Goal: Transaction & Acquisition: Purchase product/service

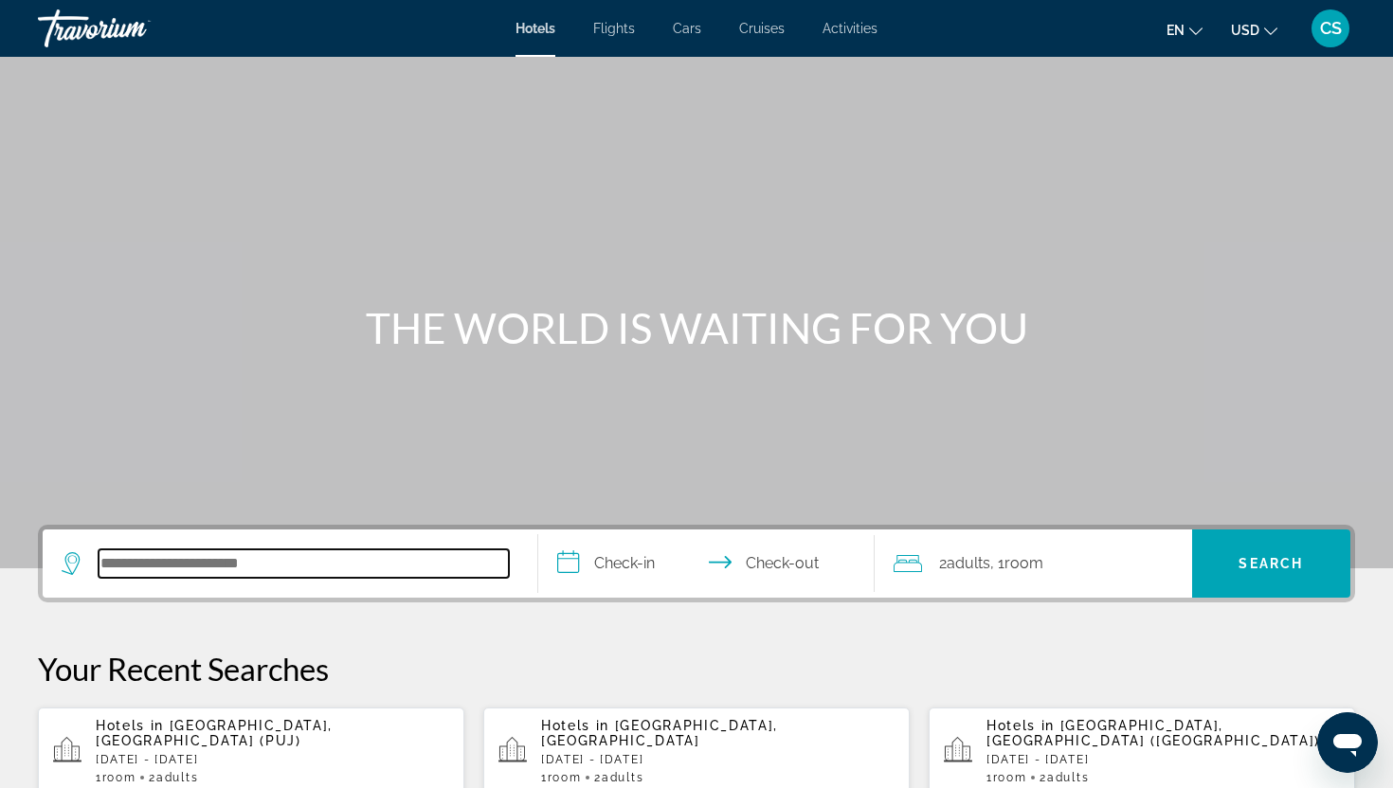
click at [378, 575] on input "Search hotel destination" at bounding box center [304, 564] width 410 height 28
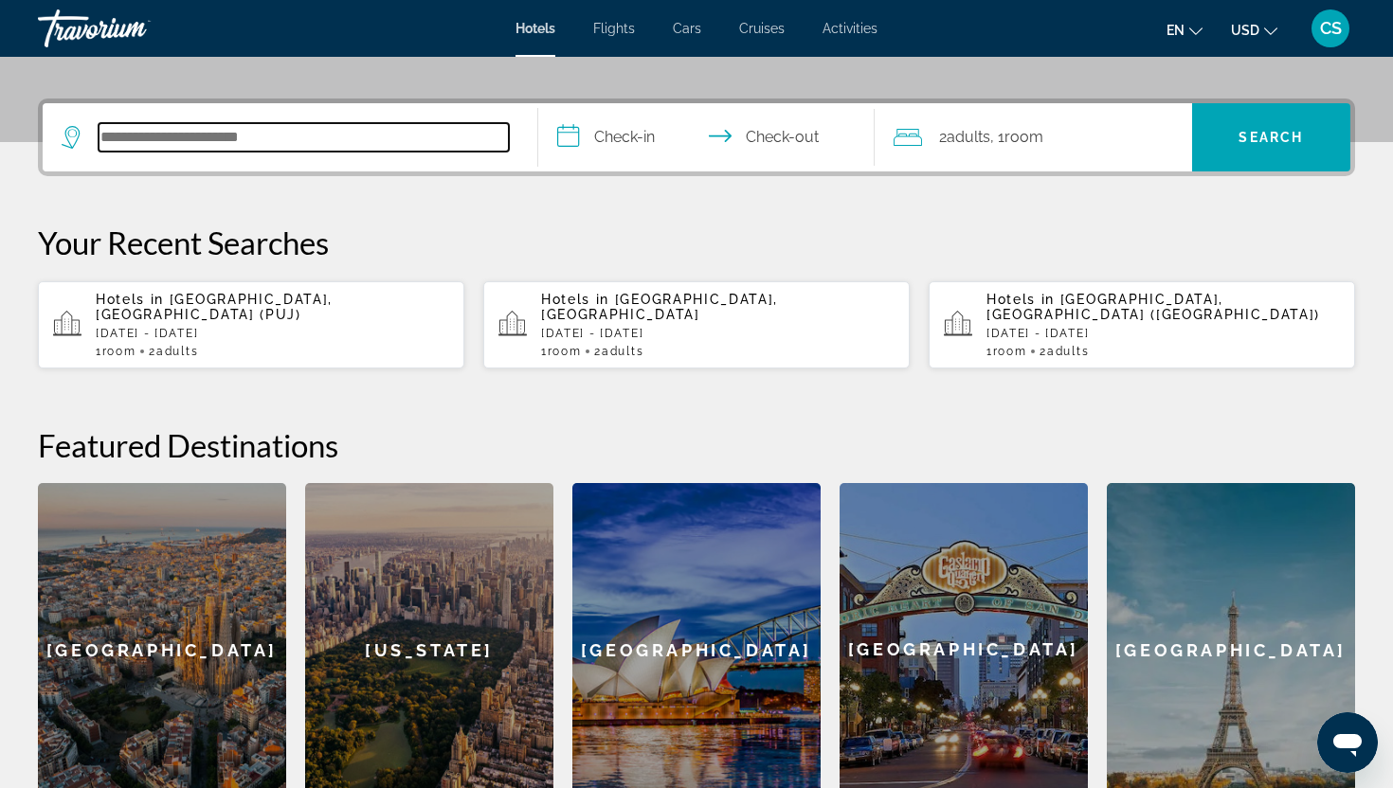
scroll to position [423, 0]
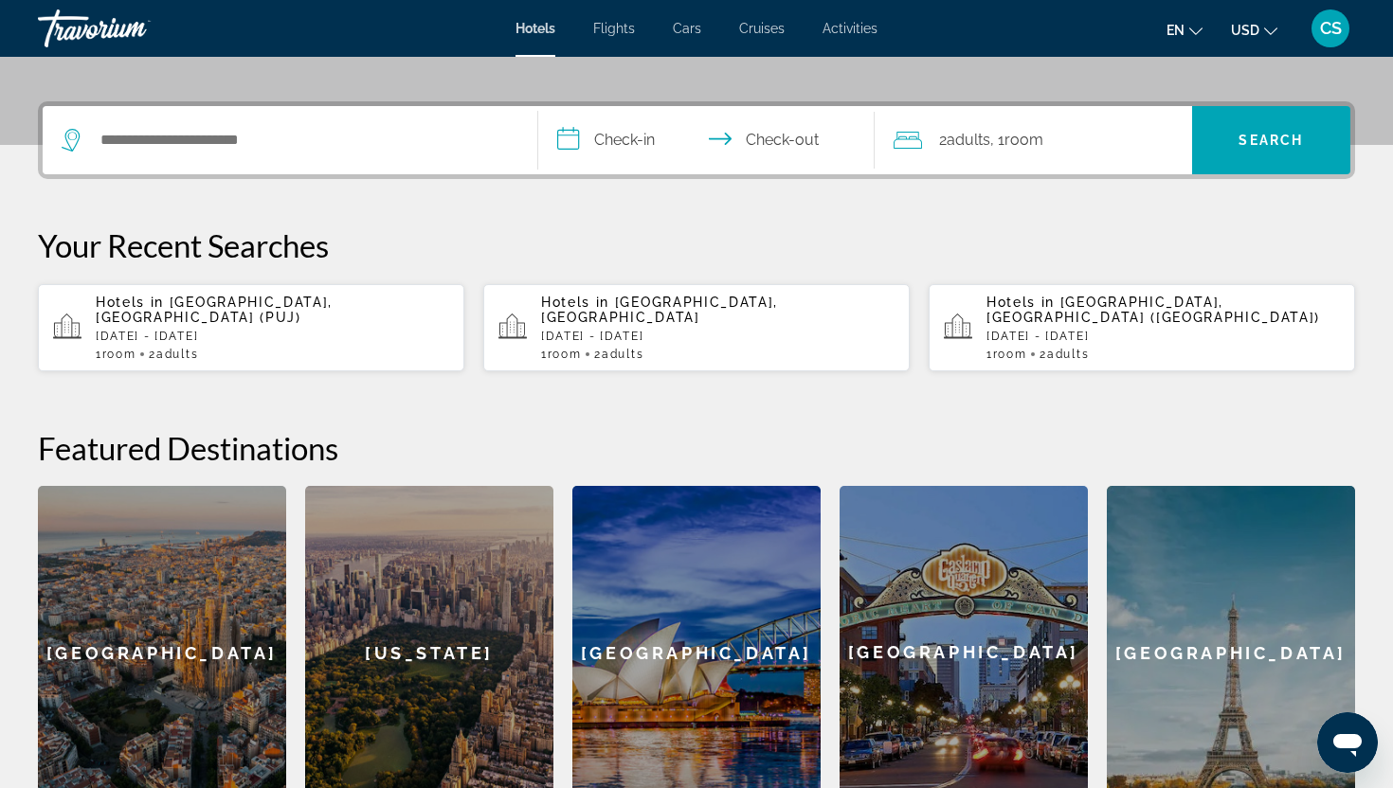
click at [326, 309] on span "Punta Cana, Dominican Republic (PUJ)" at bounding box center [214, 310] width 237 height 30
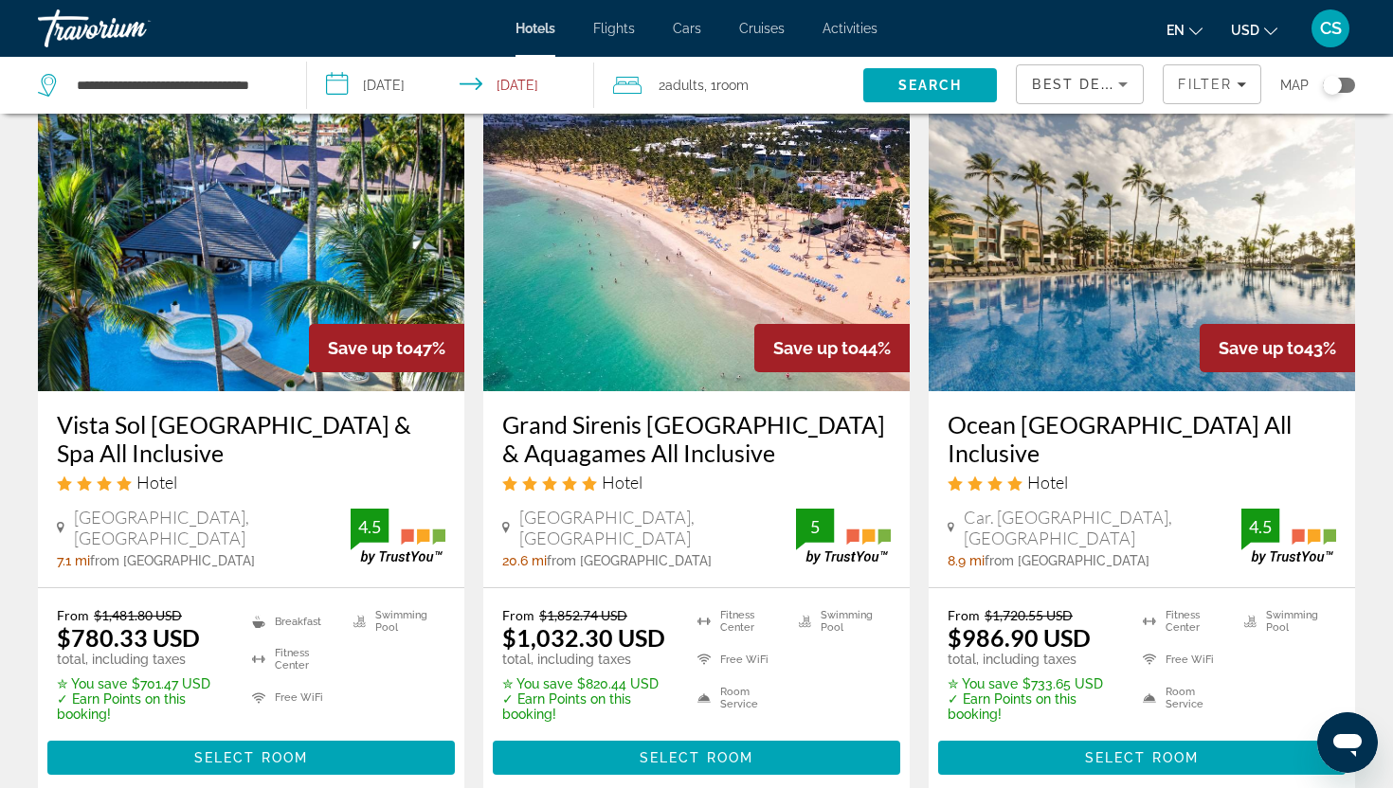
scroll to position [838, 0]
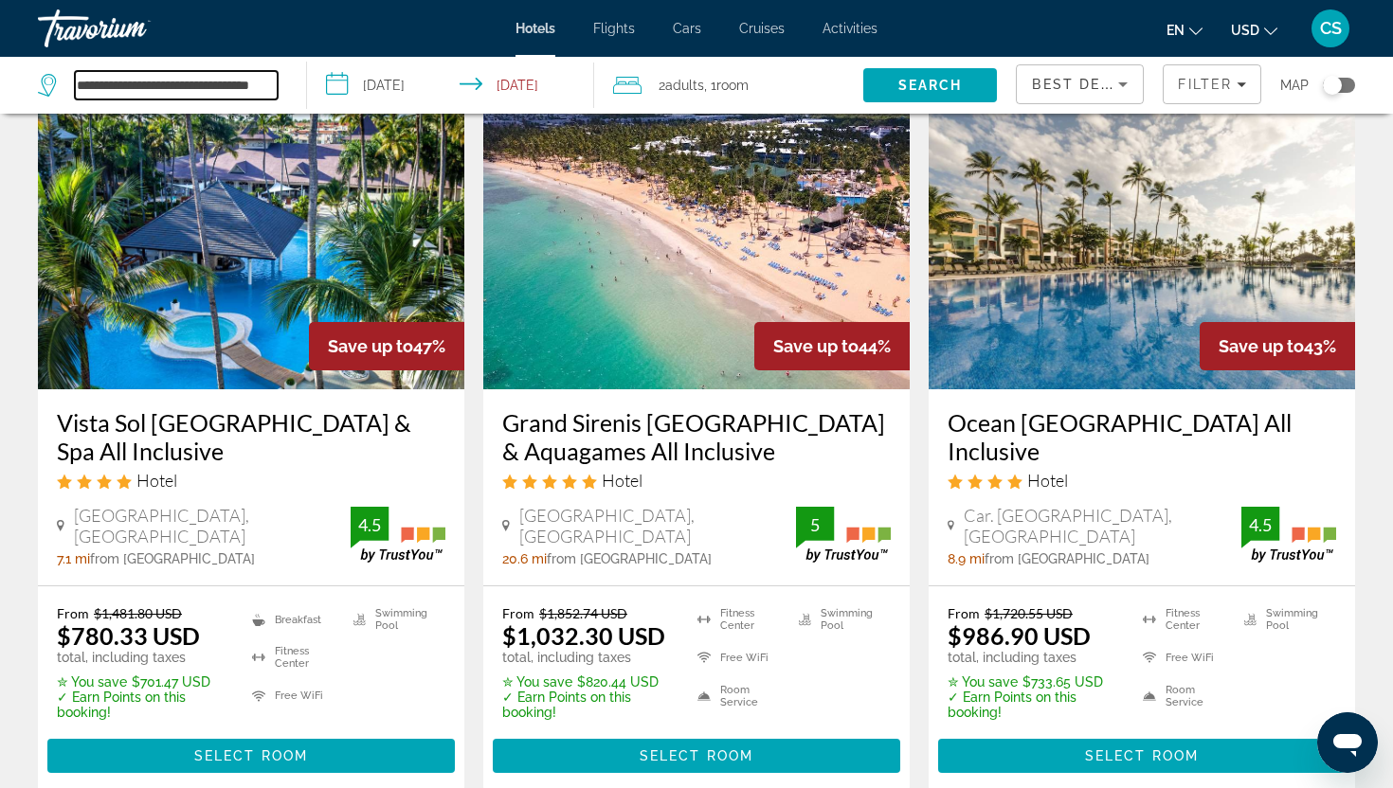
click at [258, 80] on input "**********" at bounding box center [176, 85] width 203 height 28
drag, startPoint x: 77, startPoint y: 83, endPoint x: 405, endPoint y: 83, distance: 327.8
click at [405, 88] on div "**********" at bounding box center [696, 85] width 1393 height 57
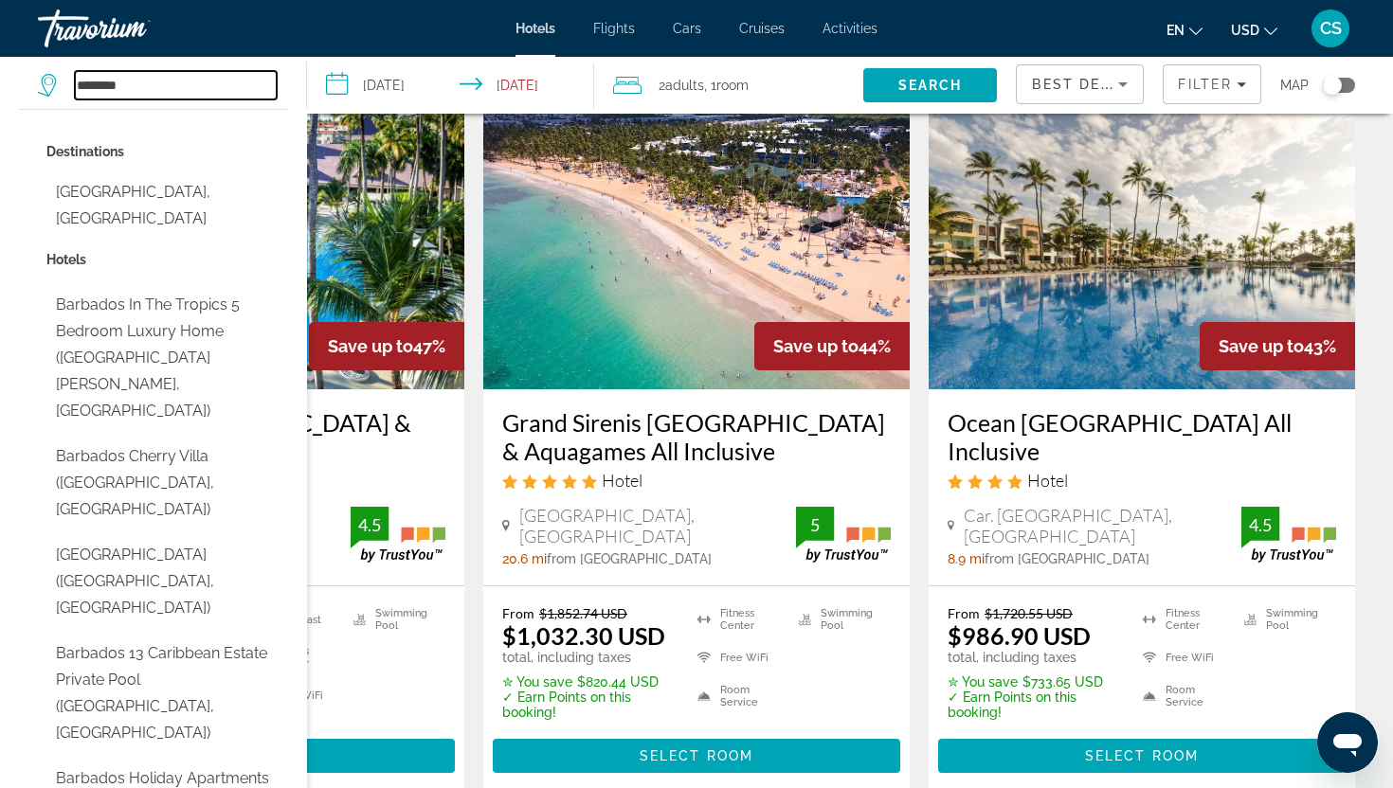
type input "********"
click at [448, 90] on input "**********" at bounding box center [455, 88] width 296 height 63
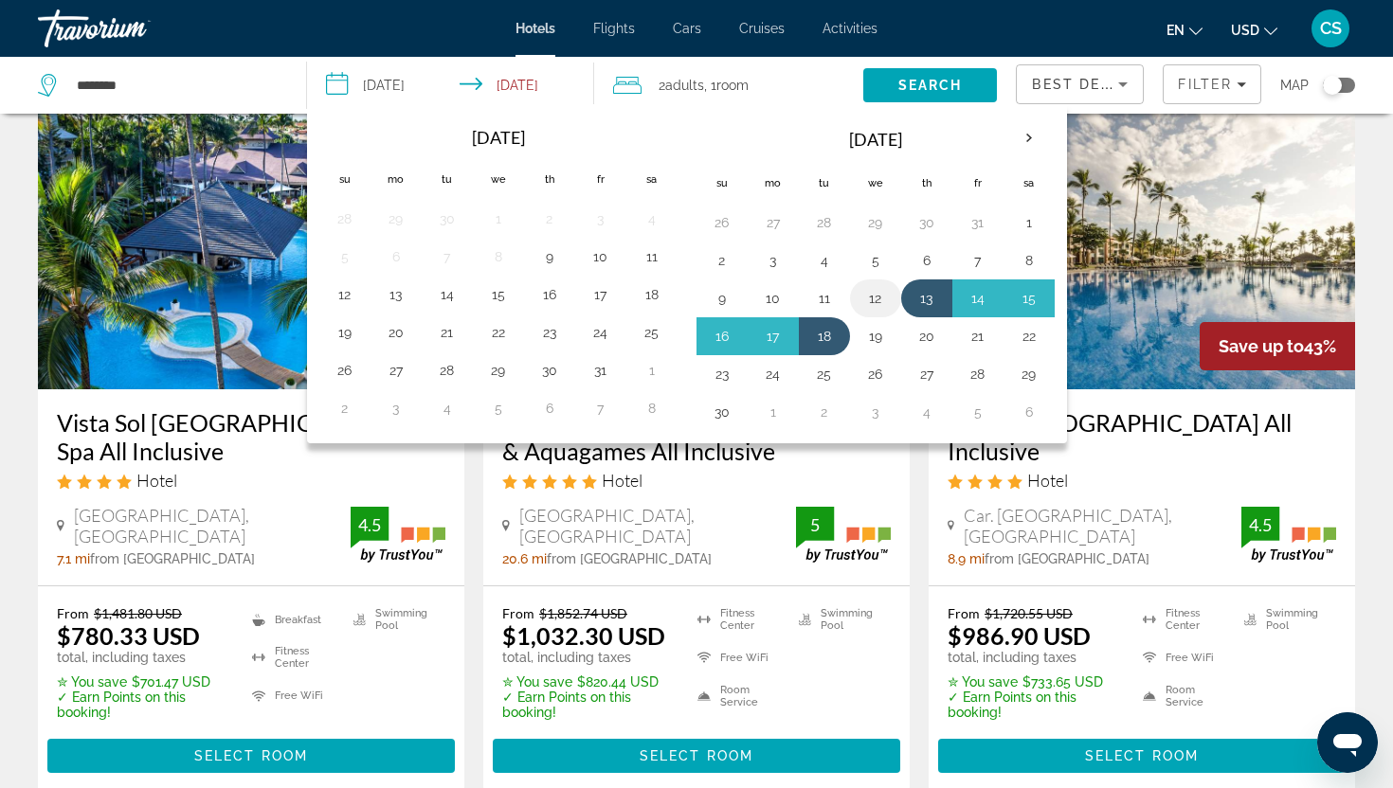
click at [877, 299] on button "12" at bounding box center [875, 298] width 30 height 27
click at [823, 338] on button "18" at bounding box center [824, 336] width 30 height 27
type input "**********"
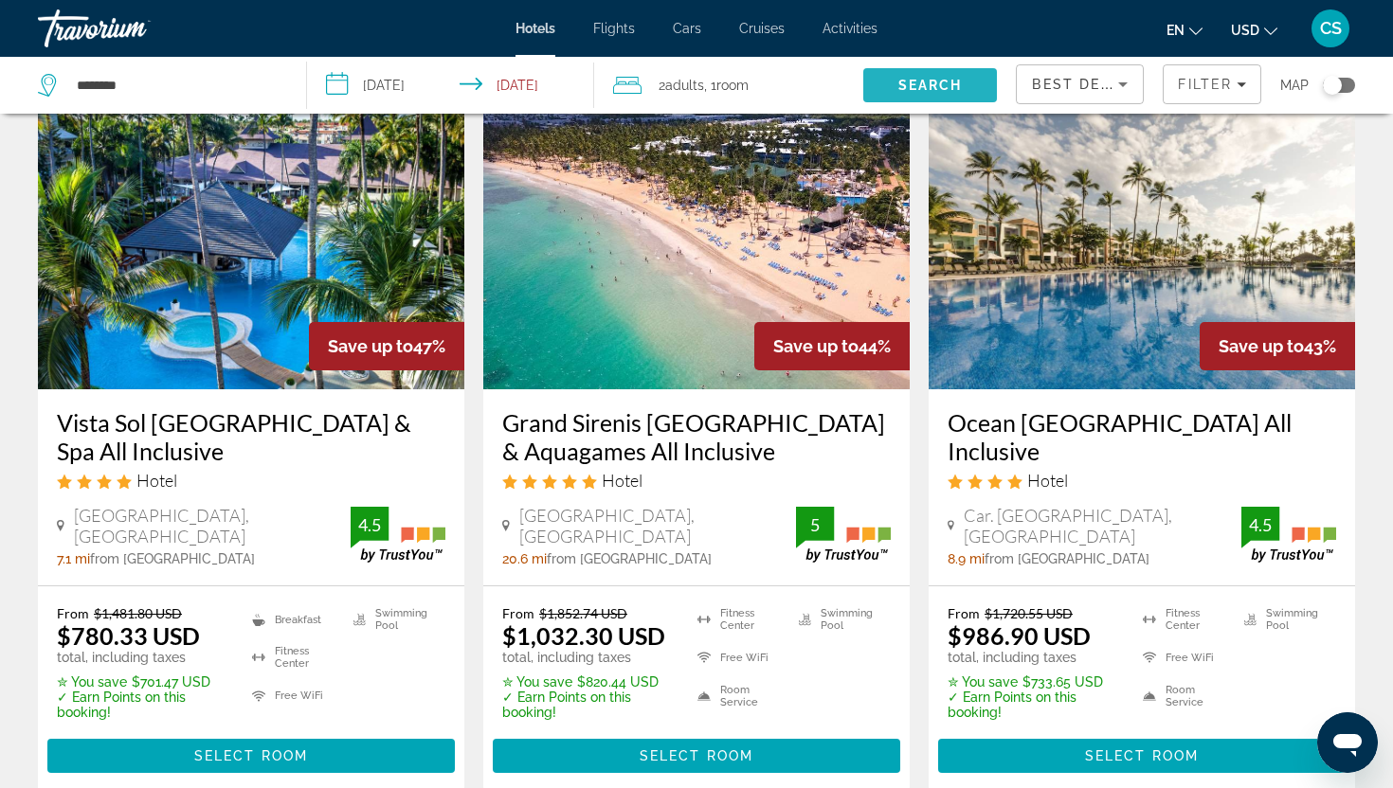
click at [946, 91] on span "Search" at bounding box center [930, 85] width 64 height 15
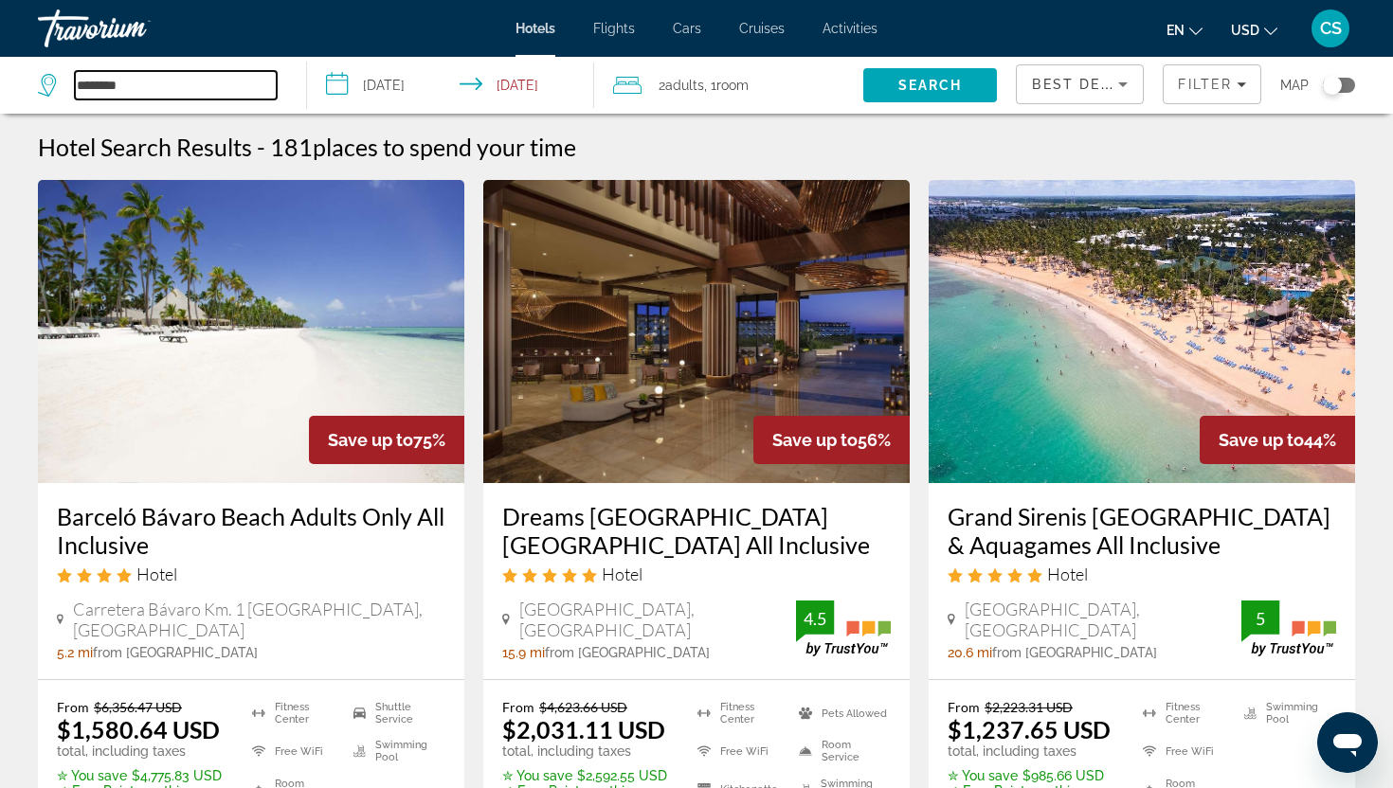
click at [212, 95] on input "********" at bounding box center [176, 85] width 202 height 28
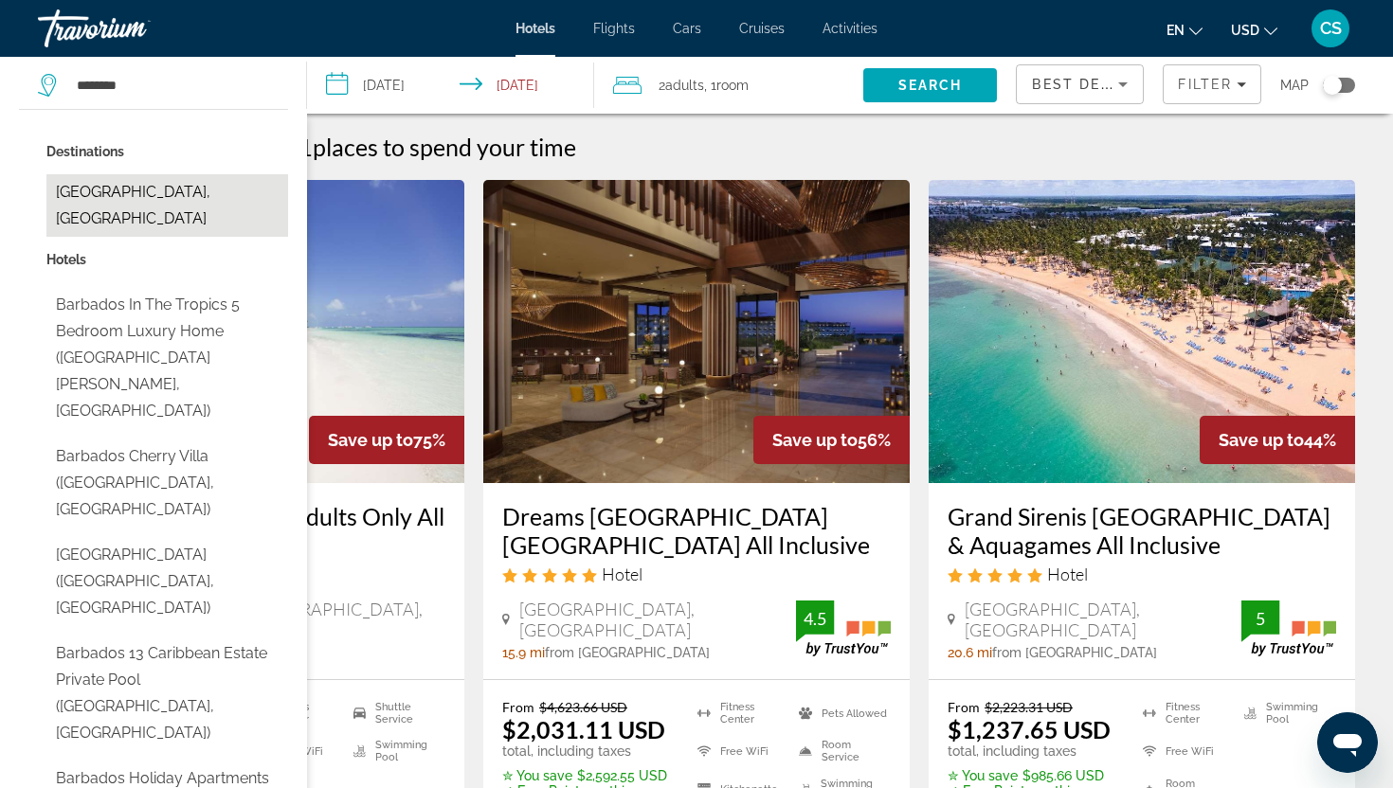
click at [179, 185] on button "[GEOGRAPHIC_DATA], [GEOGRAPHIC_DATA]" at bounding box center [167, 205] width 242 height 63
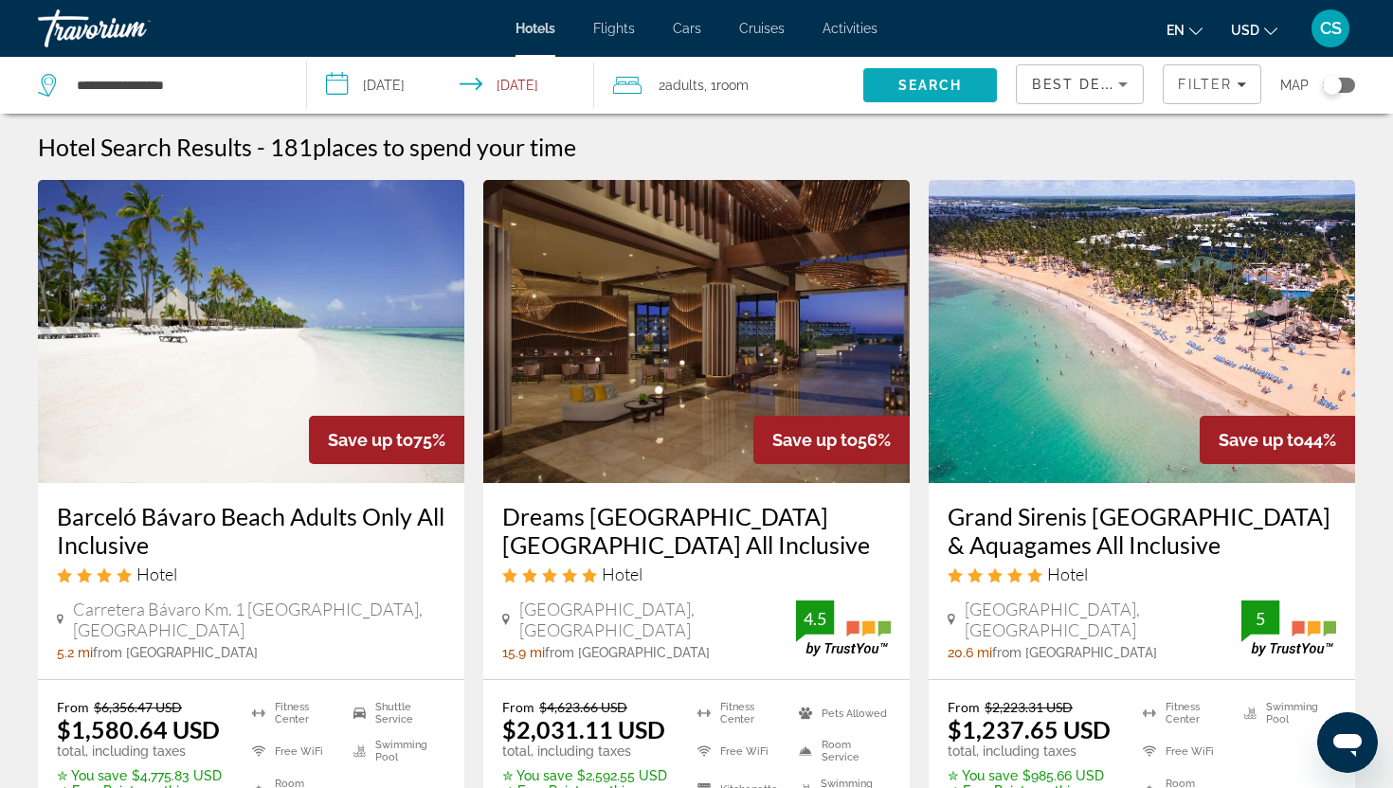
click at [915, 97] on span "Search" at bounding box center [930, 85] width 135 height 45
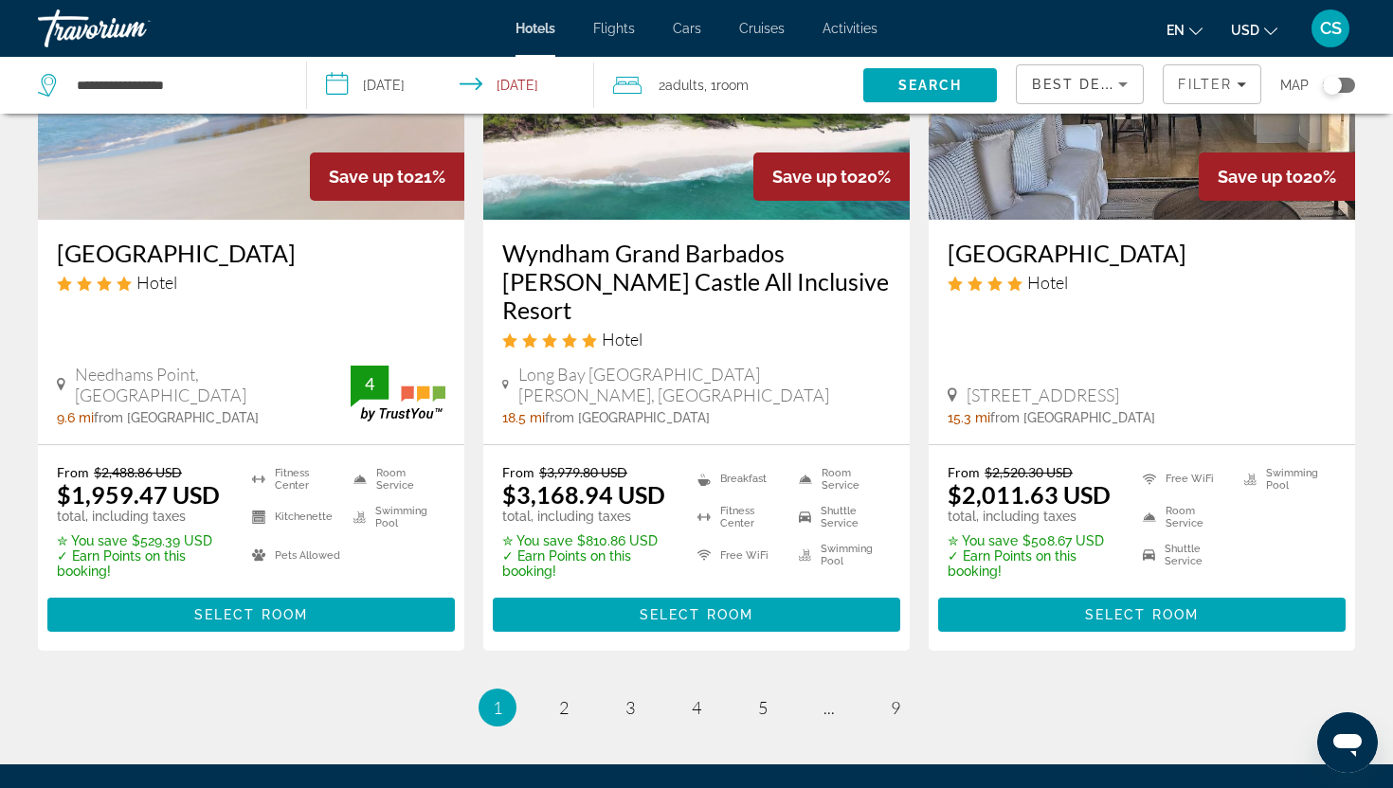
scroll to position [2559, 0]
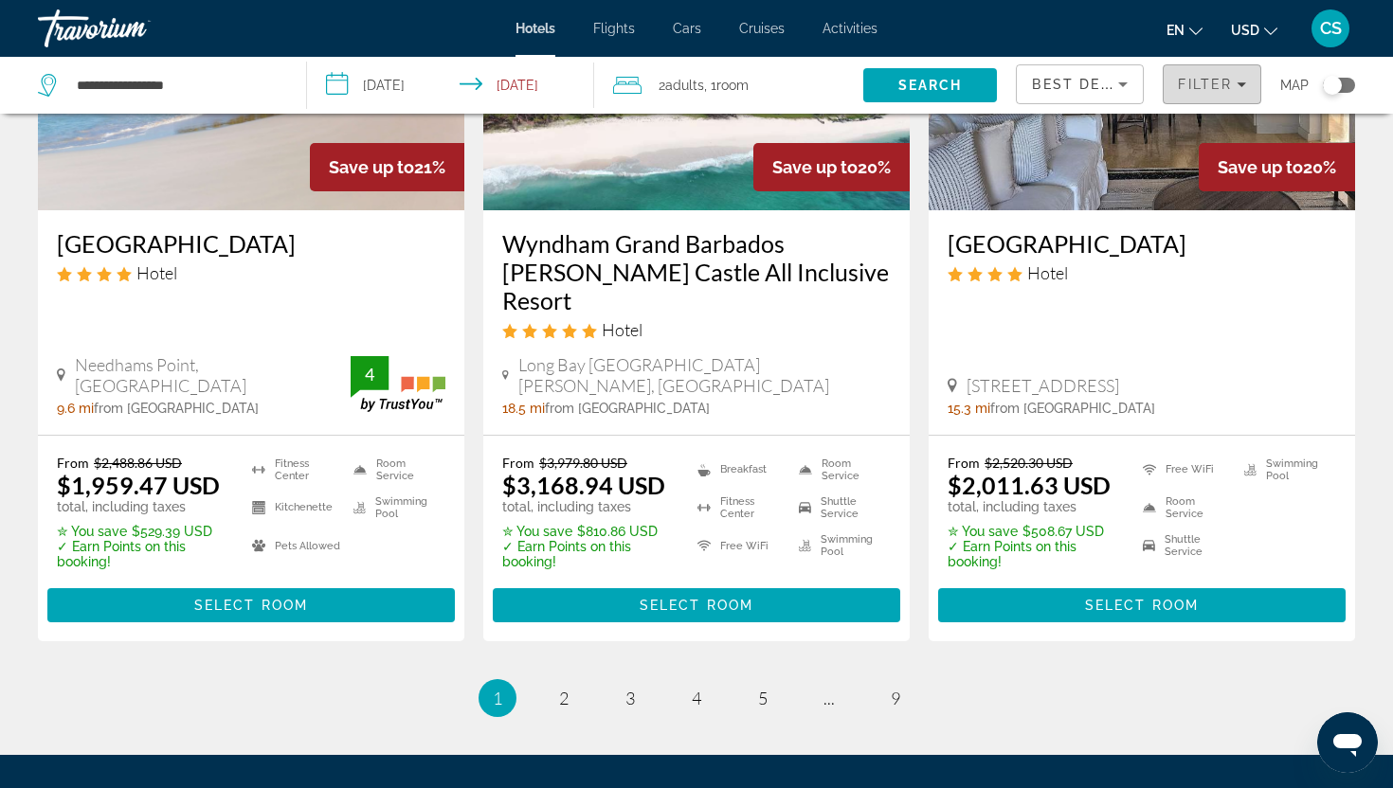
click at [1236, 85] on icon "Filters" at bounding box center [1240, 84] width 9 height 9
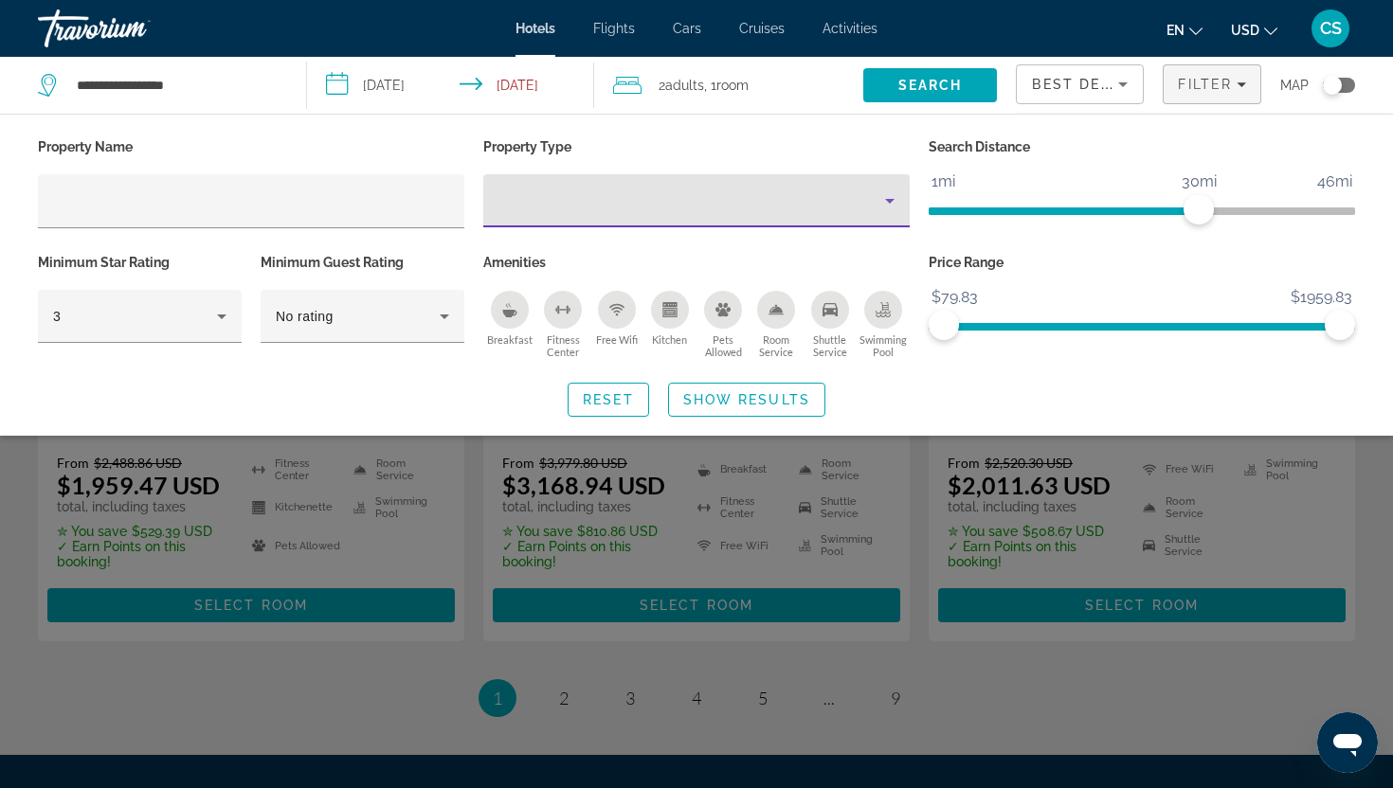
click at [892, 209] on icon "Property type" at bounding box center [889, 200] width 23 height 23
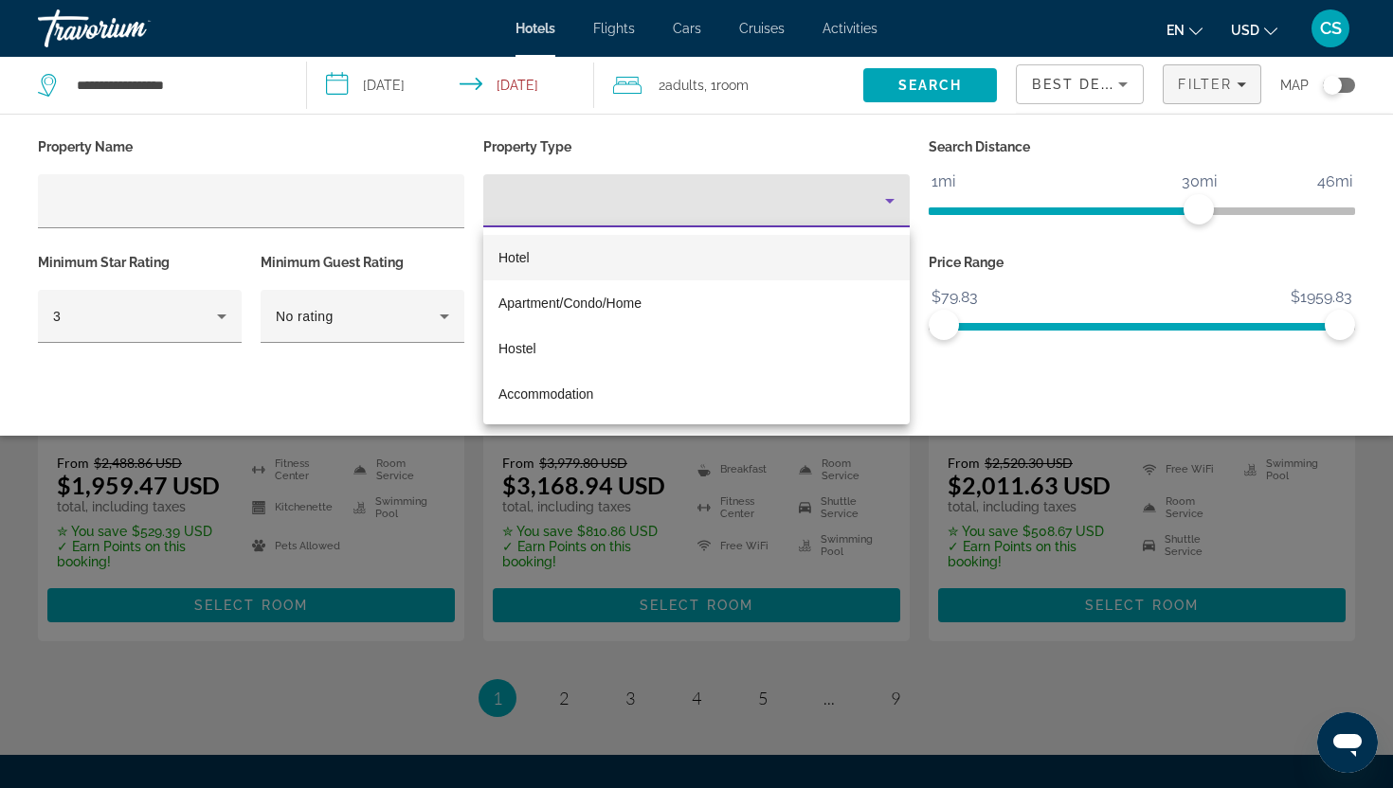
click at [1054, 153] on div at bounding box center [696, 394] width 1393 height 788
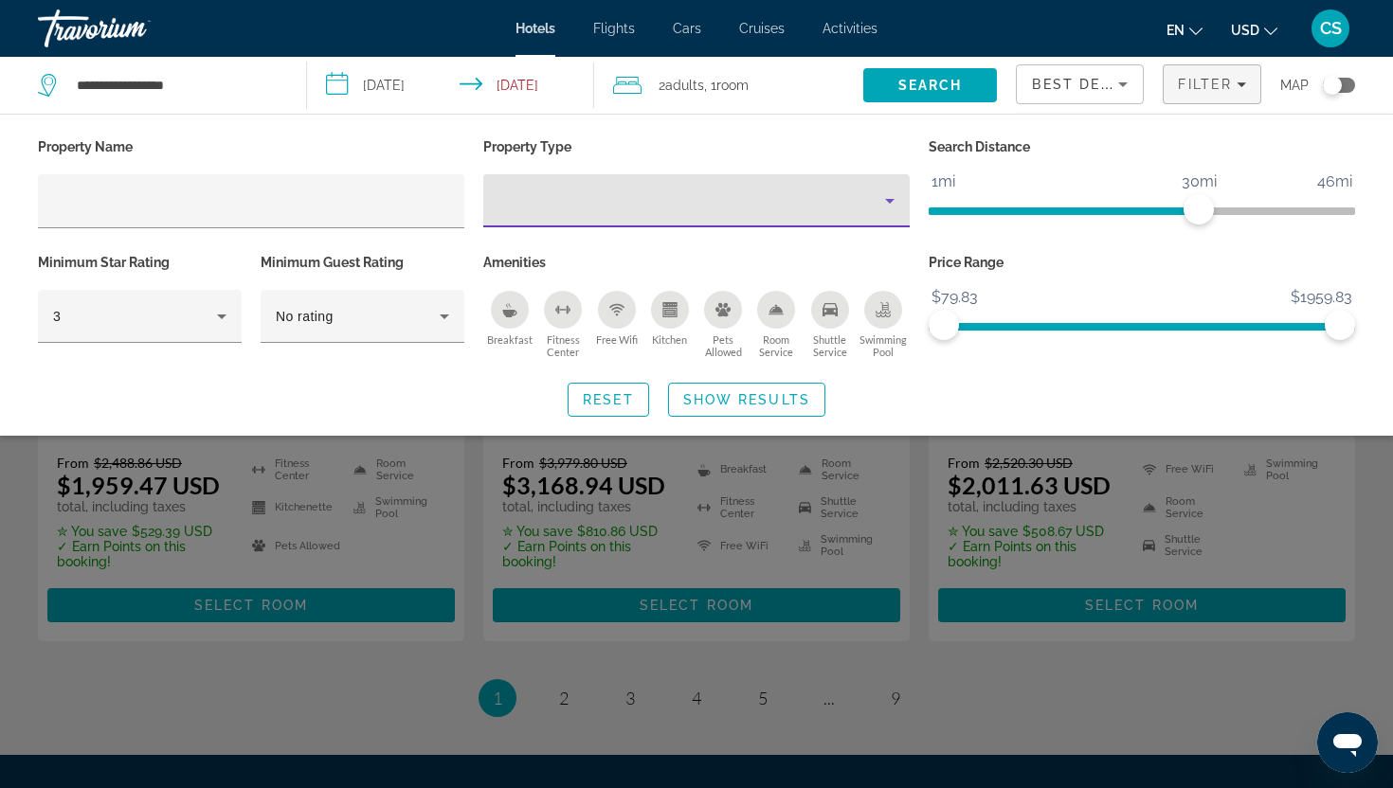
click at [887, 206] on icon "Property type" at bounding box center [889, 200] width 23 height 23
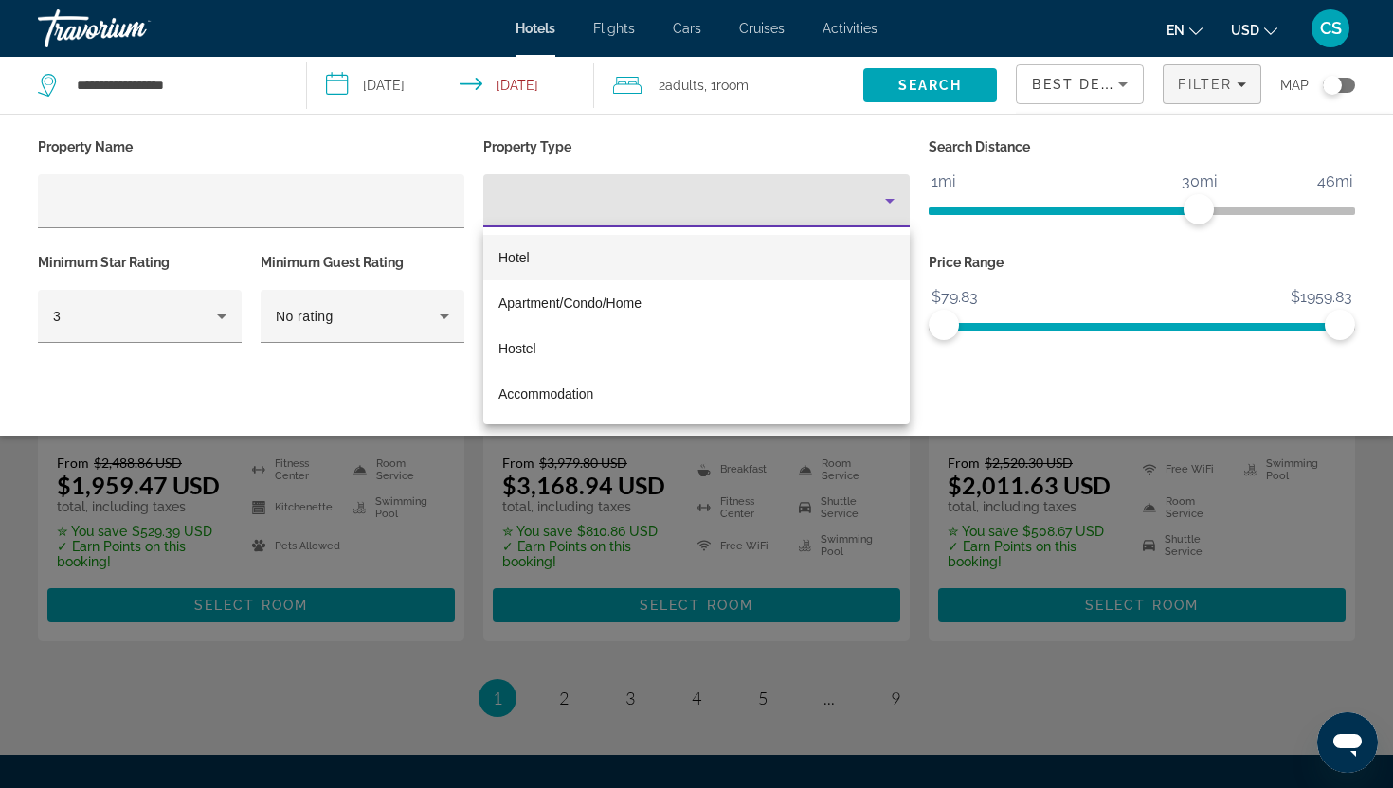
click at [929, 84] on div at bounding box center [696, 394] width 1393 height 788
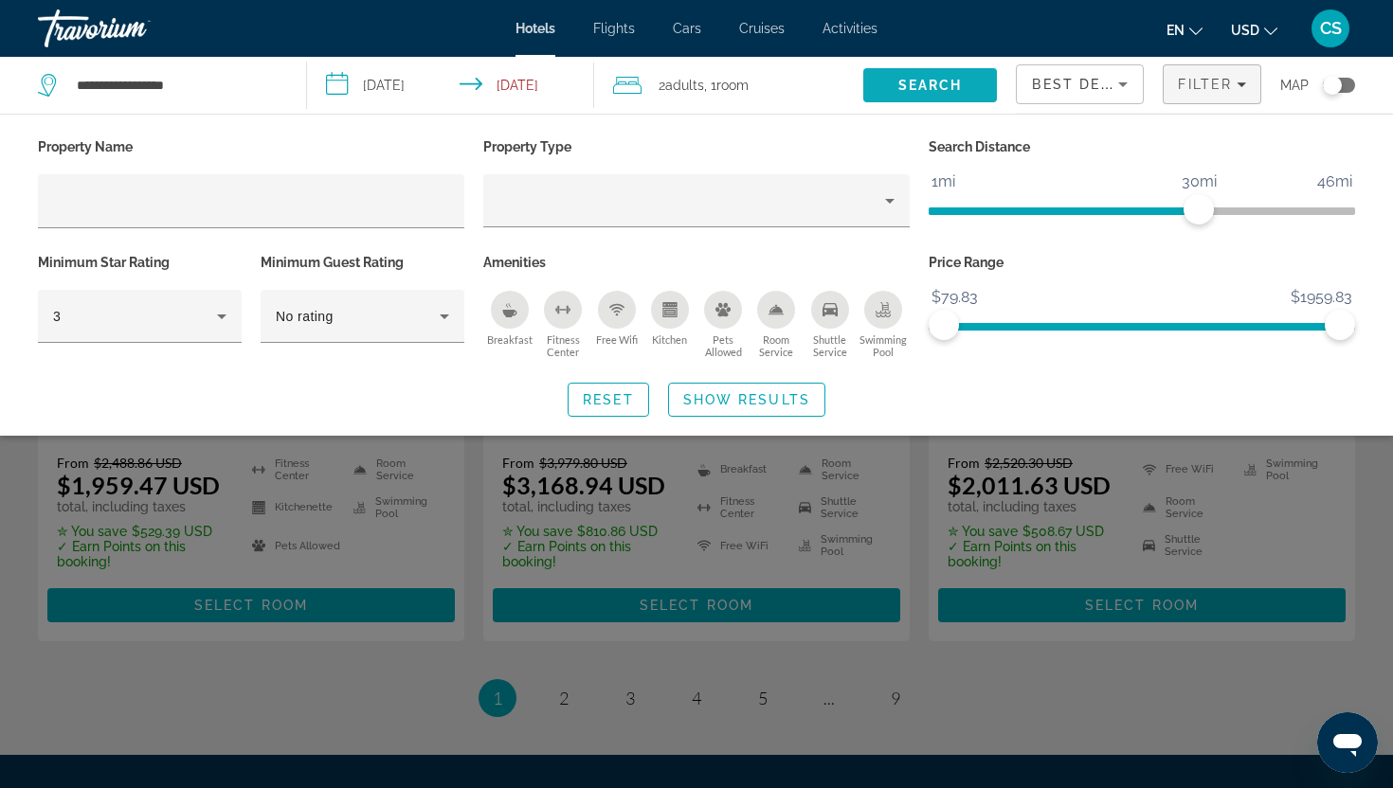
click at [928, 87] on span "Search" at bounding box center [930, 85] width 64 height 15
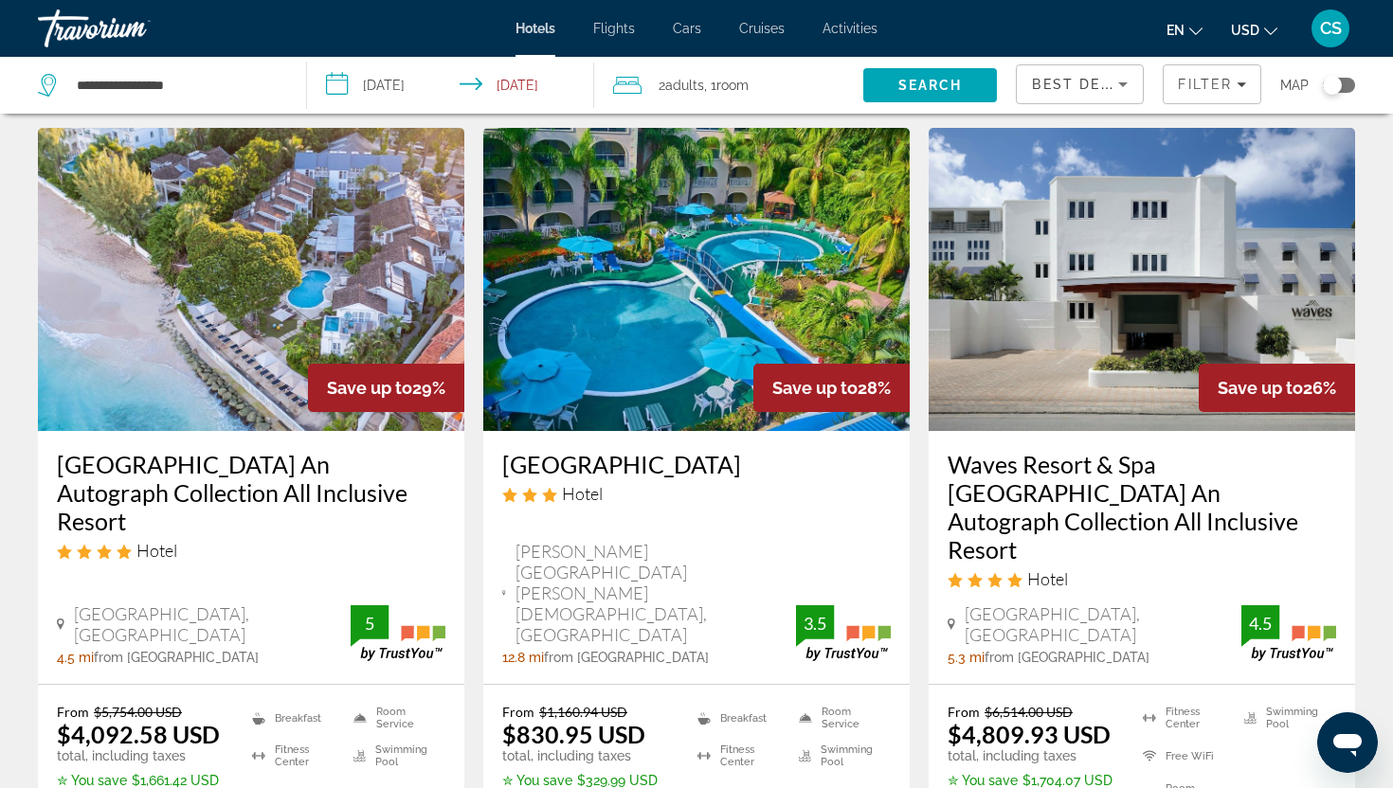
scroll to position [57, 0]
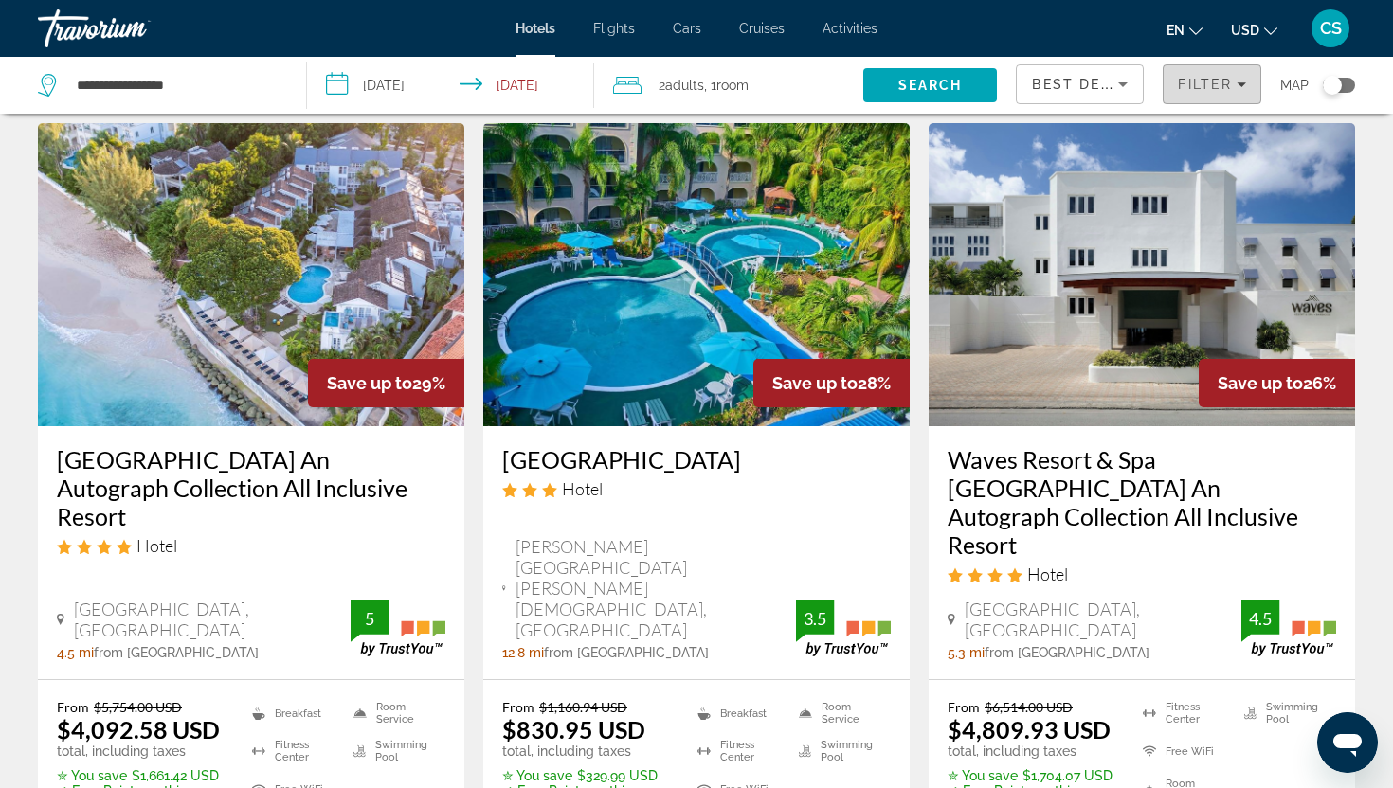
click at [1243, 90] on div "Filter" at bounding box center [1212, 84] width 68 height 15
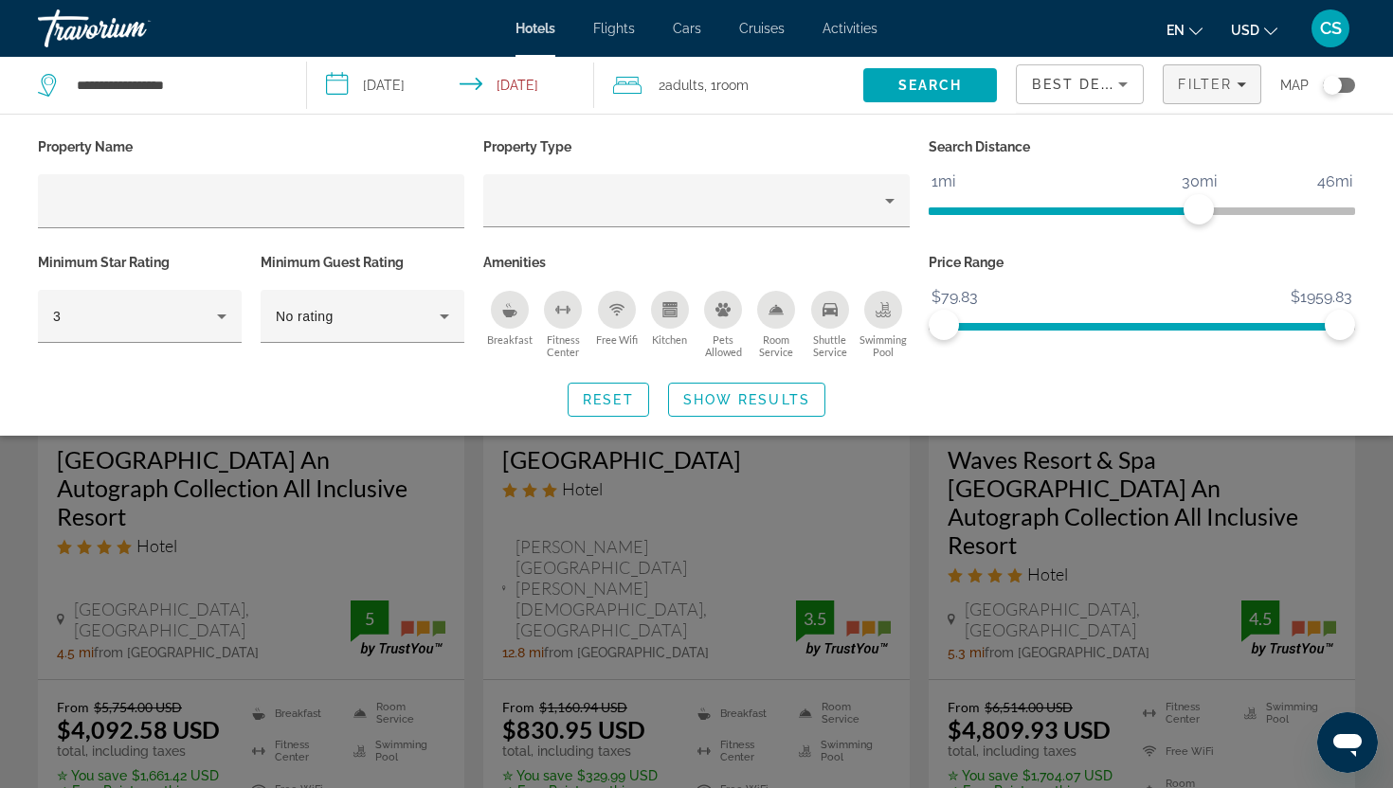
click at [767, 501] on div "Search widget" at bounding box center [696, 536] width 1393 height 504
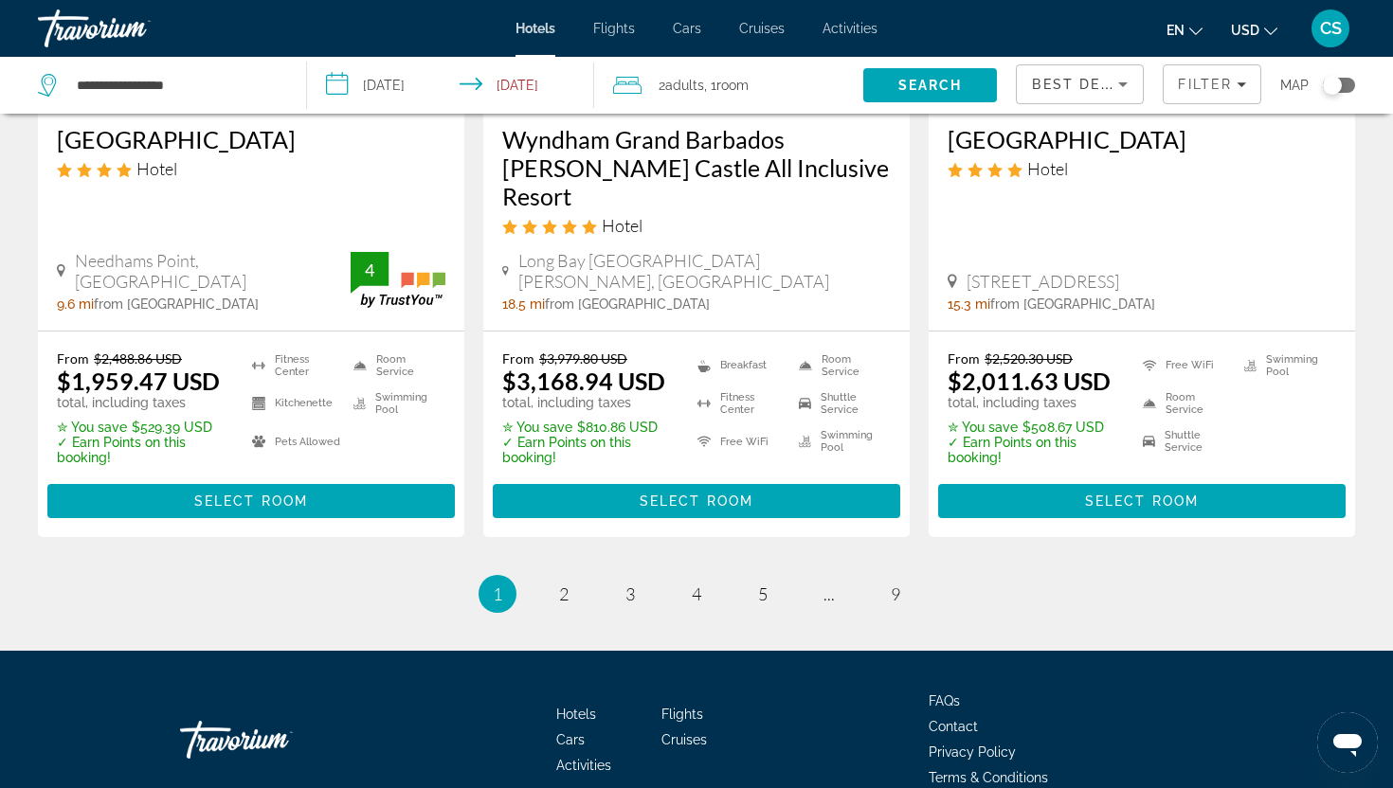
scroll to position [2677, 0]
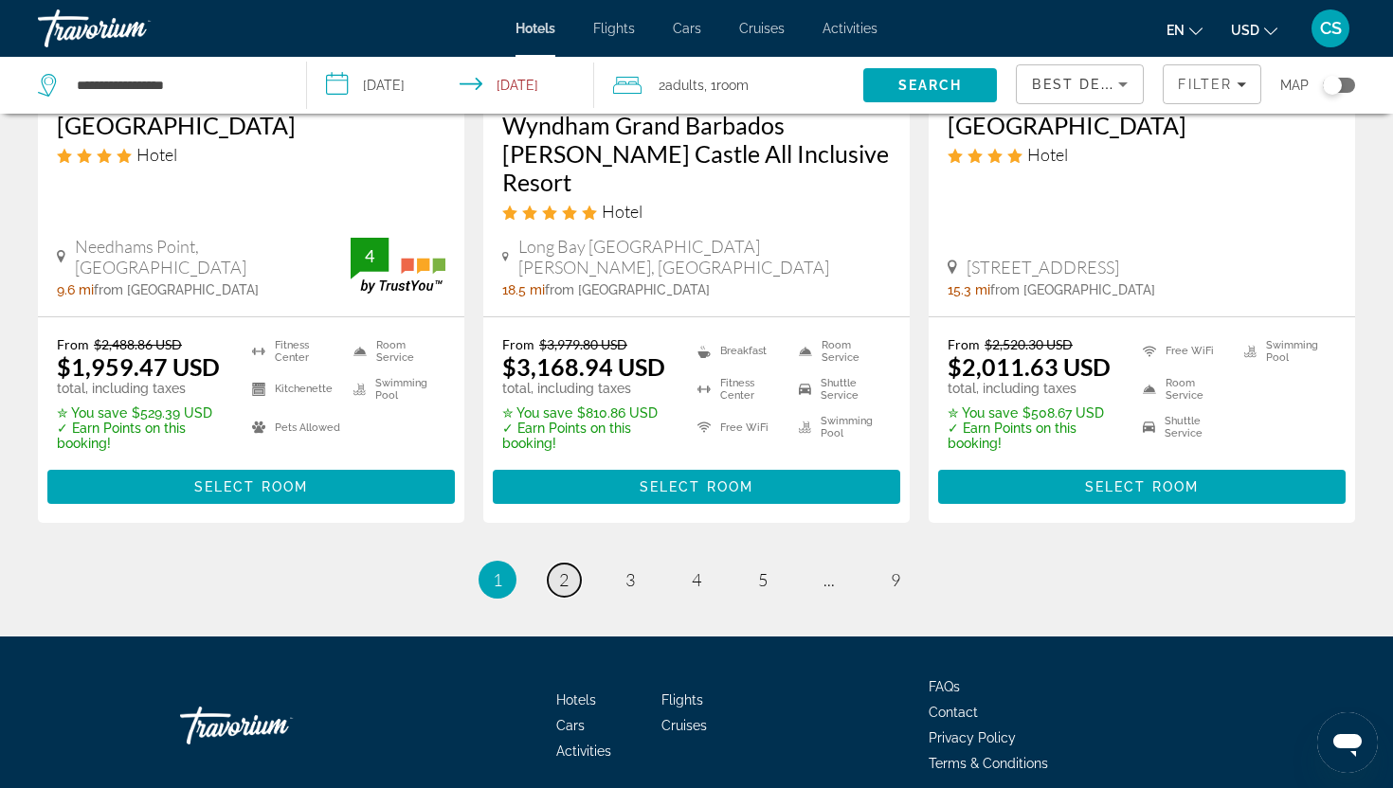
click at [567, 569] on span "2" at bounding box center [563, 579] width 9 height 21
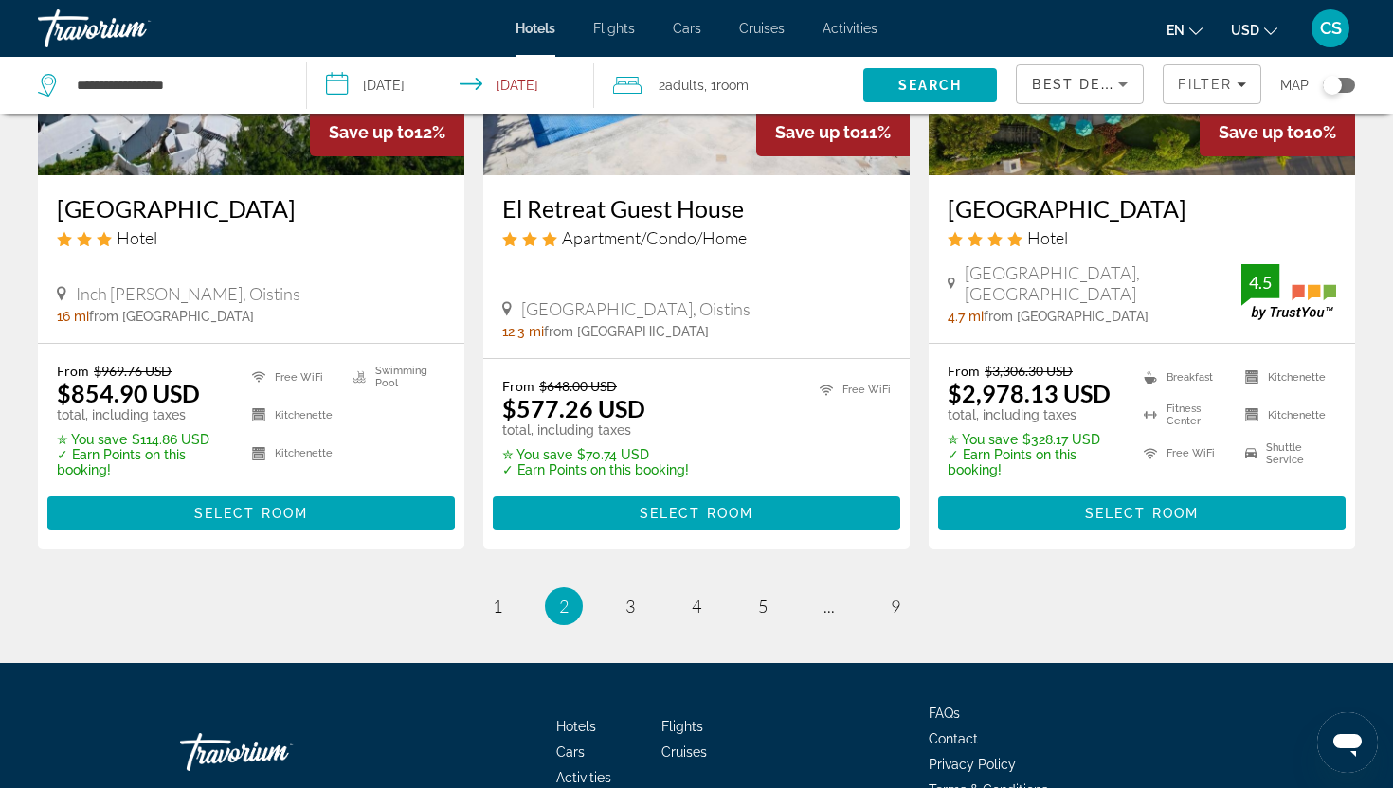
scroll to position [2541, 0]
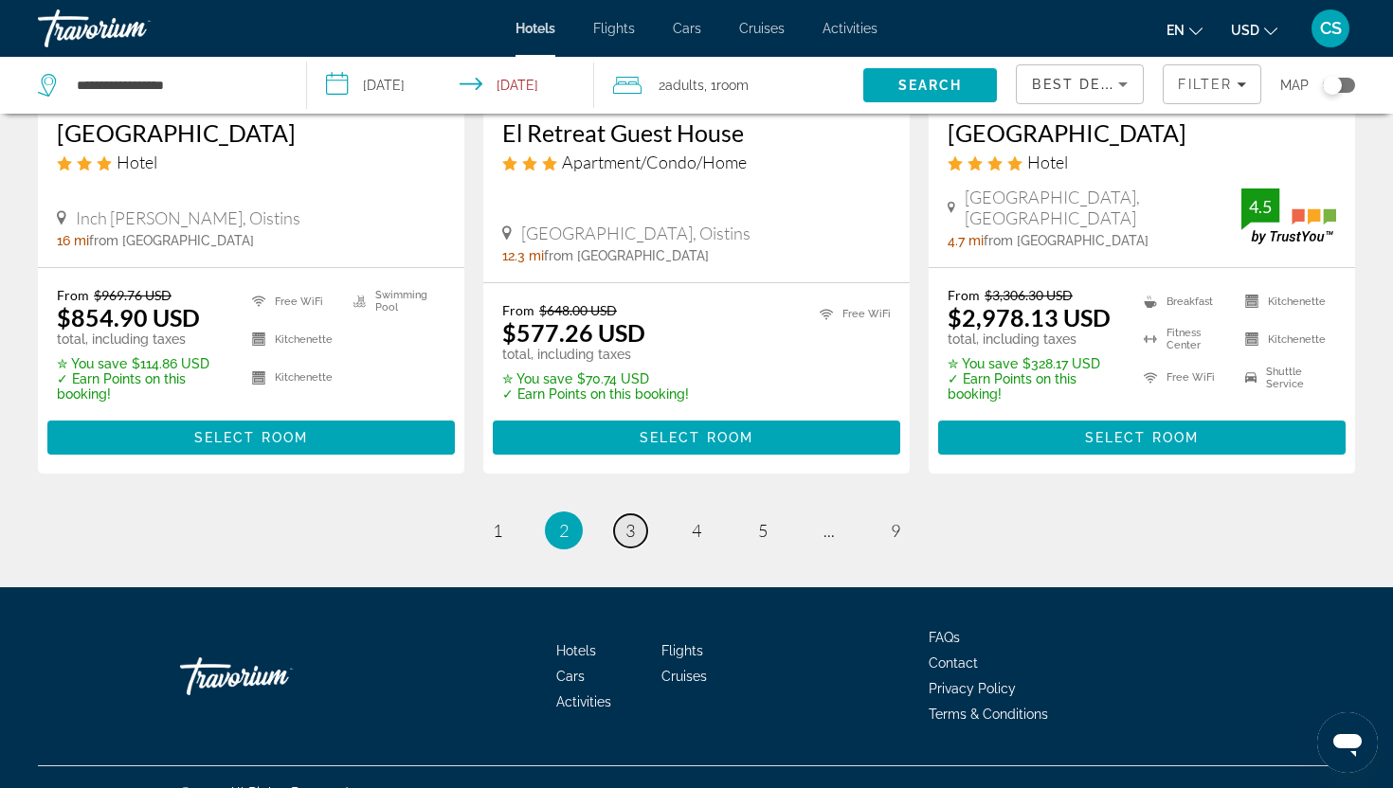
click at [632, 520] on span "3" at bounding box center [629, 530] width 9 height 21
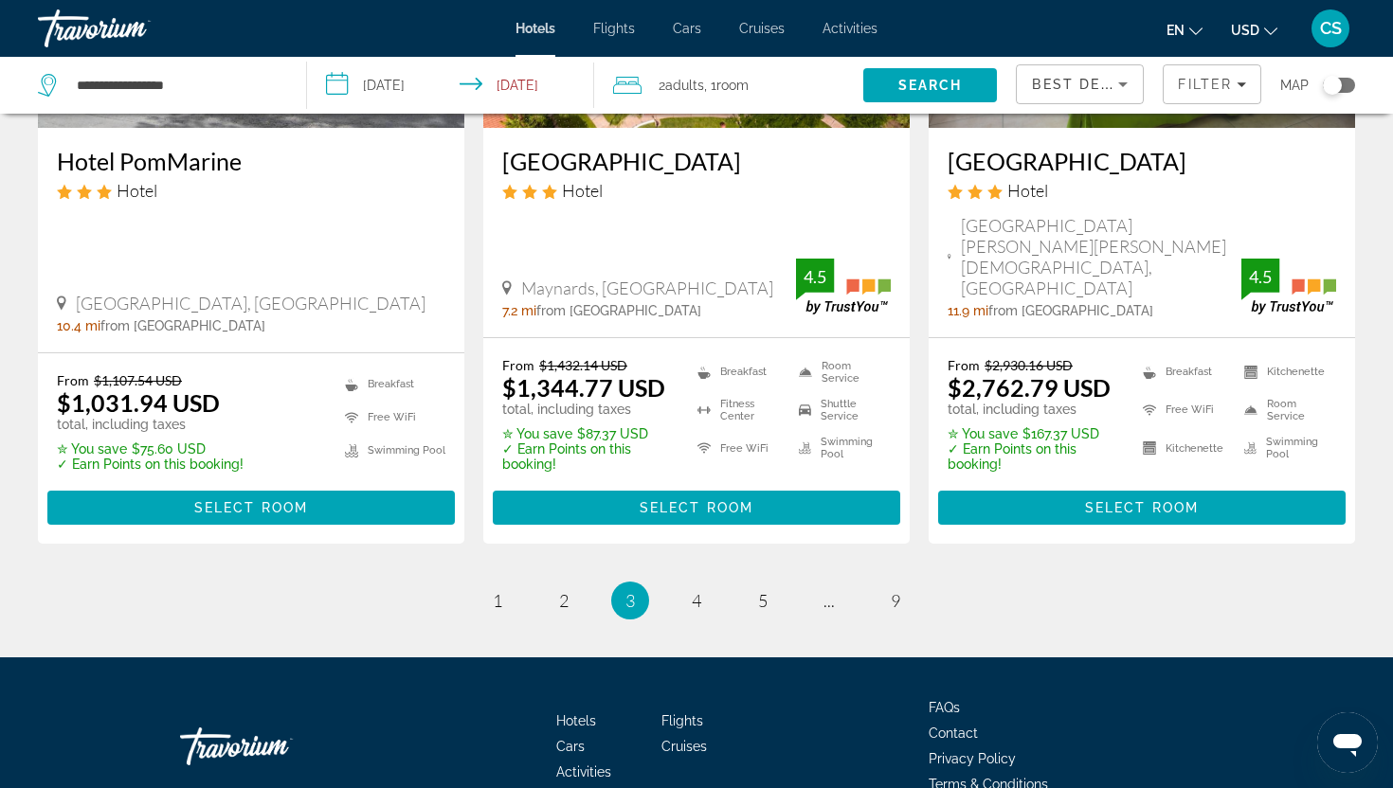
scroll to position [2562, 0]
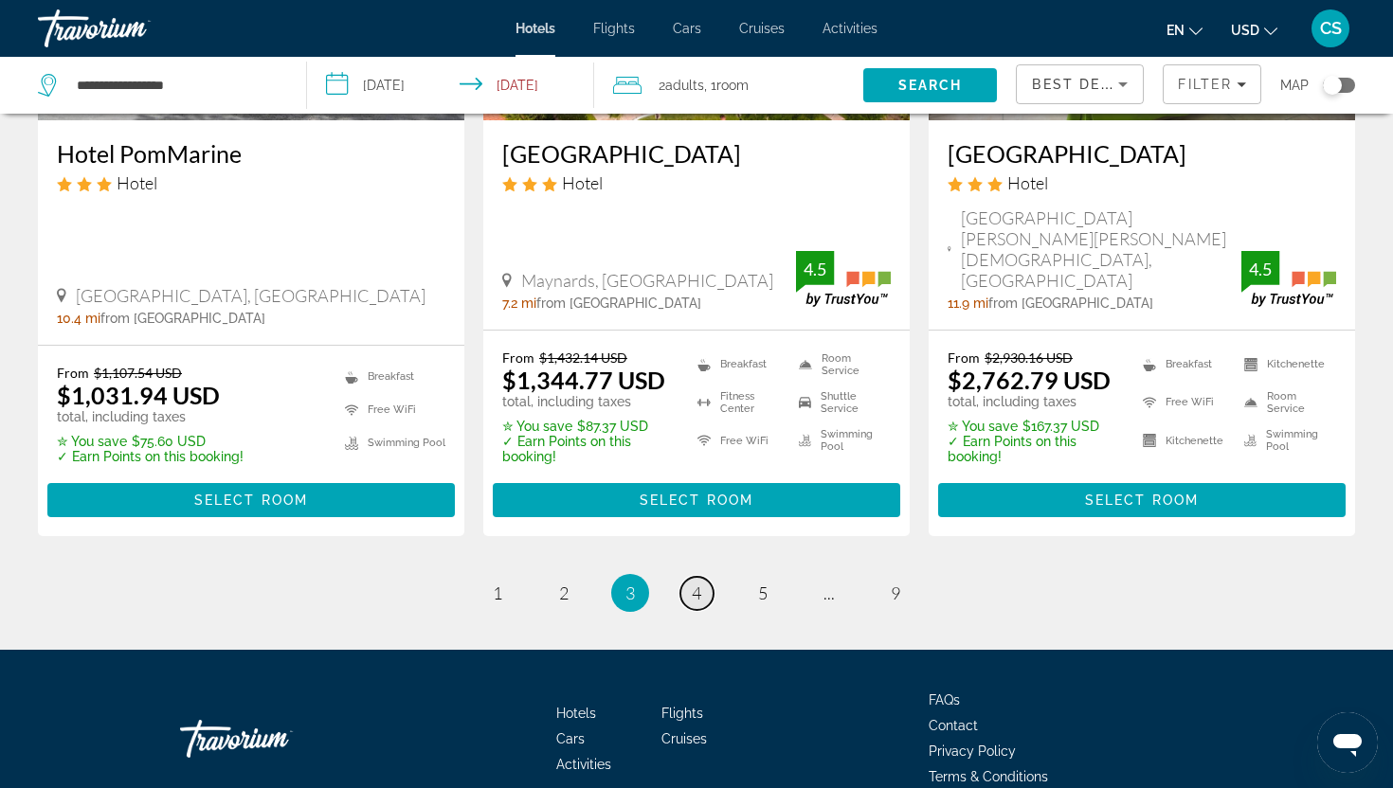
click at [694, 583] on span "4" at bounding box center [696, 593] width 9 height 21
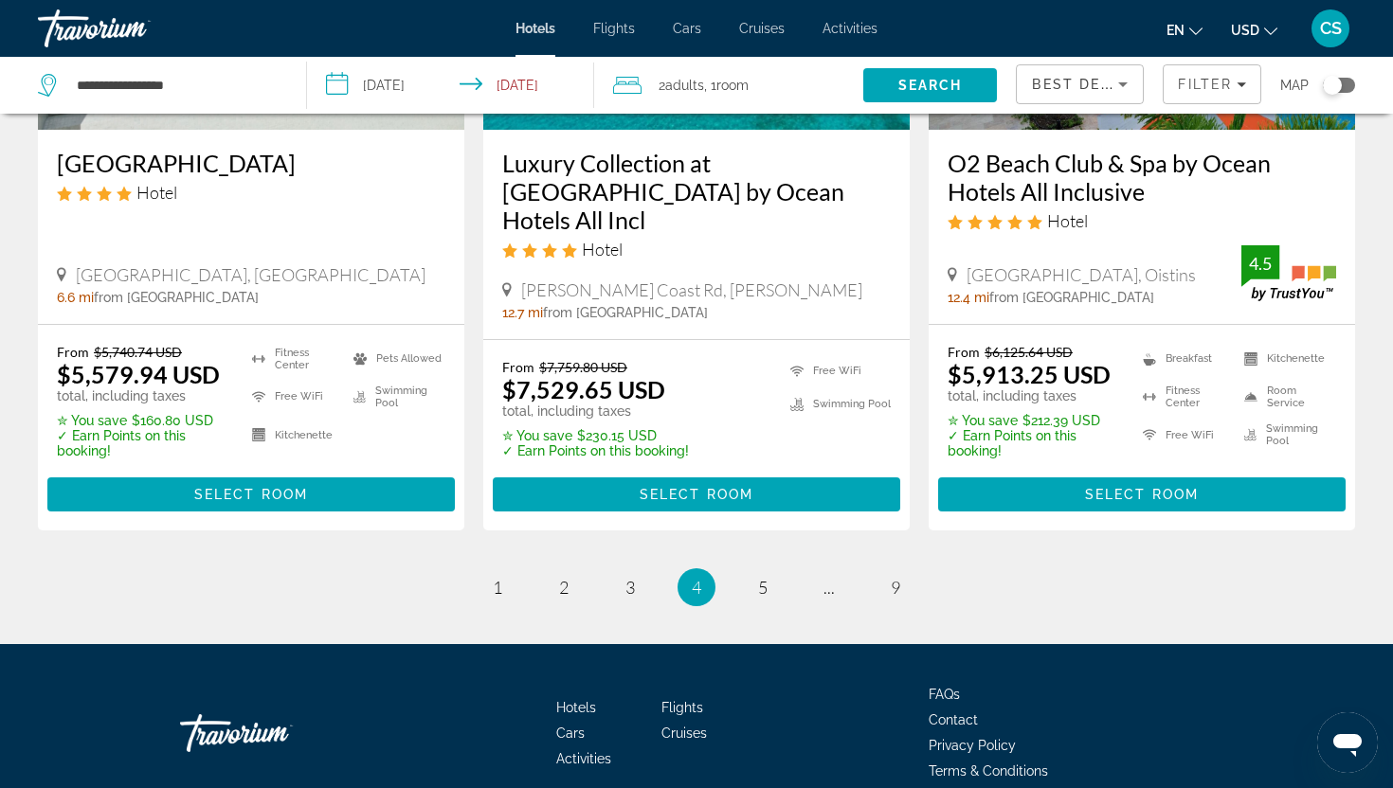
scroll to position [2613, 0]
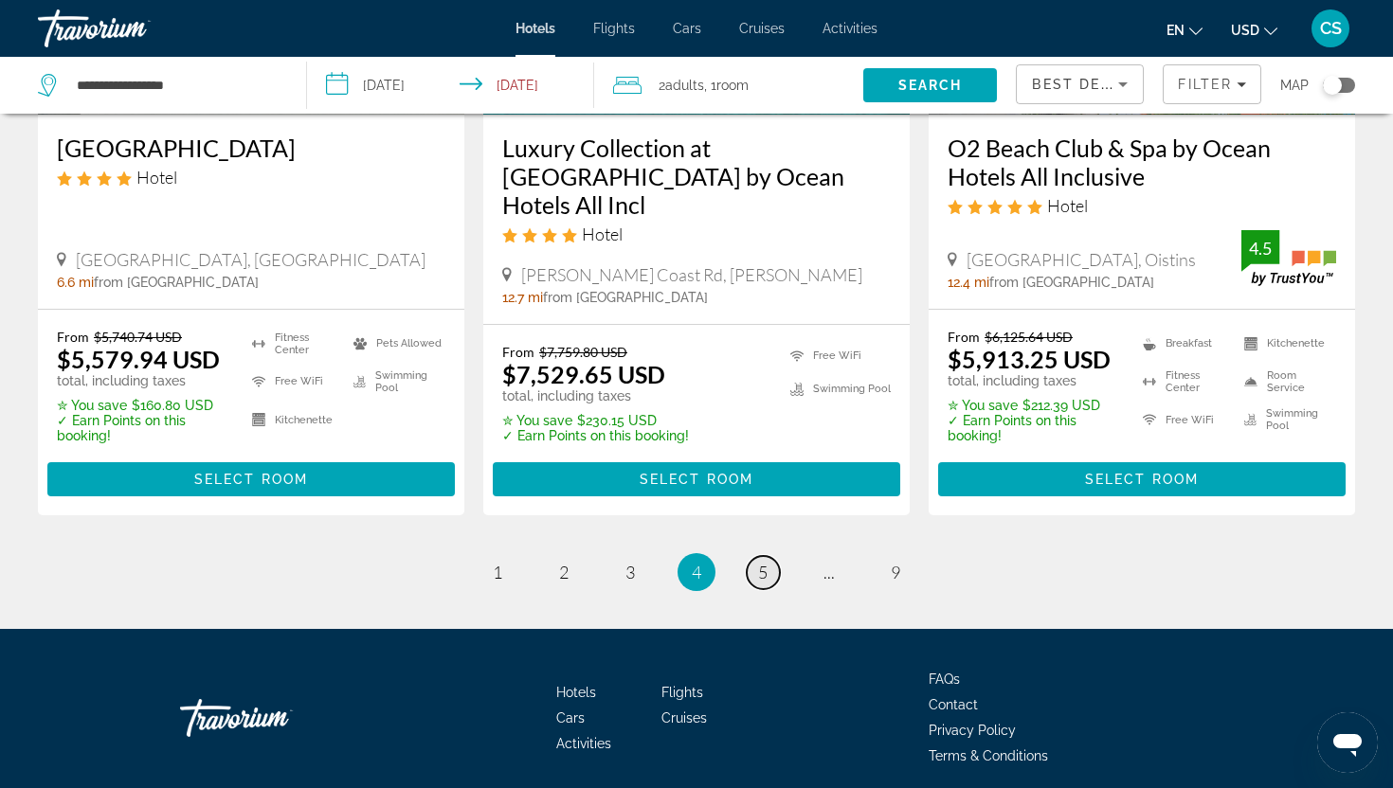
click at [765, 556] on link "page 5" at bounding box center [763, 572] width 33 height 33
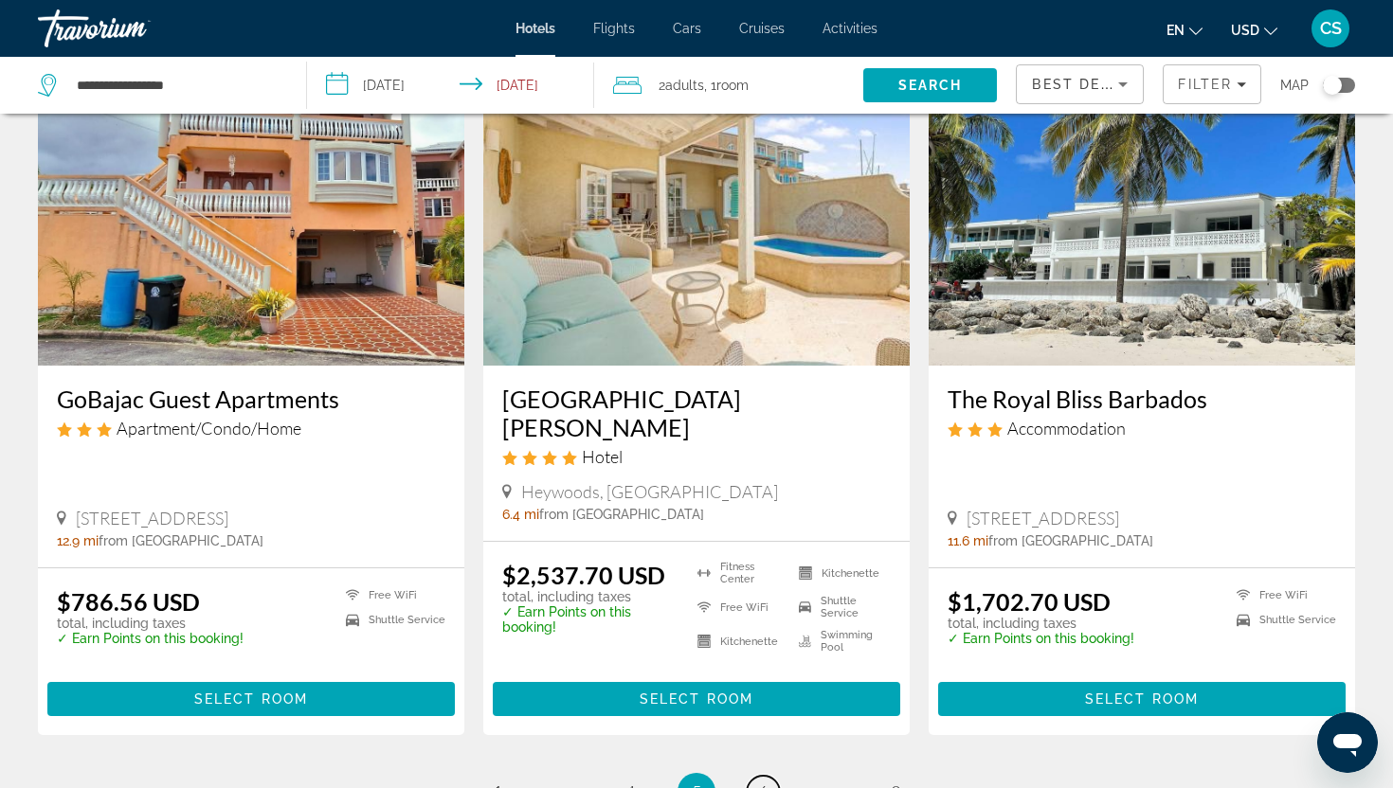
scroll to position [2471, 0]
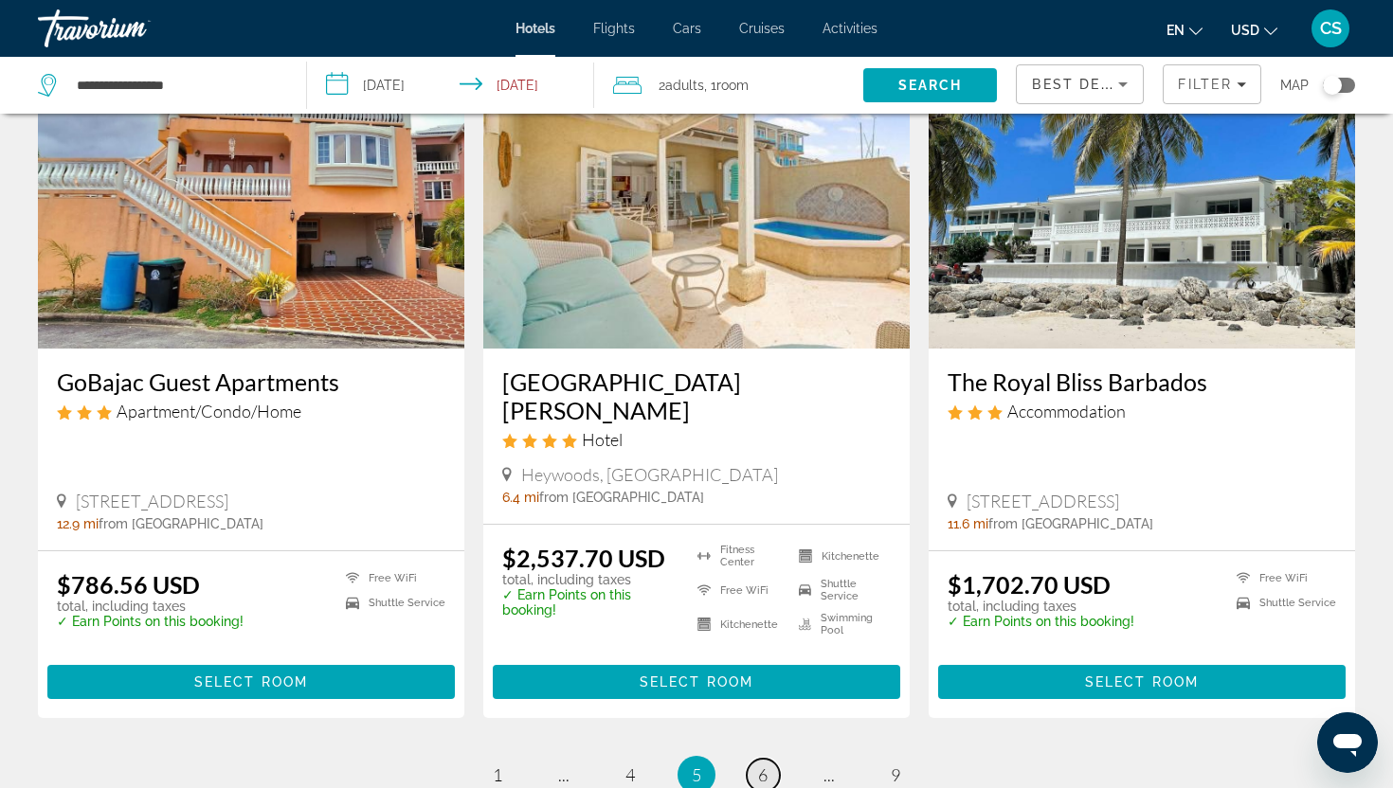
click at [770, 759] on link "page 6" at bounding box center [763, 775] width 33 height 33
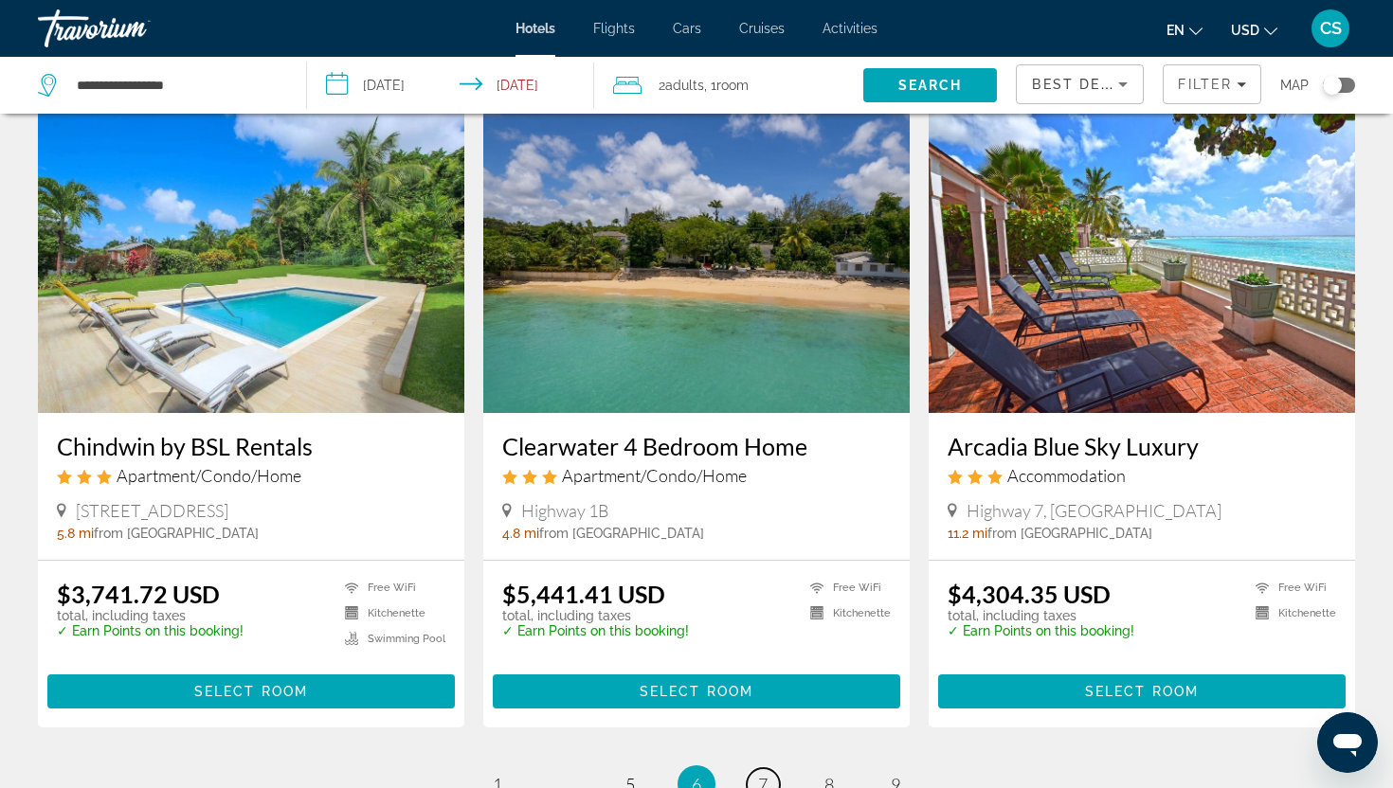
scroll to position [2218, 0]
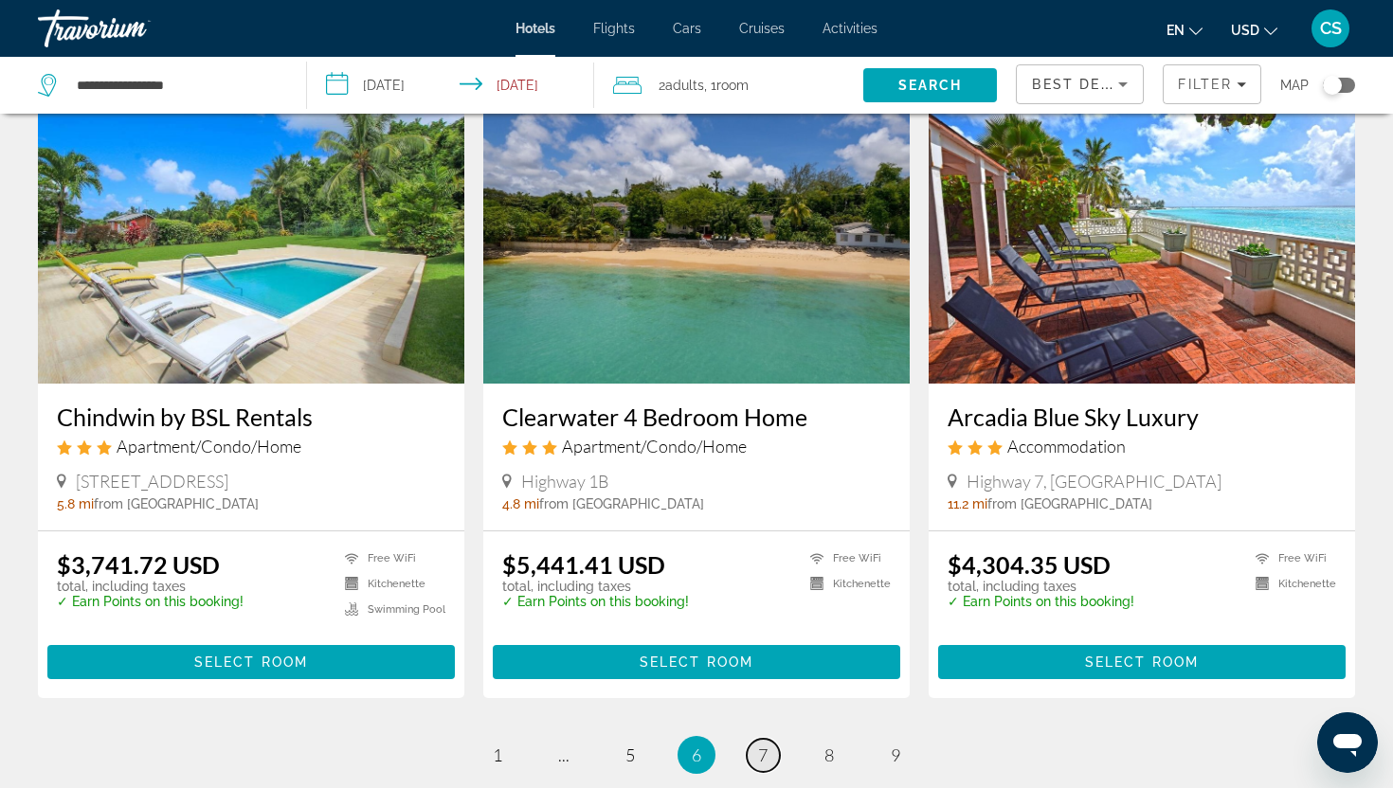
click at [772, 739] on link "page 7" at bounding box center [763, 755] width 33 height 33
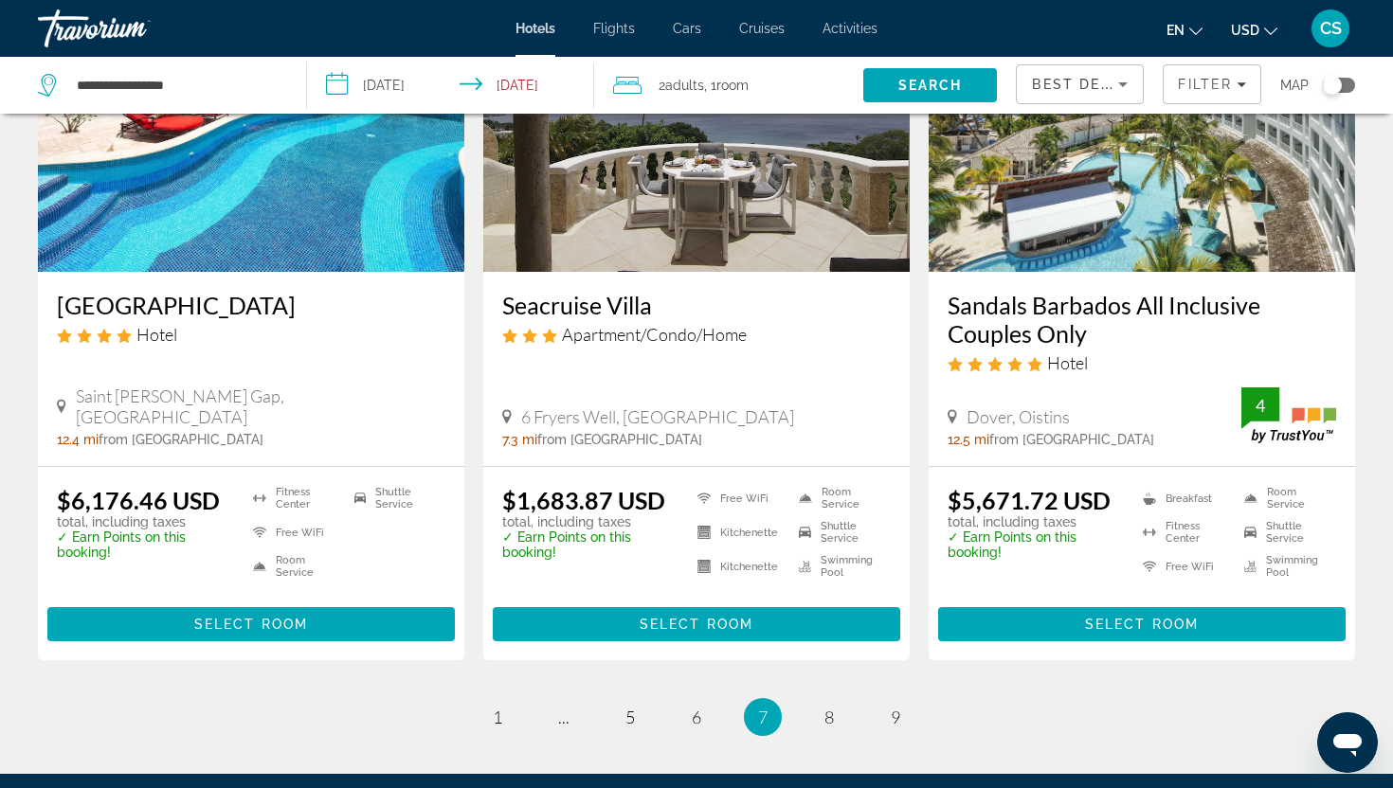
scroll to position [2306, 0]
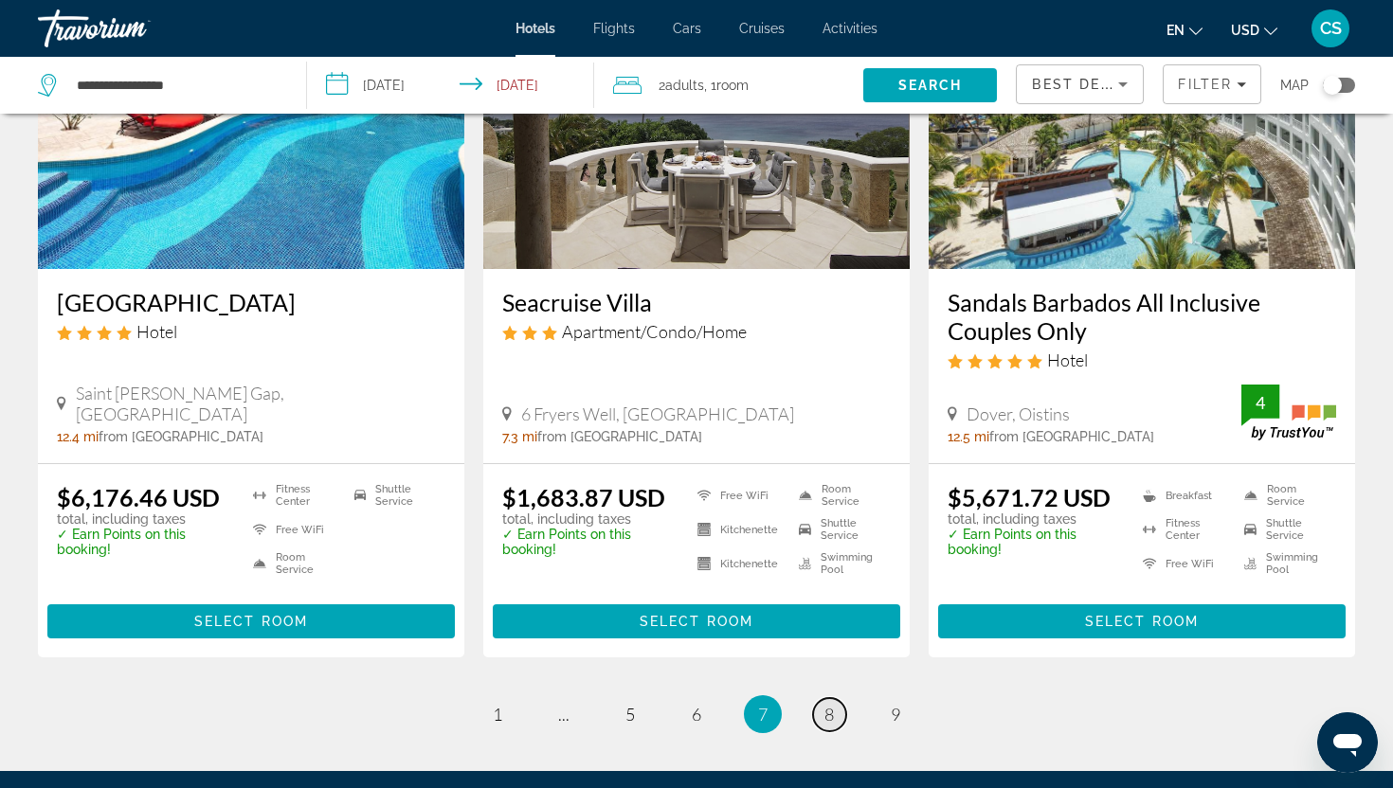
click at [832, 704] on span "8" at bounding box center [828, 714] width 9 height 21
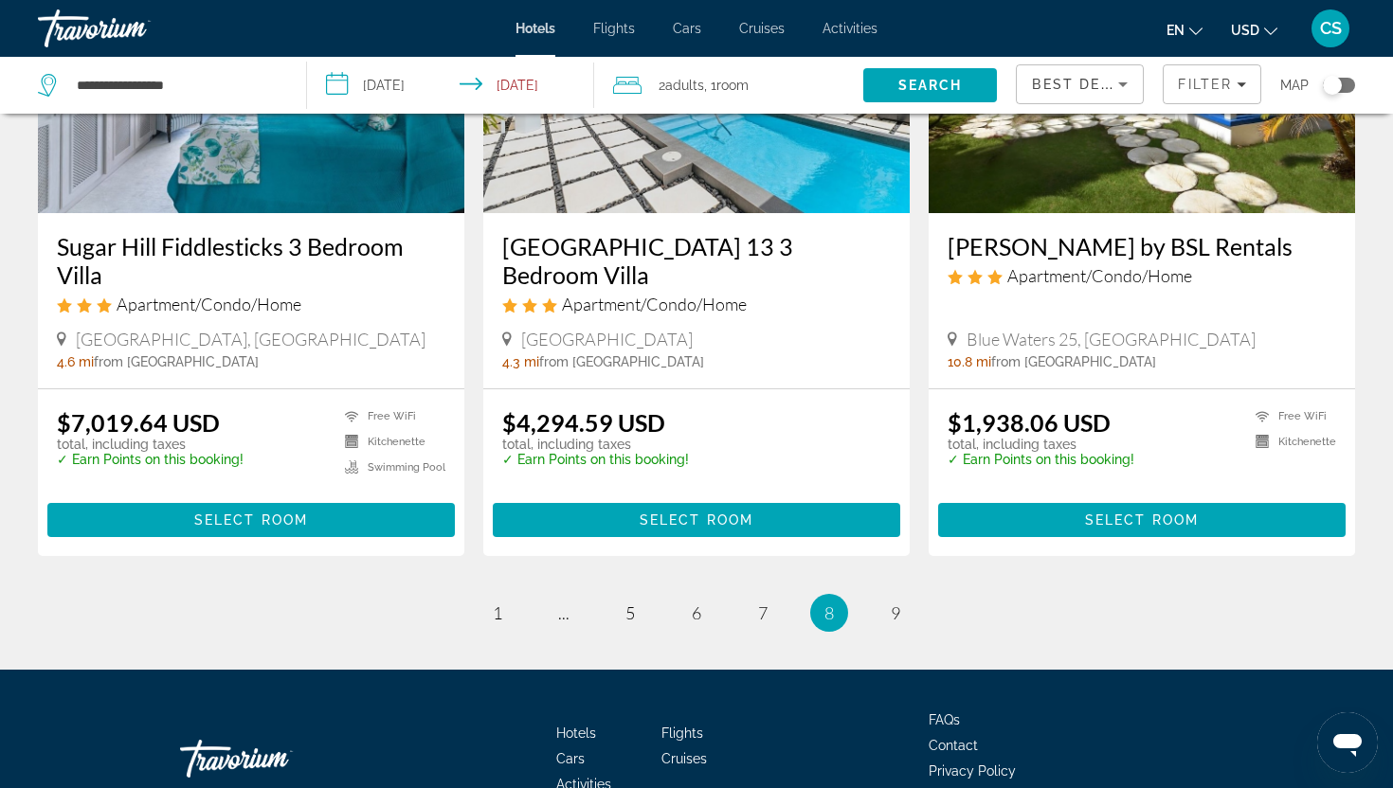
scroll to position [2459, 0]
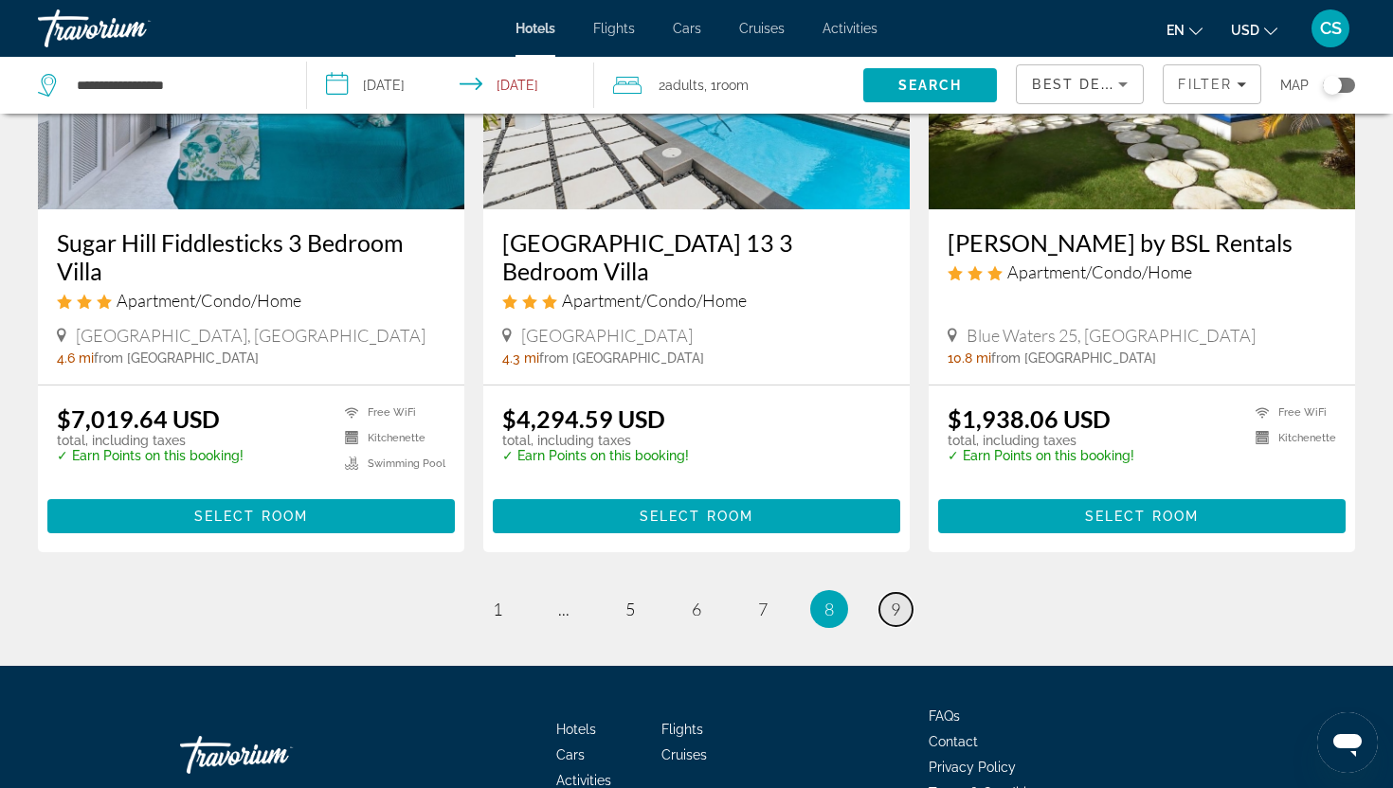
click at [900, 593] on link "page 9" at bounding box center [895, 609] width 33 height 33
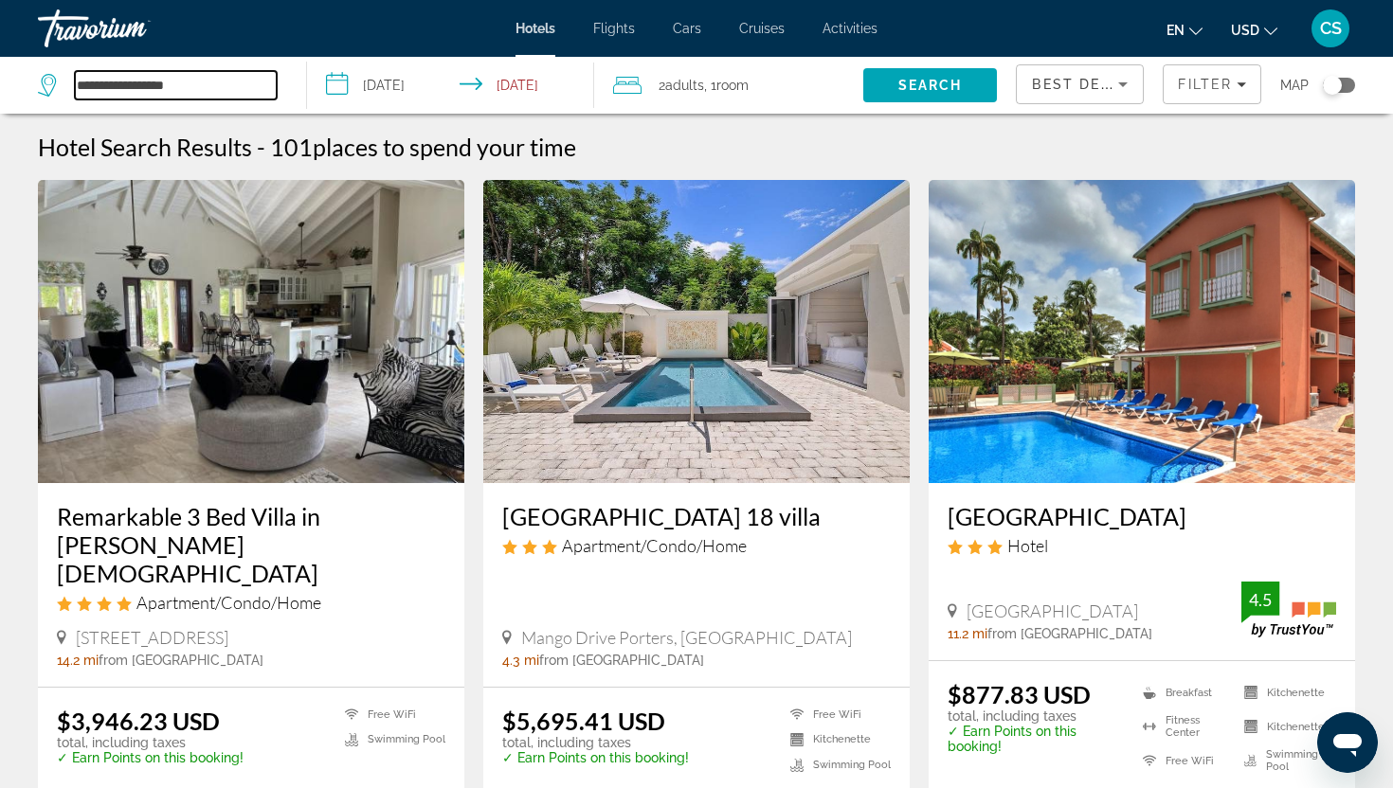
click at [134, 98] on input "**********" at bounding box center [176, 85] width 202 height 28
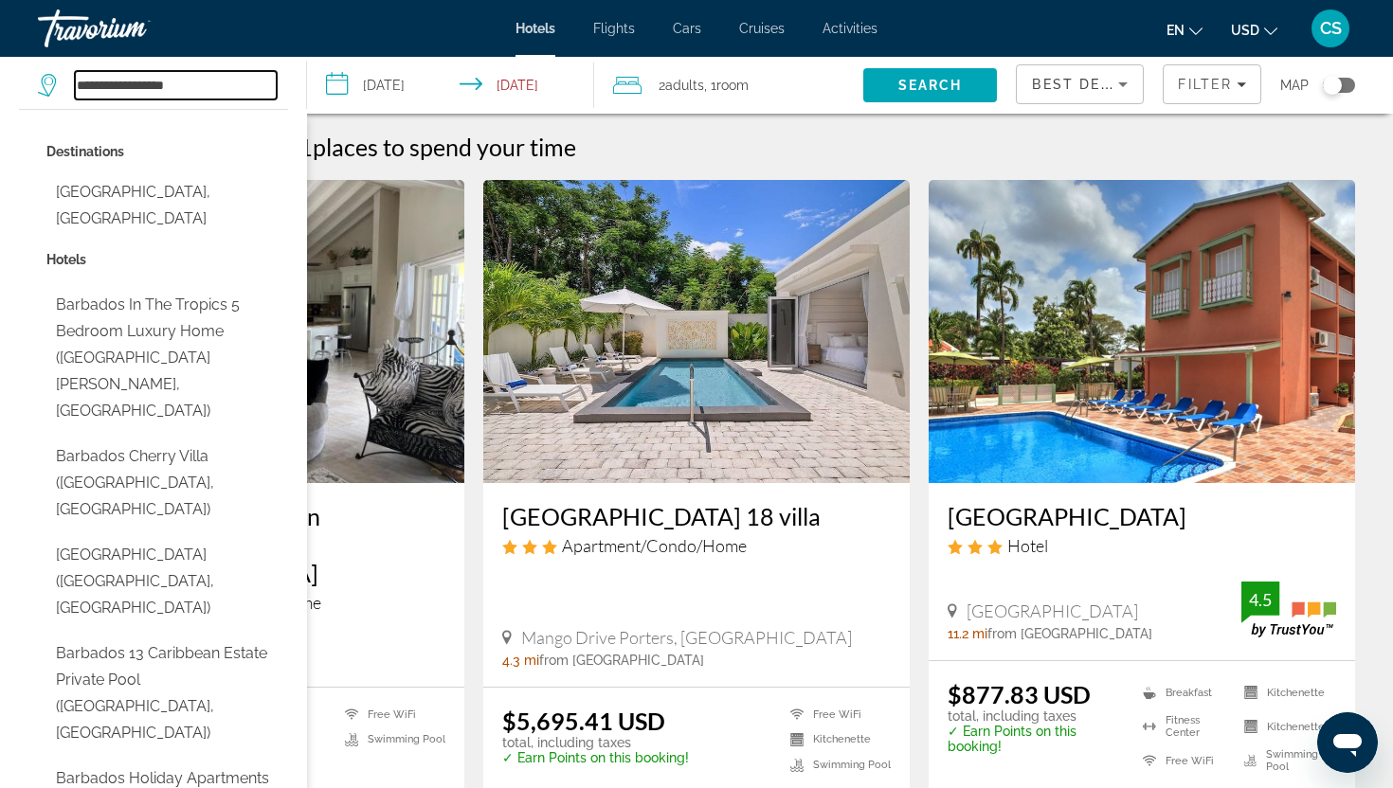
drag, startPoint x: 244, startPoint y: 82, endPoint x: 31, endPoint y: 100, distance: 213.9
click at [31, 100] on app-destination-search "**********" at bounding box center [153, 85] width 307 height 57
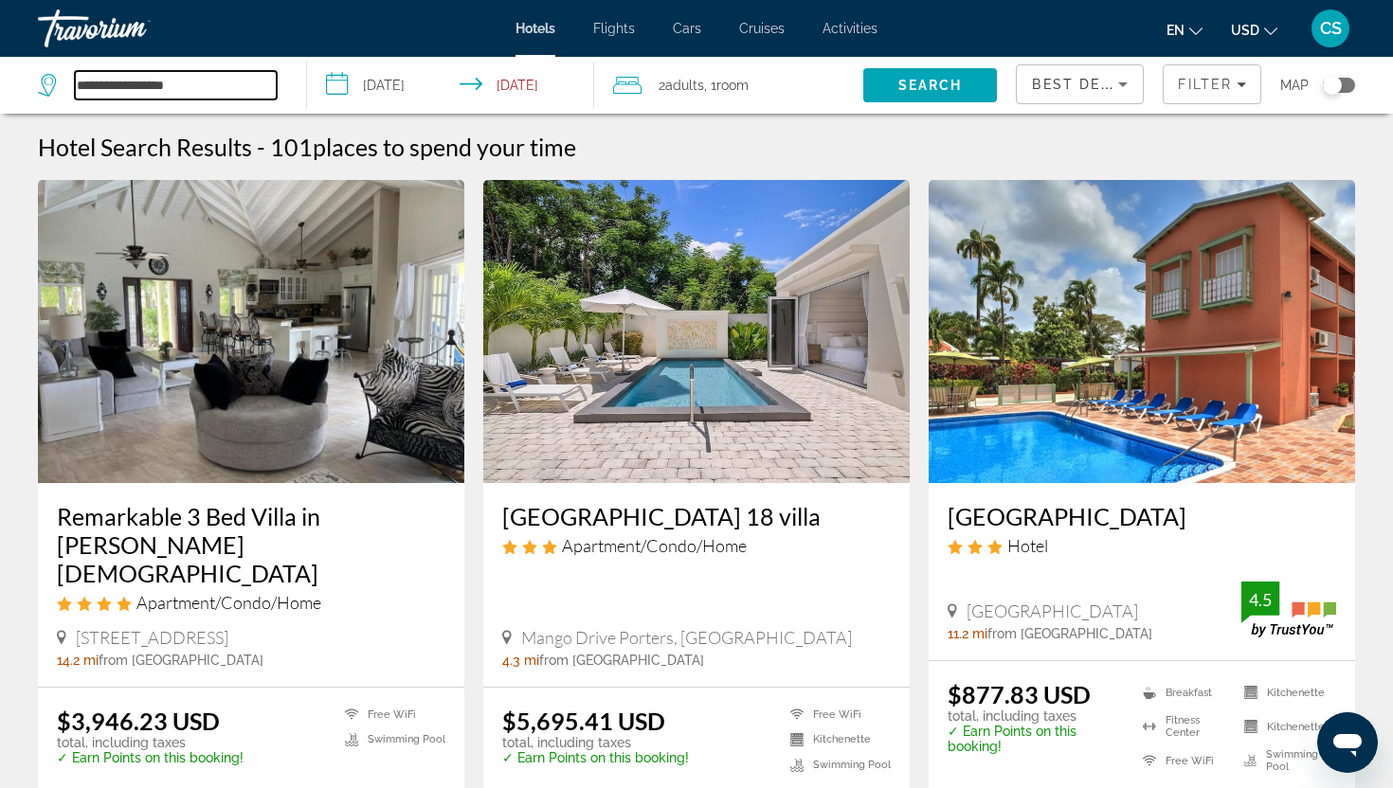
drag, startPoint x: 207, startPoint y: 86, endPoint x: 81, endPoint y: 58, distance: 129.2
click at [81, 58] on div "**********" at bounding box center [162, 85] width 249 height 57
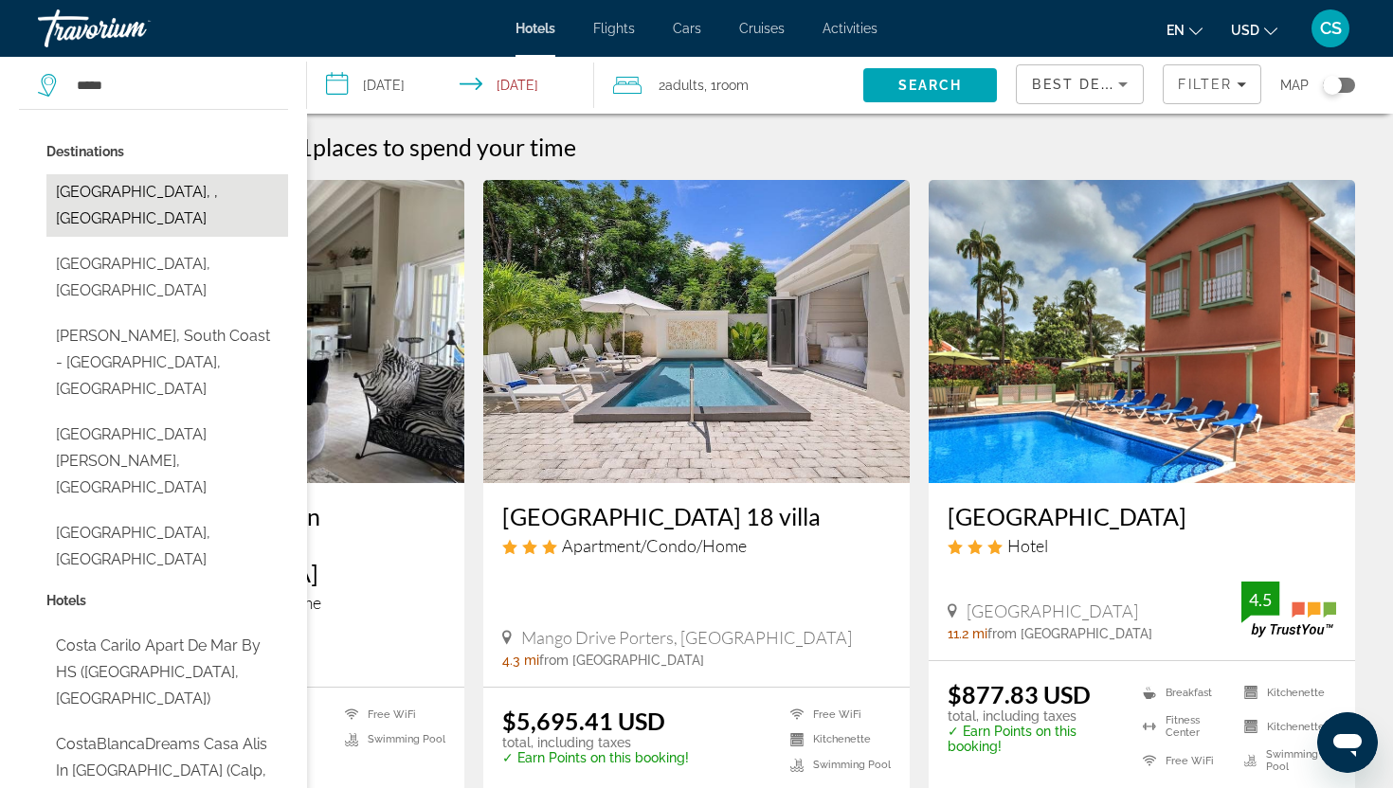
click at [114, 201] on button "Costa Rica, , Costa Rica" at bounding box center [167, 205] width 242 height 63
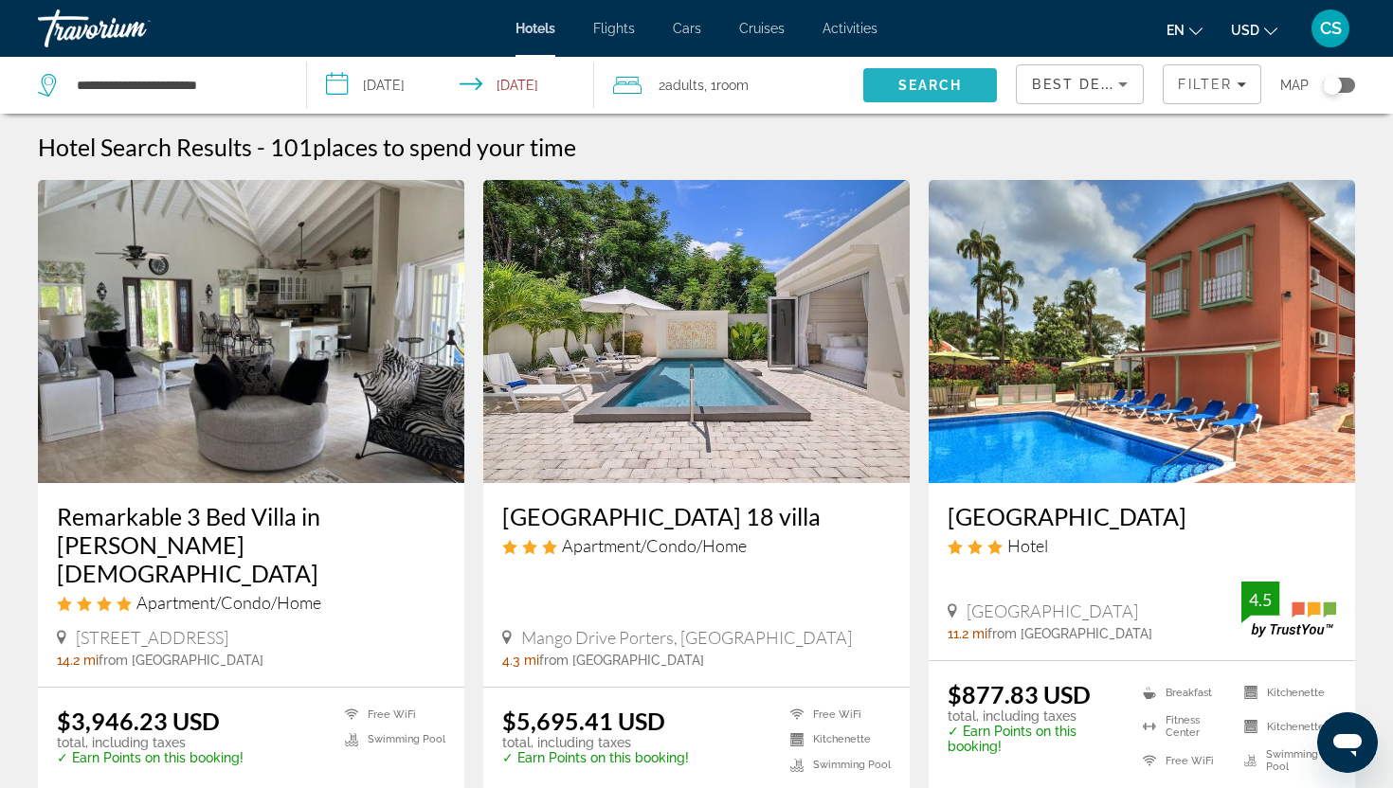
click at [905, 79] on span "Search" at bounding box center [930, 85] width 64 height 15
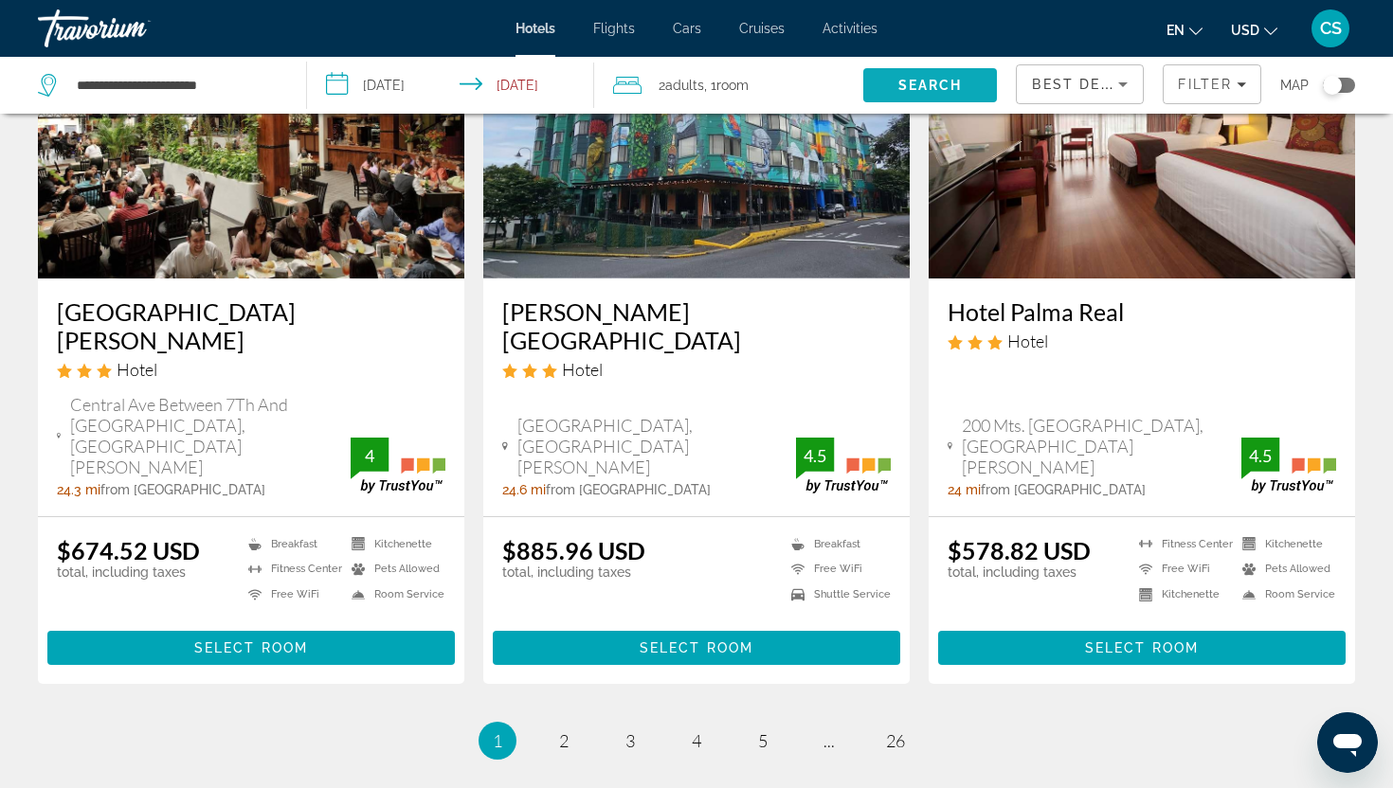
scroll to position [2410, 0]
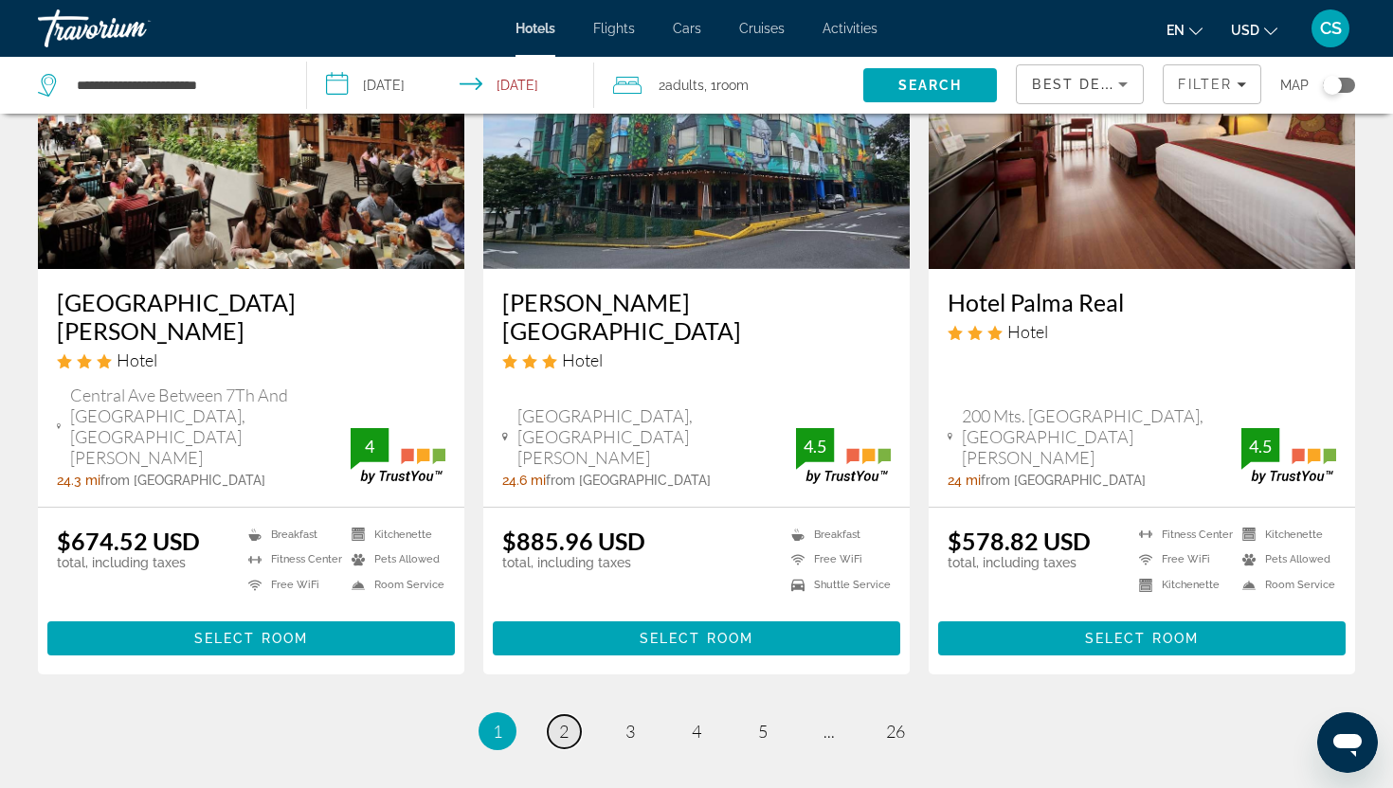
click at [571, 715] on link "page 2" at bounding box center [564, 731] width 33 height 33
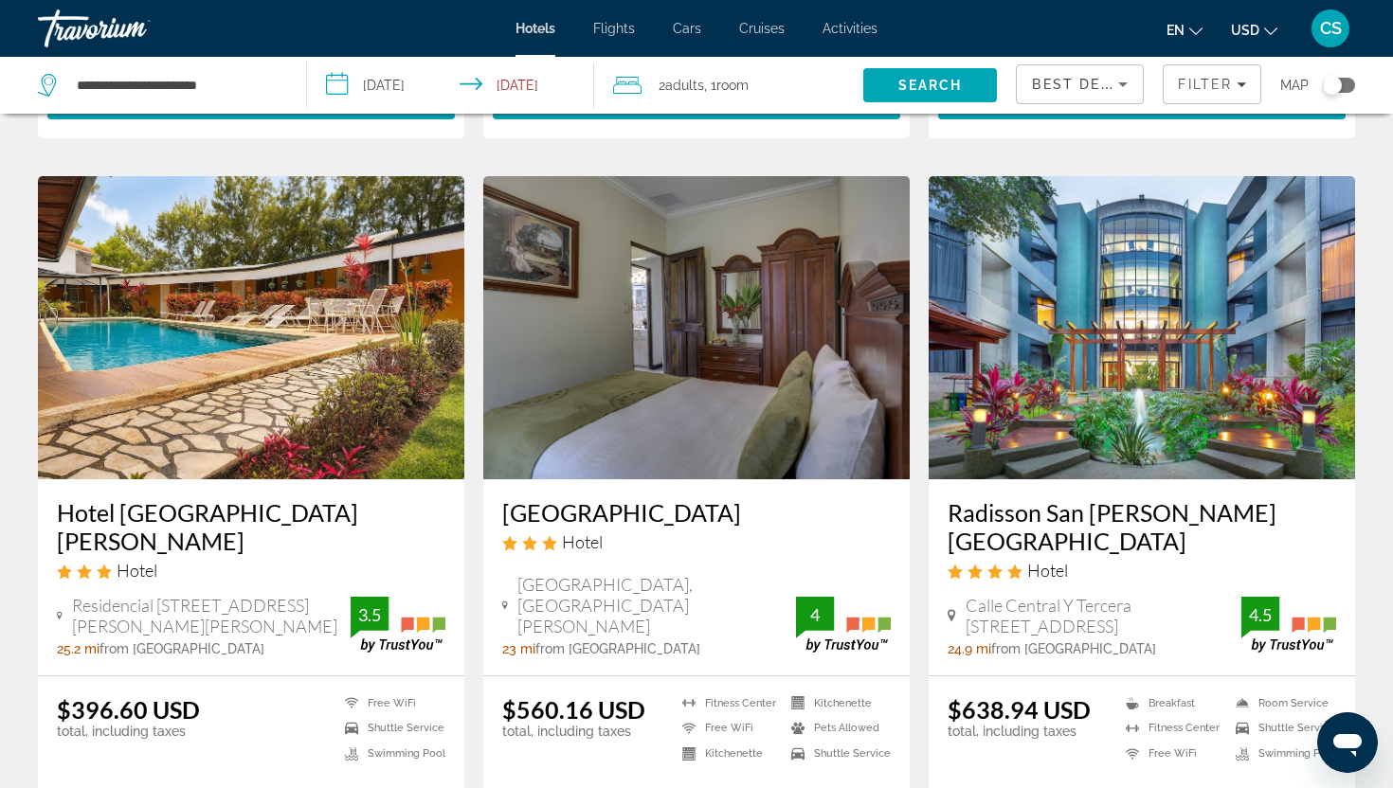
scroll to position [2326, 0]
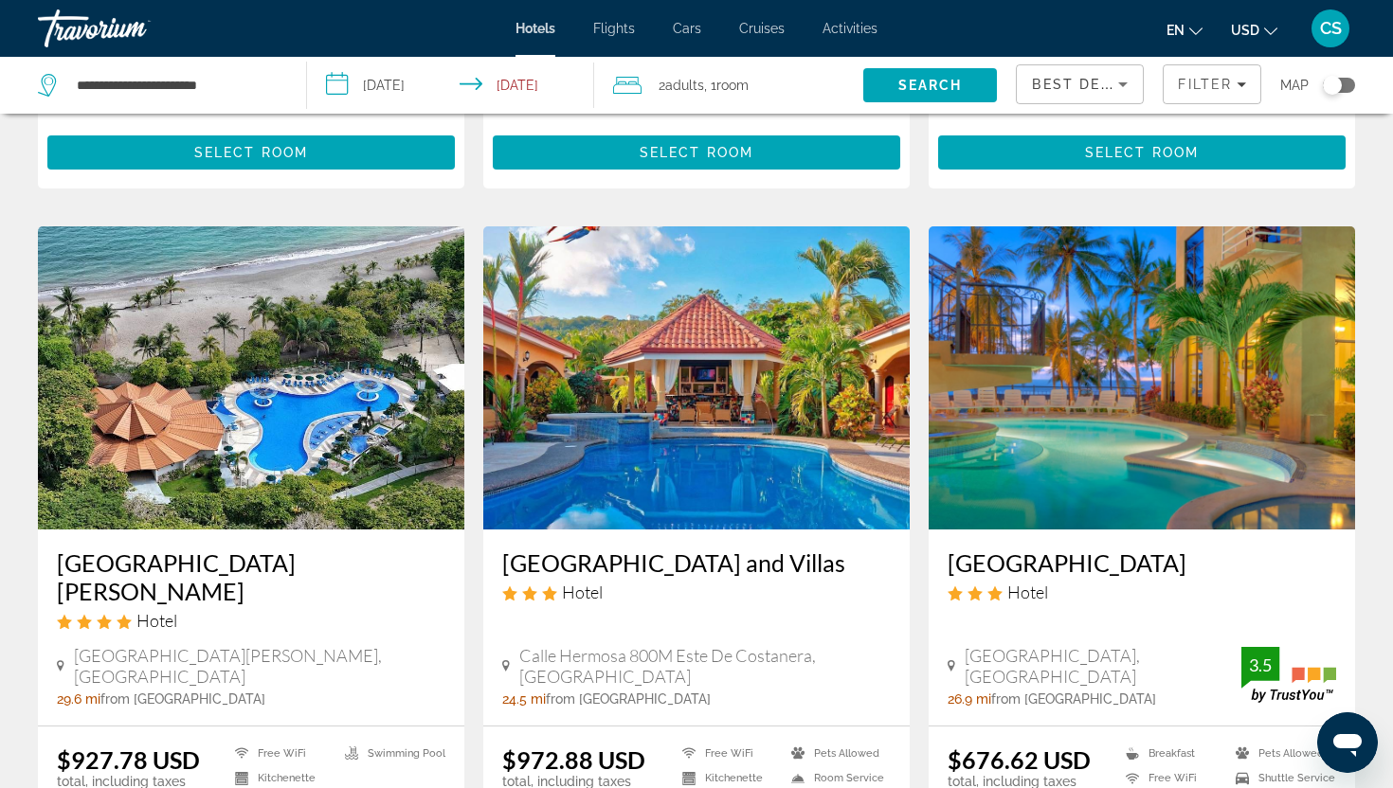
scroll to position [2316, 0]
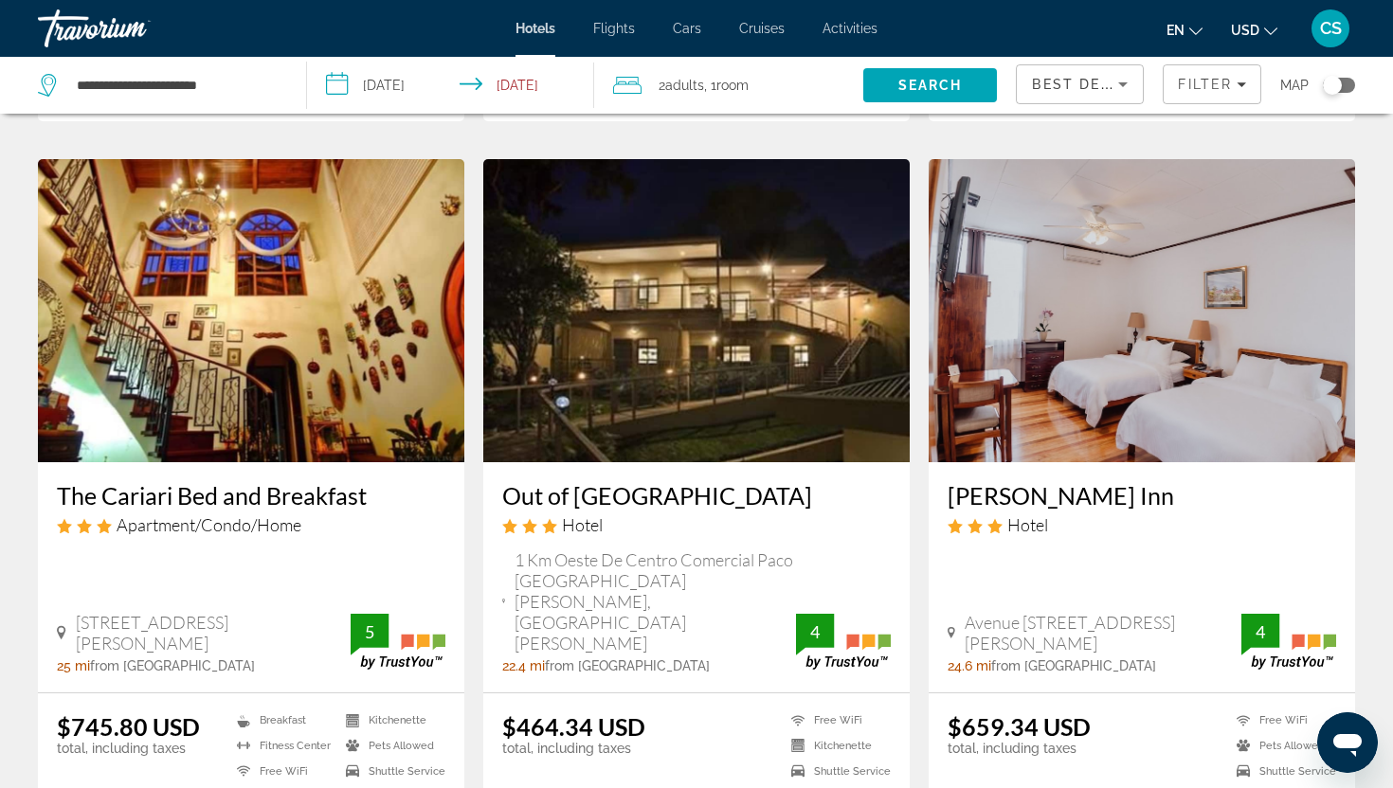
scroll to position [2198, 0]
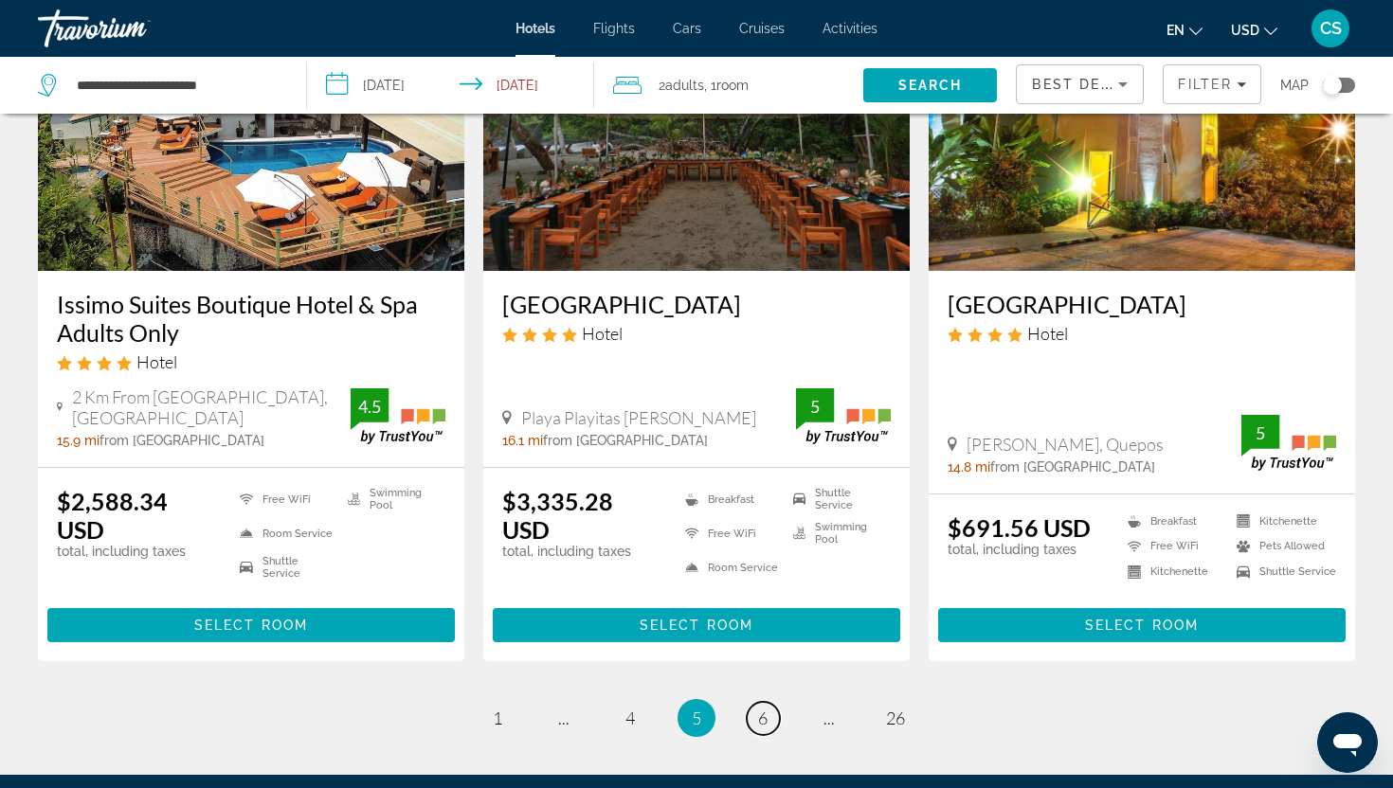
scroll to position [2484, 0]
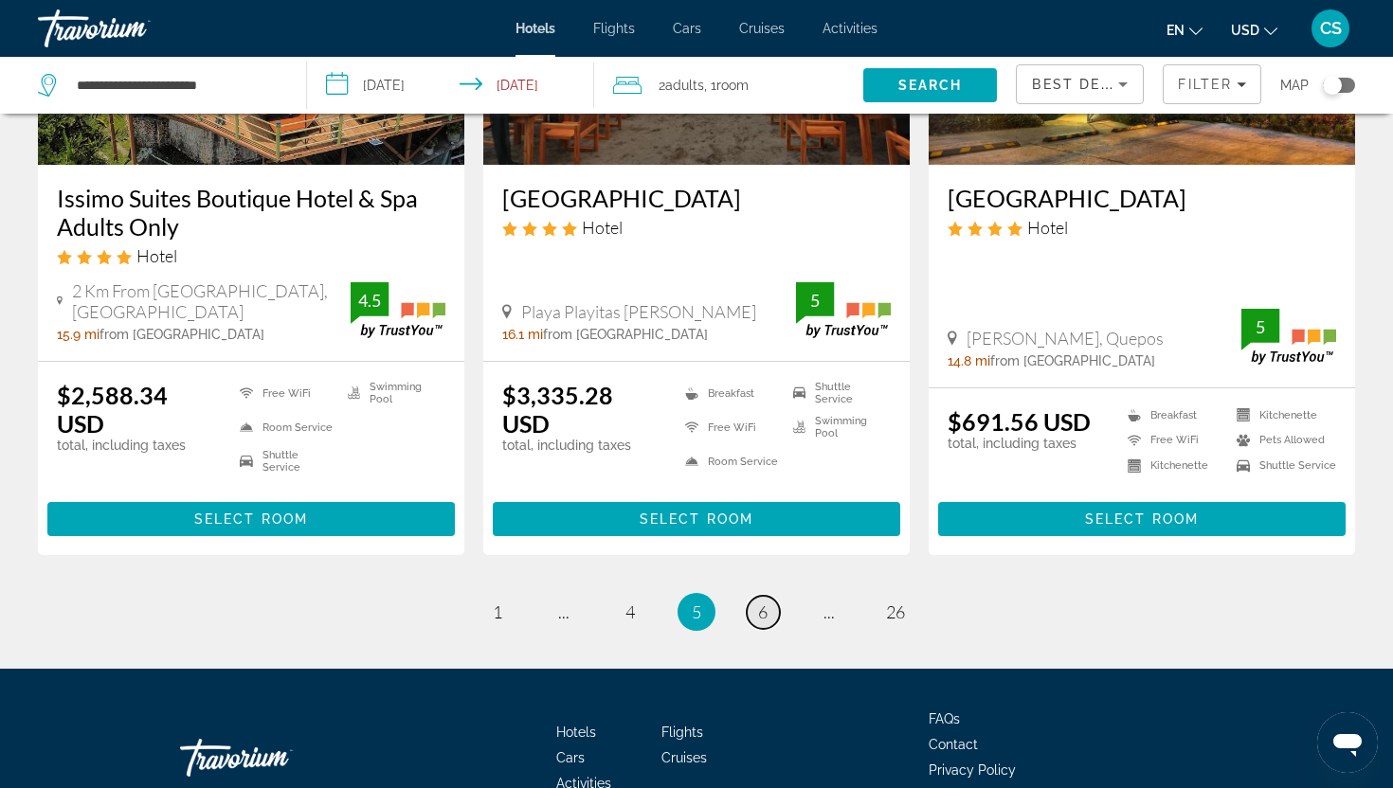
click at [770, 596] on link "page 6" at bounding box center [763, 612] width 33 height 33
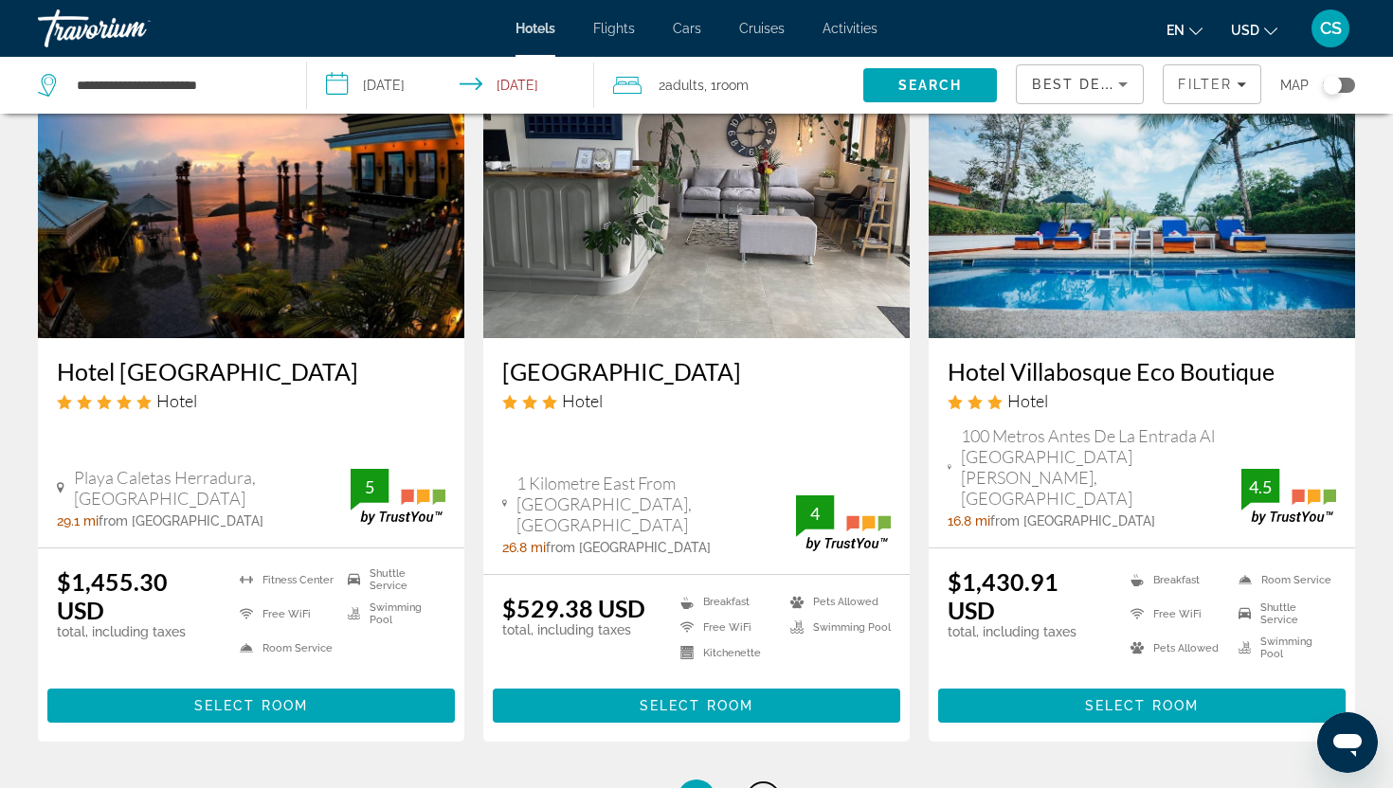
scroll to position [2371, 0]
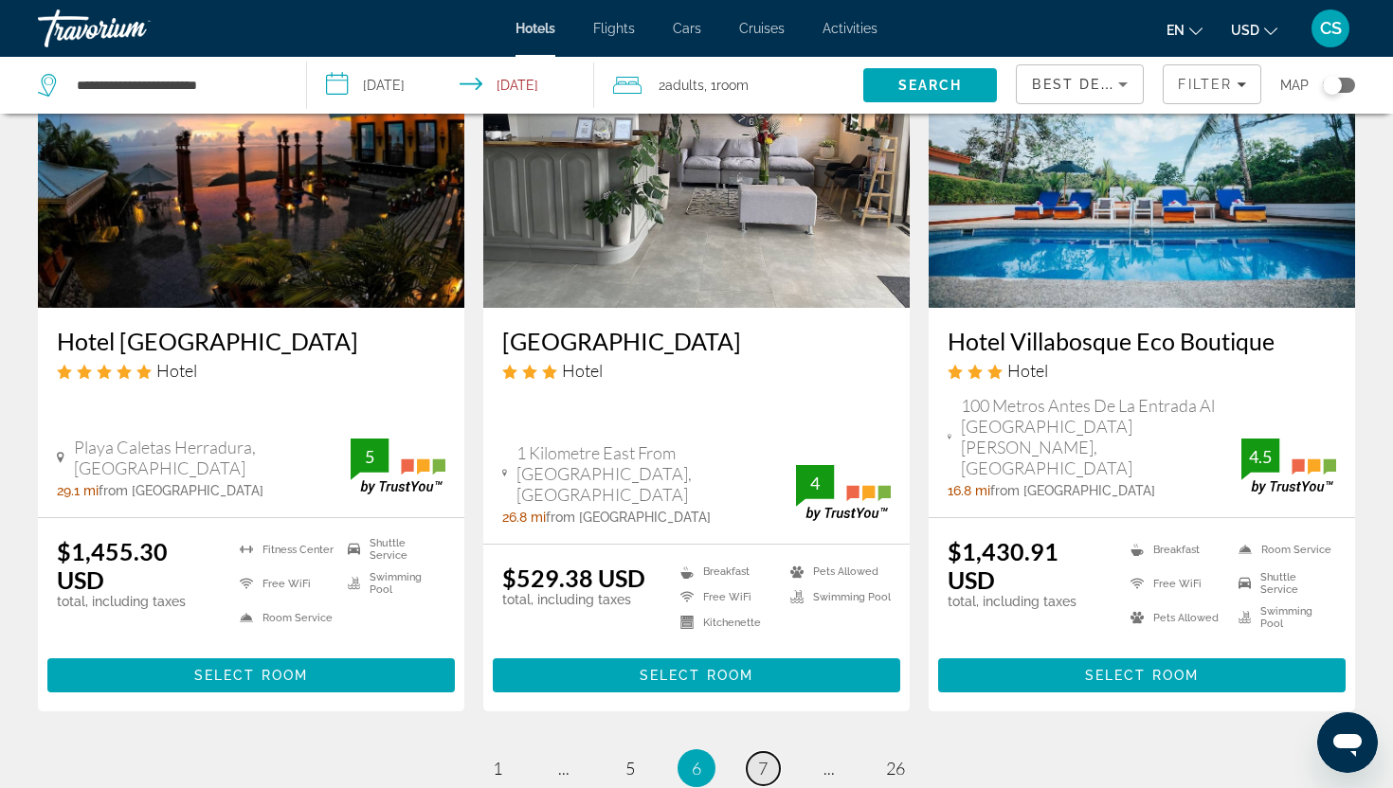
click at [765, 752] on link "page 7" at bounding box center [763, 768] width 33 height 33
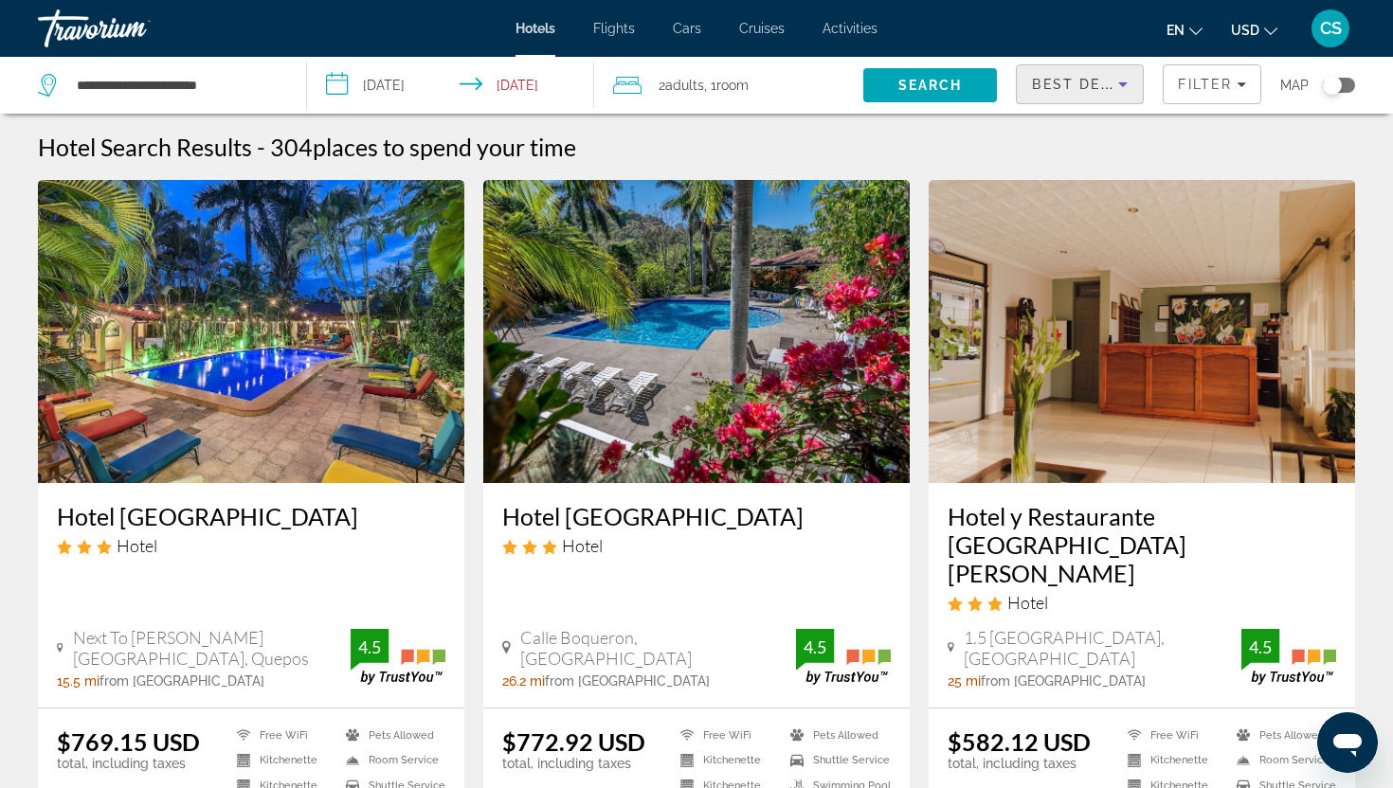
click at [1125, 89] on icon "Sort by" at bounding box center [1122, 84] width 23 height 23
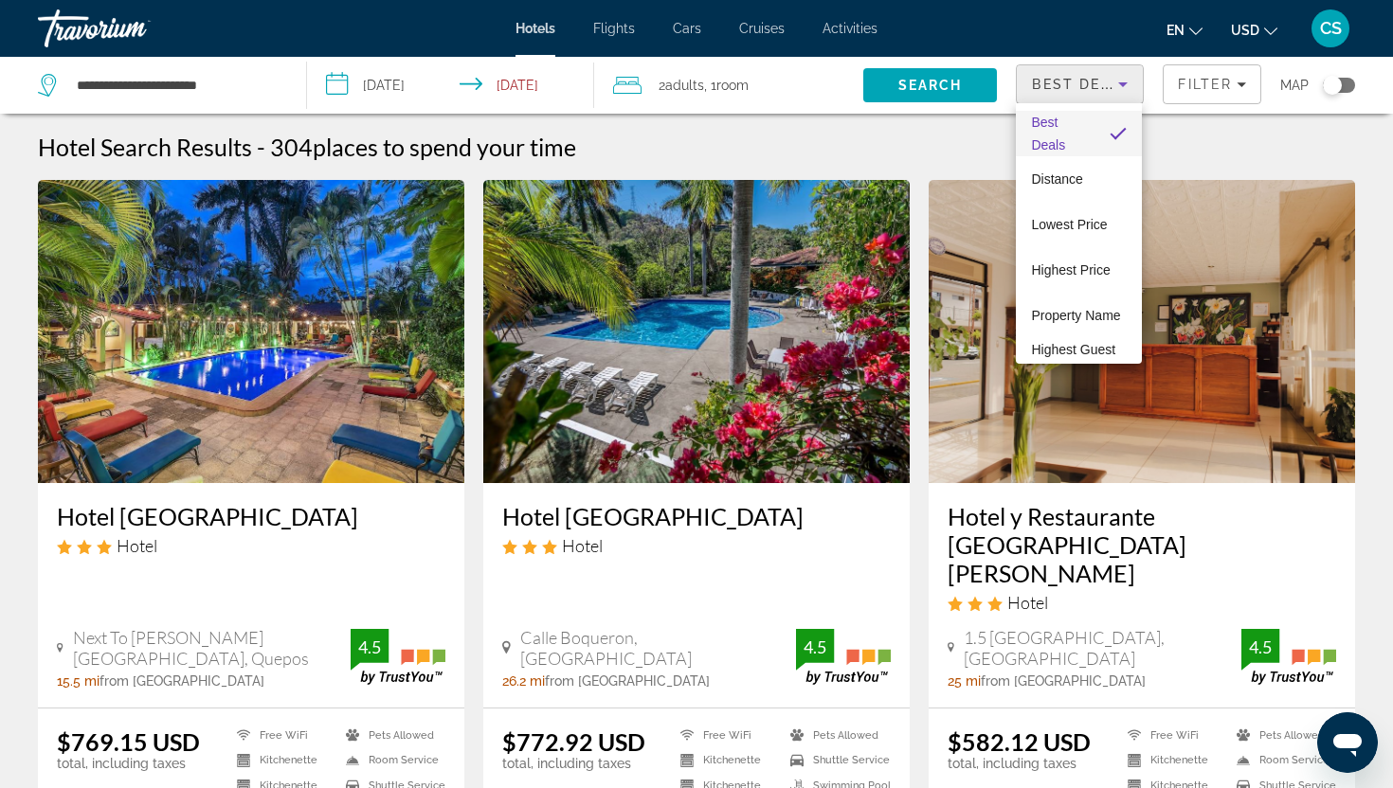
click at [1190, 91] on div at bounding box center [696, 394] width 1393 height 788
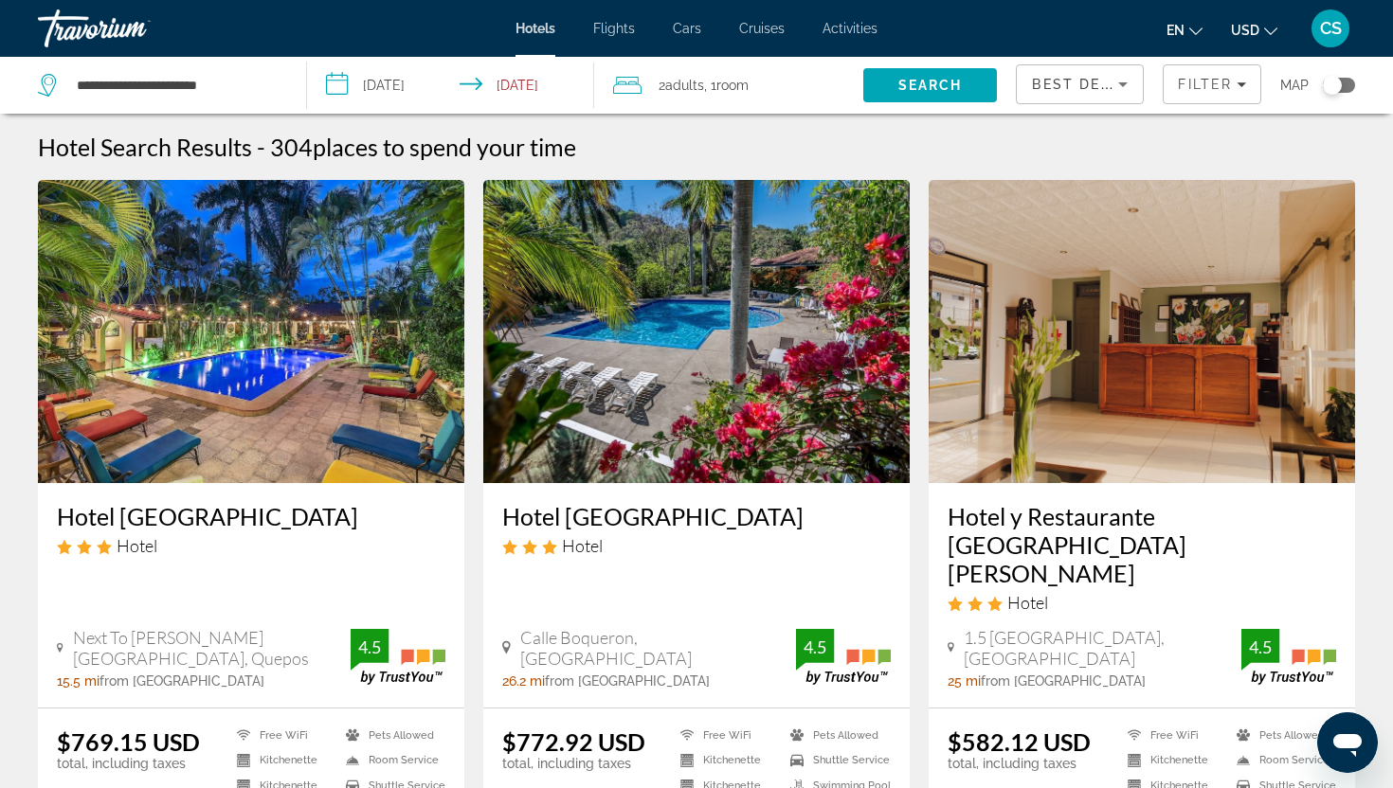
click at [1190, 91] on span "Filter" at bounding box center [1205, 84] width 54 height 15
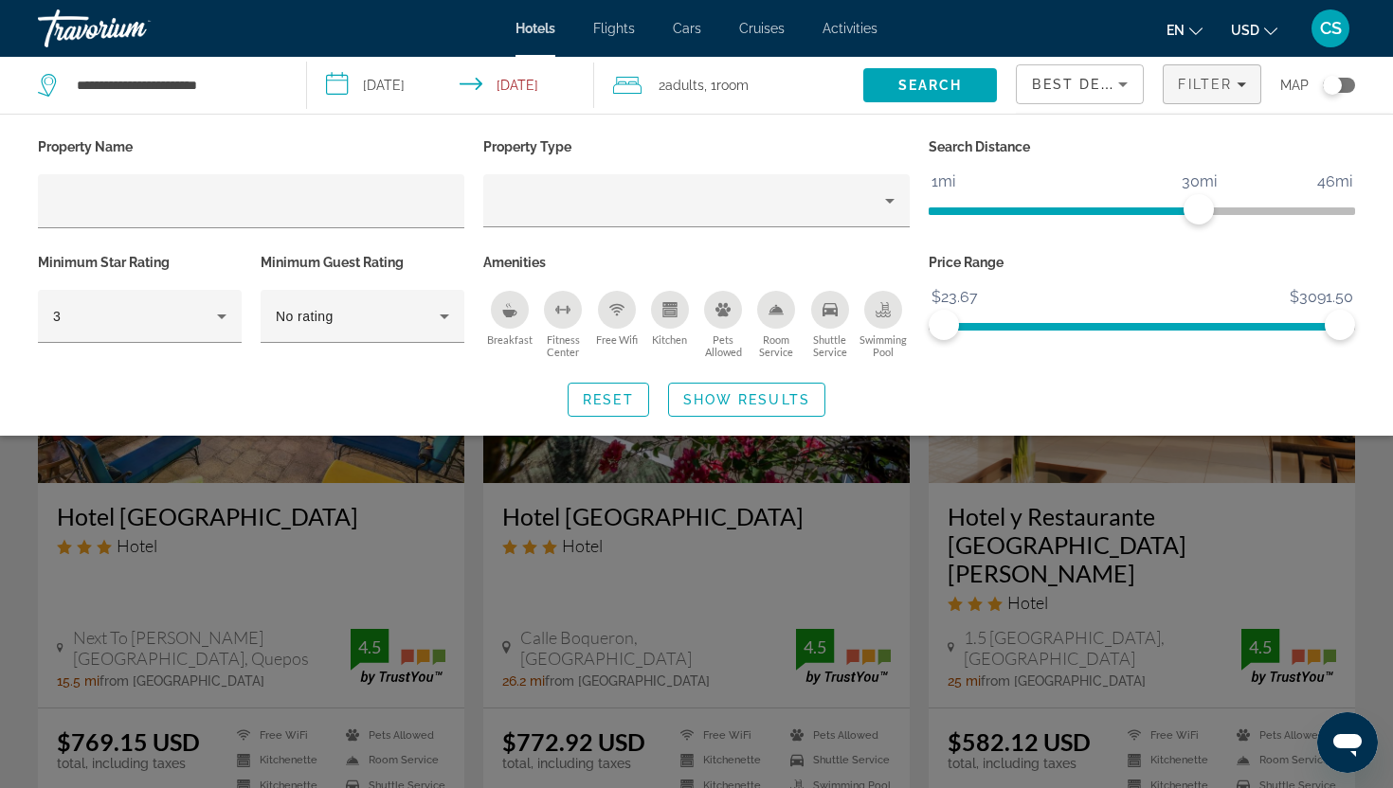
click at [891, 295] on div "Swimming Pool" at bounding box center [883, 310] width 38 height 38
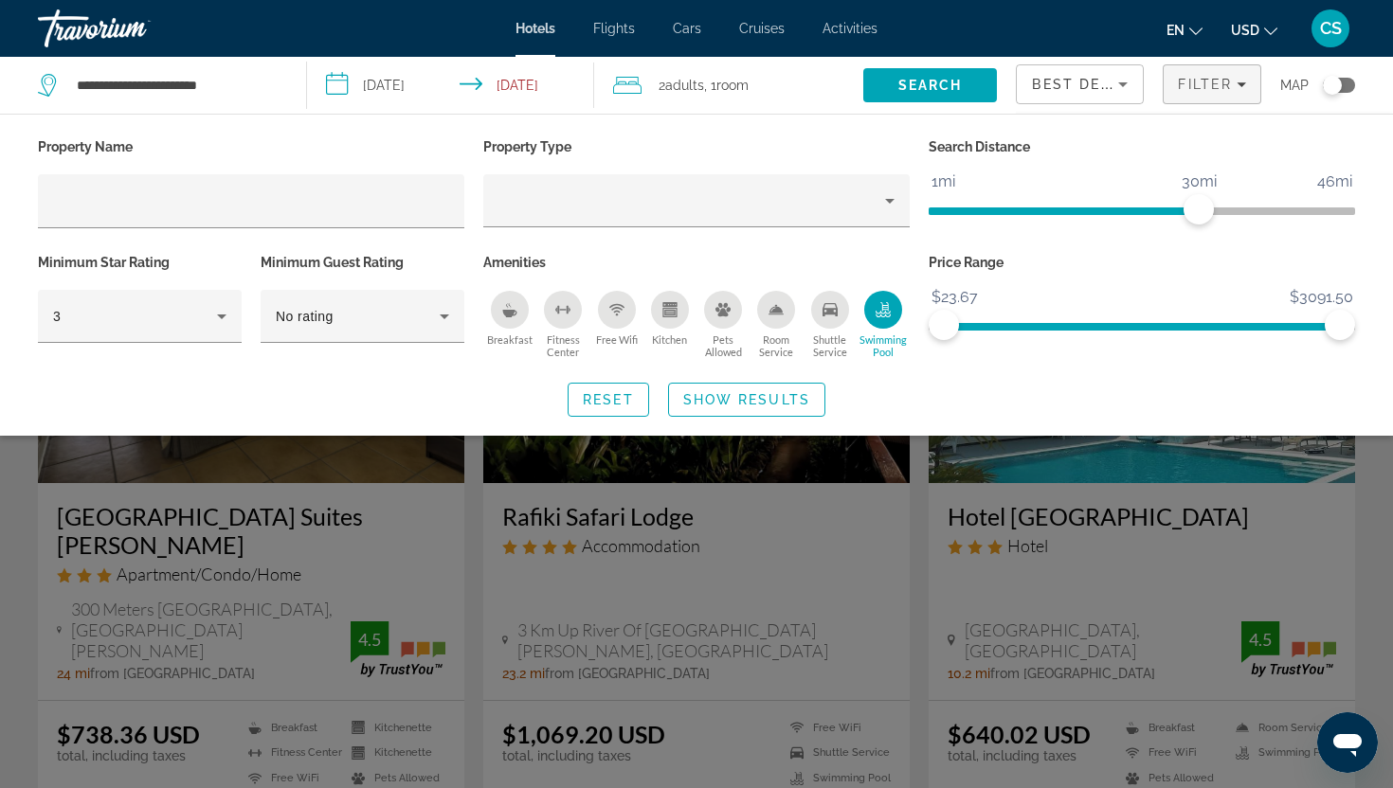
click at [783, 317] on div "Room Service" at bounding box center [776, 310] width 38 height 38
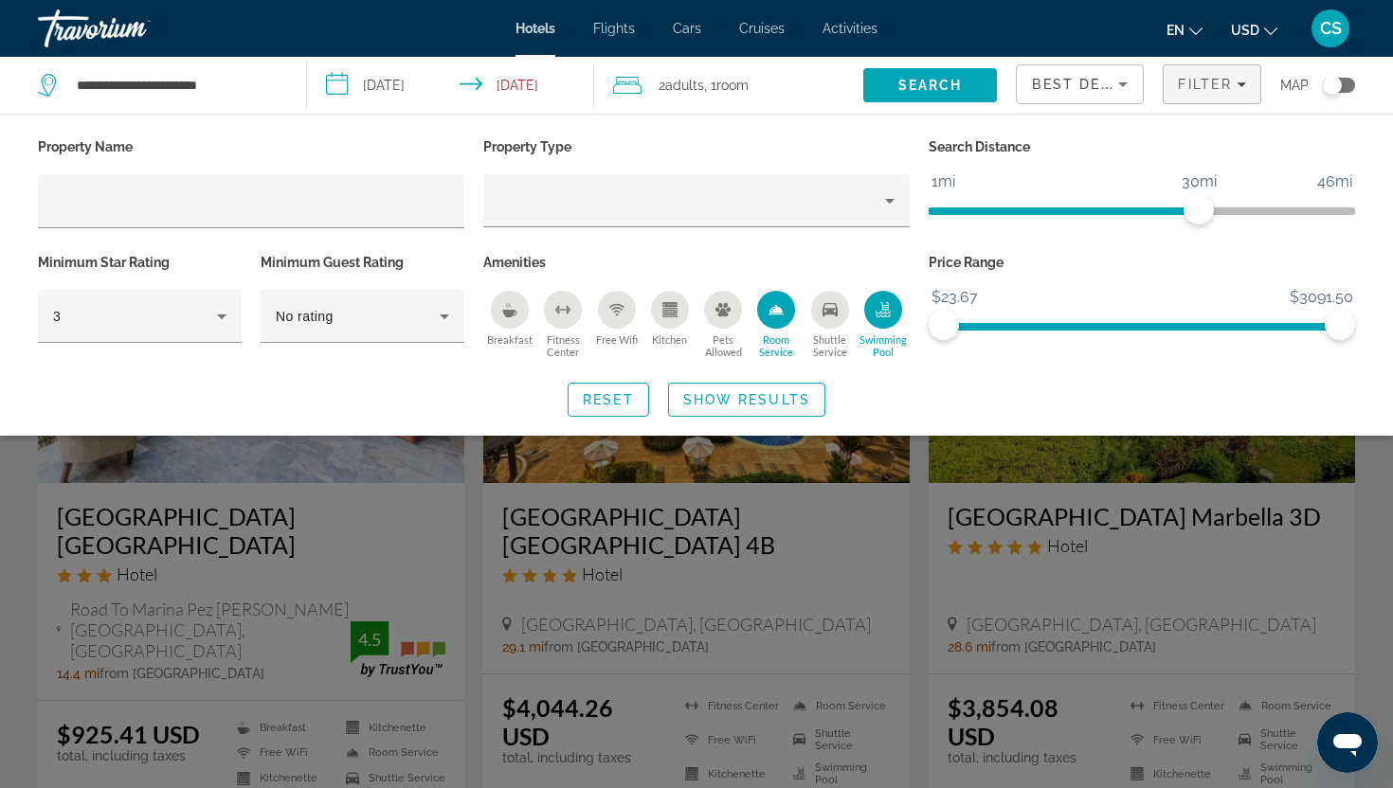
click at [624, 326] on button "Free Wifi" at bounding box center [616, 324] width 53 height 69
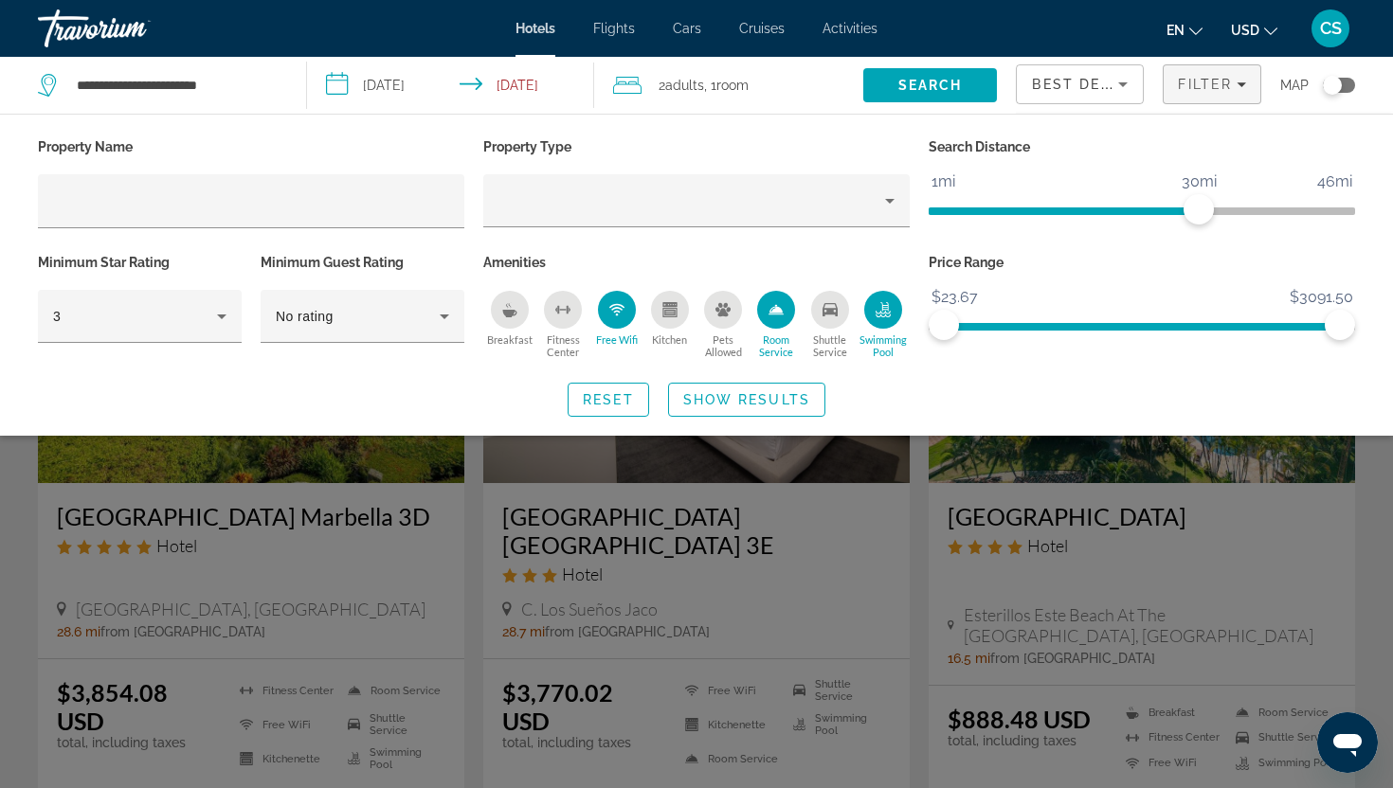
click at [575, 312] on div "Fitness Center" at bounding box center [563, 310] width 38 height 38
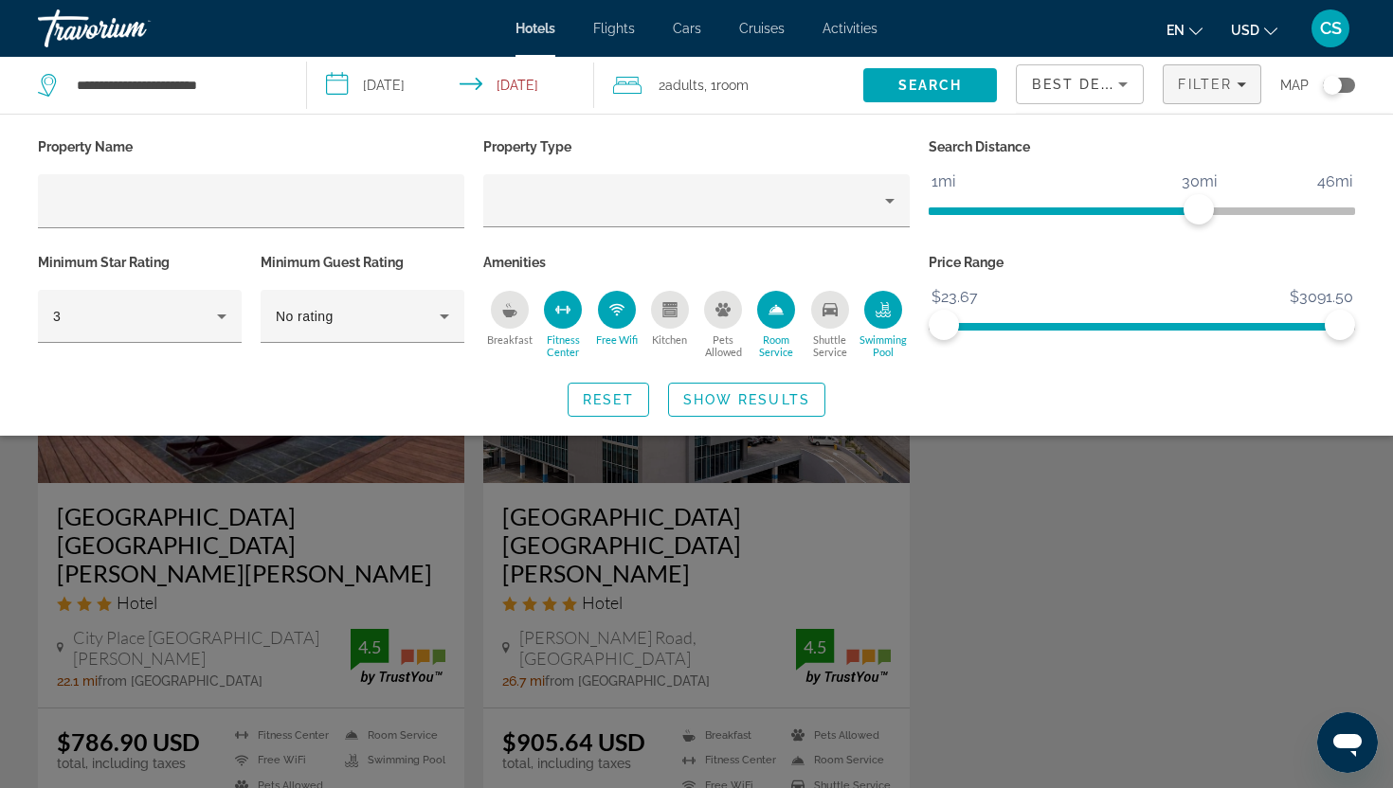
click at [951, 485] on div "Search widget" at bounding box center [696, 536] width 1393 height 504
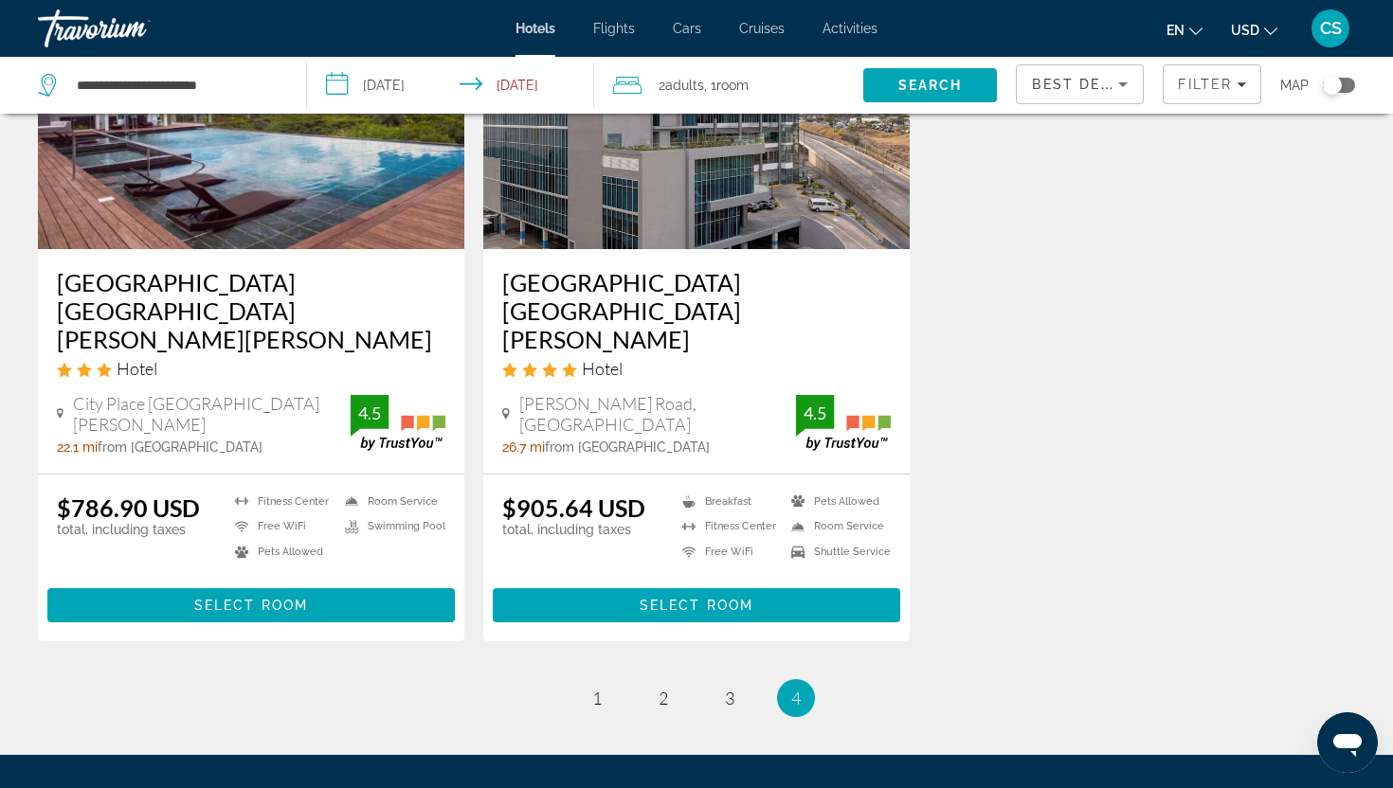
scroll to position [237, 0]
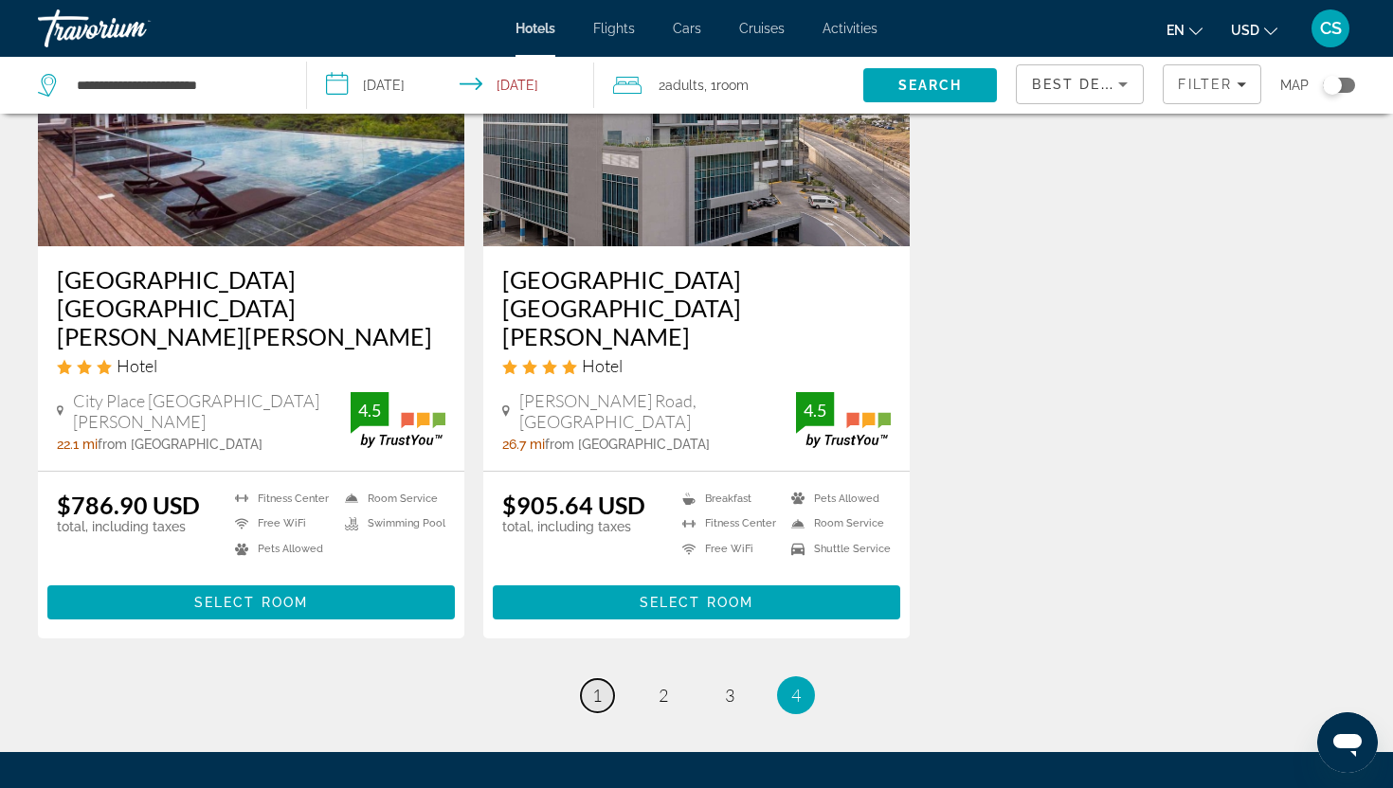
click at [592, 685] on span "1" at bounding box center [596, 695] width 9 height 21
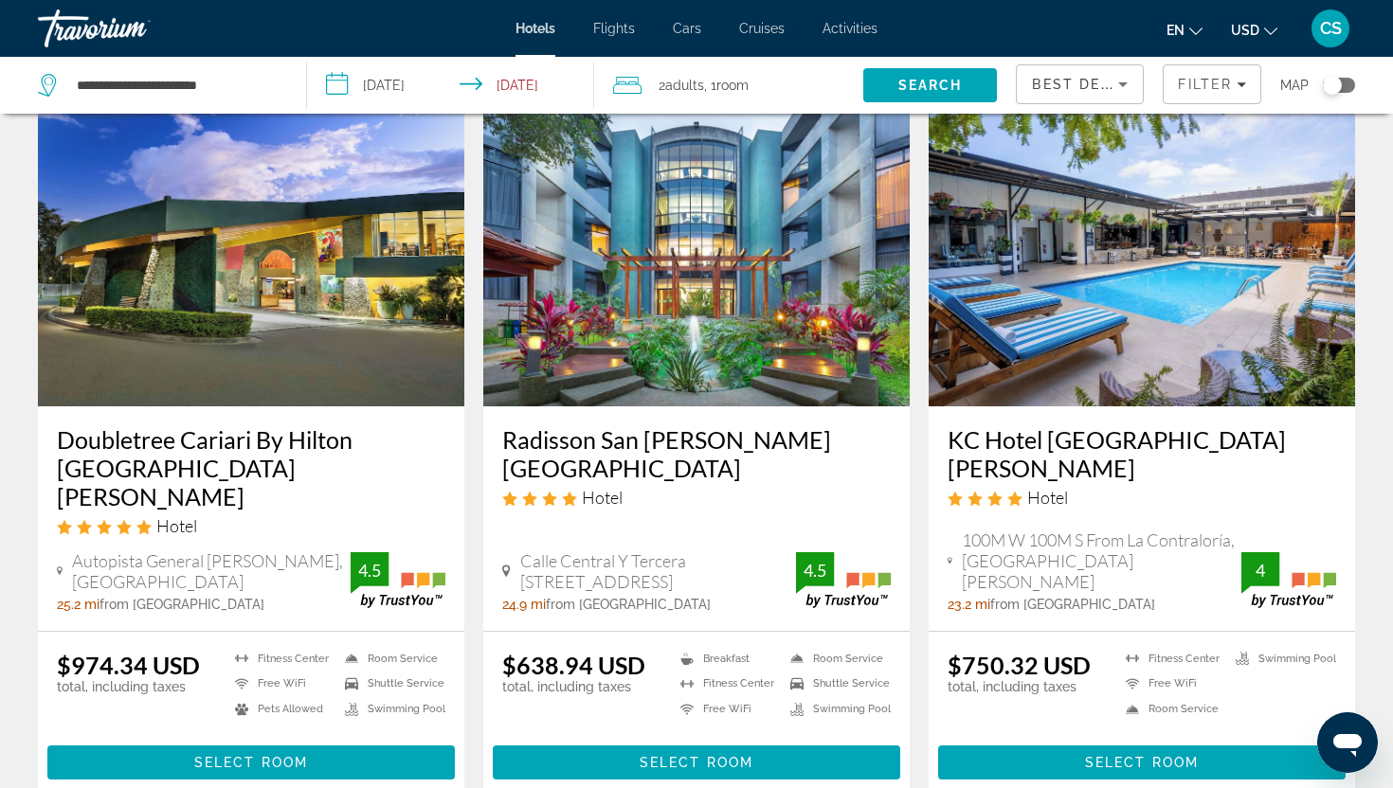
scroll to position [2368, 0]
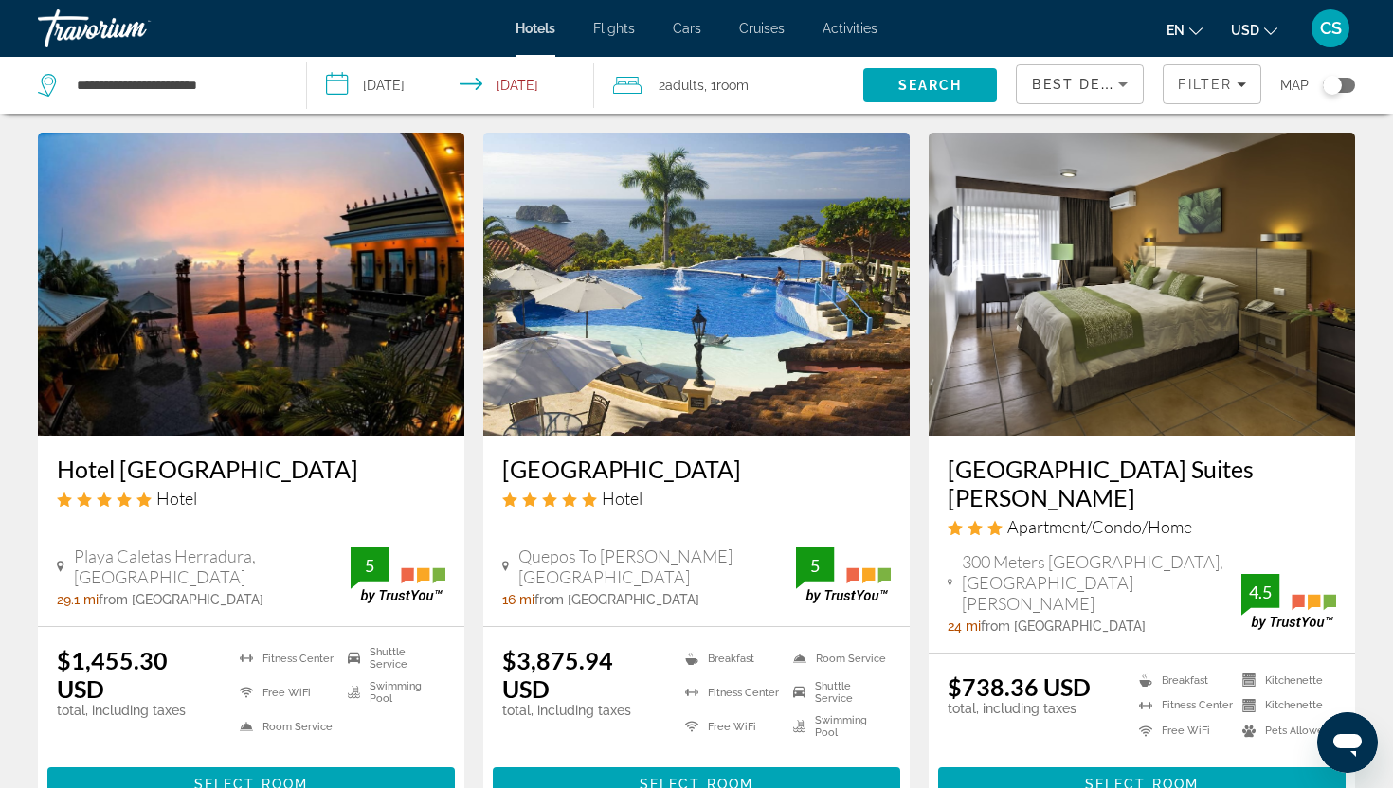
scroll to position [2324, 0]
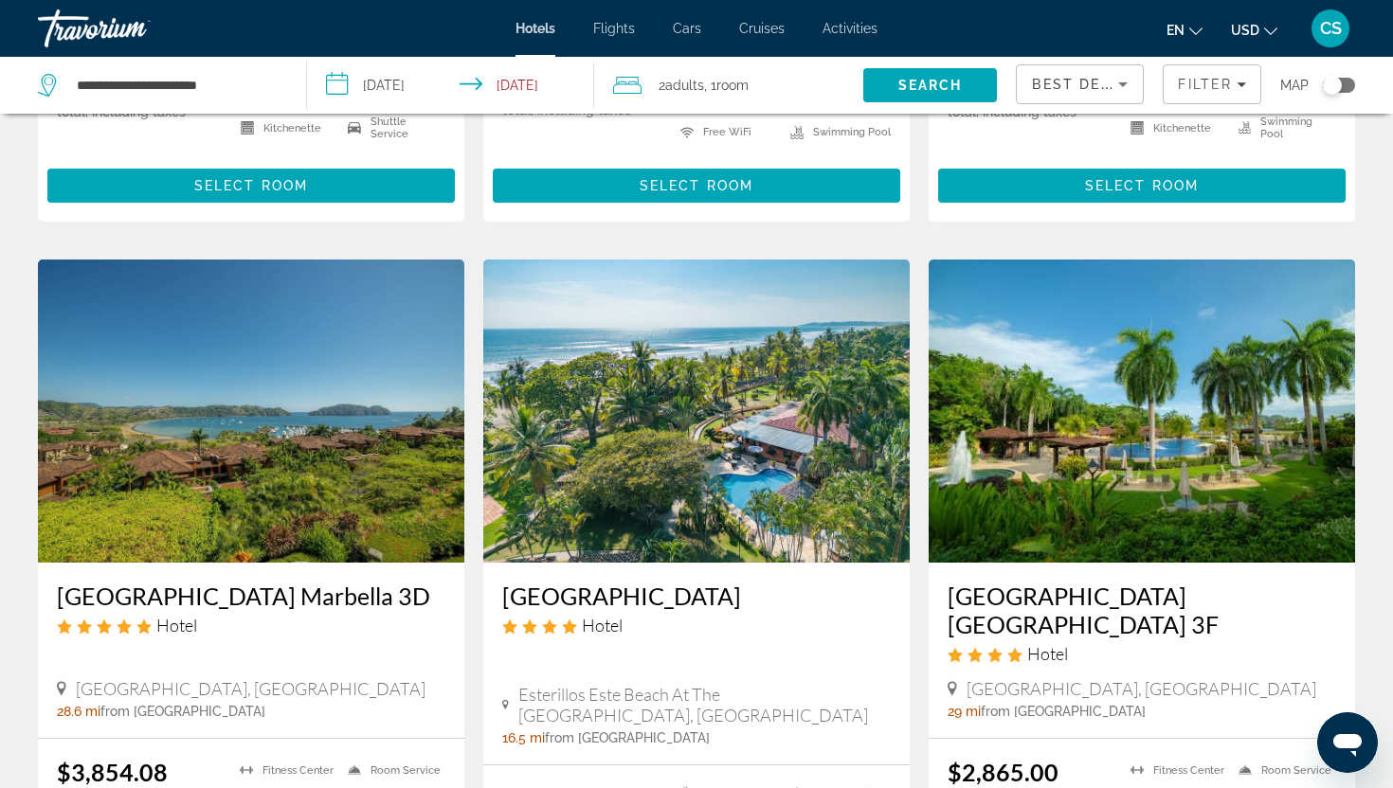
scroll to position [2259, 0]
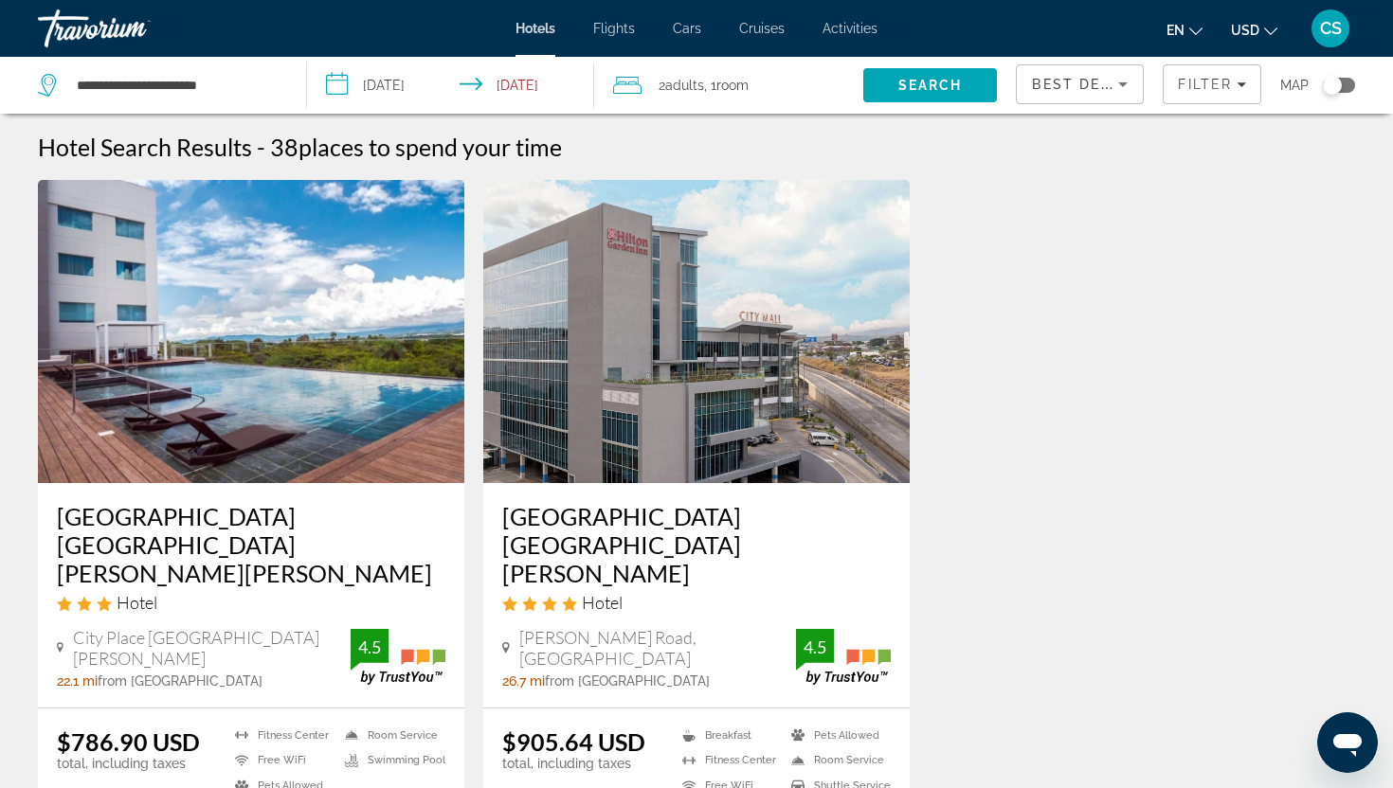
click at [230, 107] on div "**********" at bounding box center [162, 85] width 249 height 57
click at [236, 93] on input "**********" at bounding box center [176, 85] width 202 height 28
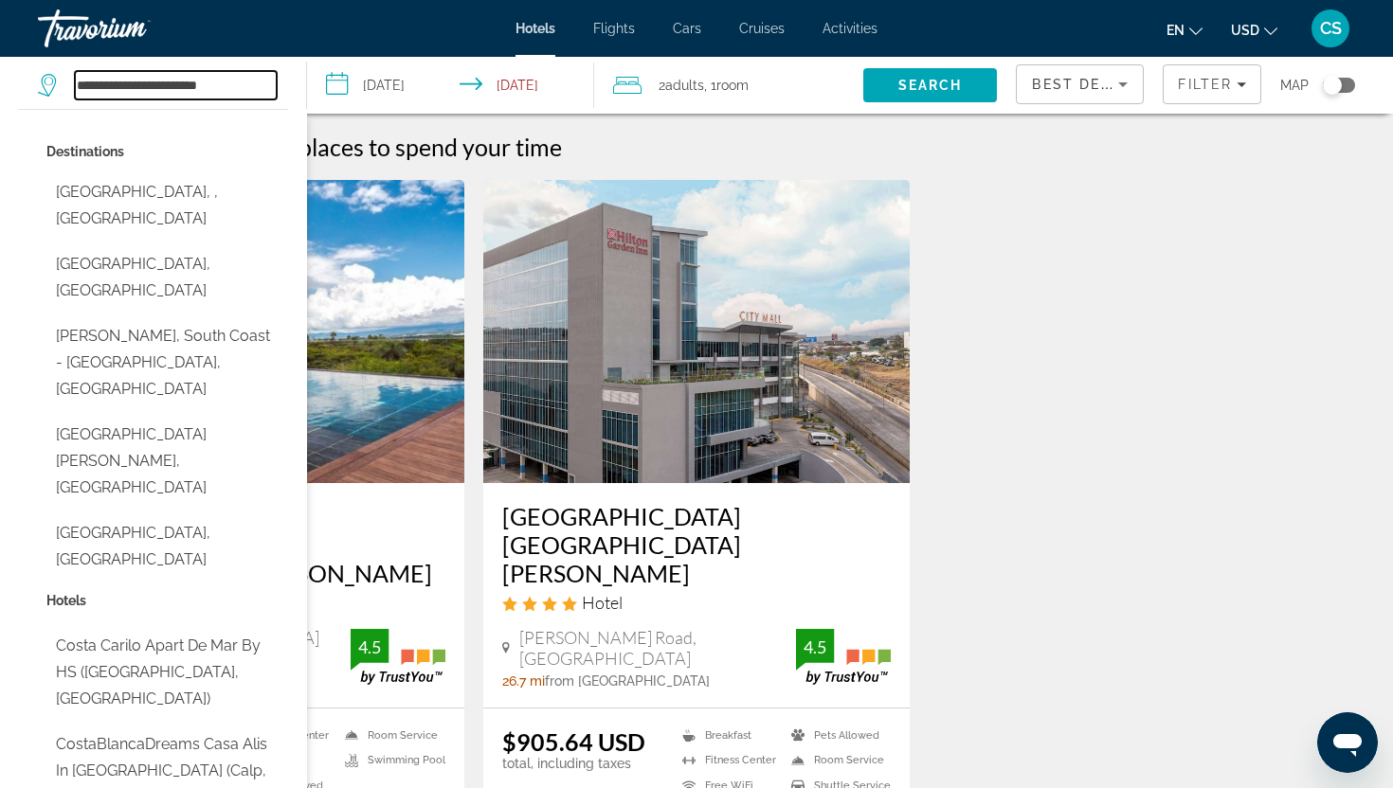
drag, startPoint x: 236, startPoint y: 93, endPoint x: 50, endPoint y: 91, distance: 185.7
click at [50, 91] on div "**********" at bounding box center [158, 85] width 240 height 28
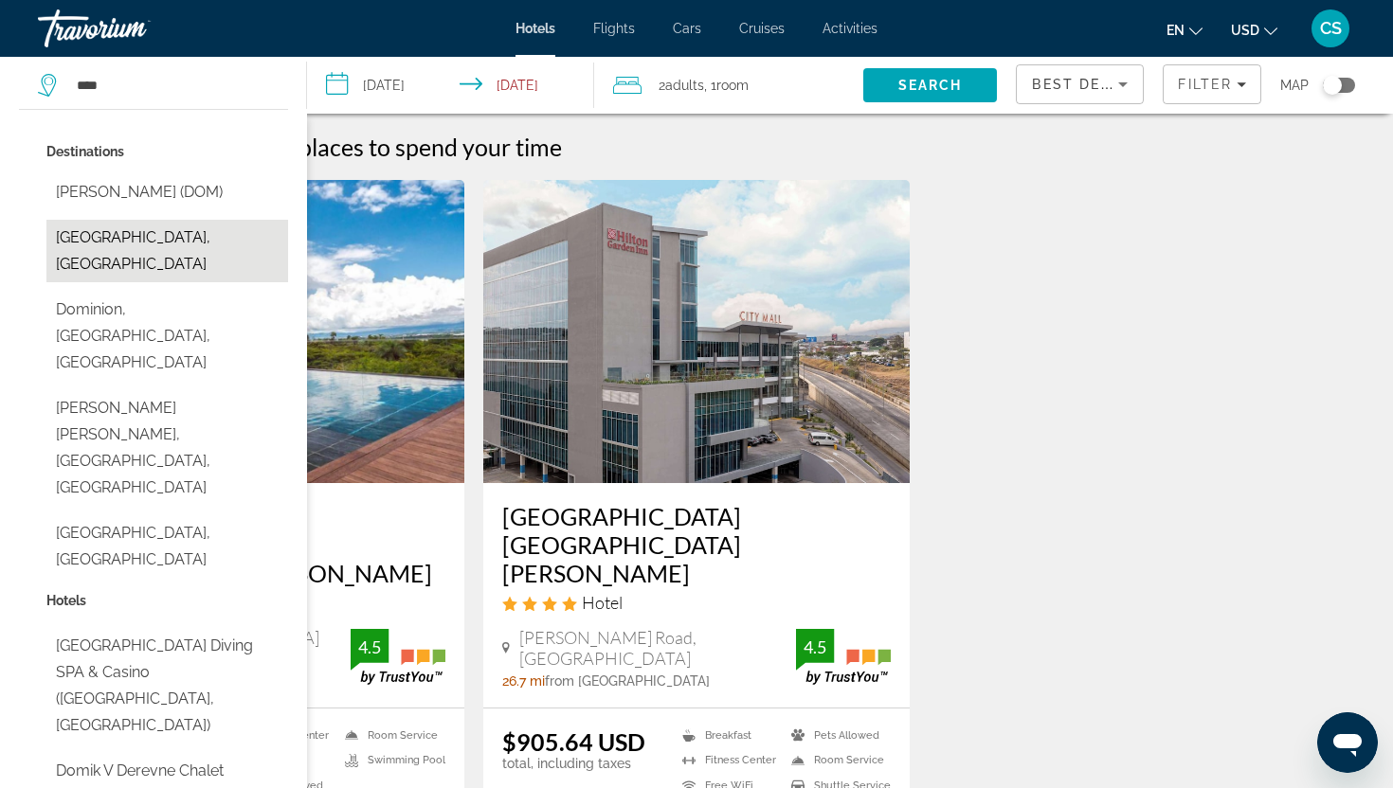
click at [93, 232] on button "Dominican Republic, Dominican Republic" at bounding box center [167, 251] width 242 height 63
type input "**********"
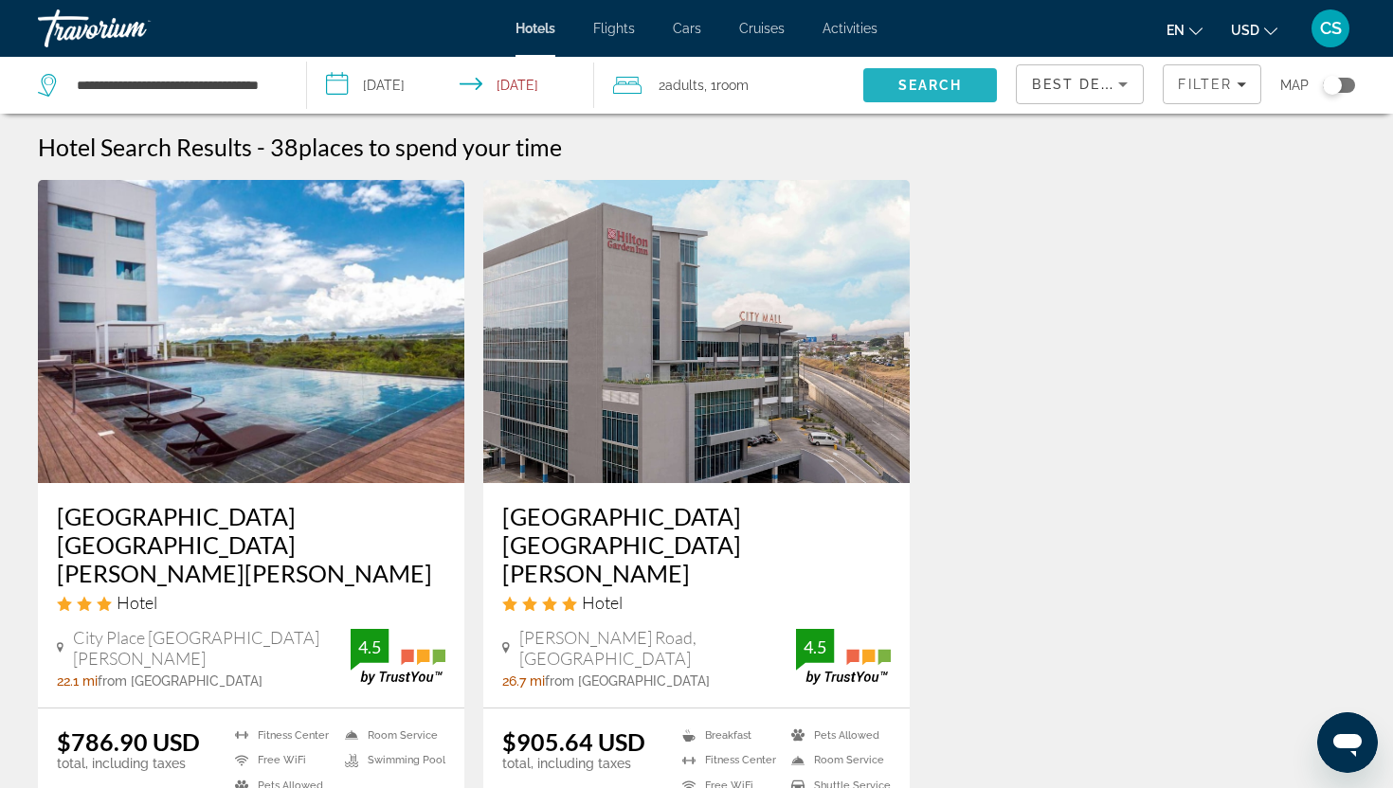
click at [916, 84] on span "Search" at bounding box center [930, 85] width 64 height 15
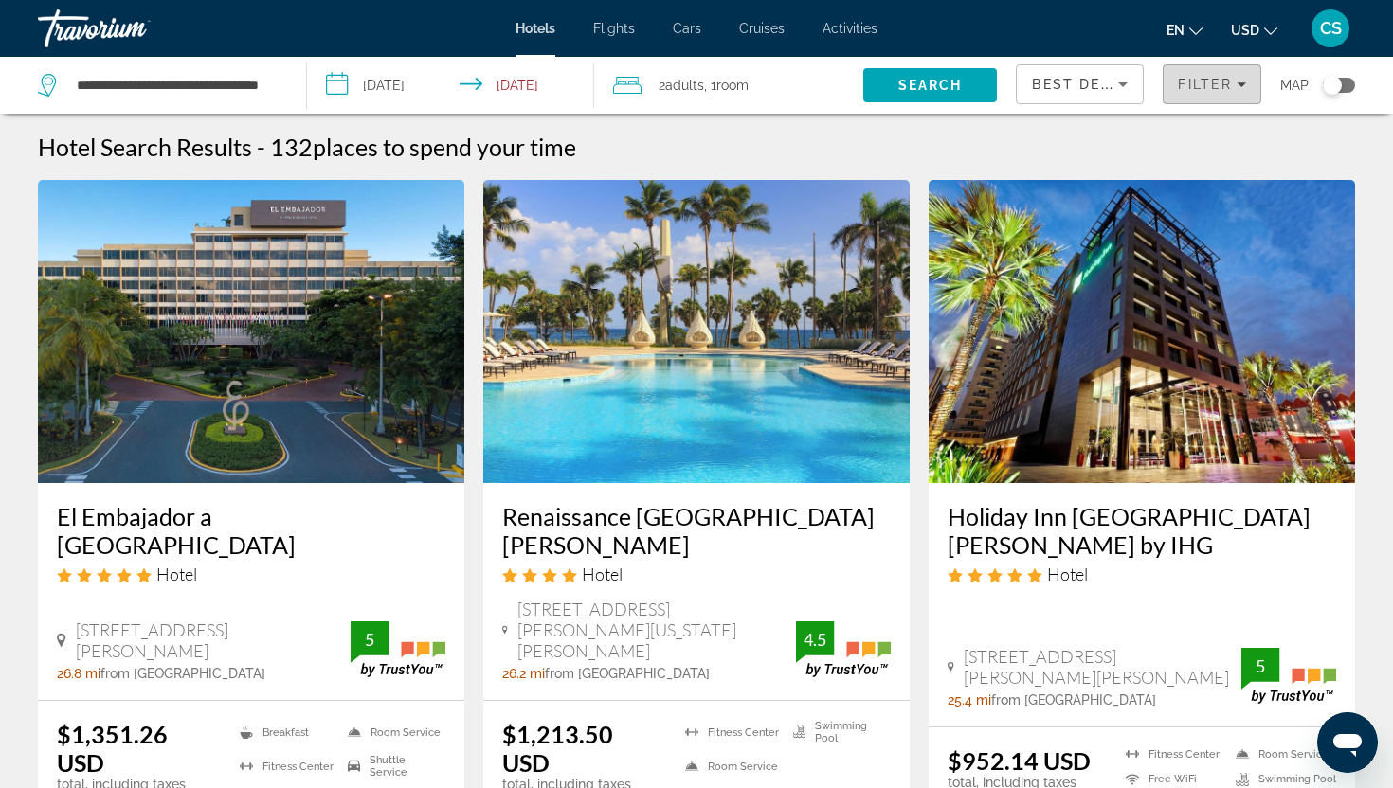
click at [1228, 78] on span "Filter" at bounding box center [1205, 84] width 54 height 15
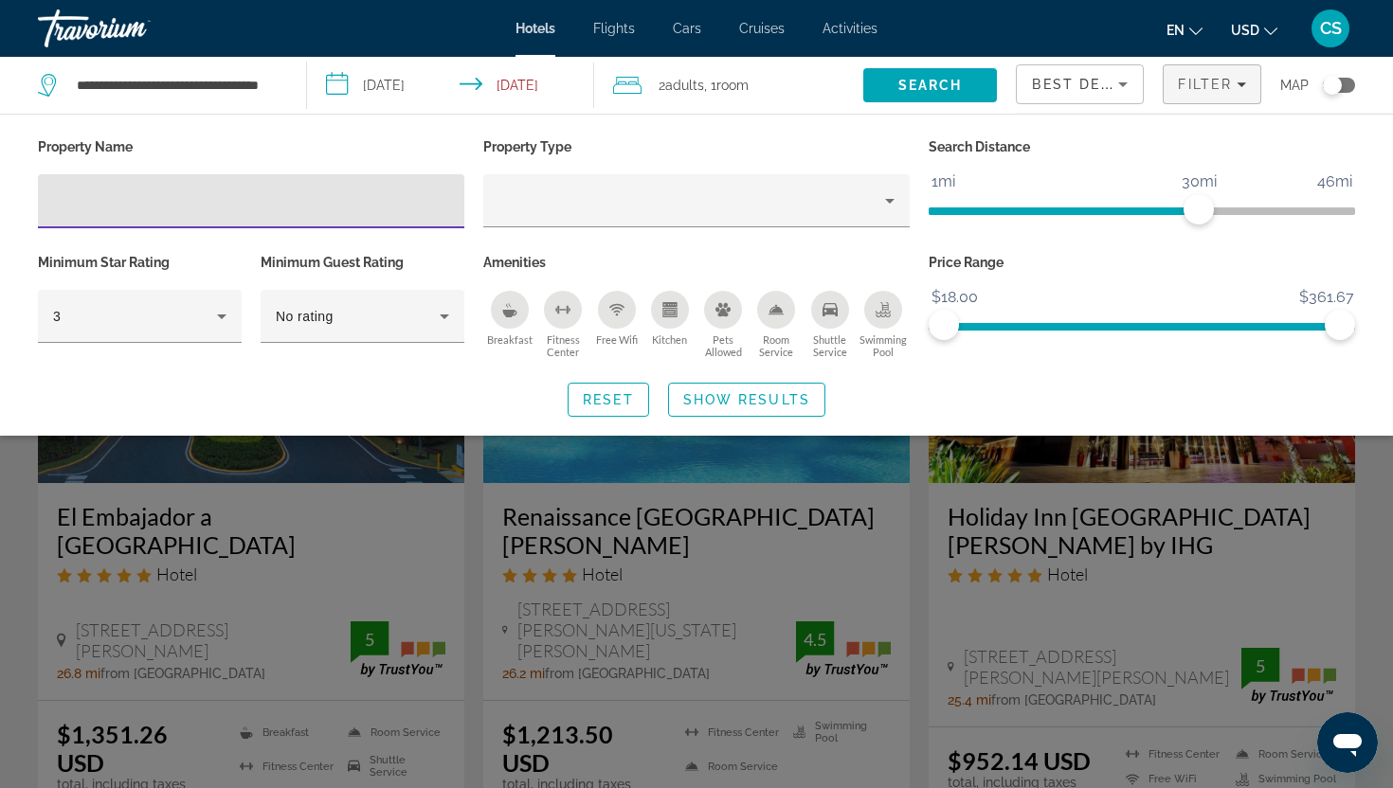
click at [889, 313] on icon "Swimming Pool" at bounding box center [882, 309] width 15 height 15
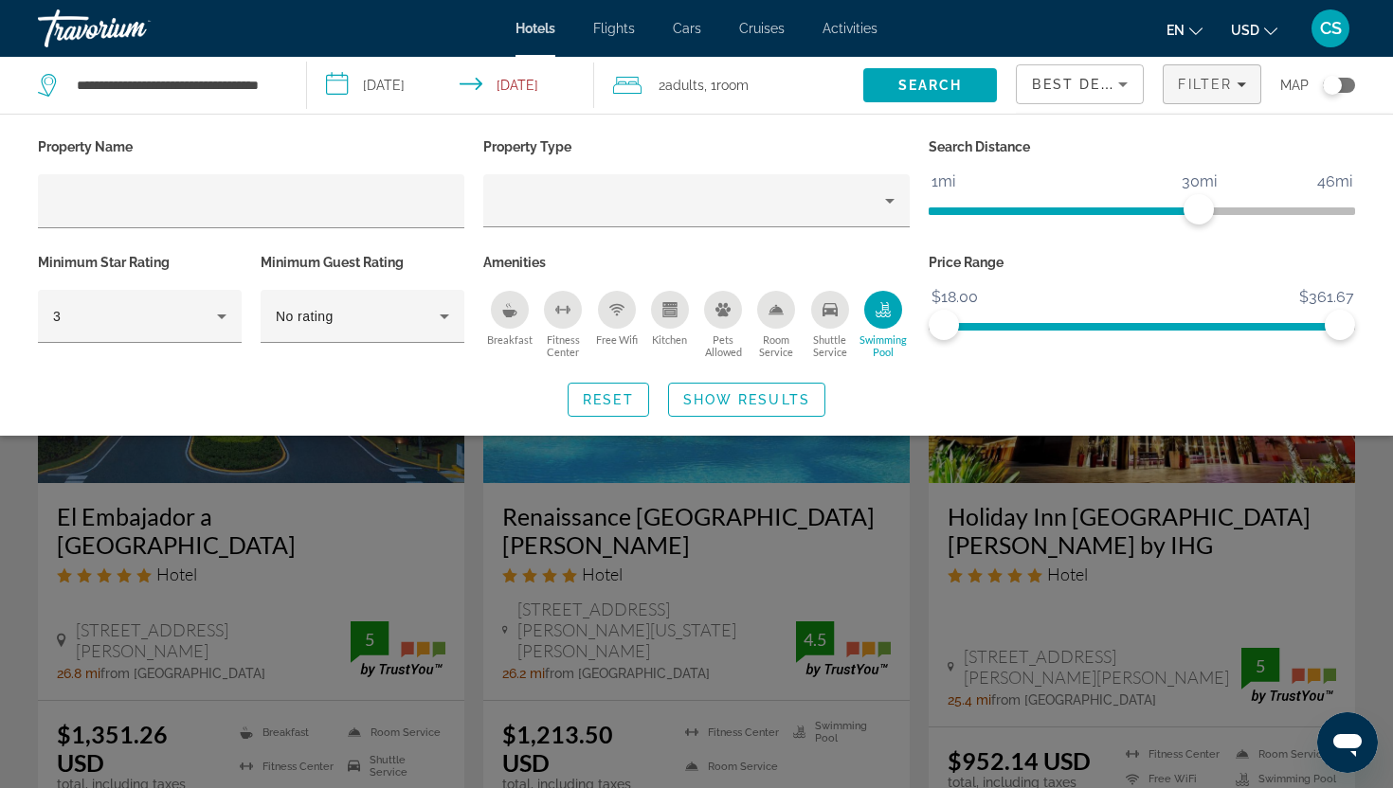
click at [776, 317] on div "Room Service" at bounding box center [776, 310] width 38 height 38
click at [619, 317] on div "Free Wifi" at bounding box center [617, 310] width 38 height 38
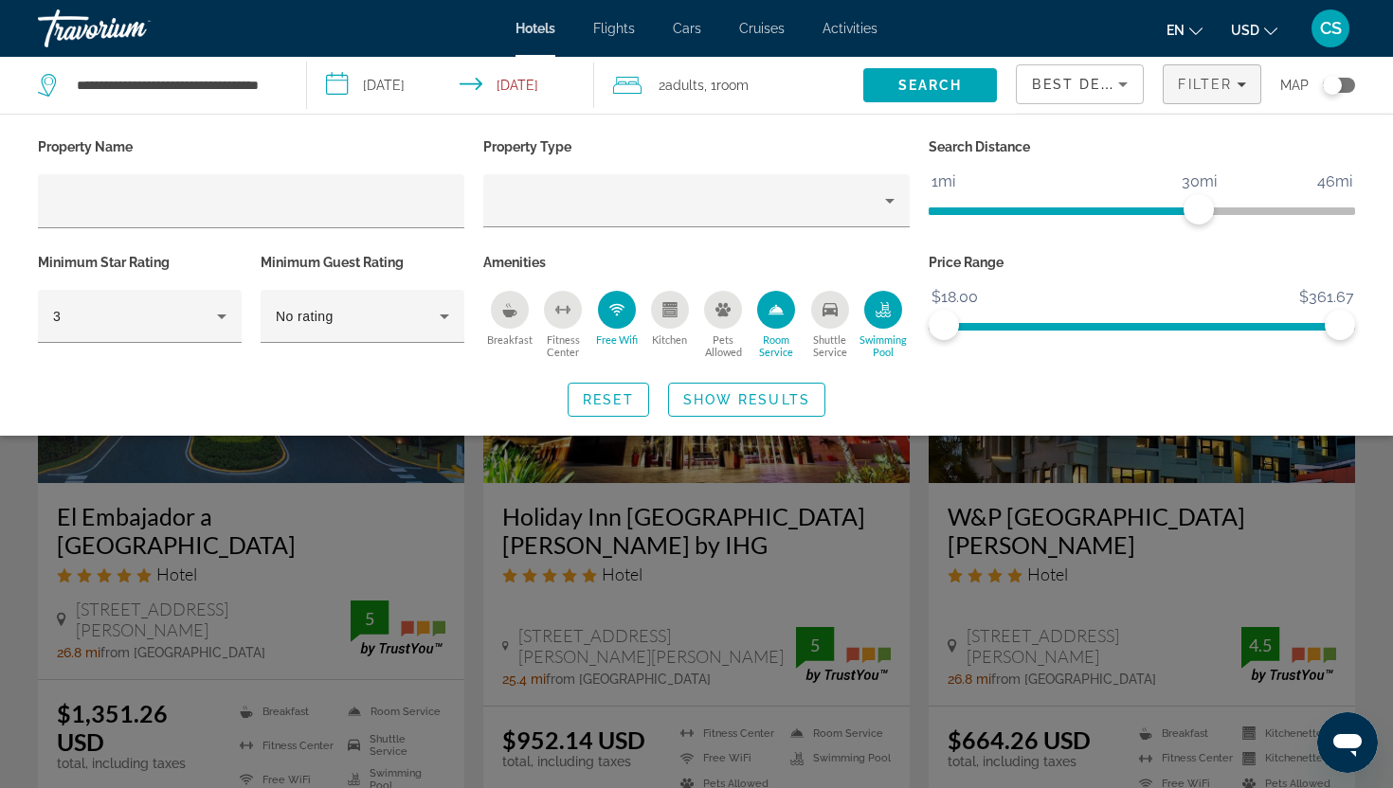
click at [550, 328] on button "Fitness Center" at bounding box center [562, 324] width 53 height 69
click at [511, 311] on icon "Breakfast" at bounding box center [510, 314] width 14 height 8
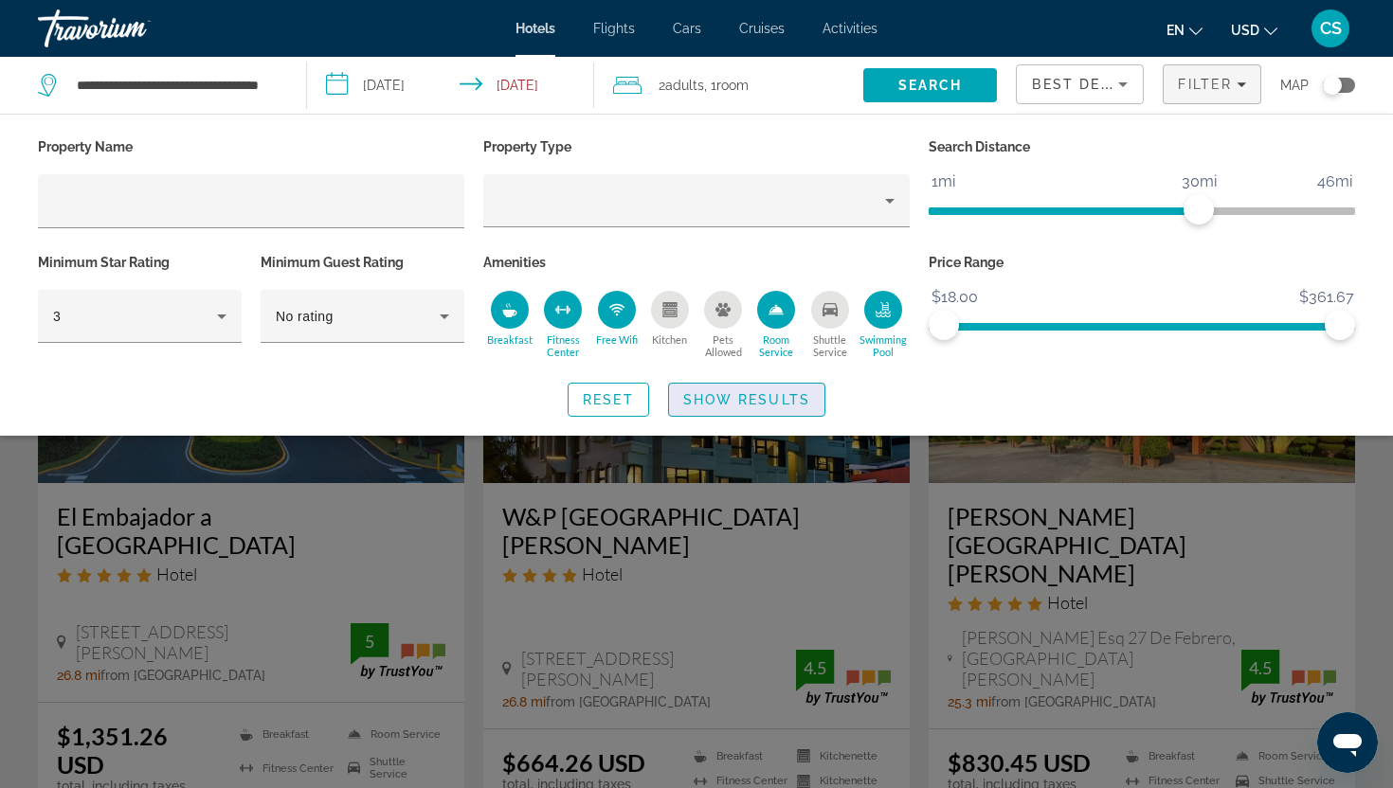
click at [725, 392] on span "Show Results" at bounding box center [746, 399] width 127 height 15
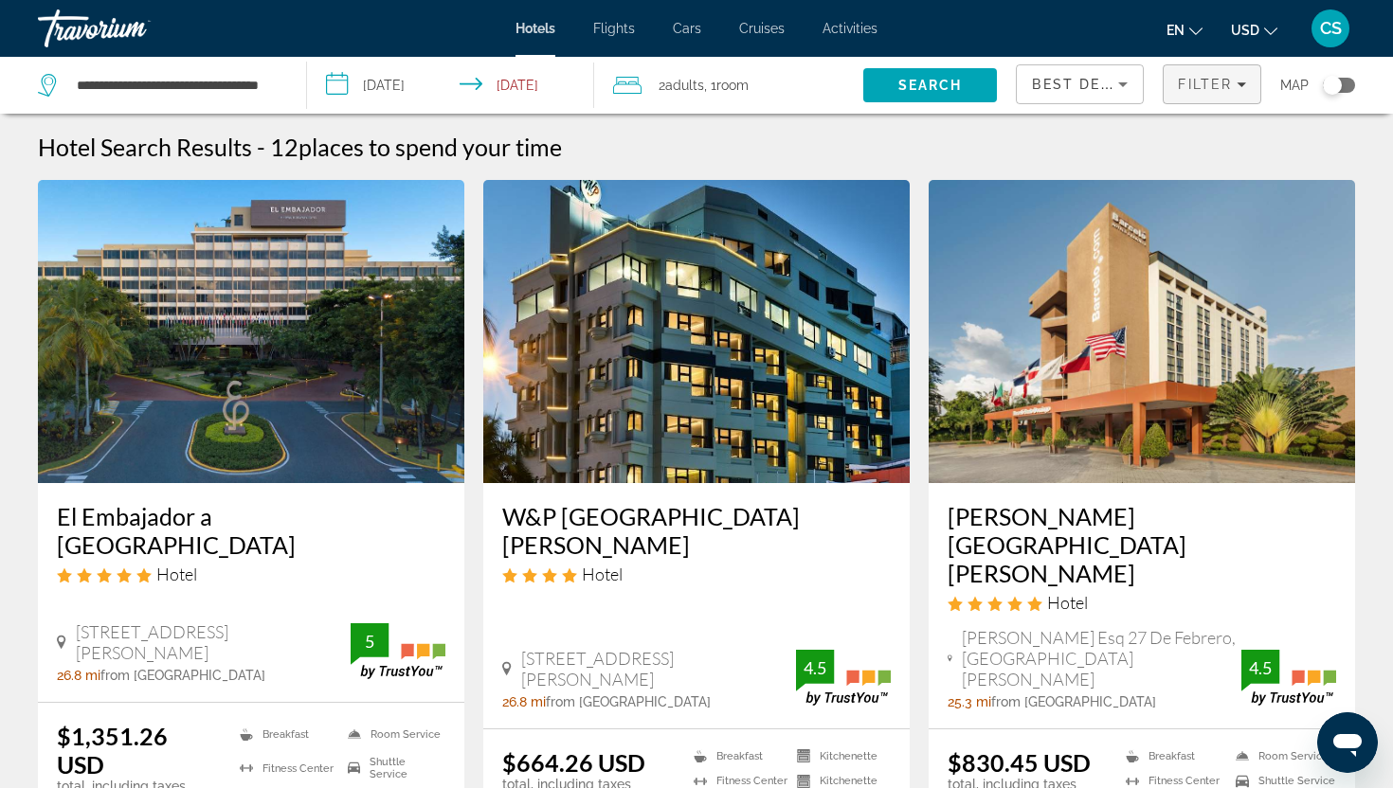
click at [1203, 83] on span "Filter" at bounding box center [1205, 84] width 54 height 15
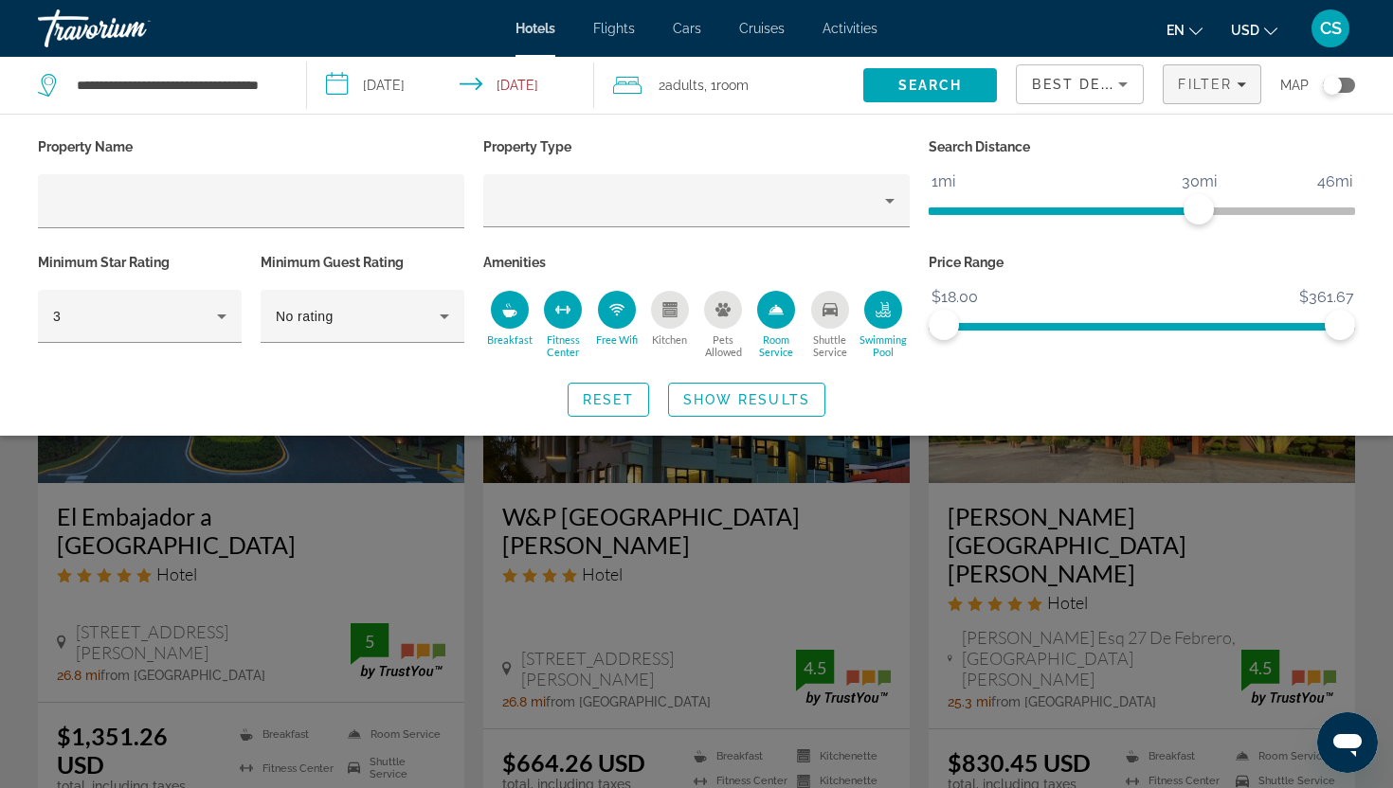
click at [786, 323] on div "Room Service" at bounding box center [776, 310] width 38 height 38
click at [615, 320] on div "Free Wifi" at bounding box center [617, 310] width 38 height 38
click at [557, 324] on div "Fitness Center" at bounding box center [563, 310] width 38 height 38
click at [514, 324] on div "Breakfast" at bounding box center [510, 310] width 38 height 38
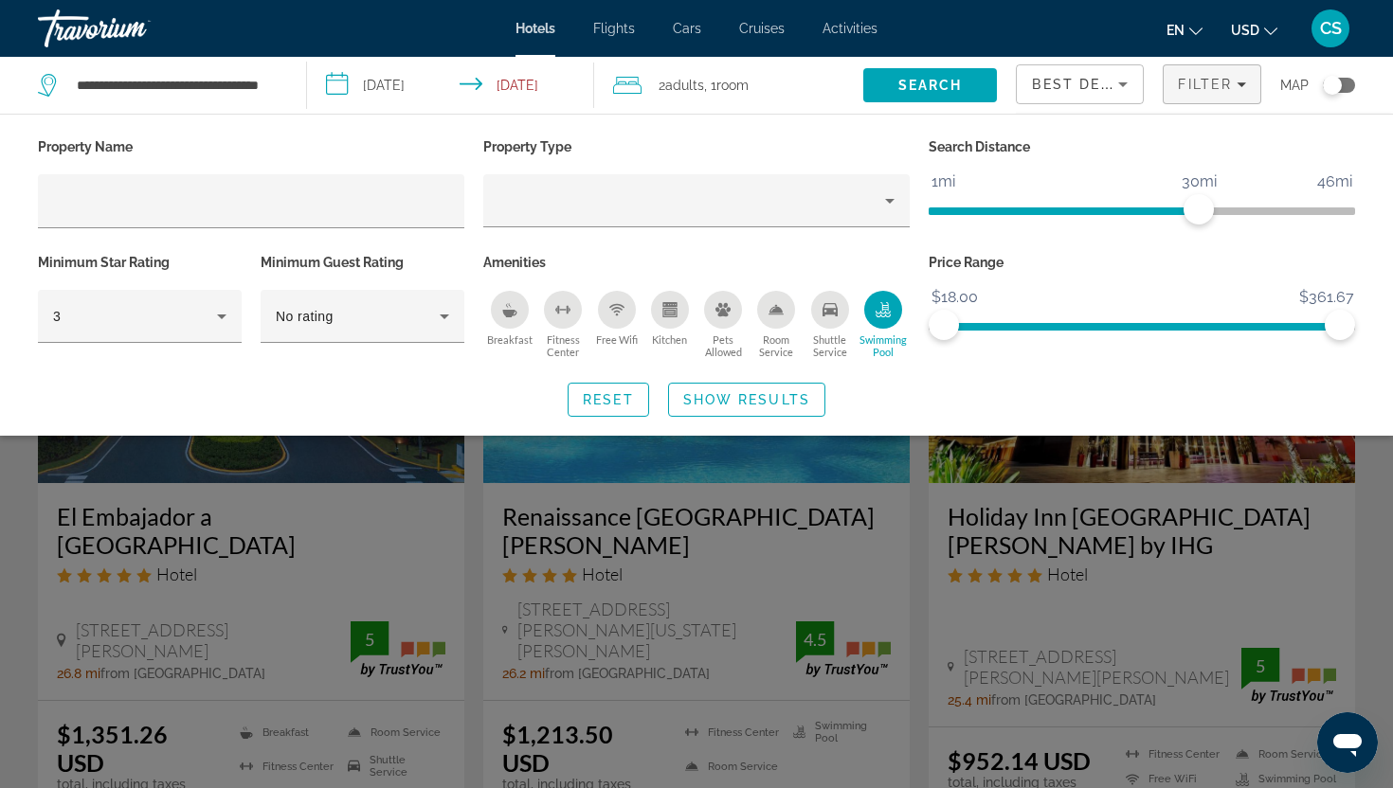
click at [562, 323] on div "Fitness Center" at bounding box center [563, 310] width 38 height 38
click at [721, 393] on span "Show Results" at bounding box center [746, 399] width 127 height 15
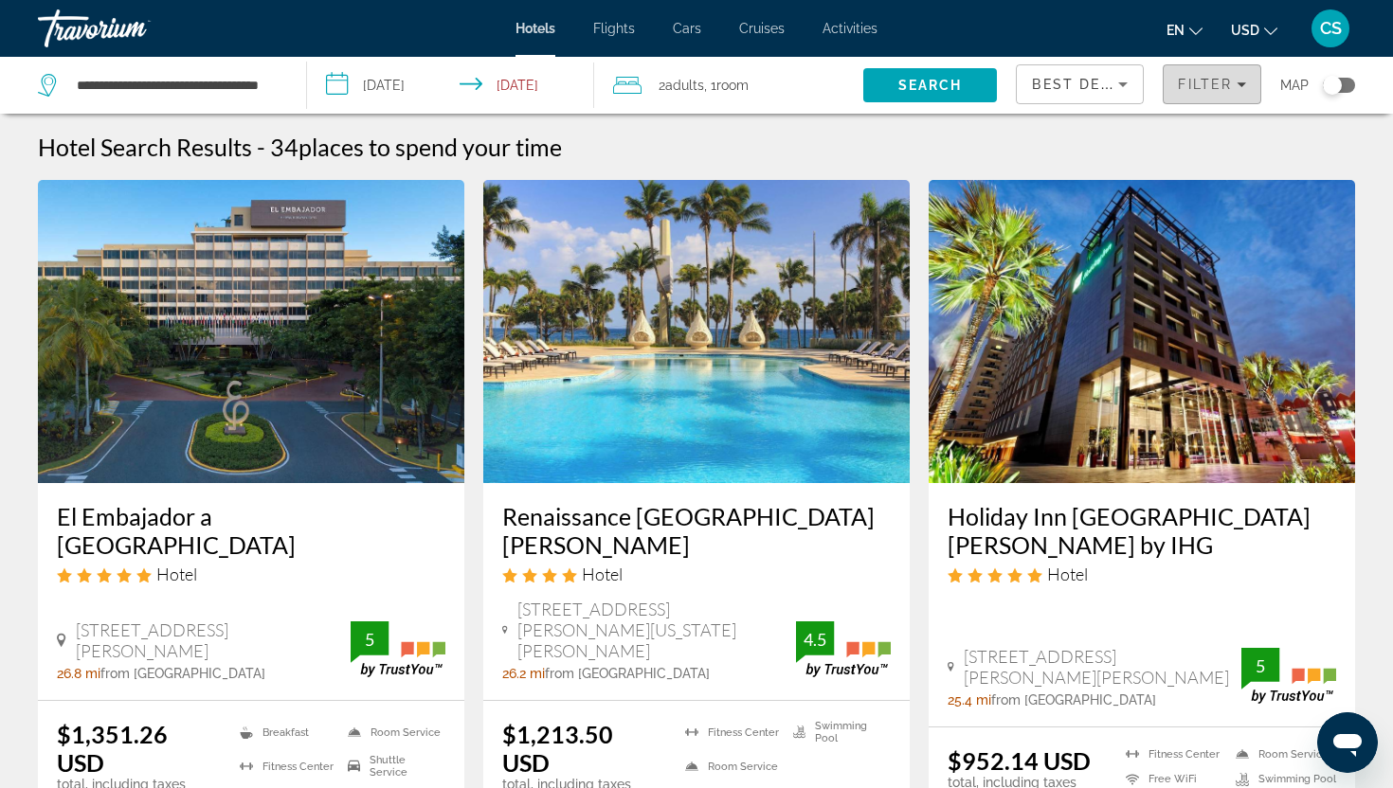
click at [1195, 73] on span "Filters" at bounding box center [1211, 84] width 97 height 45
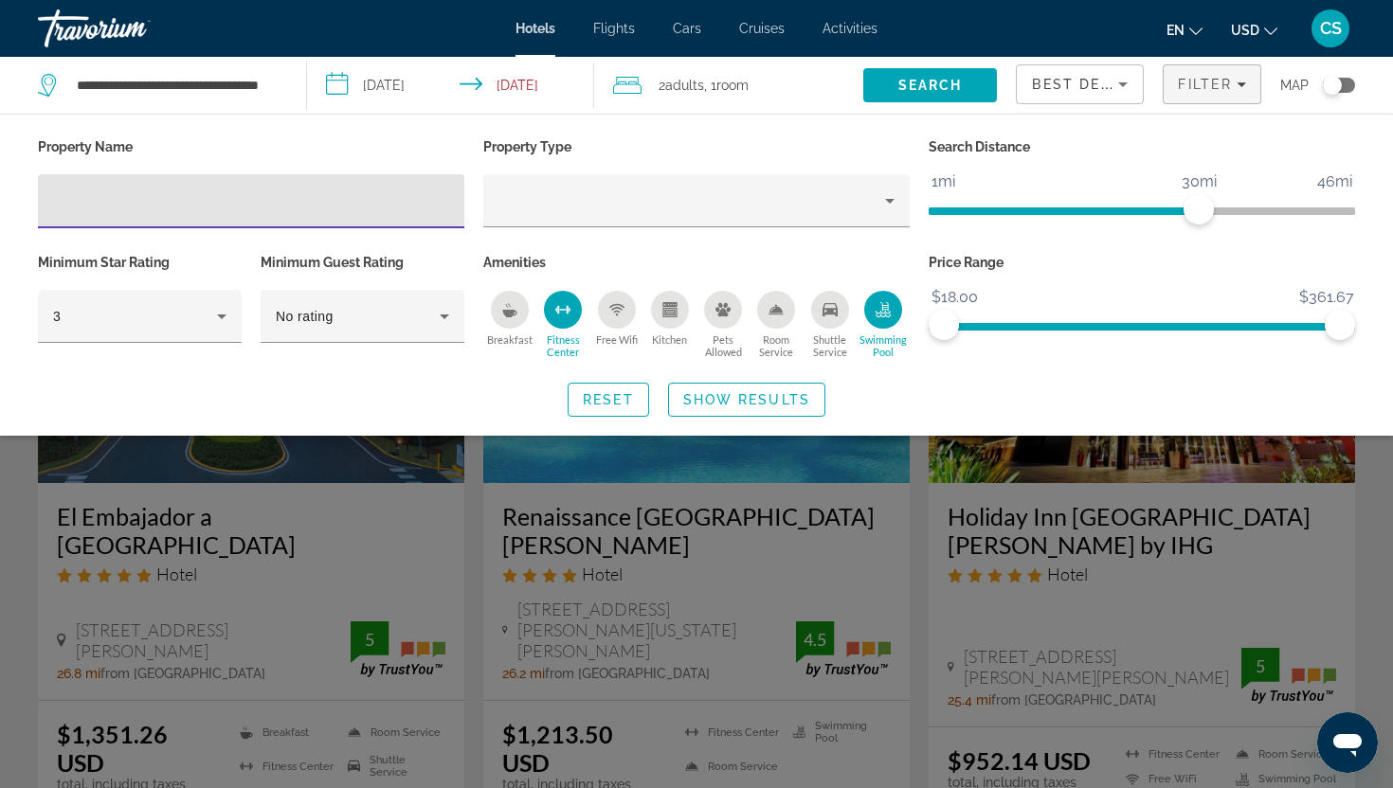
click at [883, 309] on icon "Swimming Pool" at bounding box center [882, 309] width 15 height 15
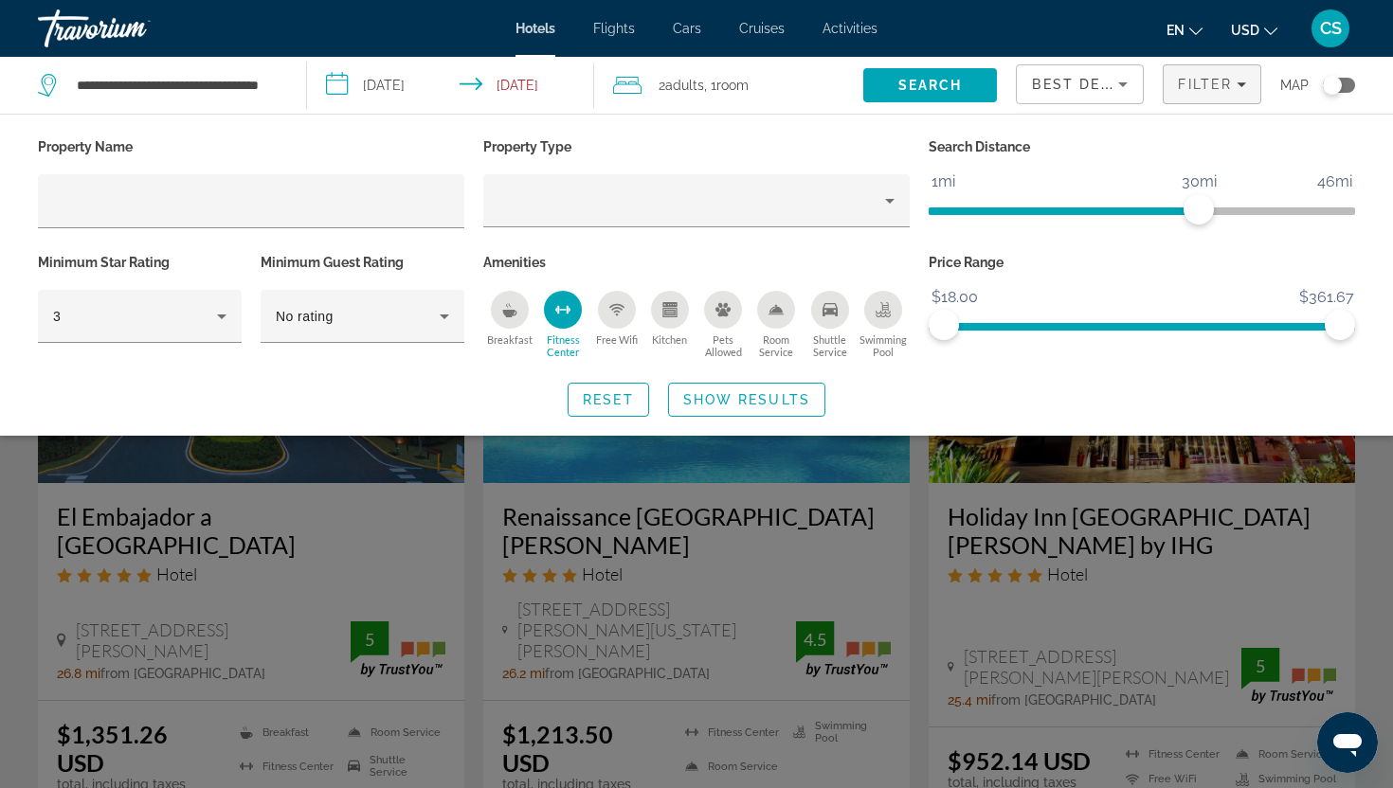
click at [570, 323] on div "Fitness Center" at bounding box center [563, 310] width 38 height 38
click at [724, 399] on span "Show Results" at bounding box center [746, 399] width 127 height 15
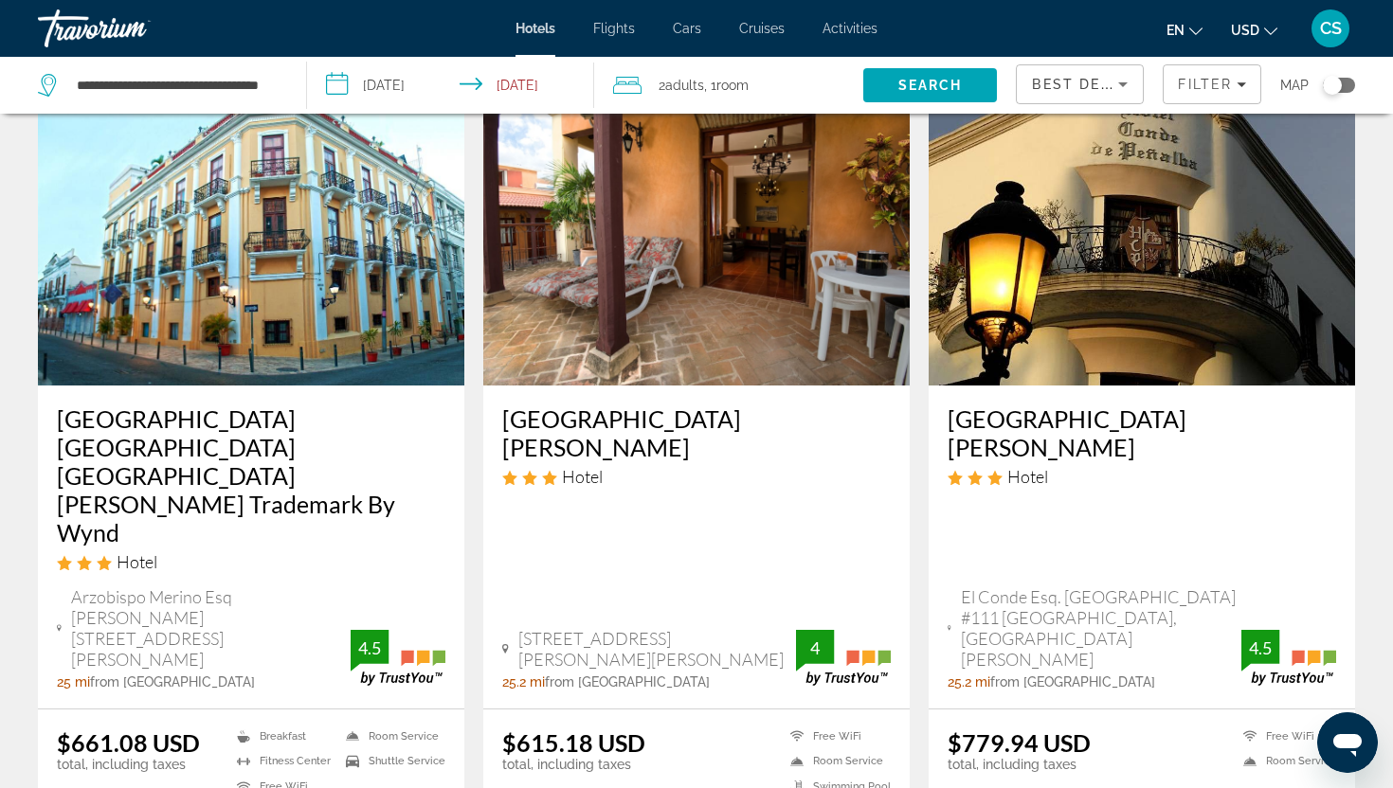
scroll to position [2280, 0]
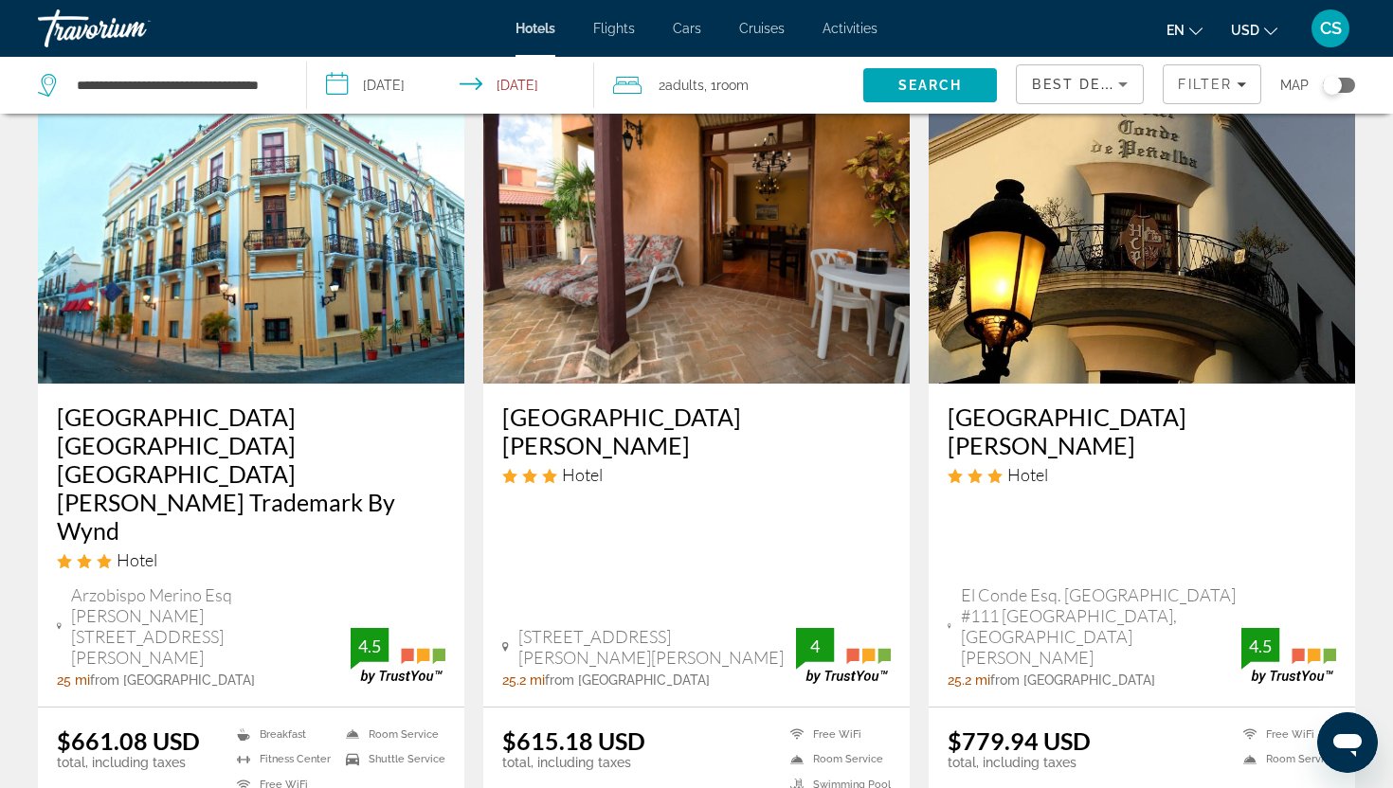
click at [329, 403] on h3 "Gran Hotel Europa Santo Domingo Trademark By Wynd" at bounding box center [251, 474] width 388 height 142
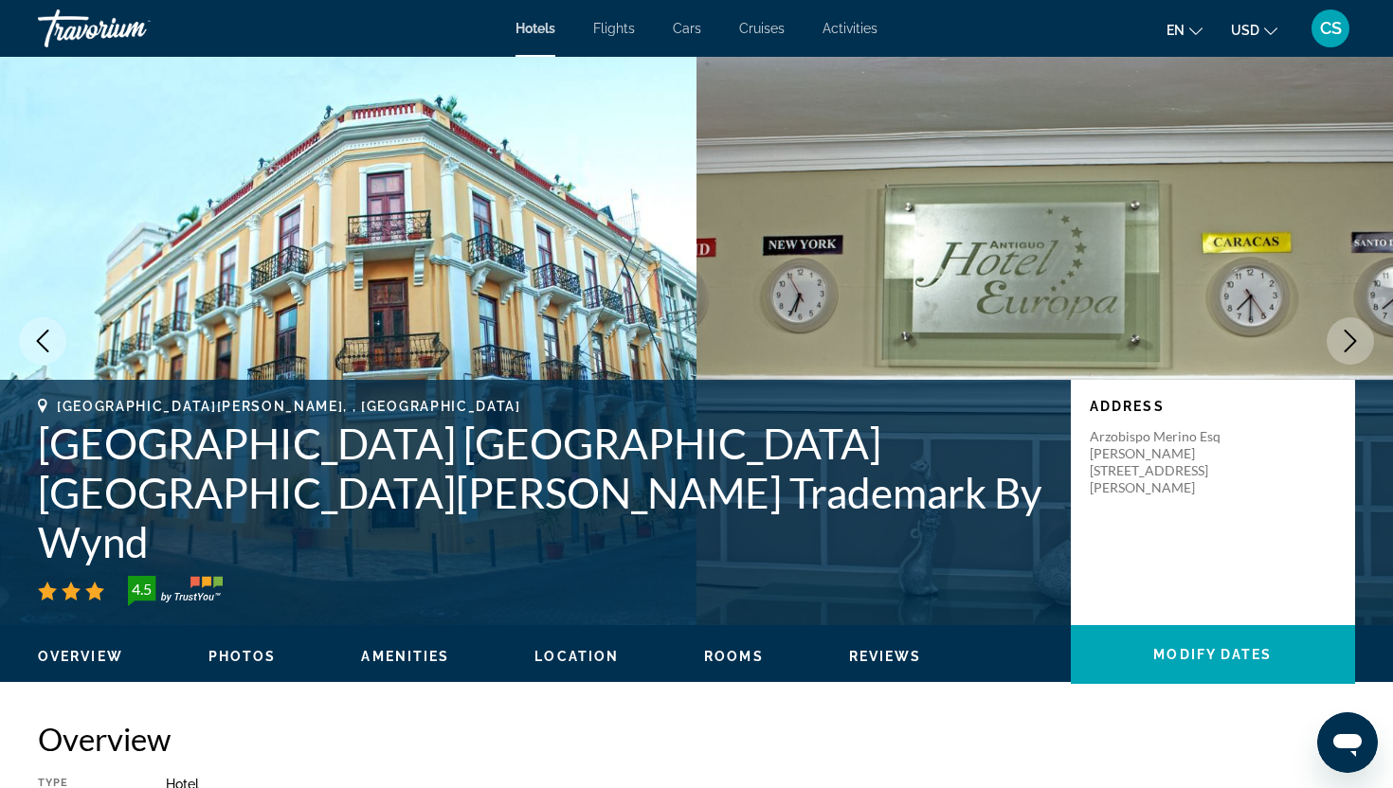
click at [1352, 341] on icon "Next image" at bounding box center [1350, 341] width 23 height 23
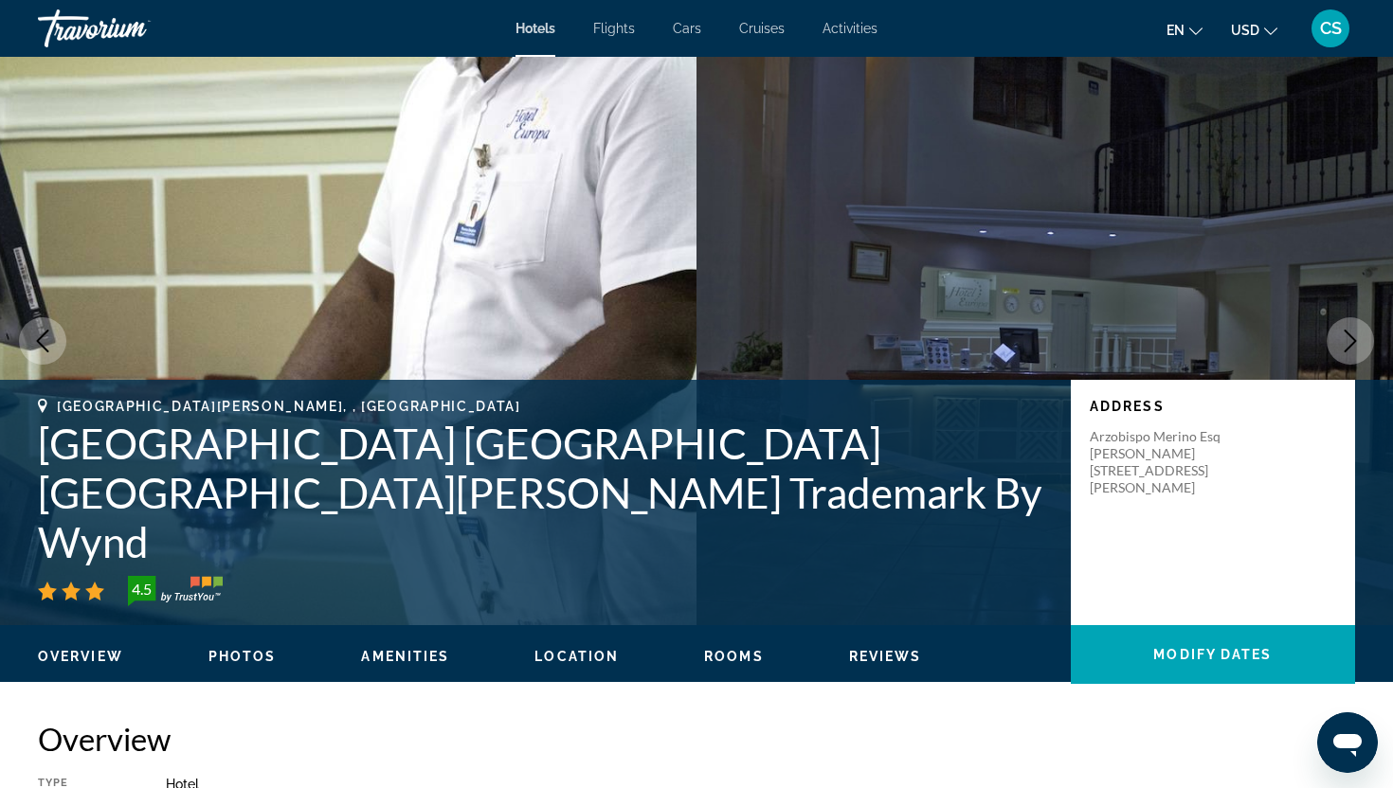
click at [1352, 341] on icon "Next image" at bounding box center [1350, 341] width 23 height 23
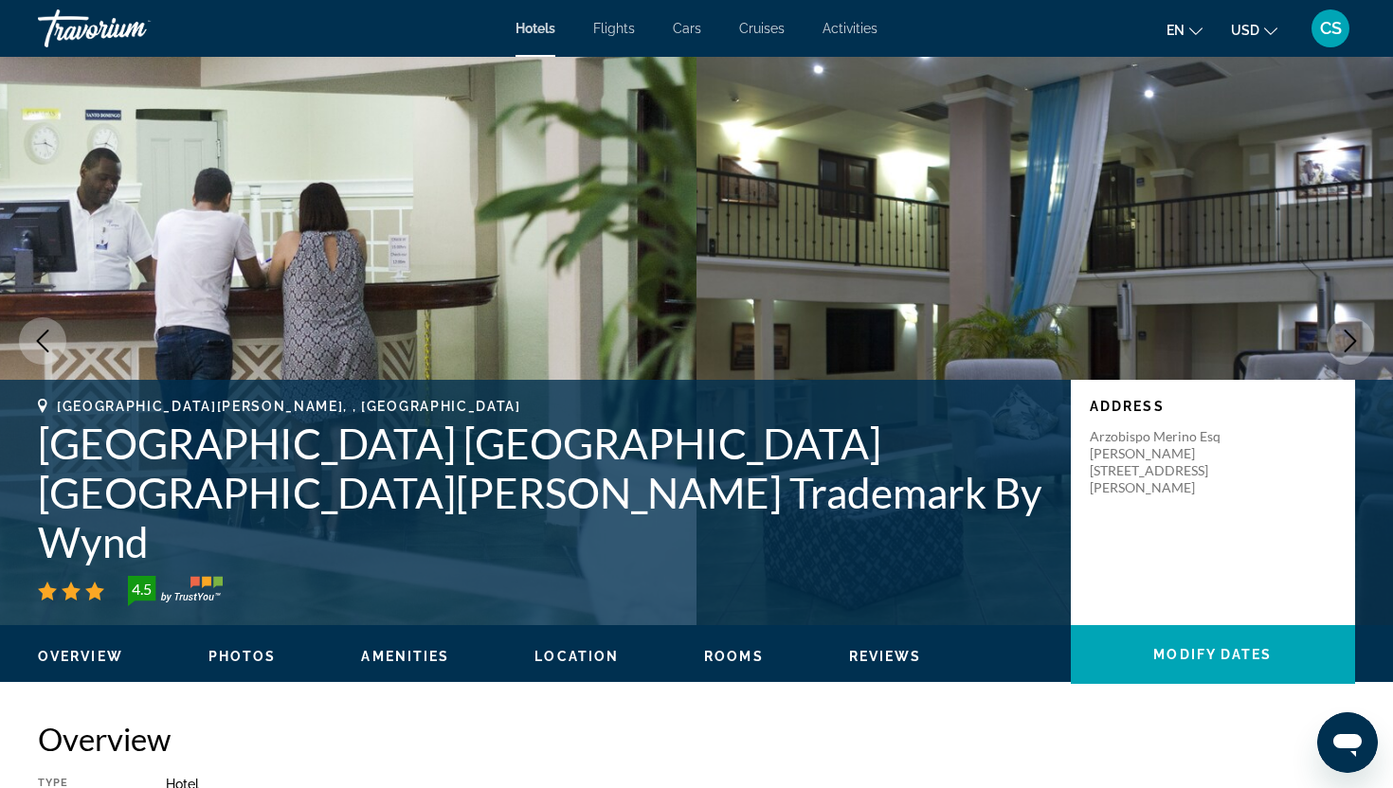
click at [1352, 341] on icon "Next image" at bounding box center [1350, 341] width 23 height 23
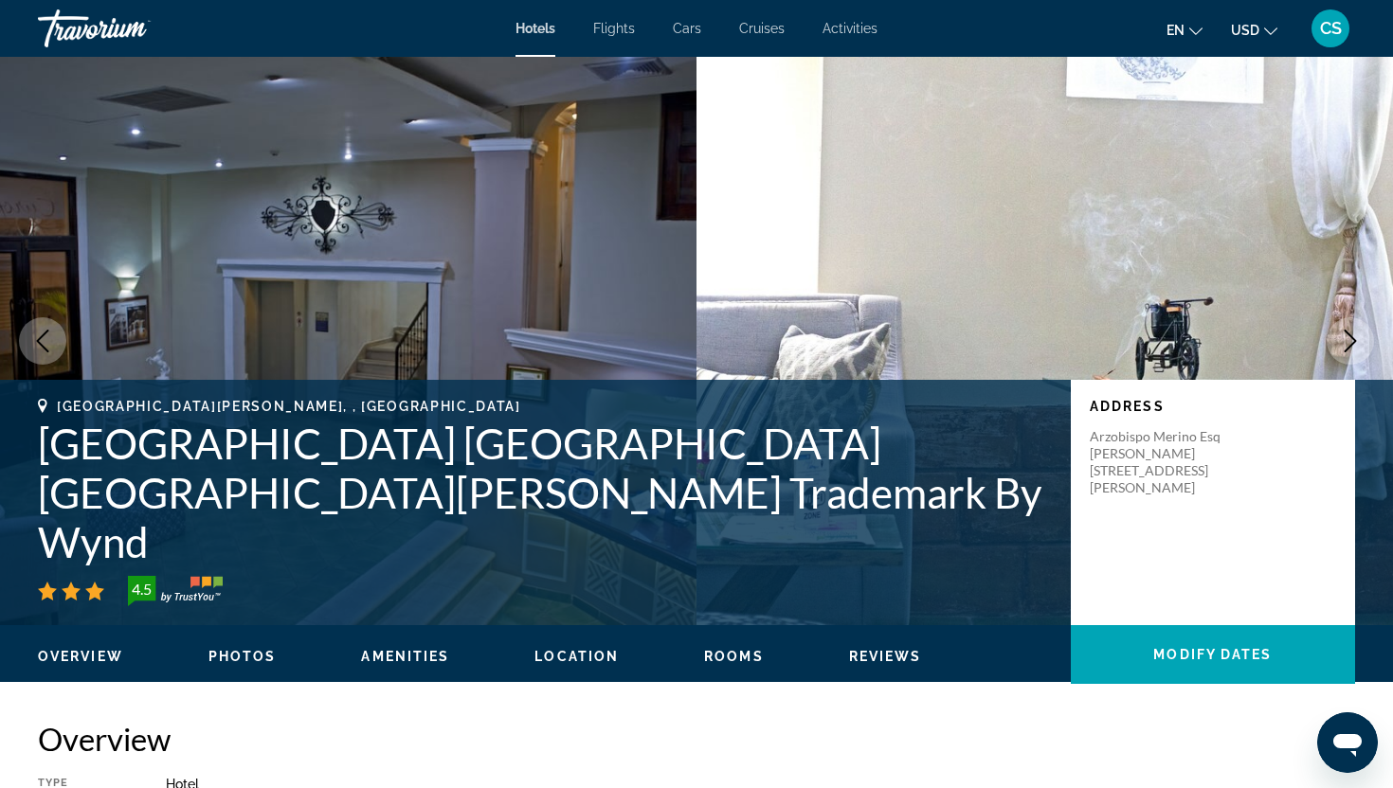
click at [1352, 341] on icon "Next image" at bounding box center [1350, 341] width 23 height 23
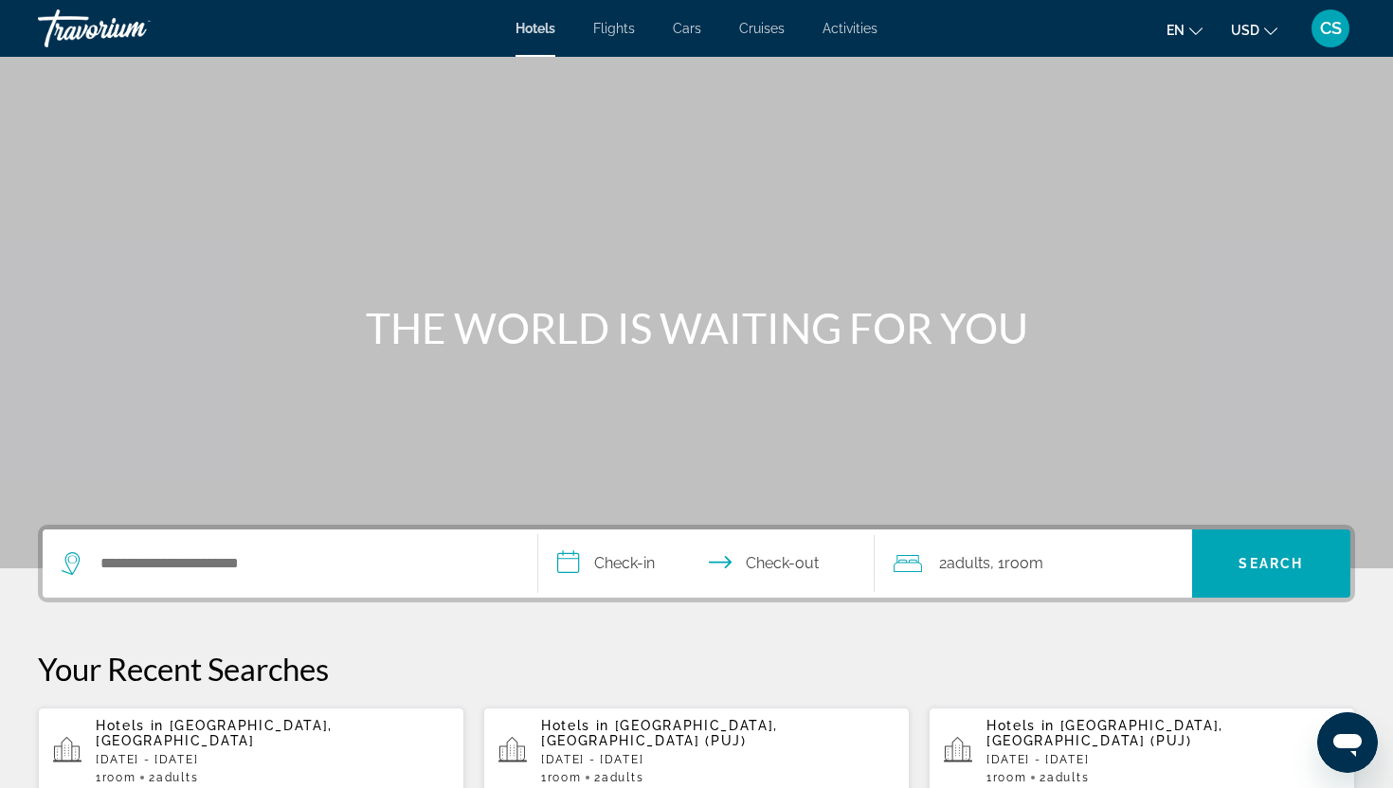
click at [559, 734] on span "Punta Cana, Dominican Republic (PUJ)" at bounding box center [659, 733] width 237 height 30
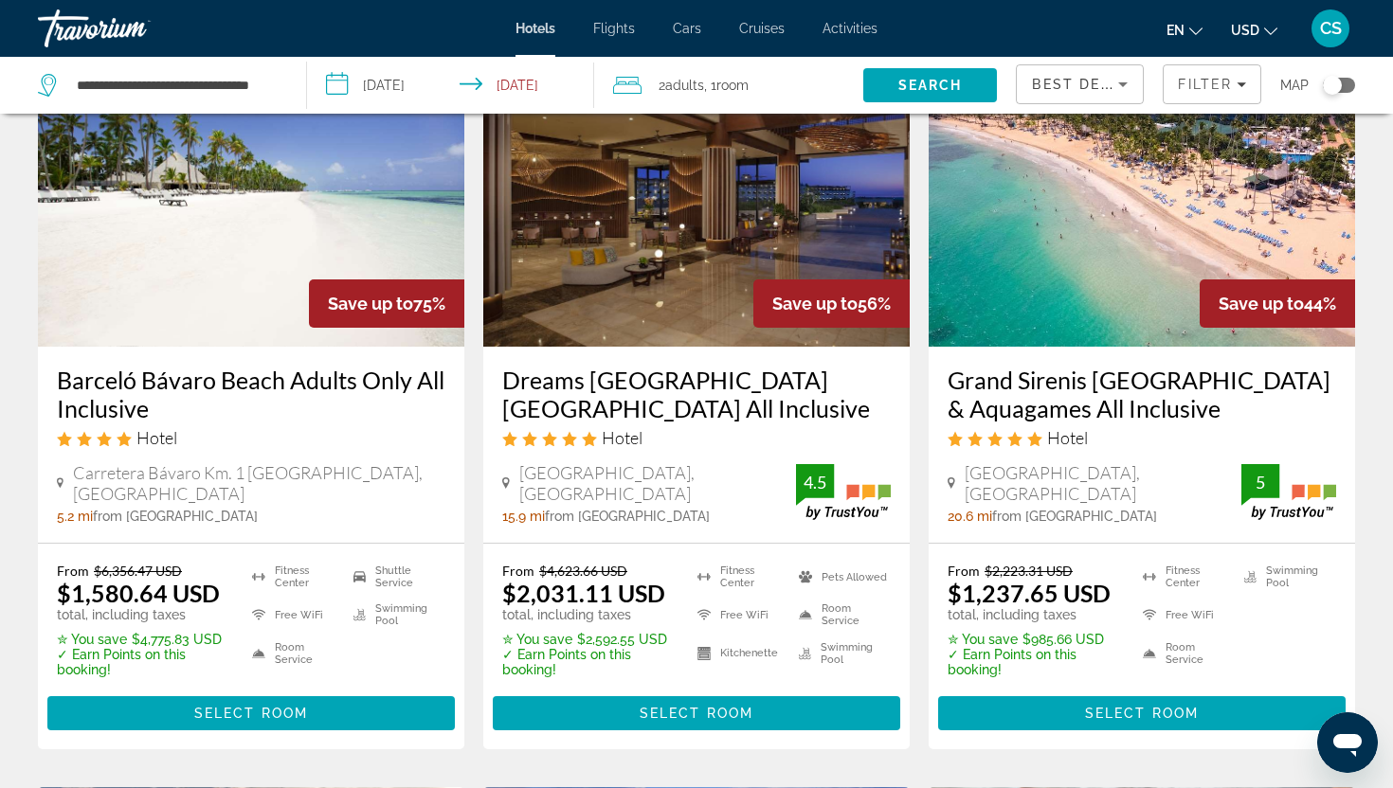
scroll to position [140, 0]
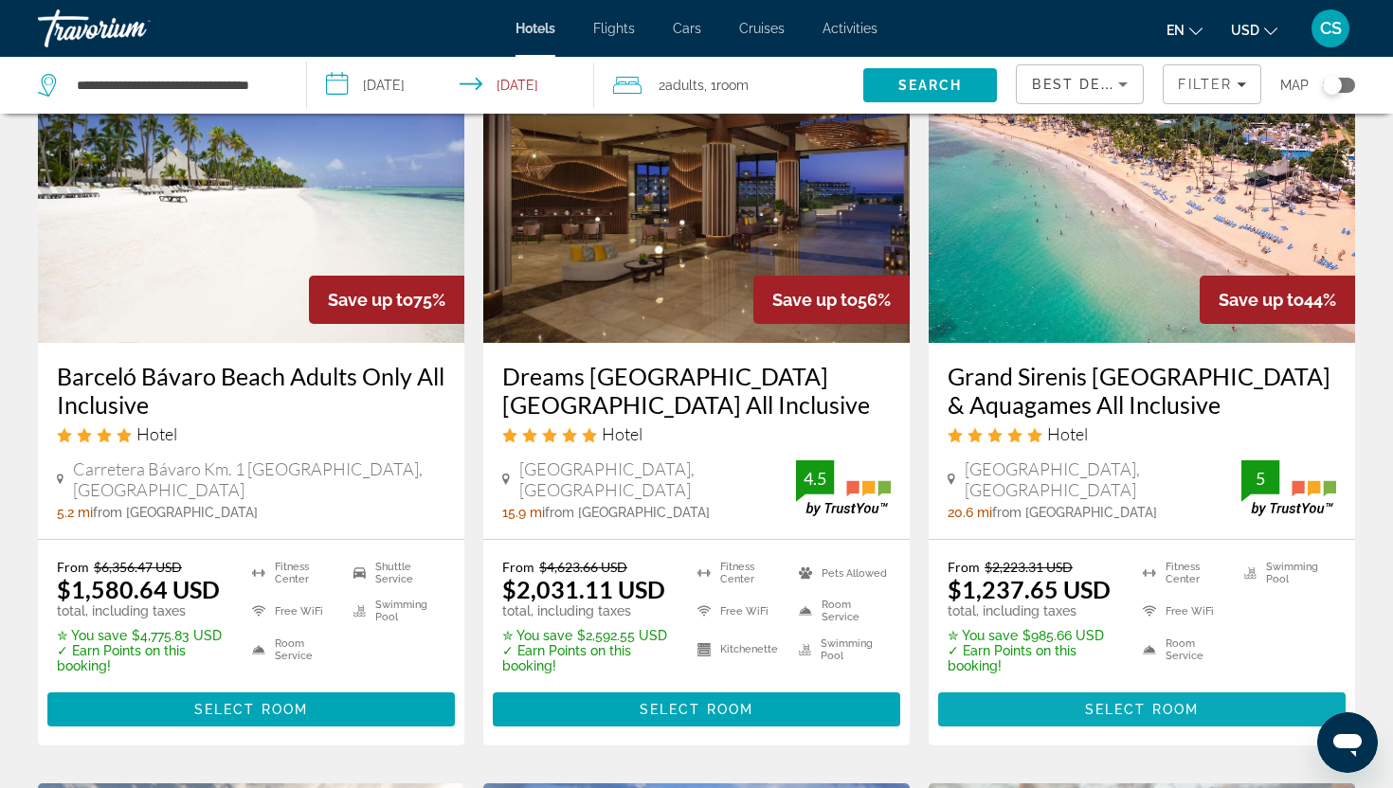
click at [1078, 703] on span "Main content" at bounding box center [1141, 709] width 407 height 45
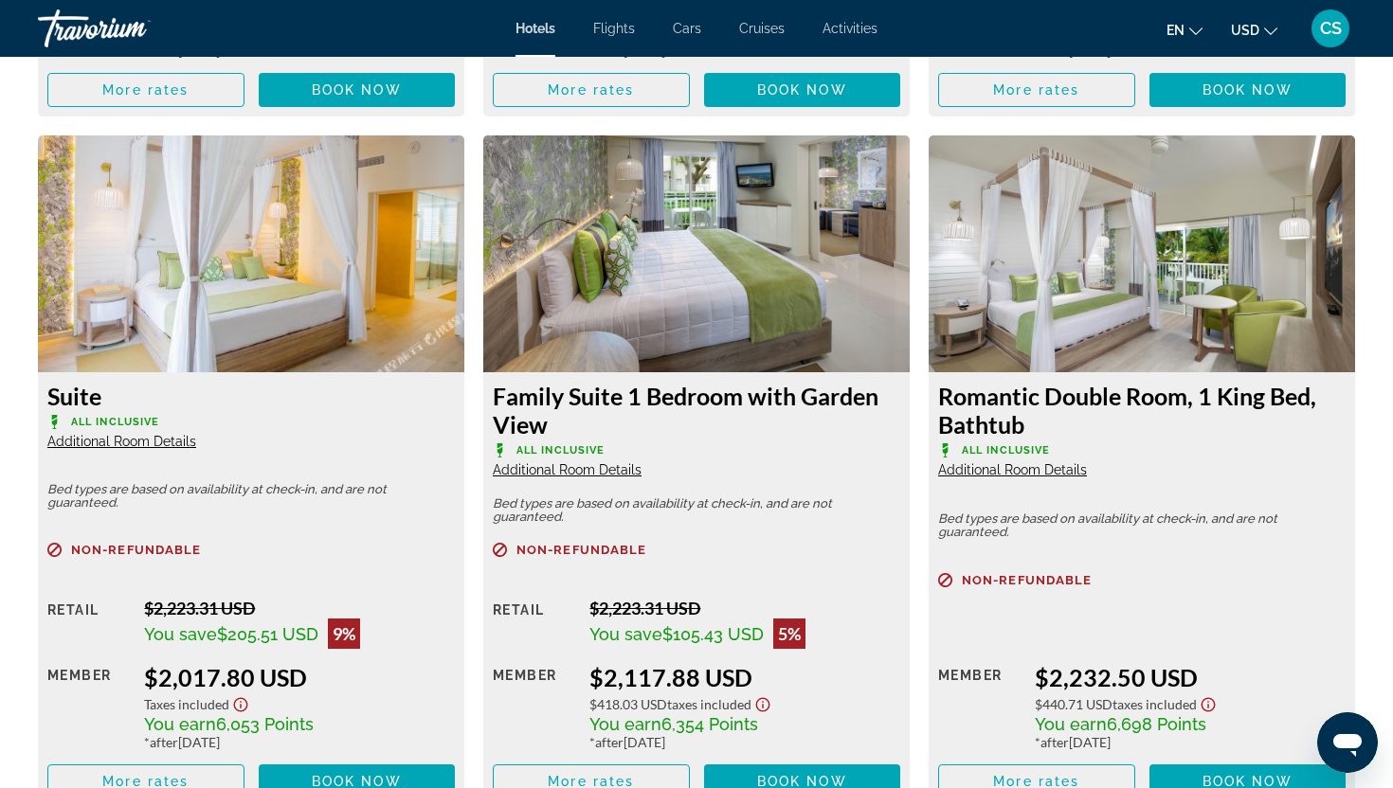
scroll to position [3146, 0]
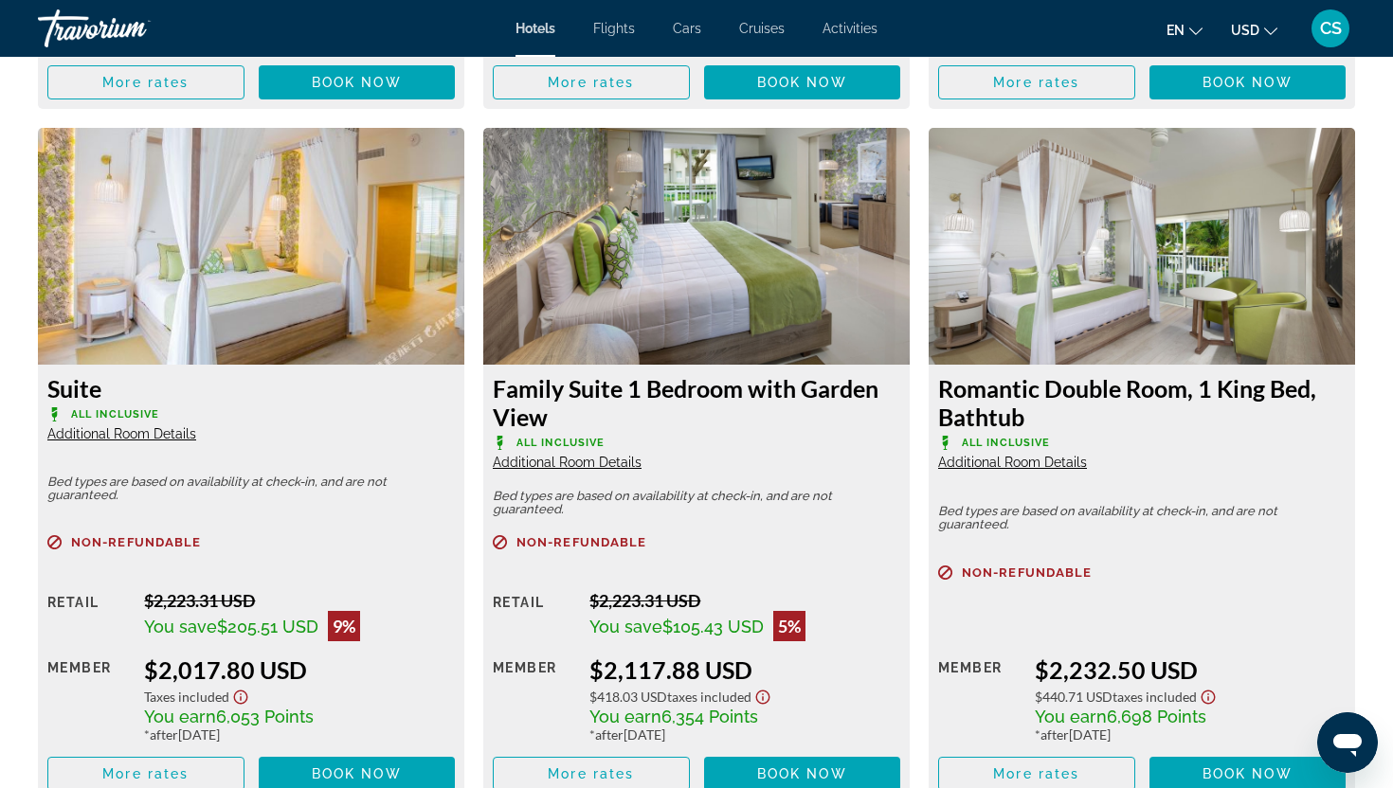
click at [153, 434] on span "Additional Room Details" at bounding box center [121, 433] width 149 height 15
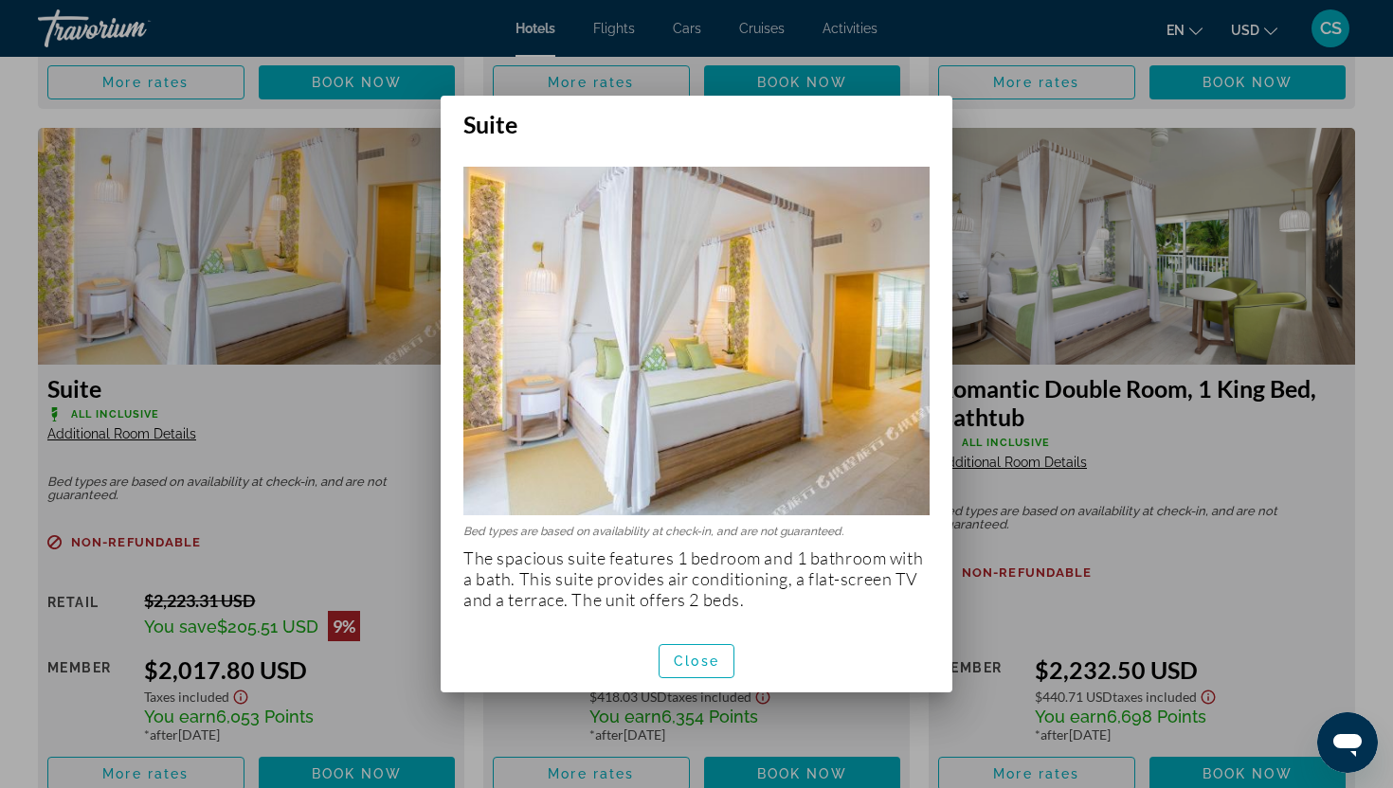
scroll to position [0, 0]
click at [681, 665] on span "Close" at bounding box center [696, 661] width 45 height 15
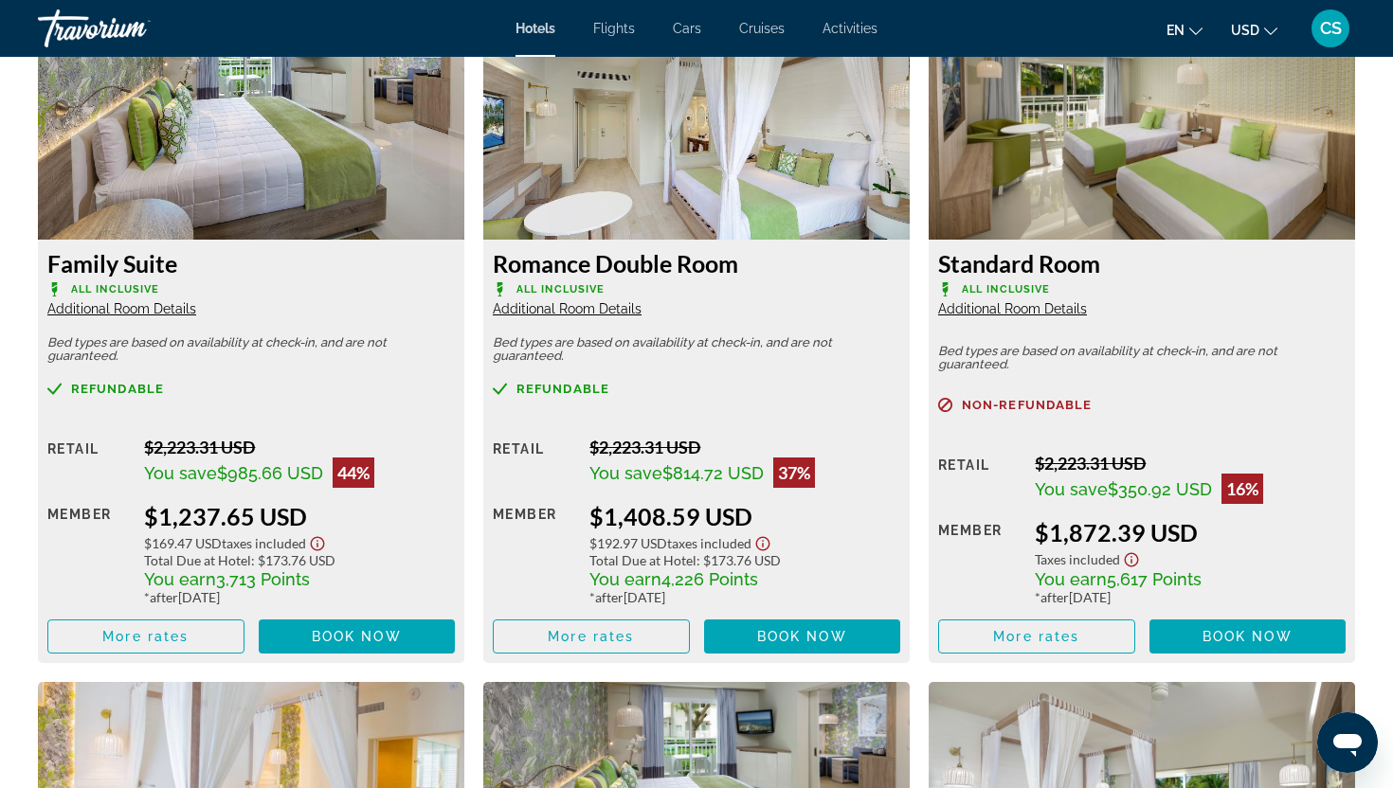
scroll to position [2590, 0]
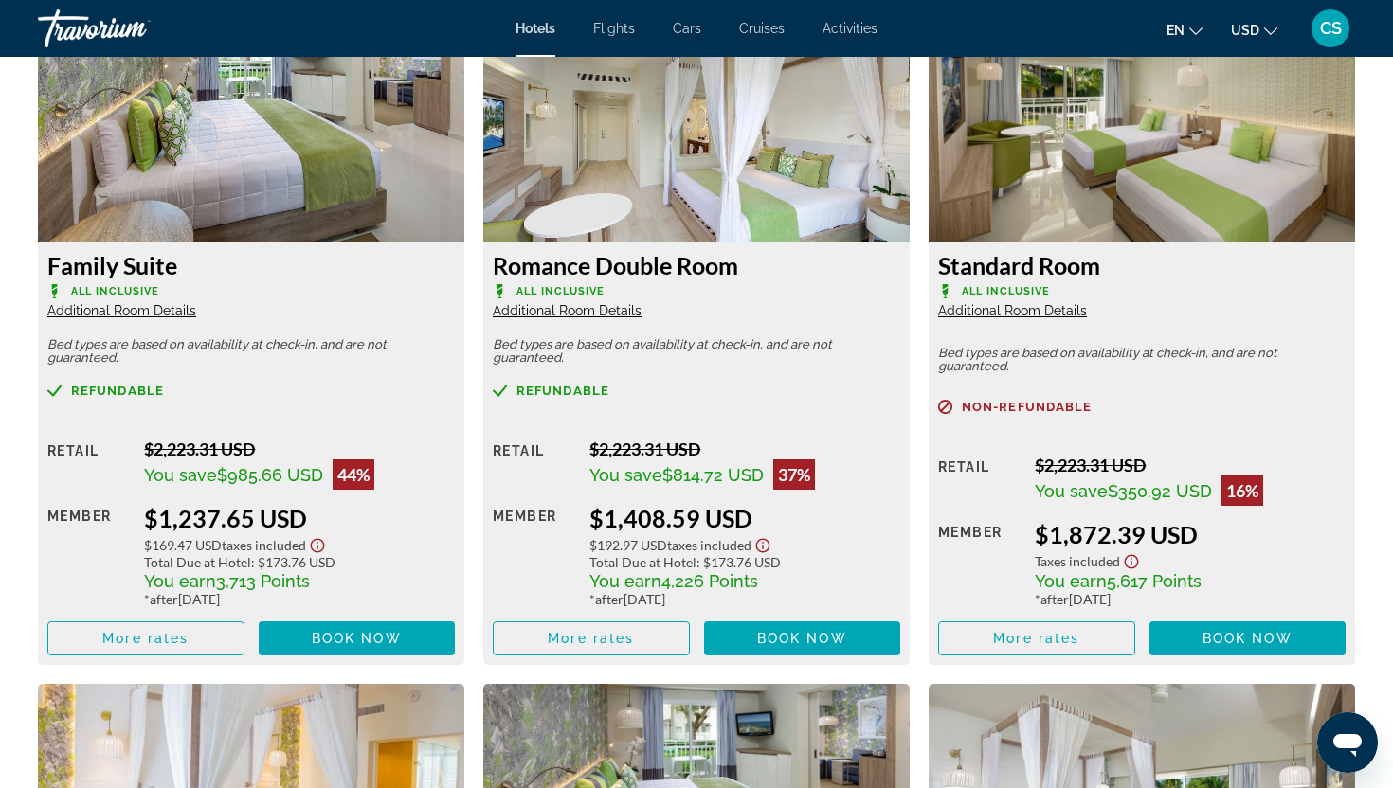
click at [590, 312] on span "Additional Room Details" at bounding box center [567, 310] width 149 height 15
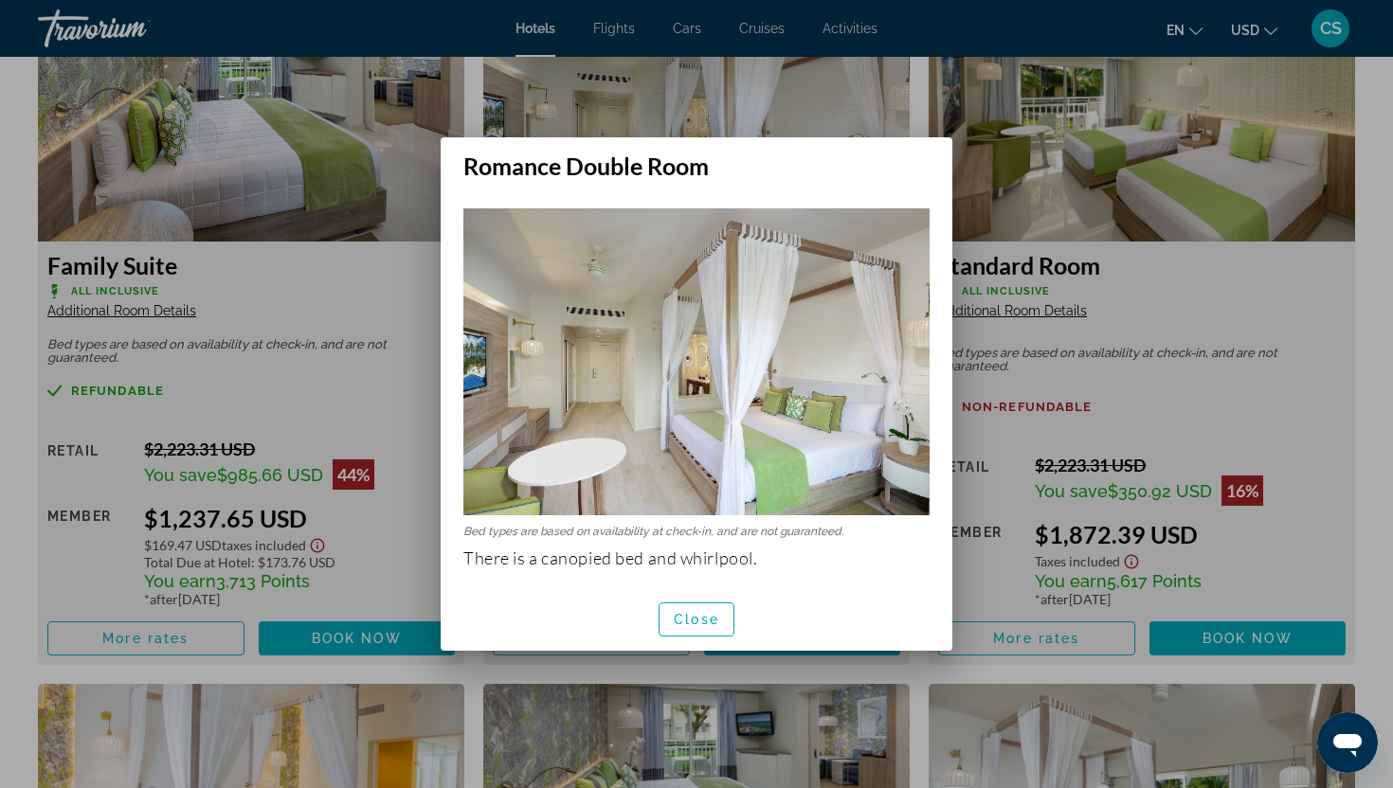
scroll to position [0, 0]
click at [683, 626] on span "Close" at bounding box center [696, 619] width 45 height 15
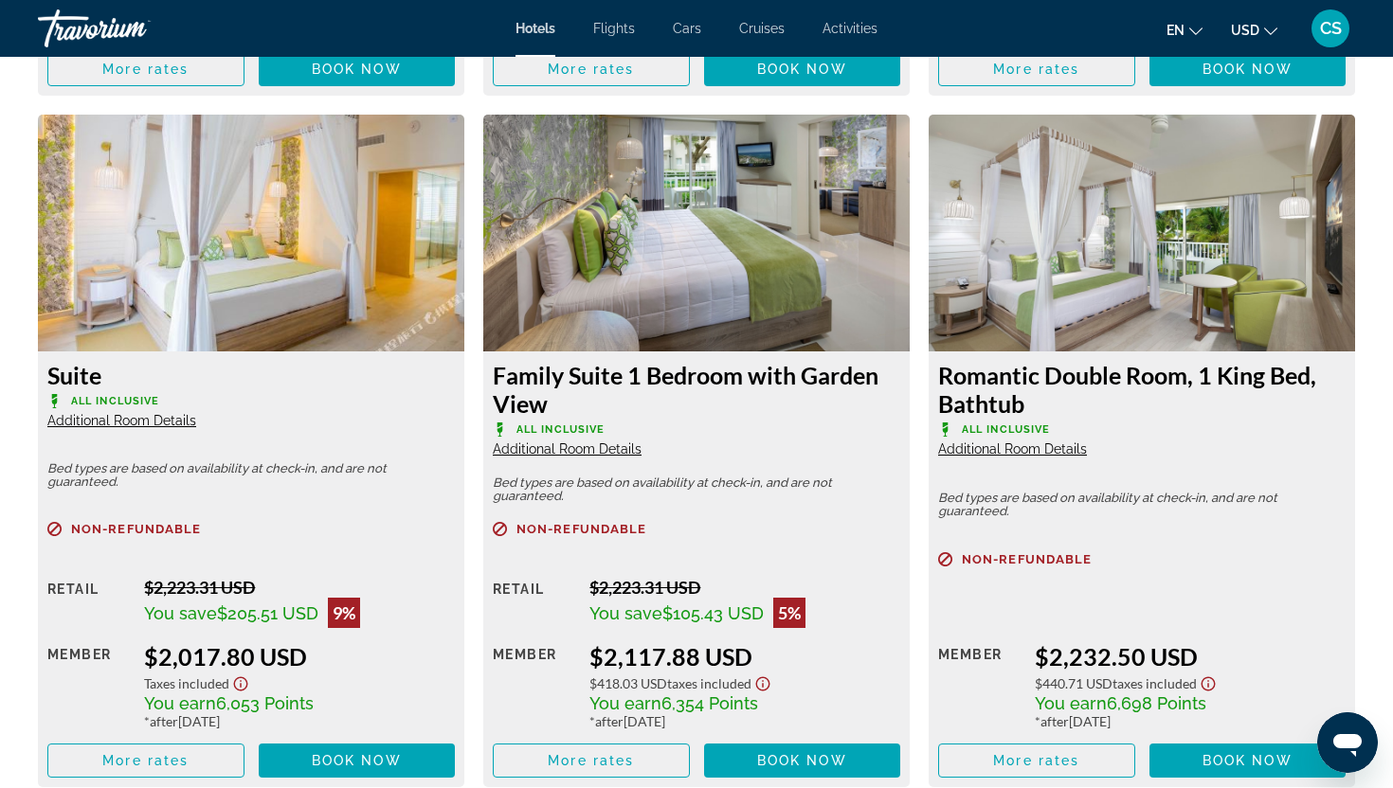
scroll to position [3163, 0]
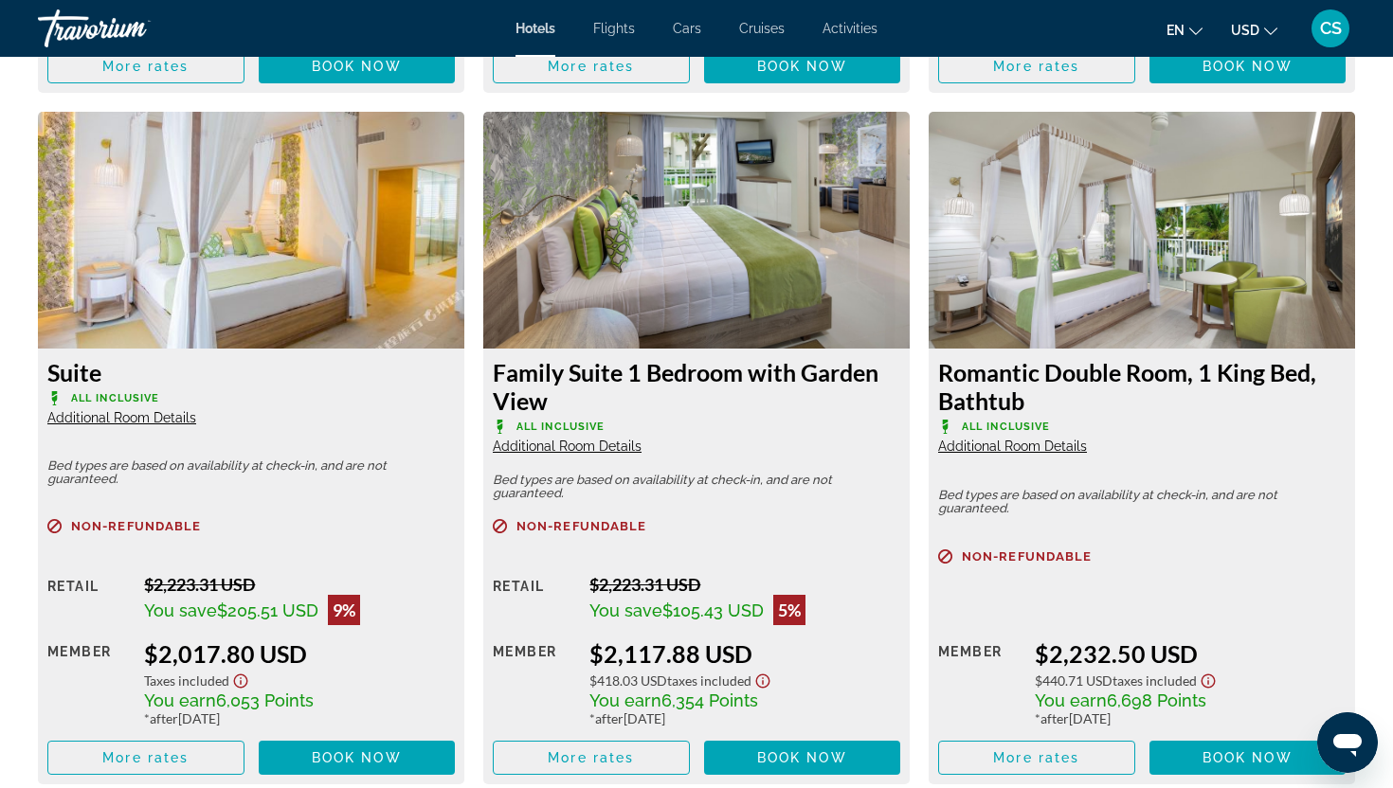
click at [961, 446] on span "Additional Room Details" at bounding box center [1012, 446] width 149 height 15
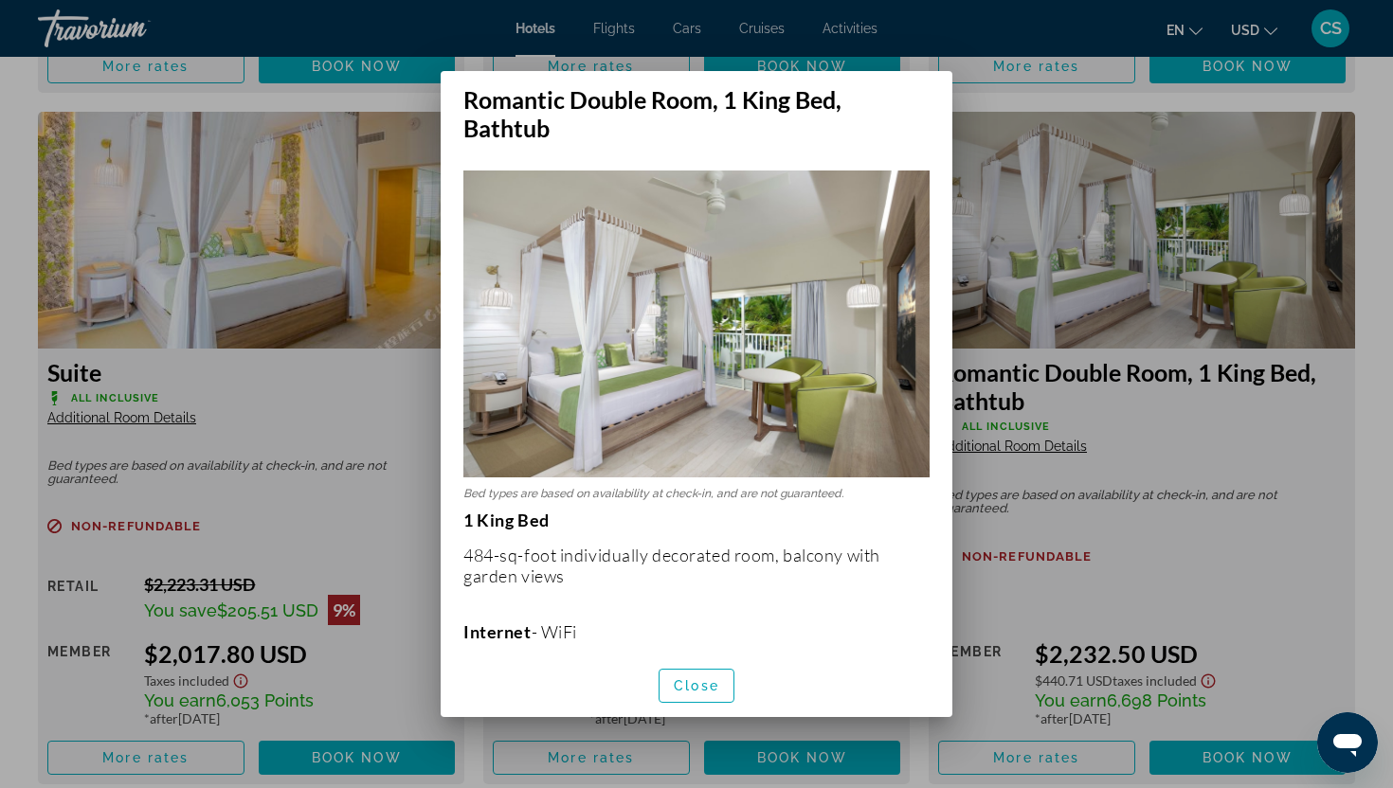
scroll to position [0, 0]
click at [701, 681] on span "Close" at bounding box center [696, 685] width 45 height 15
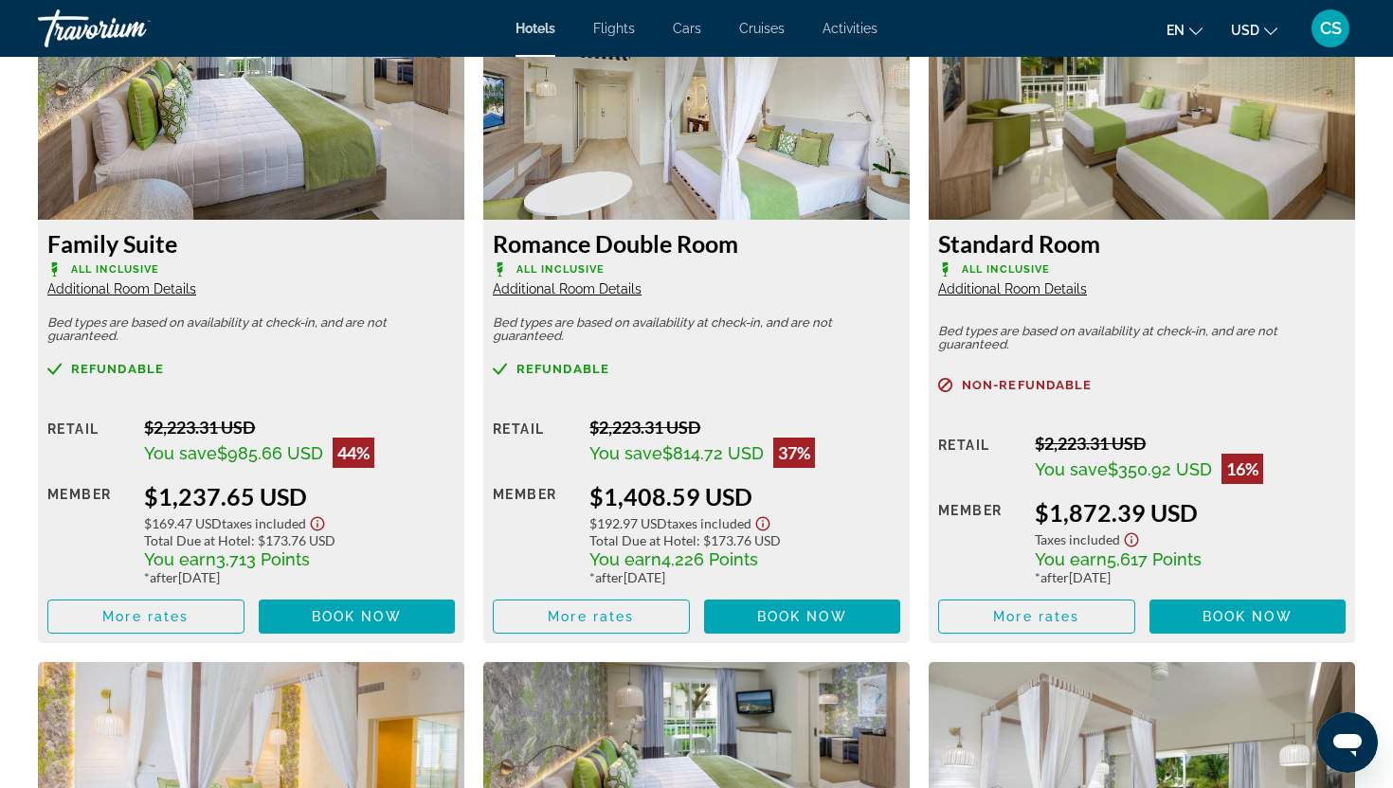
scroll to position [2610, 0]
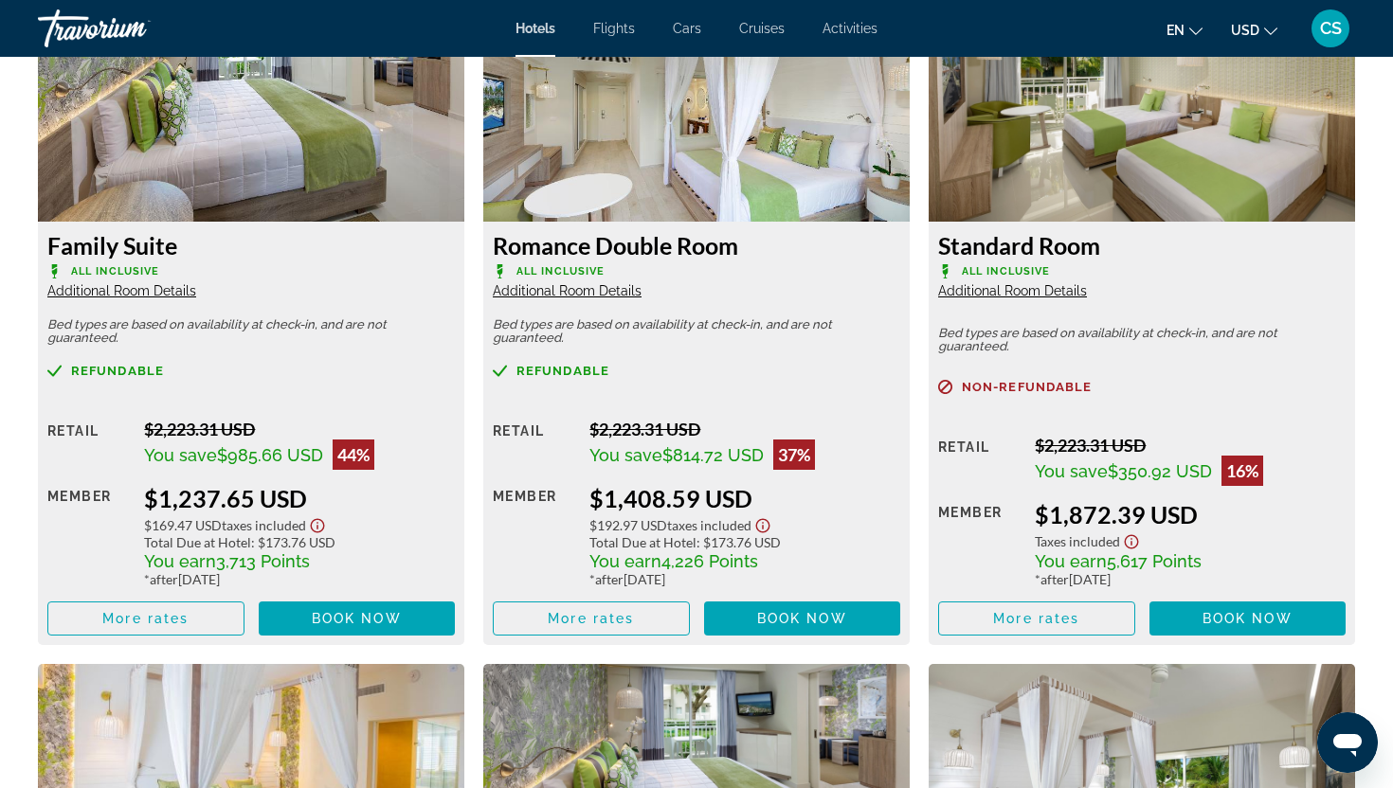
click at [623, 291] on span "Additional Room Details" at bounding box center [567, 290] width 149 height 15
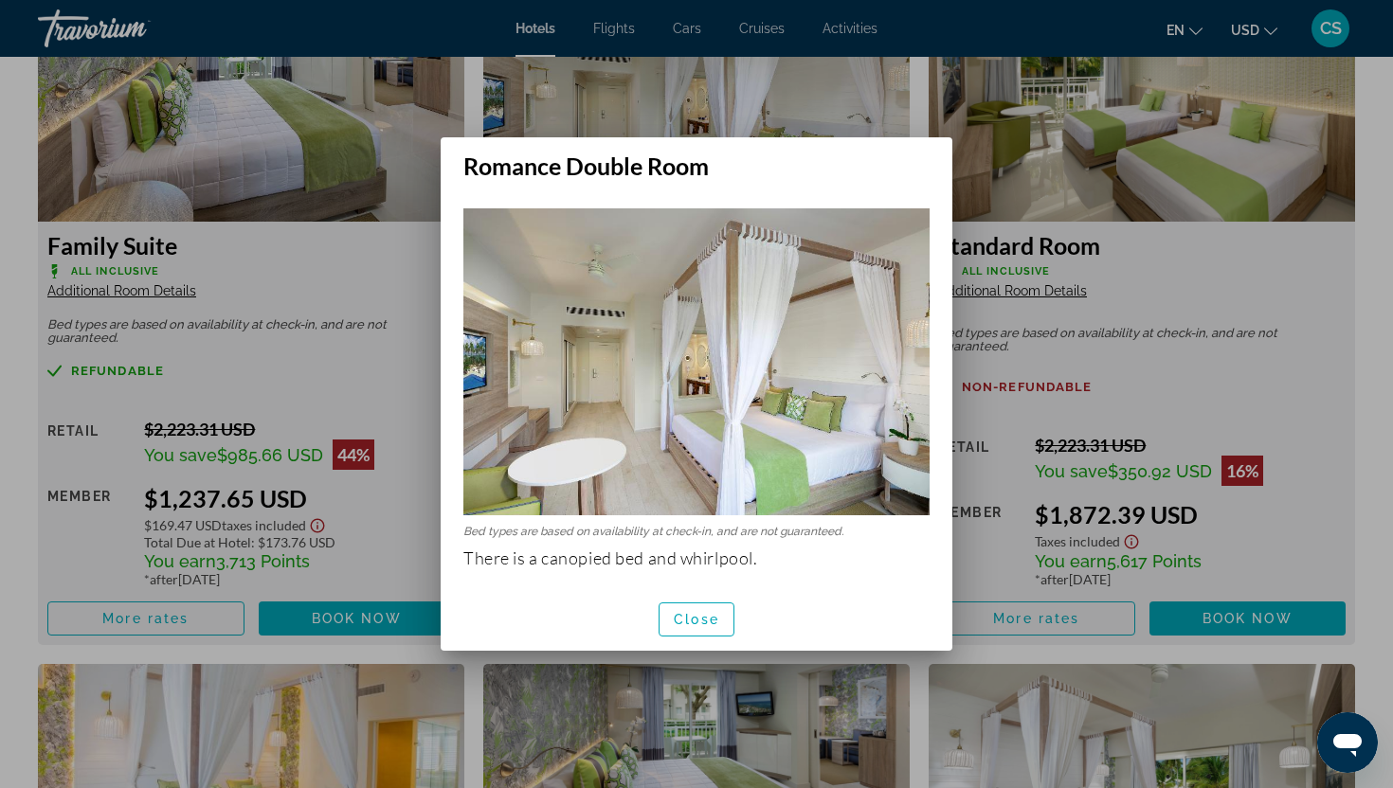
scroll to position [0, 0]
click at [681, 623] on span "Close" at bounding box center [696, 619] width 45 height 15
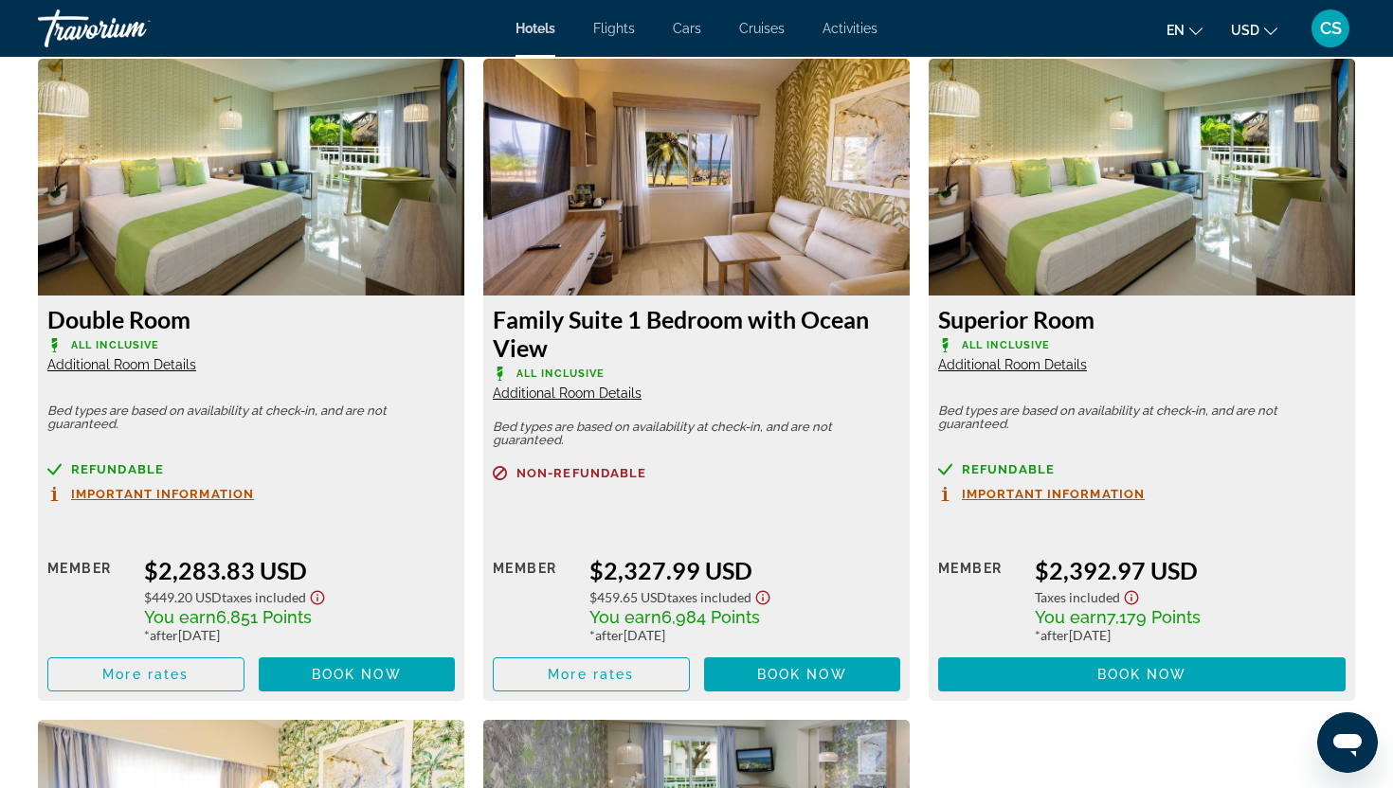
scroll to position [3901, 0]
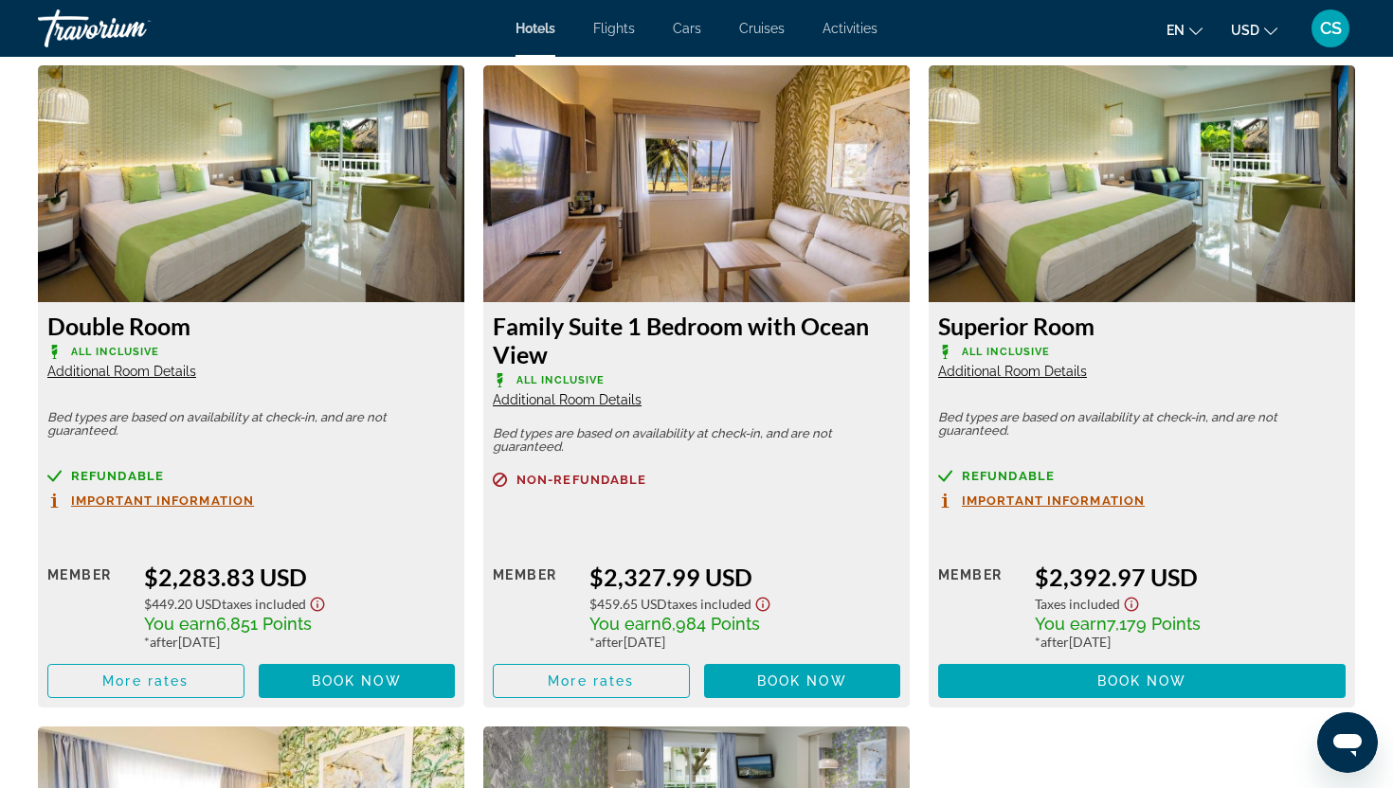
click at [186, 374] on span "Additional Room Details" at bounding box center [121, 371] width 149 height 15
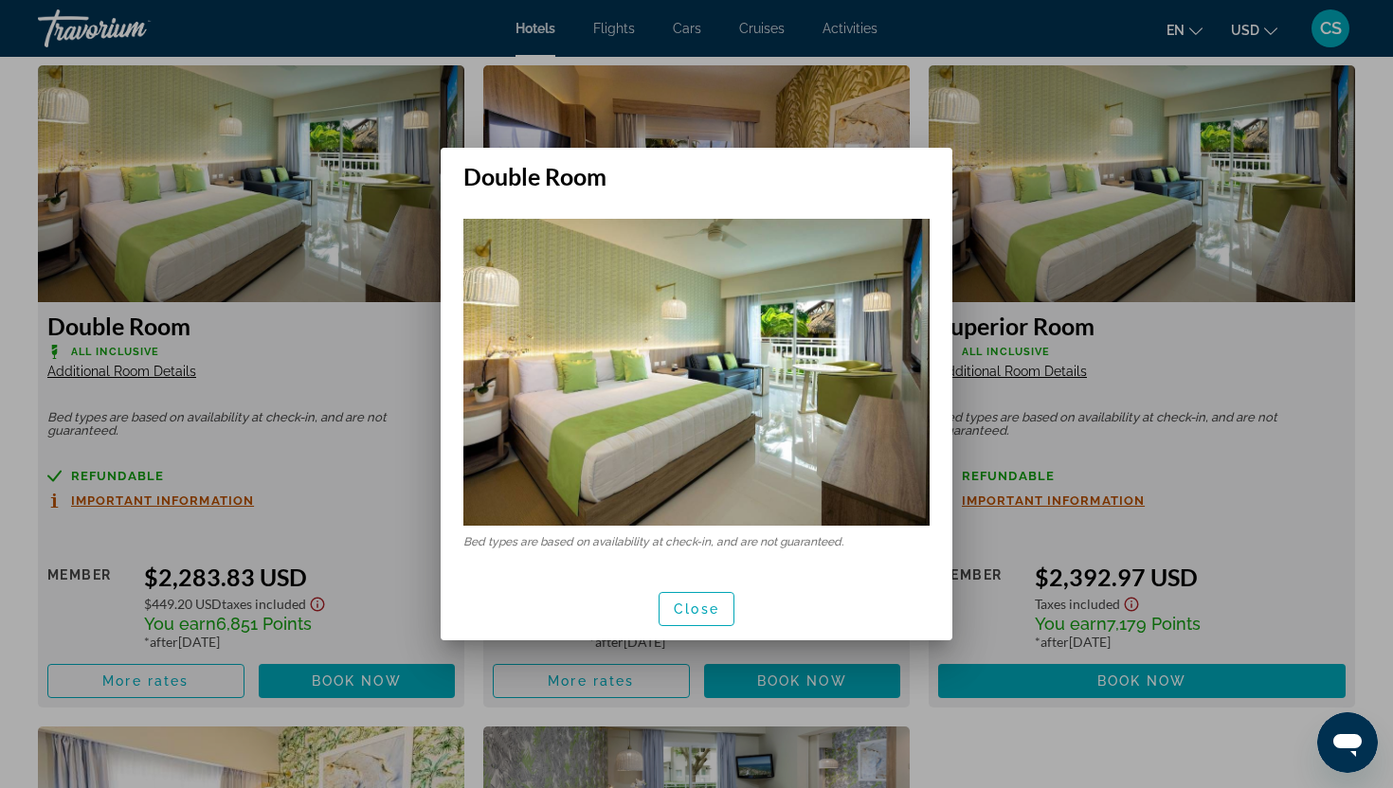
scroll to position [0, 0]
click at [704, 607] on span "Close" at bounding box center [696, 609] width 45 height 15
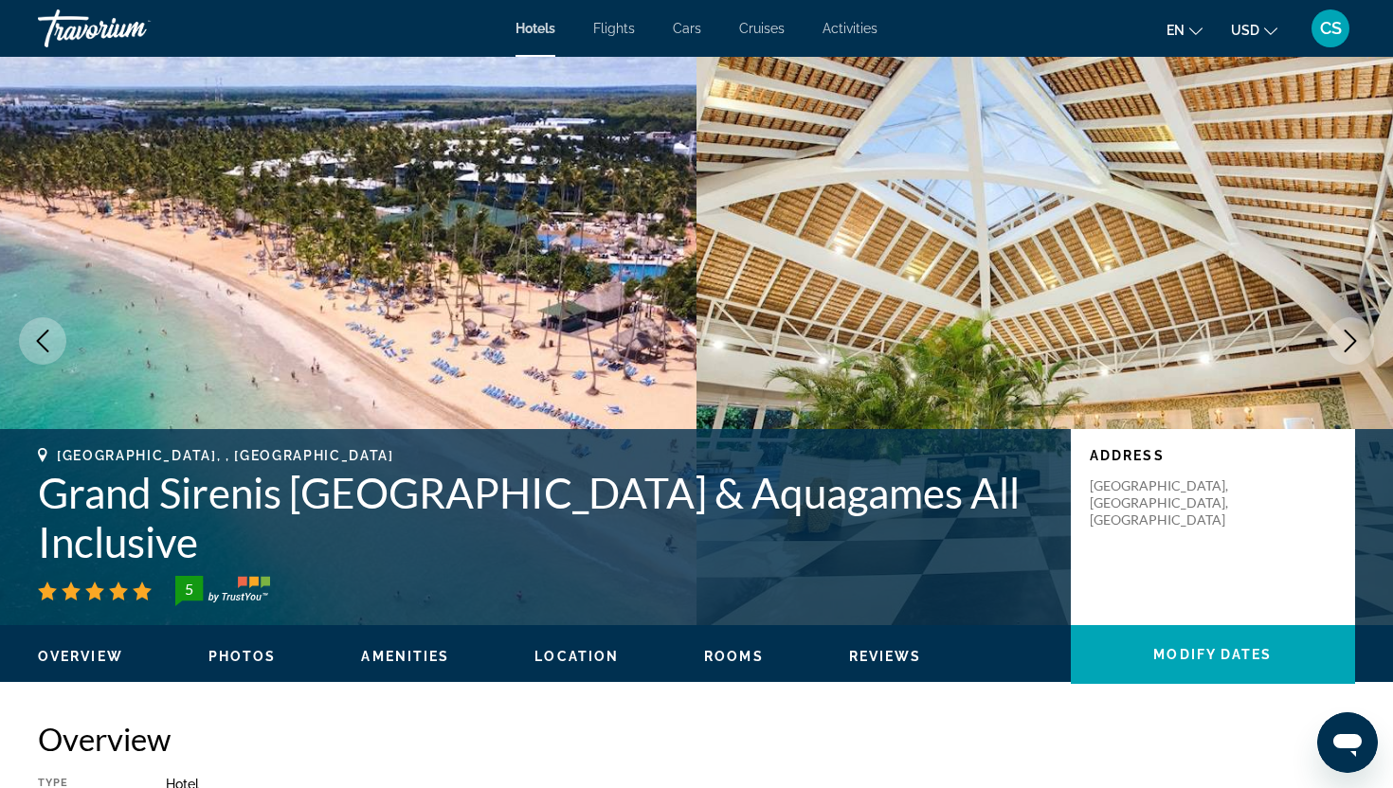
scroll to position [3901, 0]
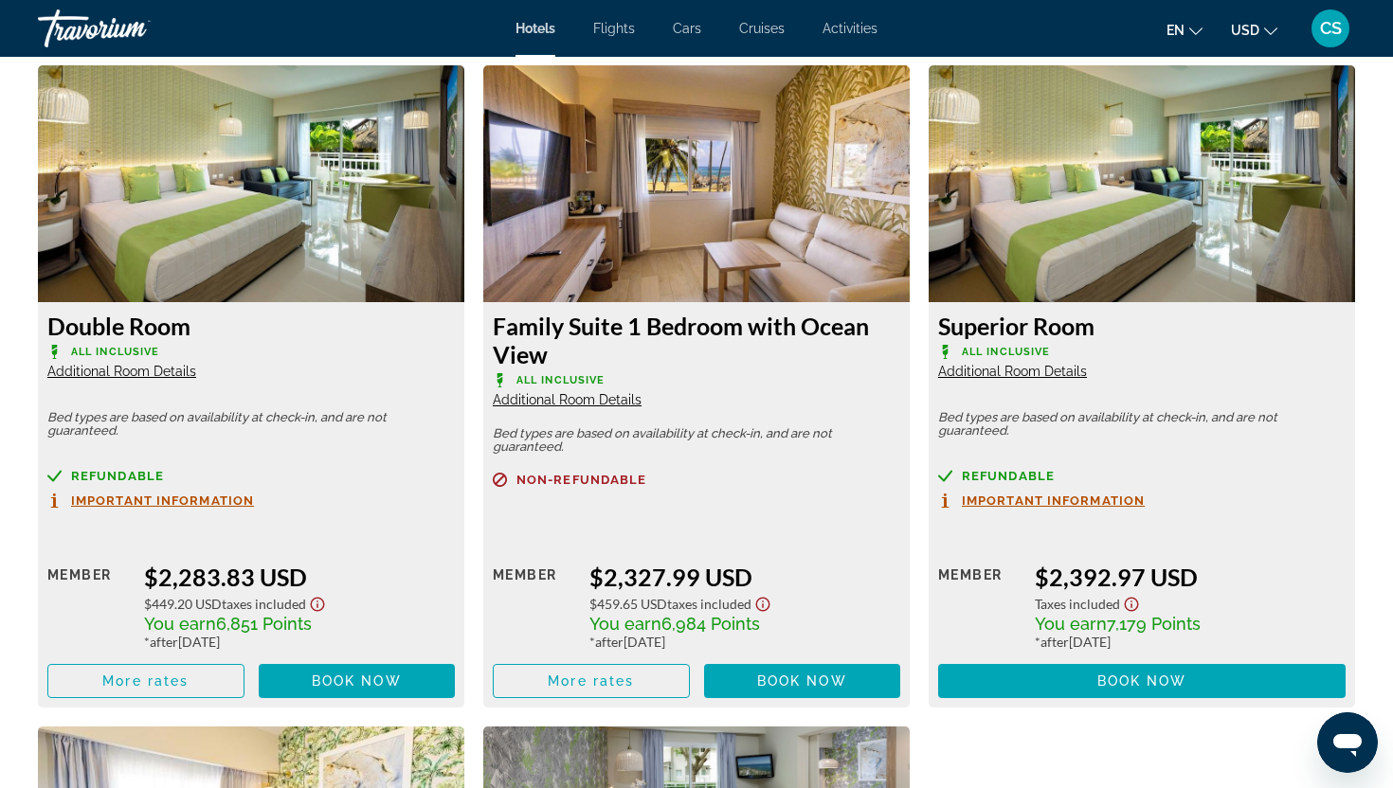
click at [206, 503] on span "Important Information" at bounding box center [162, 501] width 183 height 12
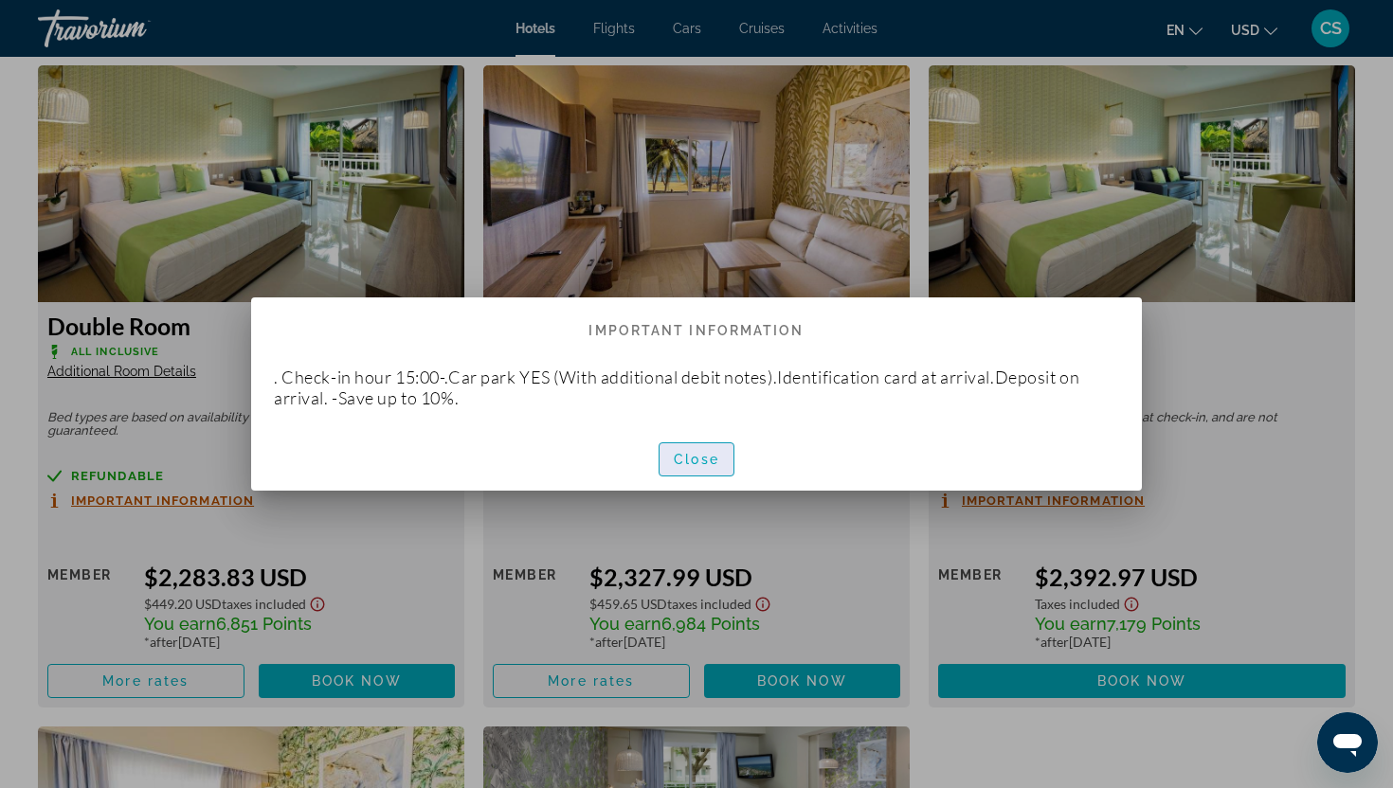
click at [711, 456] on span "Close" at bounding box center [696, 459] width 45 height 15
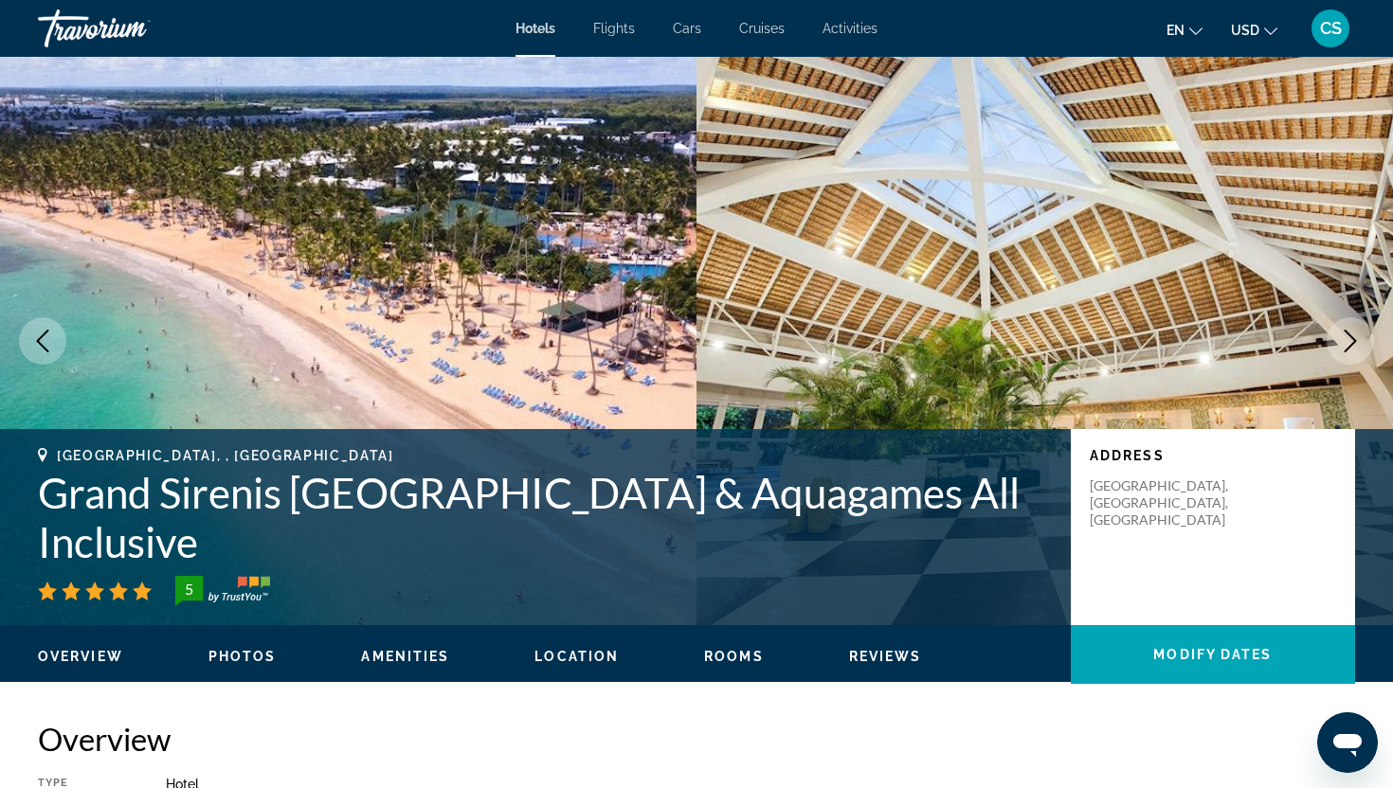
scroll to position [3901, 0]
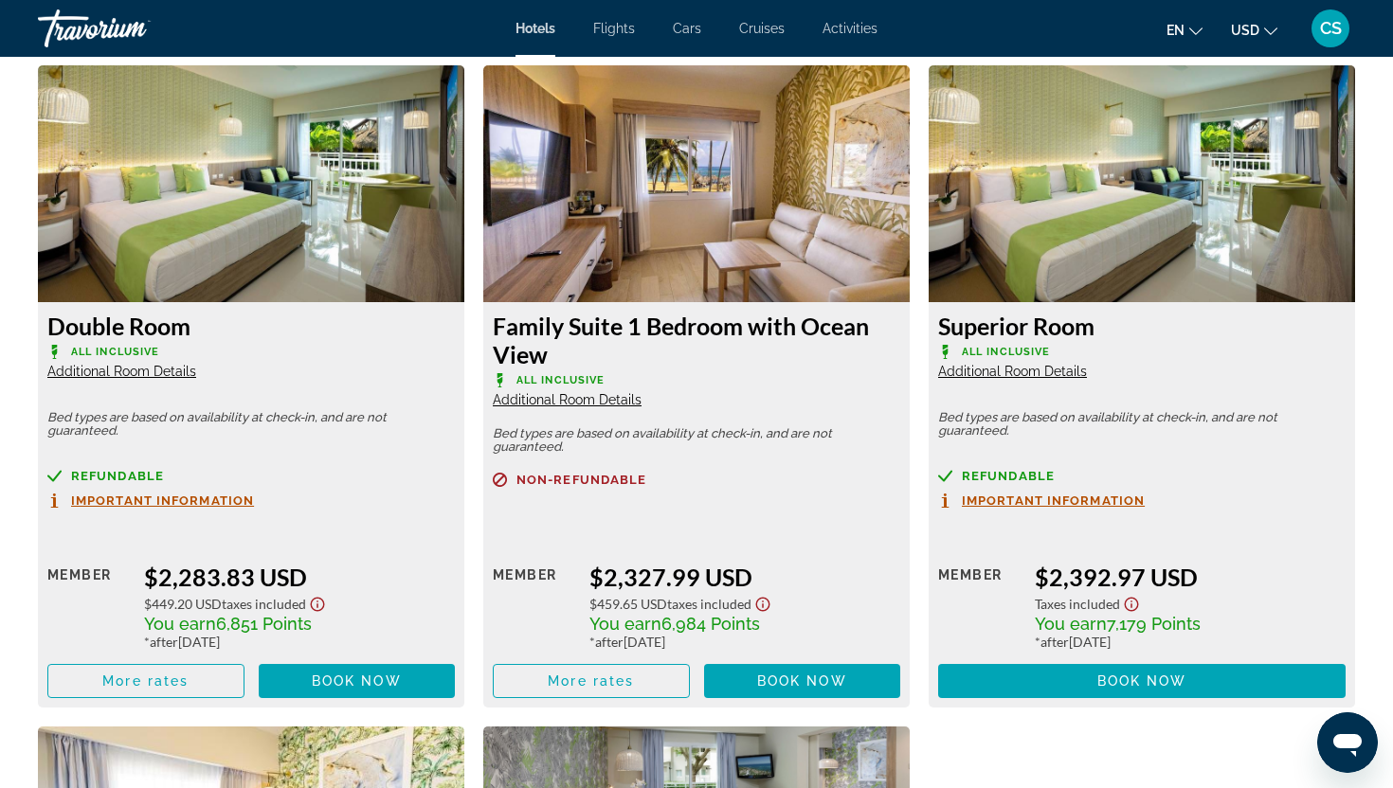
click at [983, 375] on span "Additional Room Details" at bounding box center [1012, 371] width 149 height 15
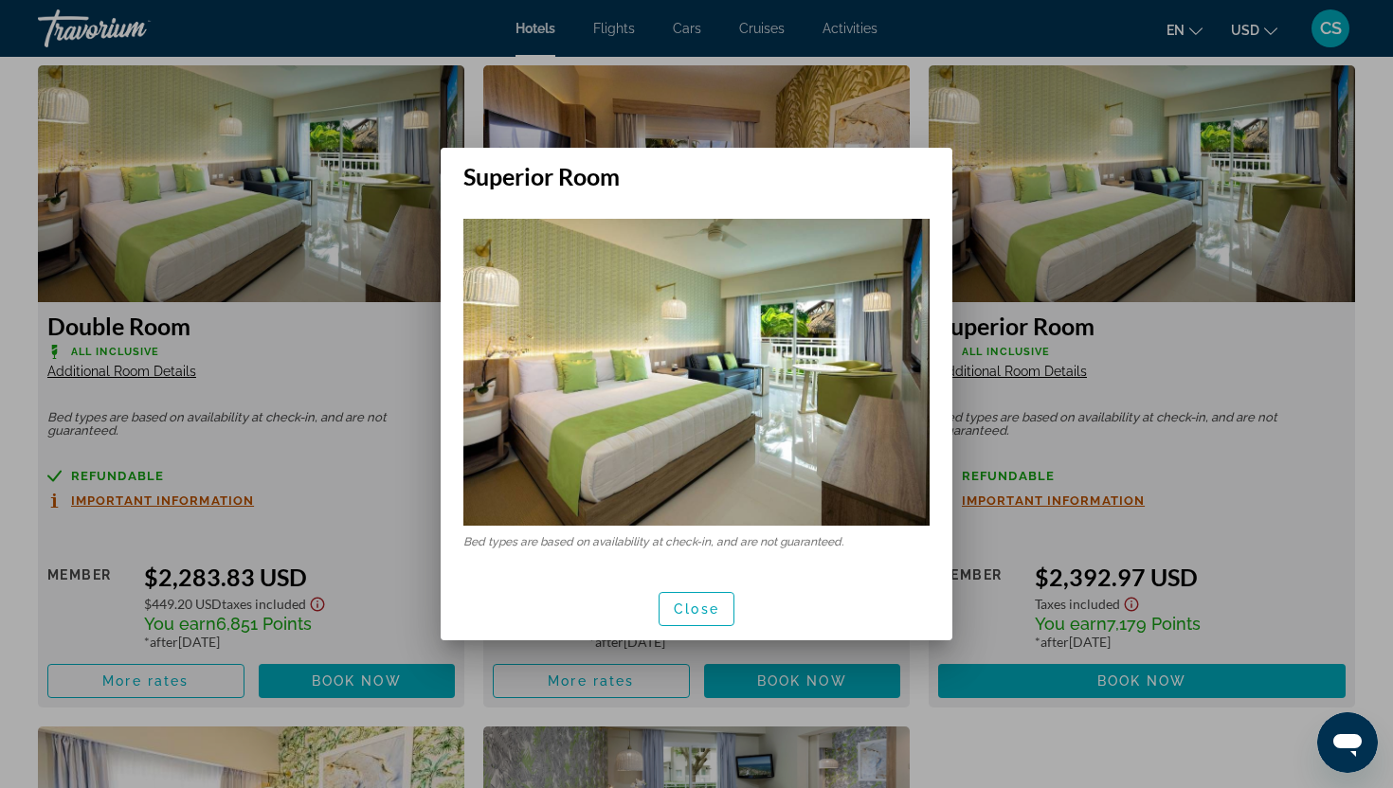
scroll to position [0, 0]
click at [712, 599] on span "button" at bounding box center [696, 608] width 74 height 45
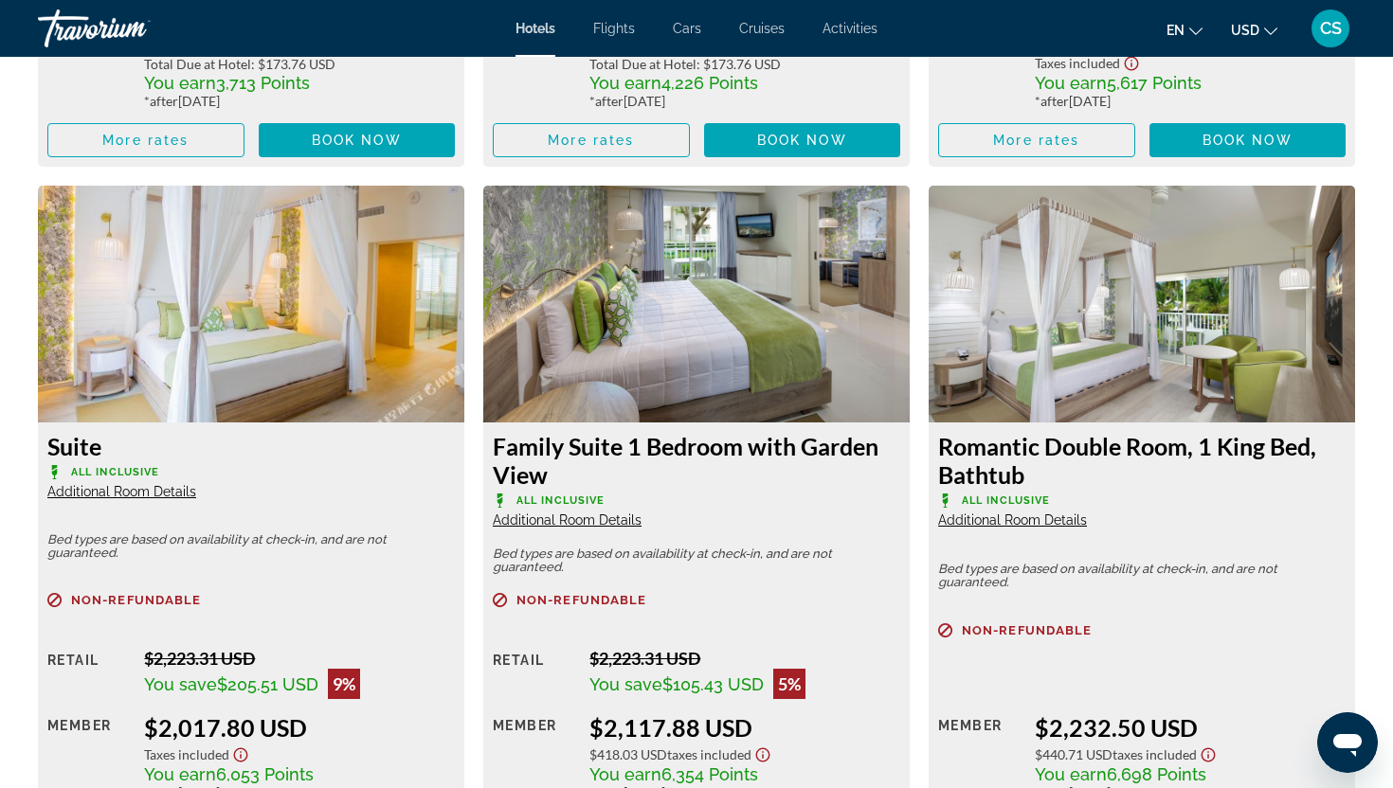
scroll to position [3124, 0]
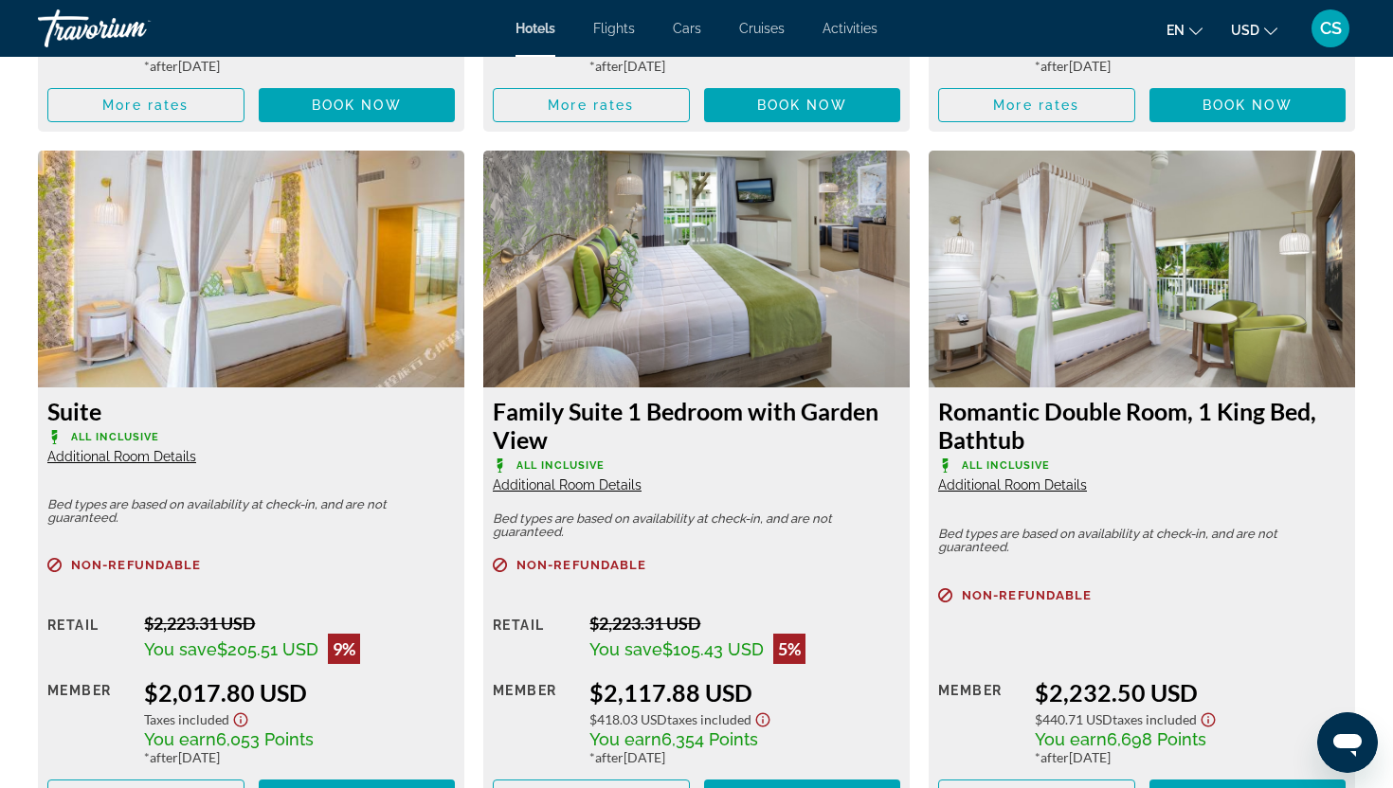
click at [170, 458] on span "Additional Room Details" at bounding box center [121, 456] width 149 height 15
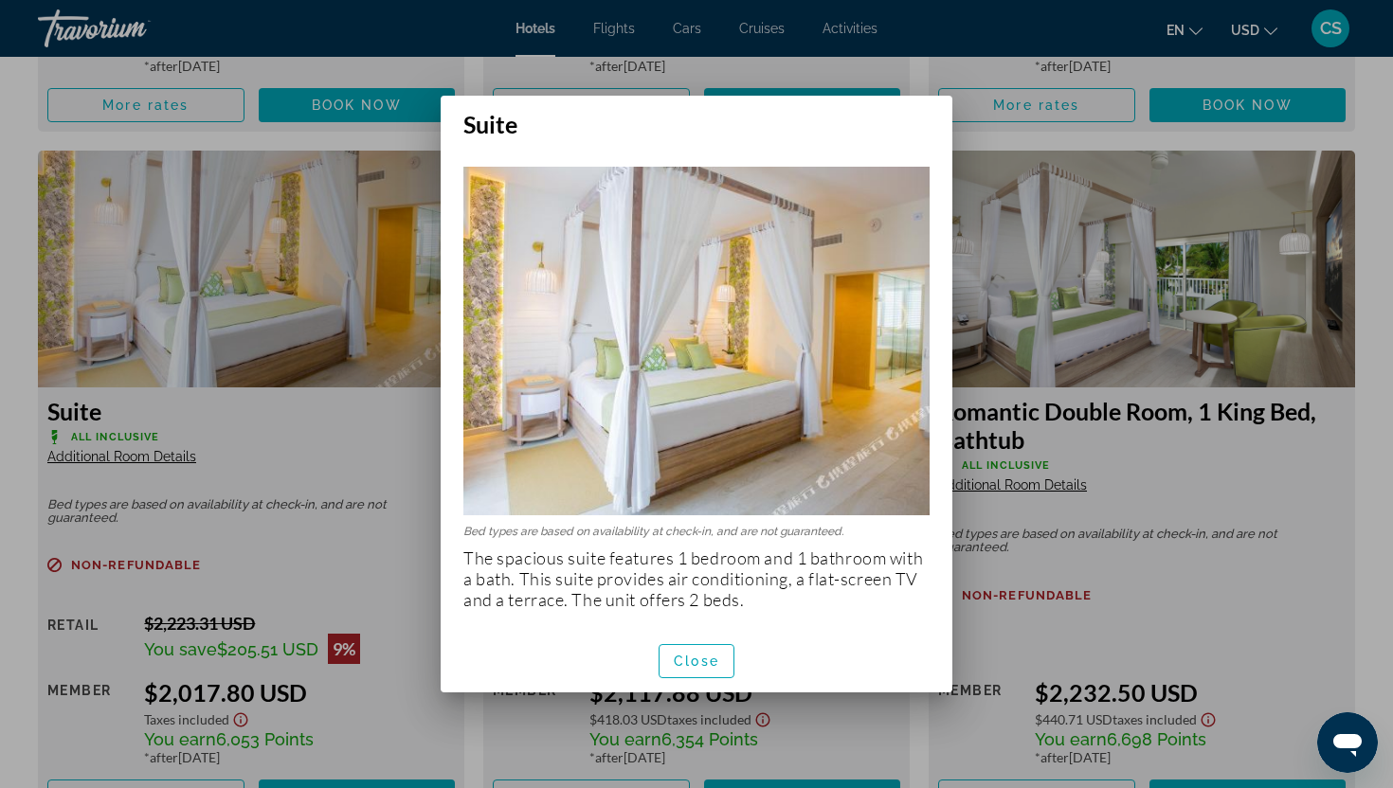
scroll to position [0, 0]
click at [693, 659] on span "Close" at bounding box center [696, 661] width 45 height 15
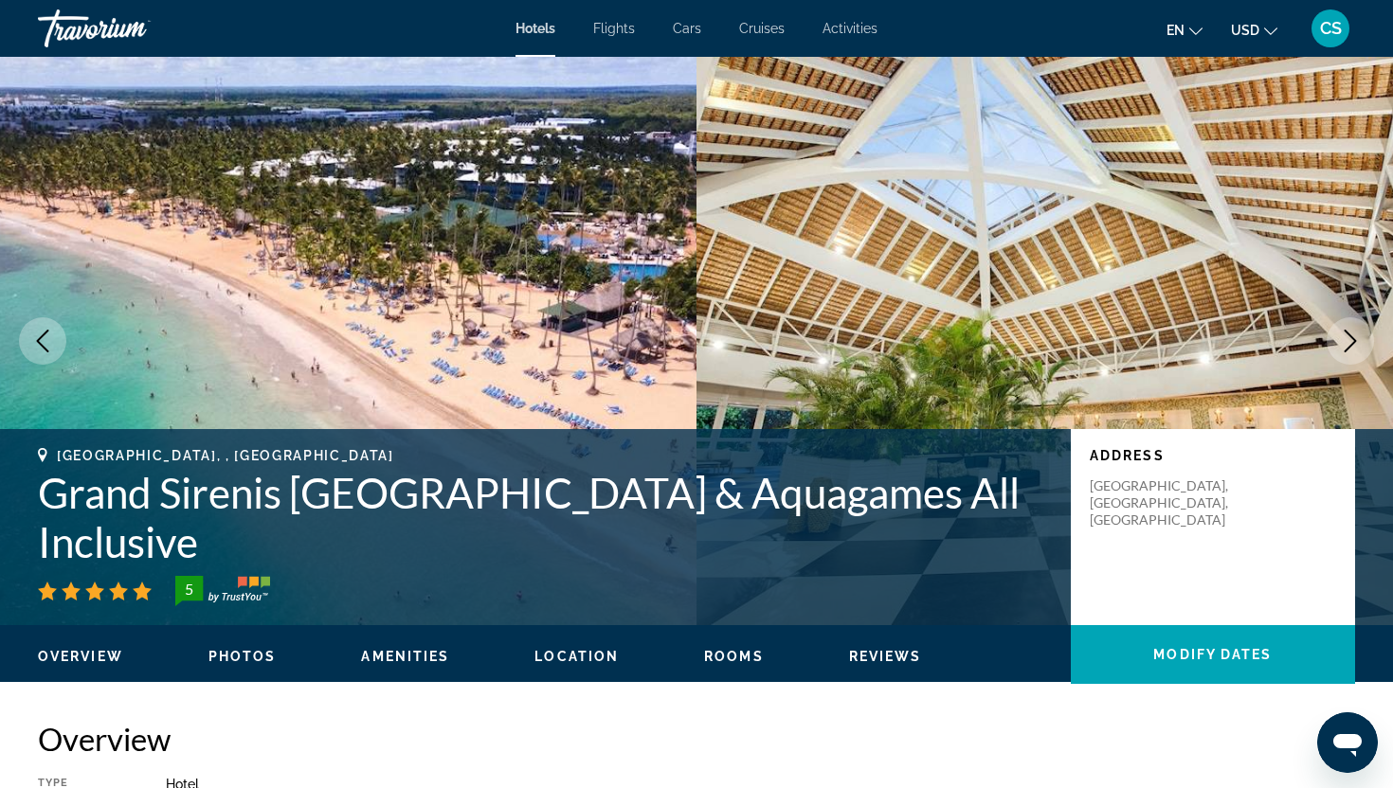
click at [1349, 335] on icon "Next image" at bounding box center [1350, 341] width 12 height 23
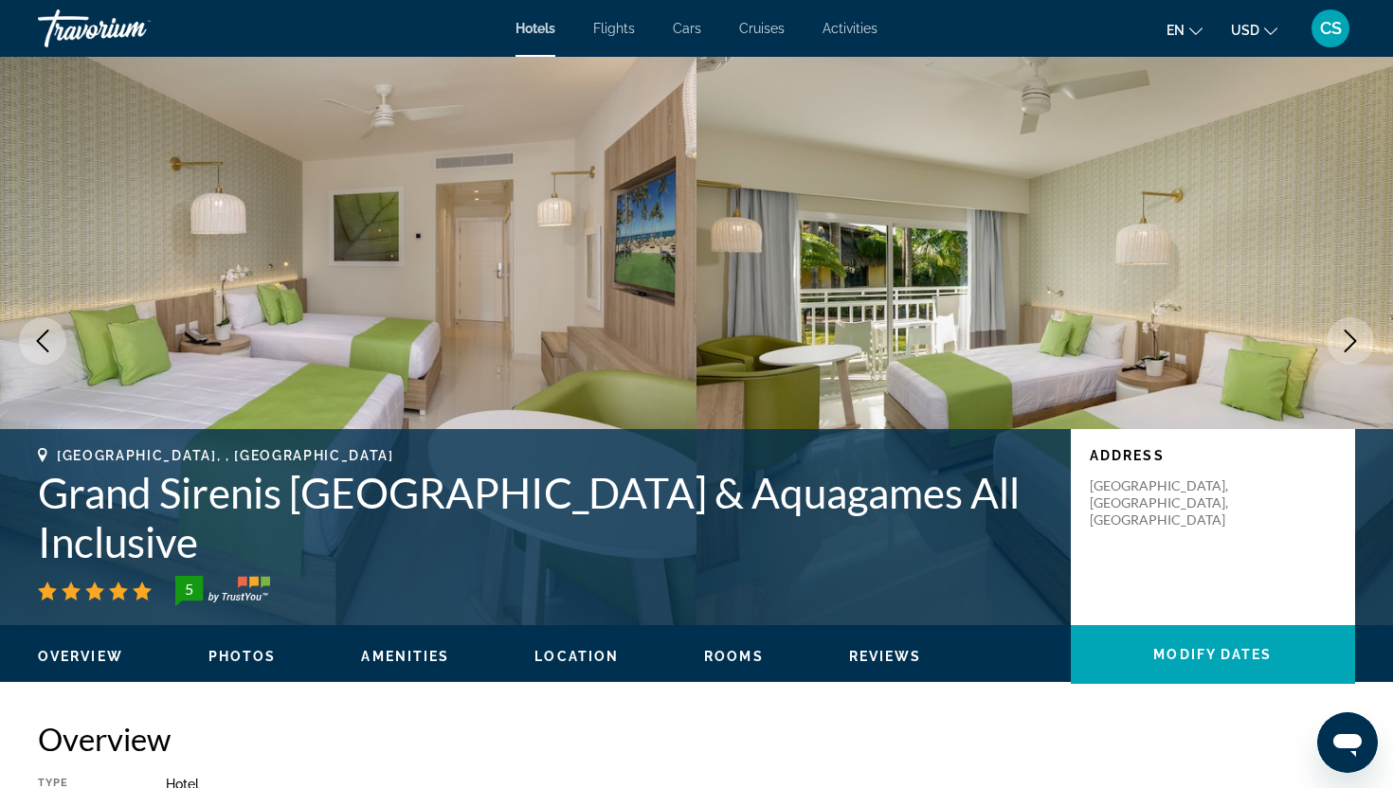
click at [1349, 335] on icon "Next image" at bounding box center [1350, 341] width 12 height 23
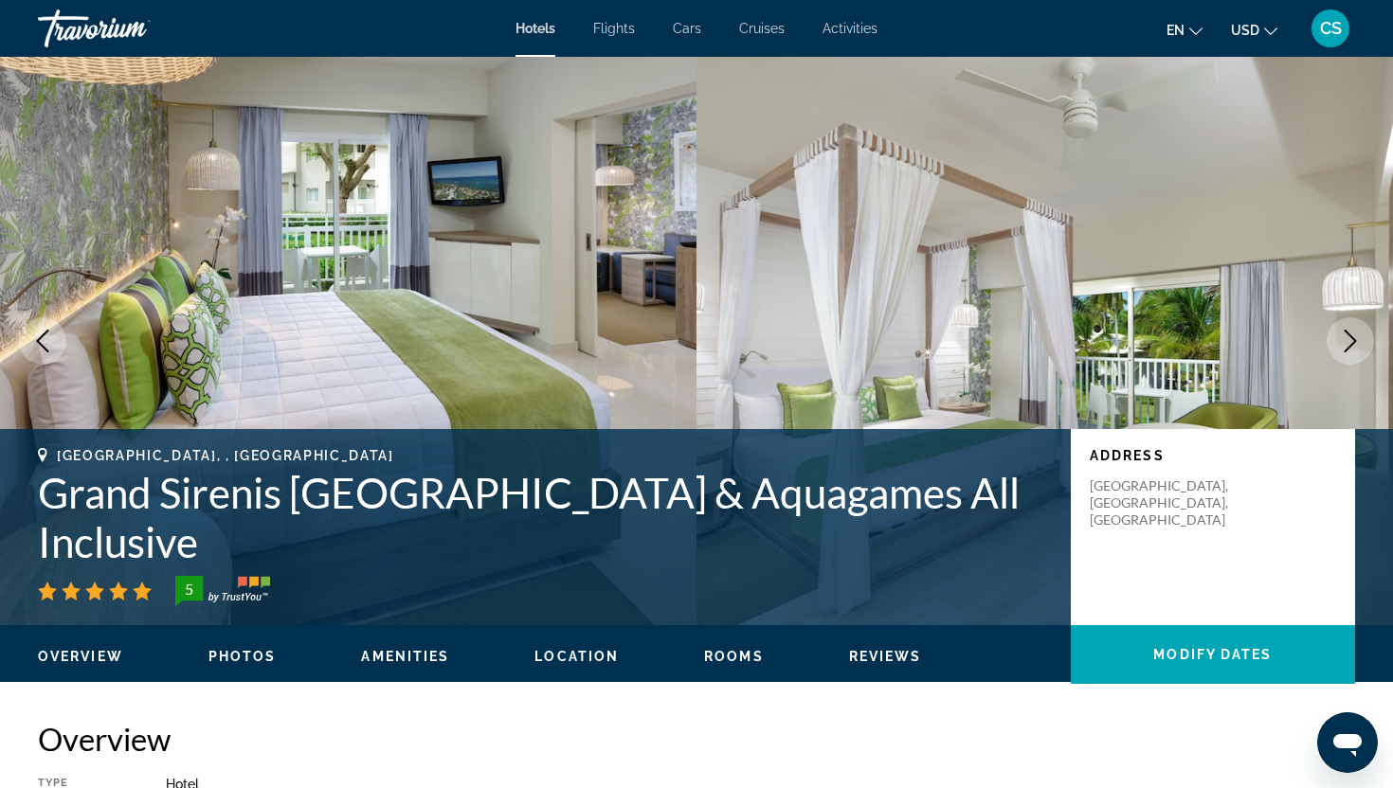
click at [1349, 335] on icon "Next image" at bounding box center [1350, 341] width 12 height 23
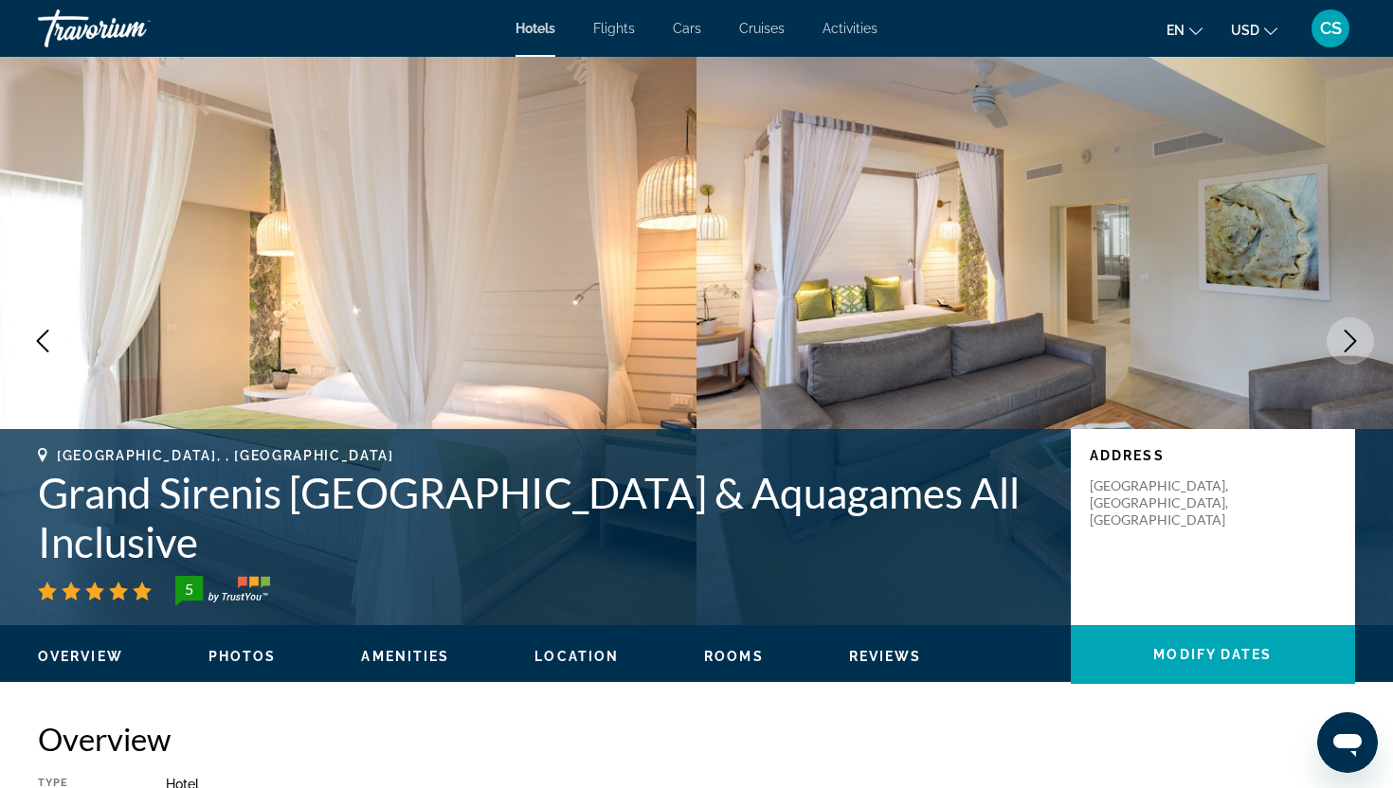
click at [1349, 335] on icon "Next image" at bounding box center [1350, 341] width 12 height 23
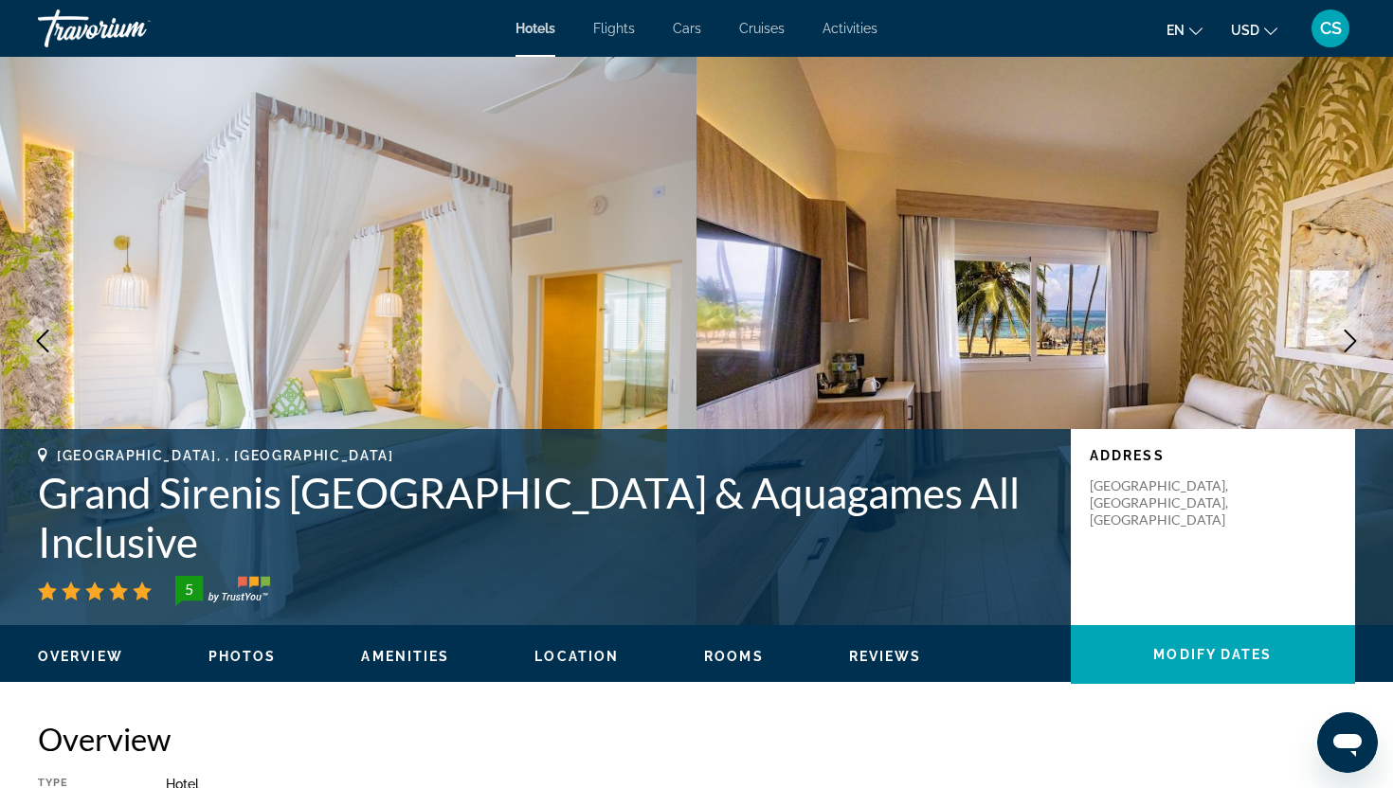
click at [1349, 335] on icon "Next image" at bounding box center [1350, 341] width 12 height 23
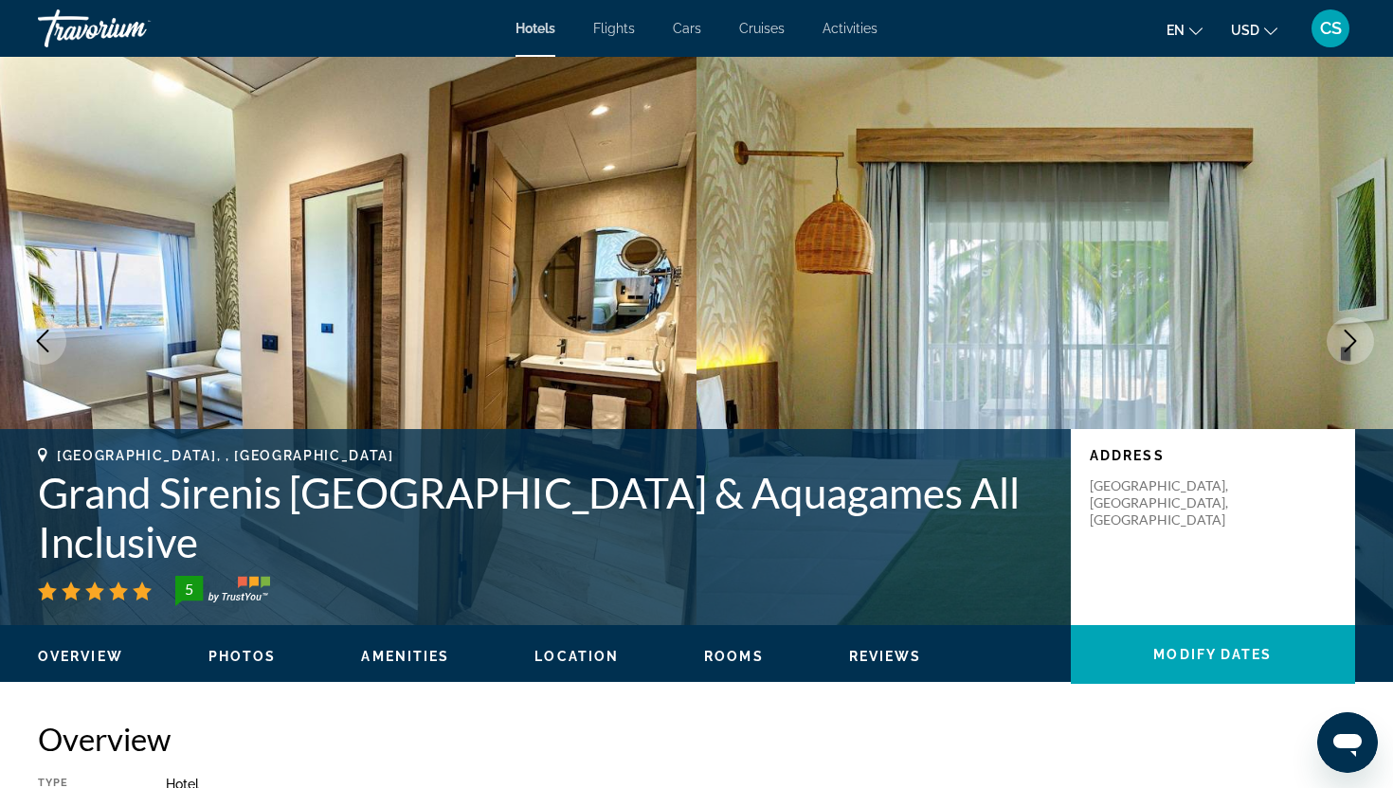
click at [1349, 335] on icon "Next image" at bounding box center [1350, 341] width 12 height 23
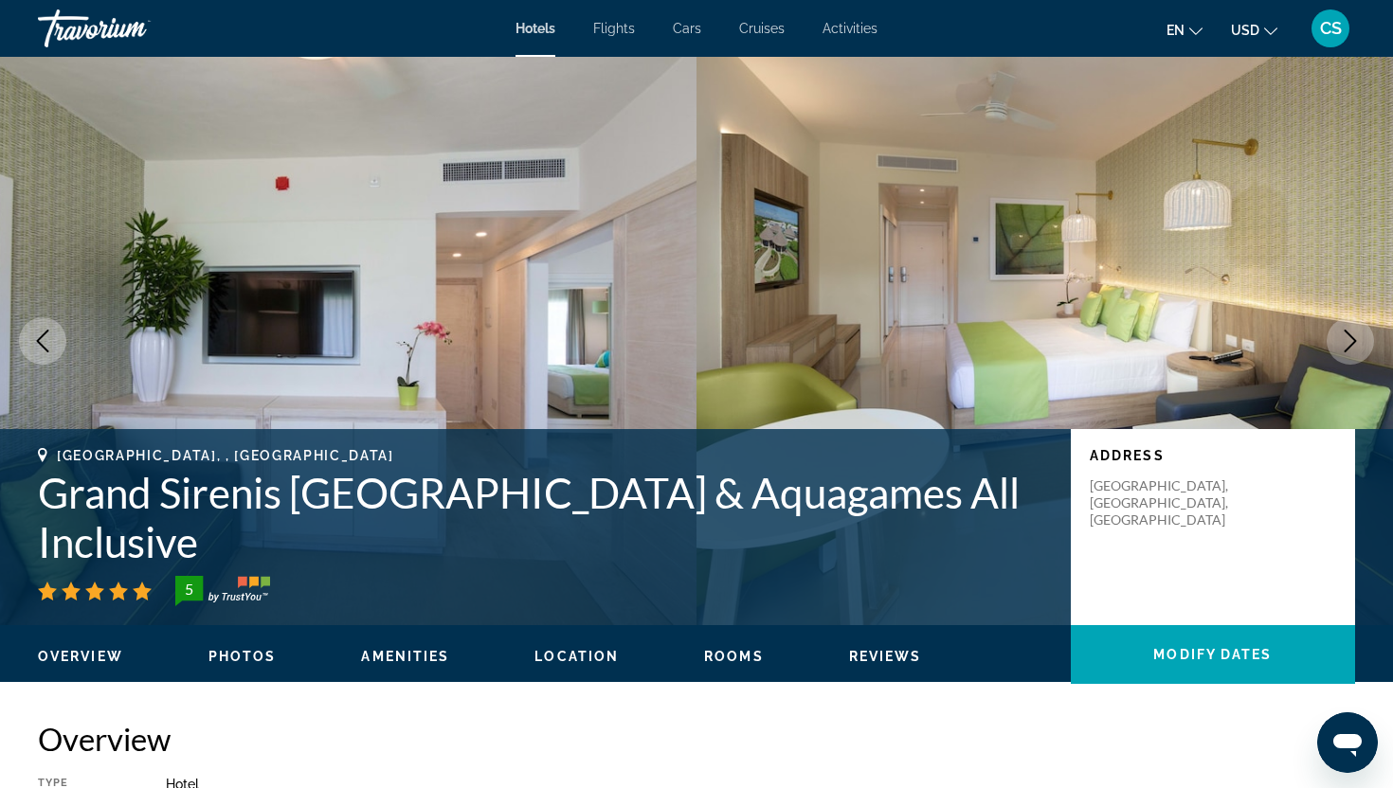
click at [1349, 335] on icon "Next image" at bounding box center [1350, 341] width 12 height 23
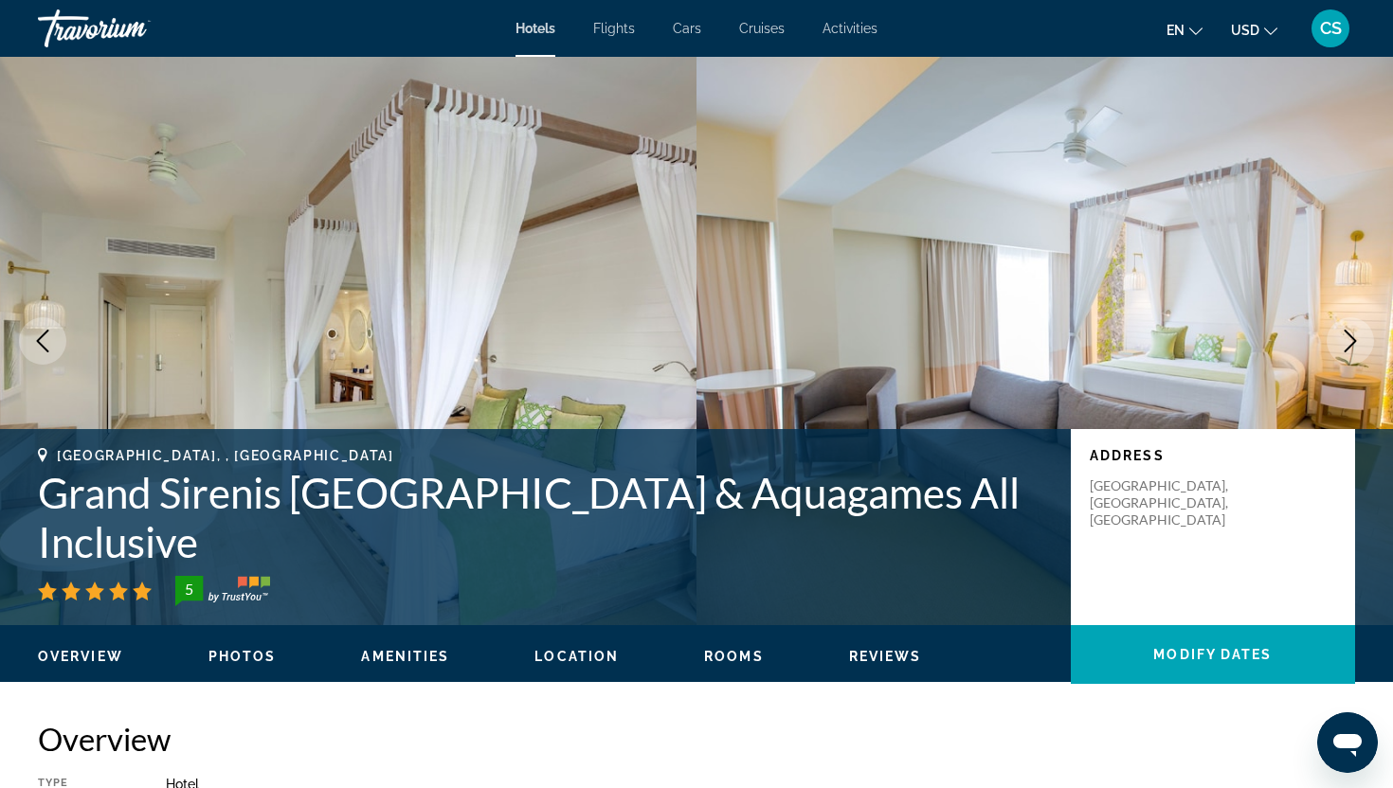
click at [1350, 336] on icon "Next image" at bounding box center [1350, 341] width 12 height 23
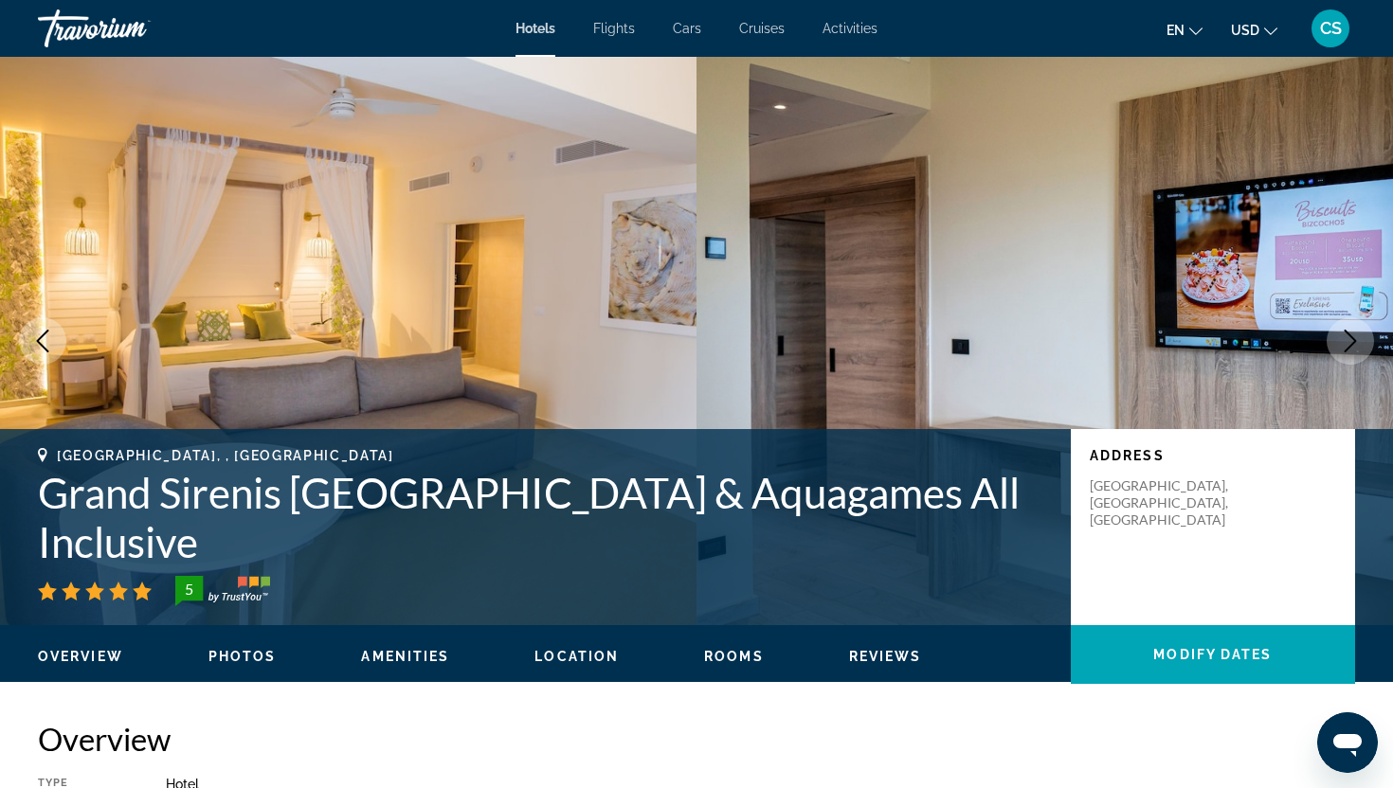
click at [1361, 342] on icon "Next image" at bounding box center [1350, 341] width 23 height 23
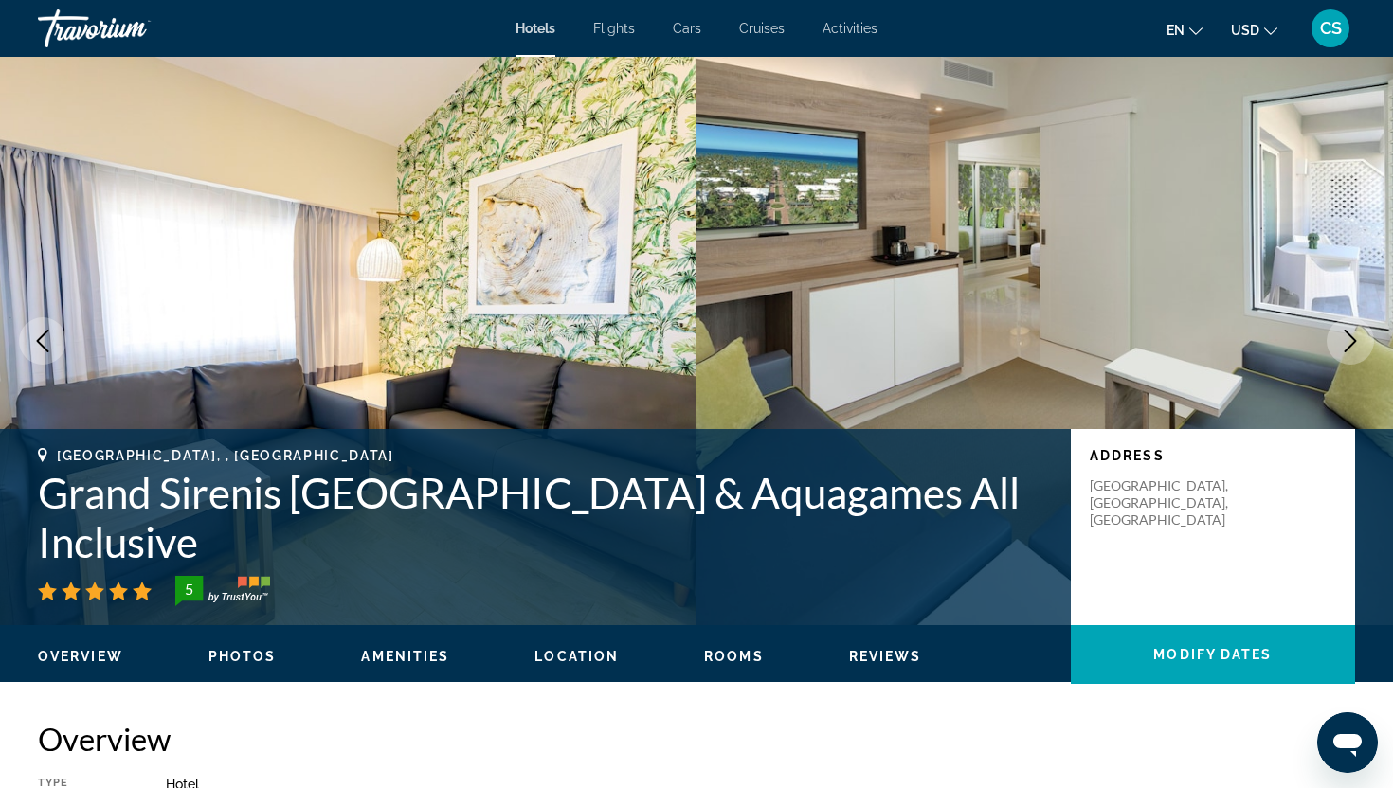
click at [1361, 342] on icon "Next image" at bounding box center [1350, 341] width 23 height 23
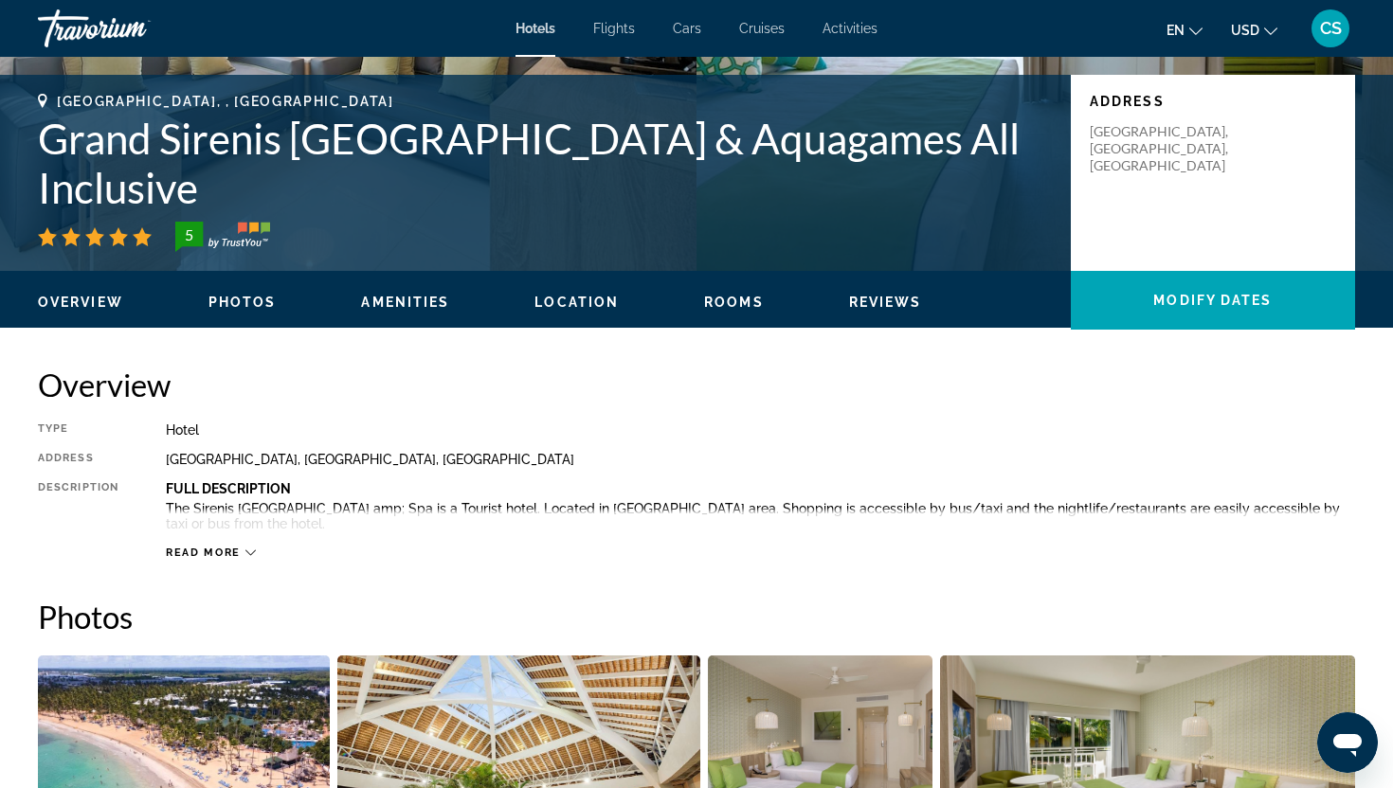
scroll to position [360, 0]
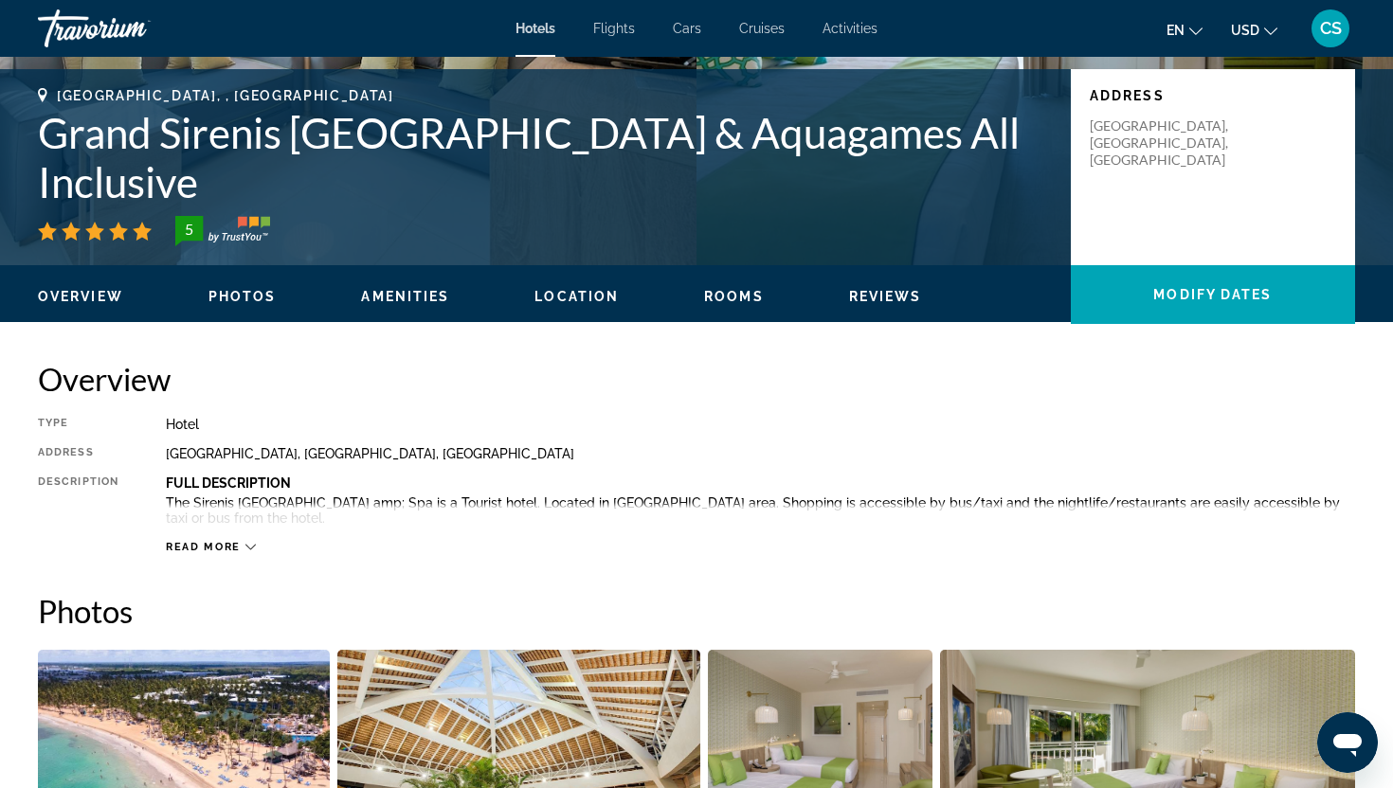
click at [745, 304] on button "Rooms" at bounding box center [734, 296] width 60 height 17
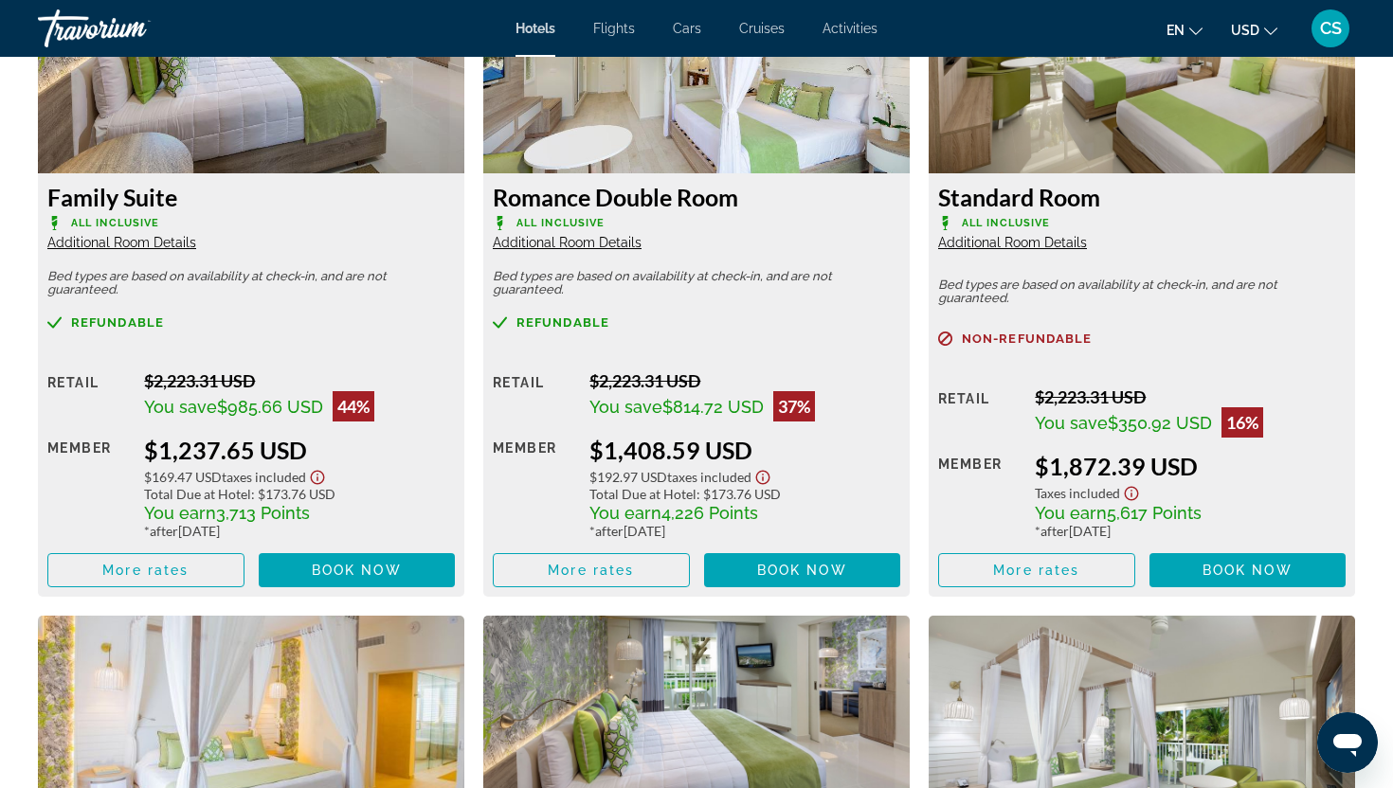
scroll to position [2663, 0]
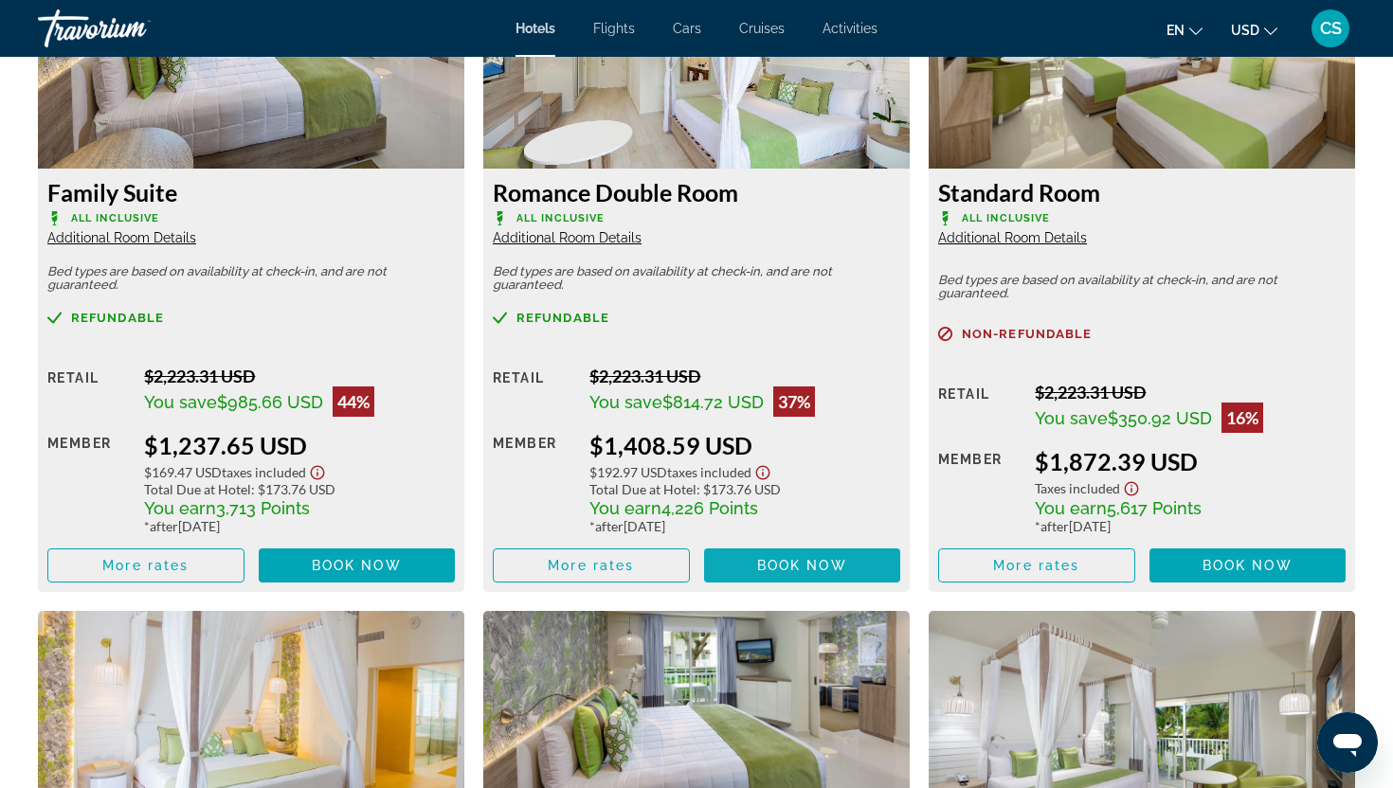
click at [777, 575] on span "Main content" at bounding box center [802, 565] width 197 height 45
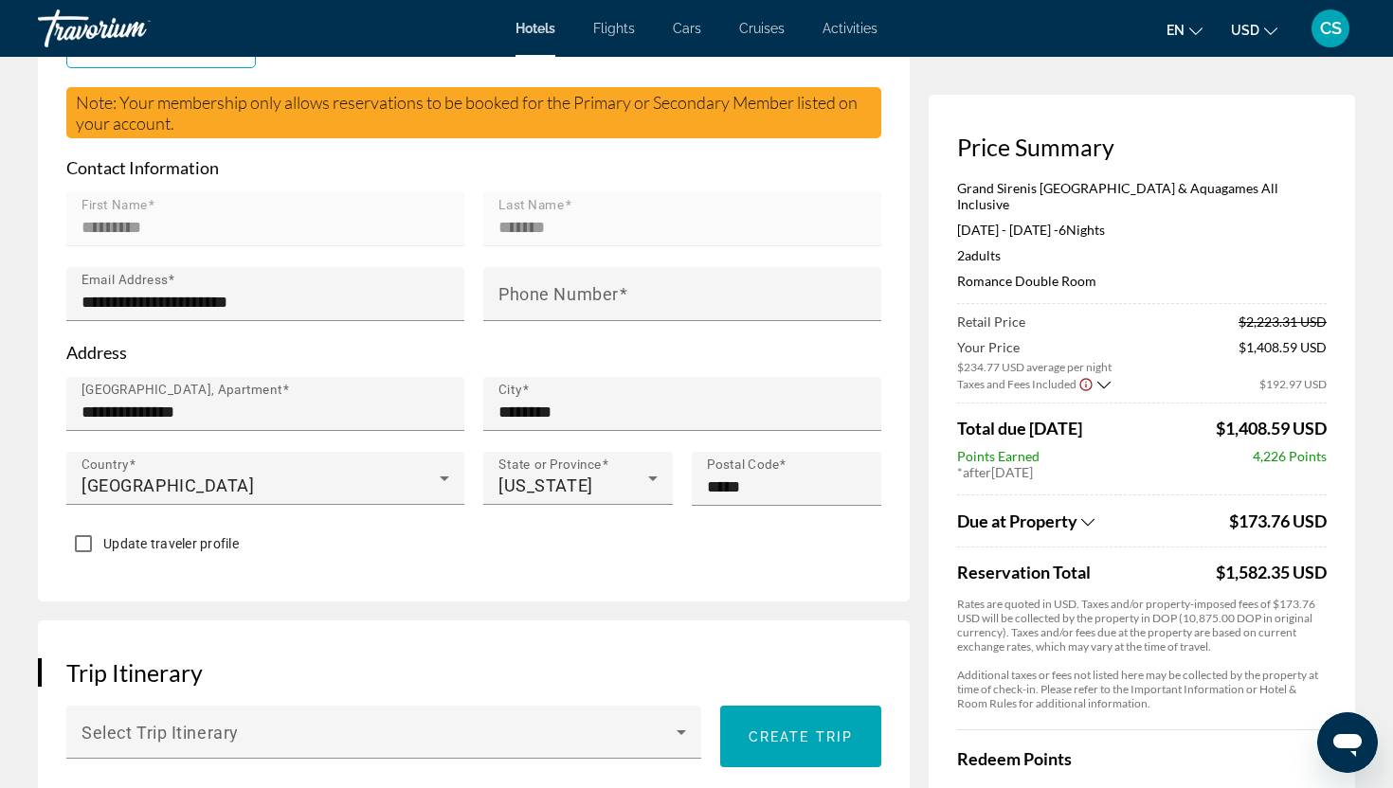
scroll to position [655, 0]
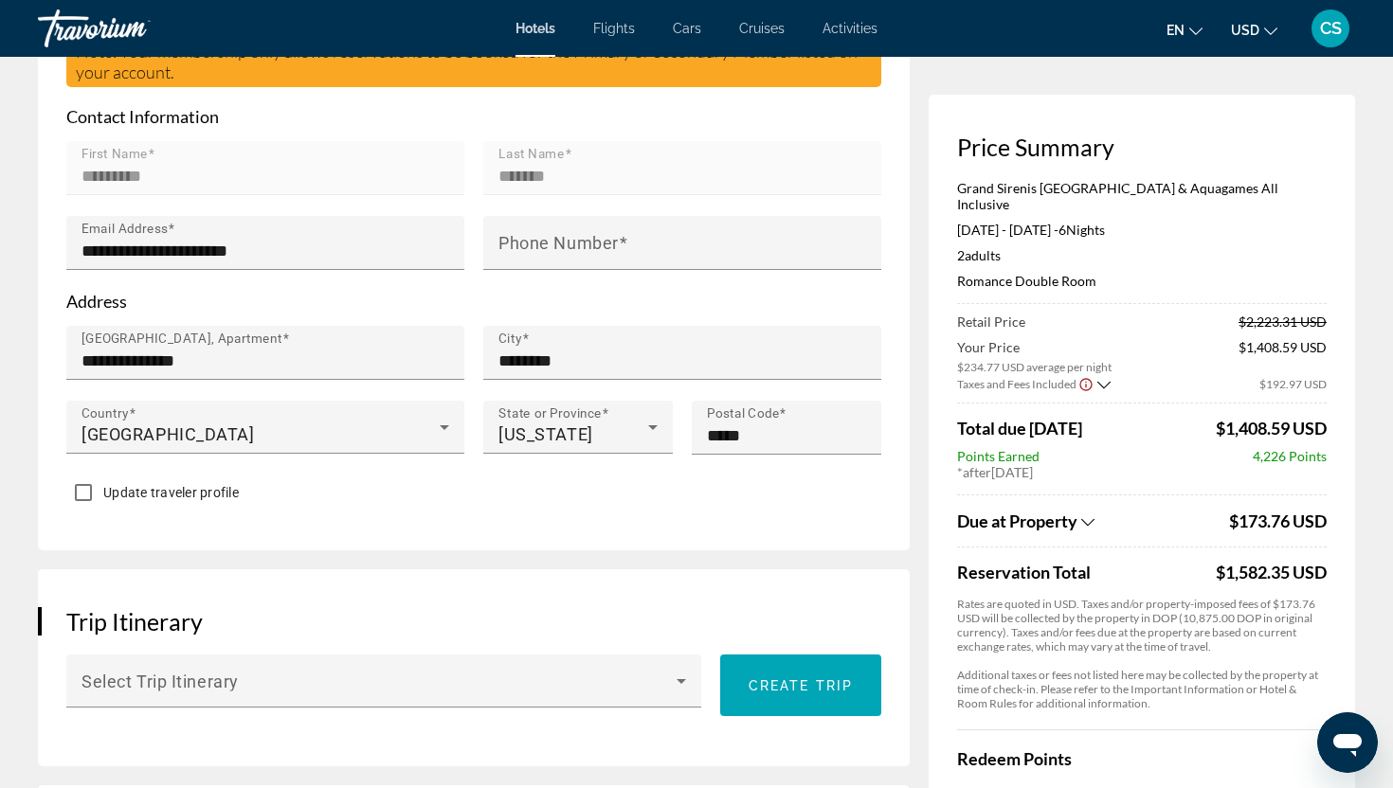
click at [1208, 147] on h3 "Price Summary" at bounding box center [1141, 147] width 369 height 28
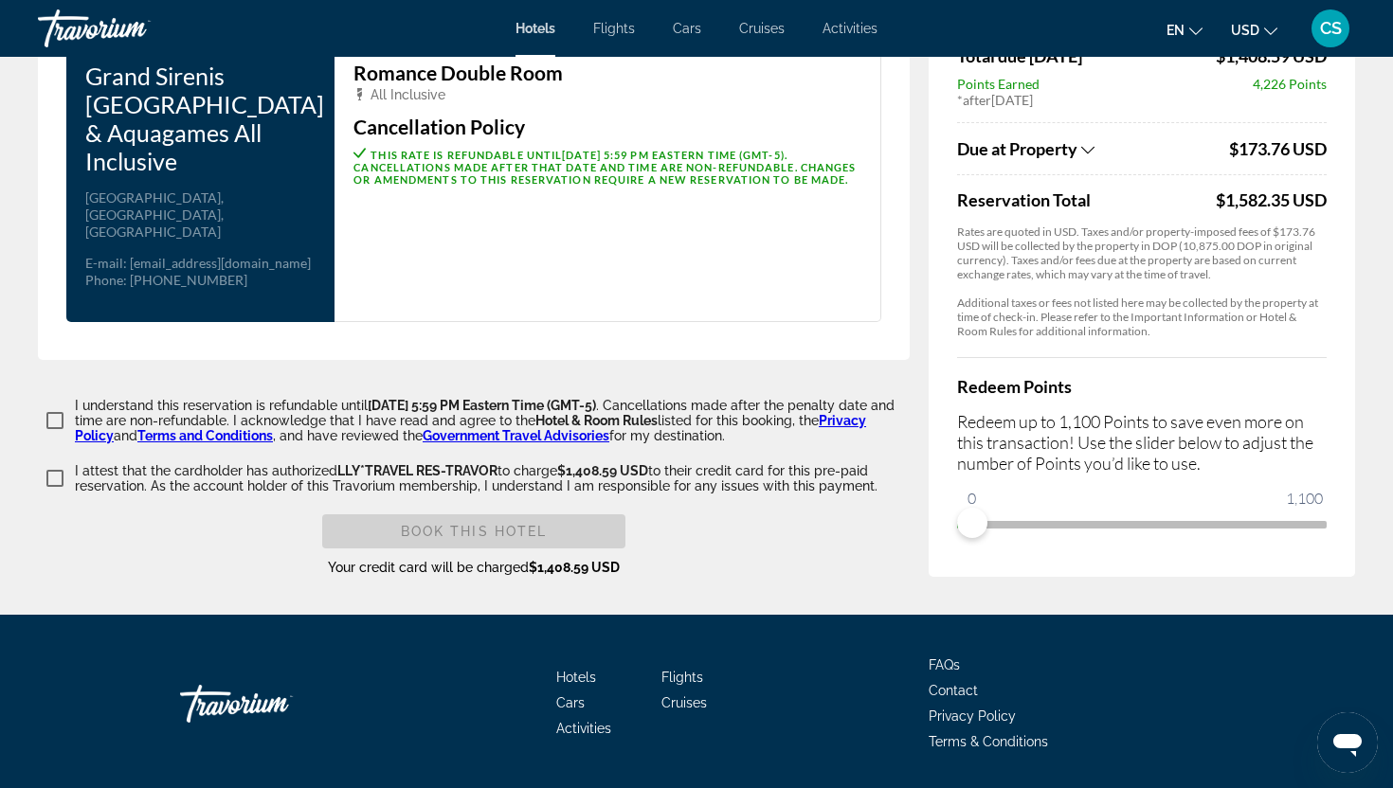
scroll to position [2504, 0]
drag, startPoint x: 979, startPoint y: 521, endPoint x: 1071, endPoint y: 521, distance: 91.9
click at [1071, 521] on span "ngx-slider" at bounding box center [1070, 522] width 30 height 30
drag, startPoint x: 1072, startPoint y: 514, endPoint x: 1336, endPoint y: 504, distance: 263.6
click at [1336, 504] on div "Price Summary Grand Sirenis Punta Cana Resort & Aquagames All Inclusive Nov 12,…" at bounding box center [1141, 136] width 426 height 880
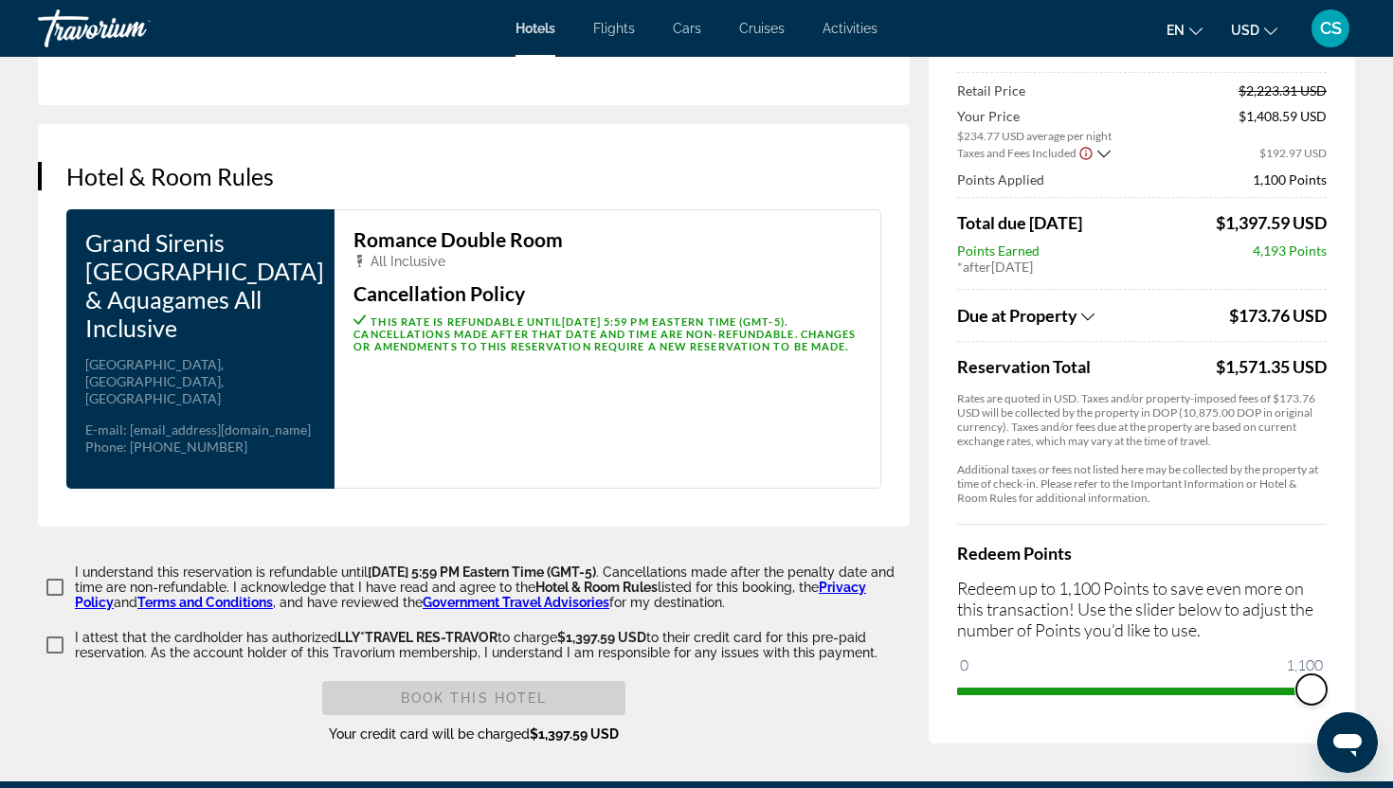
scroll to position [2324, 0]
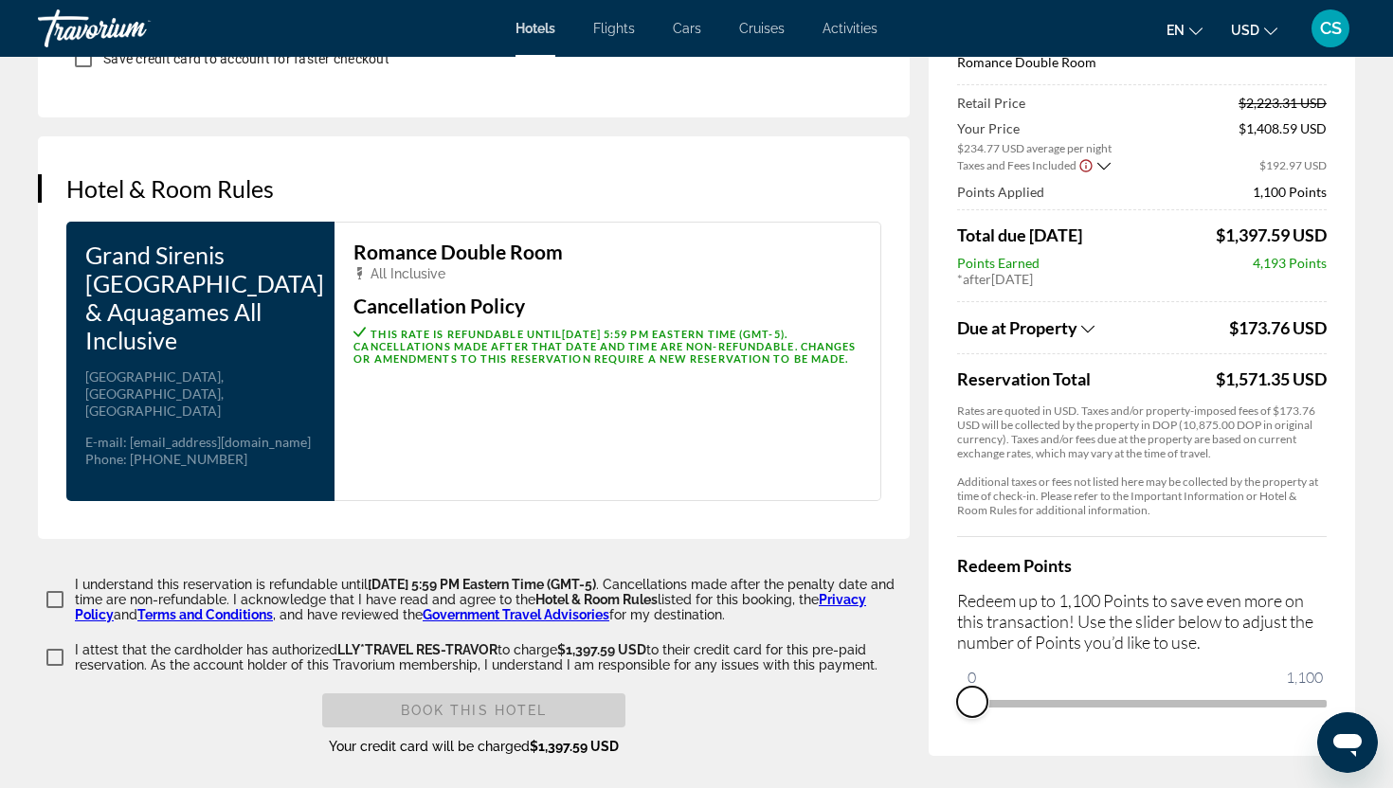
drag, startPoint x: 1311, startPoint y: 691, endPoint x: 960, endPoint y: 722, distance: 352.9
click at [960, 723] on div "Price Summary Grand Sirenis Punta Cana Resort & Aquagames All Inclusive Nov 12,…" at bounding box center [1141, 316] width 426 height 880
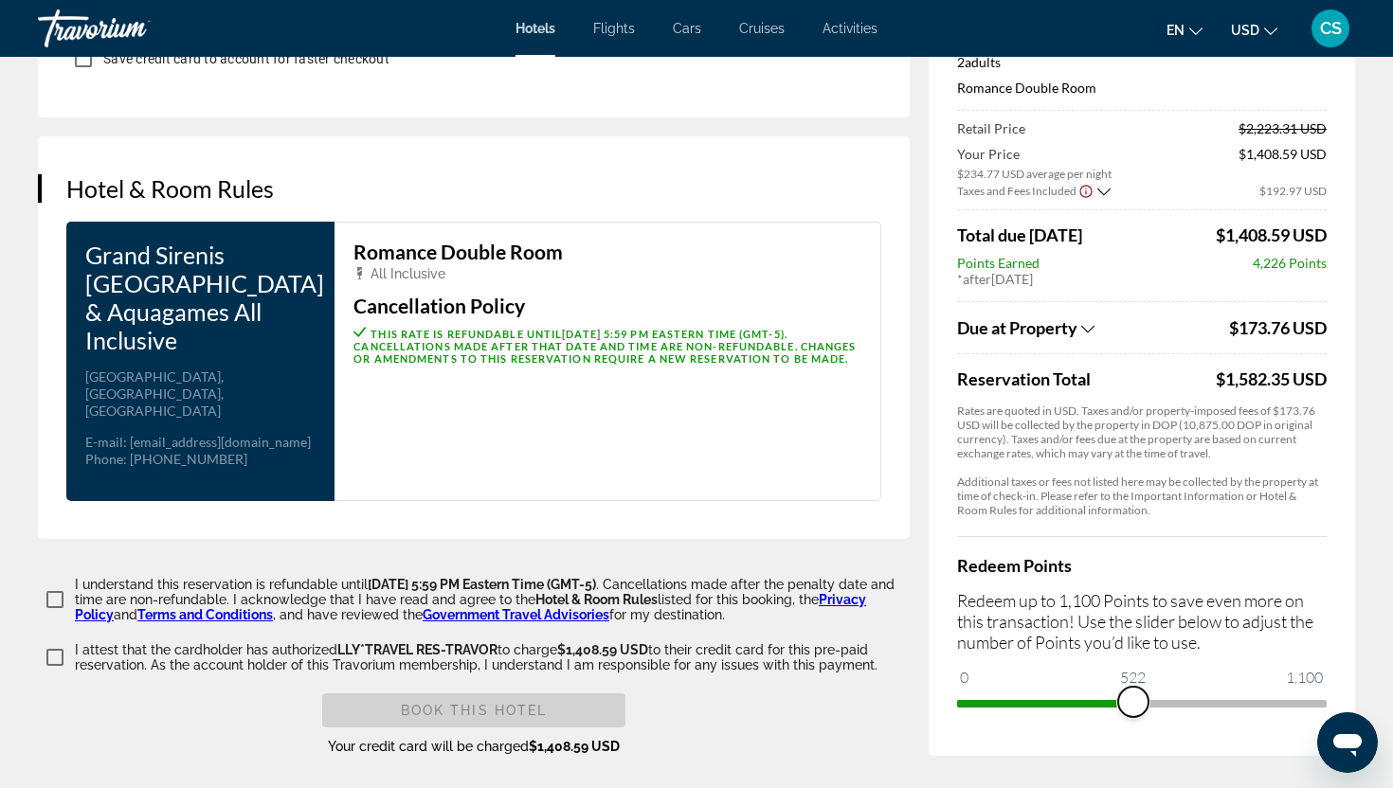
drag, startPoint x: 975, startPoint y: 691, endPoint x: 1133, endPoint y: 689, distance: 158.2
click at [1133, 689] on span "ngx-slider" at bounding box center [1133, 702] width 30 height 30
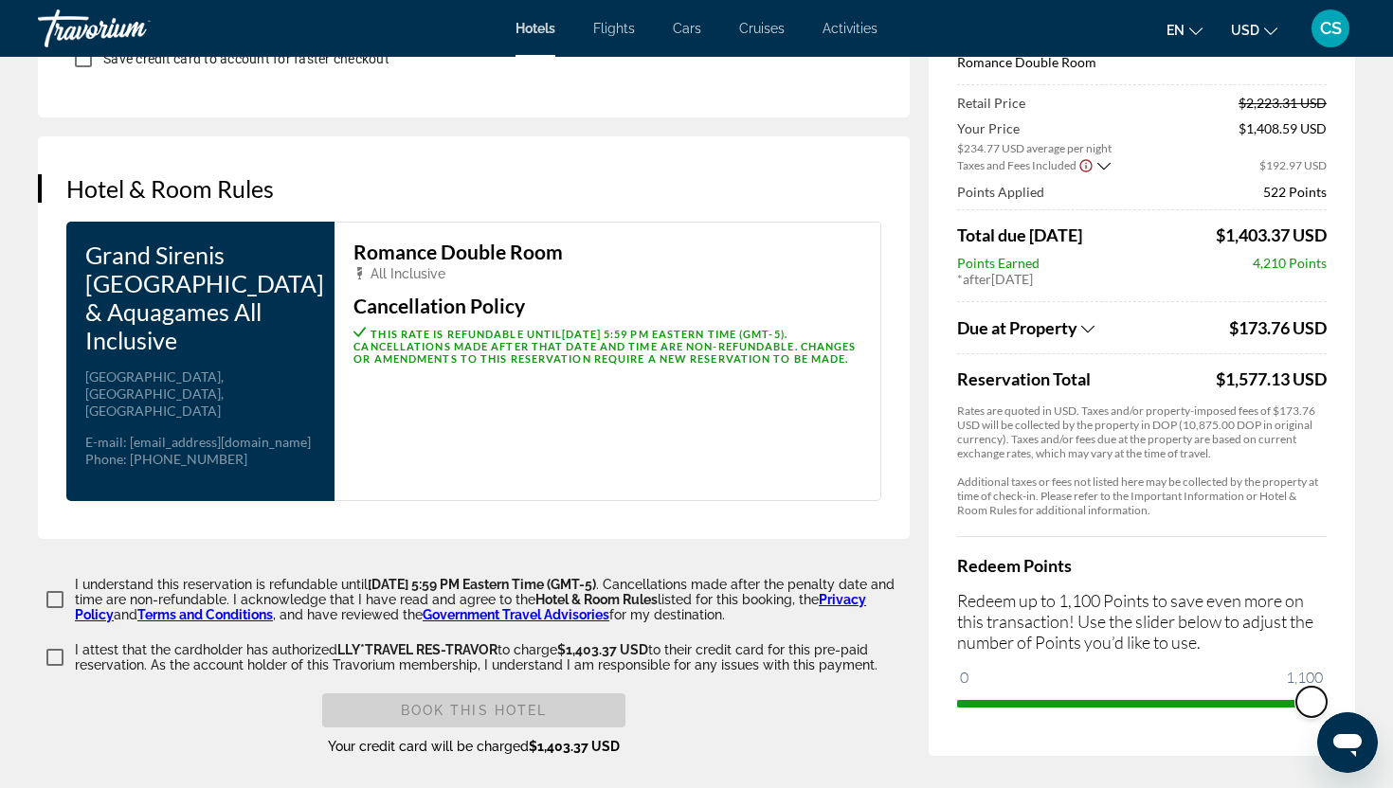
drag, startPoint x: 1135, startPoint y: 690, endPoint x: 1340, endPoint y: 660, distance: 206.7
click at [1340, 660] on div "Price Summary Grand Sirenis Punta Cana Resort & Aquagames All Inclusive Nov 12,…" at bounding box center [1141, 316] width 426 height 880
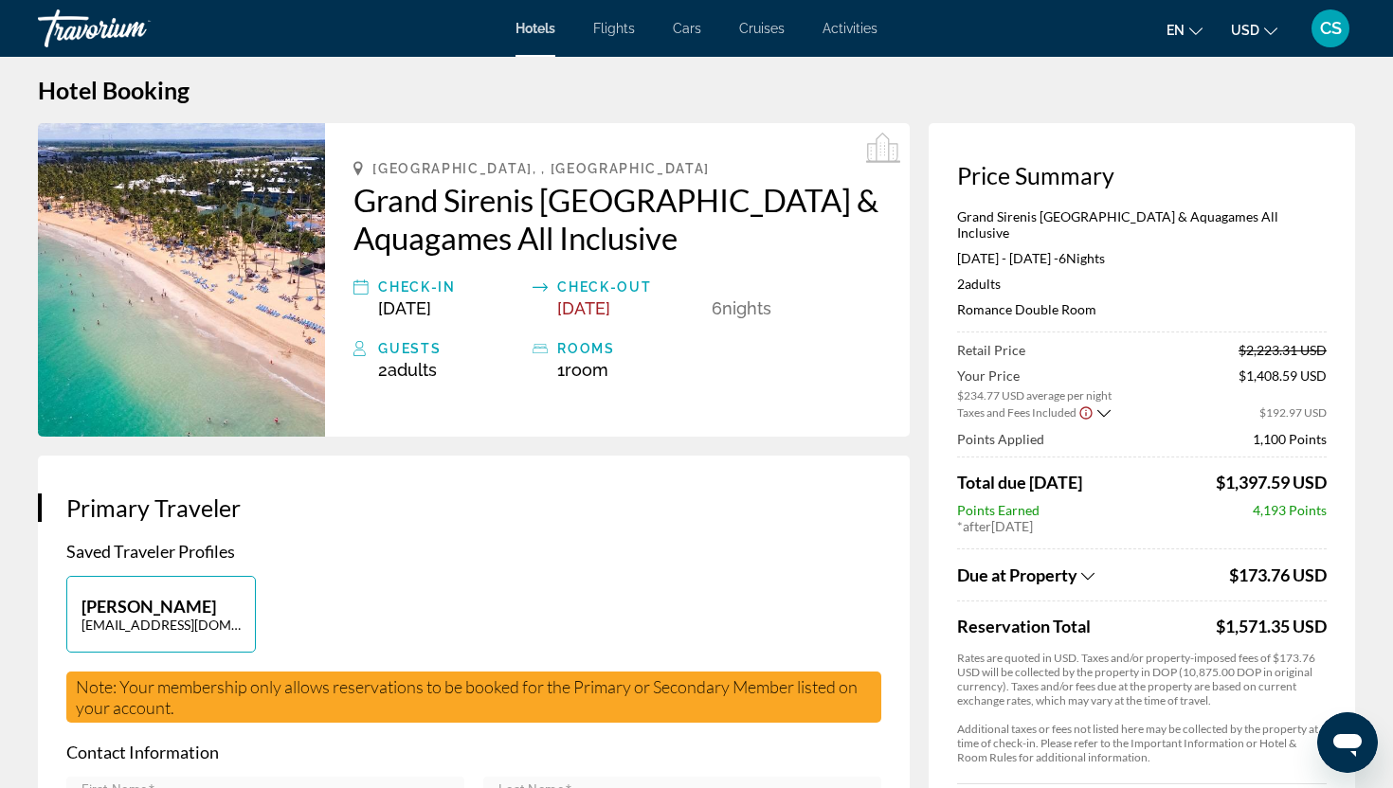
scroll to position [0, 0]
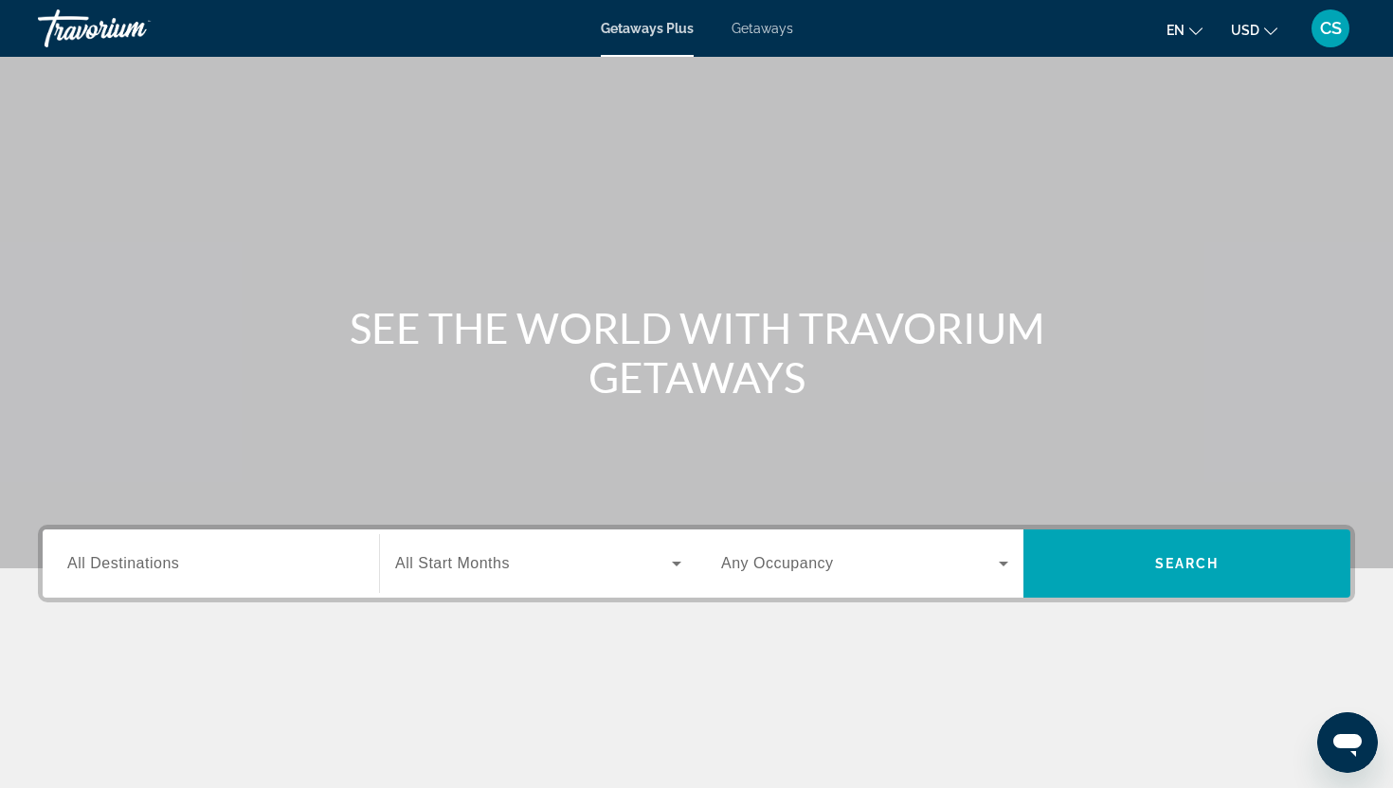
click at [72, 565] on span "All Destinations" at bounding box center [123, 563] width 112 height 16
click at [72, 565] on input "Destination All Destinations" at bounding box center [210, 564] width 287 height 23
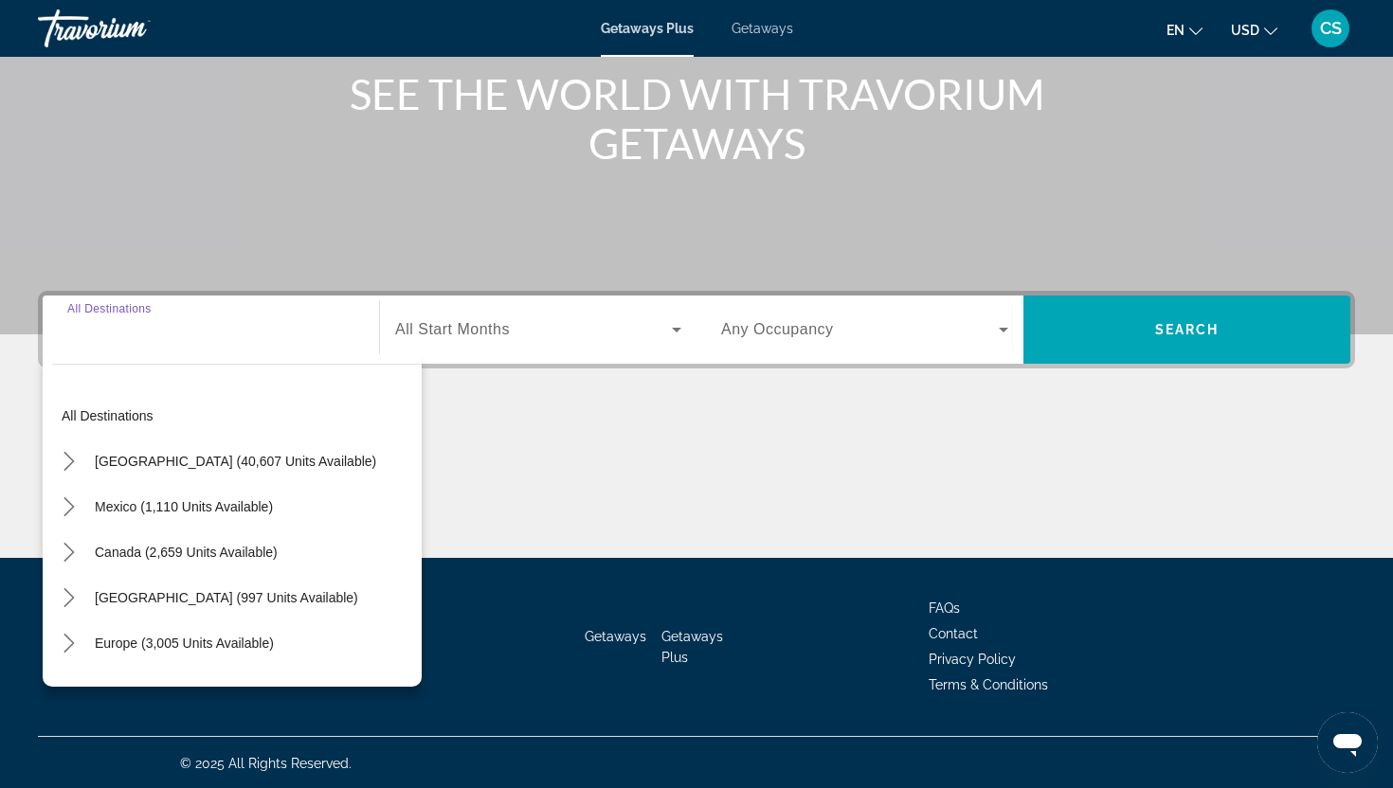
scroll to position [236, 0]
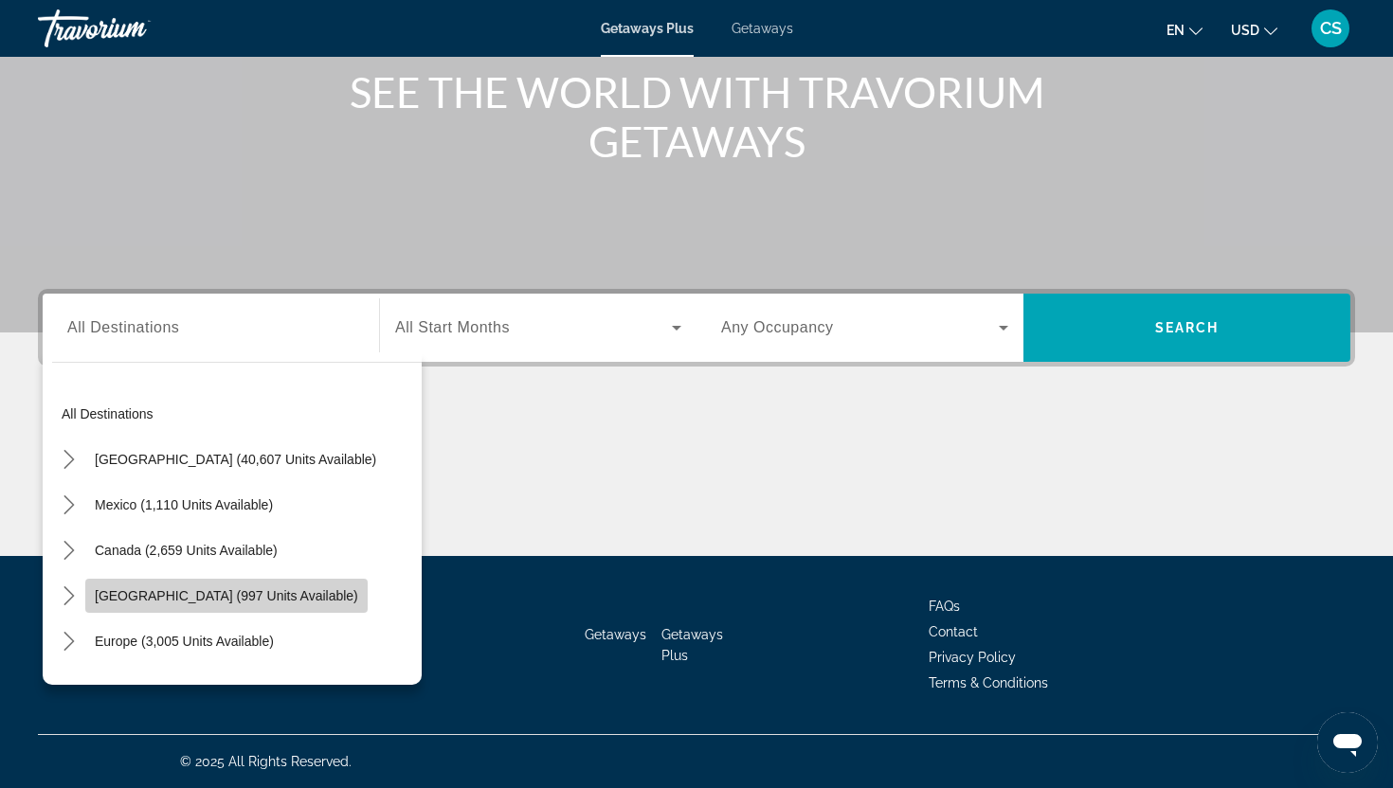
click at [112, 586] on span "Select destination: Caribbean & Atlantic Islands (997 units available)" at bounding box center [226, 595] width 282 height 45
type input "**********"
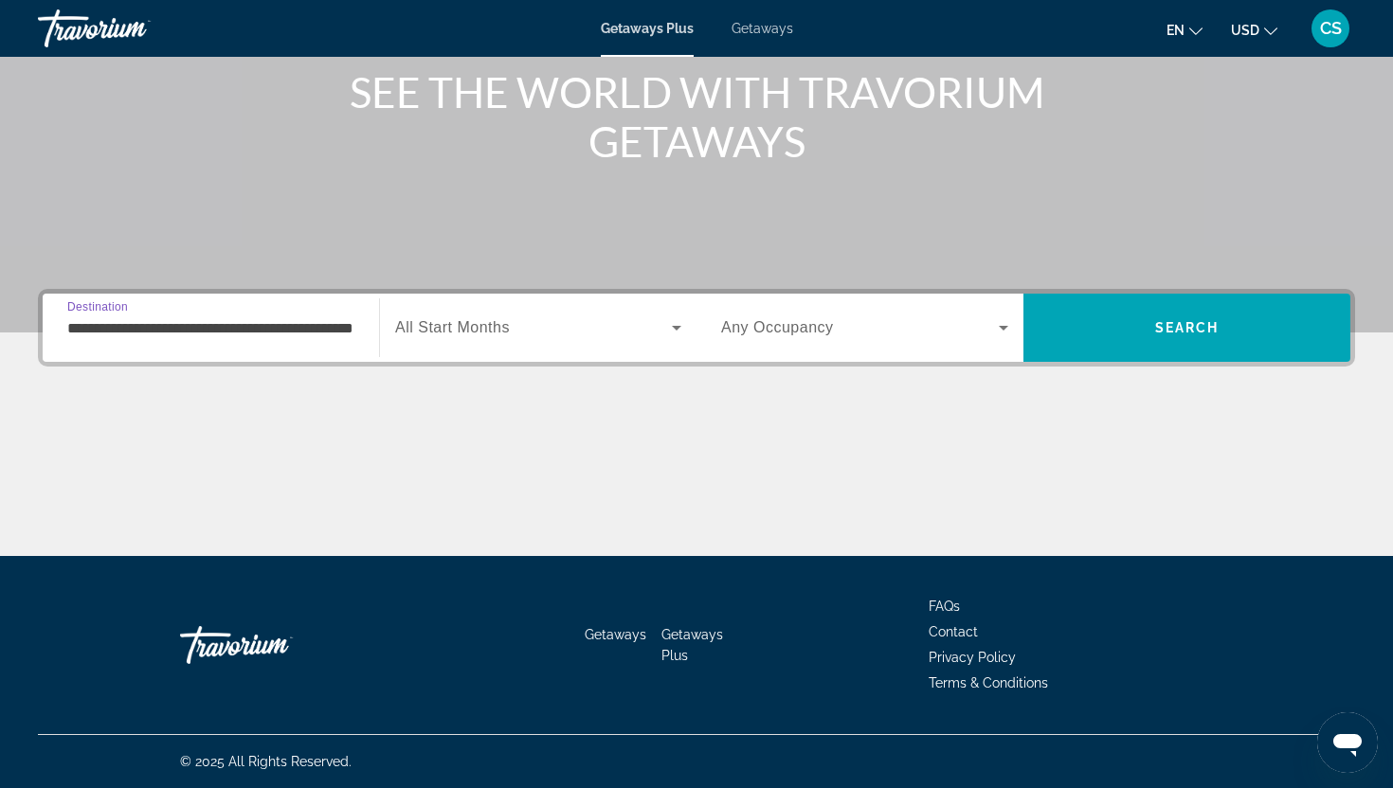
click at [413, 330] on span "All Start Months" at bounding box center [452, 327] width 115 height 16
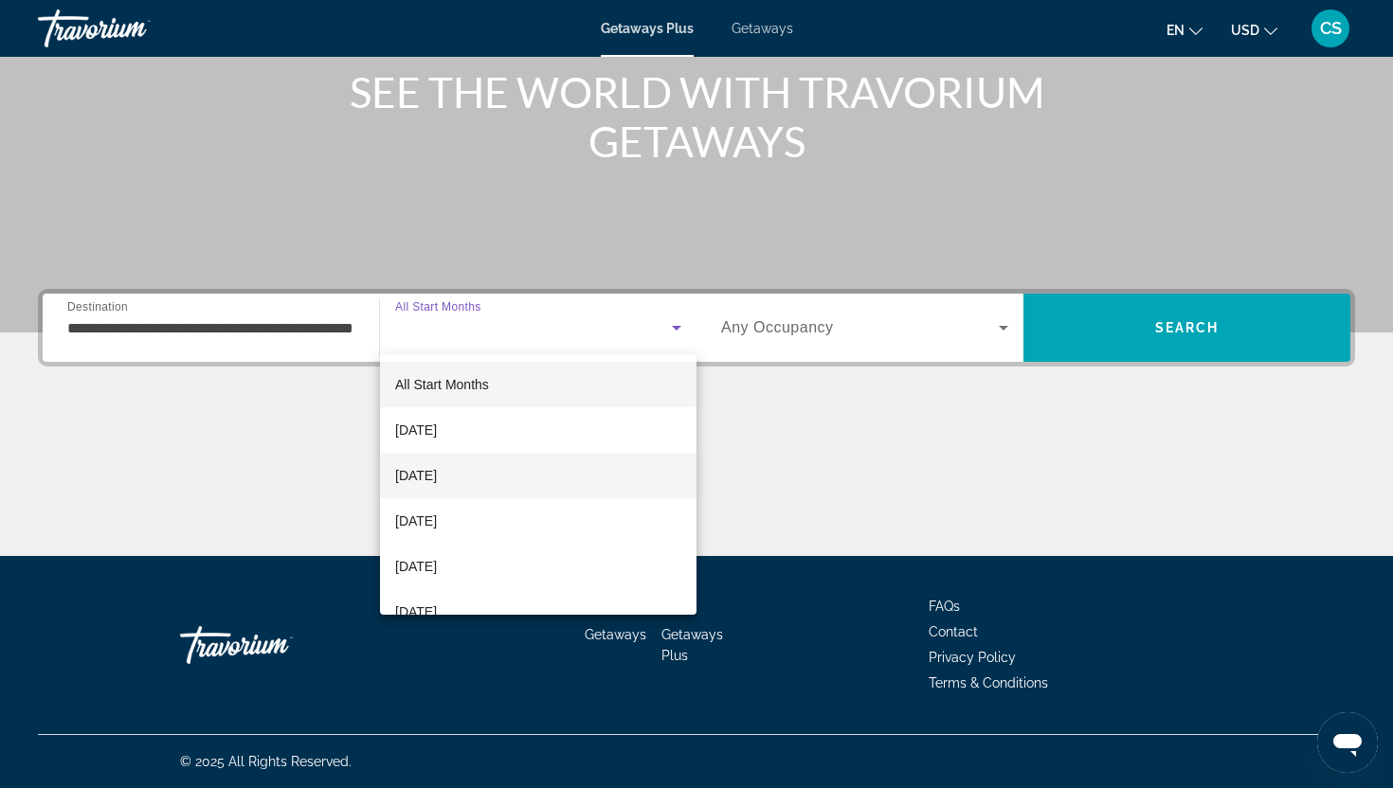
click at [432, 476] on span "[DATE]" at bounding box center [416, 475] width 42 height 23
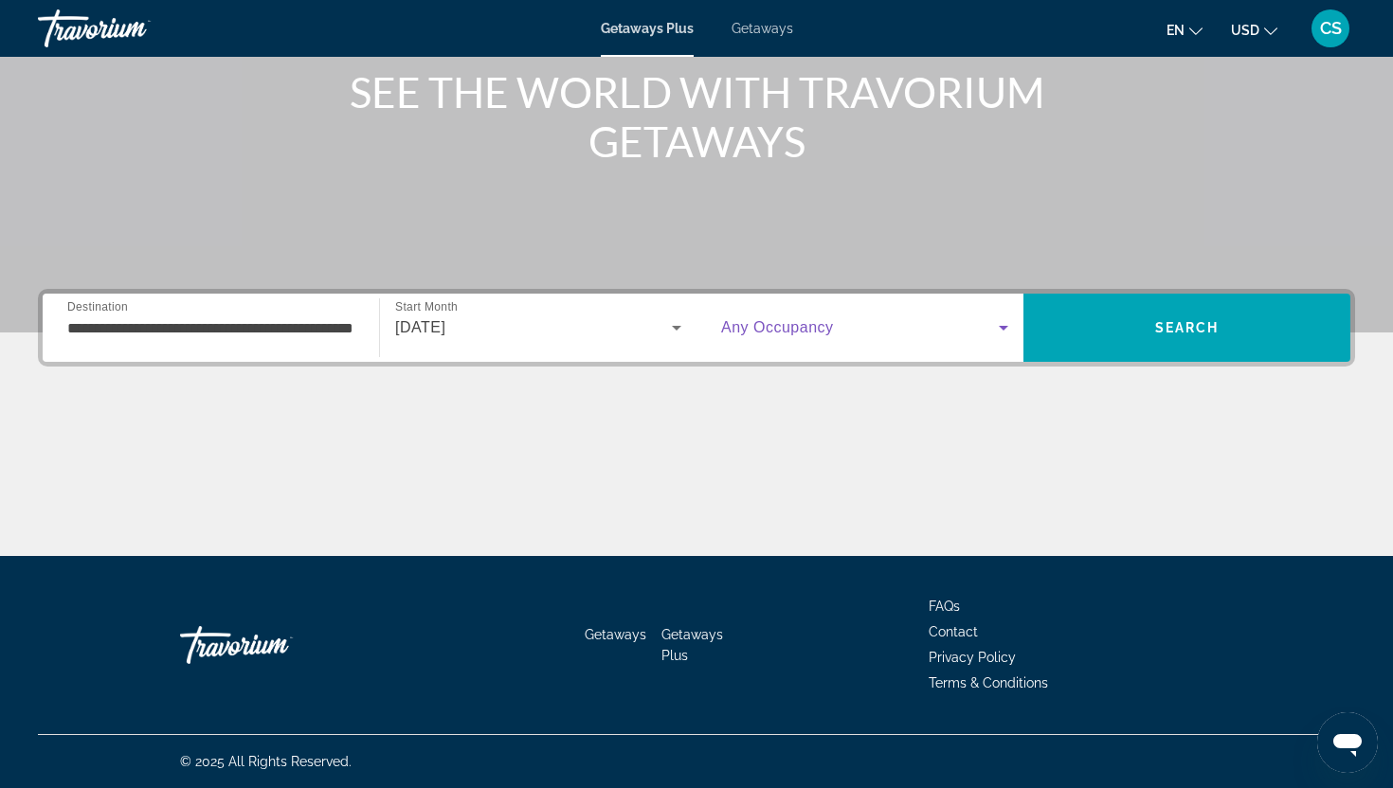
click at [951, 323] on span "Search widget" at bounding box center [860, 327] width 278 height 23
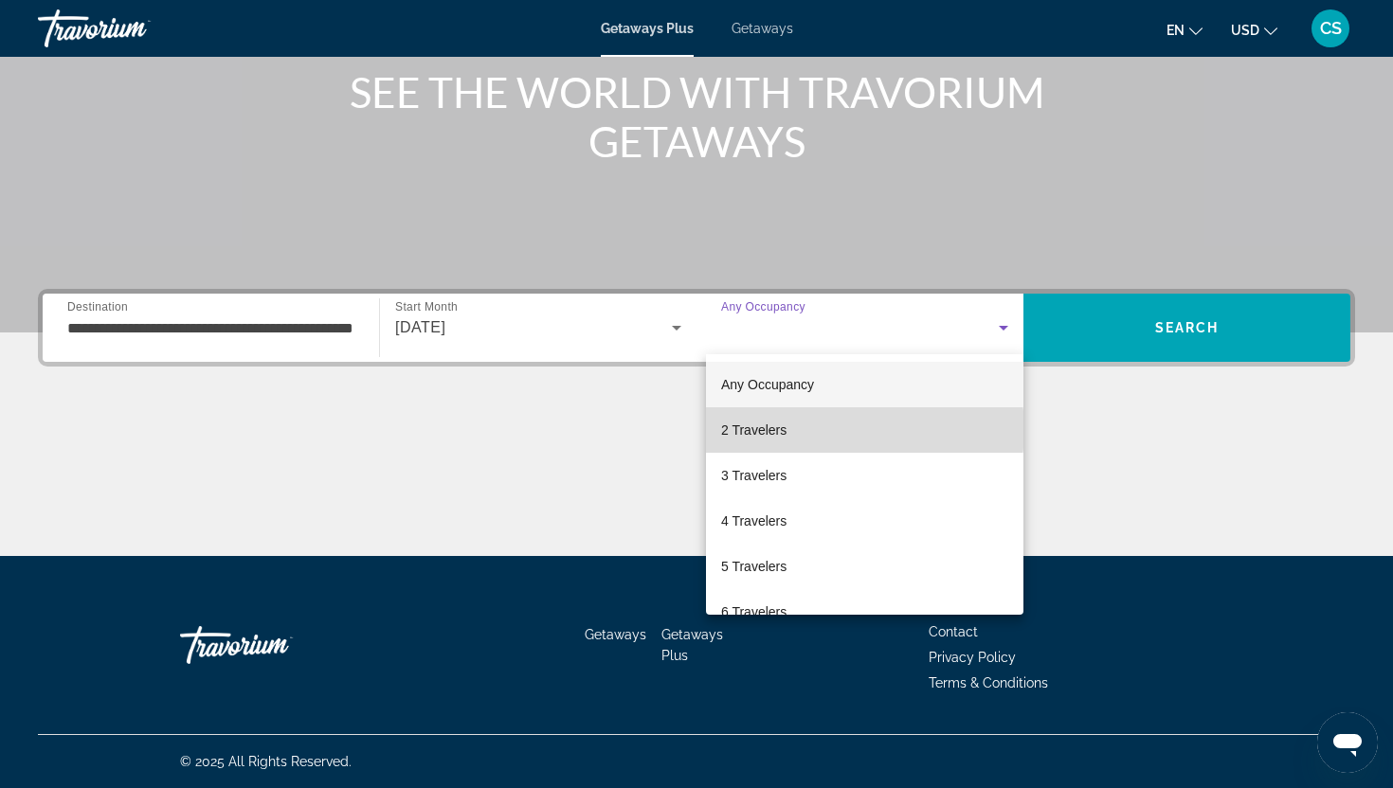
click at [838, 430] on mat-option "2 Travelers" at bounding box center [864, 429] width 317 height 45
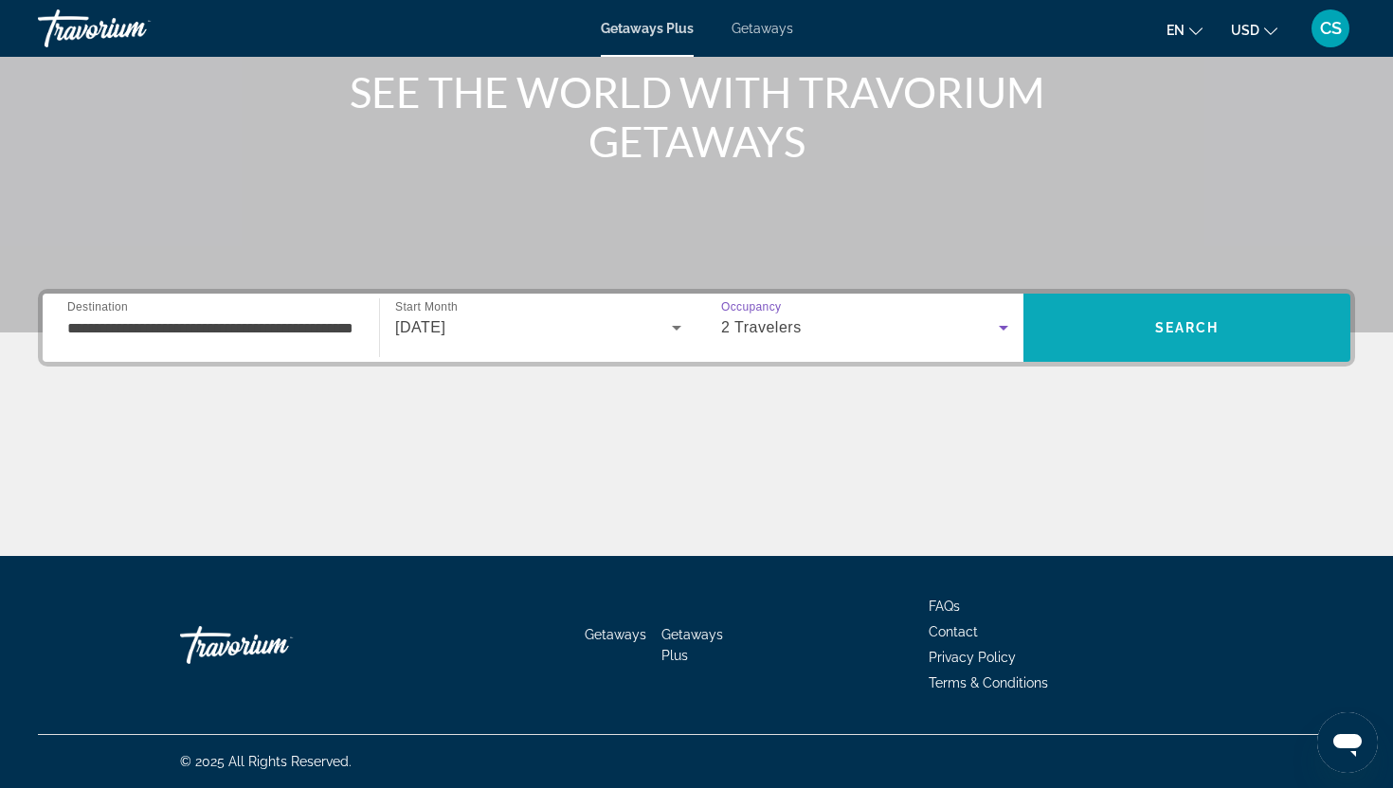
click at [1147, 333] on span "Search" at bounding box center [1186, 327] width 327 height 45
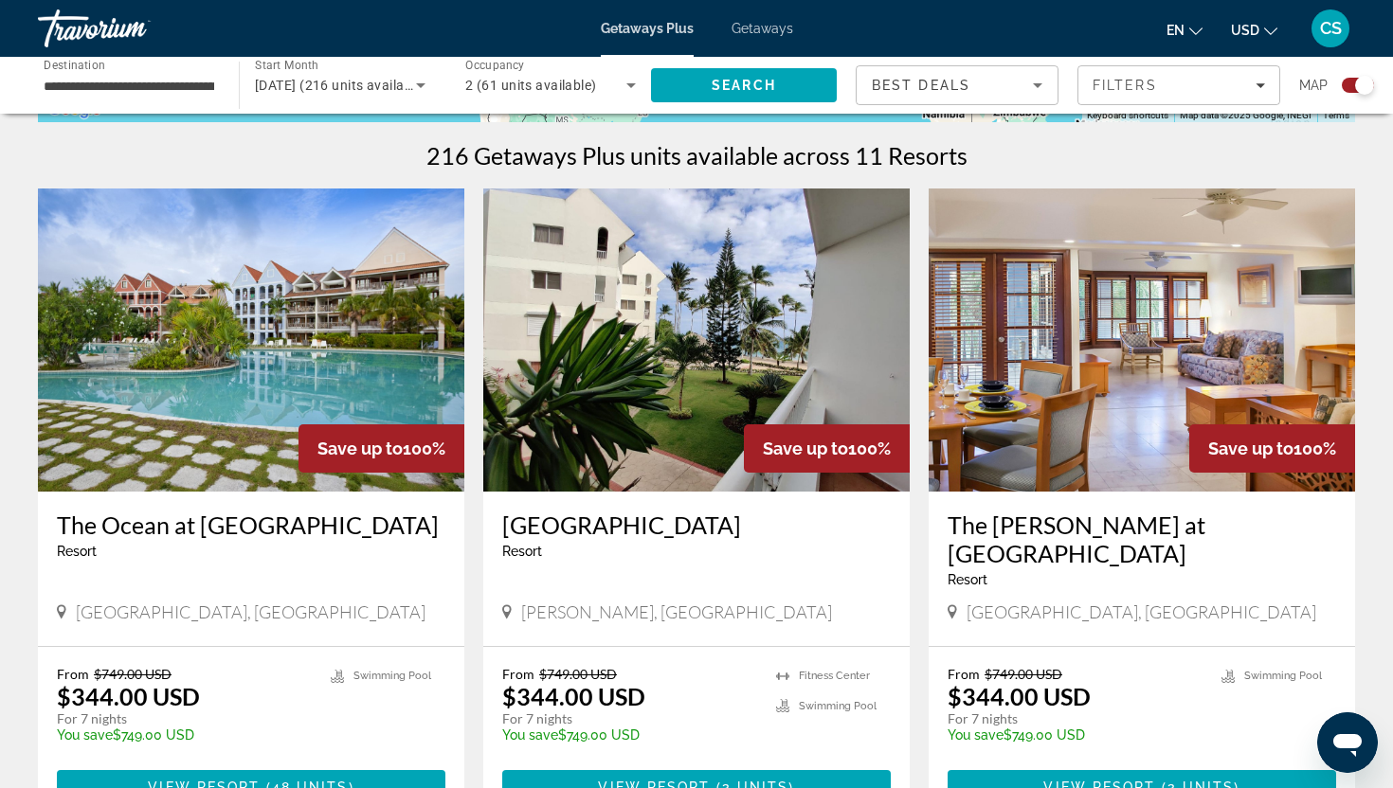
scroll to position [574, 0]
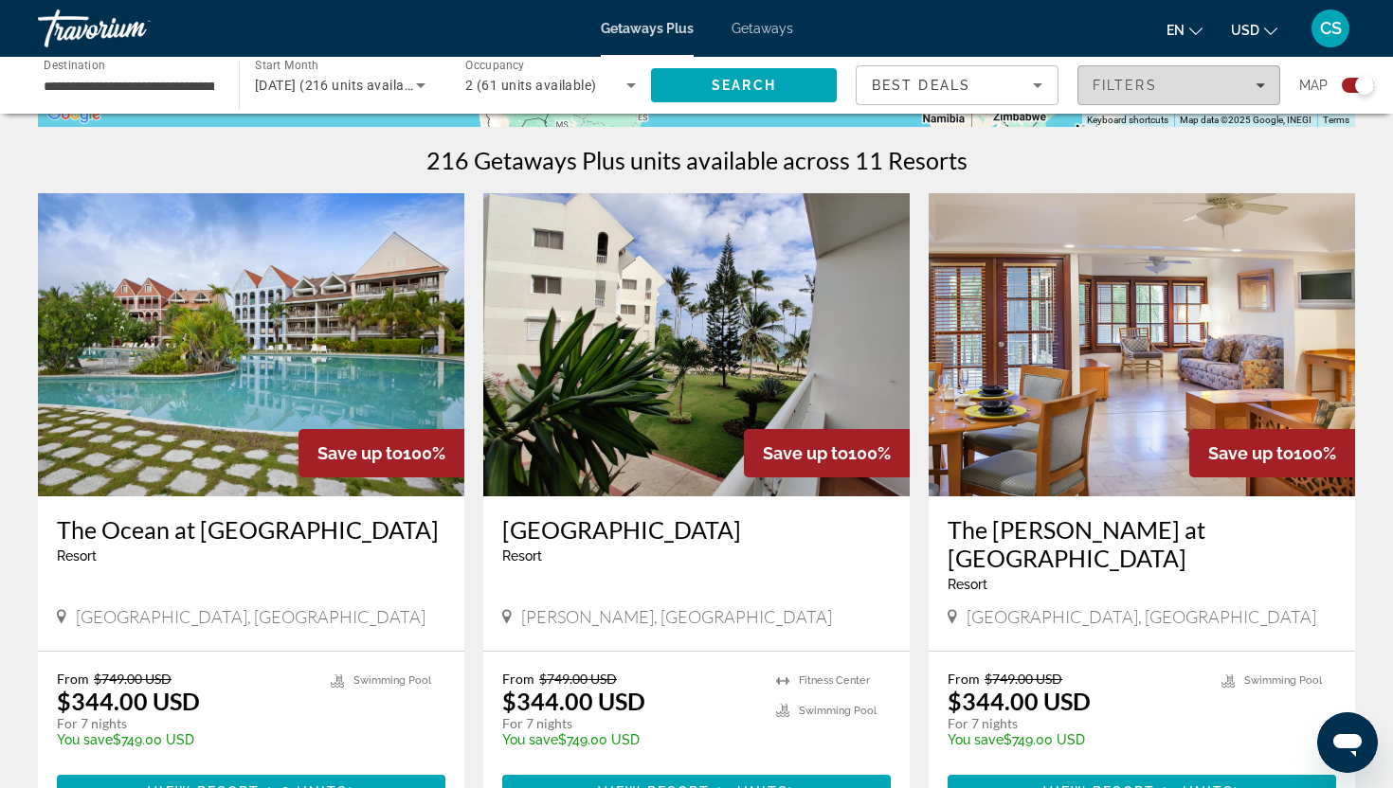
click at [1234, 98] on span "Filters" at bounding box center [1178, 85] width 201 height 45
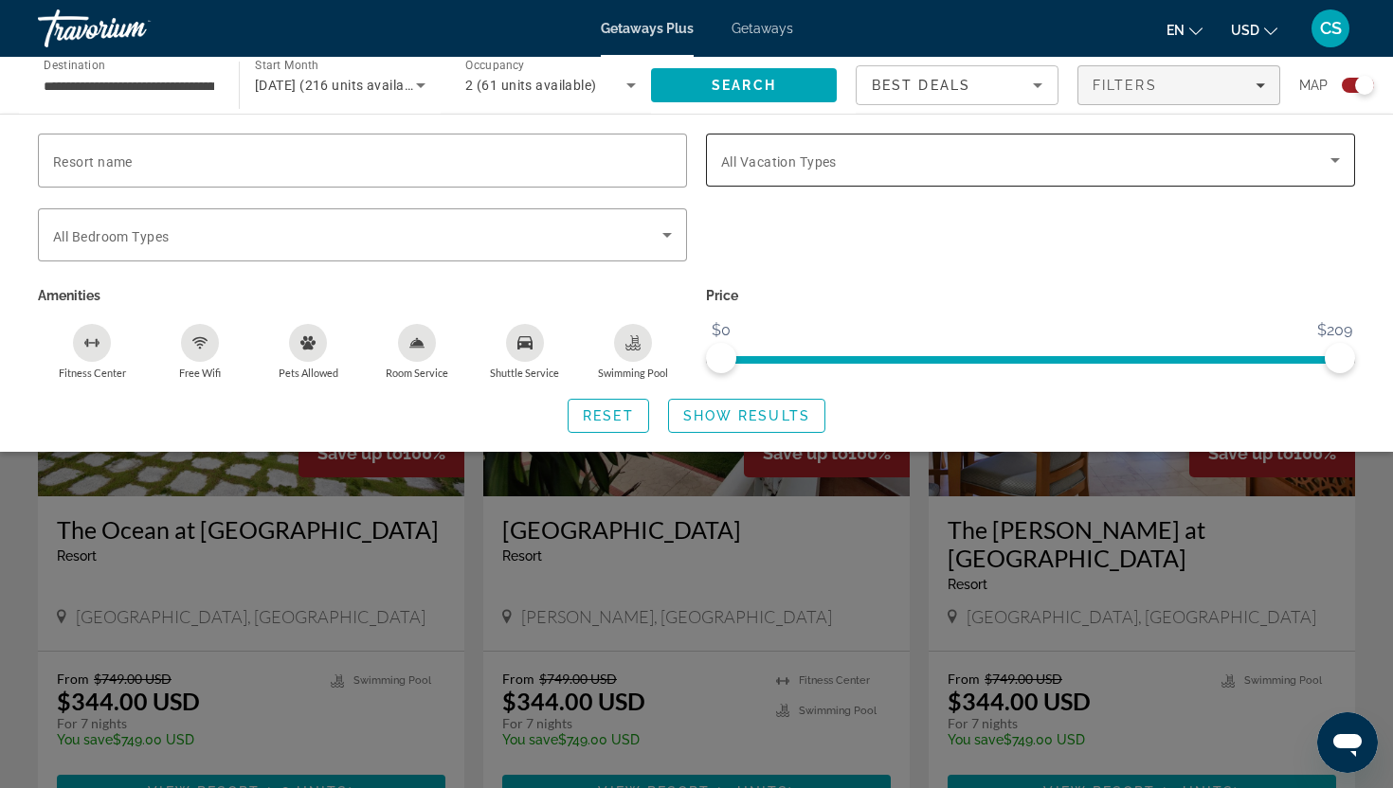
click at [819, 171] on div "Search widget" at bounding box center [1030, 160] width 619 height 53
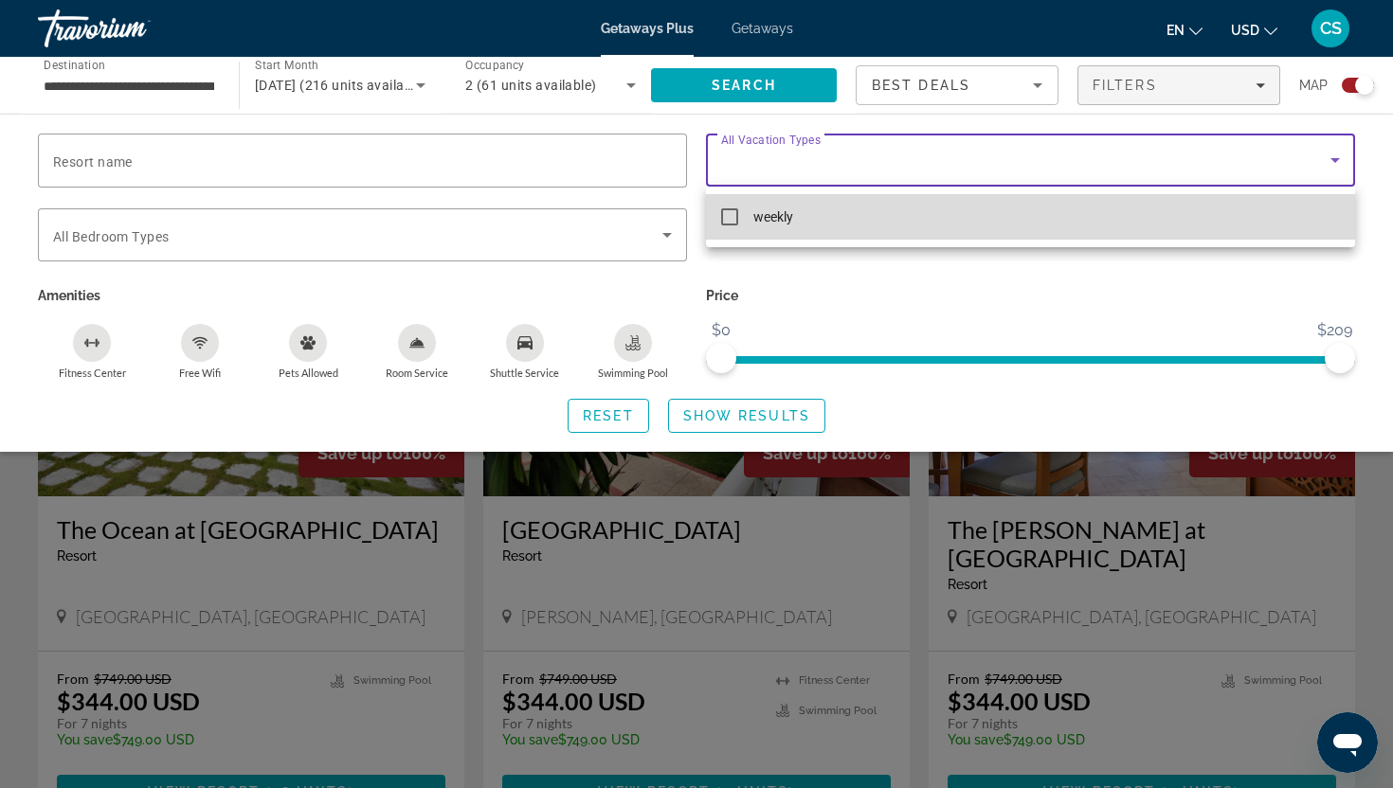
click at [779, 221] on span "weekly" at bounding box center [773, 217] width 40 height 23
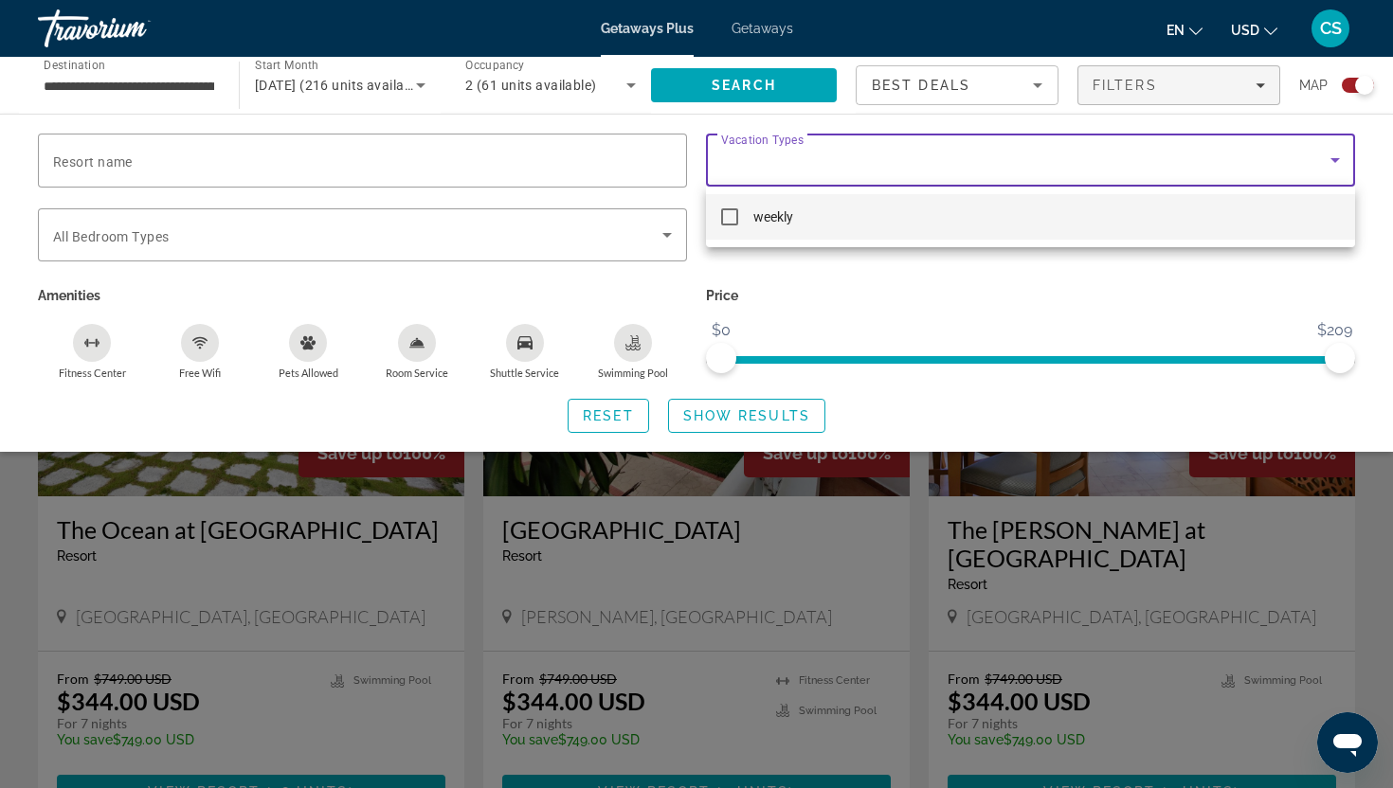
click at [674, 242] on div at bounding box center [696, 394] width 1393 height 788
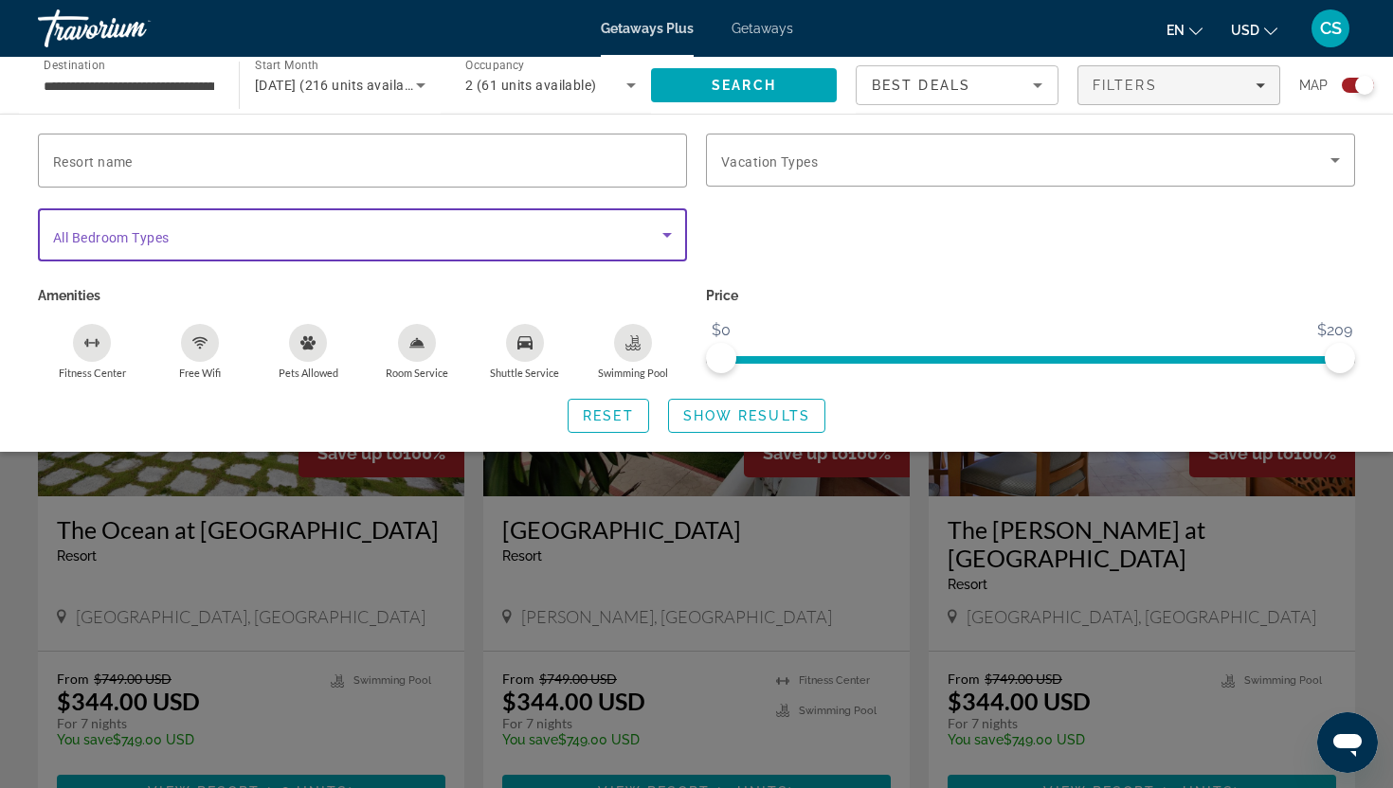
click at [671, 234] on icon "Search widget" at bounding box center [667, 235] width 23 height 23
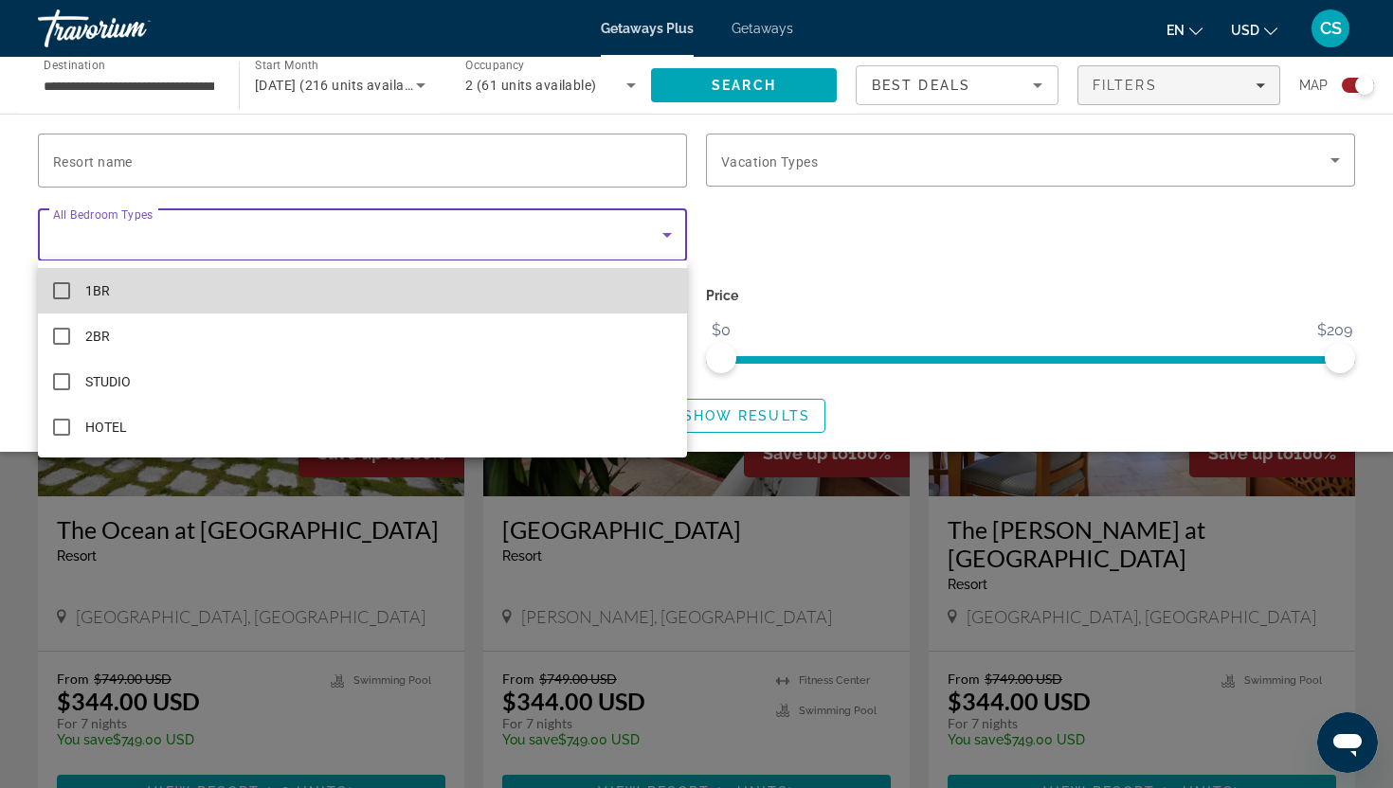
click at [621, 302] on mat-option "1BR" at bounding box center [362, 290] width 649 height 45
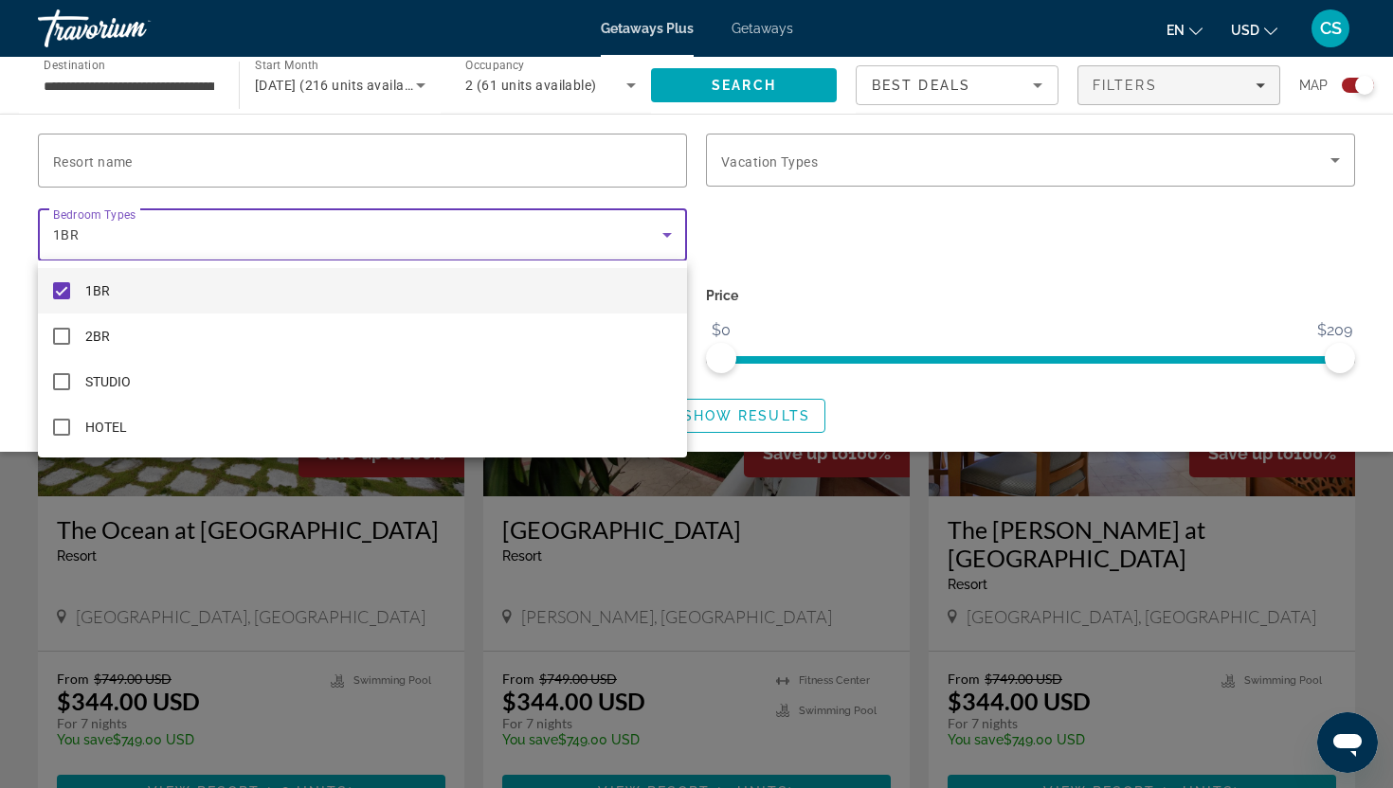
click at [636, 178] on div at bounding box center [696, 394] width 1393 height 788
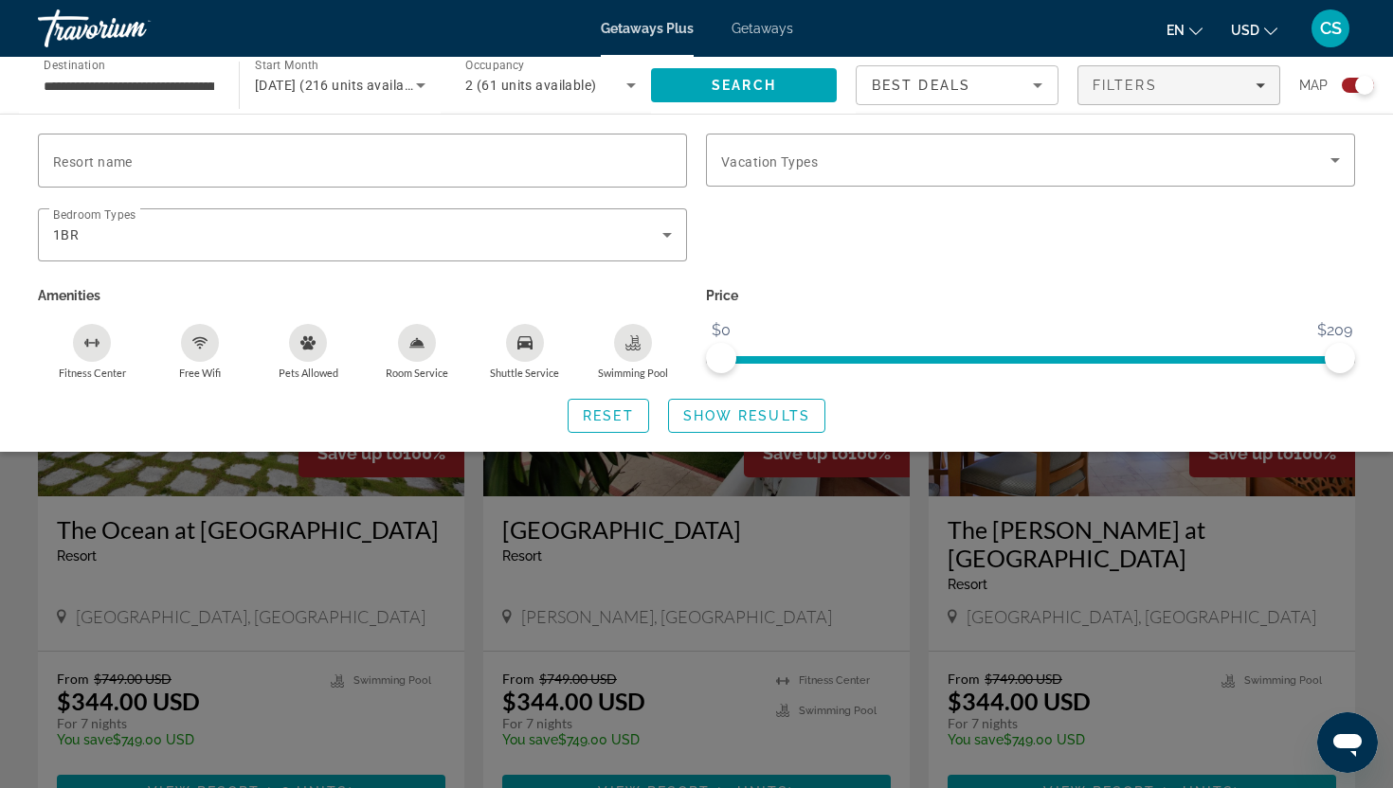
click at [427, 355] on div "Room Service" at bounding box center [417, 343] width 38 height 38
click at [698, 420] on span "Show Results" at bounding box center [746, 415] width 127 height 15
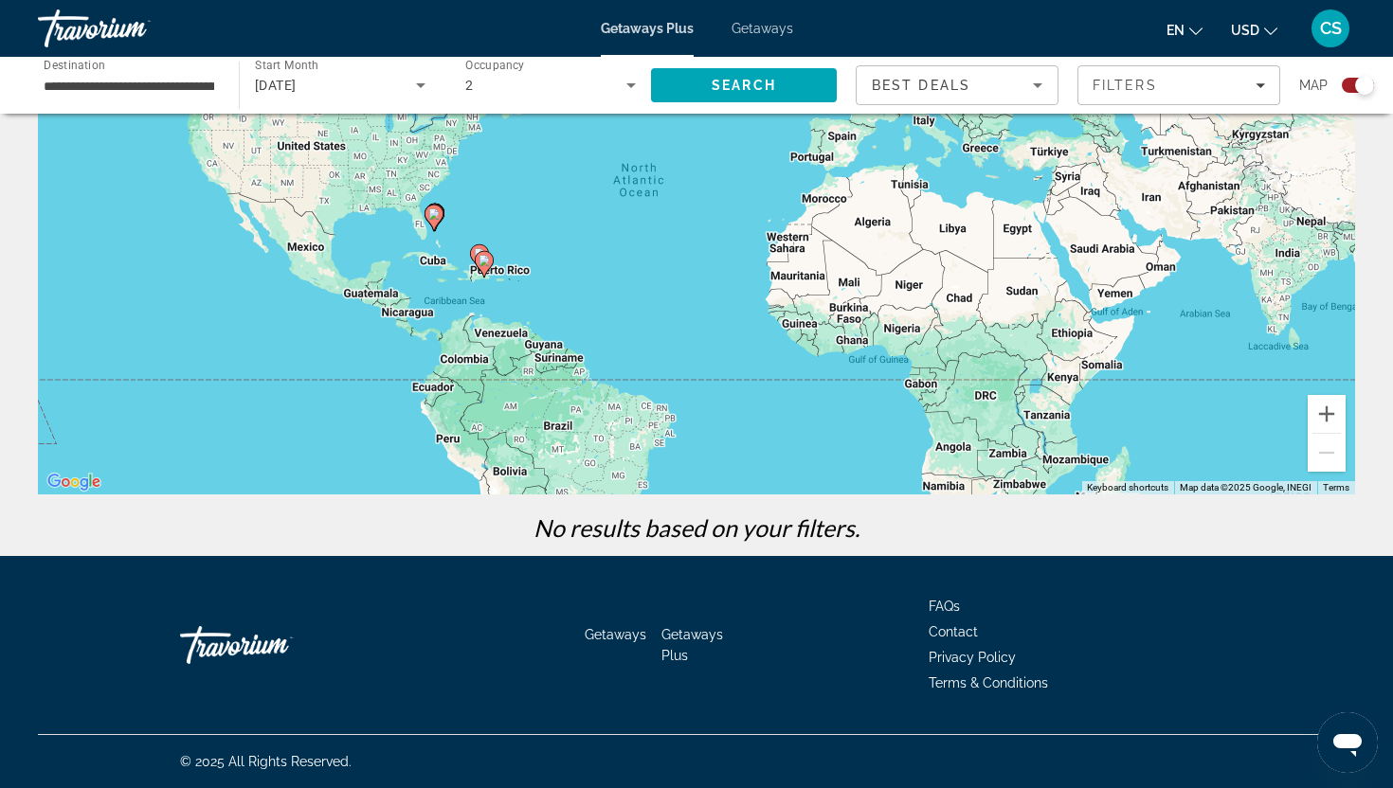
scroll to position [204, 0]
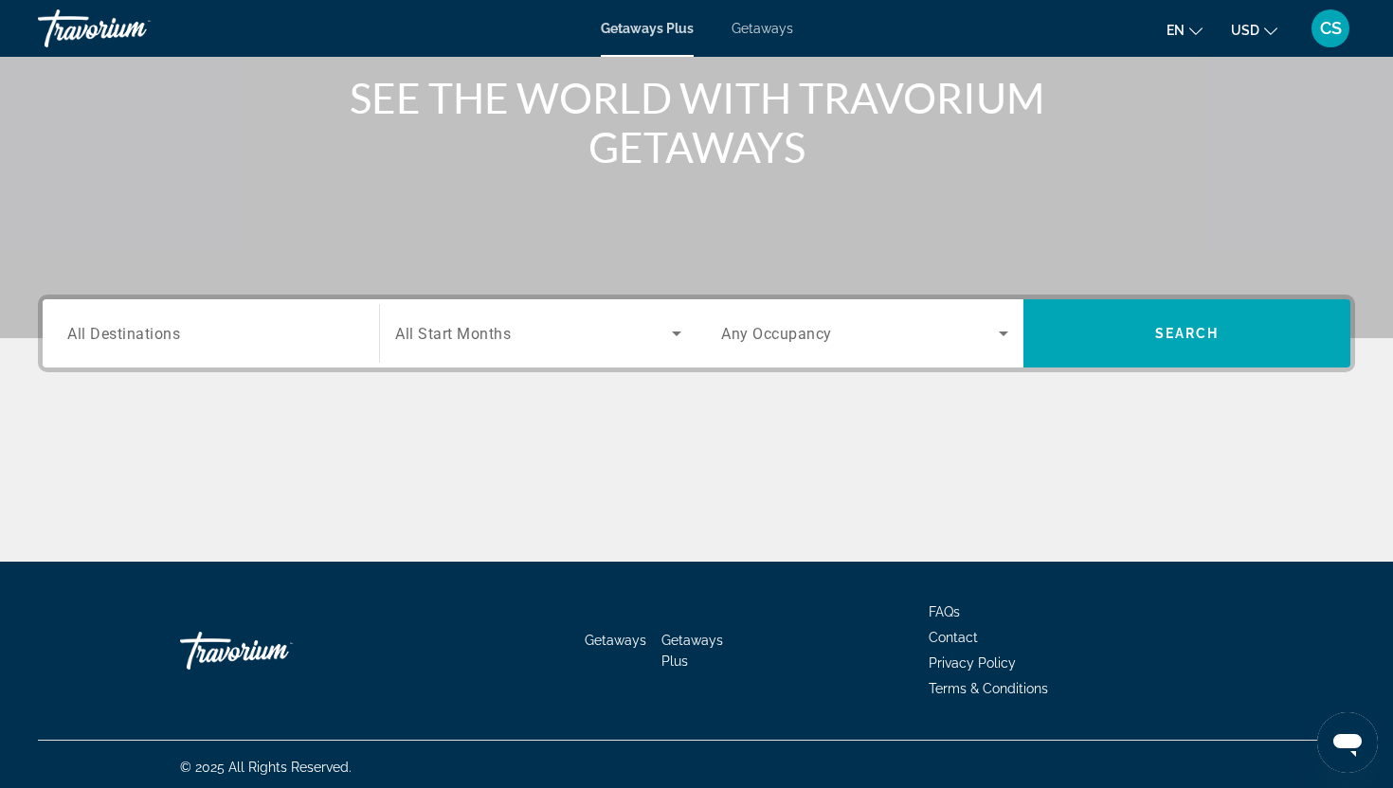
scroll to position [236, 0]
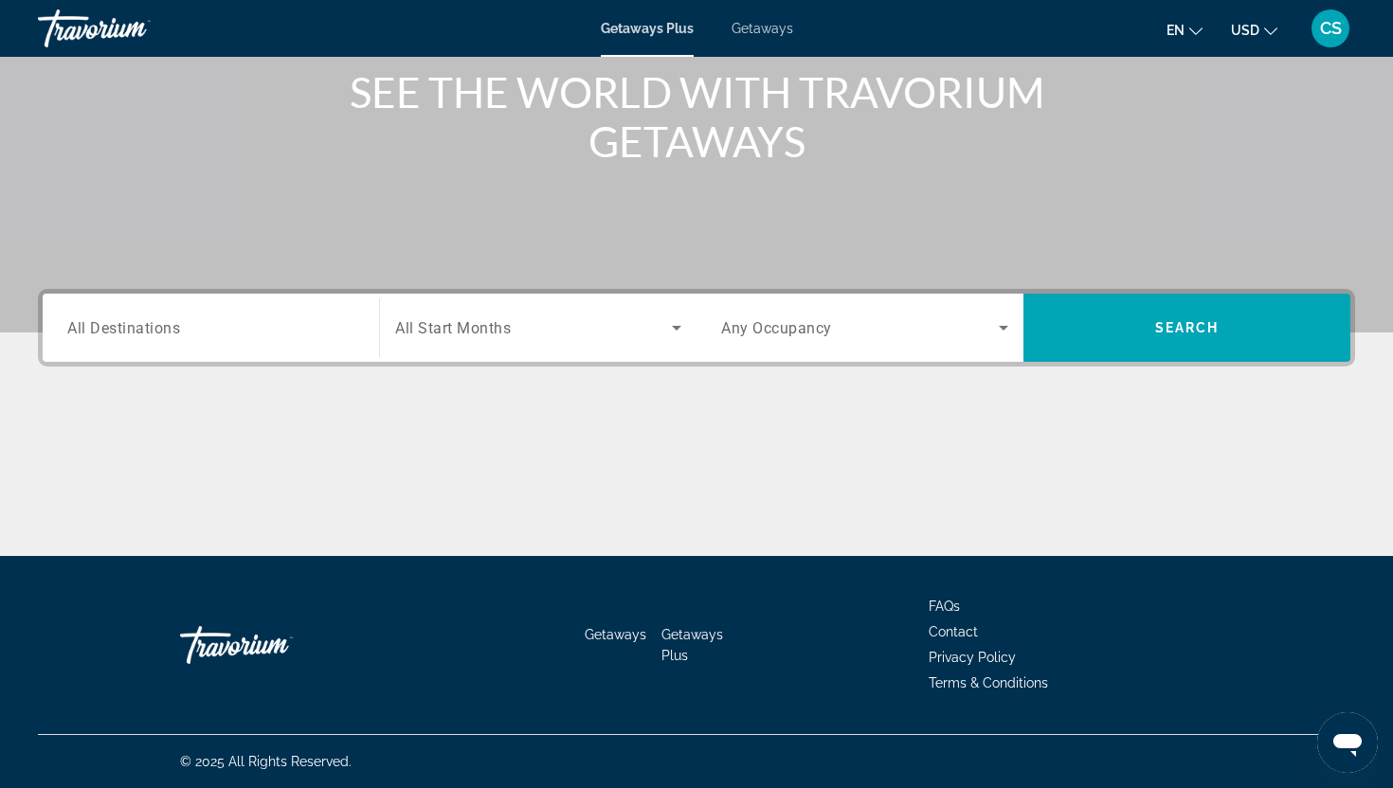
click at [778, 27] on span "Getaways" at bounding box center [762, 28] width 62 height 15
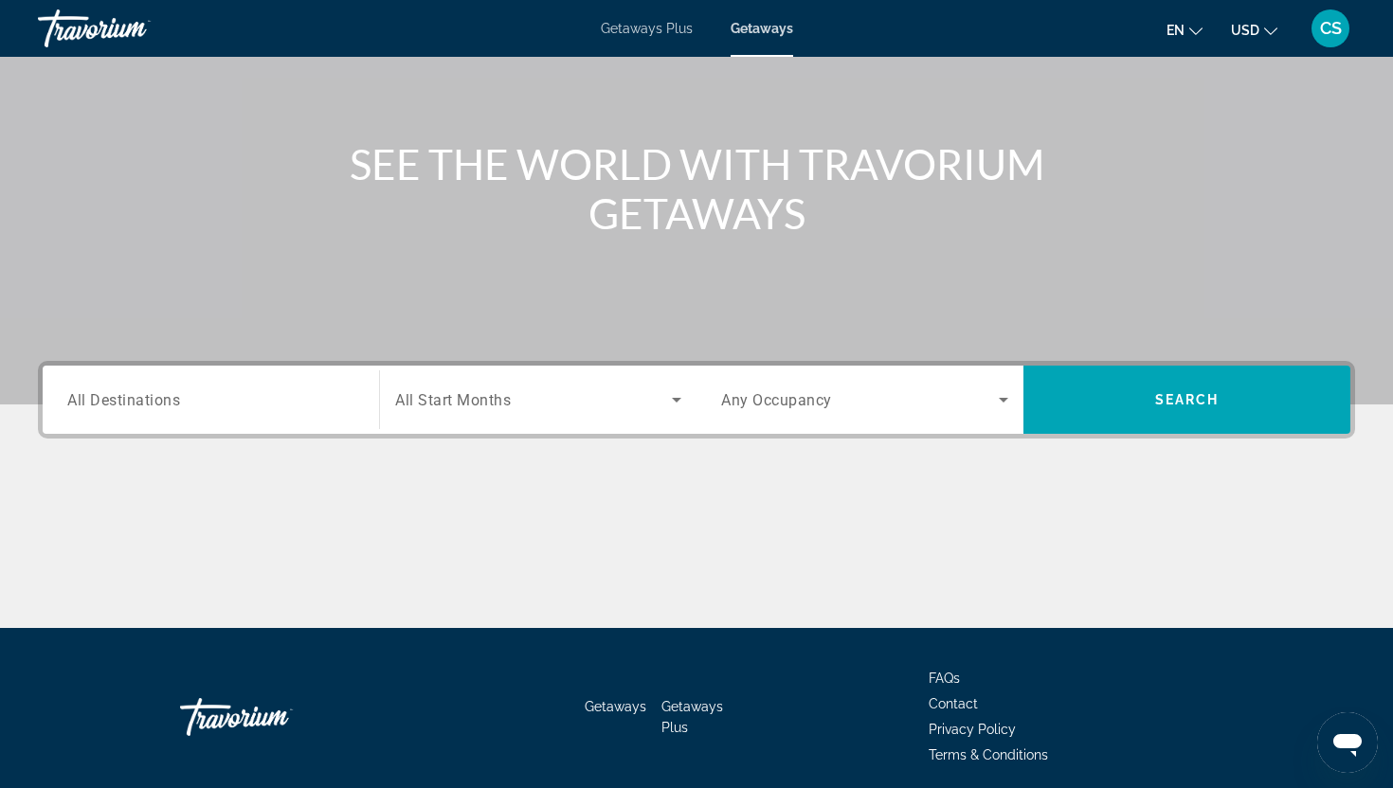
scroll to position [171, 0]
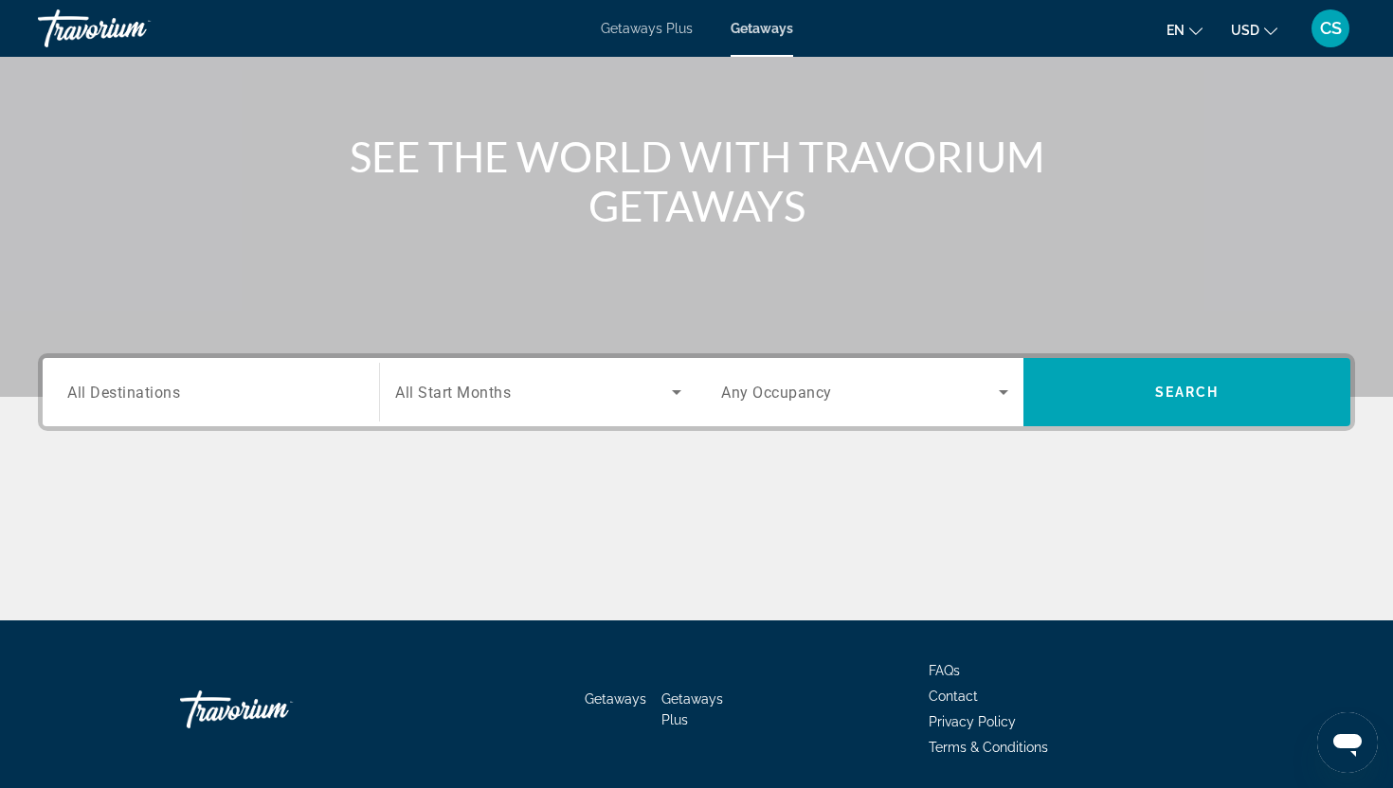
click at [243, 408] on div "Search widget" at bounding box center [210, 393] width 287 height 54
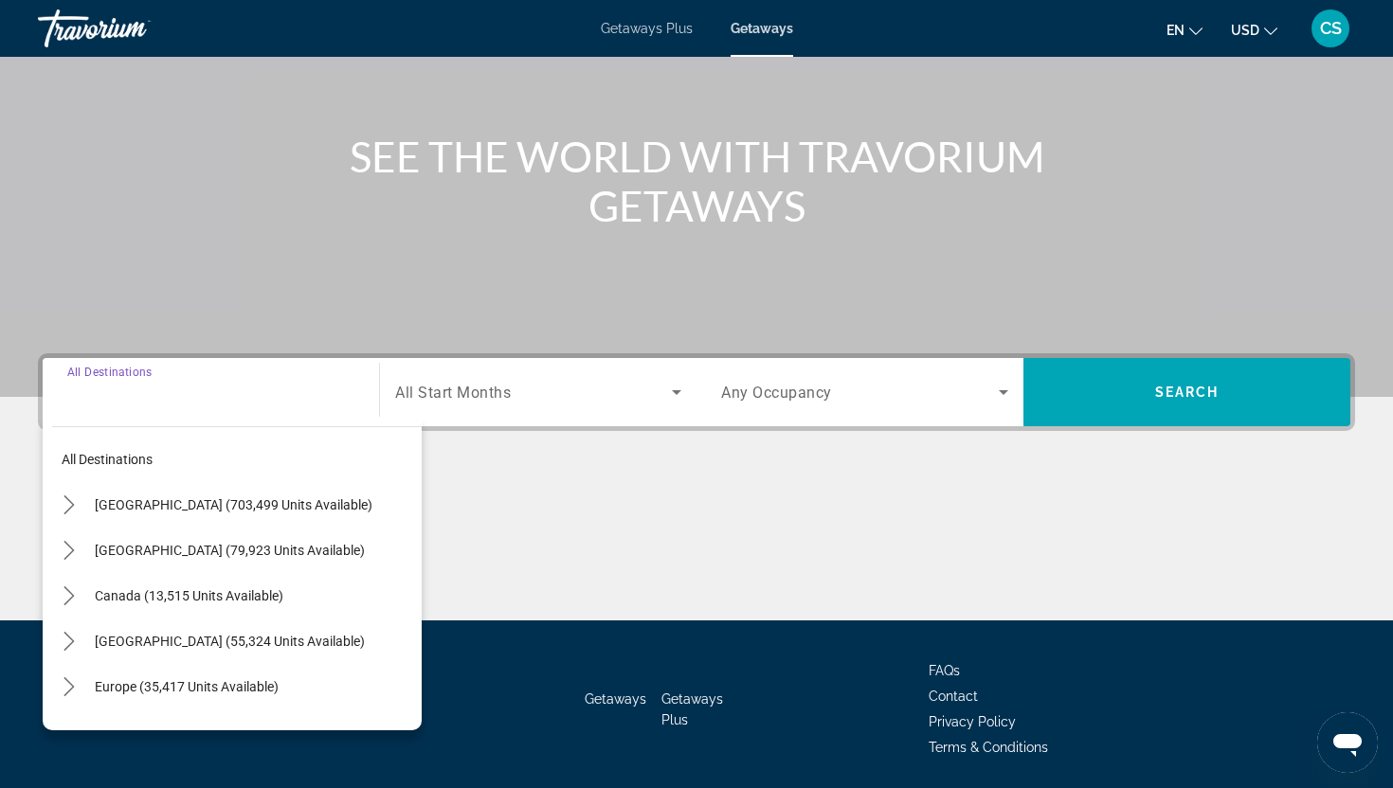
scroll to position [236, 0]
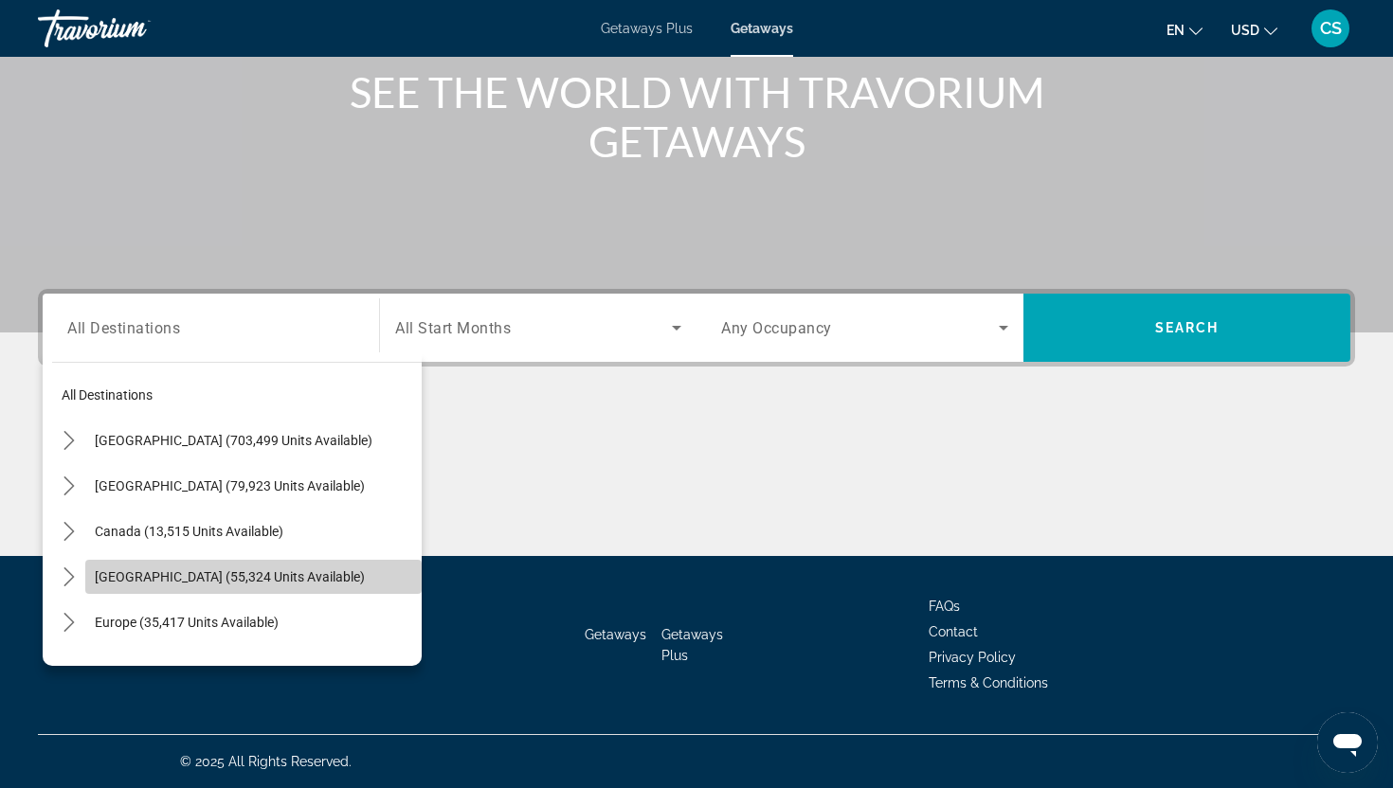
click at [243, 582] on span "Caribbean & Atlantic Islands (55,324 units available)" at bounding box center [230, 576] width 270 height 15
type input "**********"
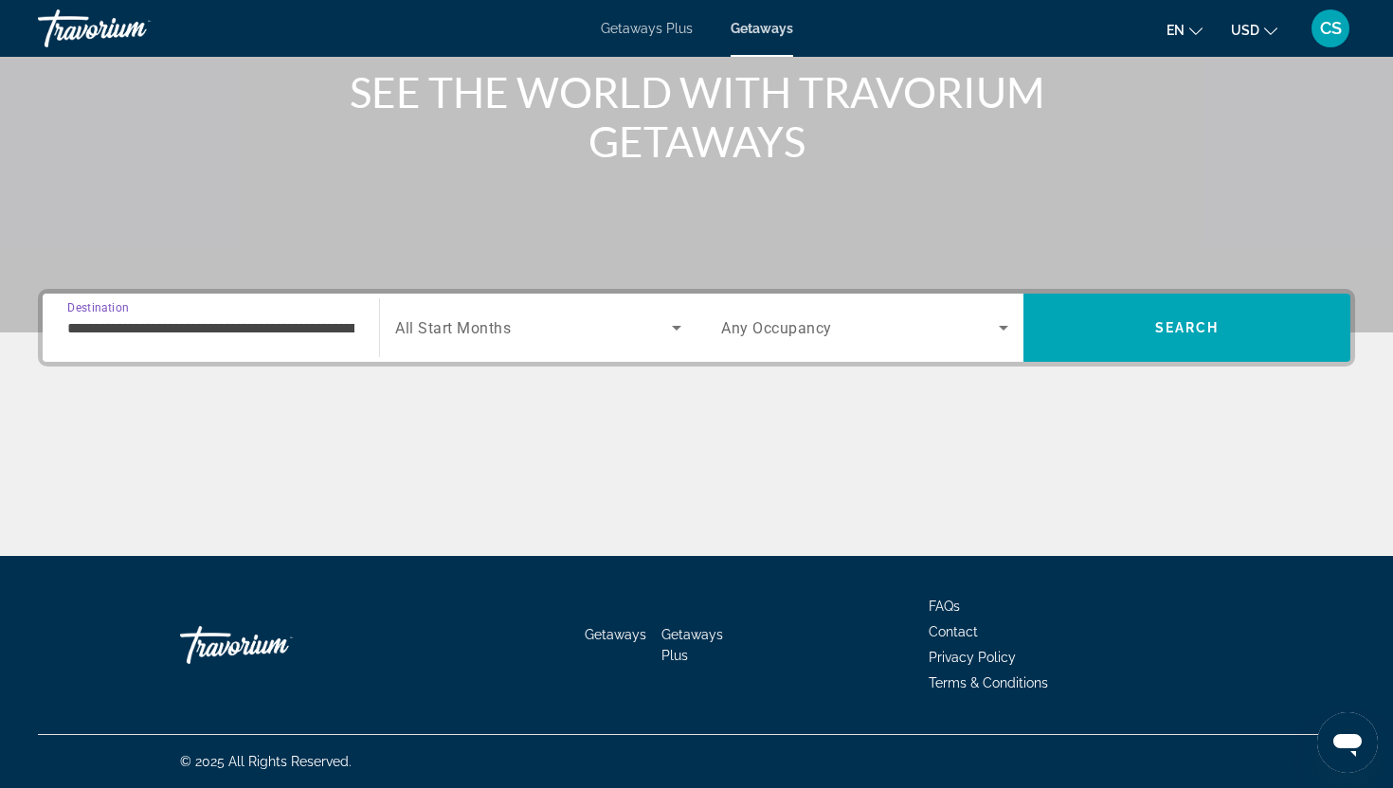
click at [544, 341] on div "Search widget" at bounding box center [538, 327] width 286 height 53
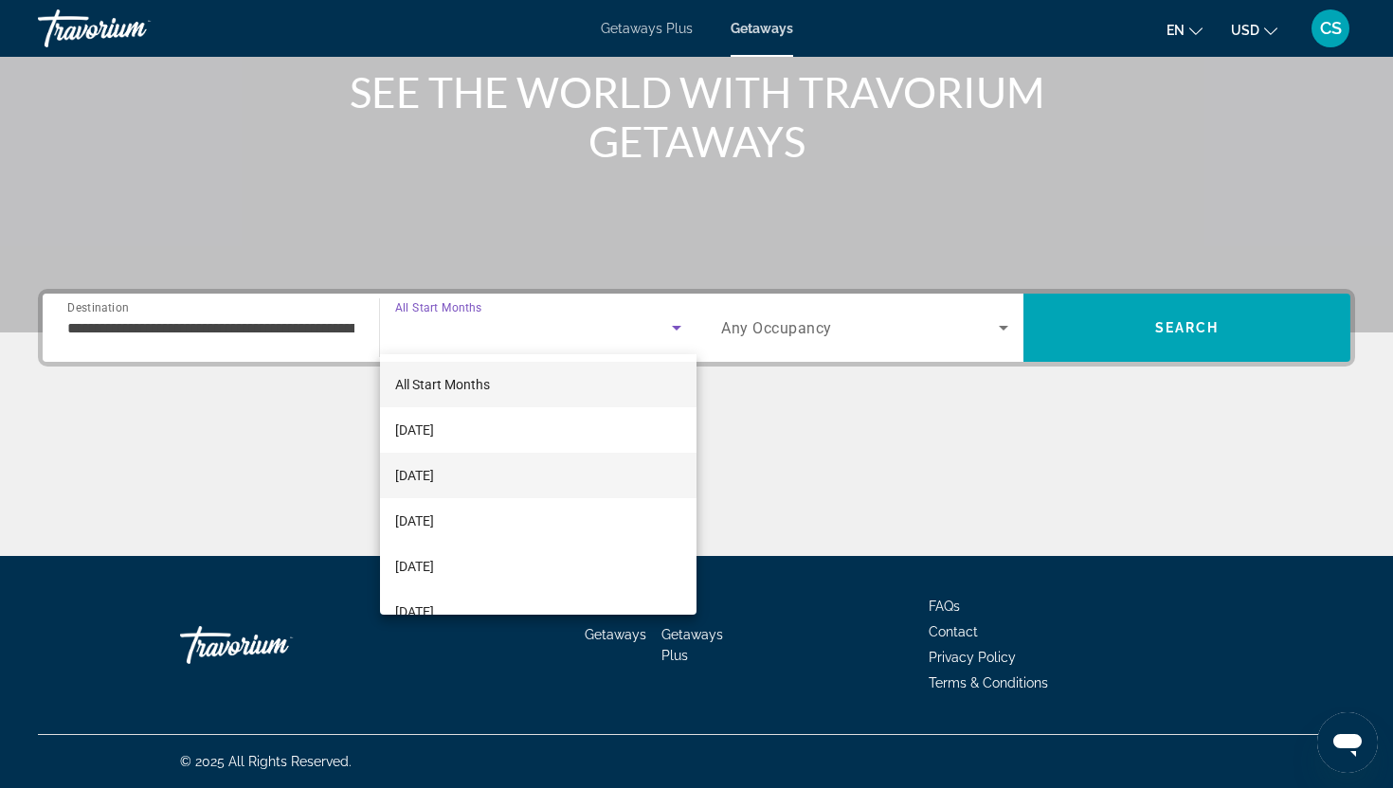
click at [523, 488] on mat-option "November 2025" at bounding box center [538, 475] width 316 height 45
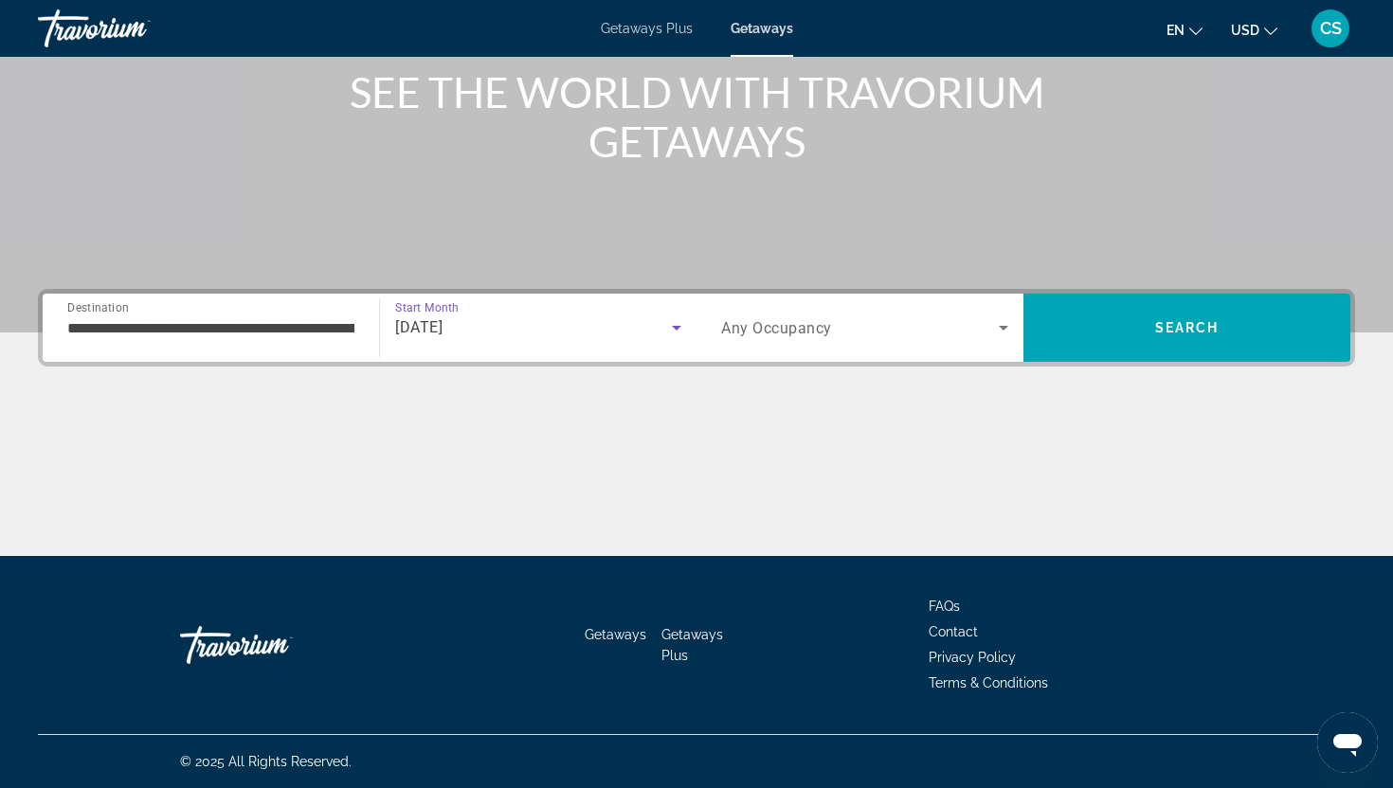
click at [751, 334] on span "Any Occupancy" at bounding box center [776, 328] width 111 height 18
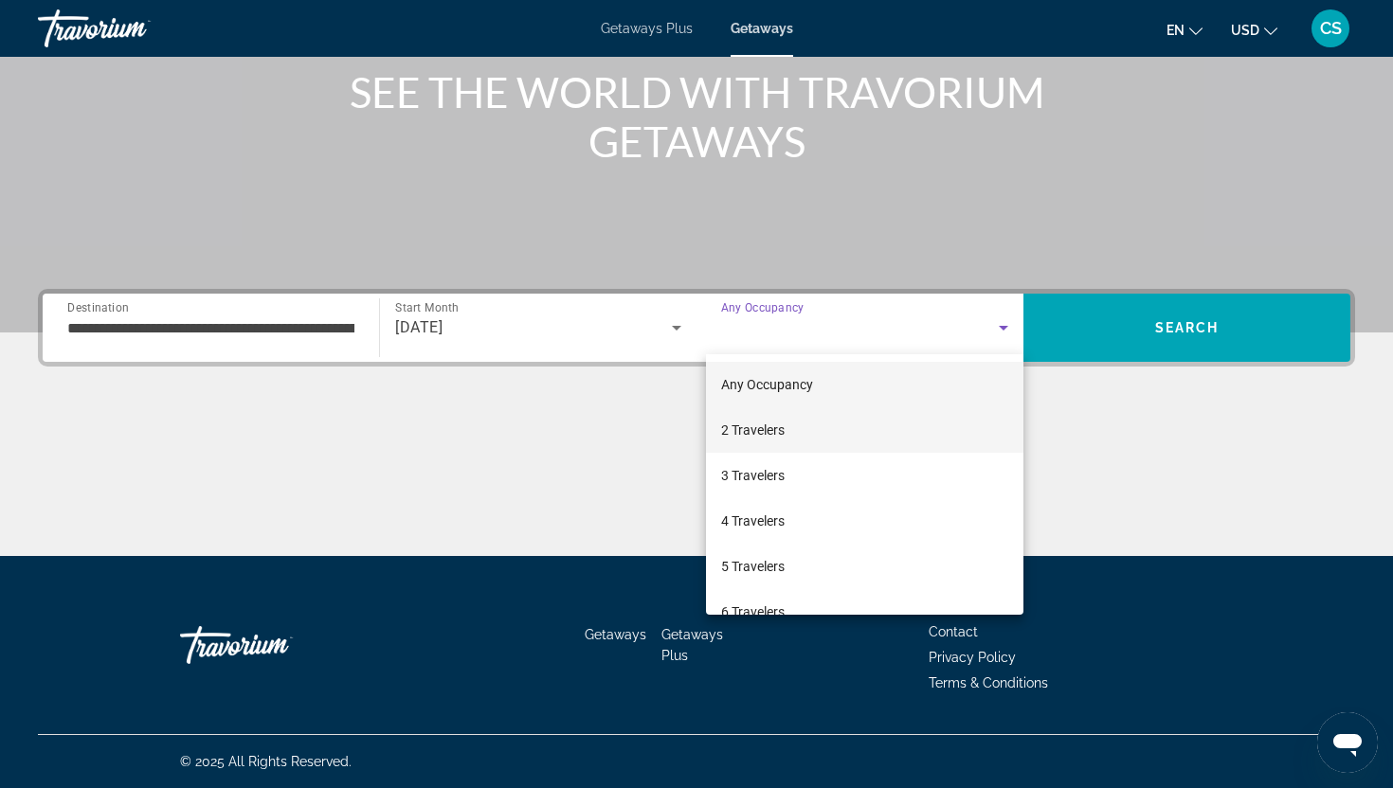
click at [751, 428] on span "2 Travelers" at bounding box center [752, 430] width 63 height 23
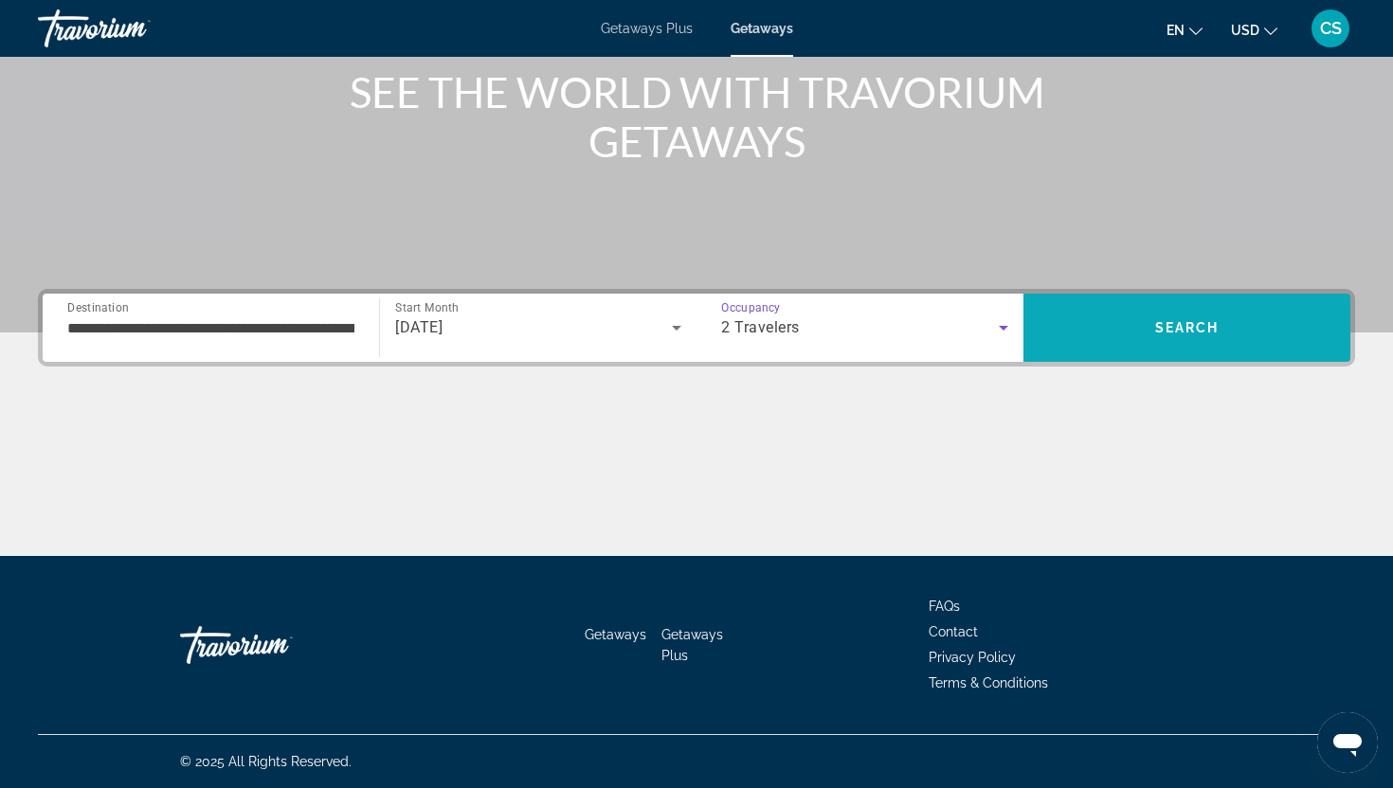
click at [1124, 316] on span "Search" at bounding box center [1186, 327] width 327 height 45
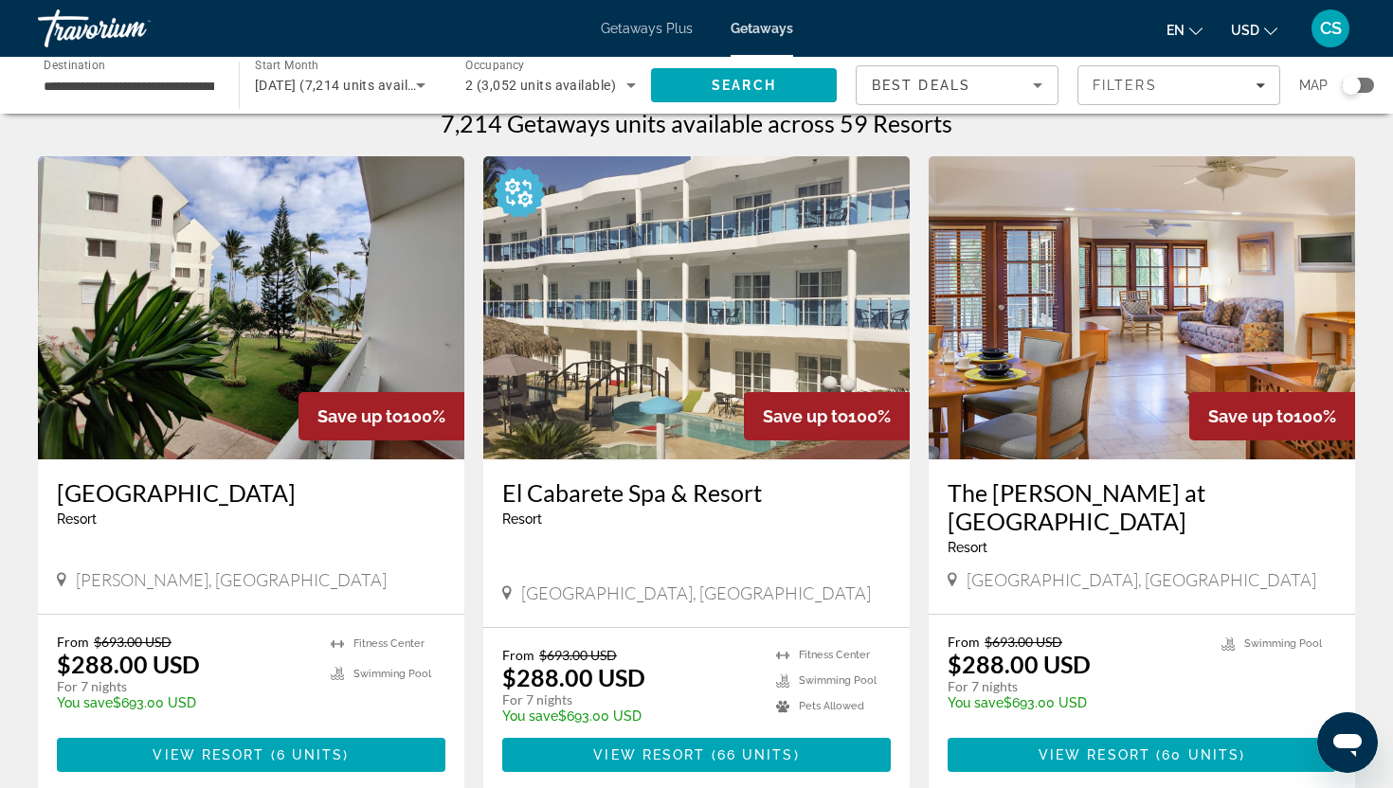
scroll to position [23, 0]
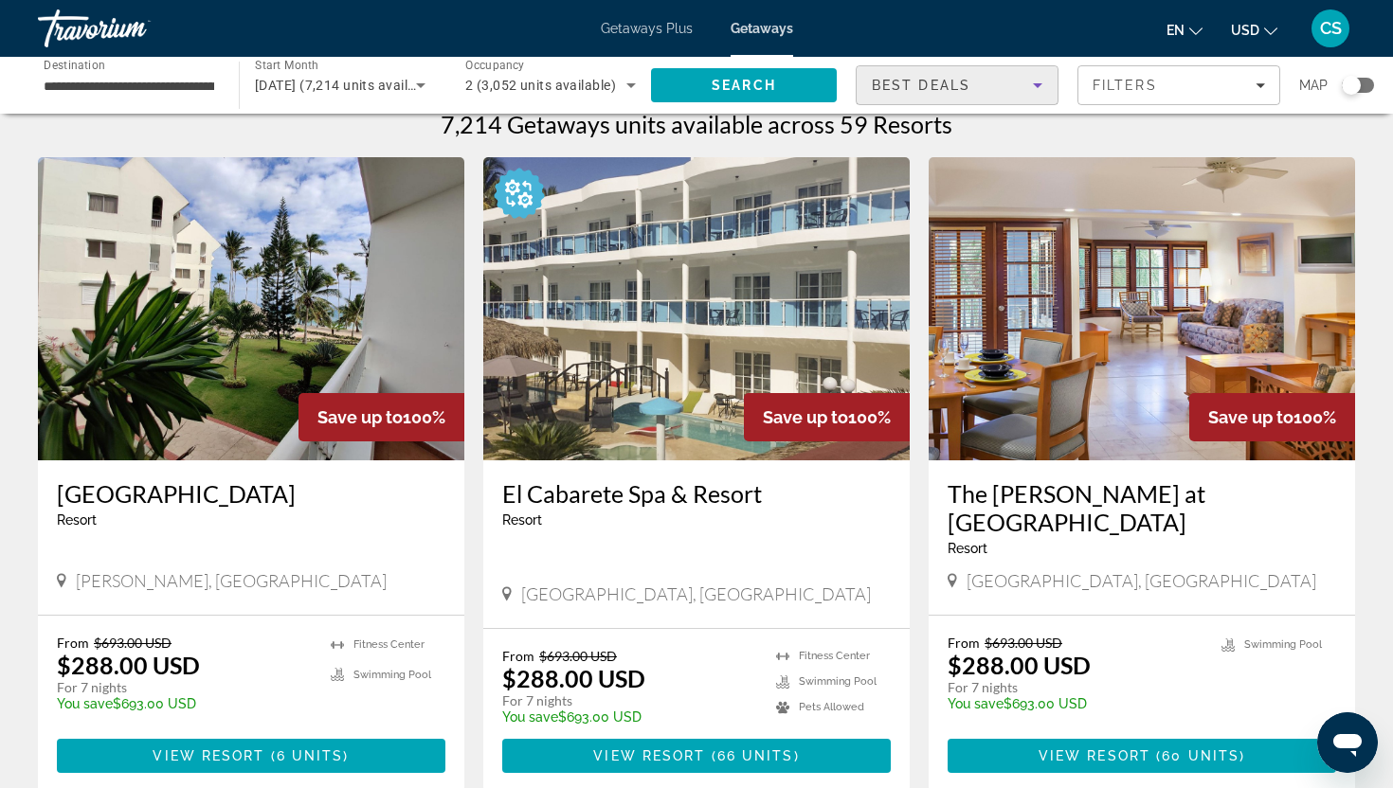
click at [1036, 87] on icon "Sort by" at bounding box center [1037, 85] width 23 height 23
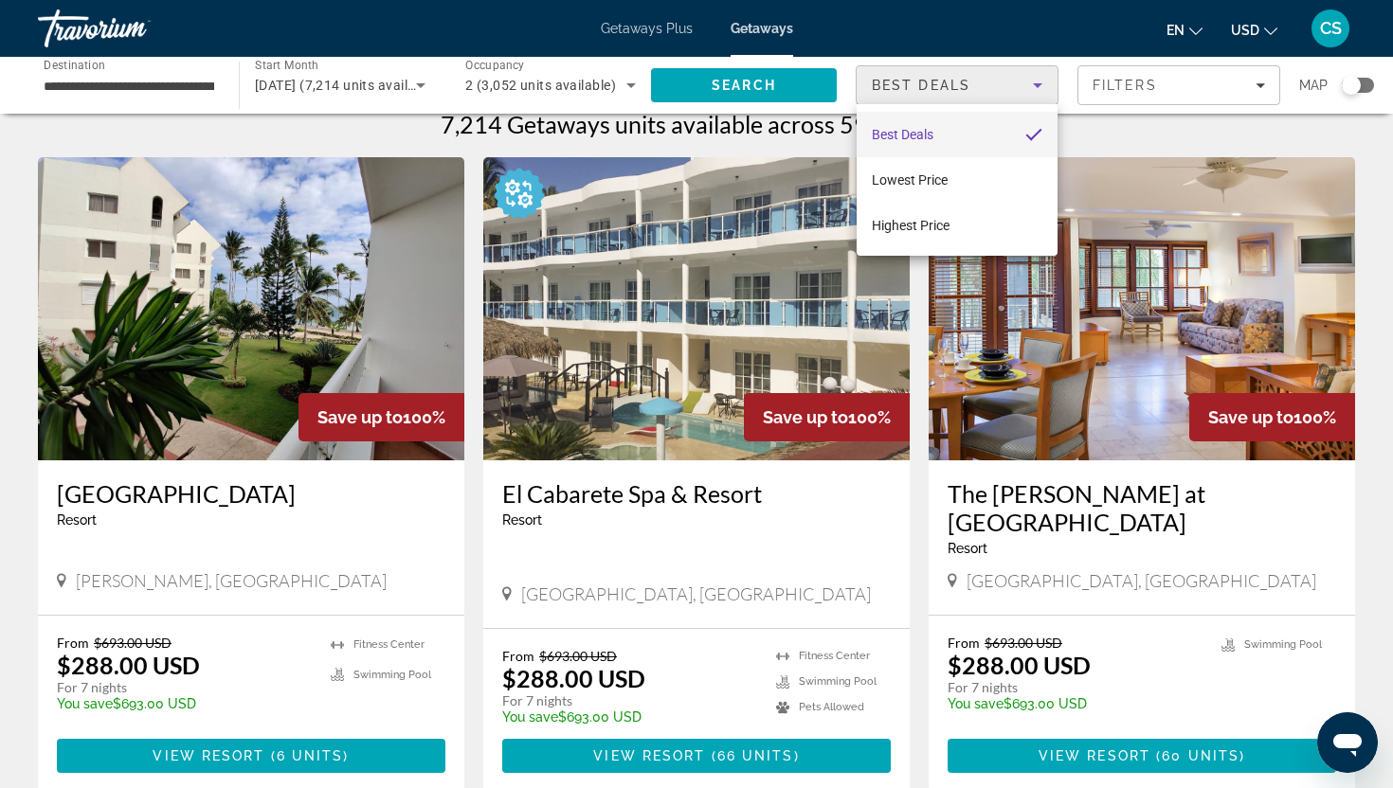
click at [1017, 95] on div at bounding box center [696, 394] width 1393 height 788
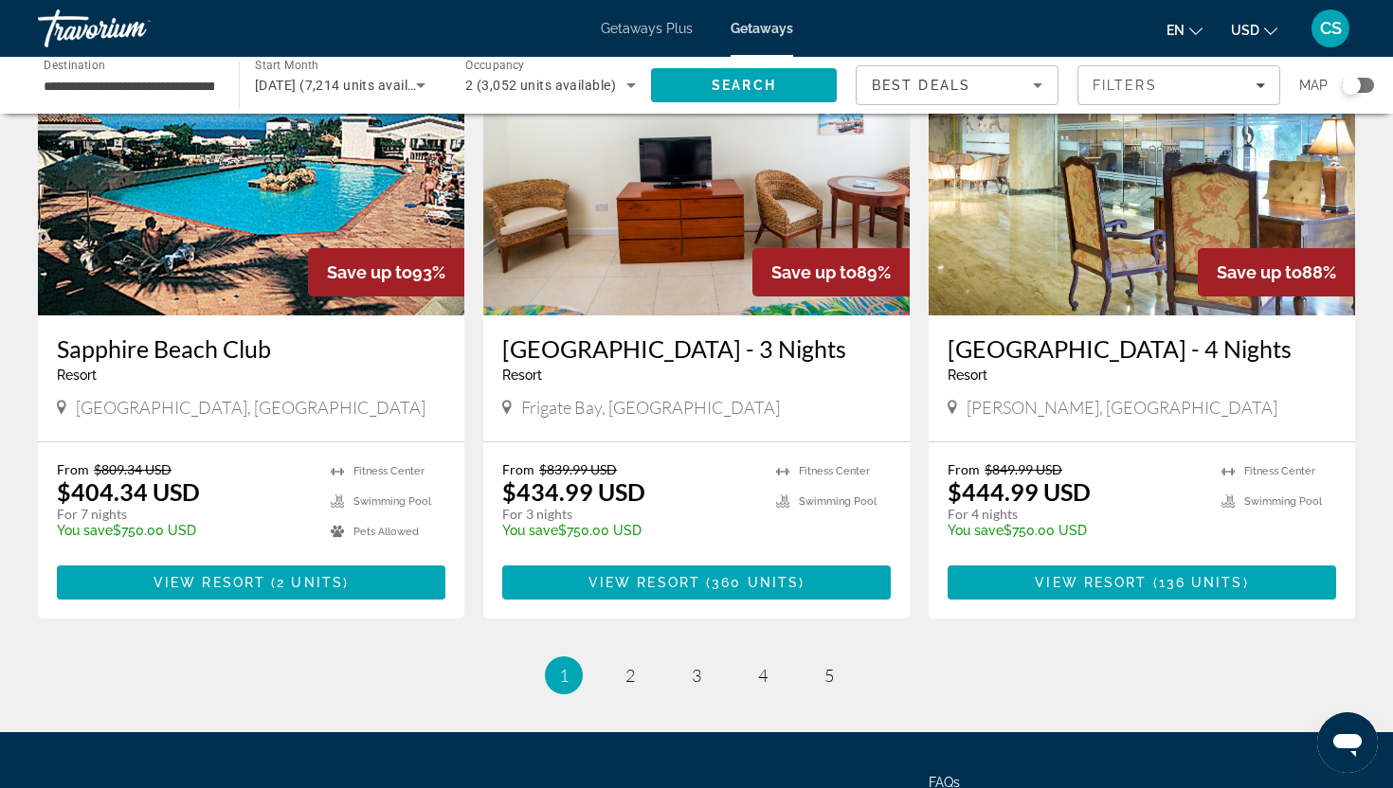
scroll to position [2153, 0]
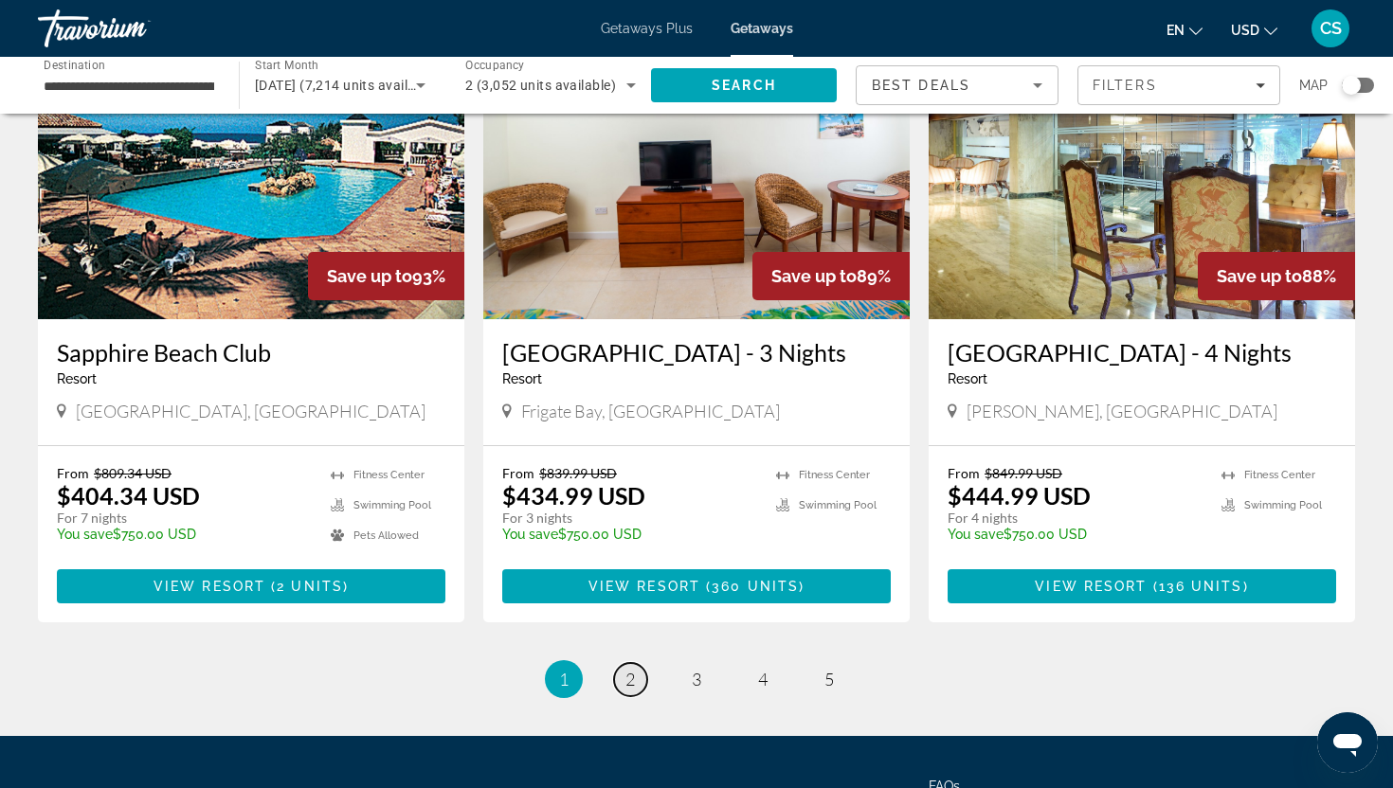
click at [631, 690] on span "2" at bounding box center [629, 679] width 9 height 21
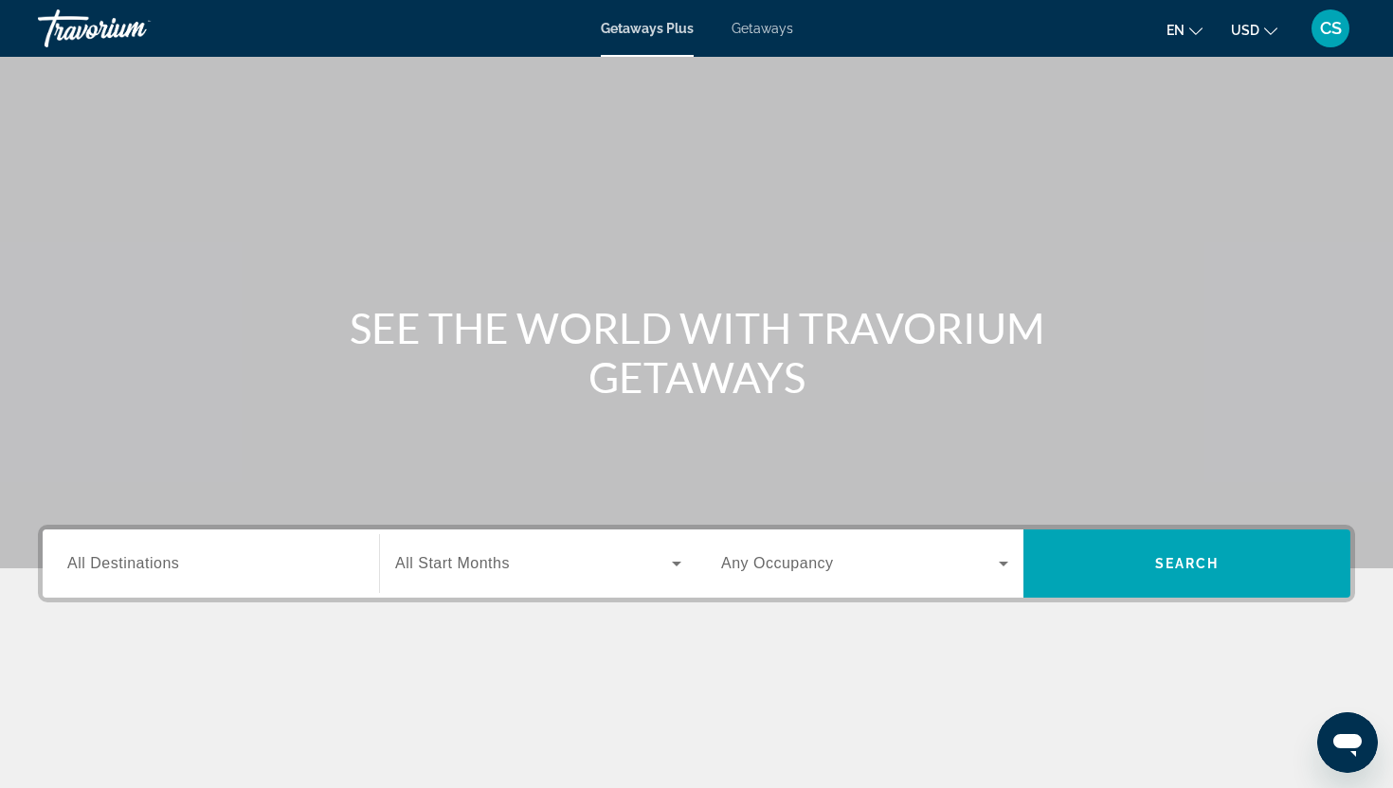
click at [102, 569] on span "All Destinations" at bounding box center [123, 563] width 112 height 16
click at [102, 569] on input "Destination All Destinations" at bounding box center [210, 564] width 287 height 23
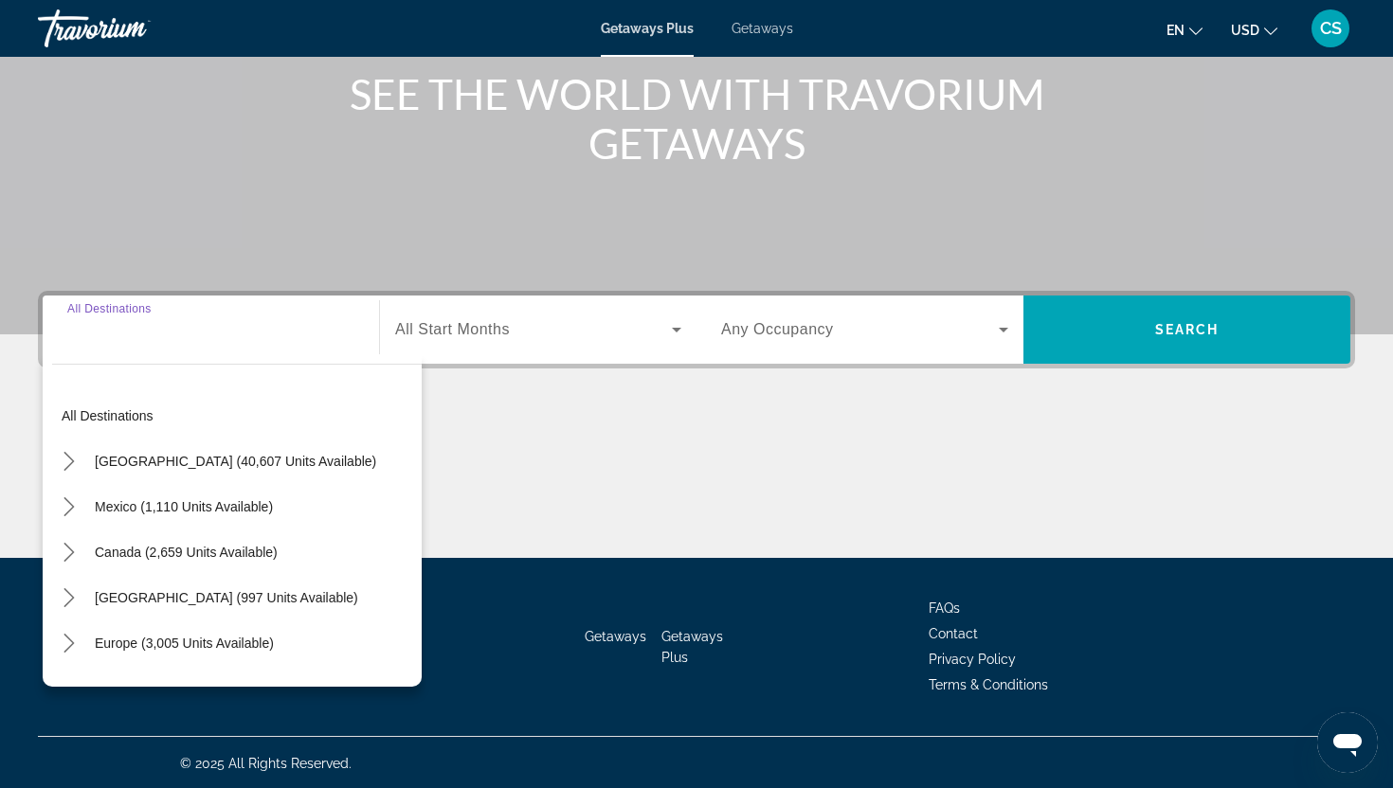
scroll to position [236, 0]
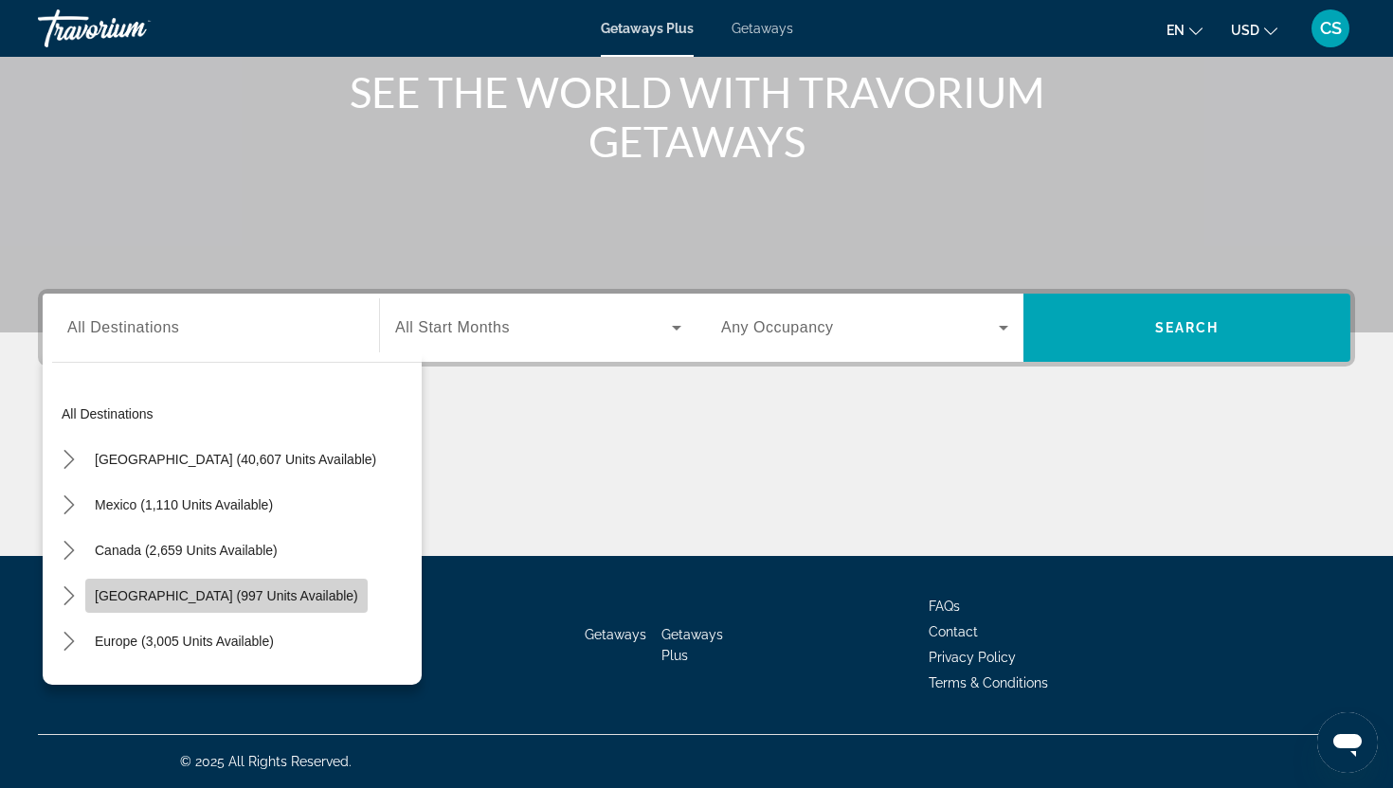
click at [123, 594] on span "[GEOGRAPHIC_DATA] (997 units available)" at bounding box center [226, 595] width 263 height 15
type input "**********"
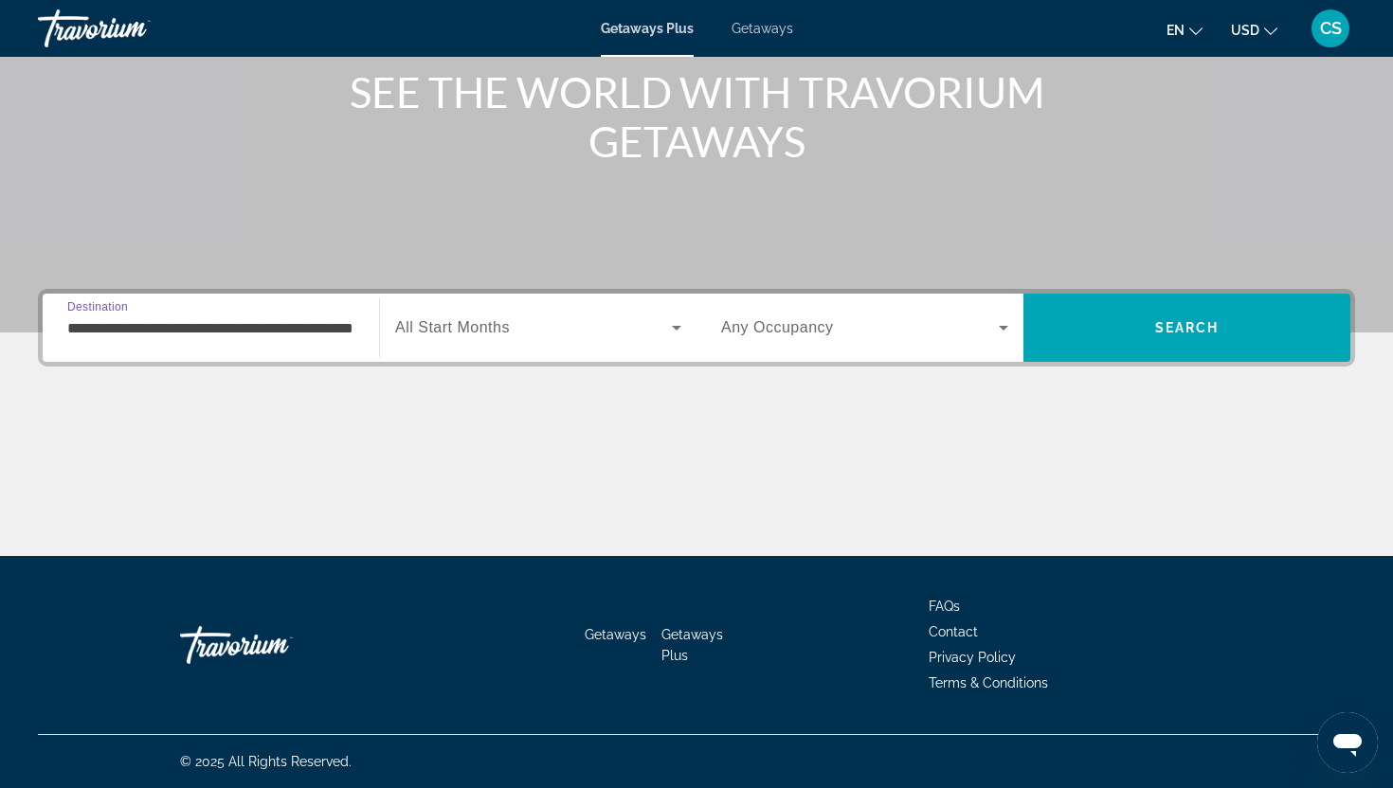
click at [438, 337] on span "Search widget" at bounding box center [533, 327] width 277 height 23
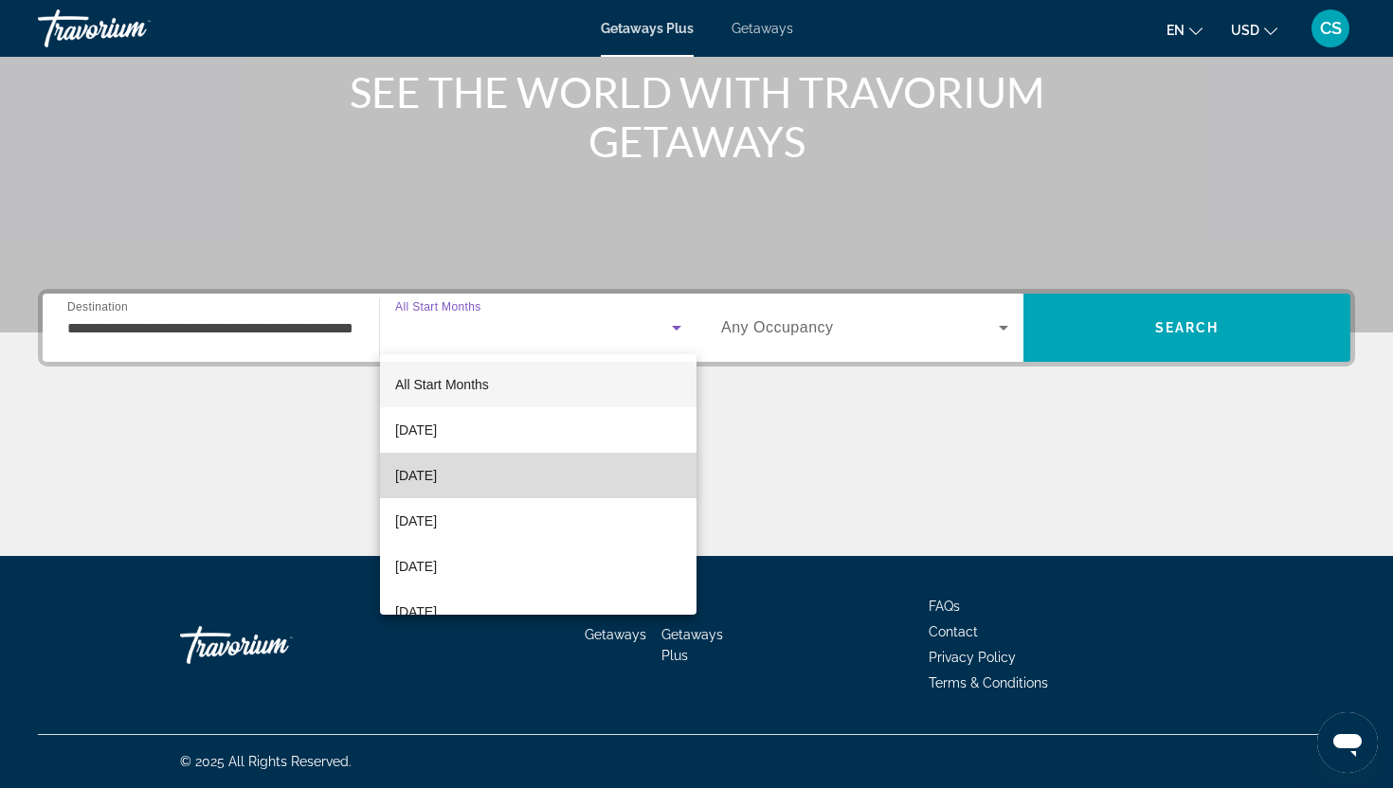
click at [437, 469] on span "[DATE]" at bounding box center [416, 475] width 42 height 23
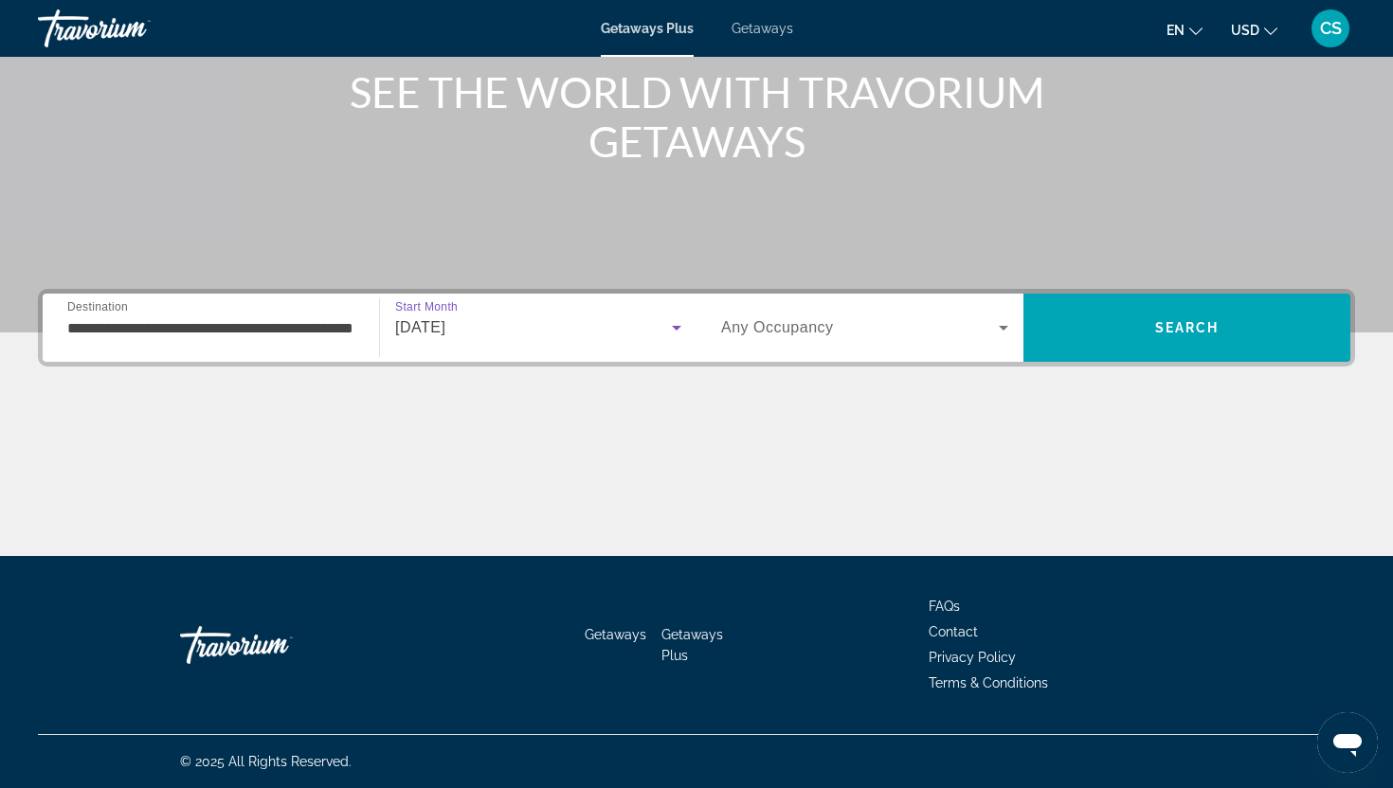
click at [762, 331] on span "Any Occupancy" at bounding box center [777, 327] width 113 height 16
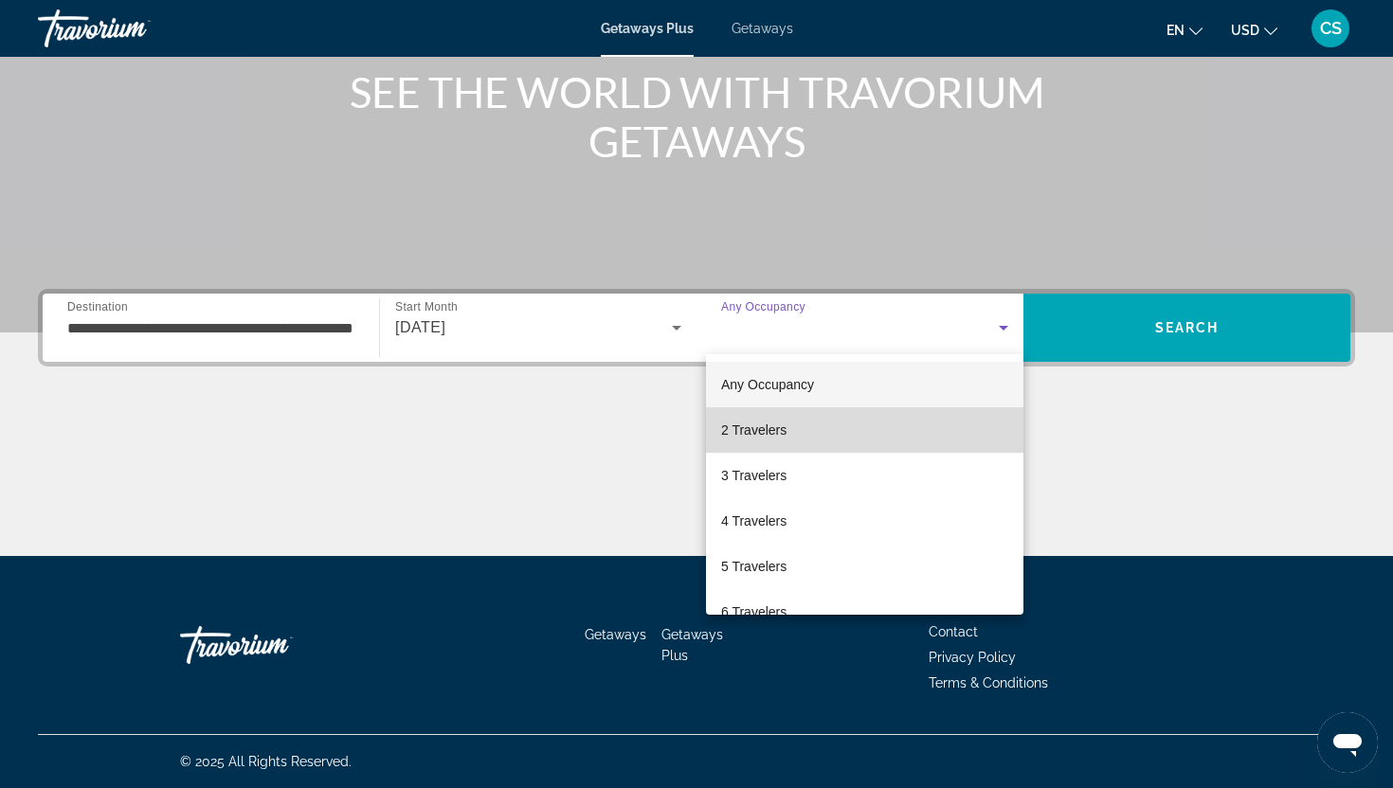
click at [766, 423] on span "2 Travelers" at bounding box center [753, 430] width 65 height 23
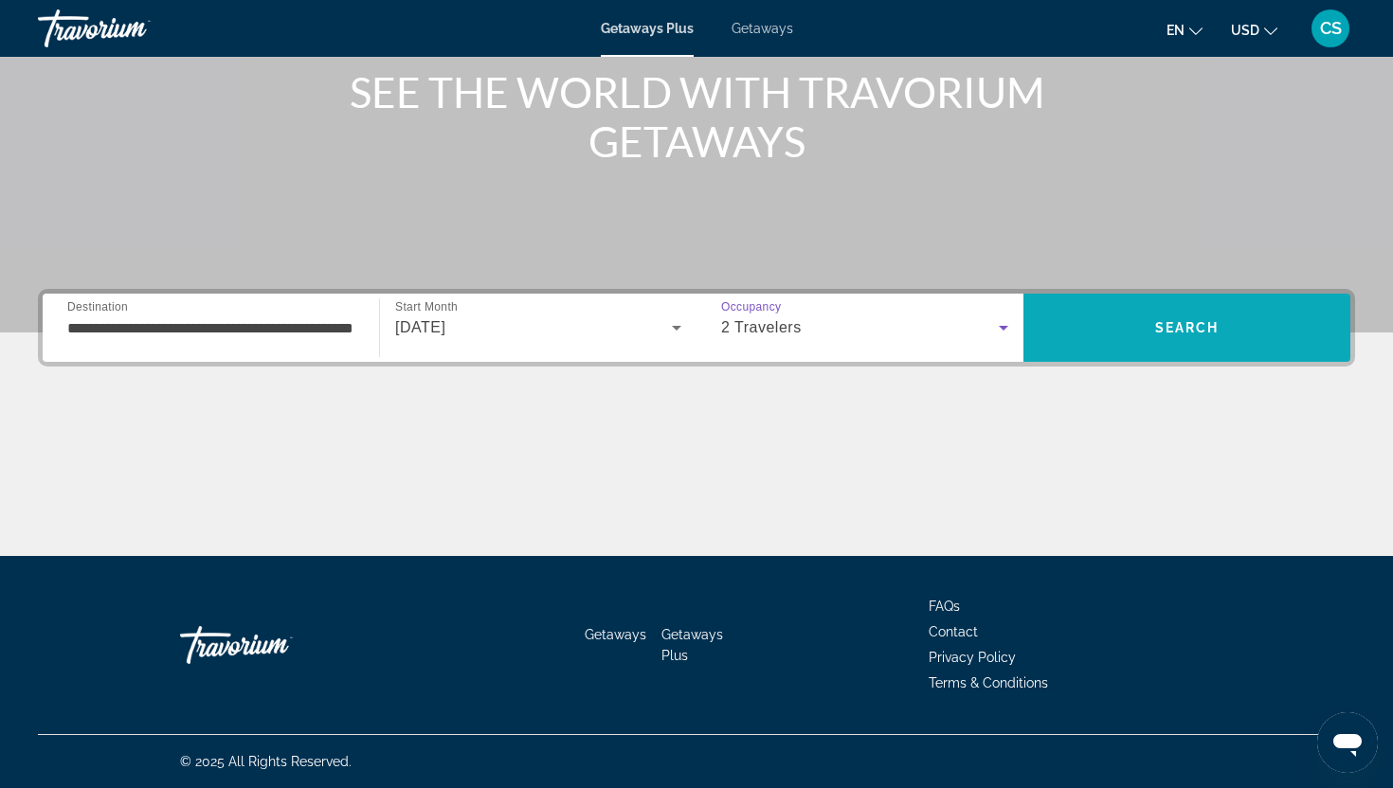
click at [1126, 334] on span "Search" at bounding box center [1186, 327] width 327 height 45
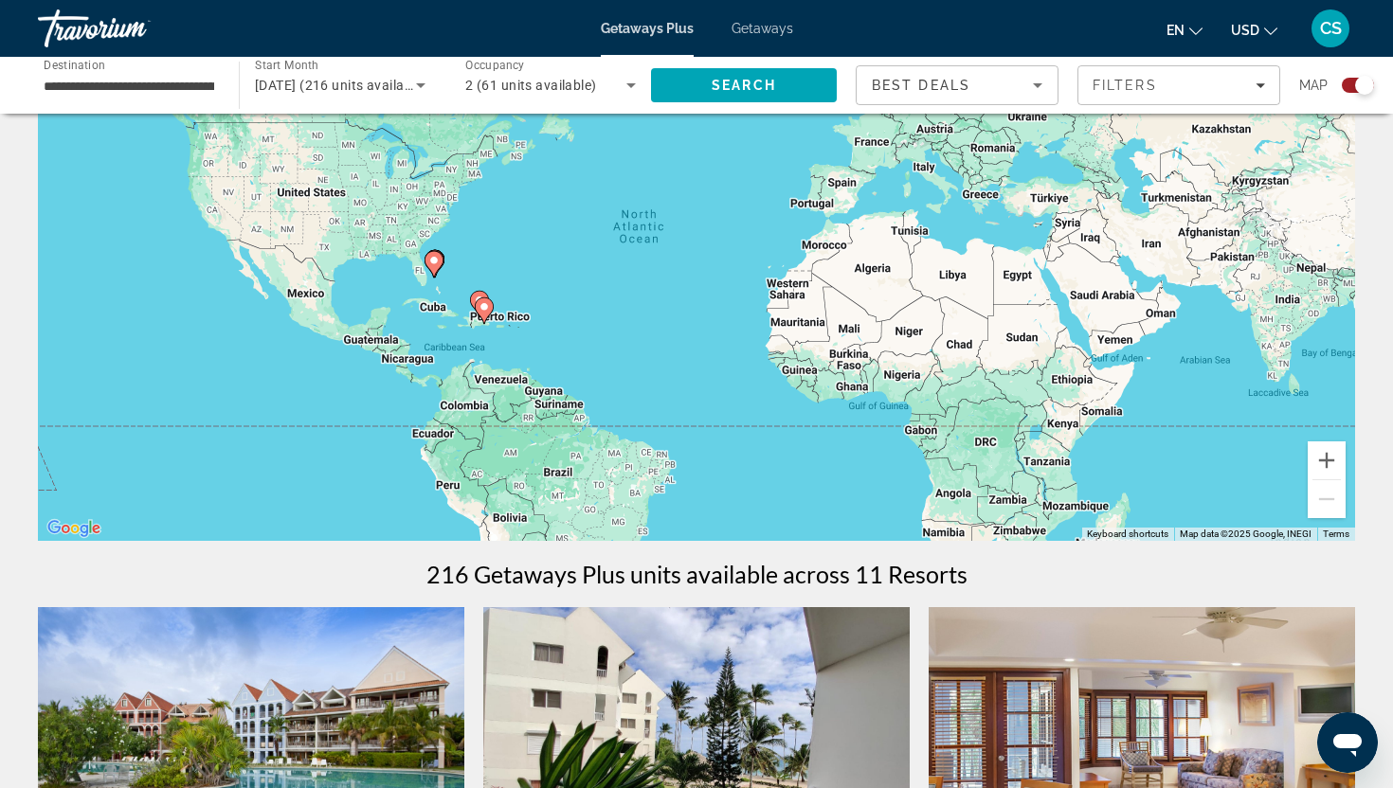
scroll to position [156, 0]
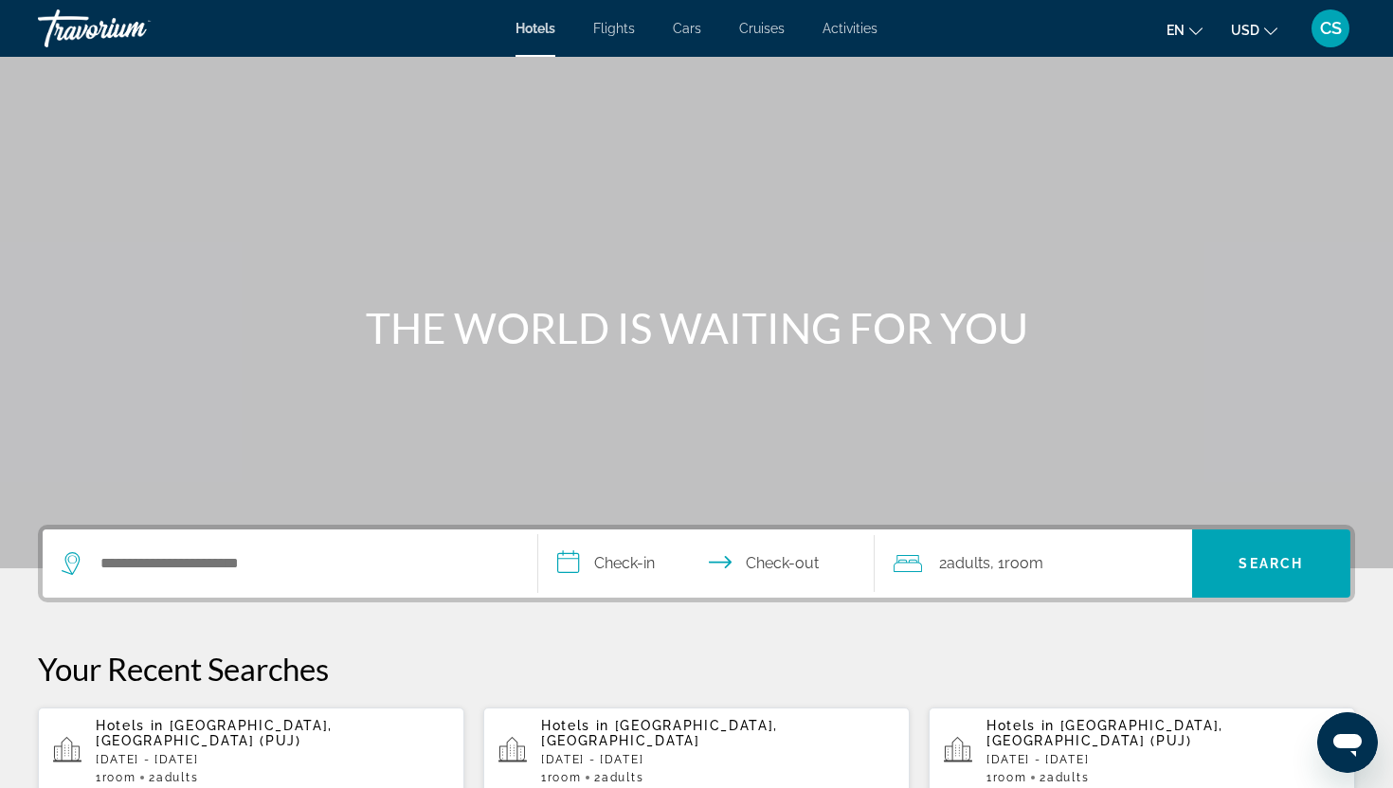
click at [171, 734] on p "Hotels in [GEOGRAPHIC_DATA], [GEOGRAPHIC_DATA] (PUJ)" at bounding box center [272, 733] width 353 height 30
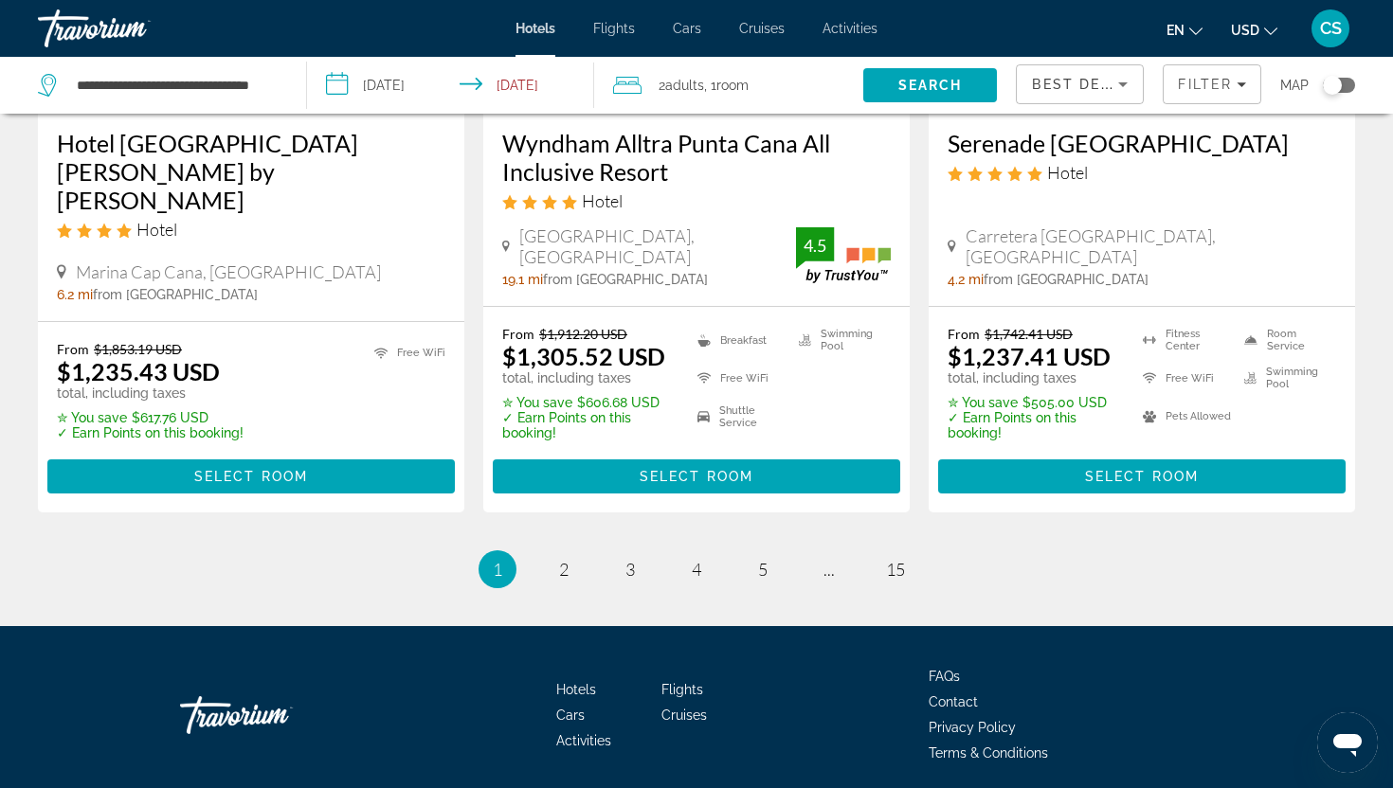
scroll to position [2605, 0]
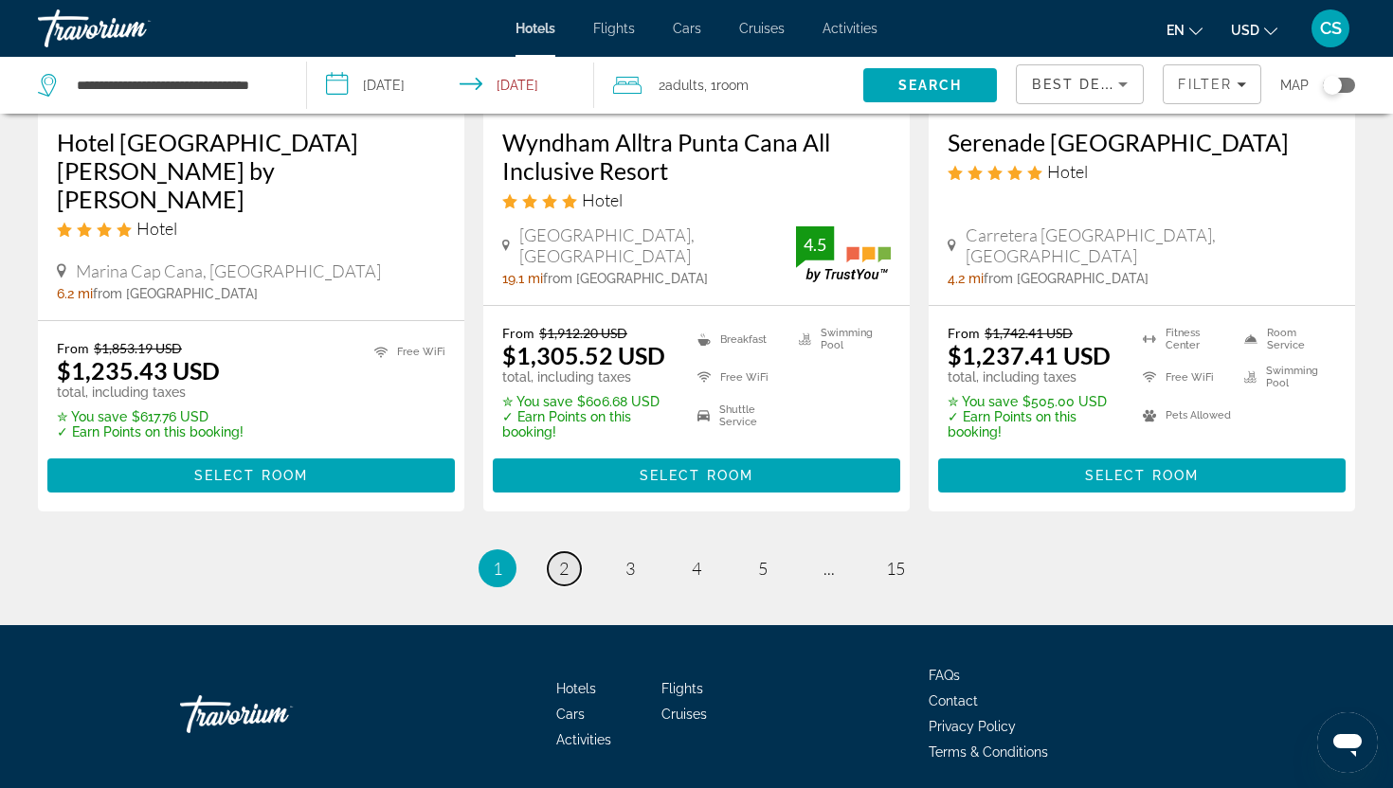
click at [570, 553] on link "page 2" at bounding box center [564, 568] width 33 height 33
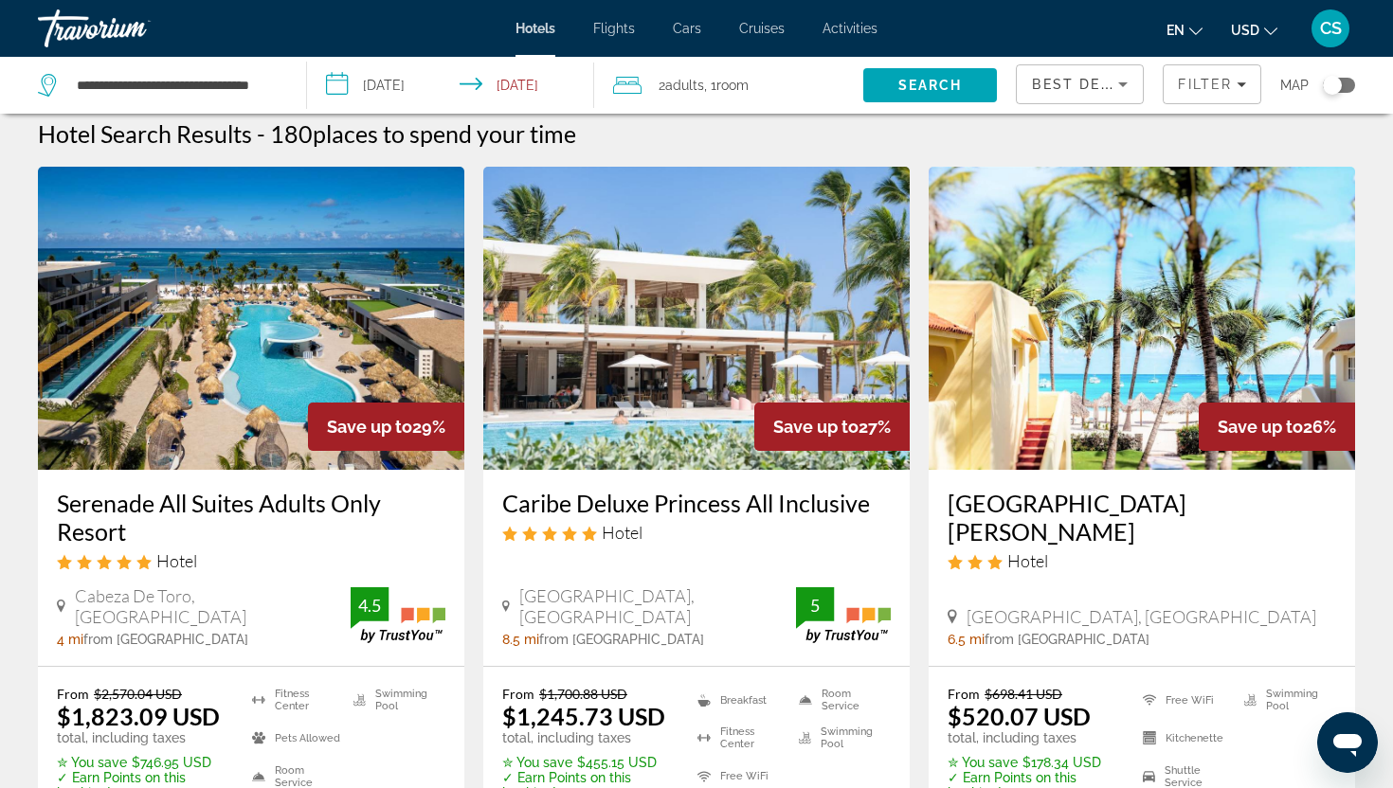
scroll to position [18, 0]
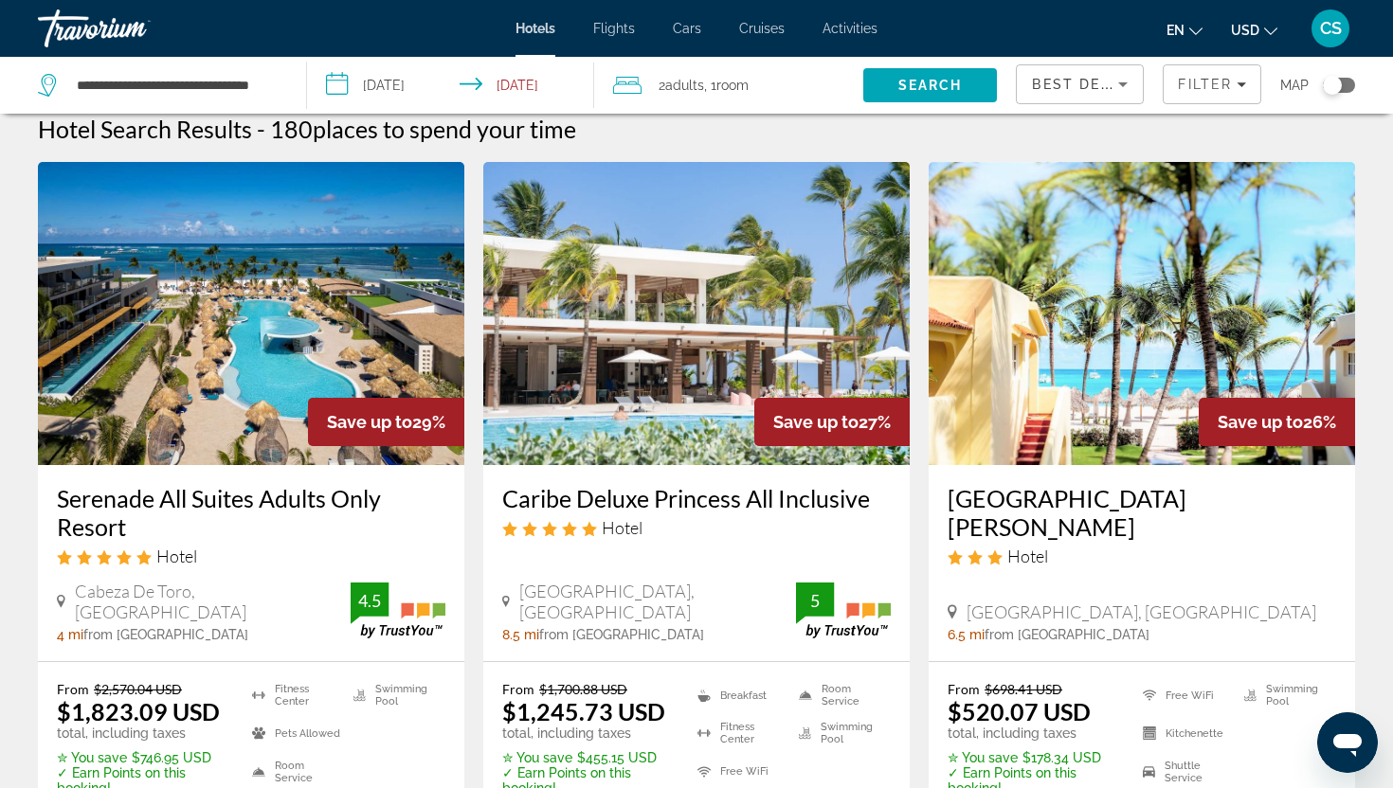
click at [322, 501] on h3 "Serenade All Suites Adults Only Resort" at bounding box center [251, 512] width 388 height 57
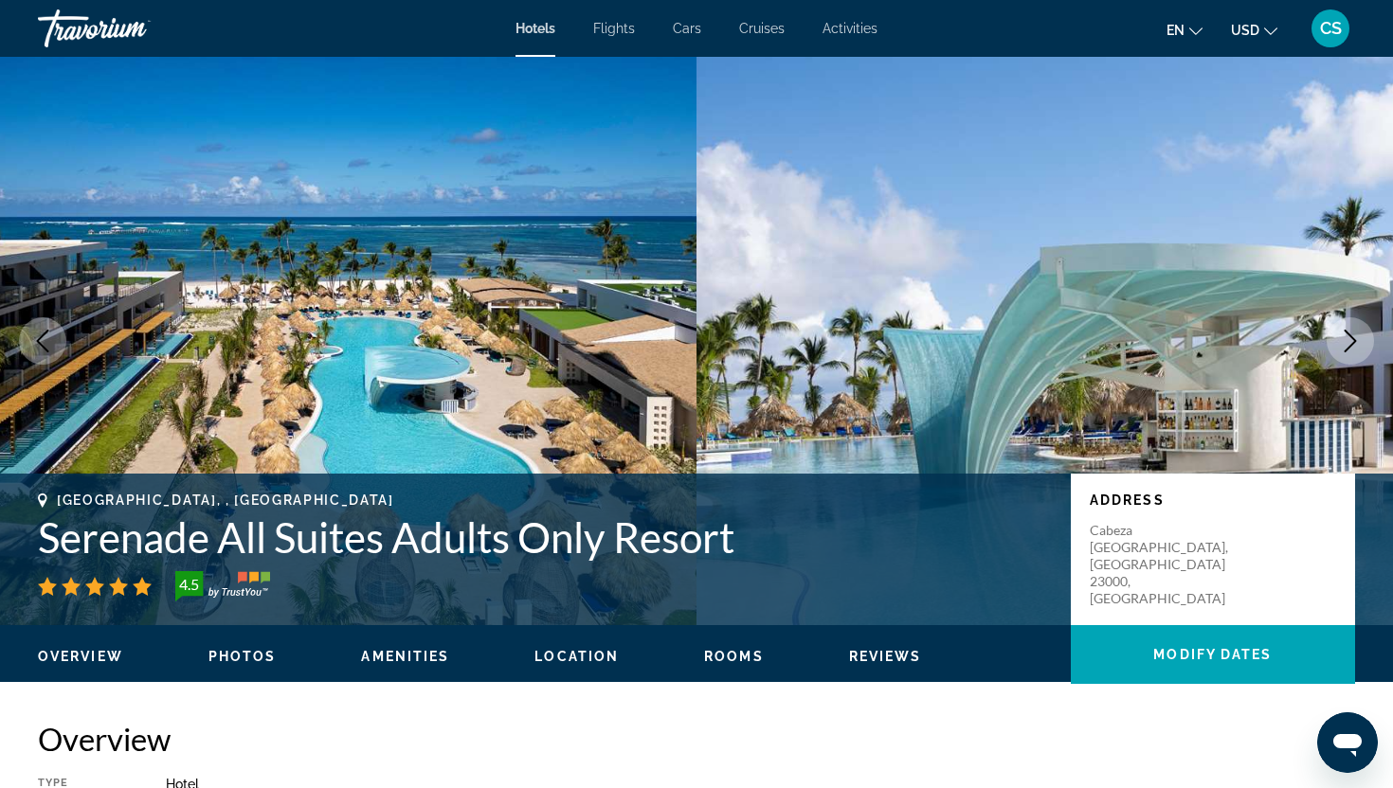
click at [1351, 341] on icon "Next image" at bounding box center [1350, 341] width 23 height 23
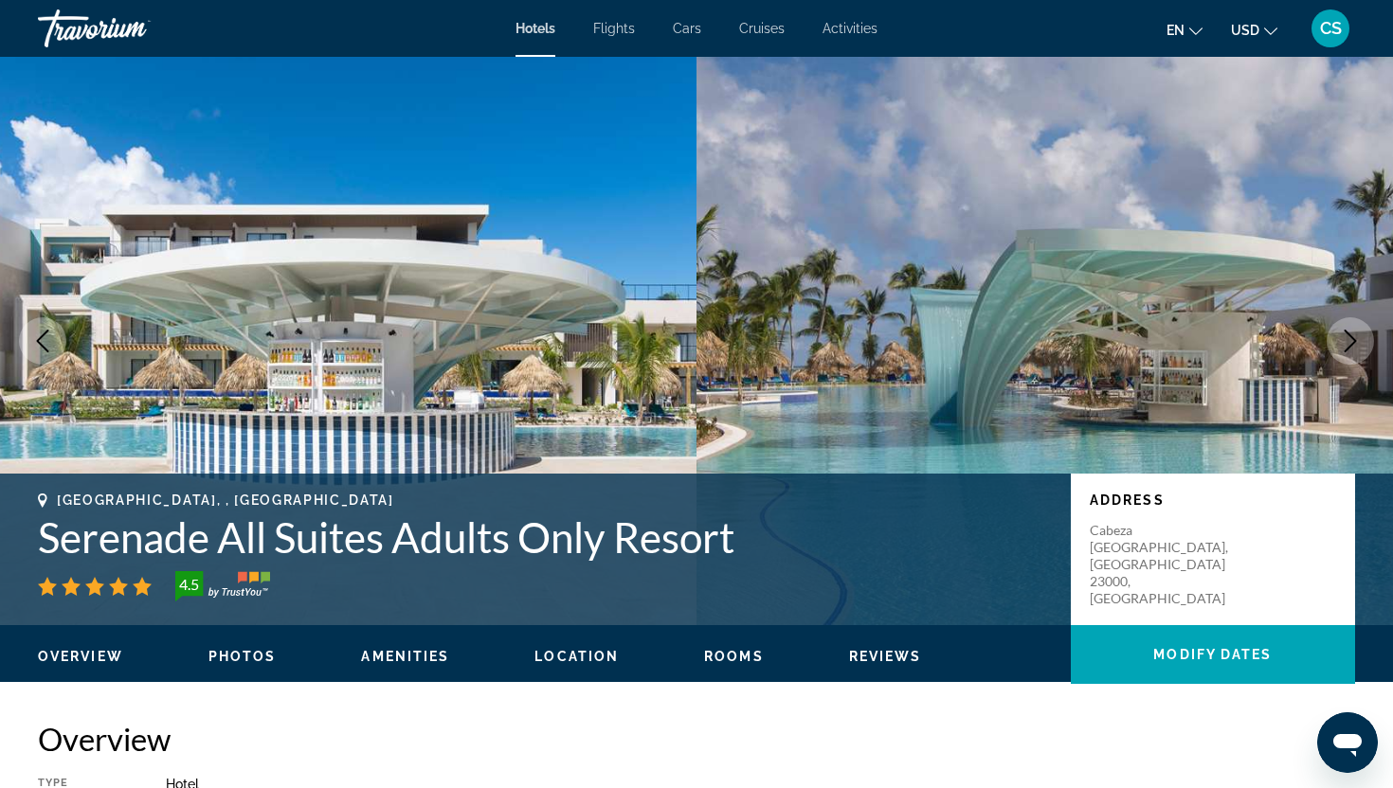
click at [1353, 341] on icon "Next image" at bounding box center [1350, 341] width 12 height 23
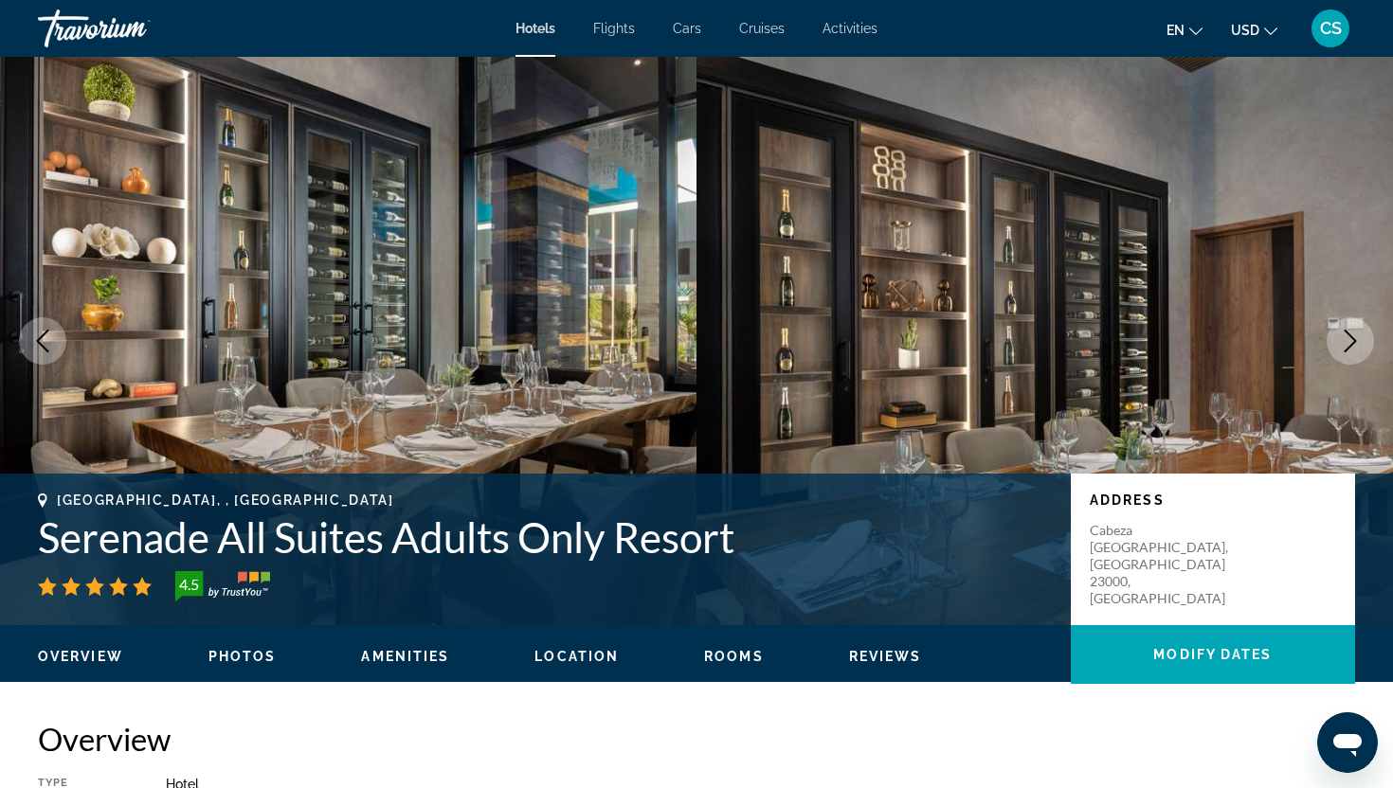
click at [1353, 341] on icon "Next image" at bounding box center [1350, 341] width 12 height 23
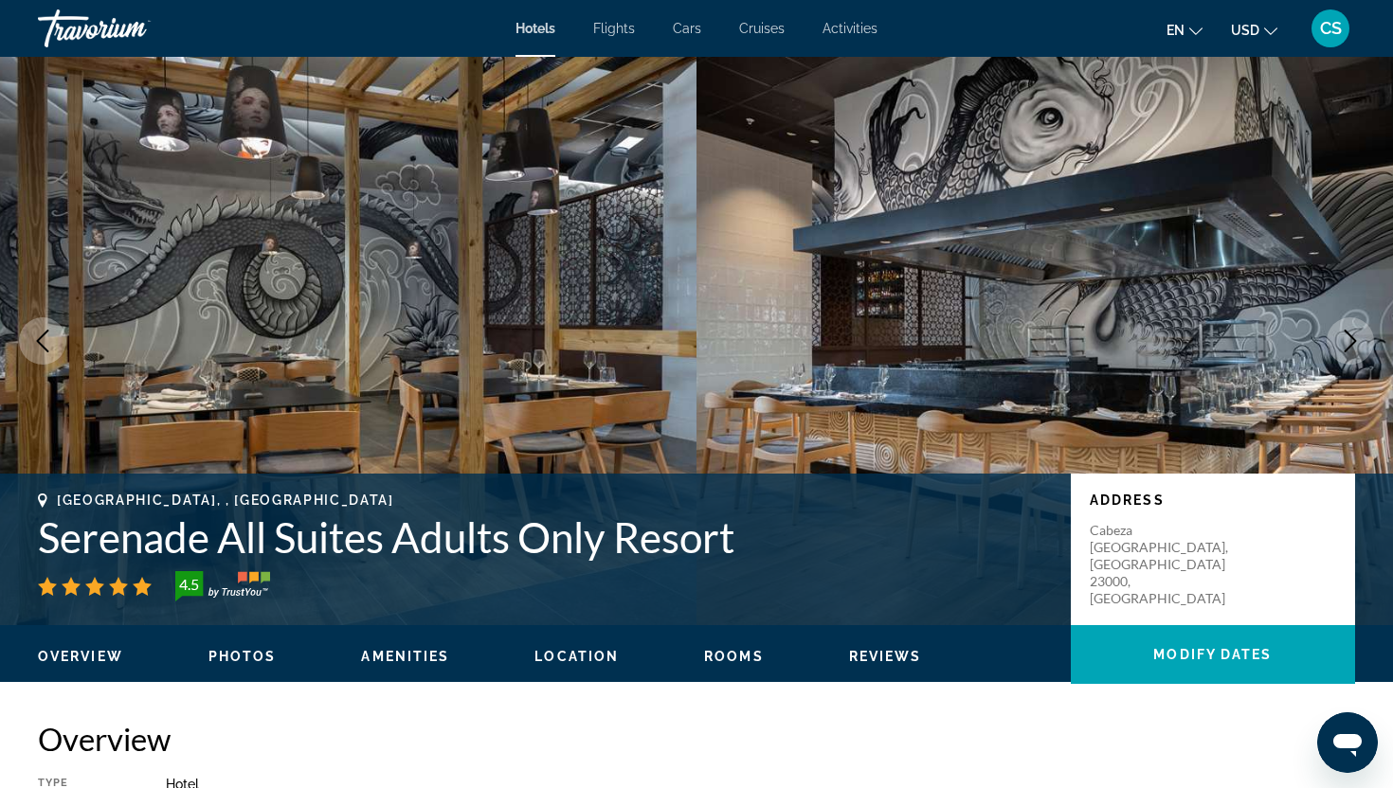
click at [1354, 341] on icon "Next image" at bounding box center [1350, 341] width 12 height 23
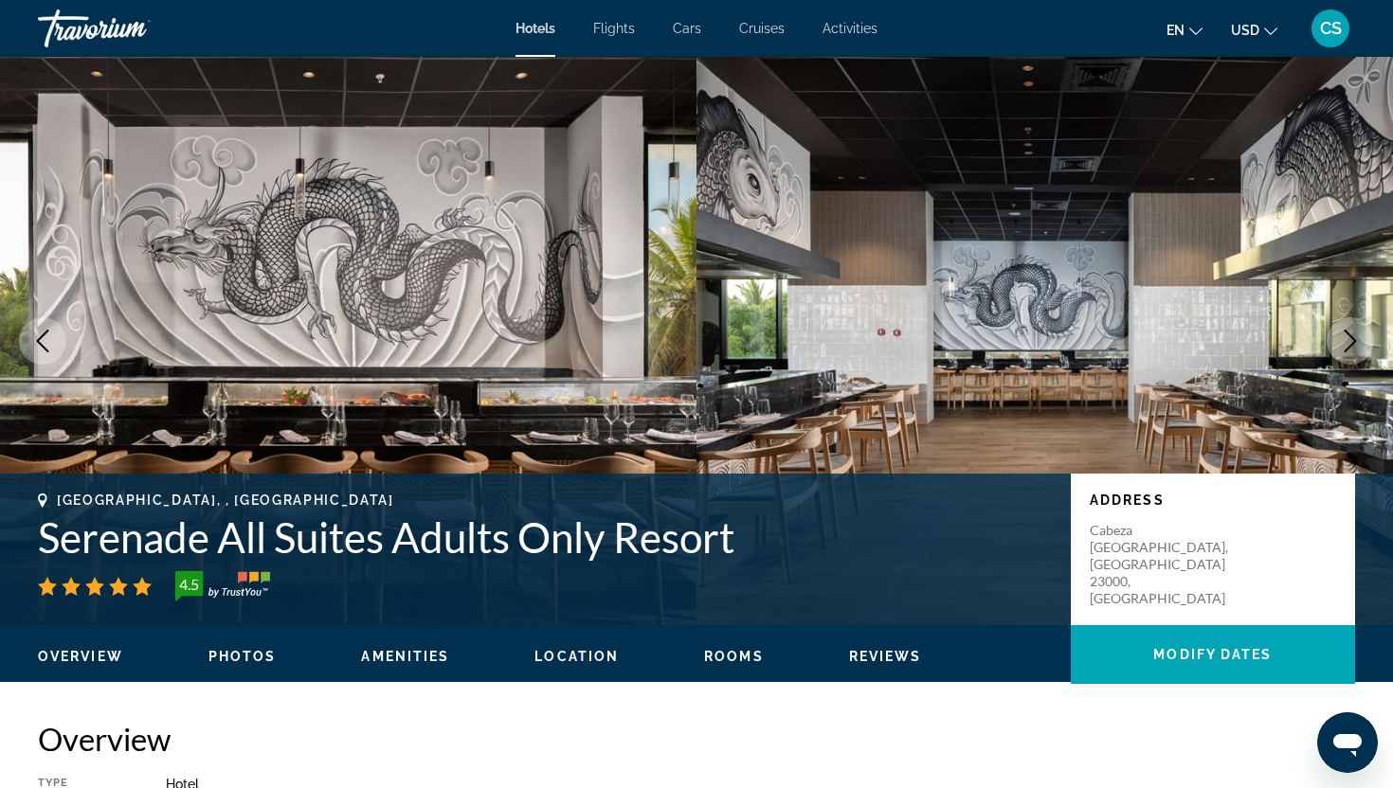
click at [1354, 341] on icon "Next image" at bounding box center [1350, 341] width 12 height 23
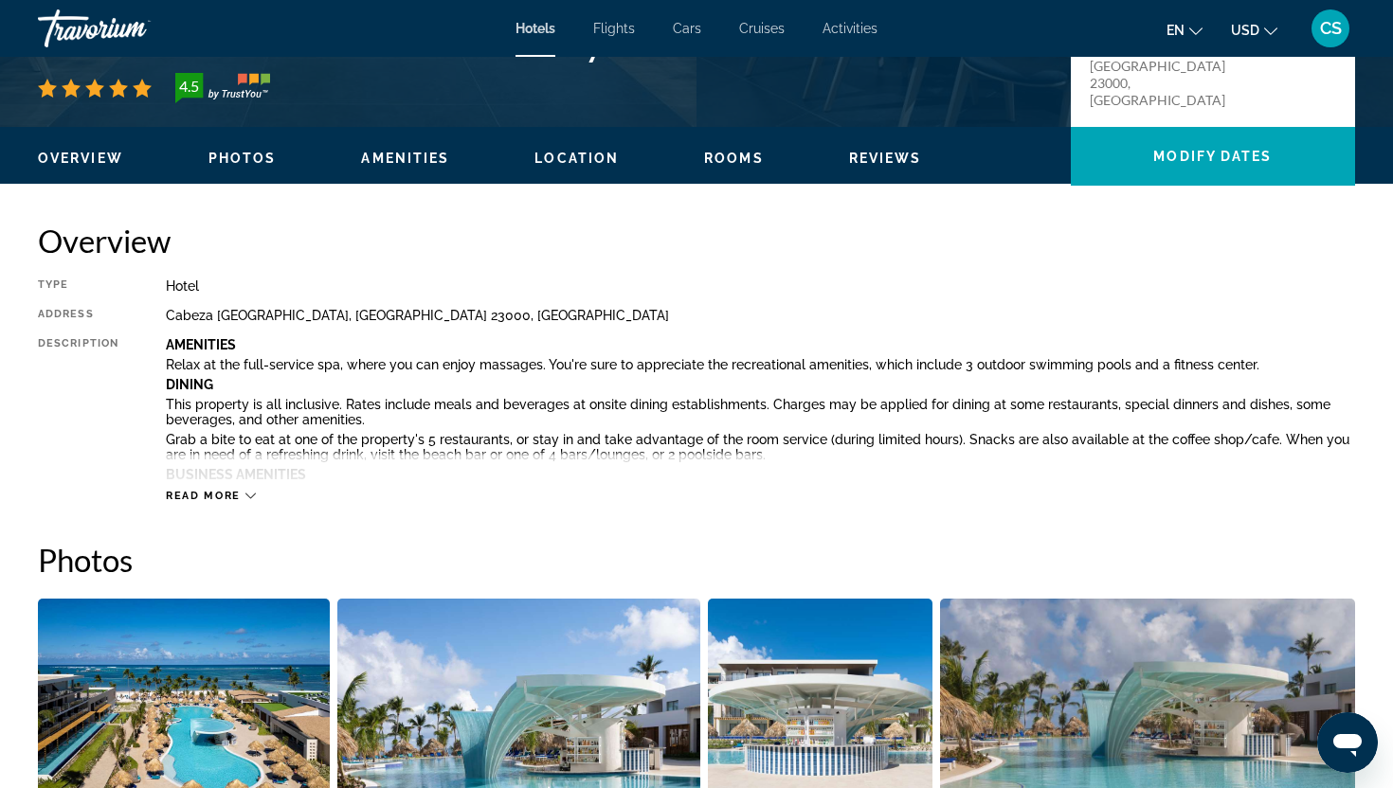
scroll to position [533, 0]
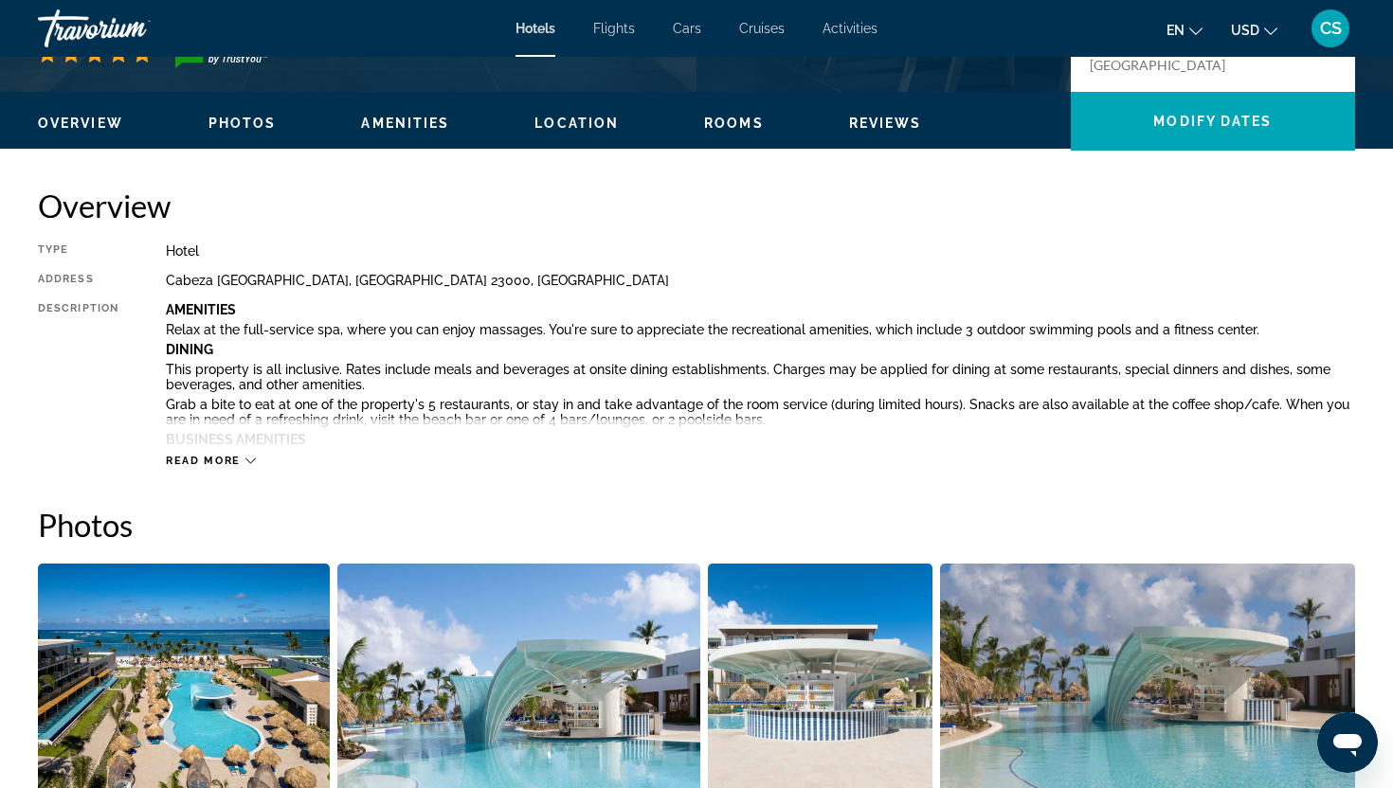
click at [755, 126] on span "Rooms" at bounding box center [734, 123] width 60 height 15
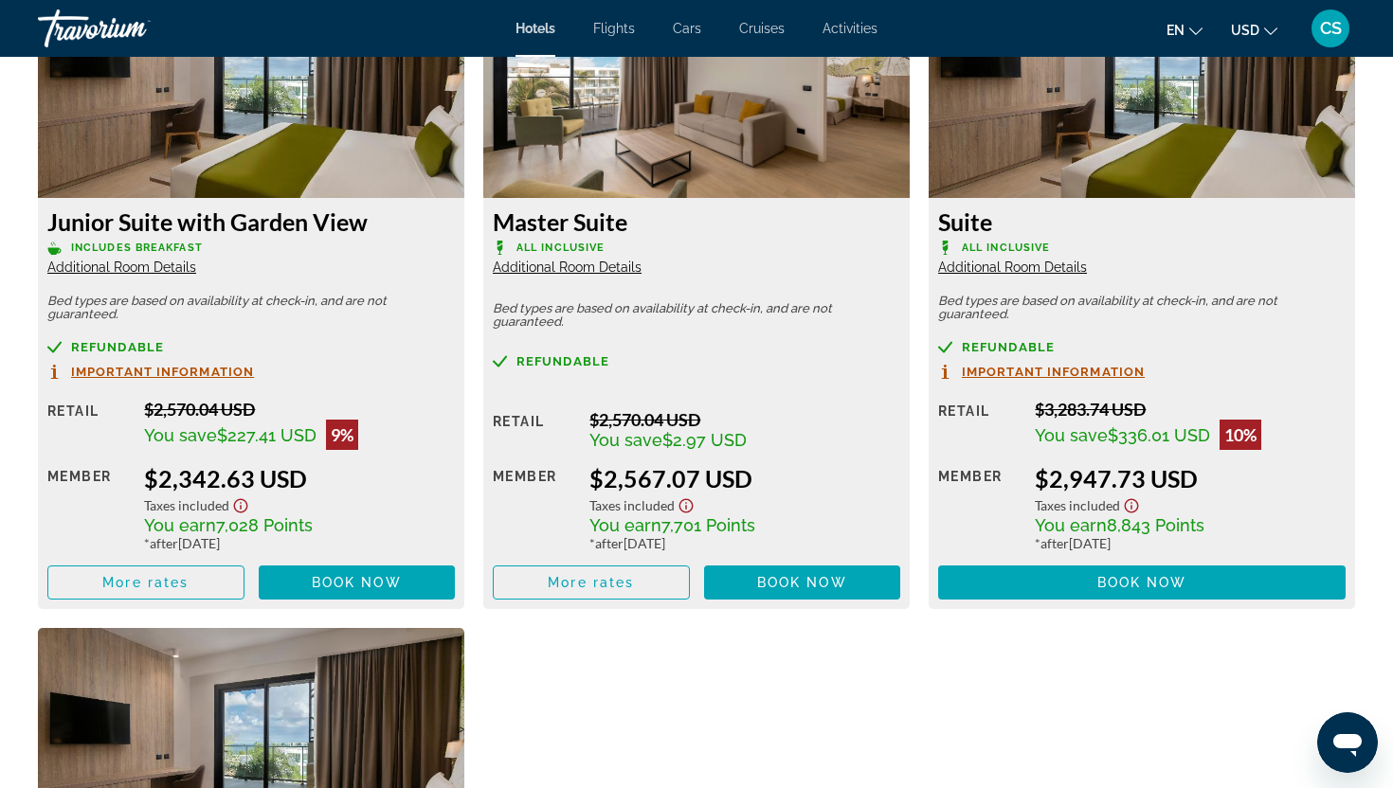
scroll to position [3394, 0]
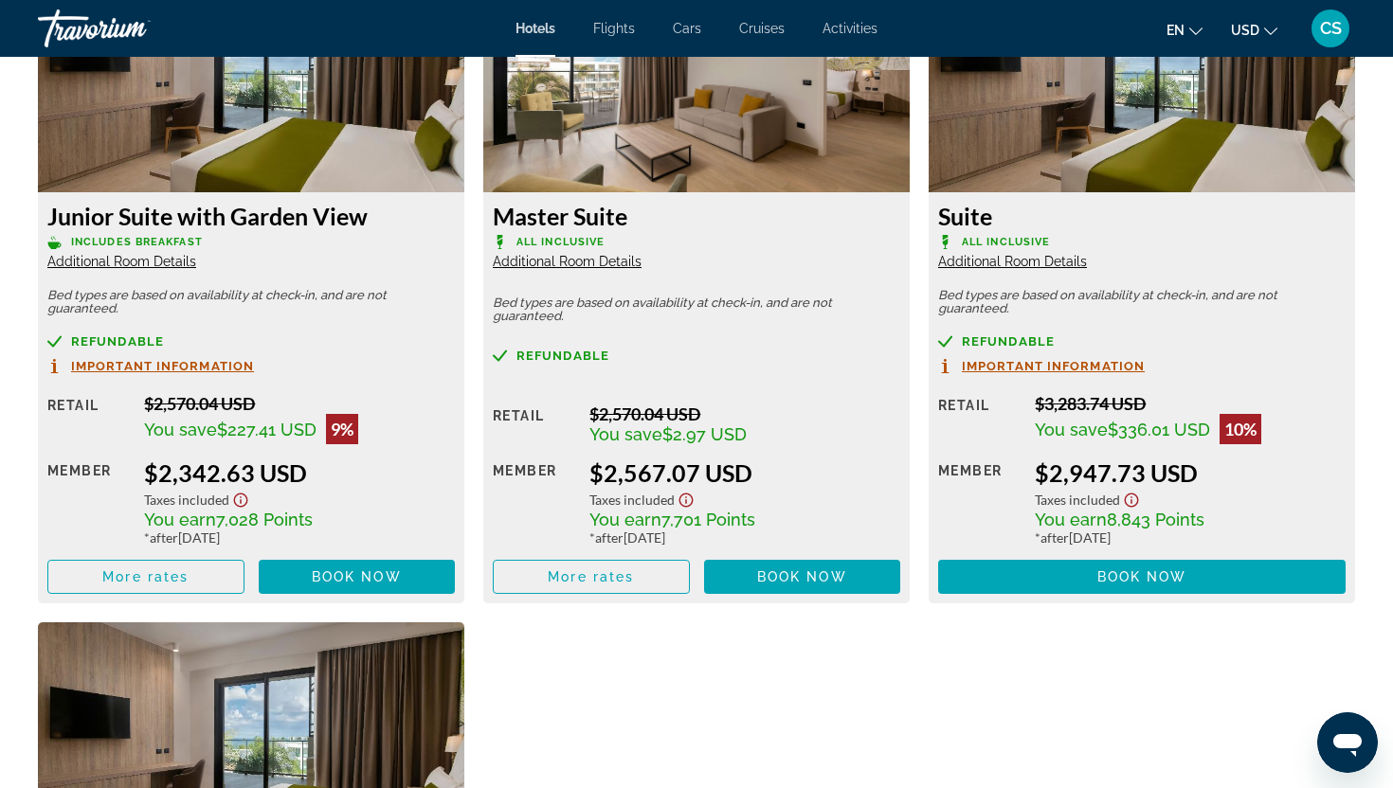
click at [597, 262] on span "Additional Room Details" at bounding box center [567, 261] width 149 height 15
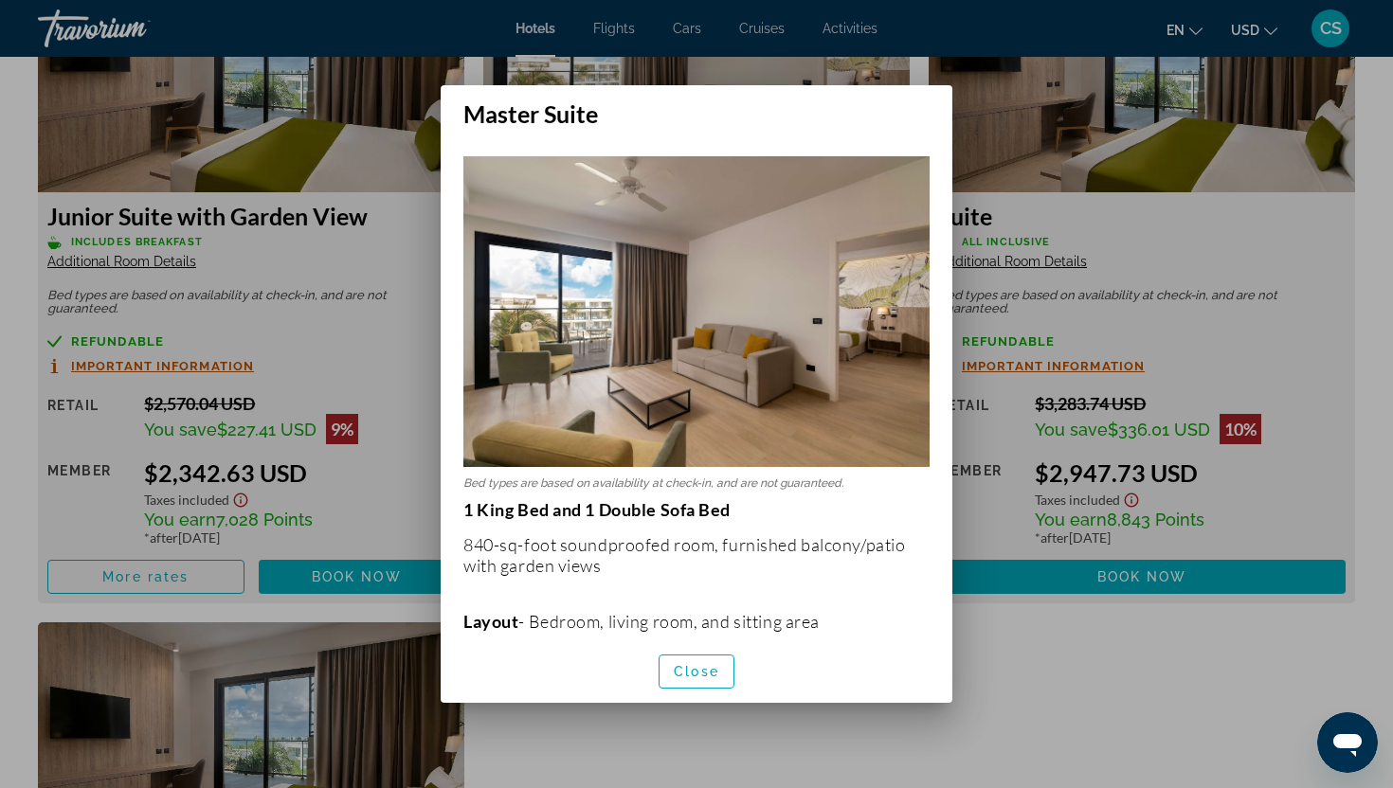
scroll to position [0, 0]
click at [683, 673] on span "Close" at bounding box center [696, 671] width 45 height 15
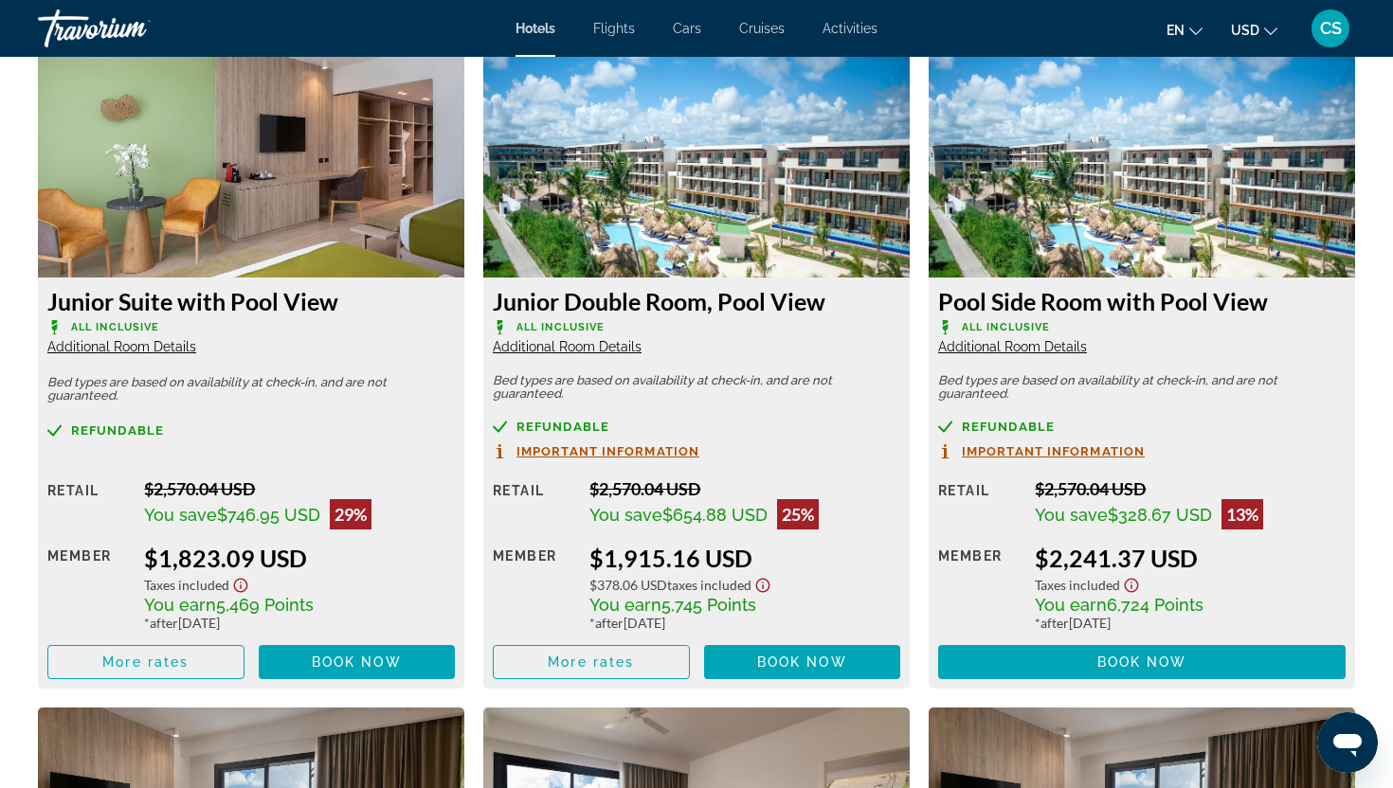
scroll to position [2639, 0]
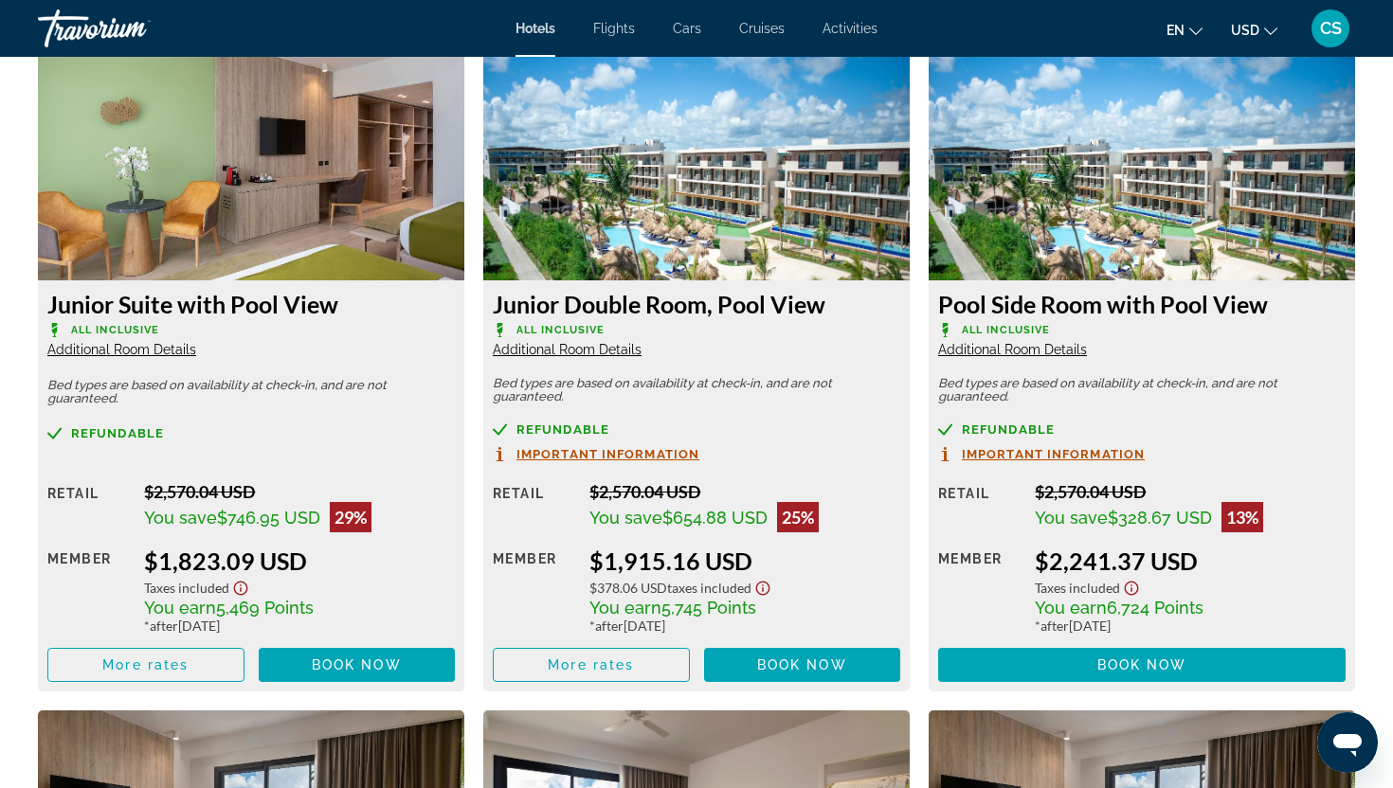
click at [1010, 353] on span "Additional Room Details" at bounding box center [1012, 349] width 149 height 15
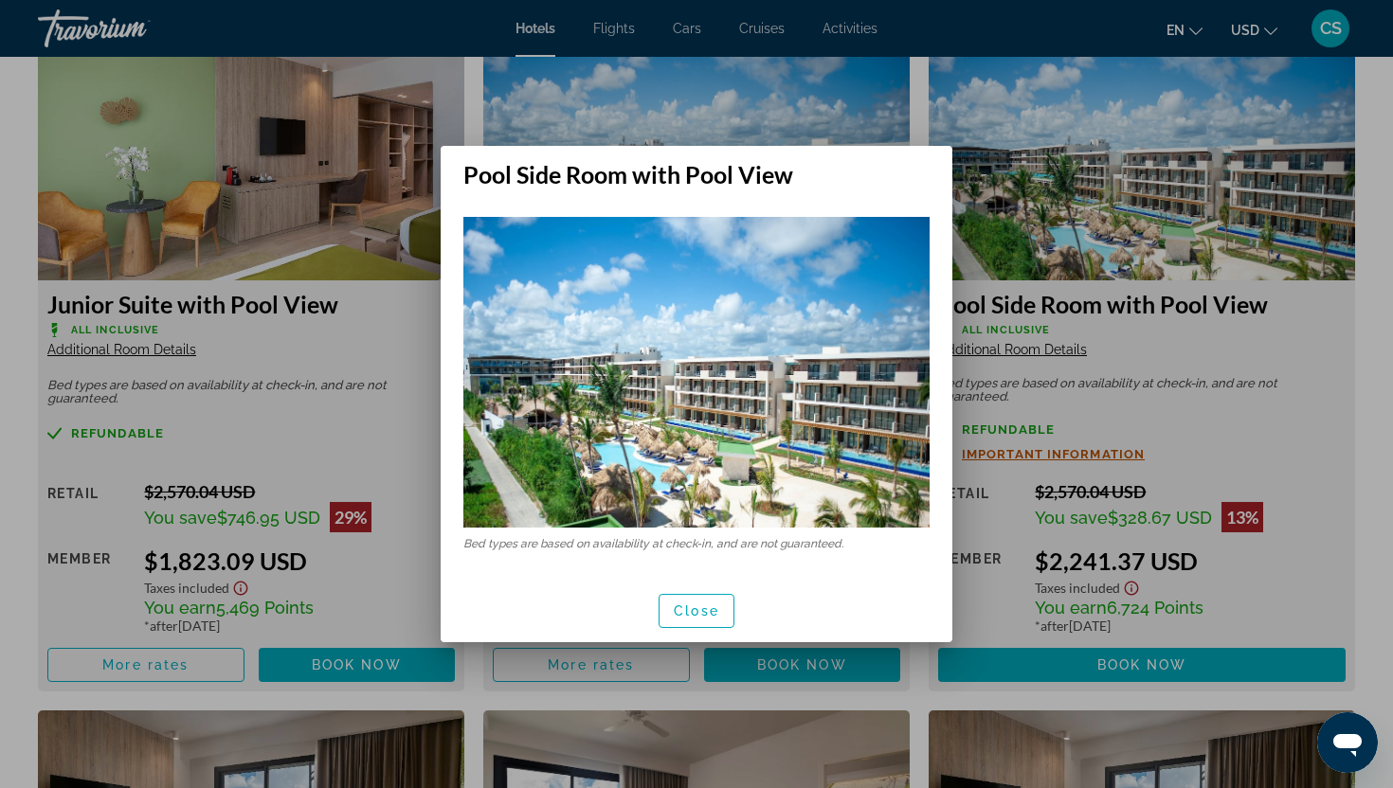
scroll to position [0, 0]
click at [724, 617] on span "button" at bounding box center [696, 610] width 74 height 45
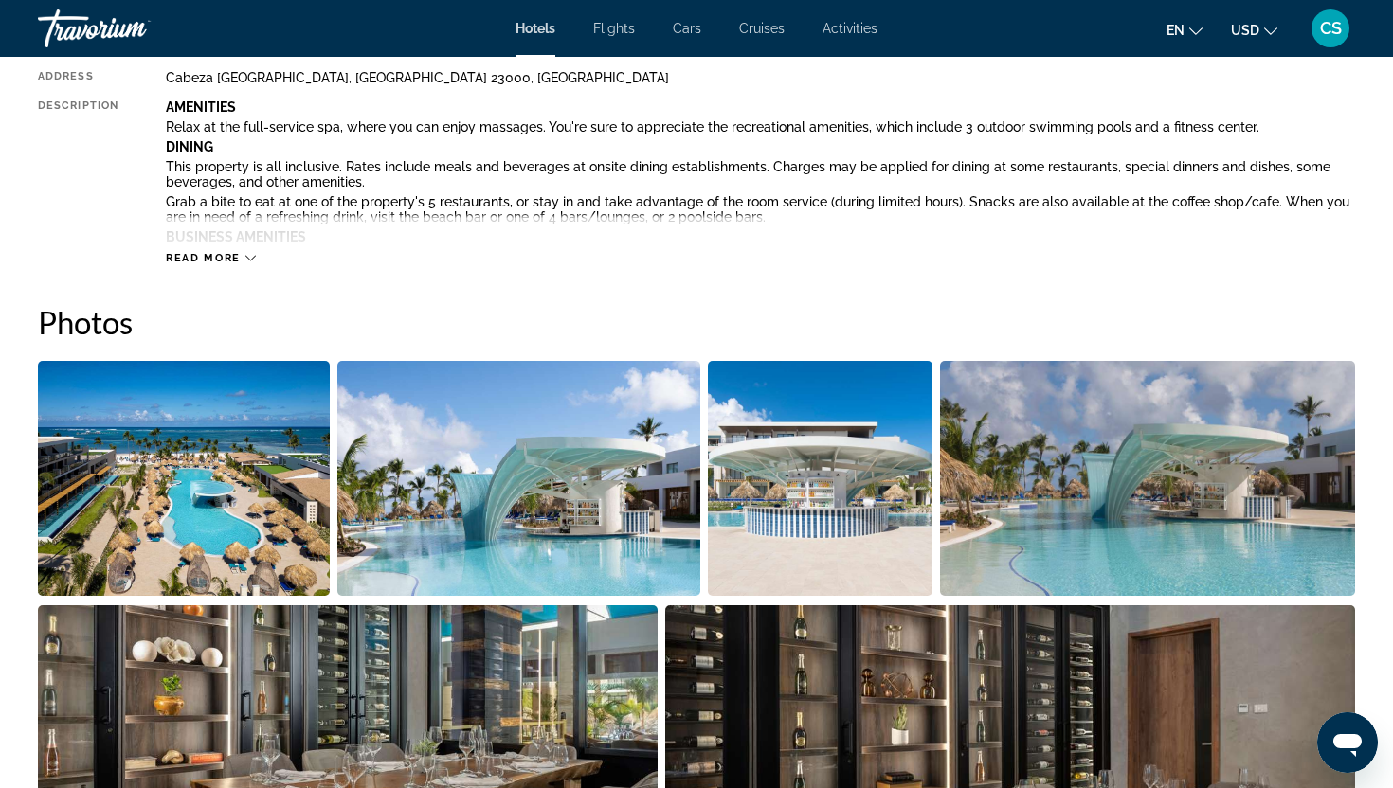
scroll to position [748, 0]
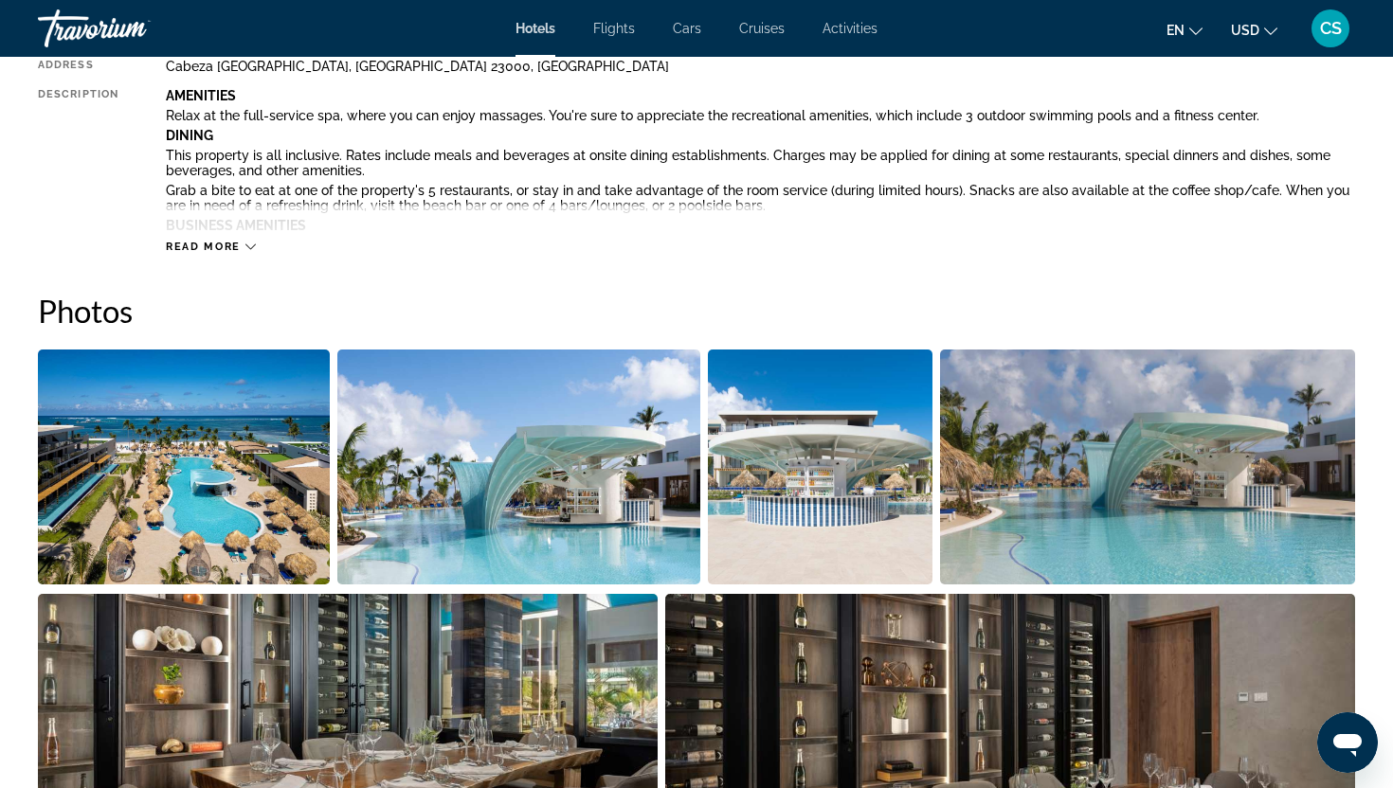
click at [233, 519] on img "Open full-screen image slider" at bounding box center [184, 467] width 292 height 235
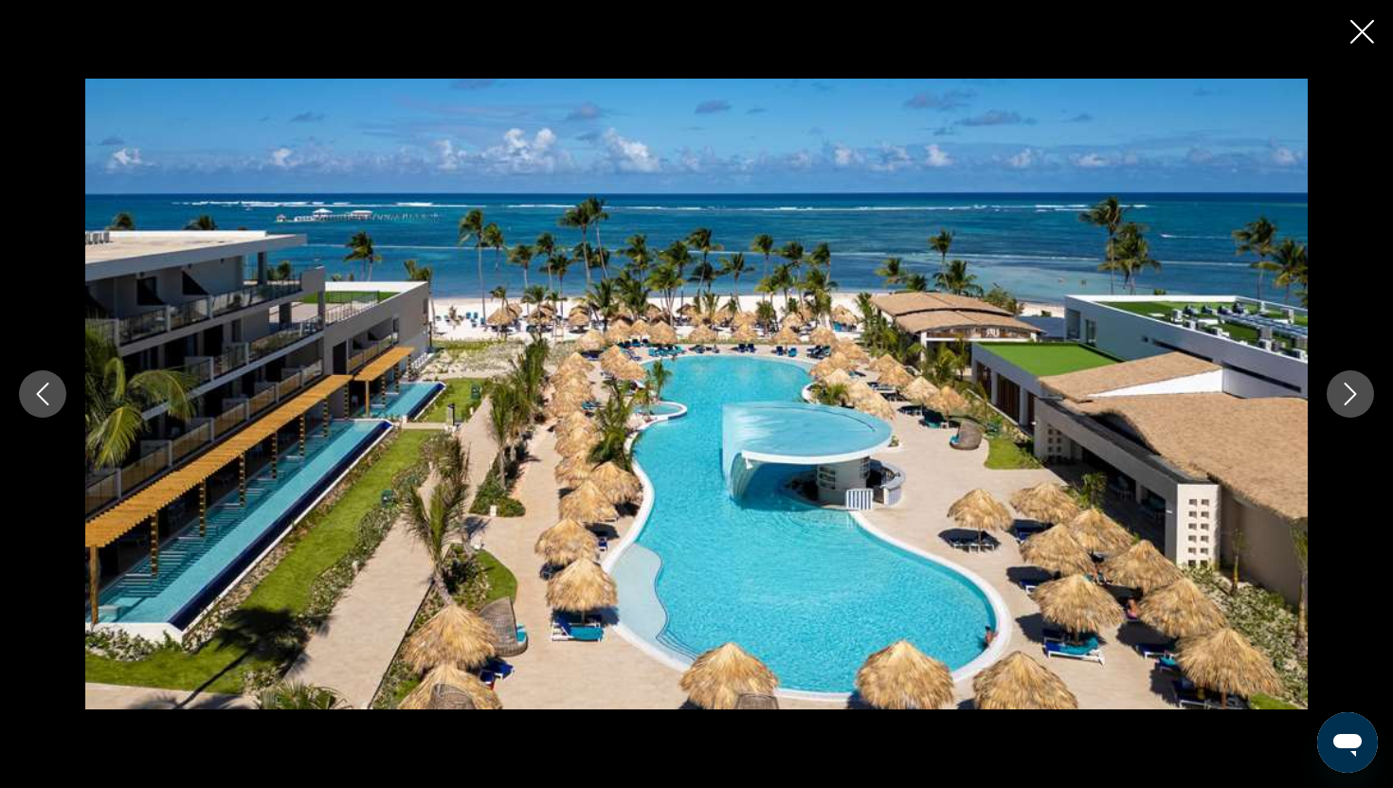
click at [1345, 403] on icon "Next image" at bounding box center [1350, 394] width 12 height 23
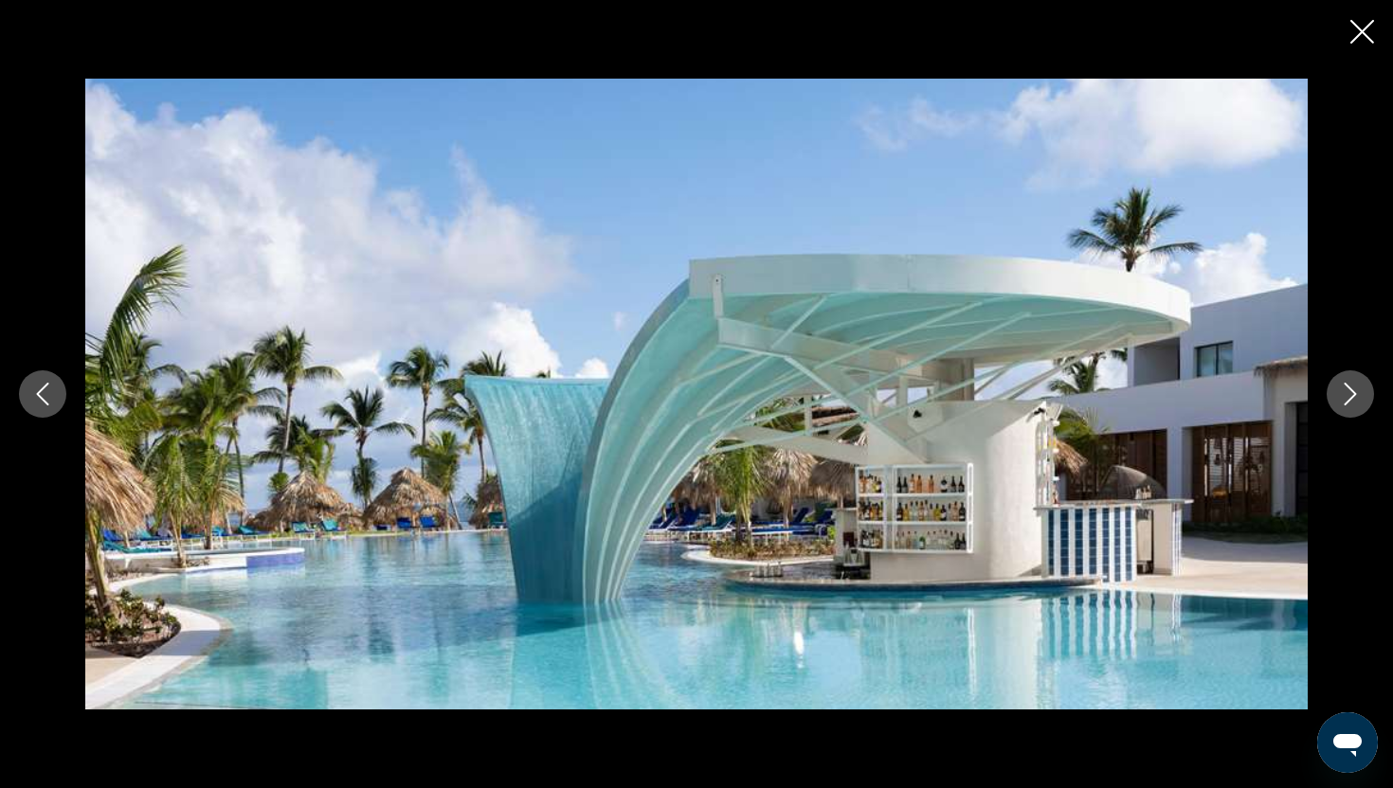
click at [1345, 403] on icon "Next image" at bounding box center [1350, 394] width 12 height 23
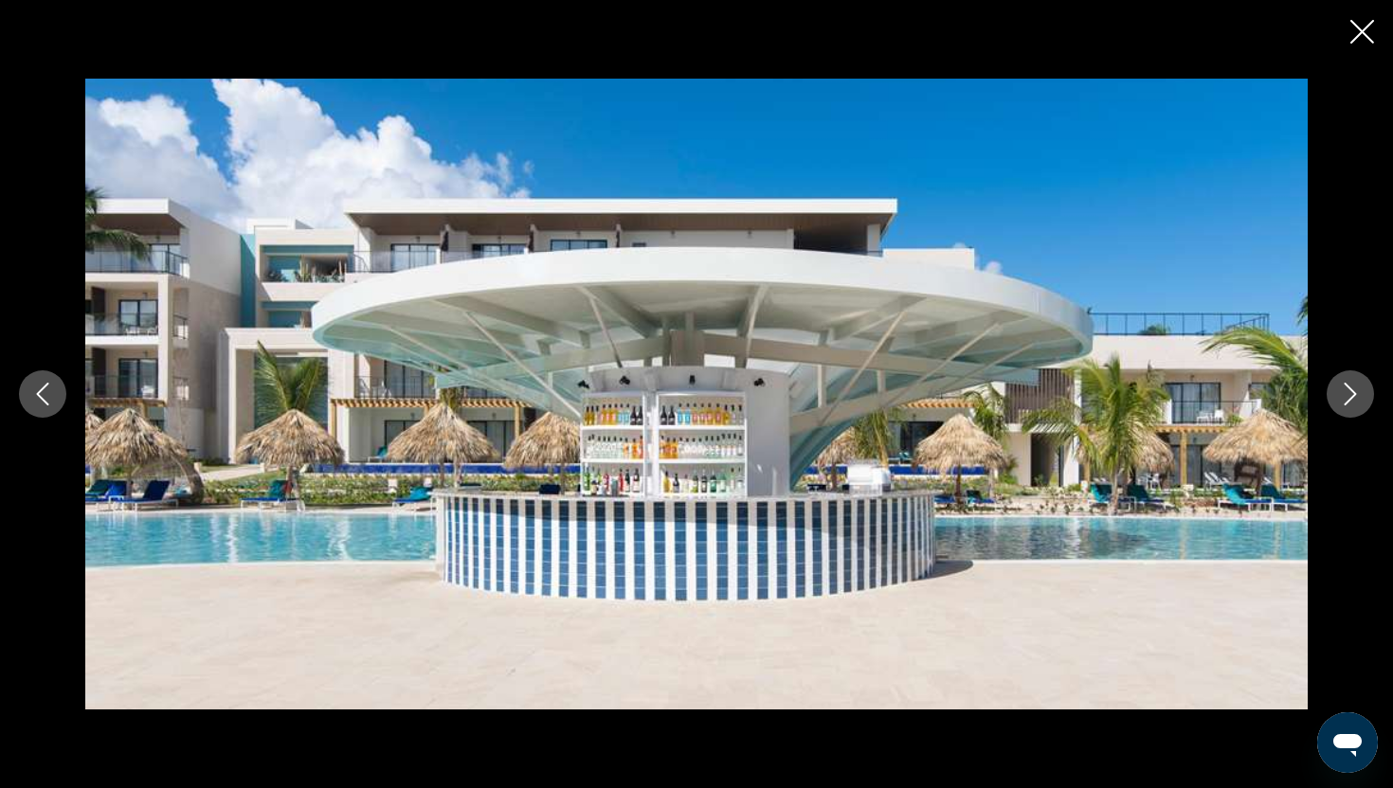
click at [1350, 402] on icon "Next image" at bounding box center [1350, 394] width 23 height 23
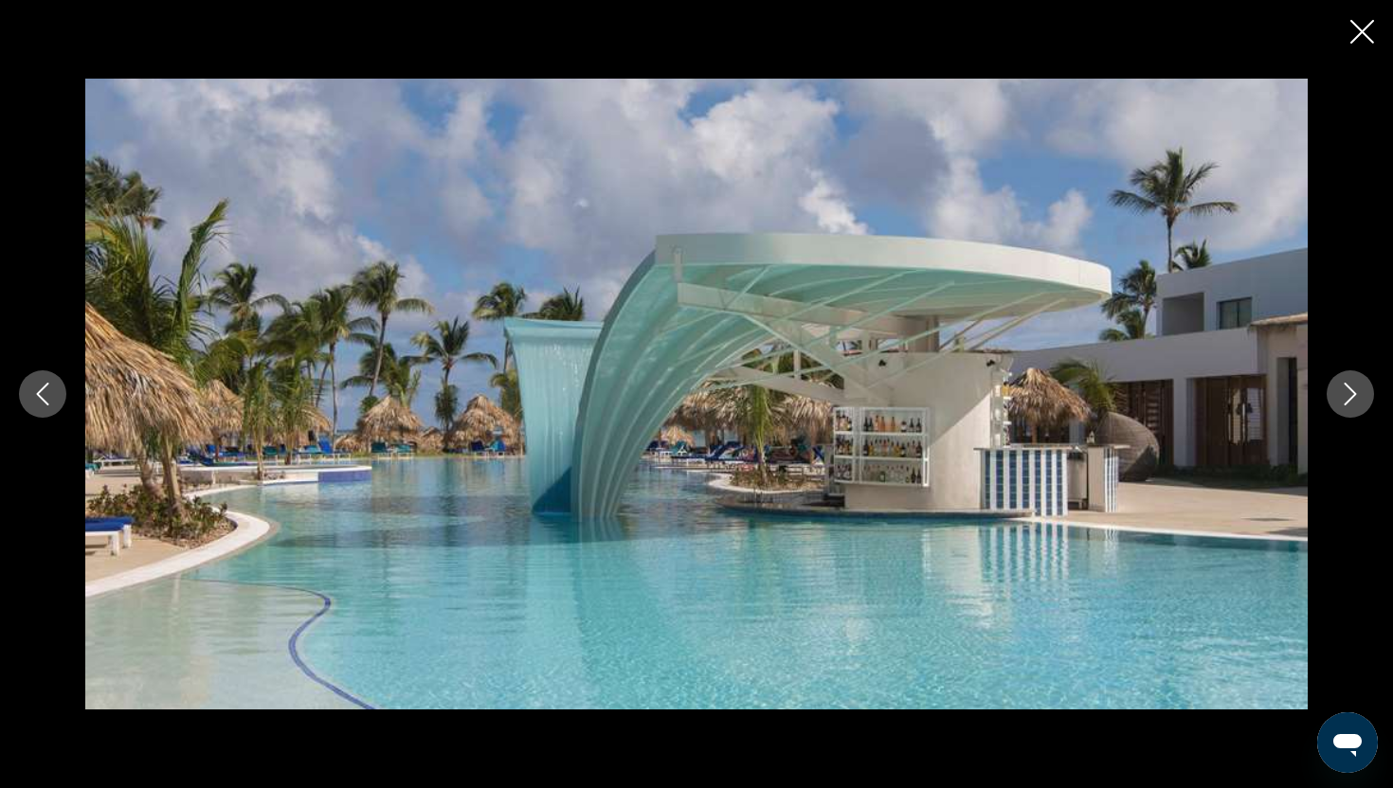
click at [1350, 402] on icon "Next image" at bounding box center [1350, 394] width 23 height 23
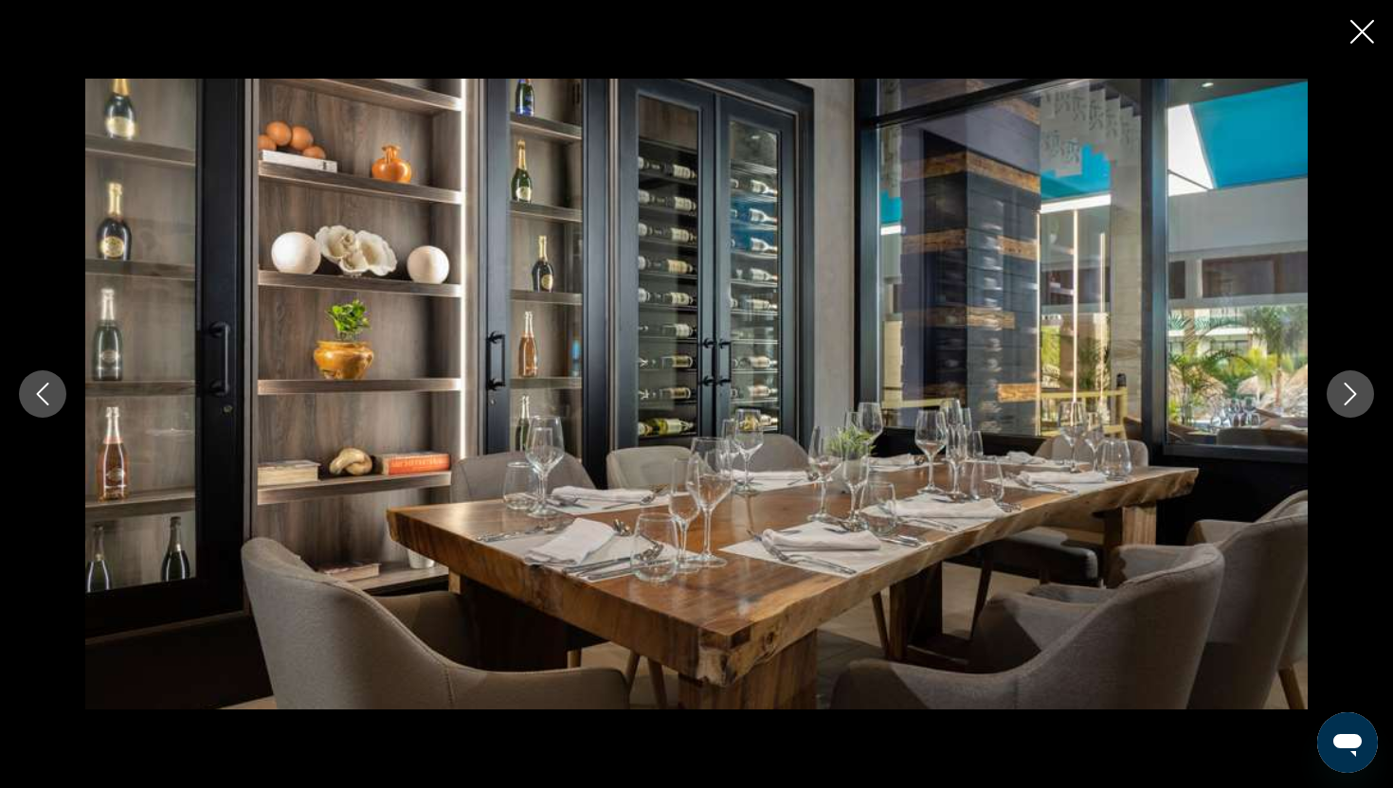
click at [1350, 402] on icon "Next image" at bounding box center [1350, 394] width 23 height 23
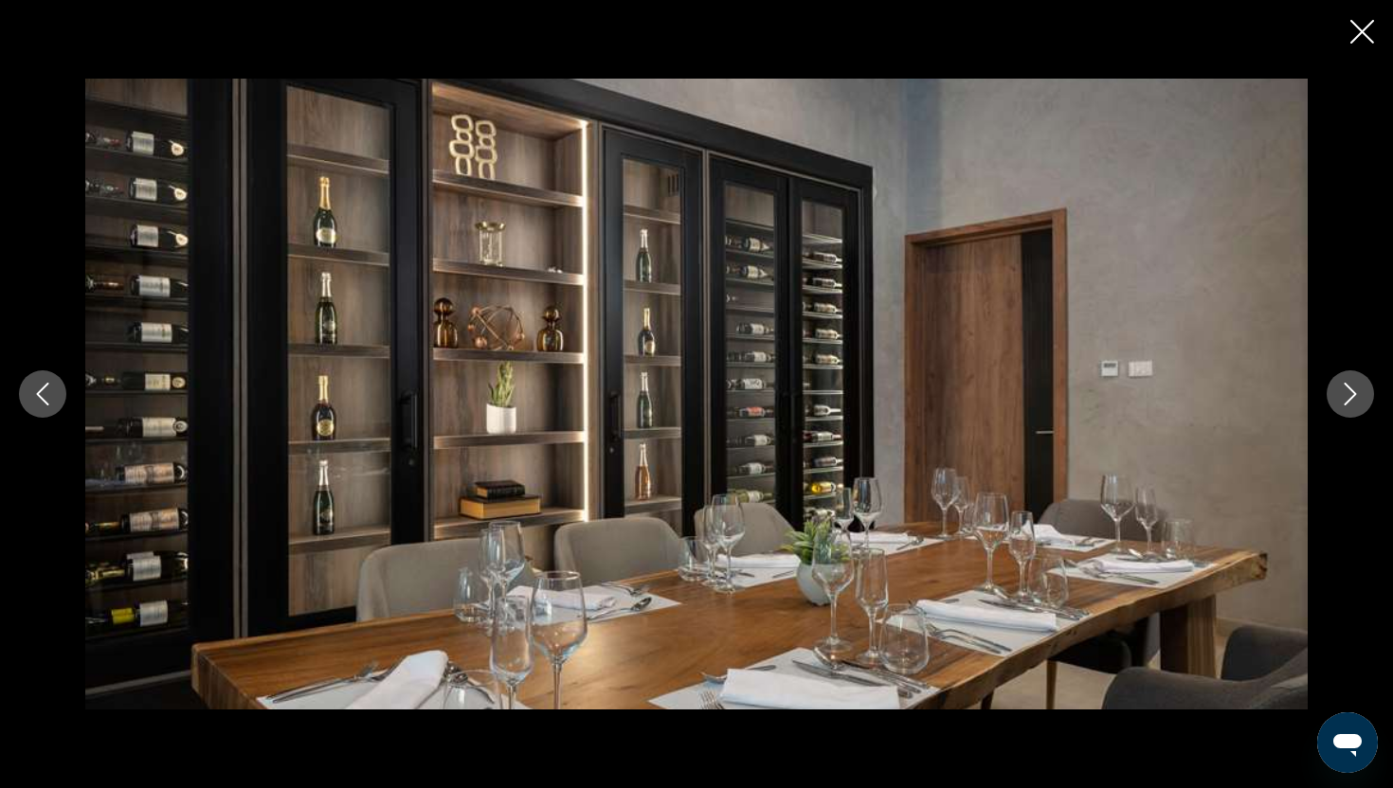
click at [1350, 402] on icon "Next image" at bounding box center [1350, 394] width 23 height 23
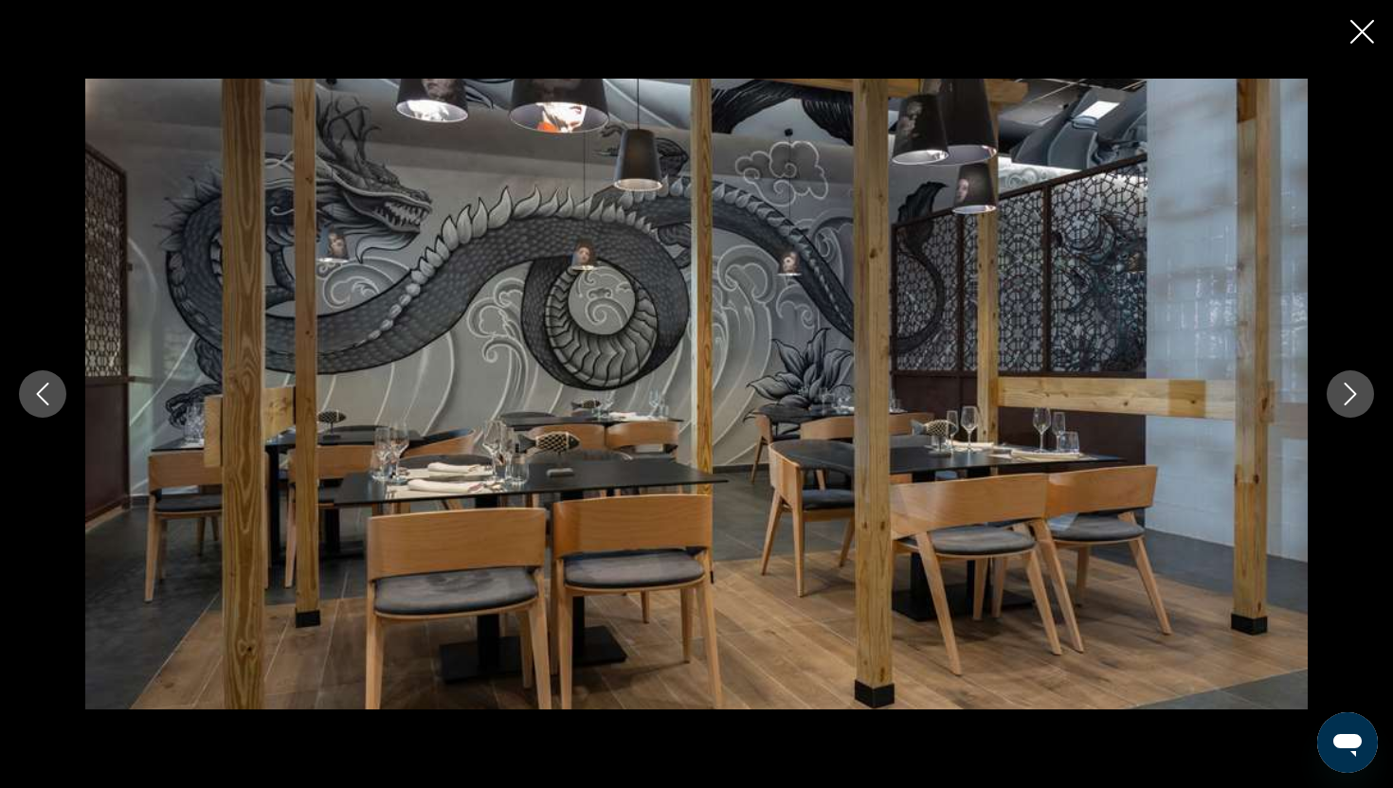
click at [1350, 402] on icon "Next image" at bounding box center [1350, 394] width 23 height 23
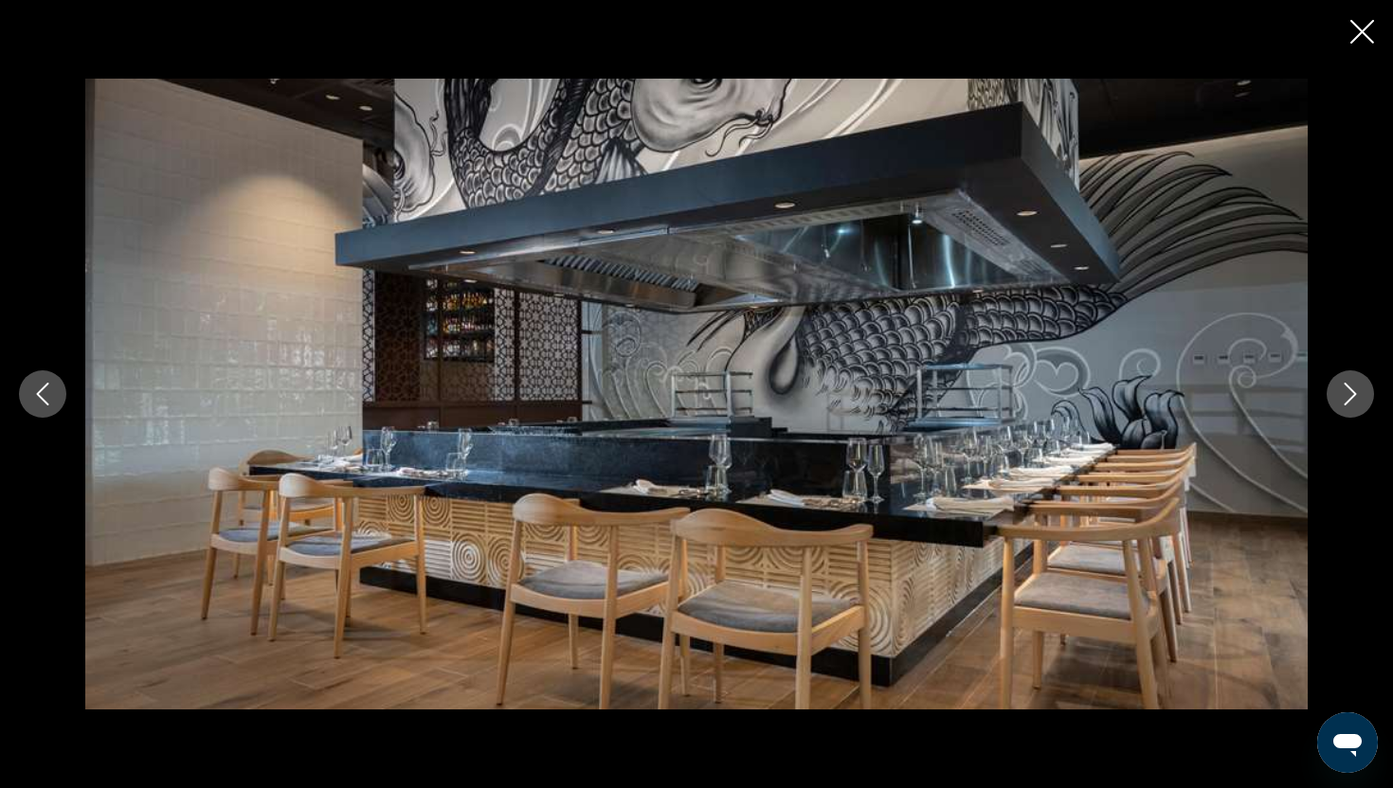
click at [1351, 402] on icon "Next image" at bounding box center [1350, 394] width 23 height 23
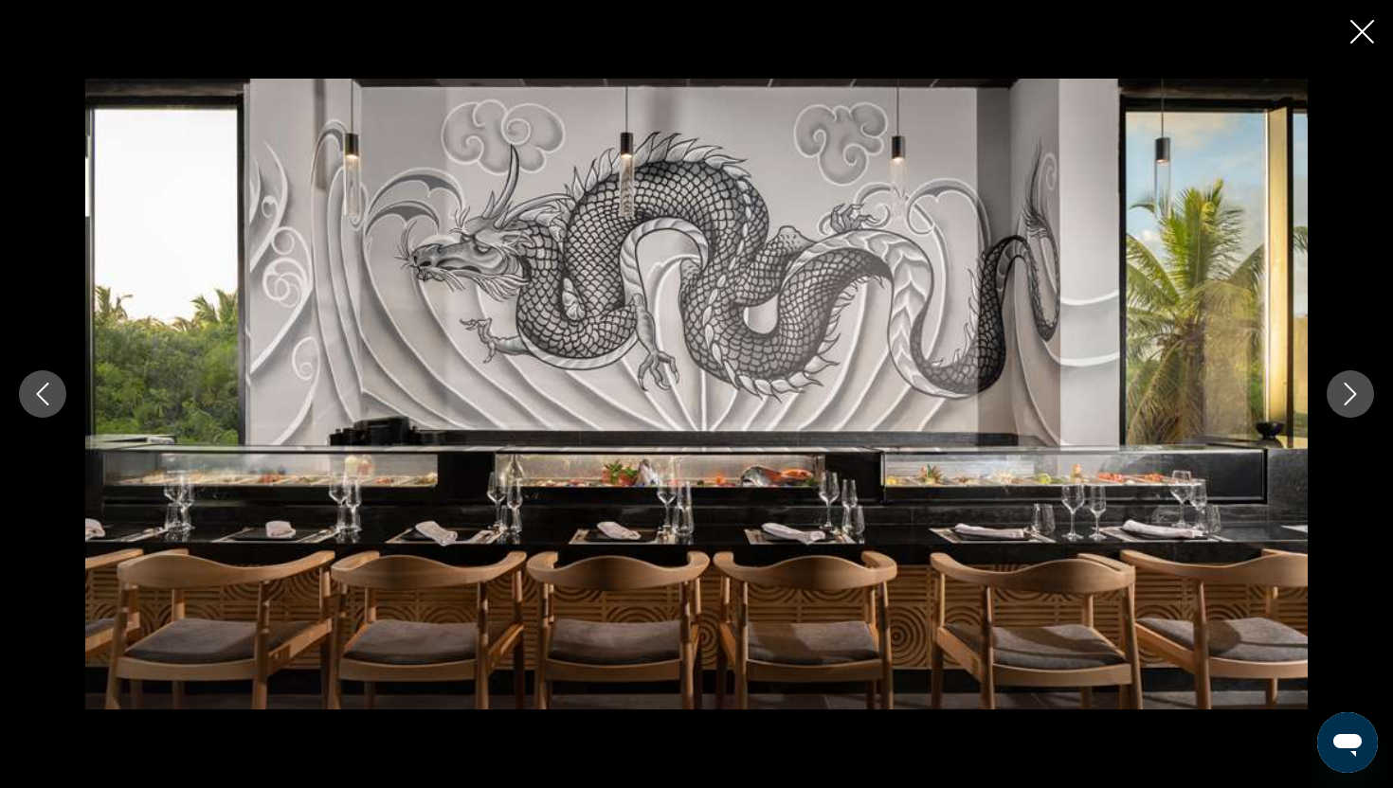
click at [1355, 33] on icon "Close slideshow" at bounding box center [1362, 32] width 24 height 24
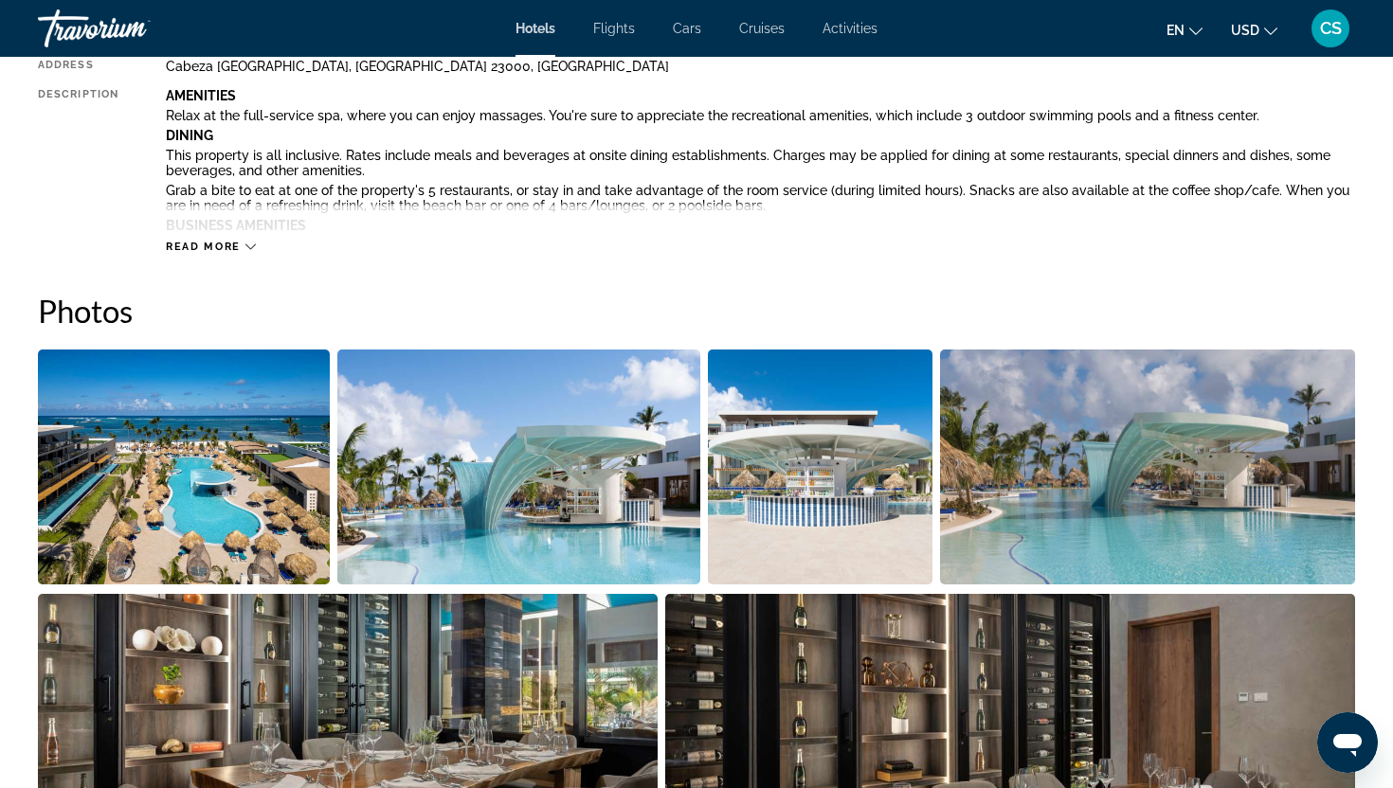
click at [248, 240] on button "Read more" at bounding box center [211, 247] width 90 height 14
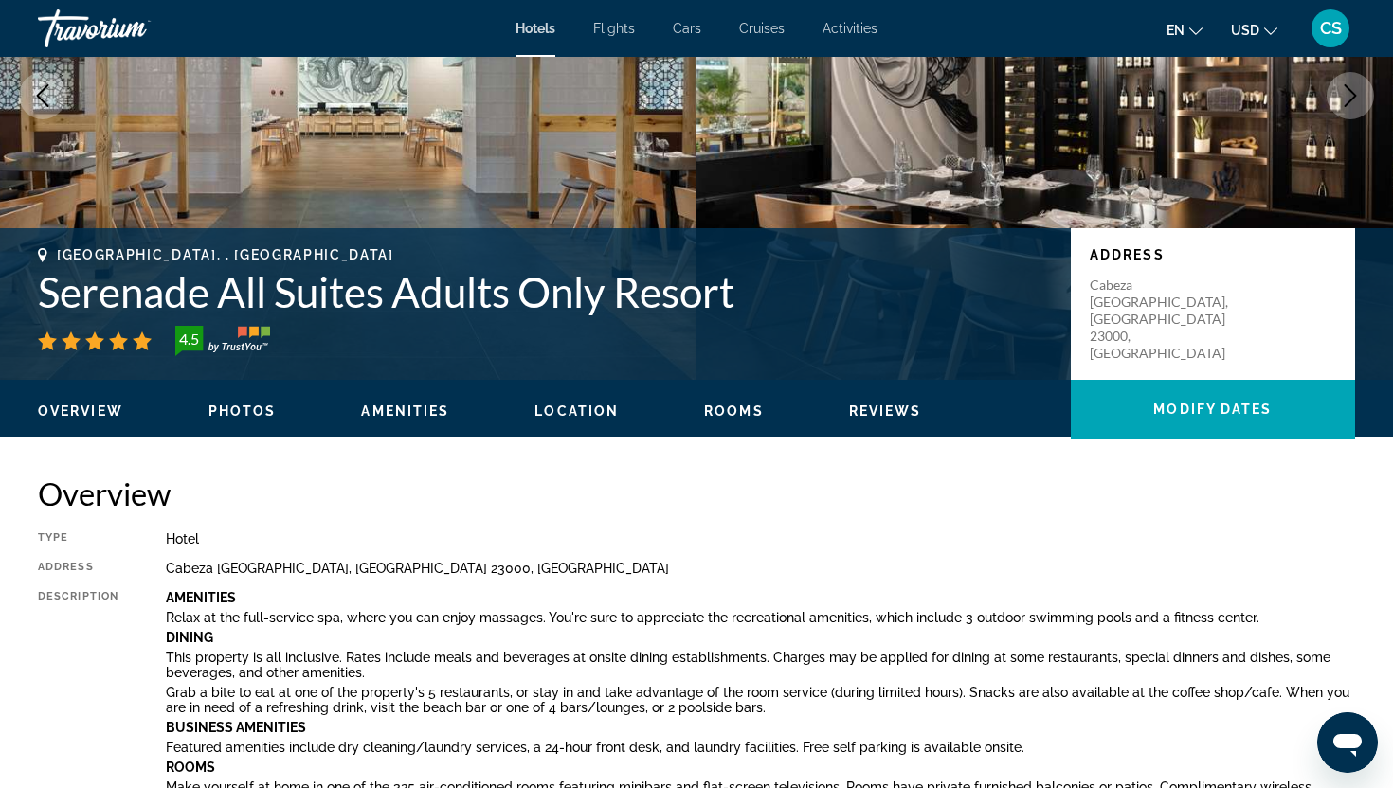
scroll to position [214, 0]
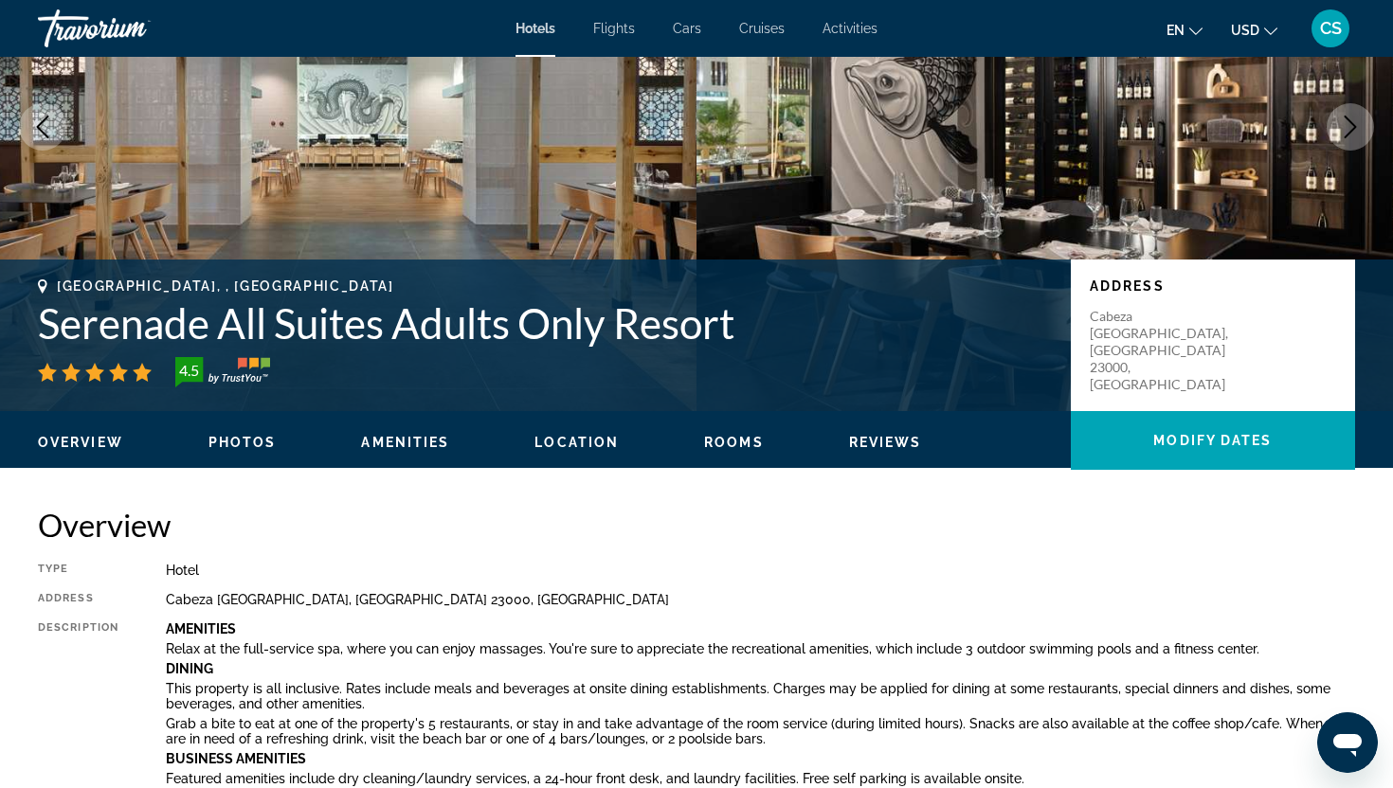
click at [252, 444] on span "Photos" at bounding box center [242, 442] width 68 height 15
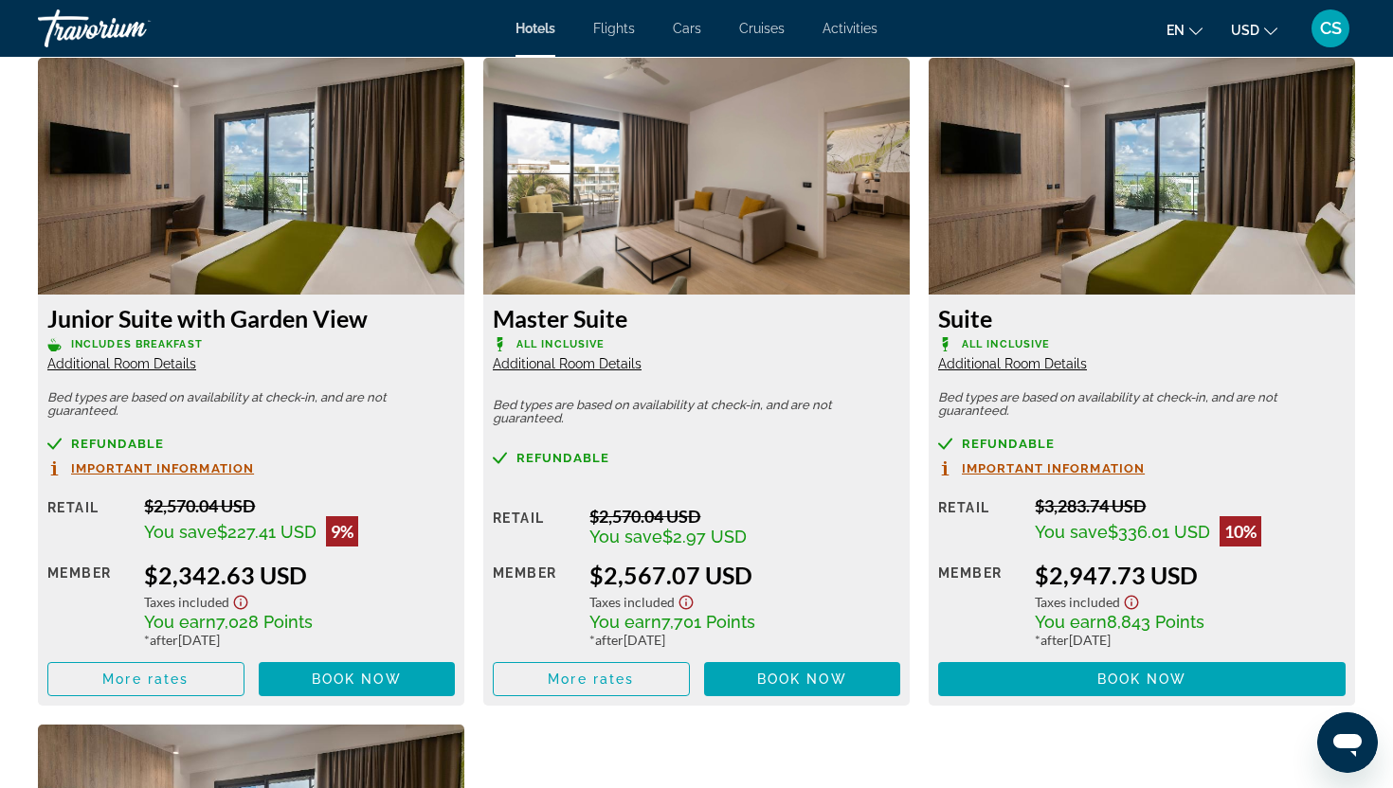
scroll to position [4126, 0]
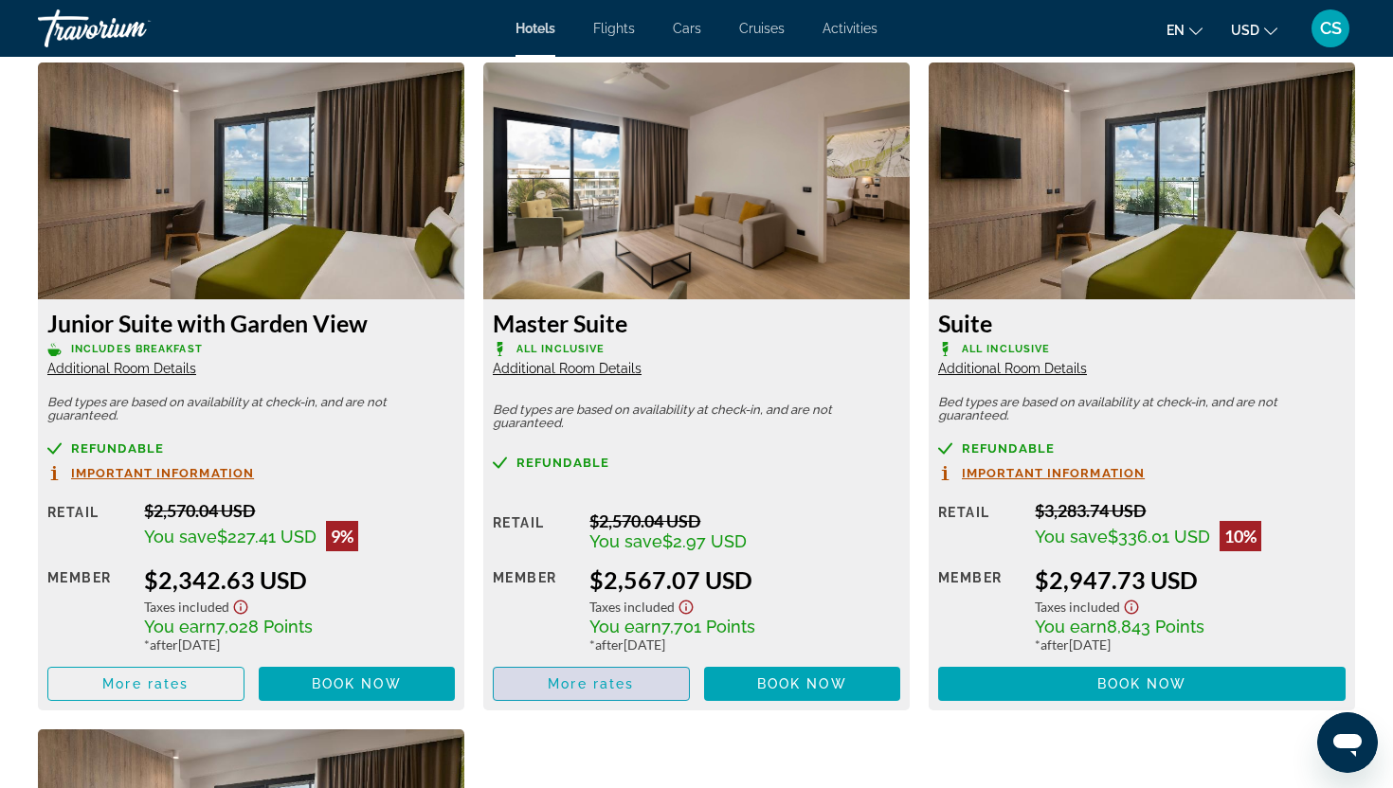
click at [598, 687] on span "More rates" at bounding box center [591, 683] width 86 height 15
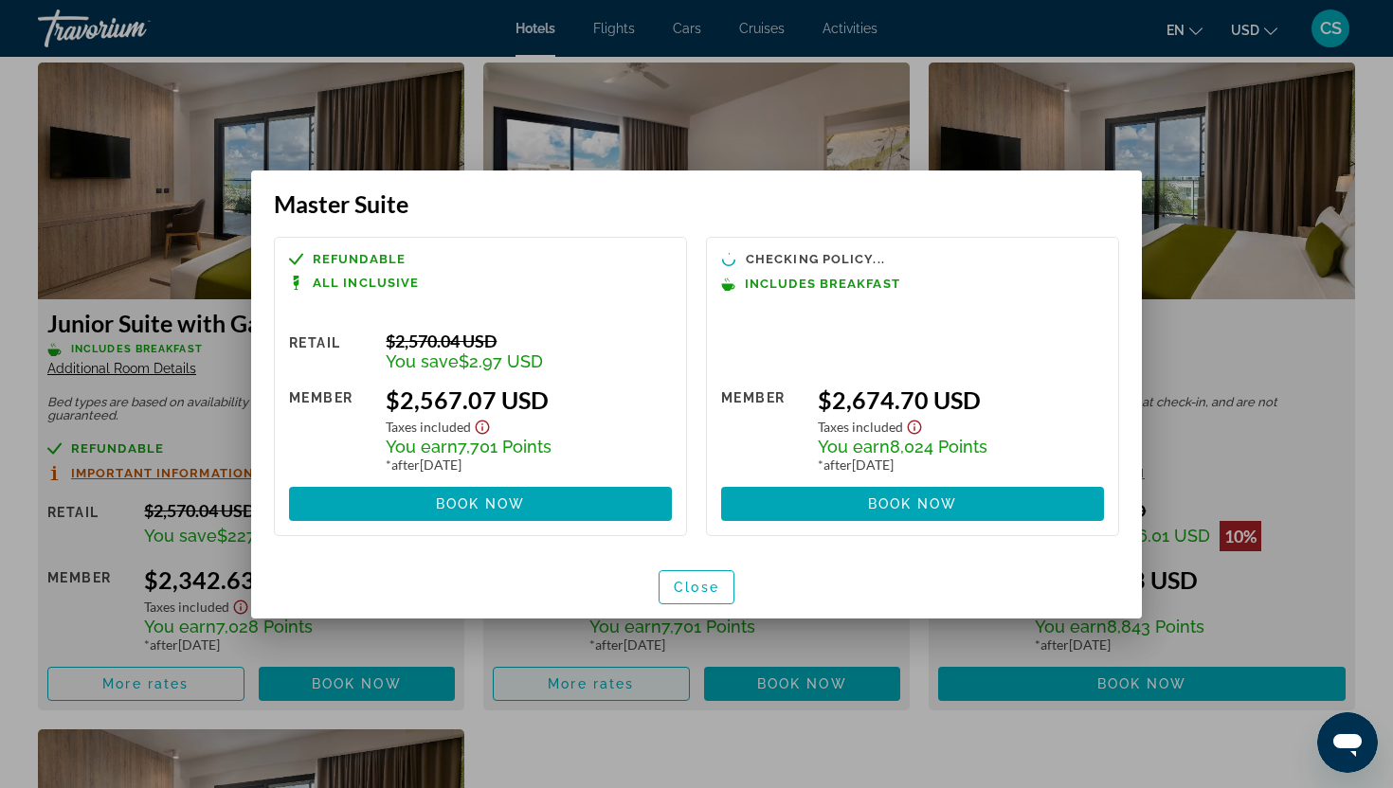
scroll to position [0, 0]
click at [663, 582] on span "button" at bounding box center [696, 587] width 74 height 45
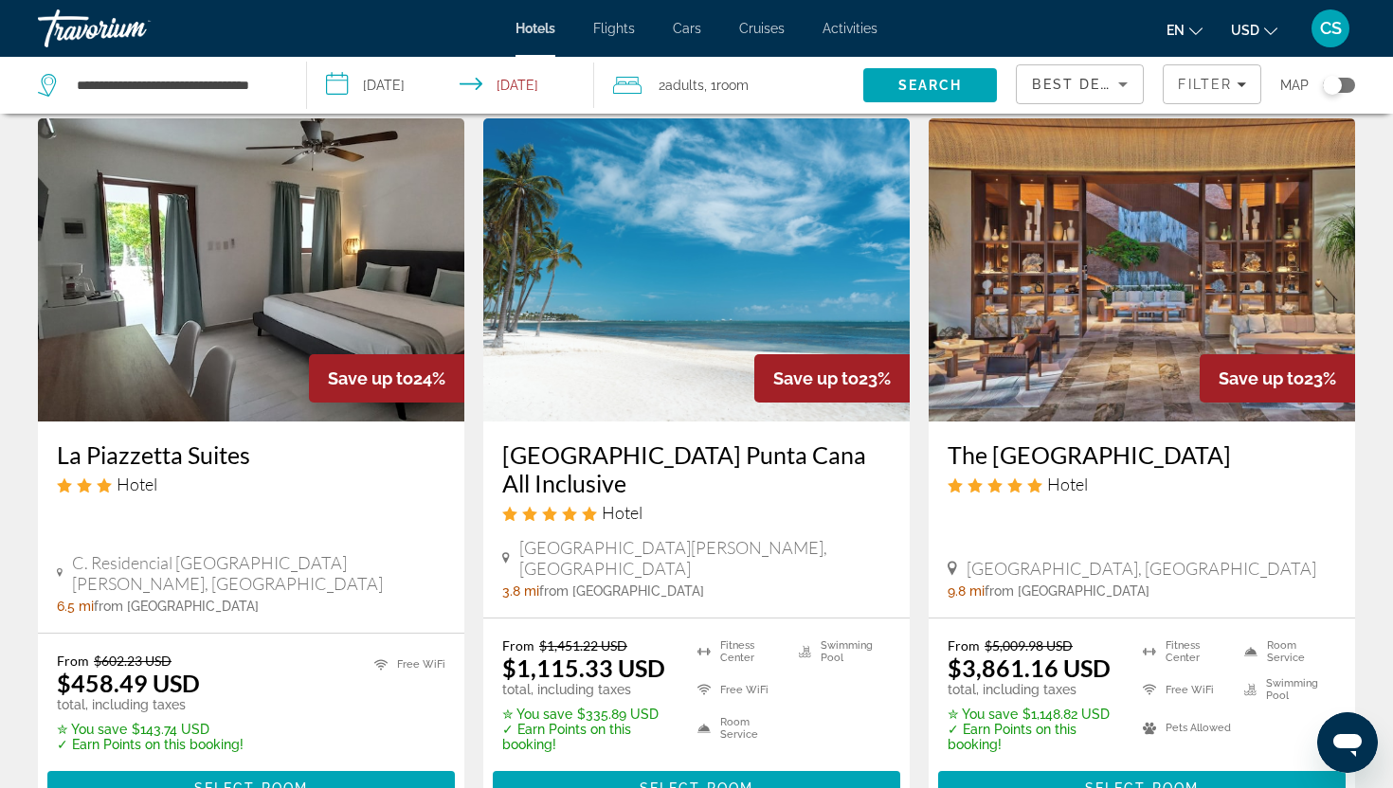
scroll to position [1551, 0]
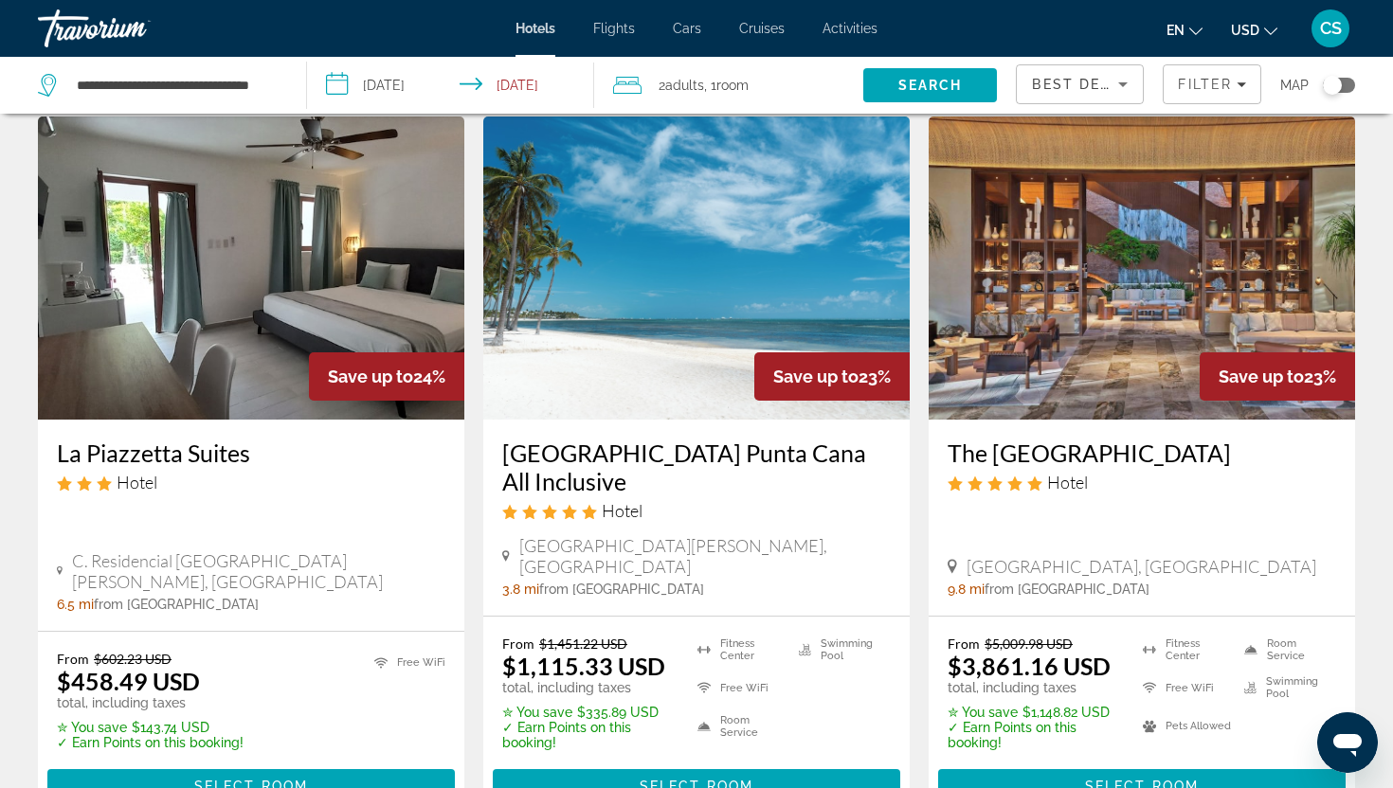
click at [586, 458] on h3 "[GEOGRAPHIC_DATA] Punta Cana All Inclusive" at bounding box center [696, 467] width 388 height 57
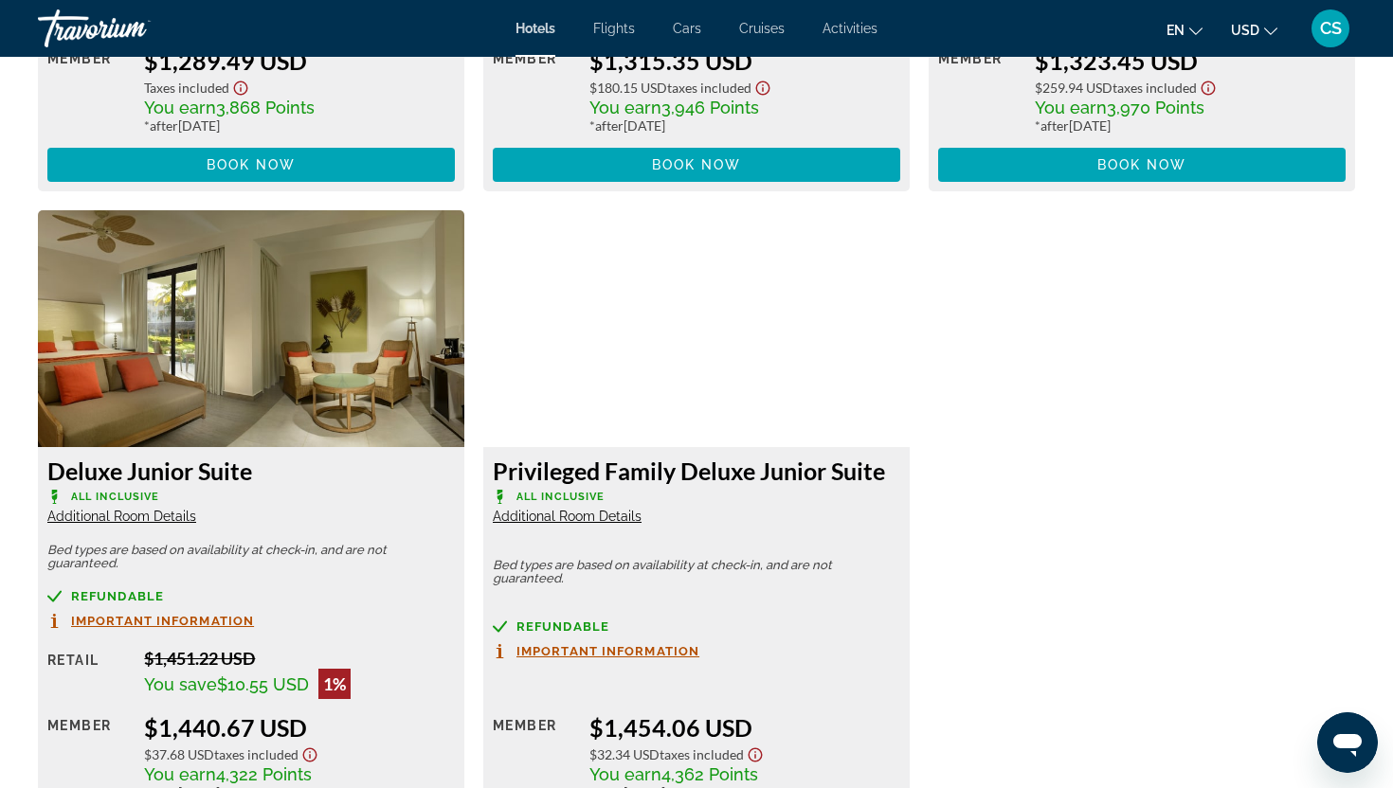
scroll to position [3805, 0]
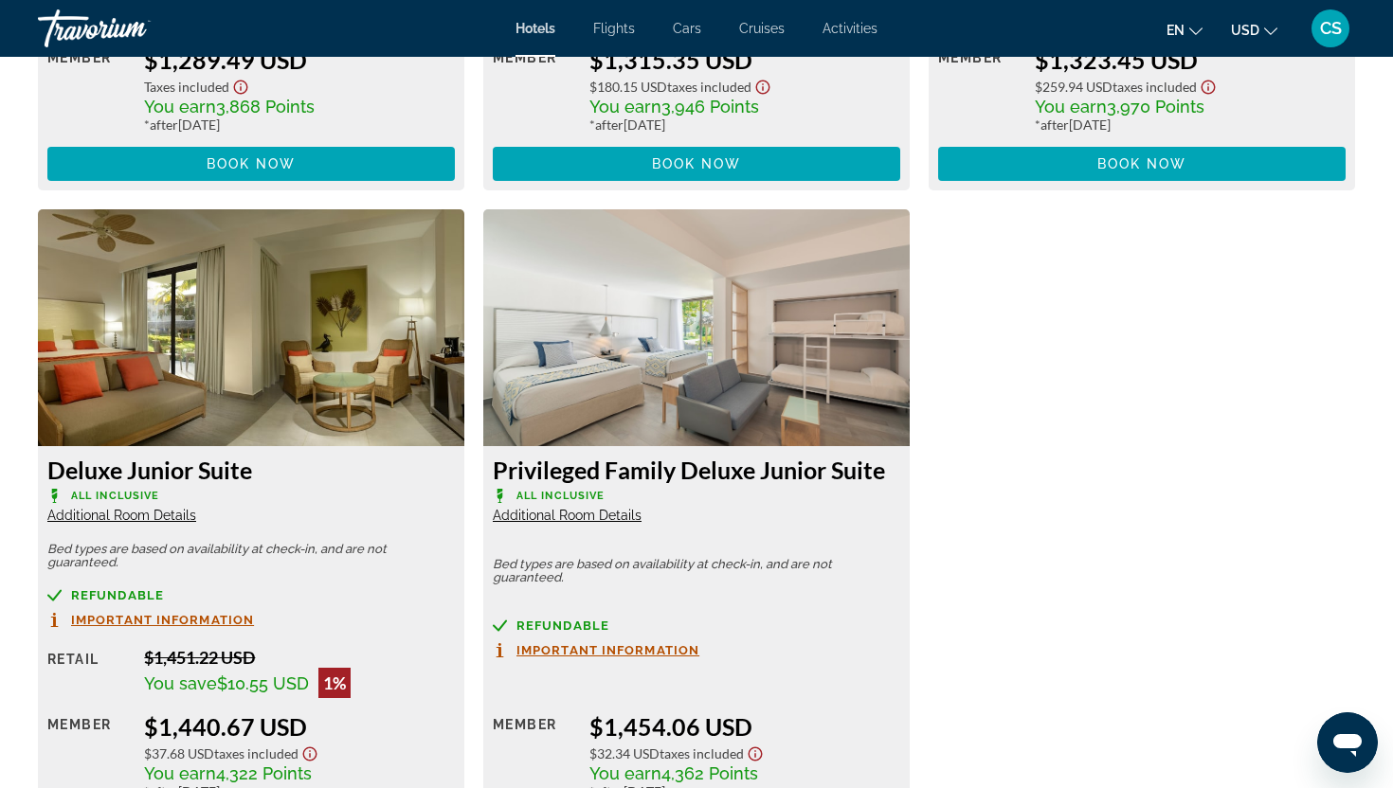
click at [174, 511] on span "Additional Room Details" at bounding box center [121, 515] width 149 height 15
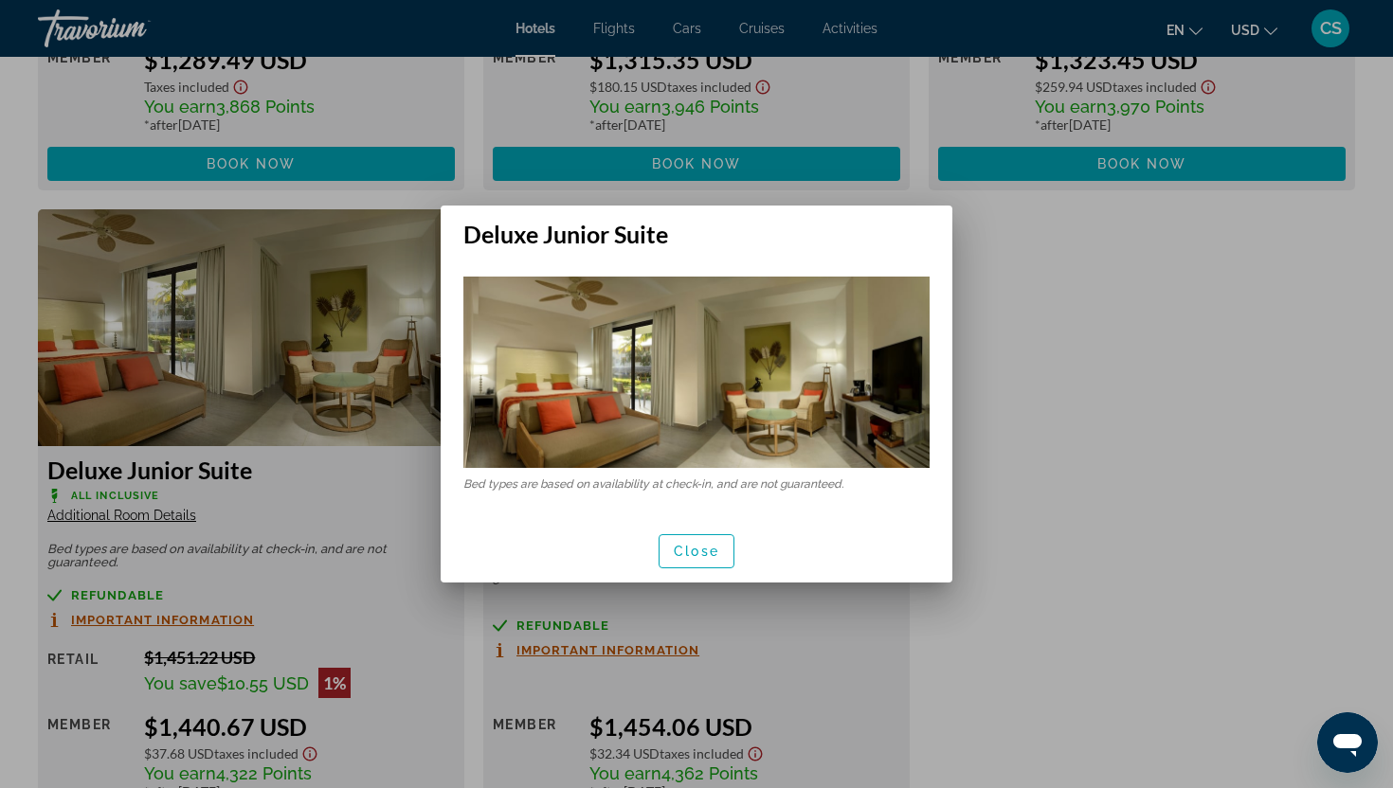
scroll to position [0, 0]
click at [711, 573] on span "button" at bounding box center [696, 551] width 74 height 45
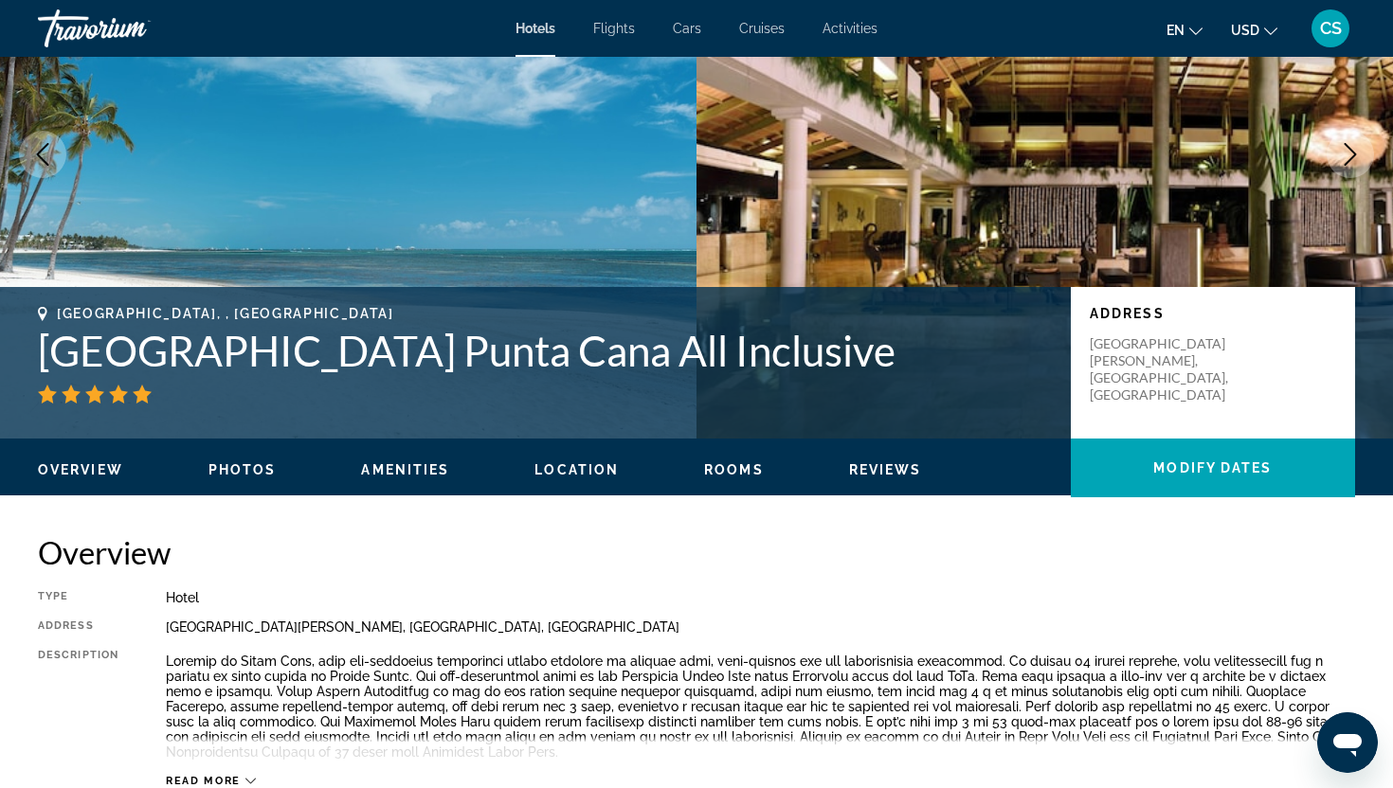
scroll to position [180, 0]
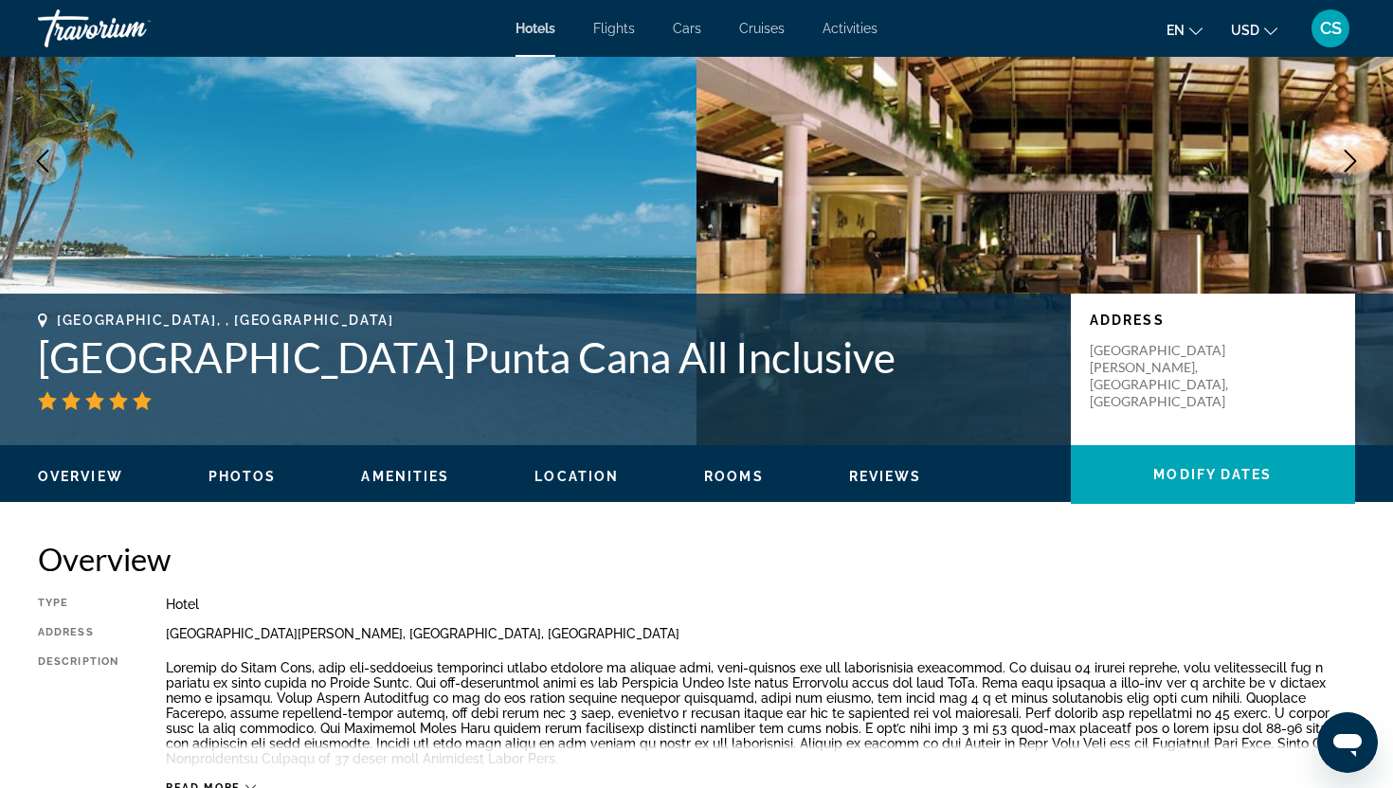
click at [1180, 229] on img "Main content" at bounding box center [1044, 161] width 696 height 568
click at [1345, 159] on icon "Next image" at bounding box center [1350, 161] width 23 height 23
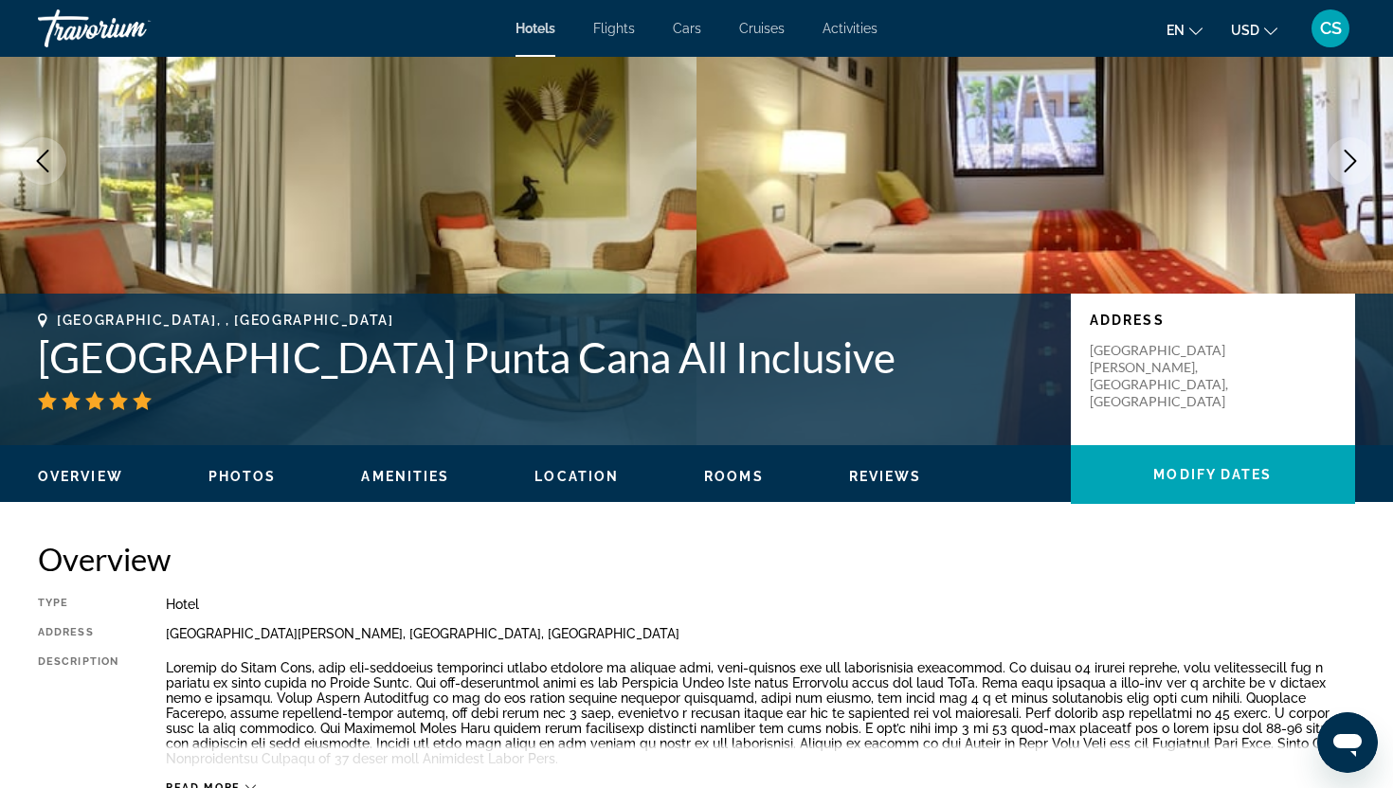
click at [1345, 159] on icon "Next image" at bounding box center [1350, 161] width 23 height 23
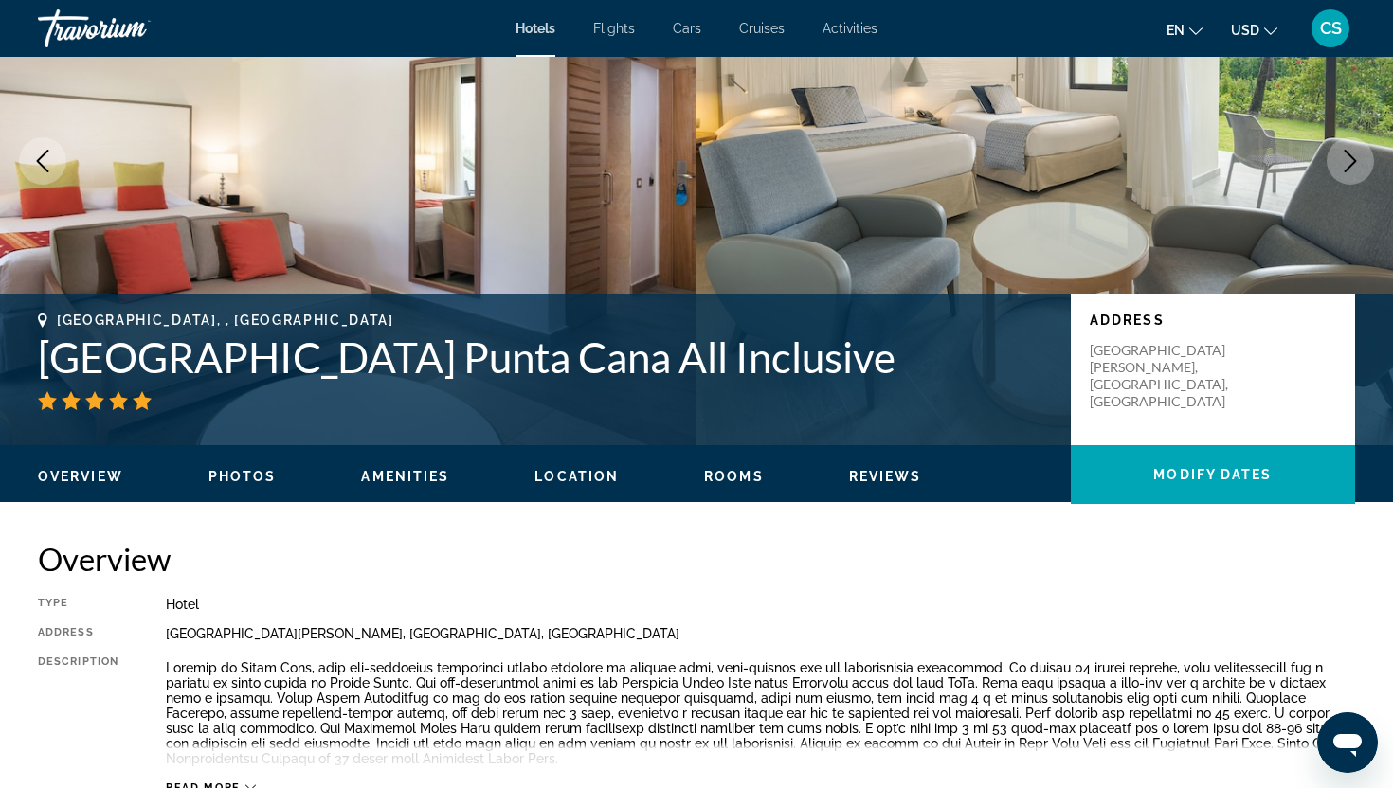
click at [1345, 159] on icon "Next image" at bounding box center [1350, 161] width 23 height 23
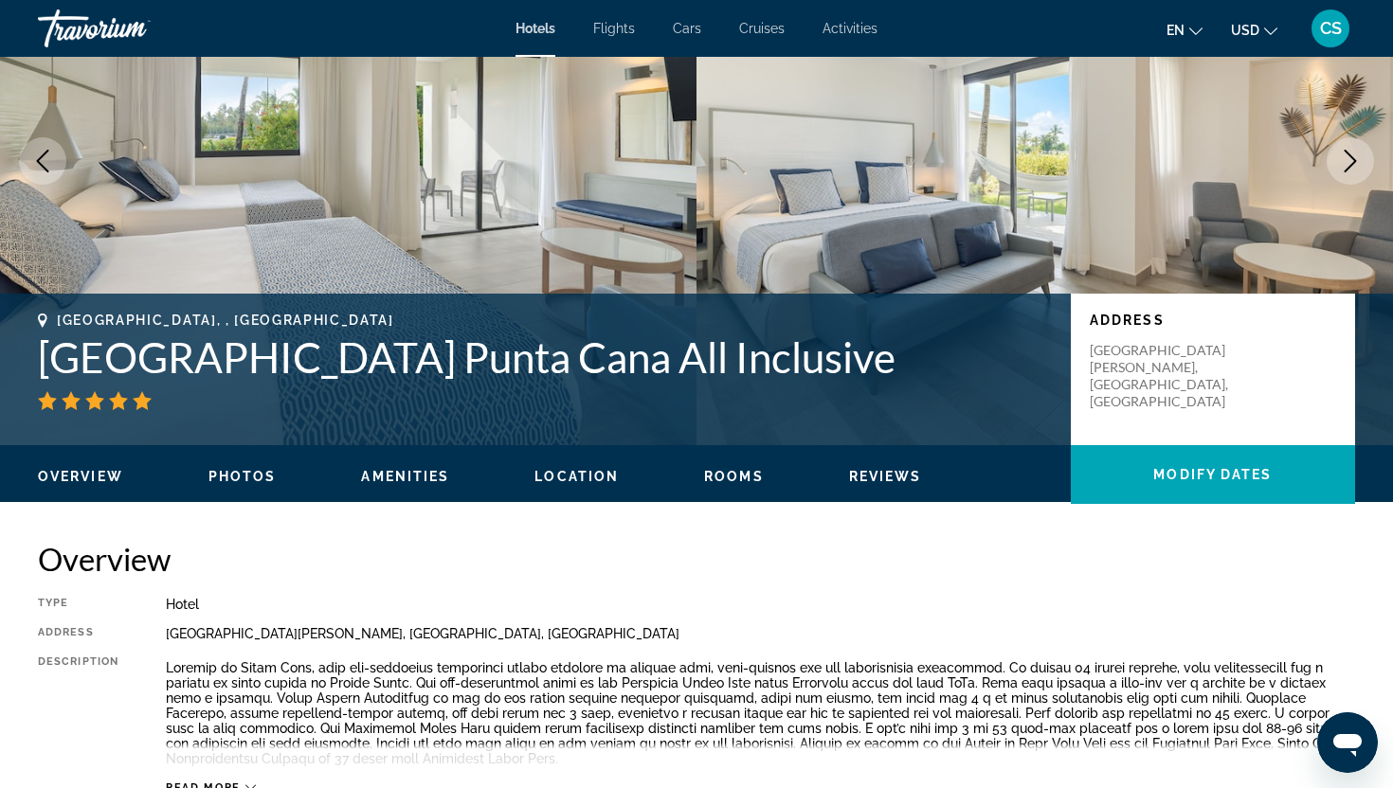
click at [1345, 159] on icon "Next image" at bounding box center [1350, 161] width 23 height 23
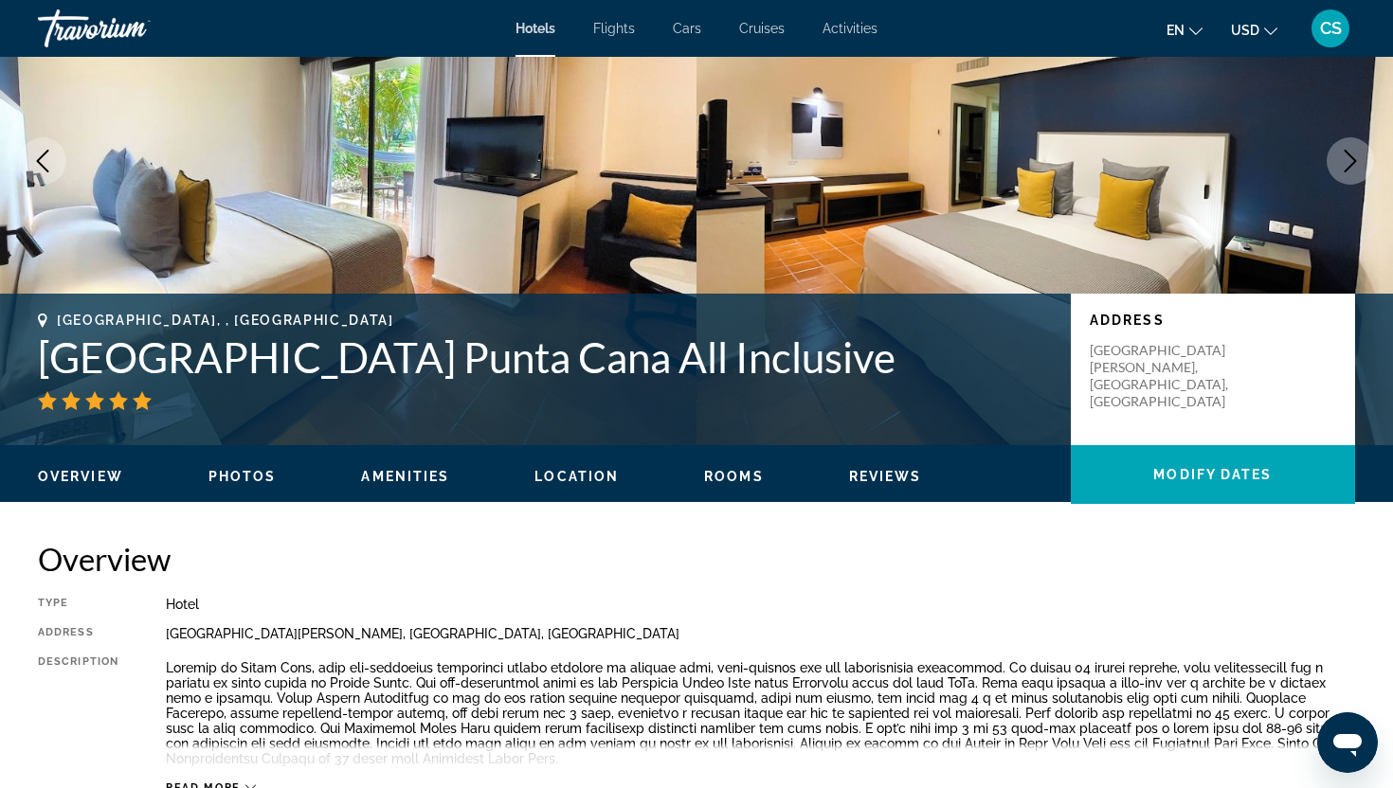
click at [1345, 159] on icon "Next image" at bounding box center [1350, 161] width 23 height 23
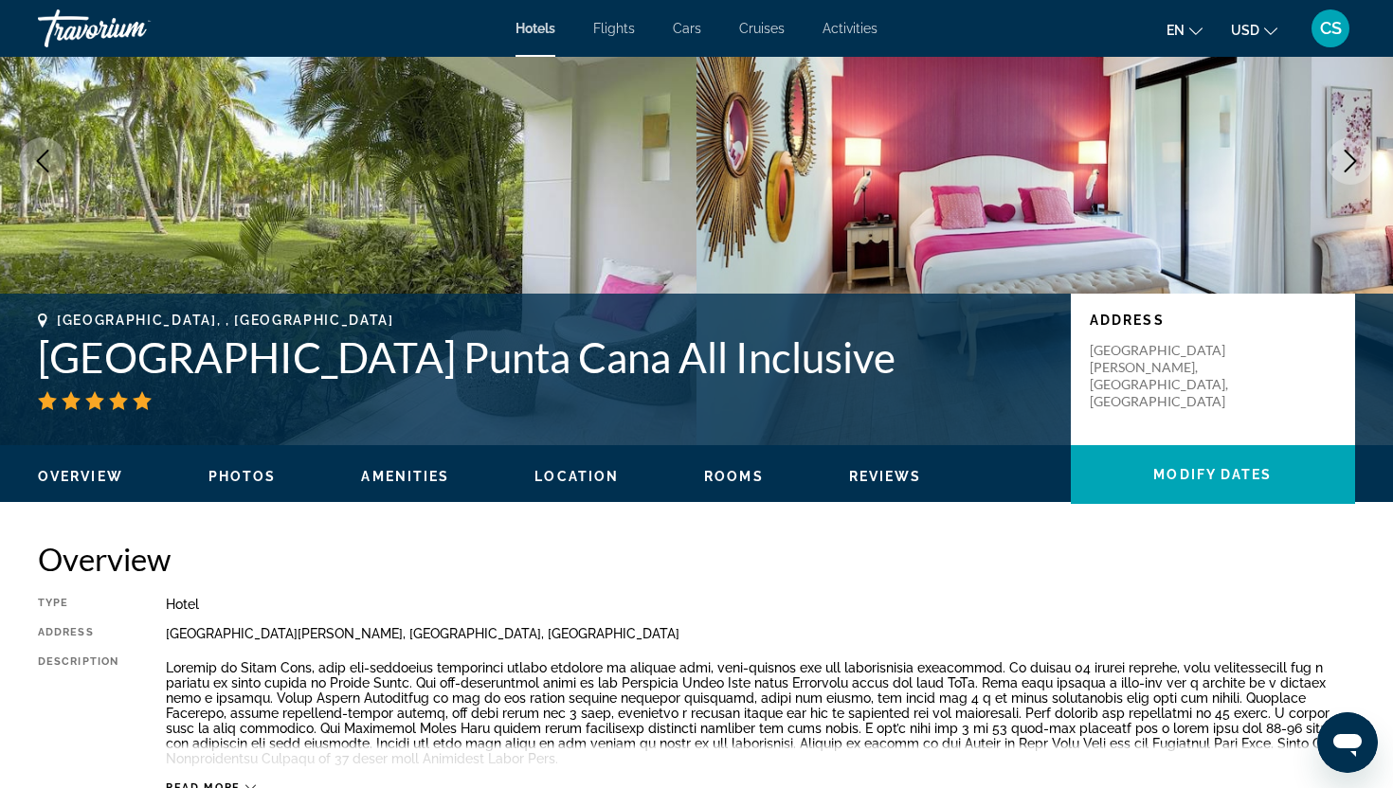
click at [1345, 159] on icon "Next image" at bounding box center [1350, 161] width 23 height 23
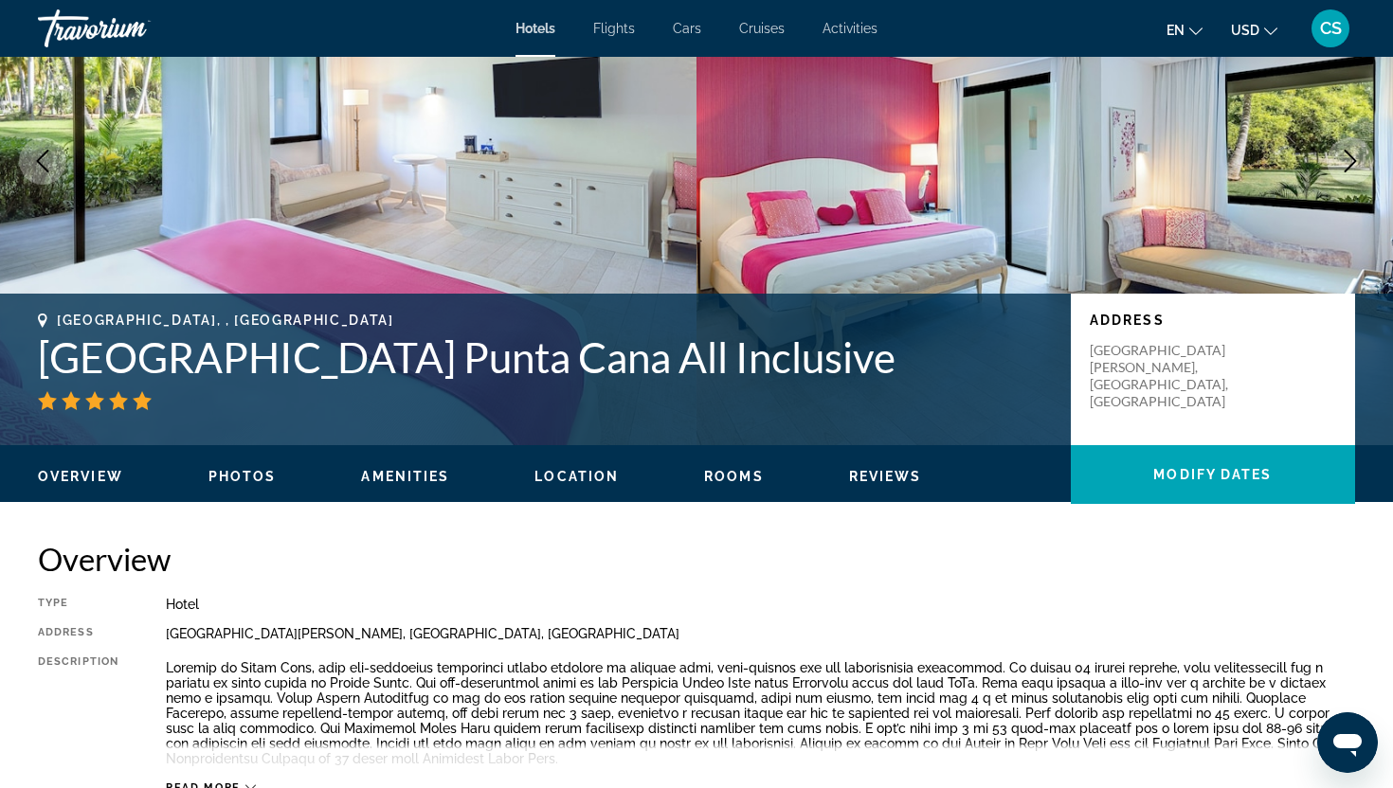
click at [1345, 159] on icon "Next image" at bounding box center [1350, 161] width 23 height 23
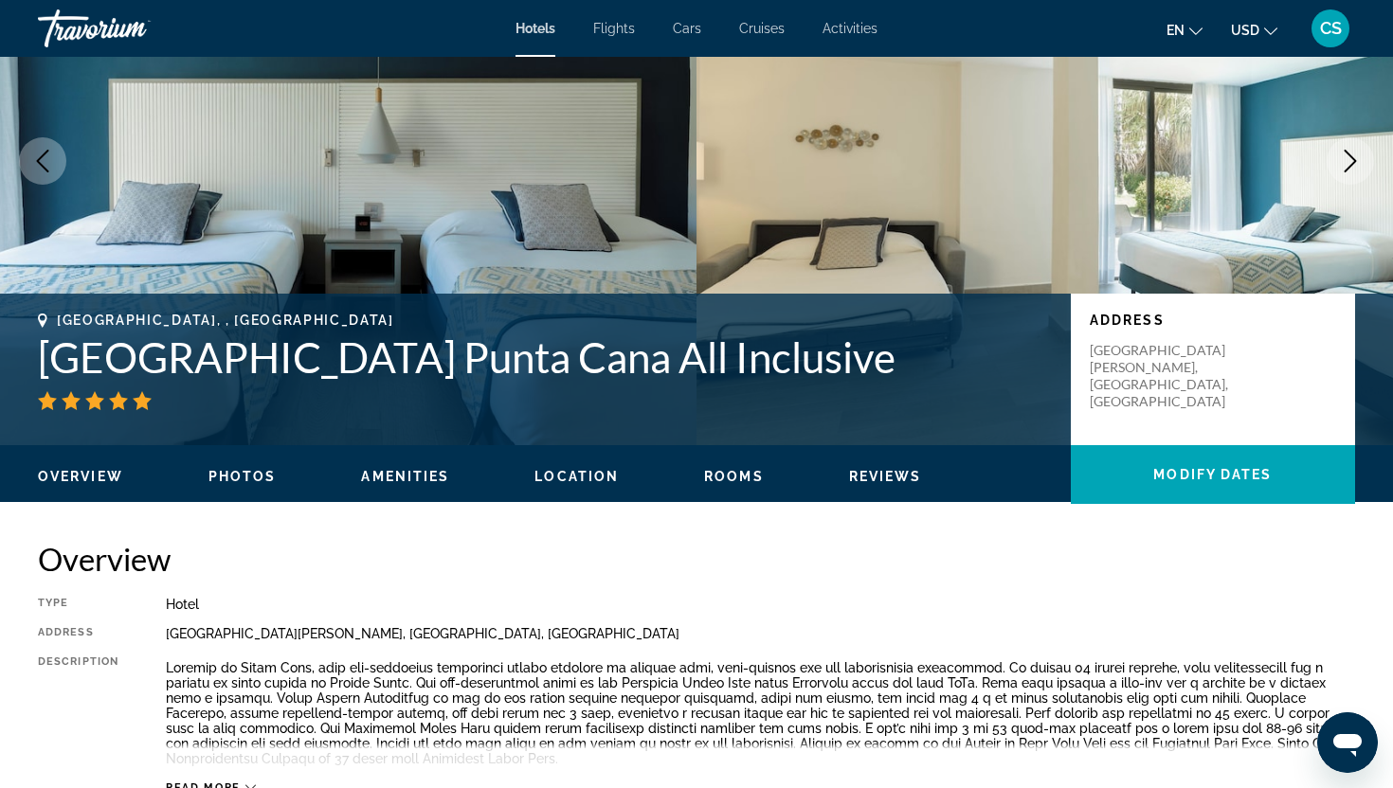
click at [1345, 159] on icon "Next image" at bounding box center [1350, 161] width 23 height 23
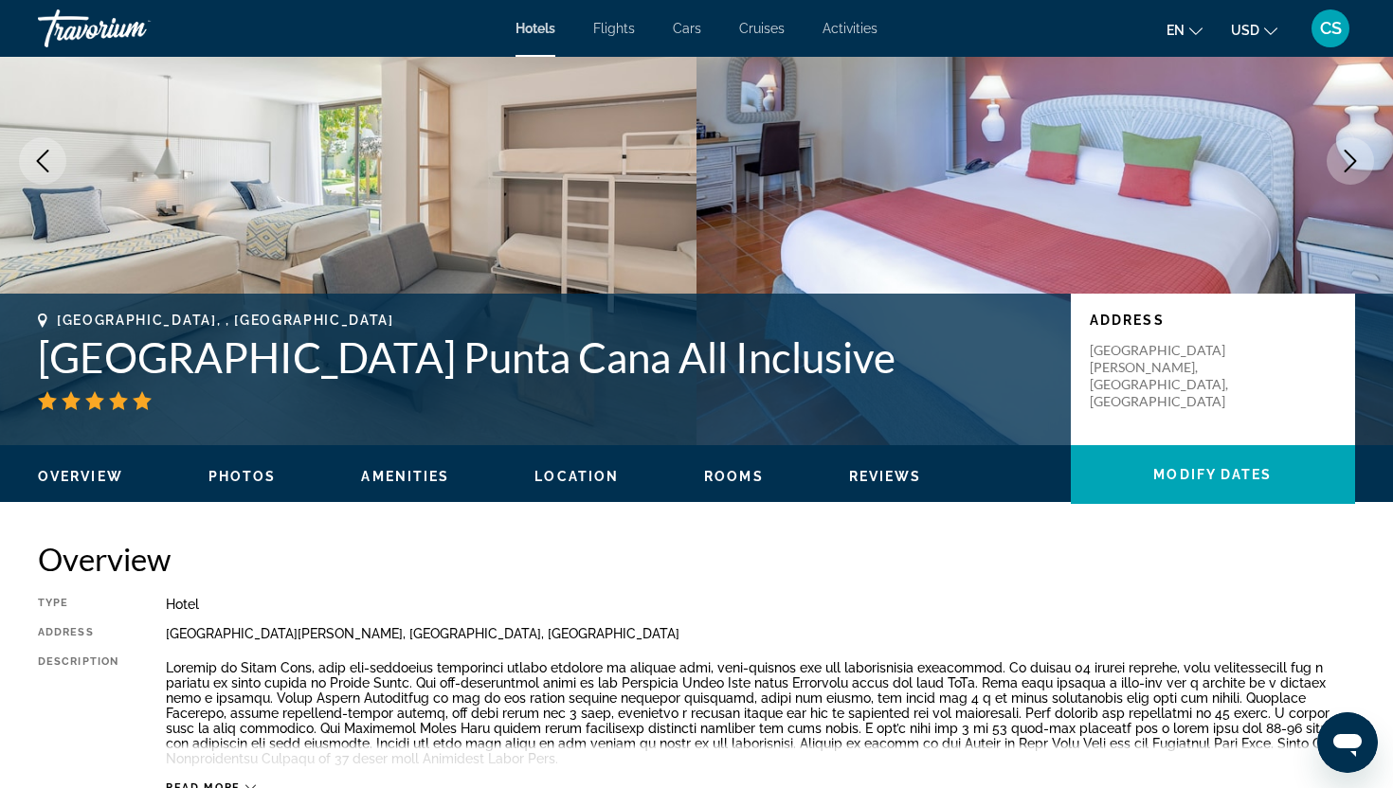
click at [117, 477] on span "Overview" at bounding box center [80, 476] width 85 height 15
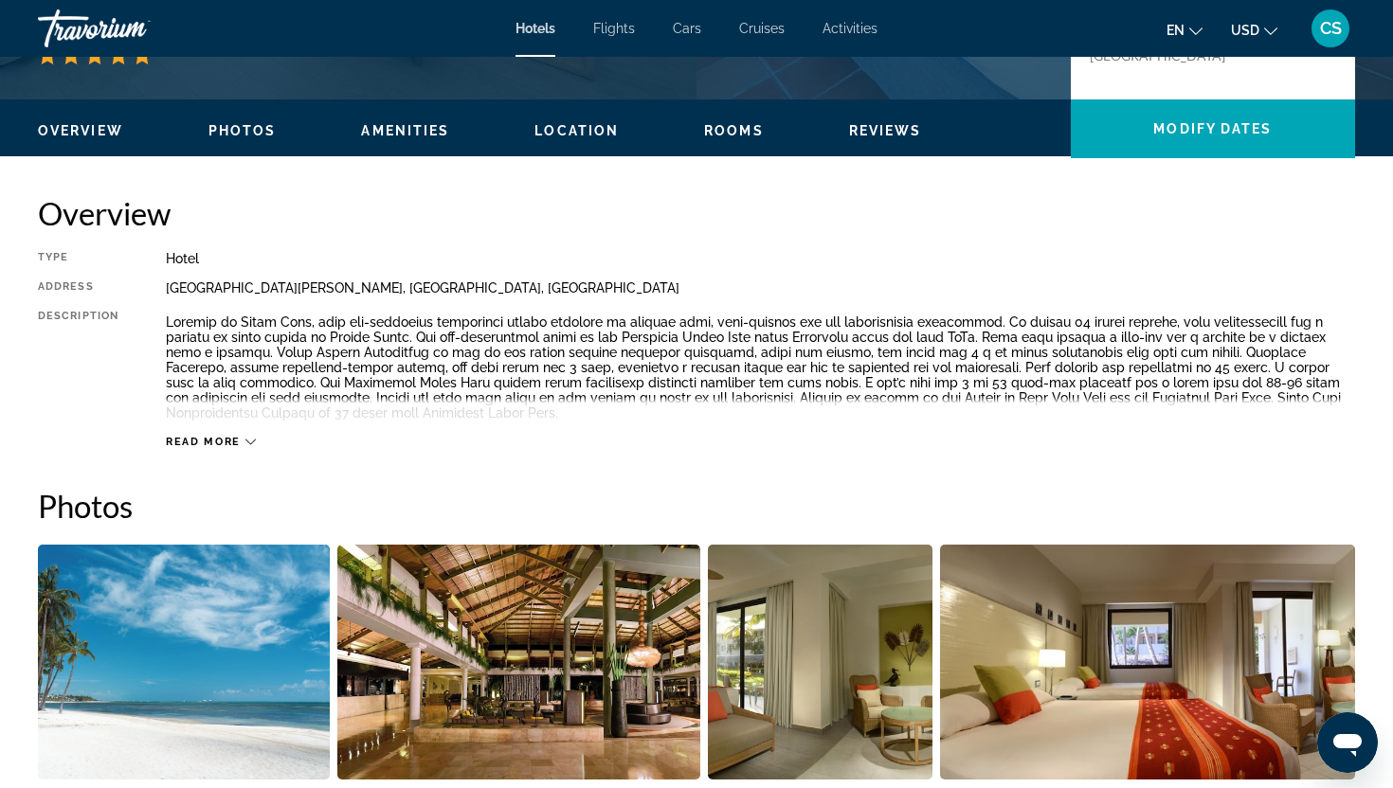
scroll to position [606, 0]
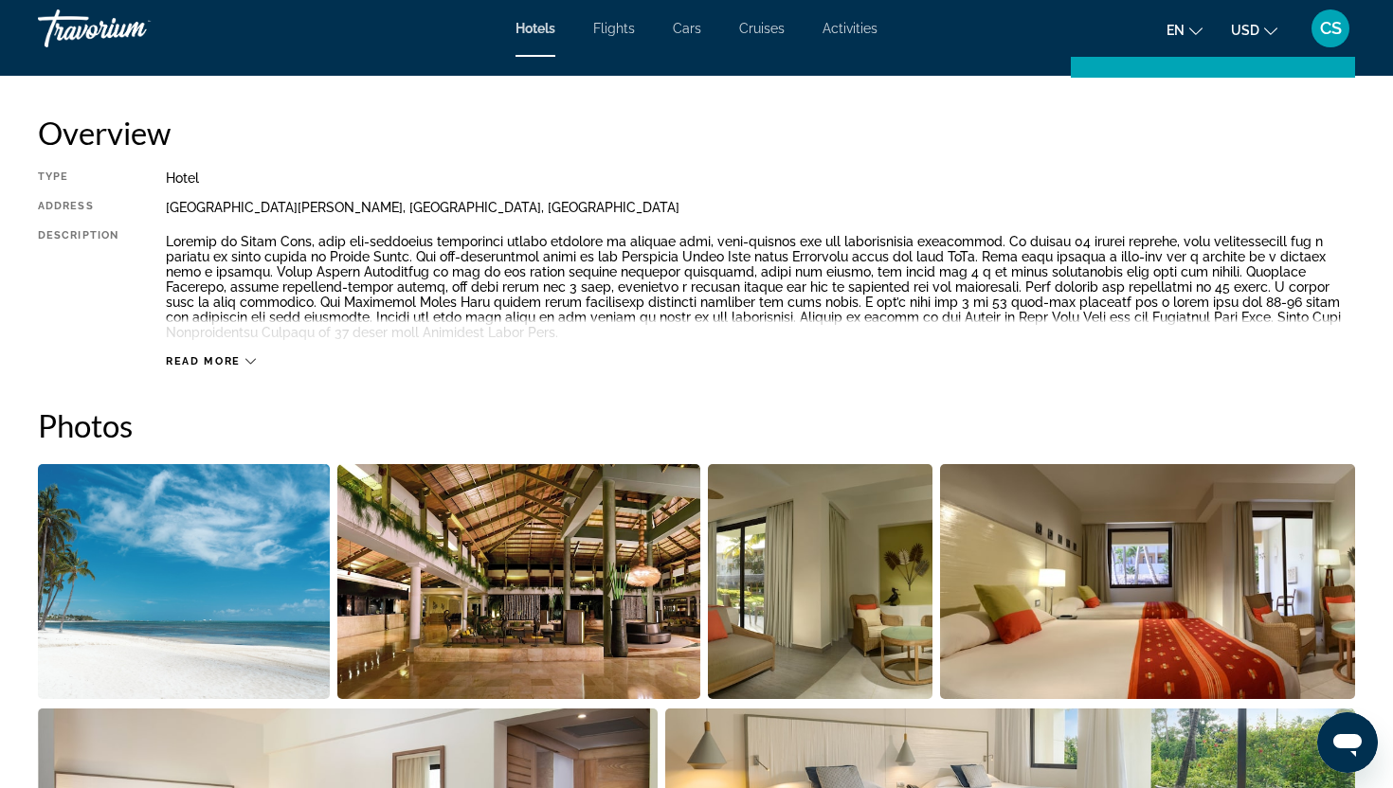
click at [198, 368] on button "Read more" at bounding box center [211, 361] width 90 height 14
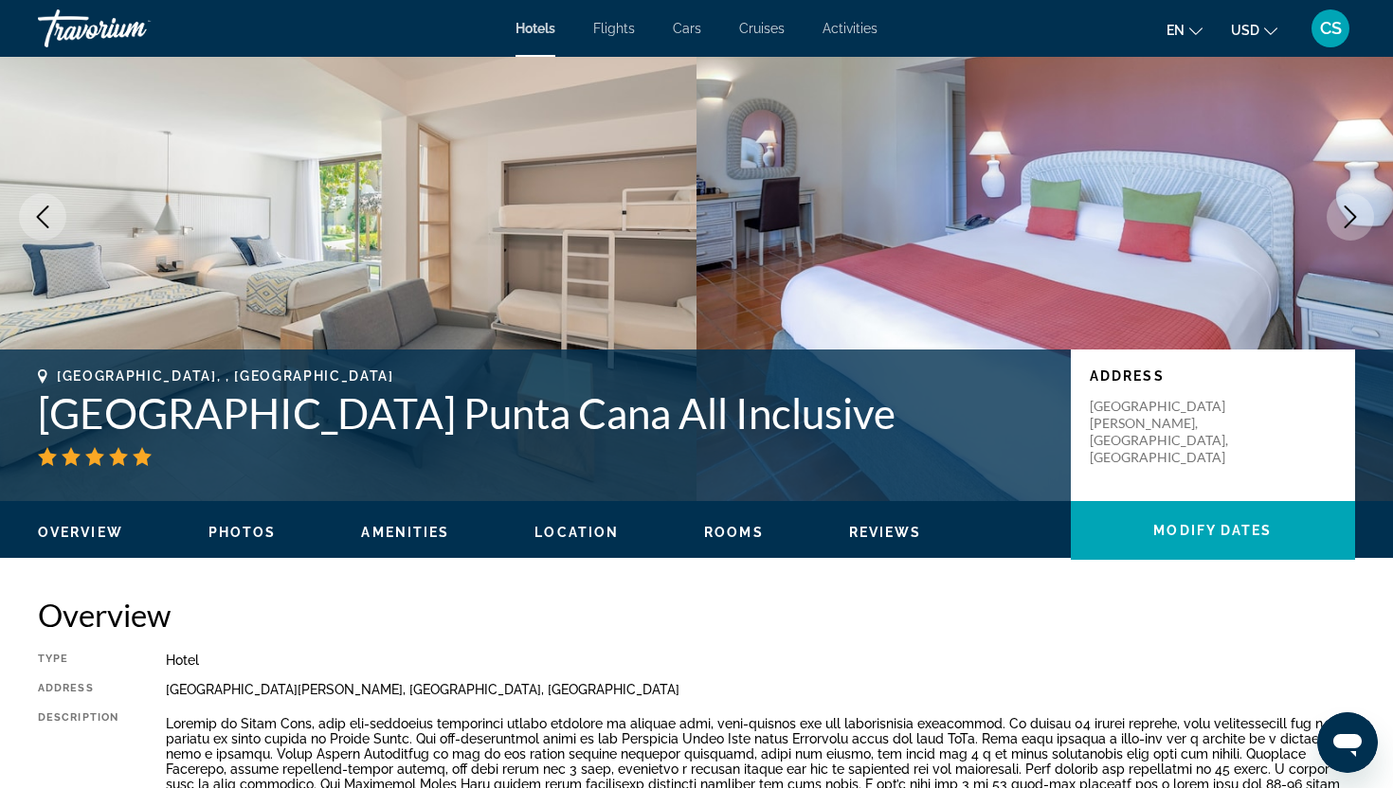
scroll to position [0, 0]
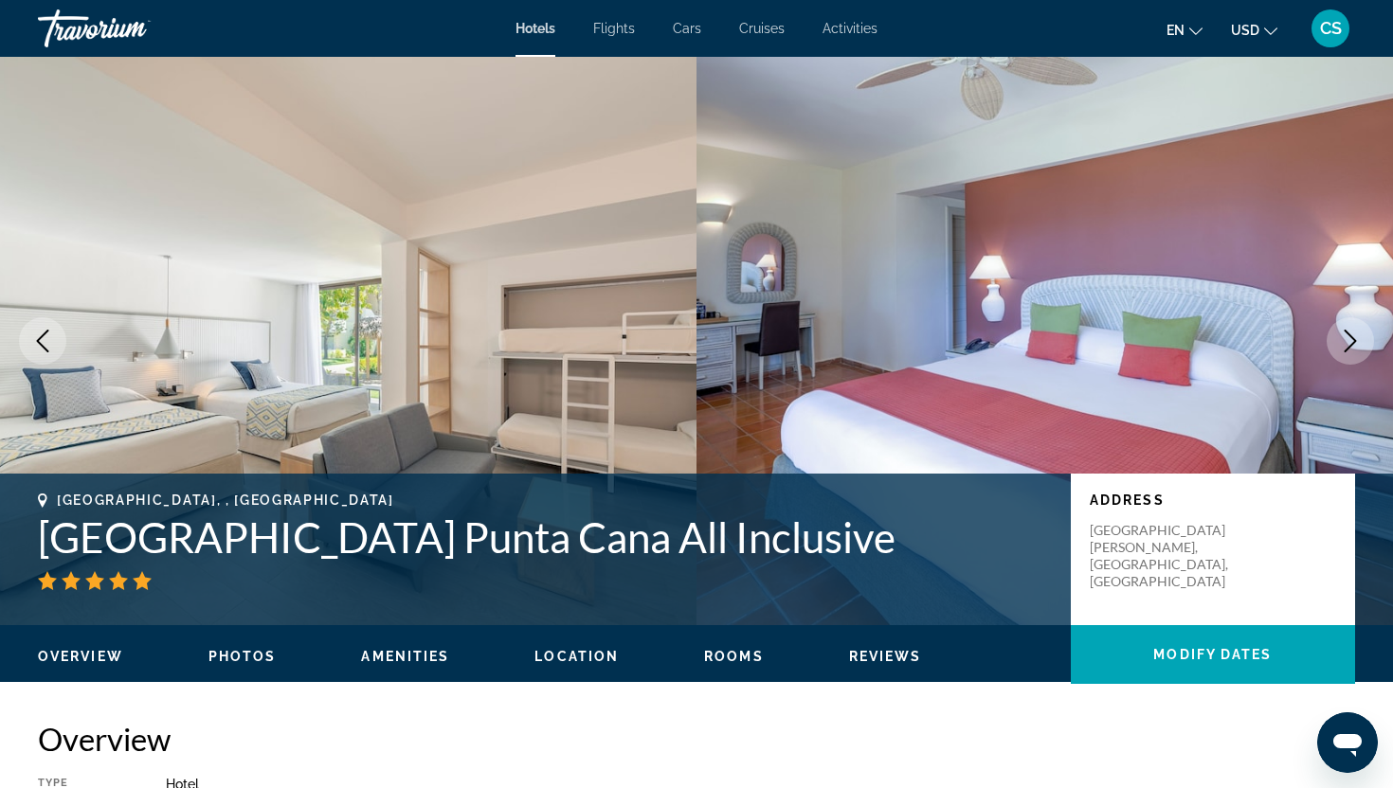
click at [426, 663] on span "Amenities" at bounding box center [405, 656] width 88 height 15
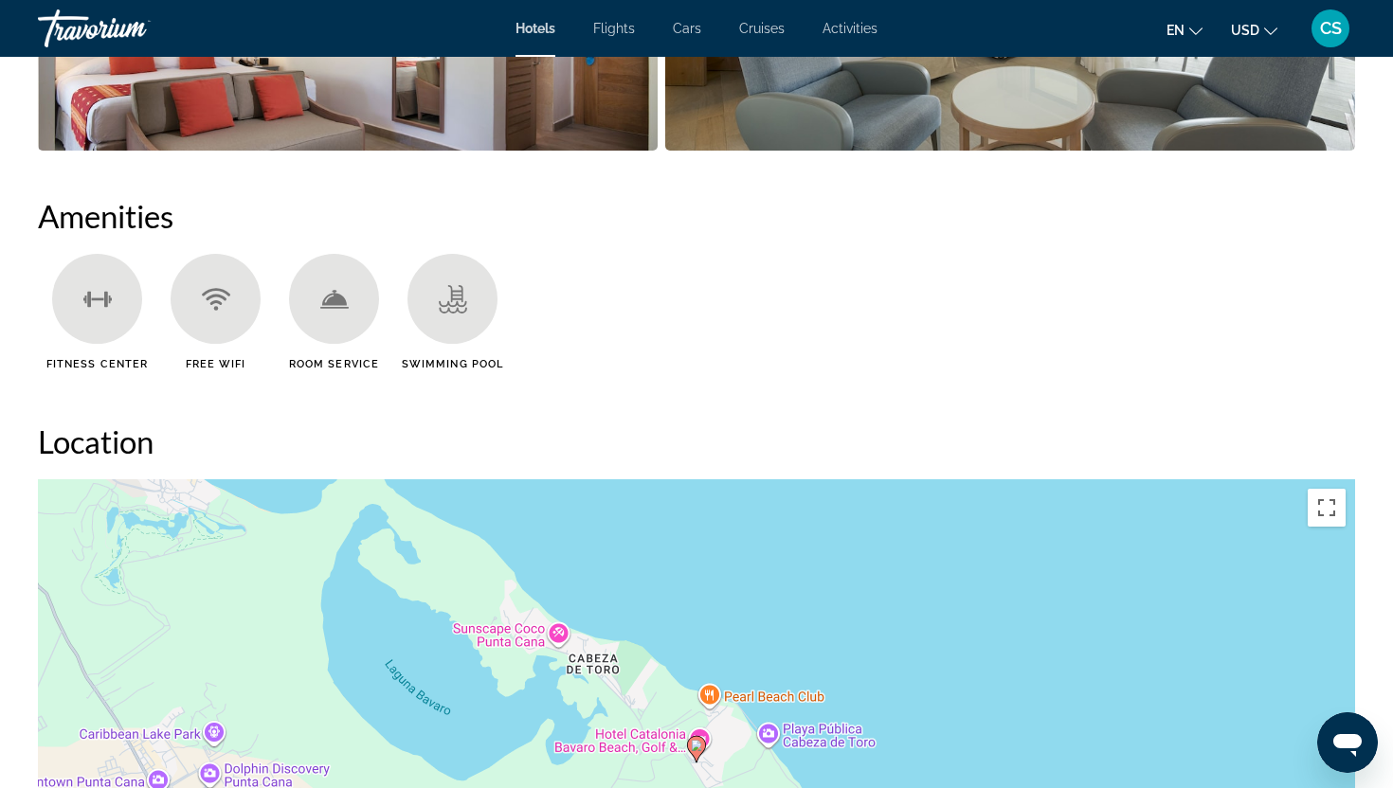
scroll to position [1483, 0]
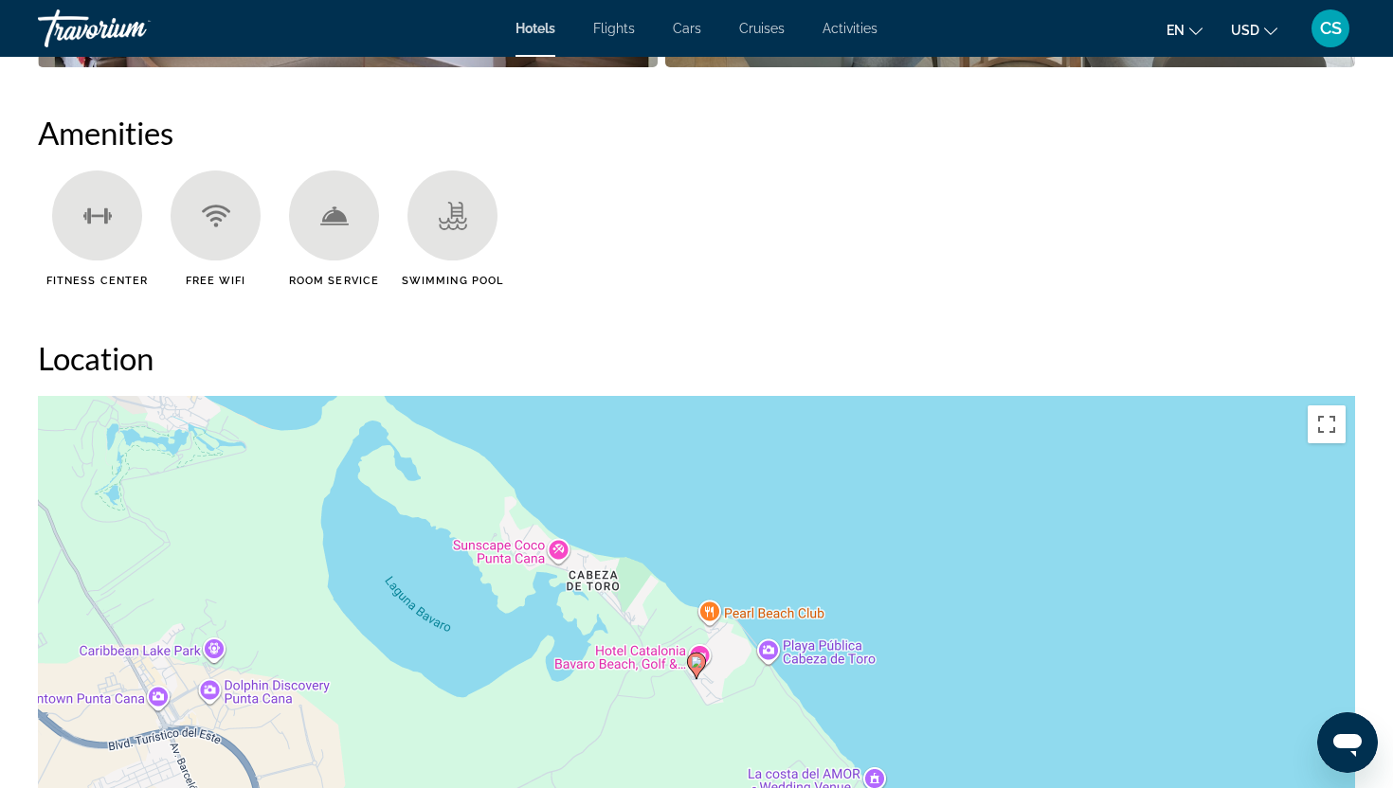
click at [468, 229] on div "Main content" at bounding box center [452, 216] width 90 height 90
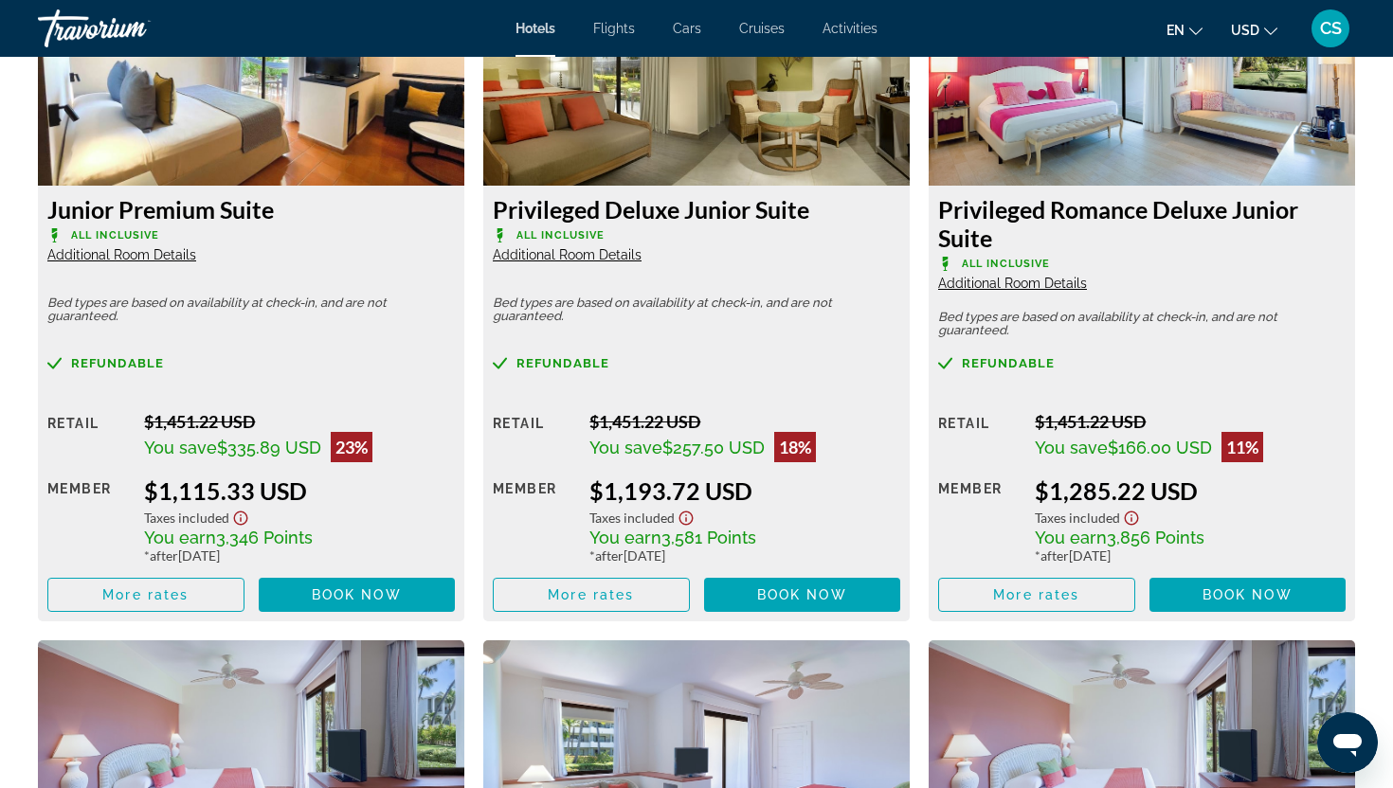
scroll to position [2711, 0]
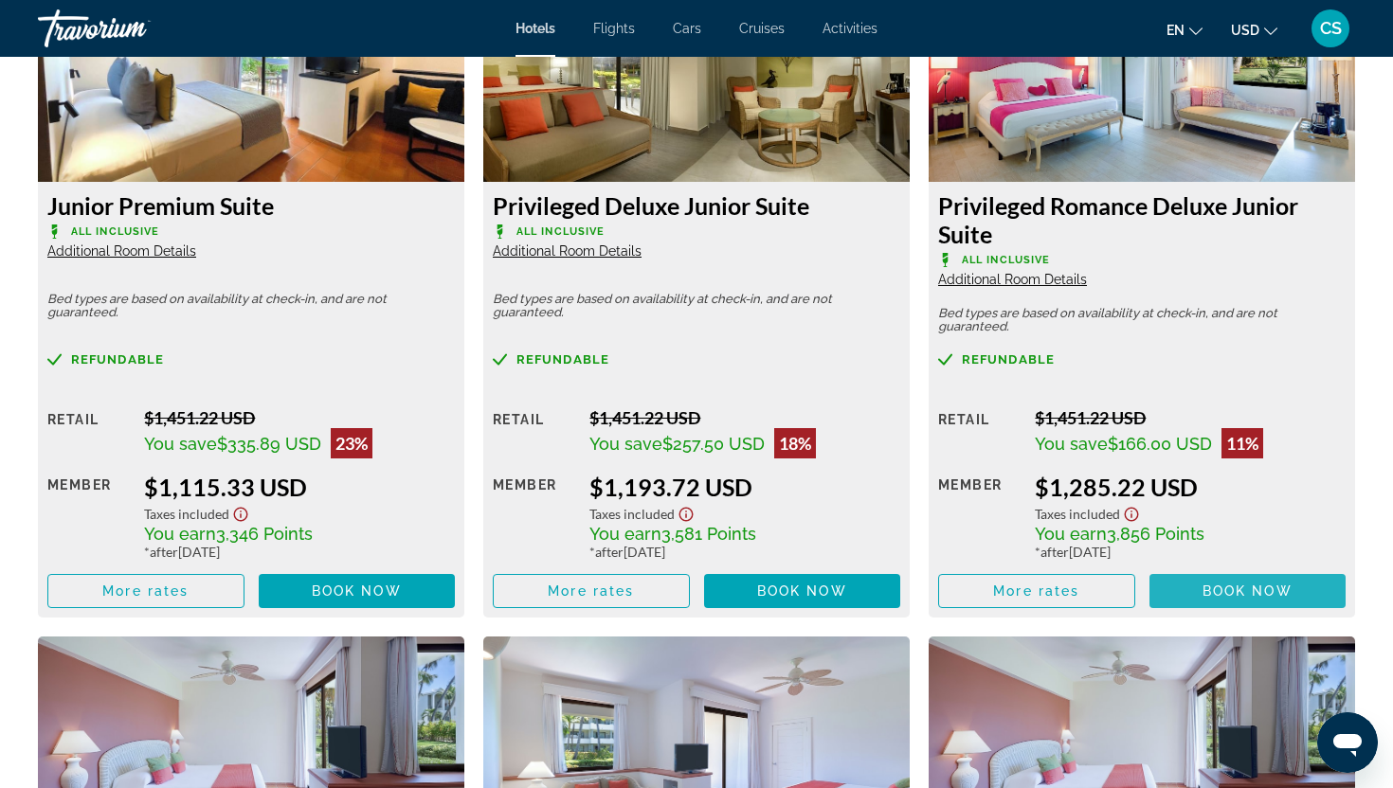
click at [1202, 587] on span "Book now" at bounding box center [1247, 591] width 90 height 15
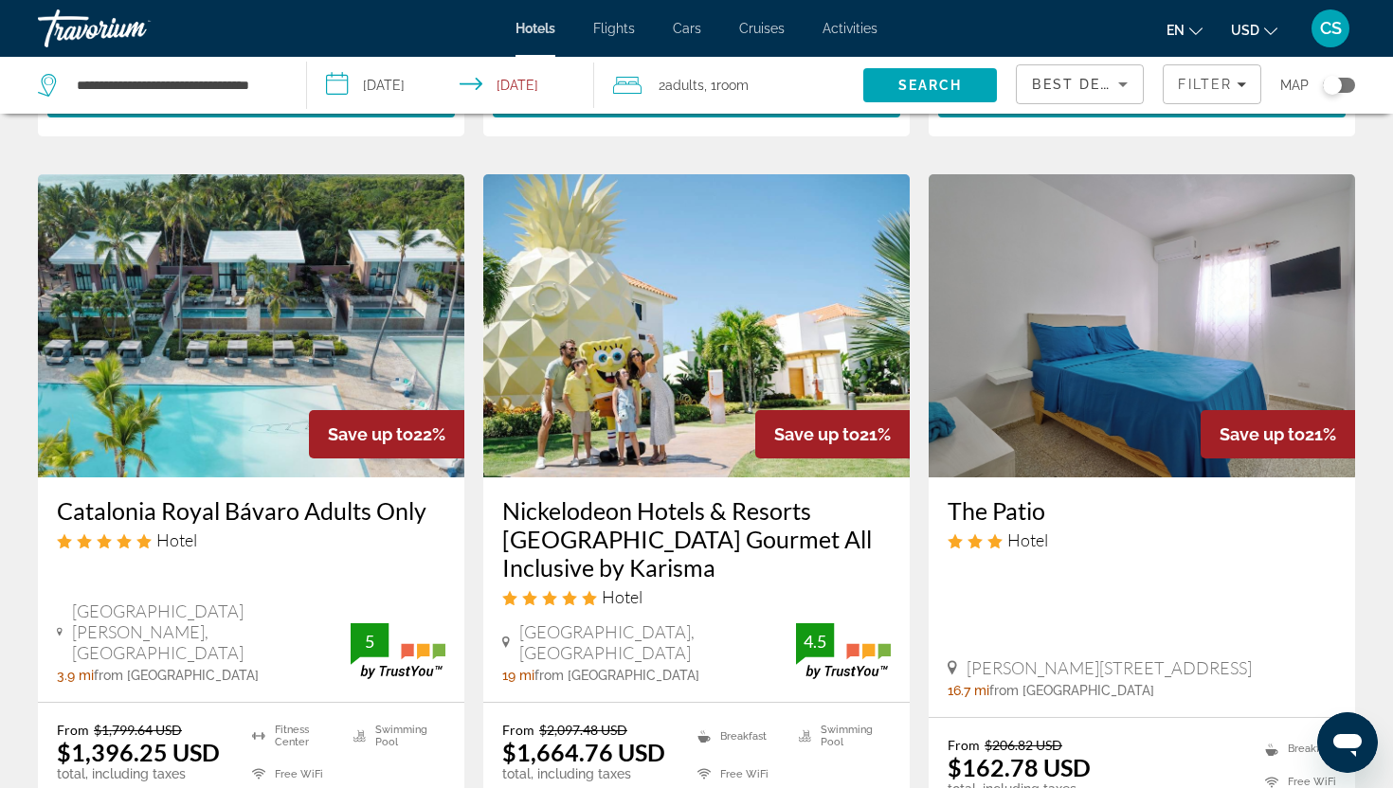
scroll to position [2235, 0]
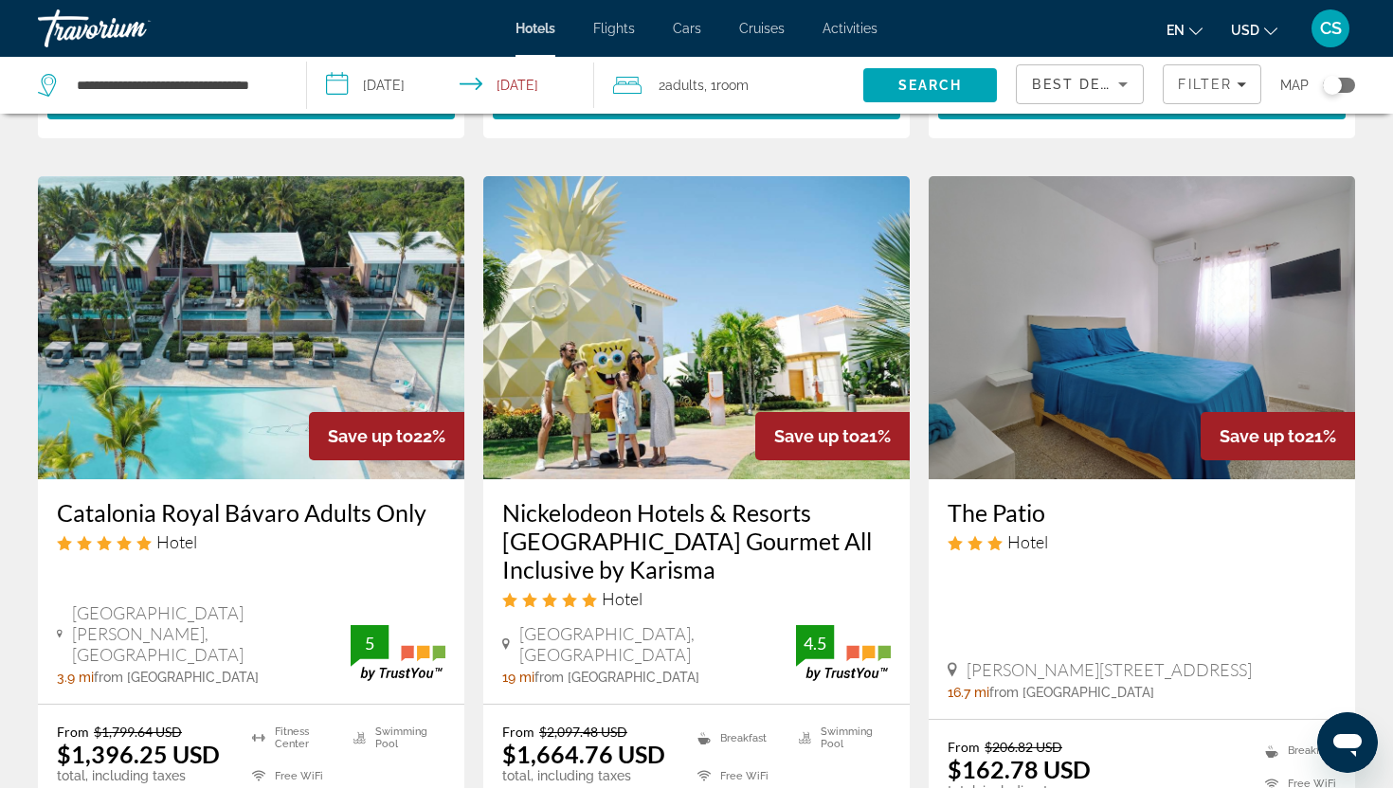
click at [127, 498] on h3 "Catalonia Royal Bávaro Adults Only" at bounding box center [251, 512] width 388 height 28
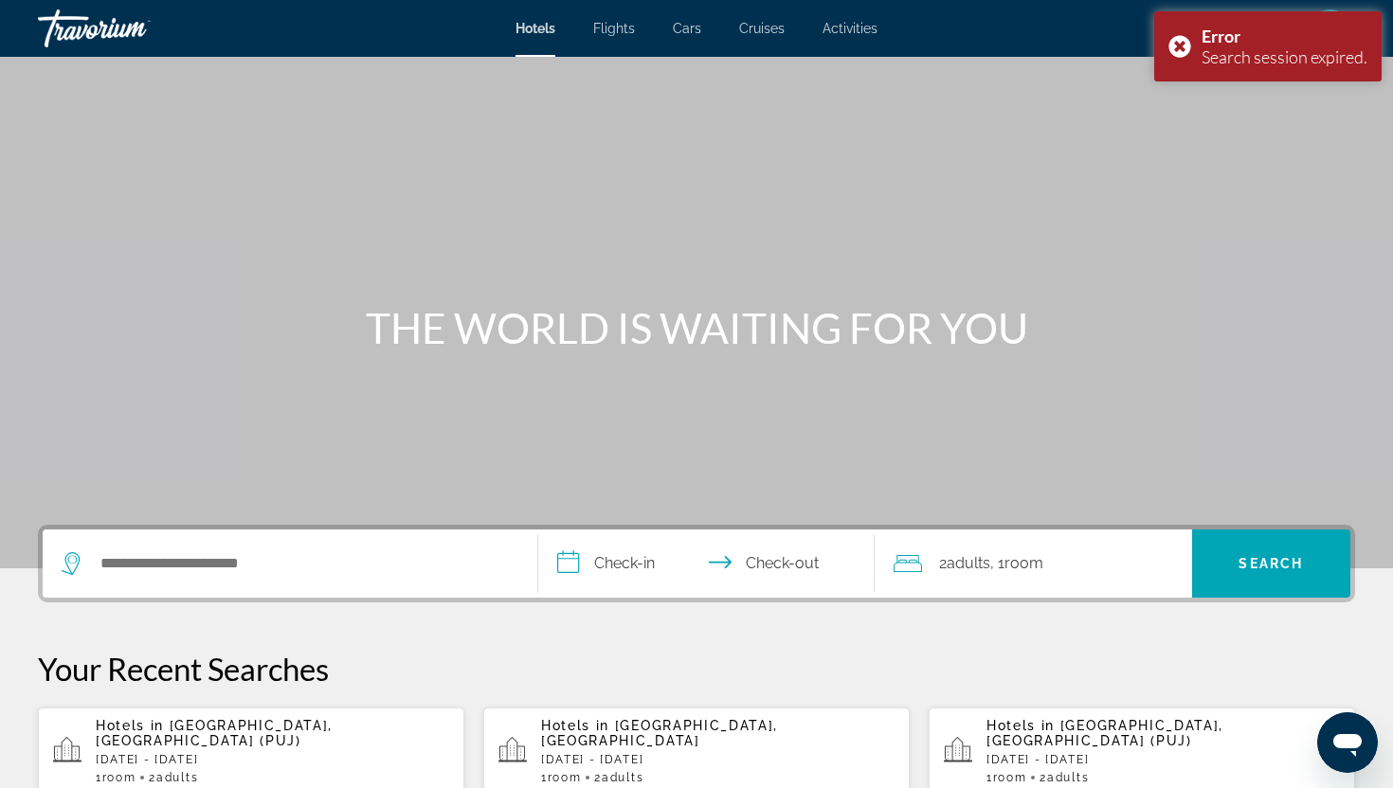
click at [152, 719] on span "Hotels in" at bounding box center [130, 725] width 68 height 15
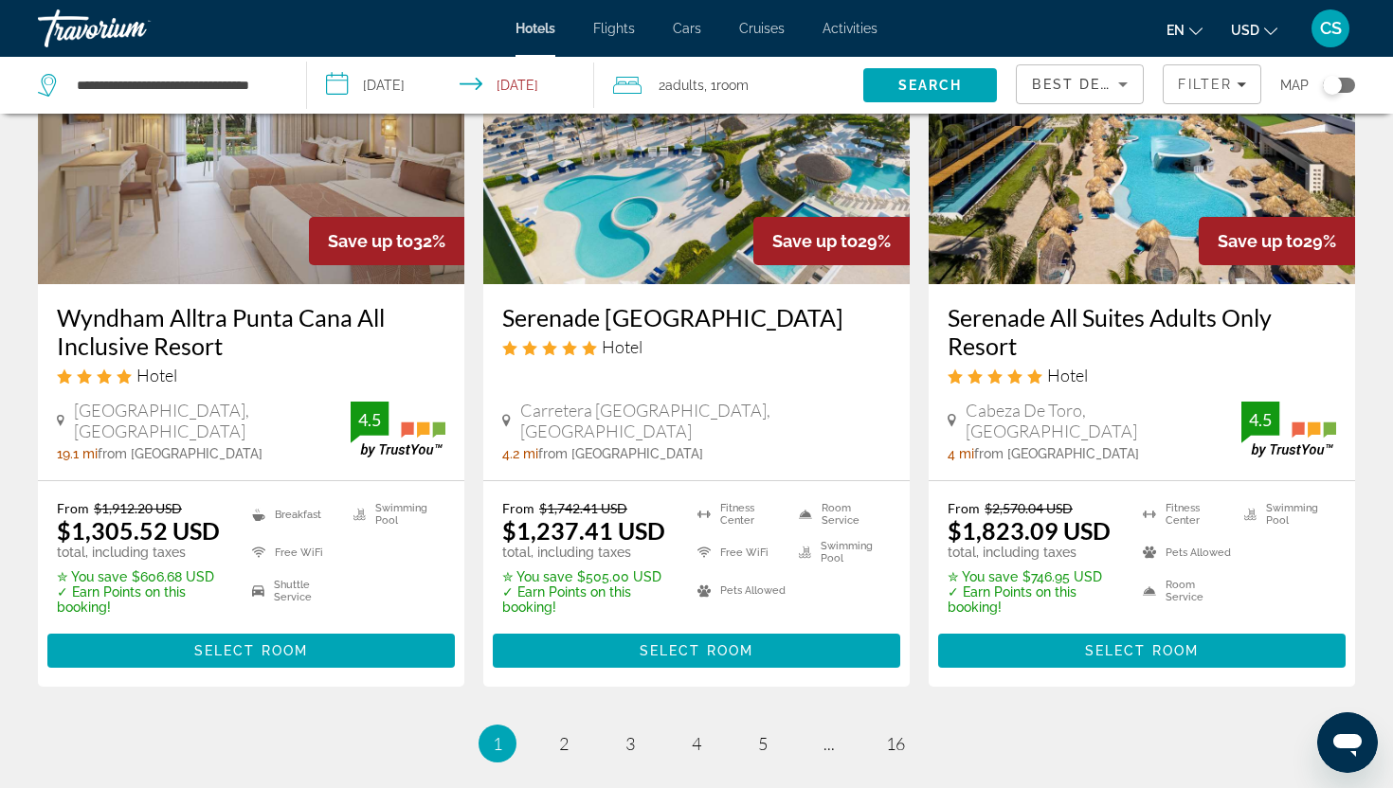
scroll to position [2424, 0]
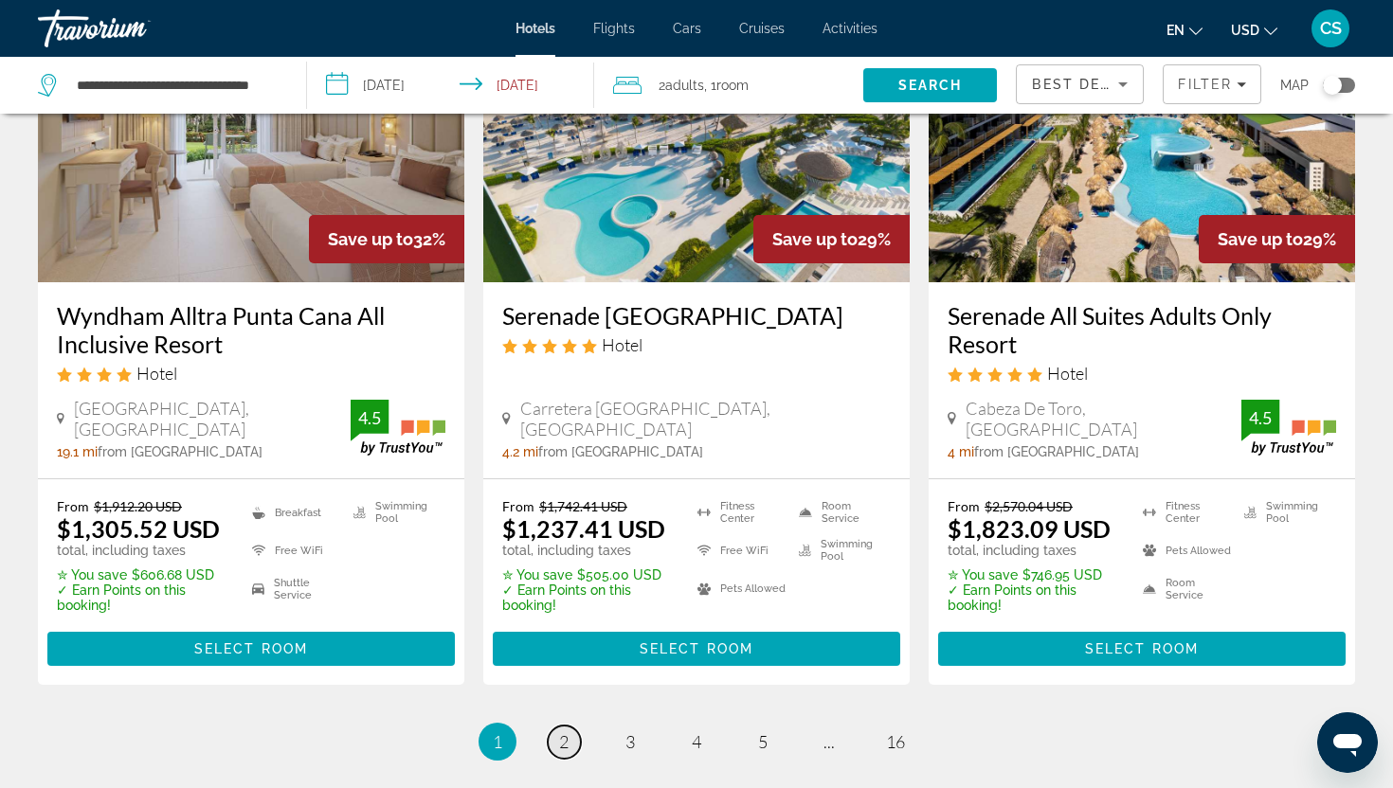
click at [563, 731] on span "2" at bounding box center [563, 741] width 9 height 21
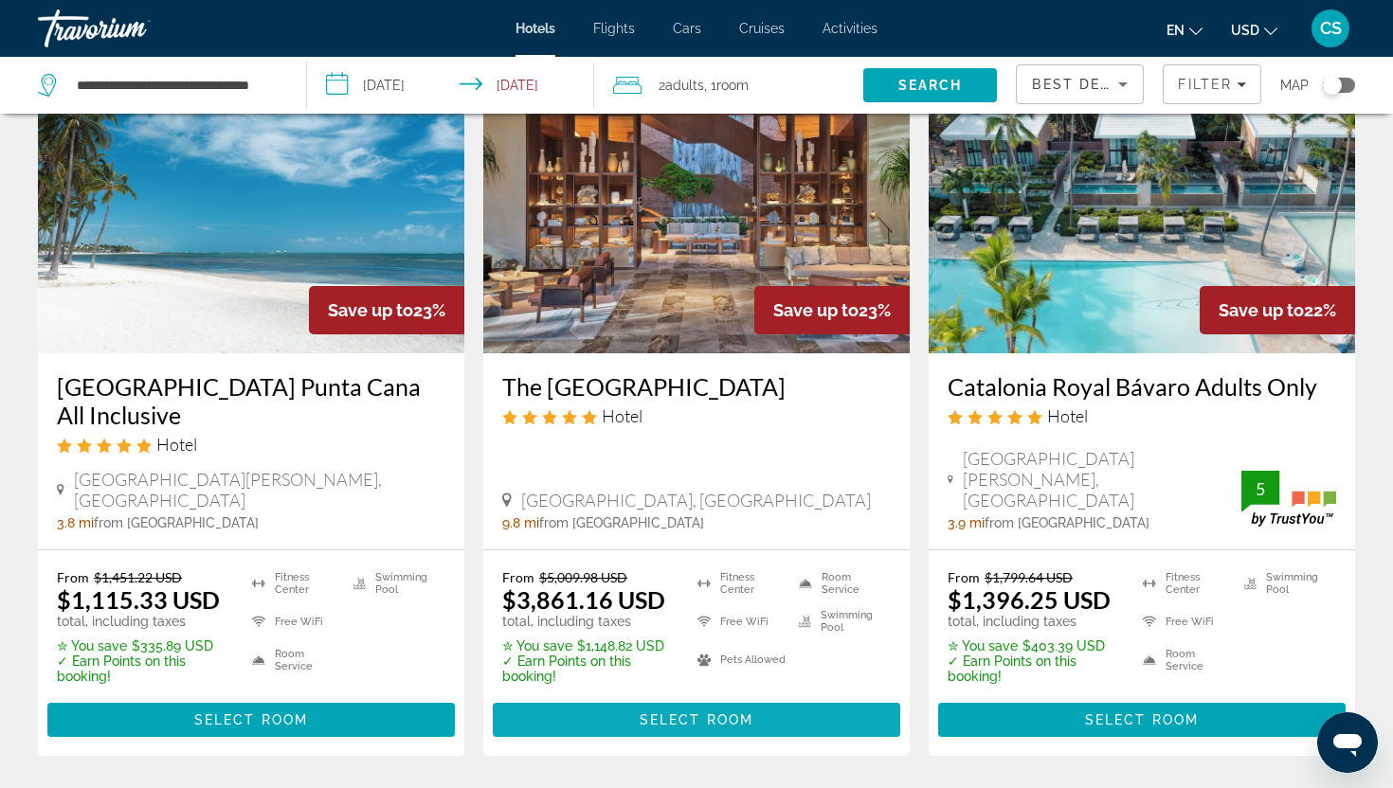
scroll to position [1592, 0]
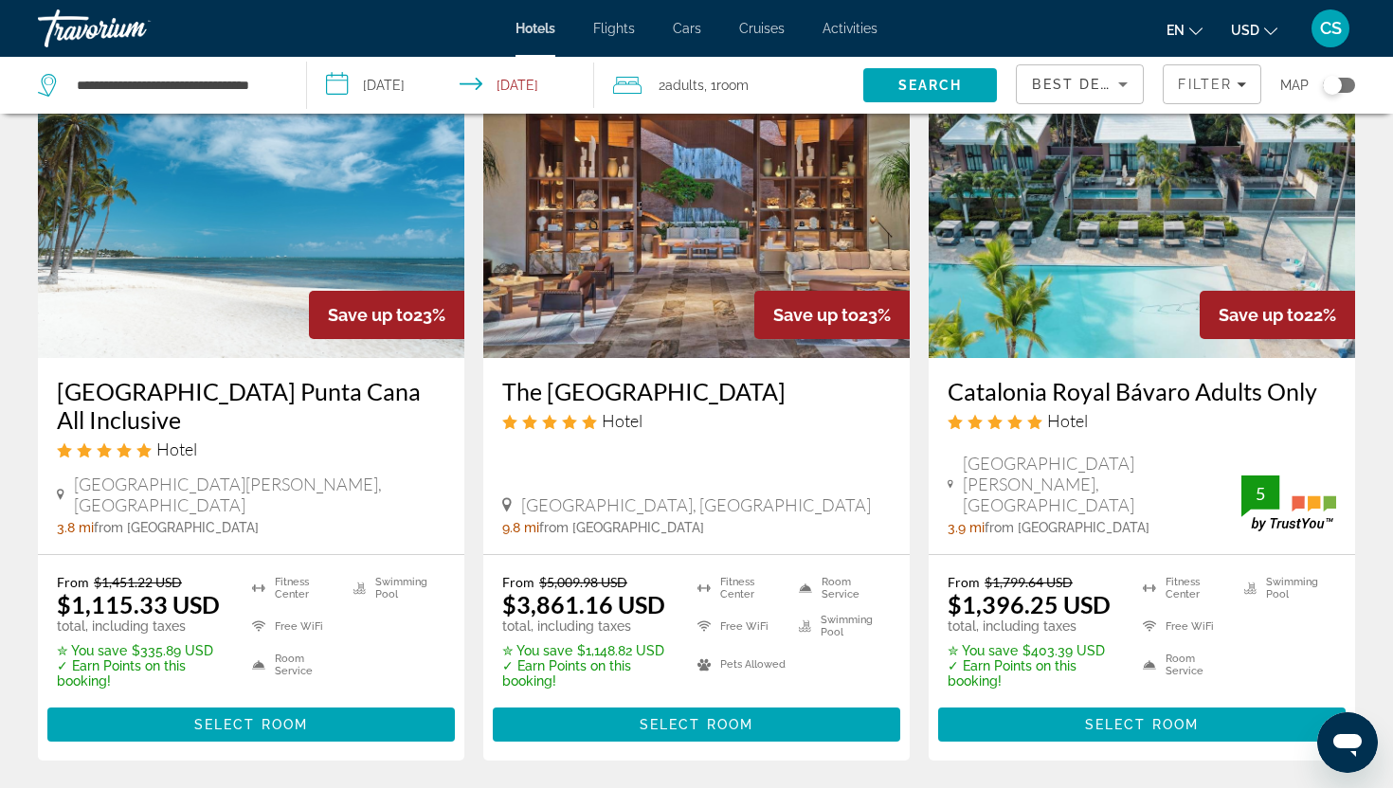
click at [1093, 377] on h3 "Catalonia Royal Bávaro Adults Only" at bounding box center [1141, 391] width 388 height 28
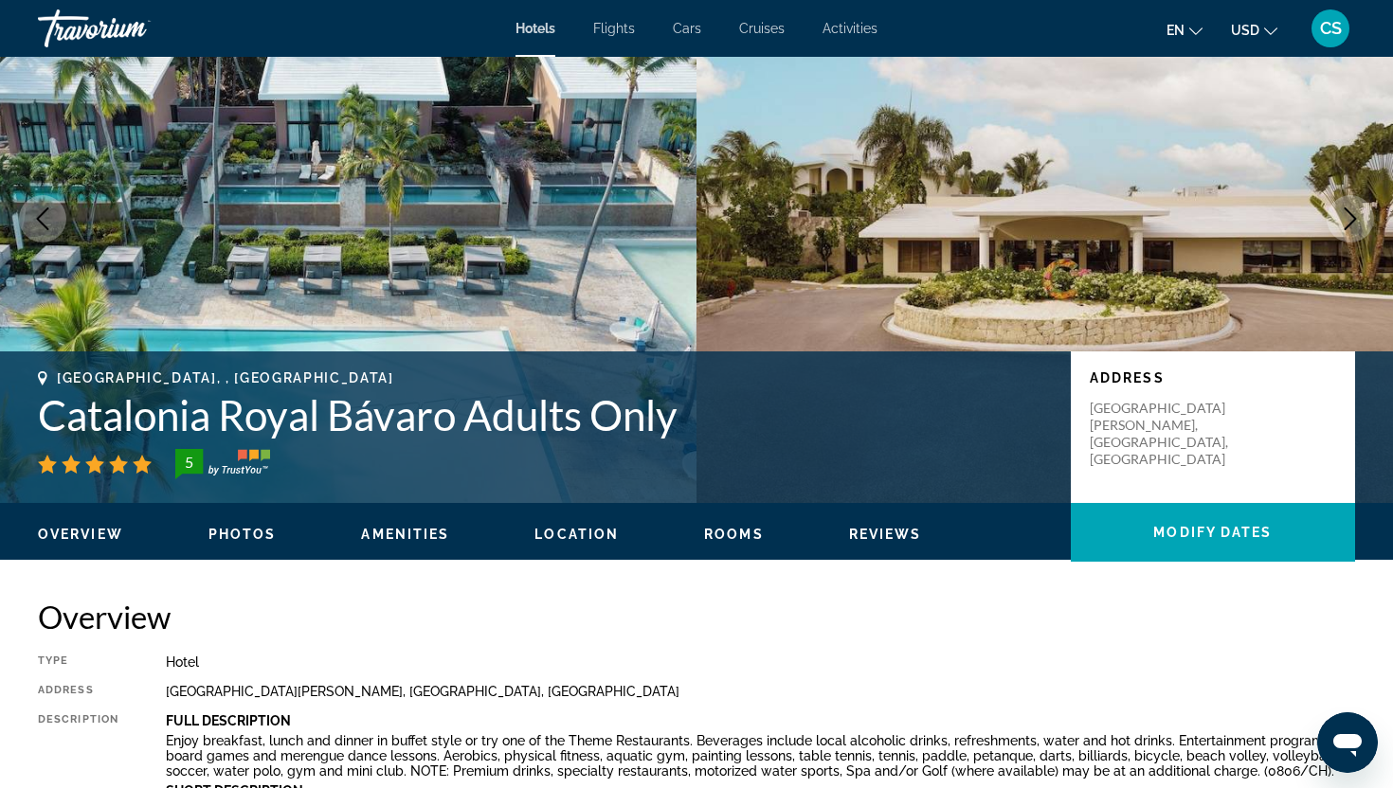
scroll to position [130, 0]
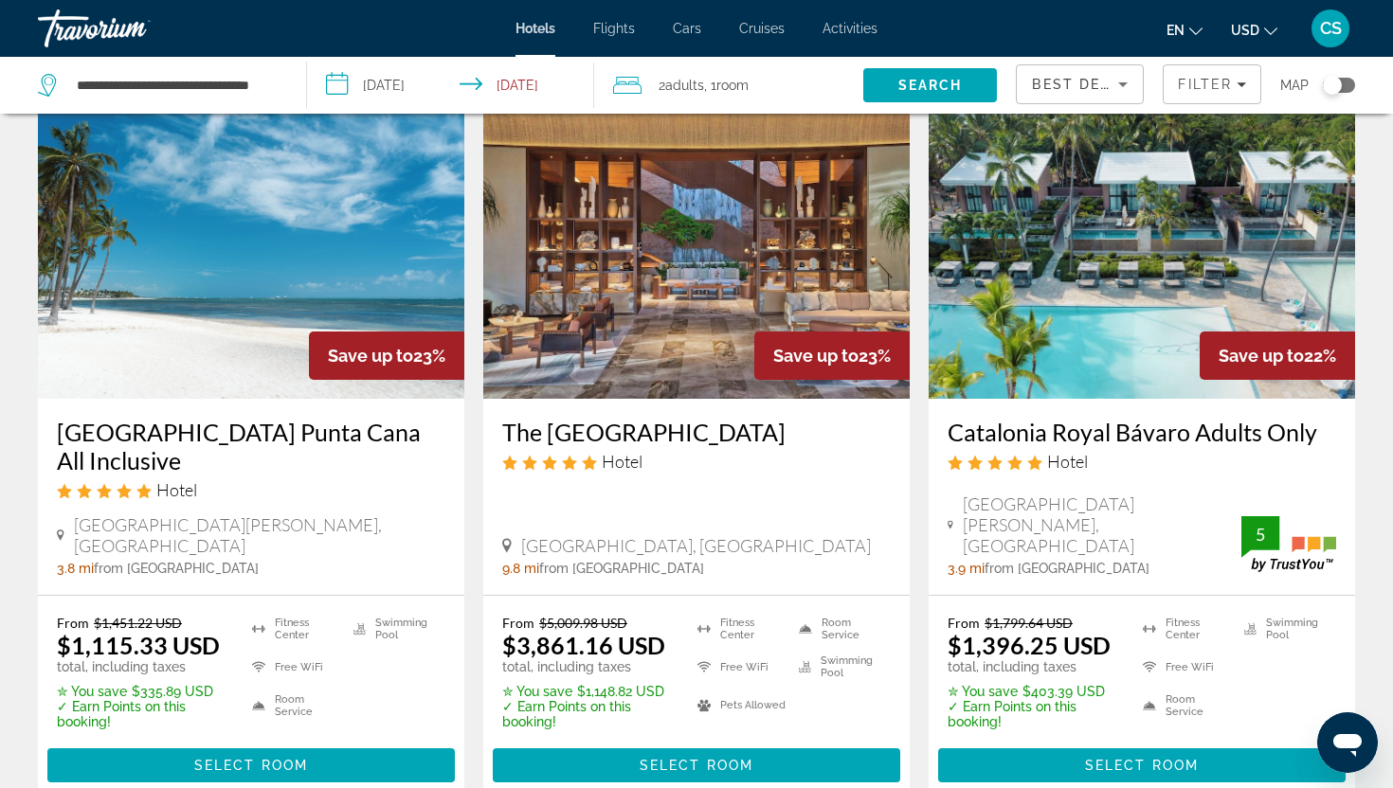
scroll to position [1545, 0]
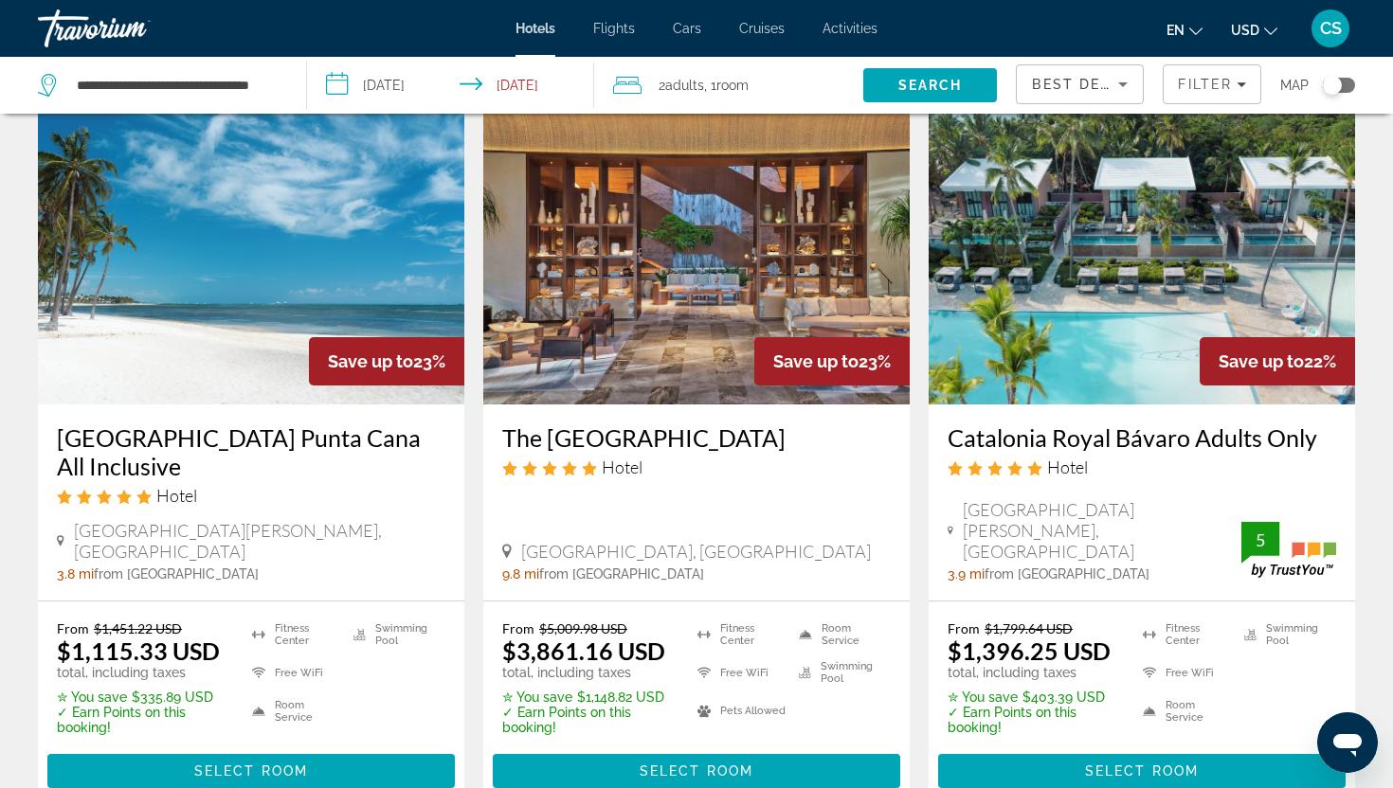
click at [983, 424] on h3 "Catalonia Royal Bávaro Adults Only" at bounding box center [1141, 437] width 388 height 28
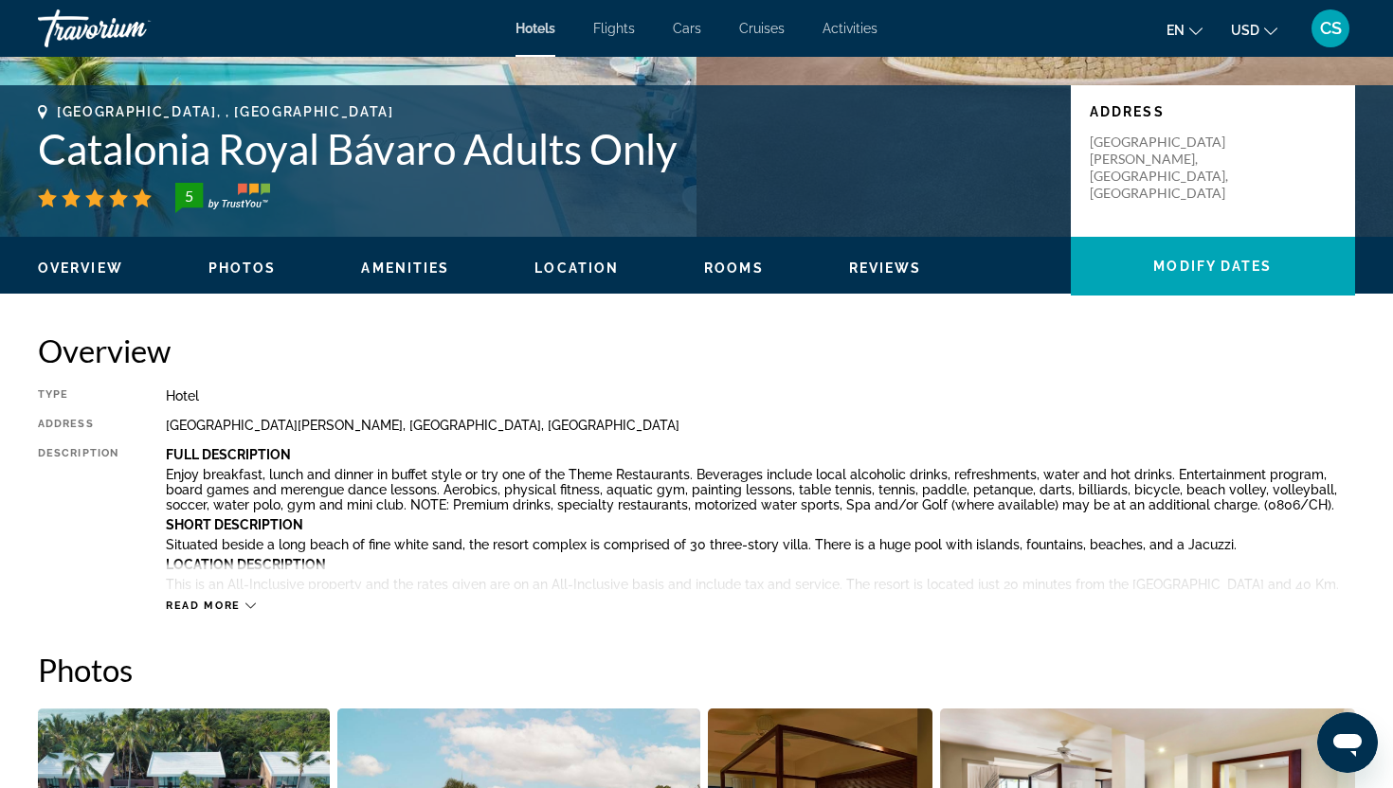
scroll to position [394, 0]
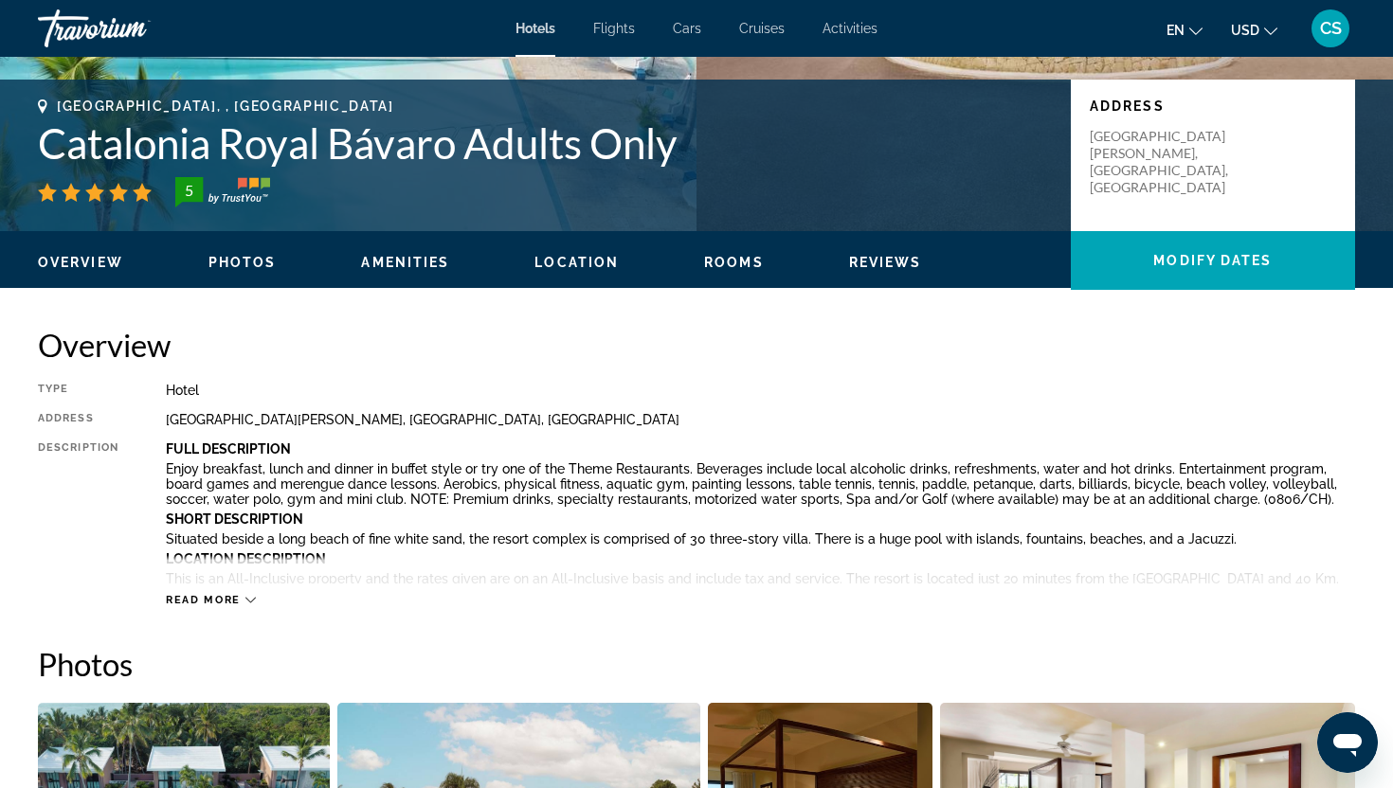
click at [243, 597] on div "Read more" at bounding box center [211, 600] width 90 height 12
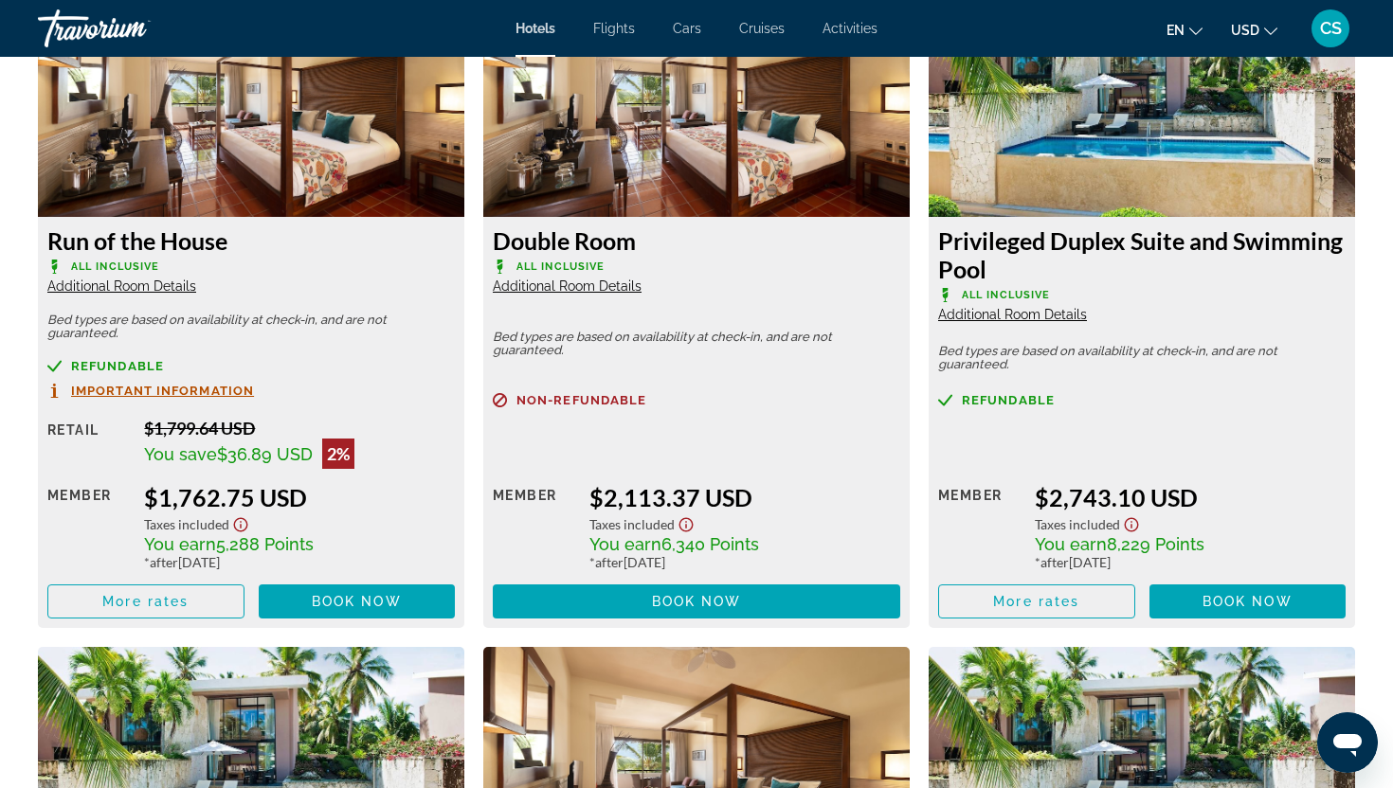
scroll to position [5219, 0]
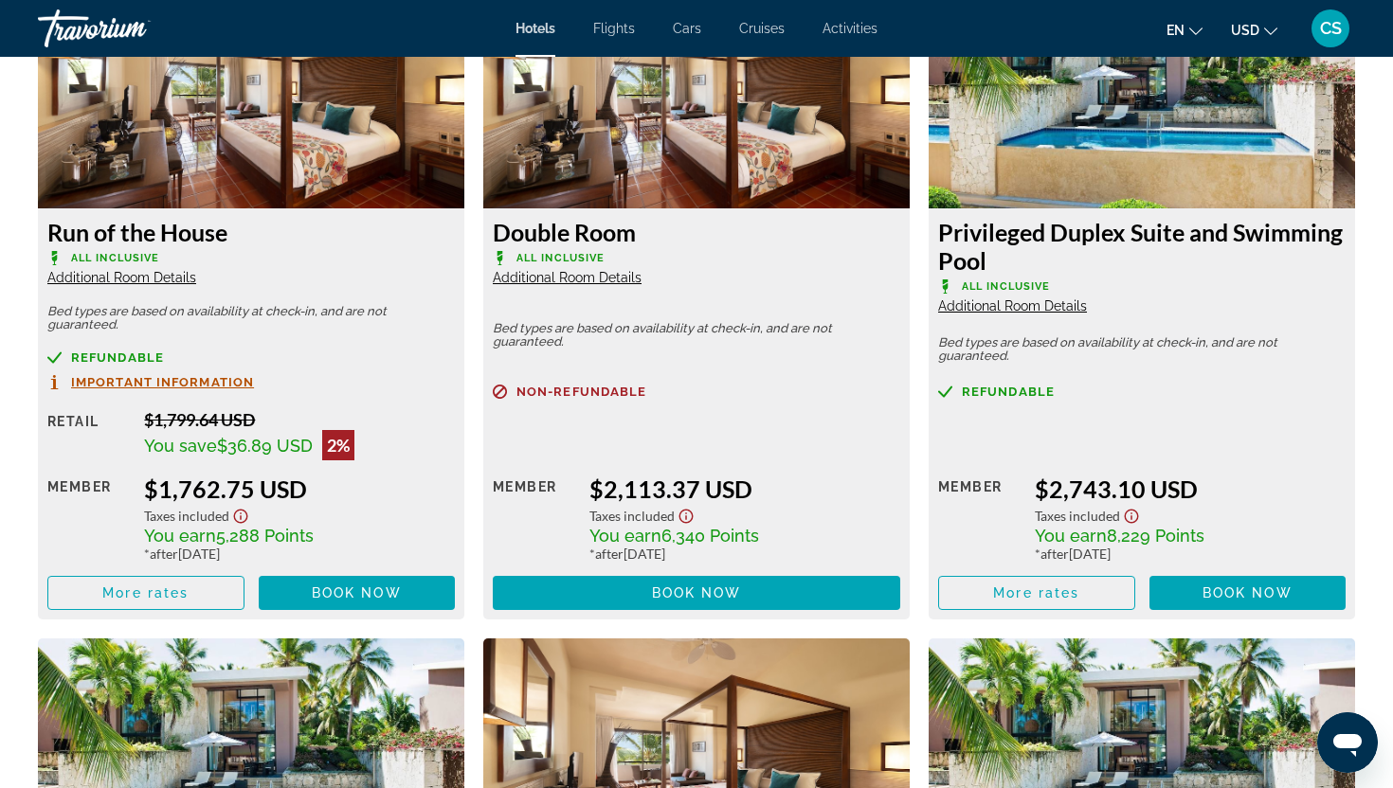
click at [957, 298] on span "Additional Room Details" at bounding box center [1012, 305] width 149 height 15
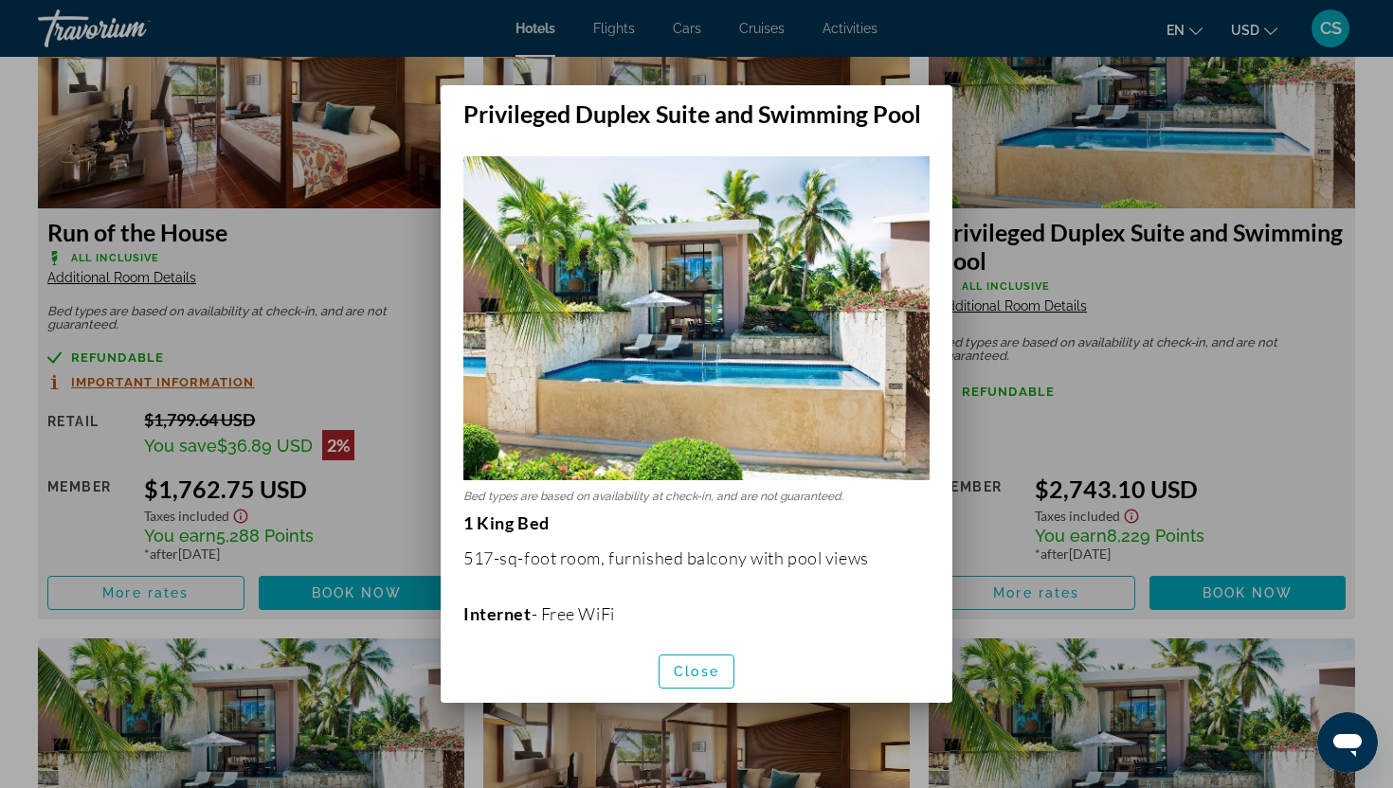
scroll to position [0, 0]
click at [701, 675] on span "Close" at bounding box center [696, 671] width 45 height 15
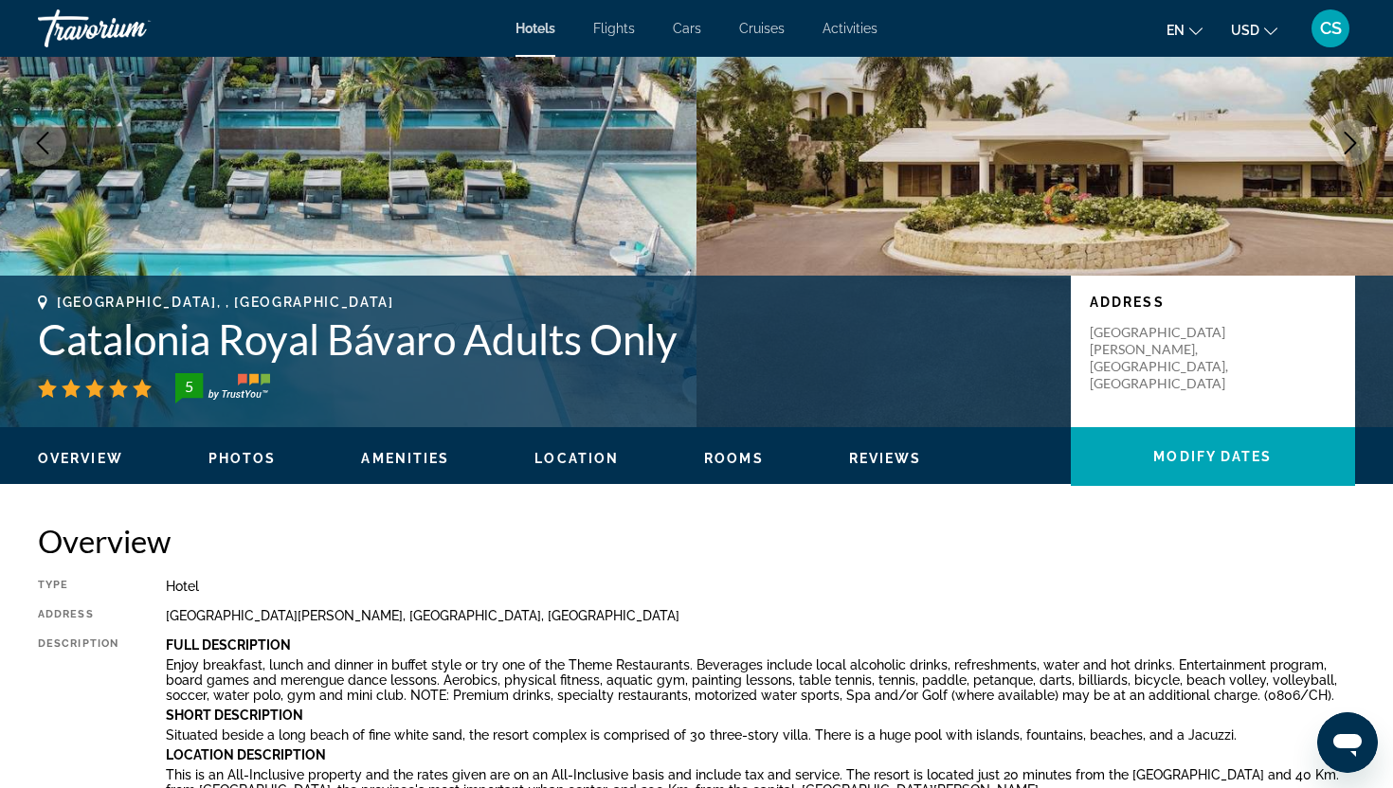
scroll to position [177, 0]
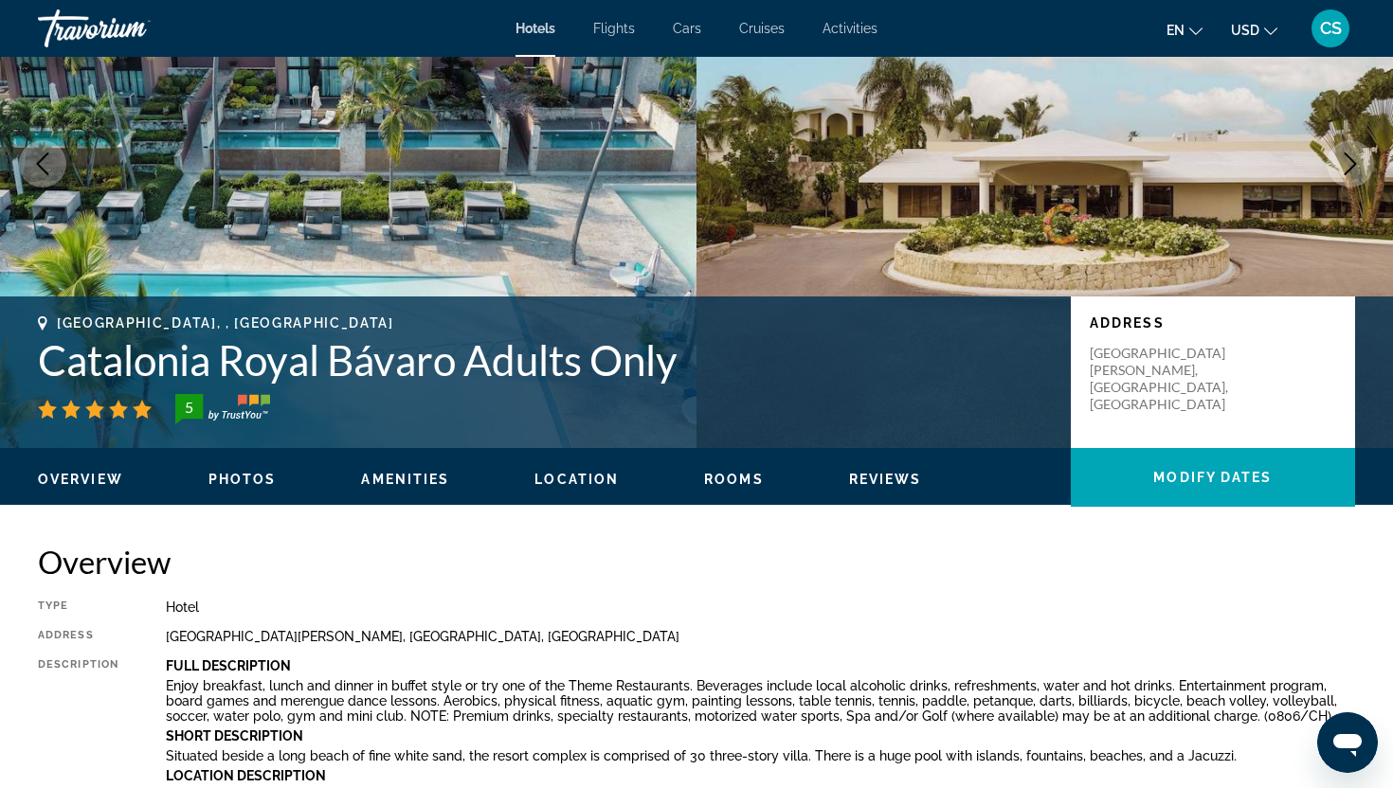
click at [727, 475] on span "Rooms" at bounding box center [734, 479] width 60 height 15
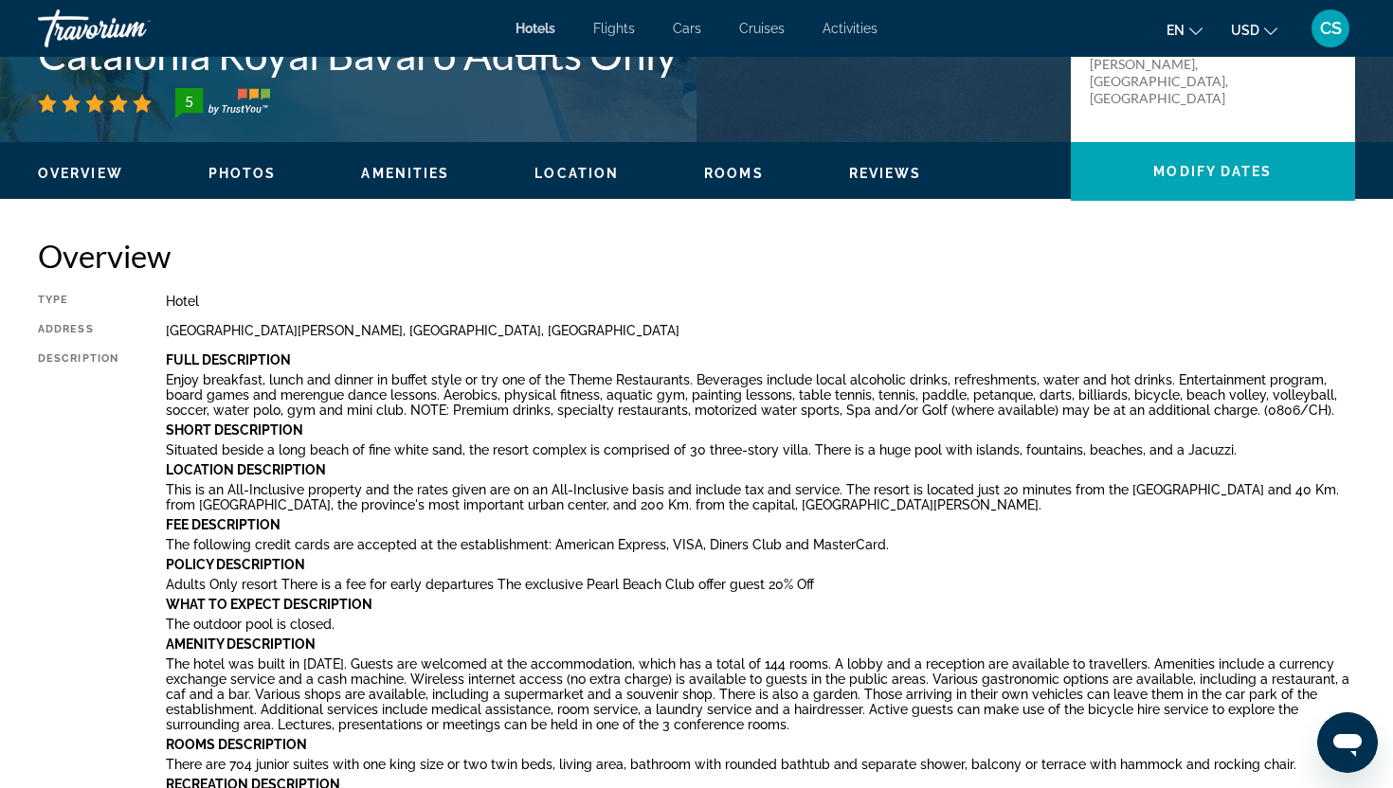
scroll to position [0, 0]
